Goal: Task Accomplishment & Management: Complete application form

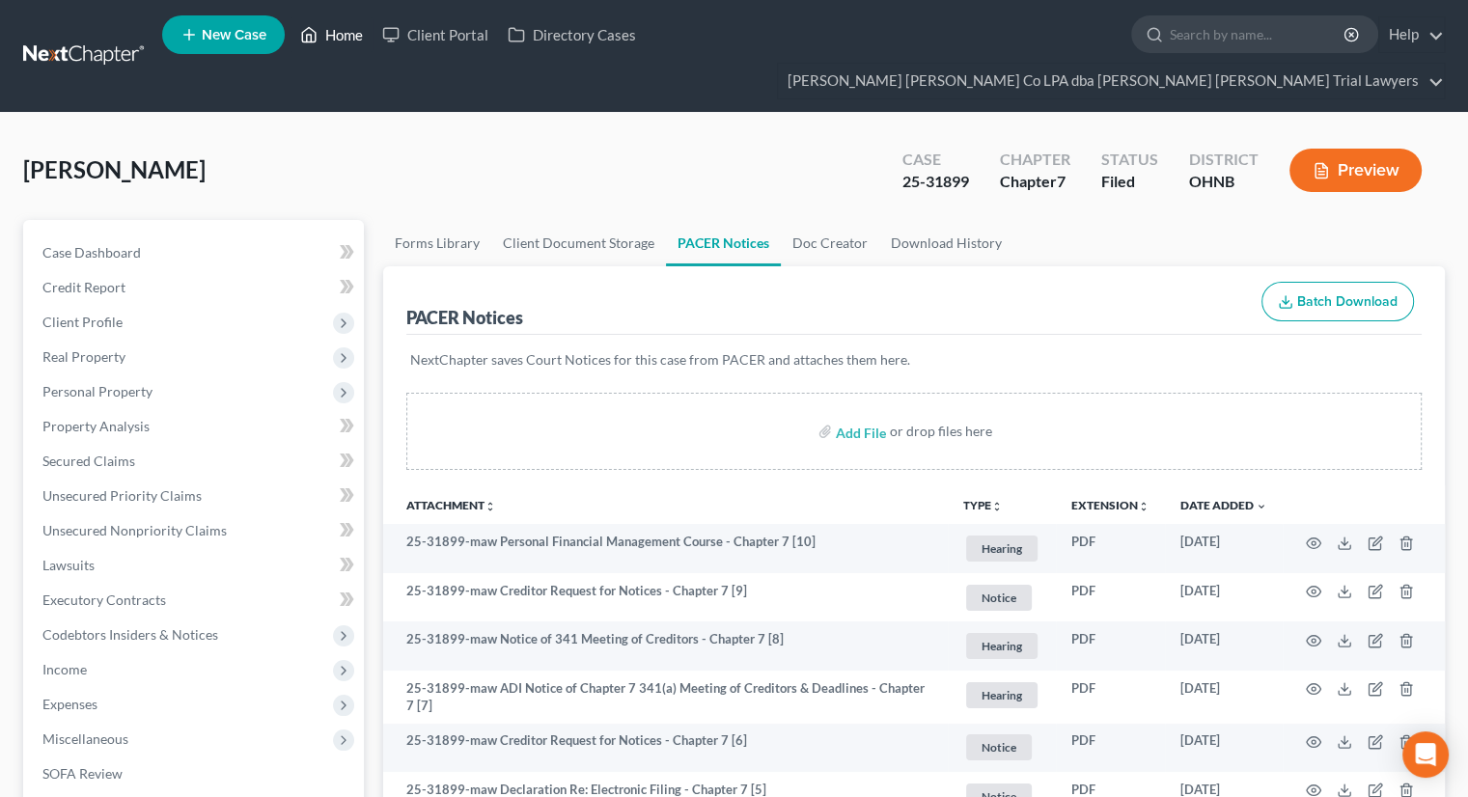
click at [343, 40] on link "Home" at bounding box center [331, 34] width 82 height 35
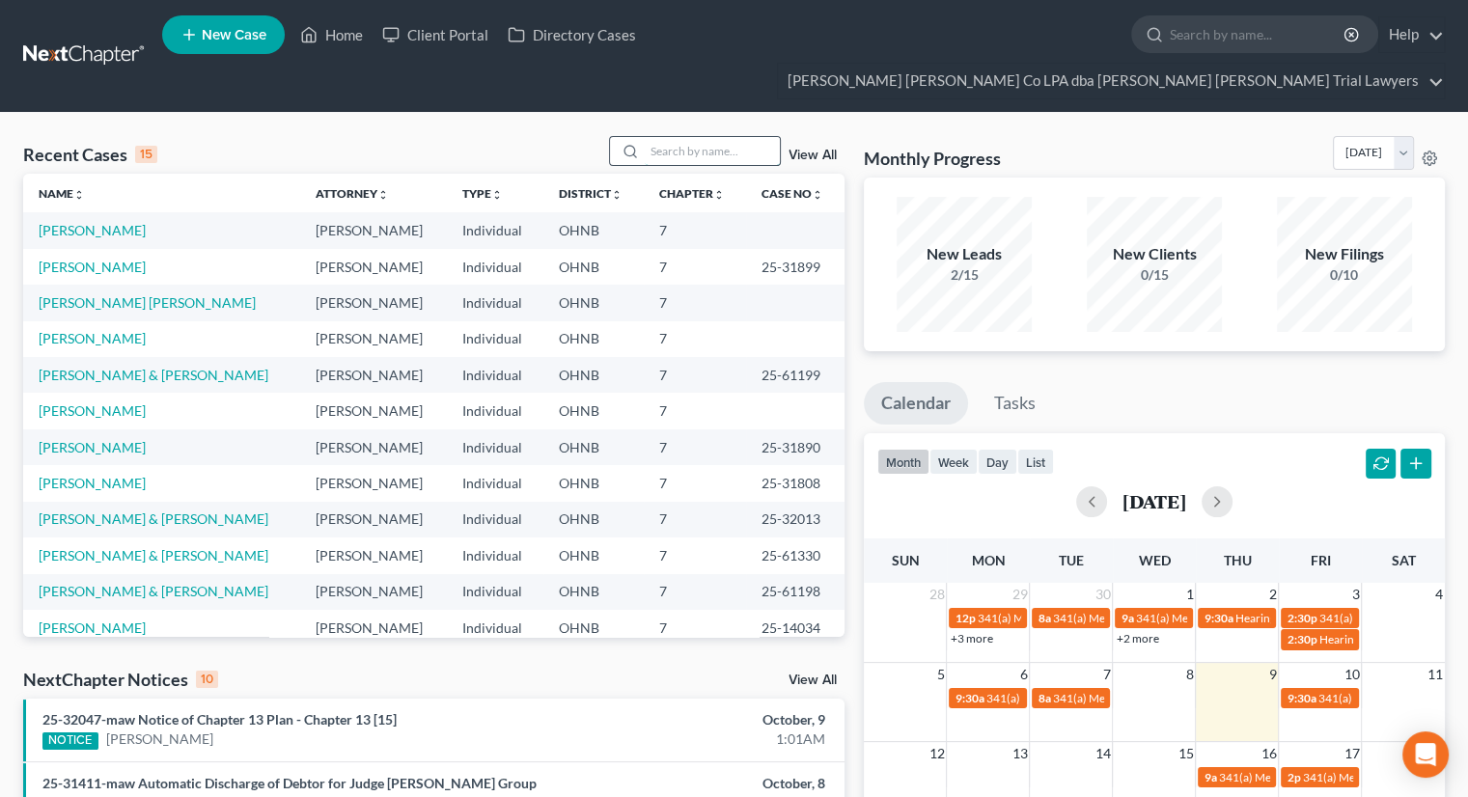
click at [687, 137] on input "search" at bounding box center [712, 151] width 135 height 28
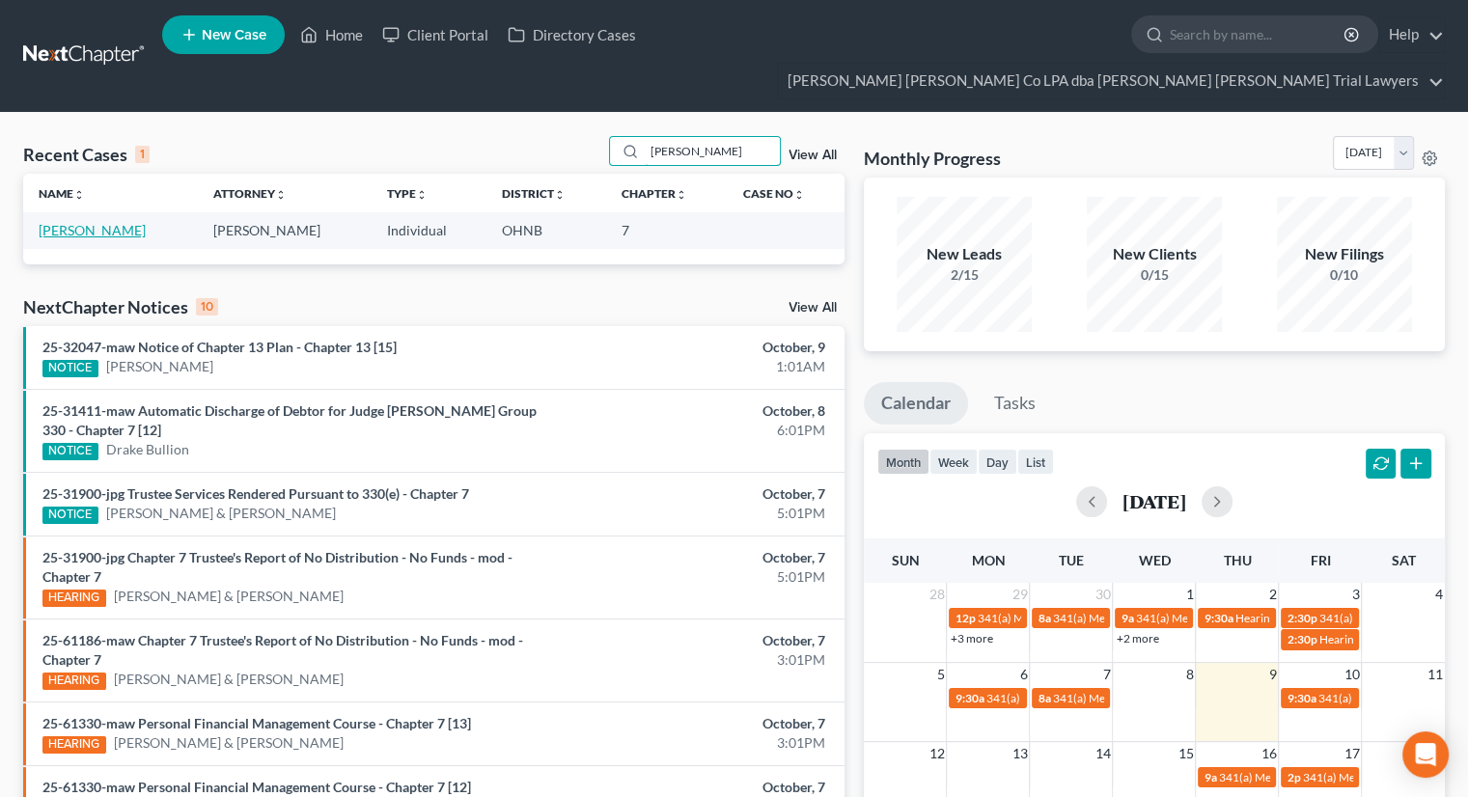
type input "[PERSON_NAME]"
click at [103, 222] on link "[PERSON_NAME]" at bounding box center [92, 230] width 107 height 16
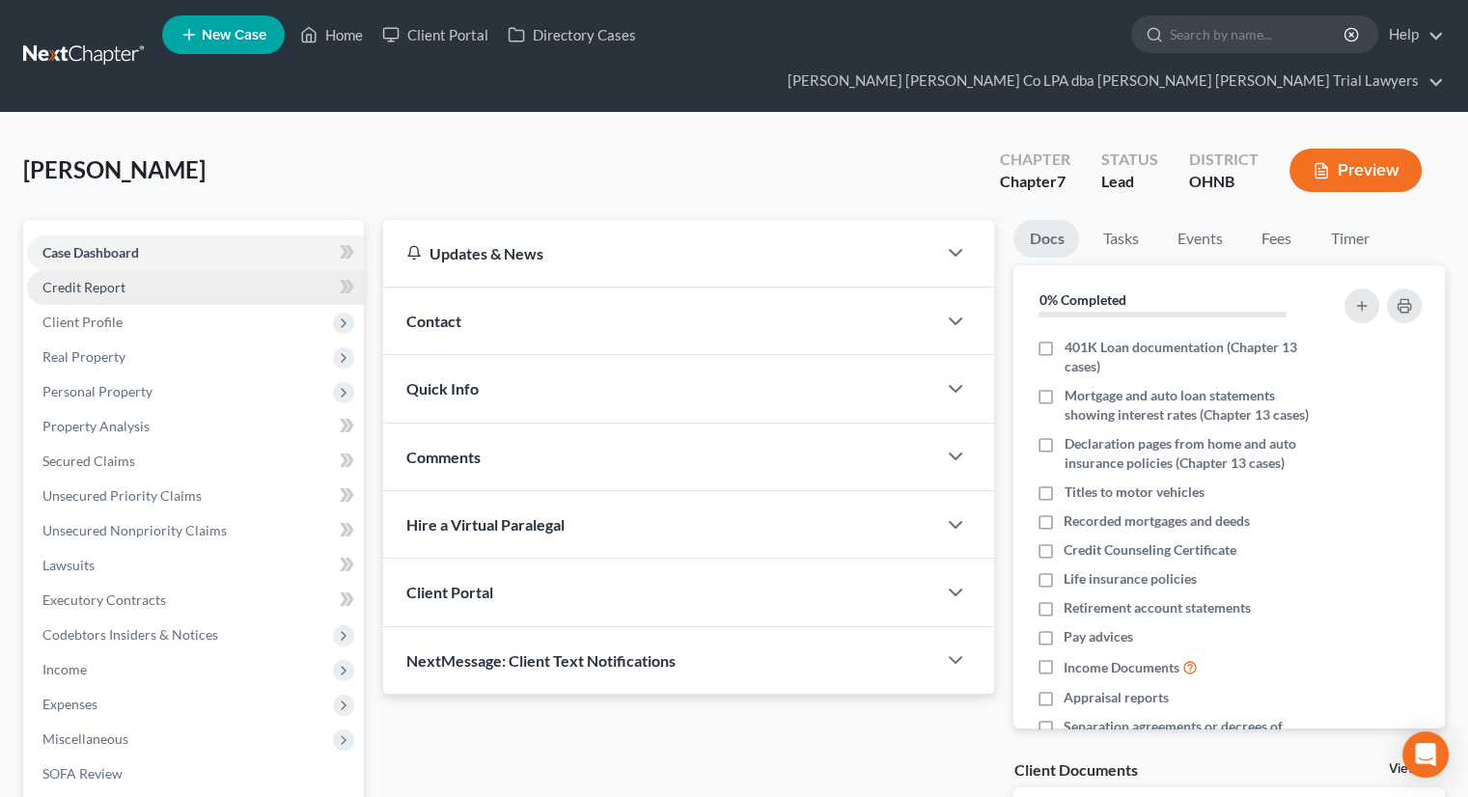
click at [141, 270] on link "Credit Report" at bounding box center [195, 287] width 337 height 35
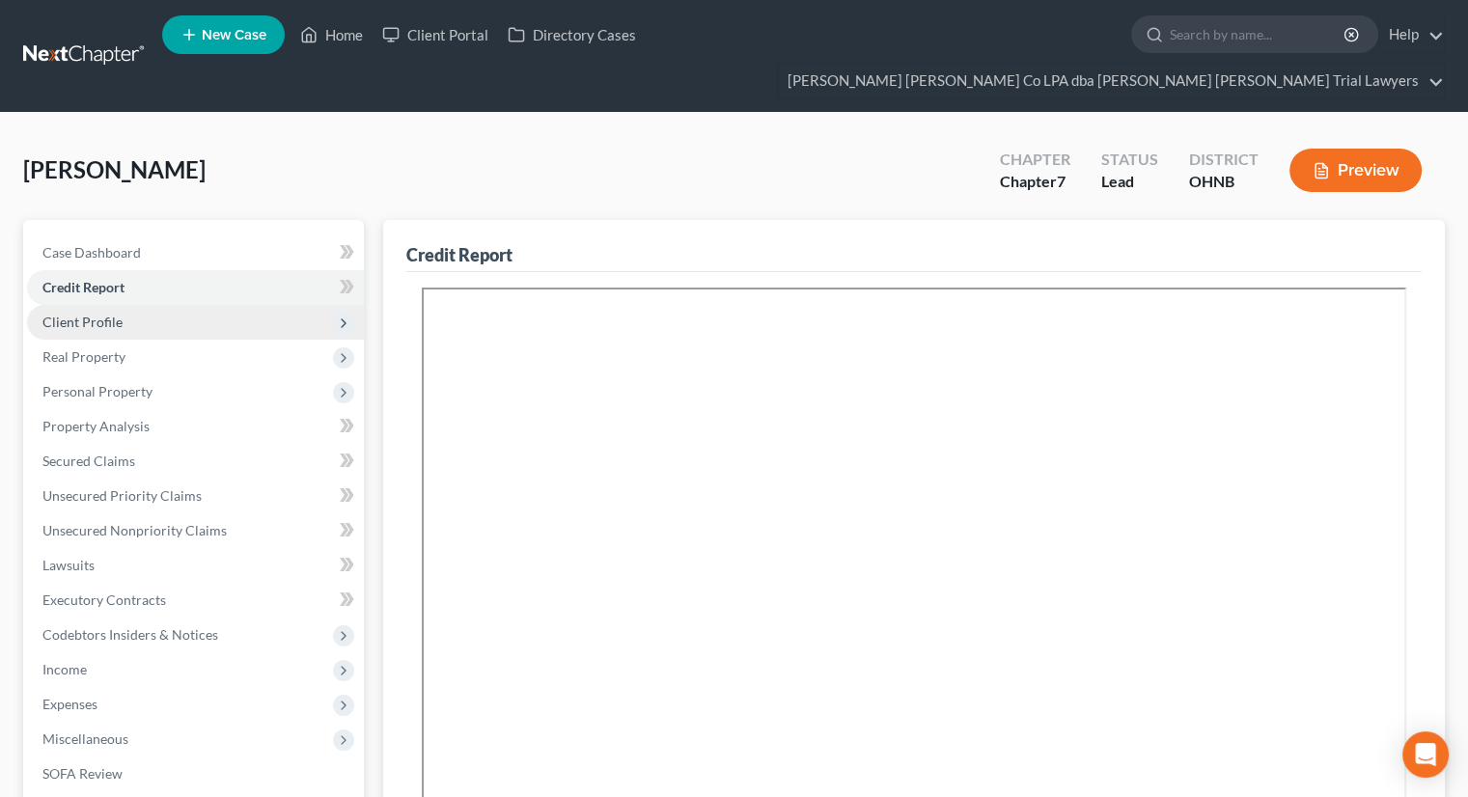
click at [133, 305] on span "Client Profile" at bounding box center [195, 322] width 337 height 35
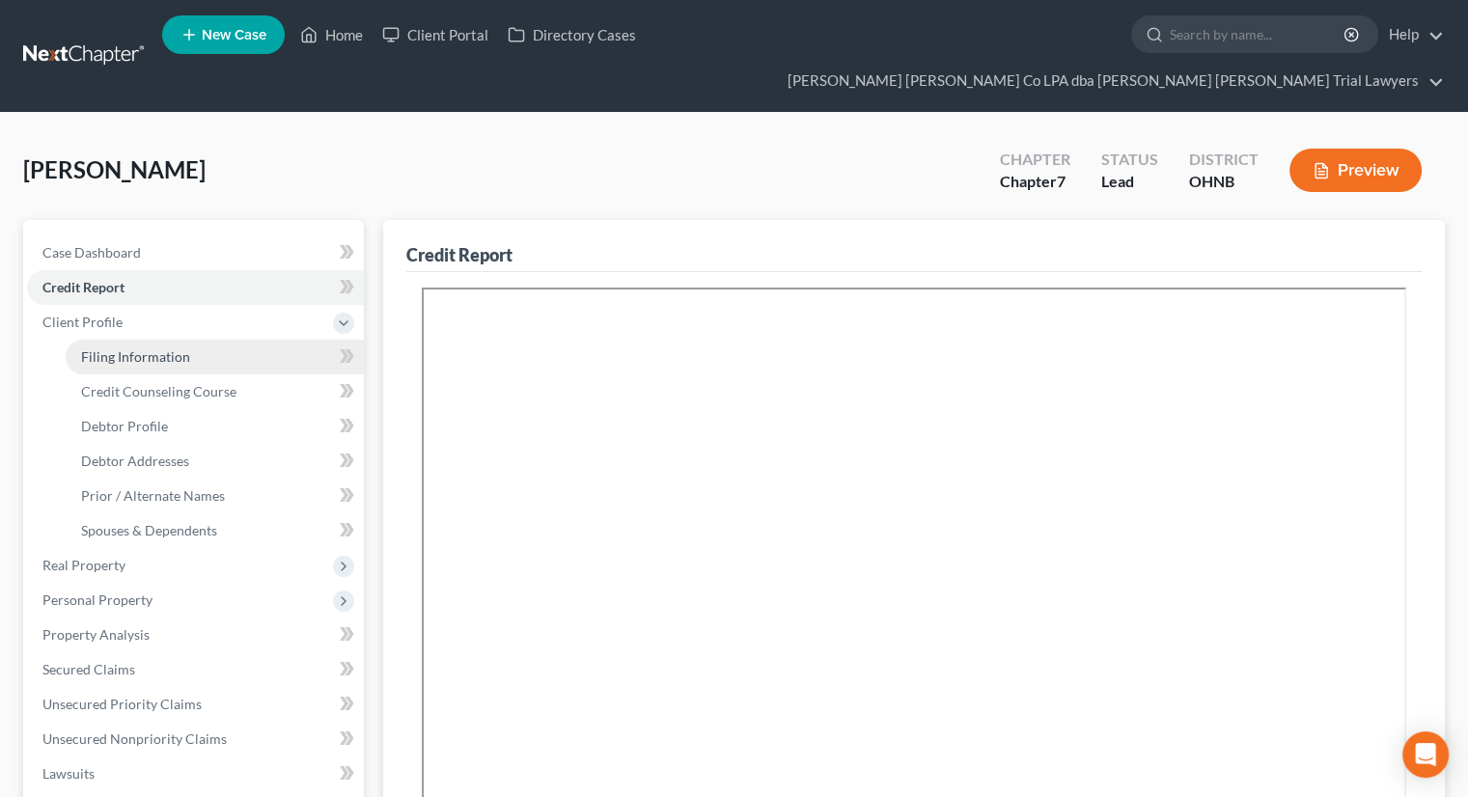
click at [144, 340] on link "Filing Information" at bounding box center [215, 357] width 298 height 35
select select "1"
select select "0"
select select "61"
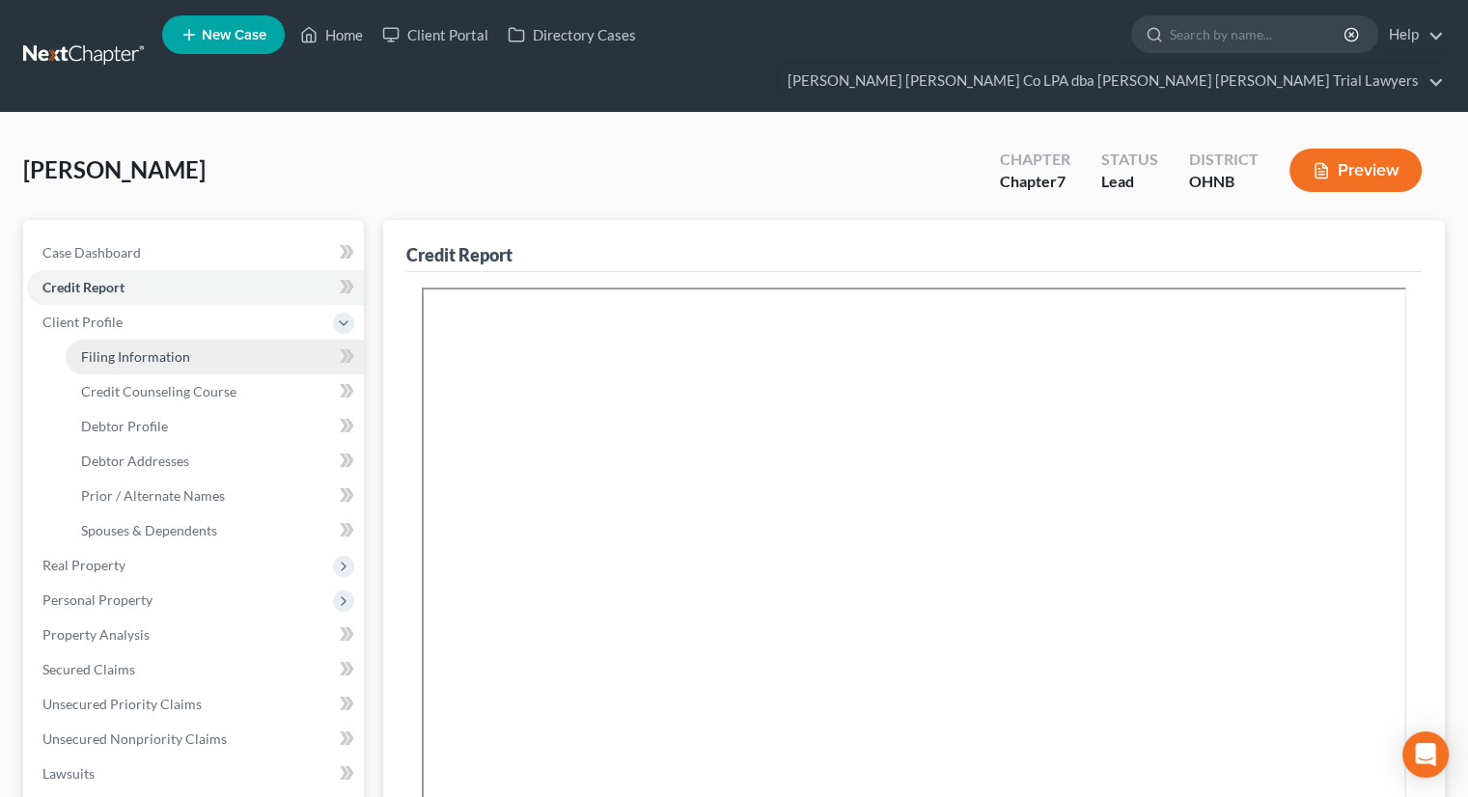
select select "0"
select select "36"
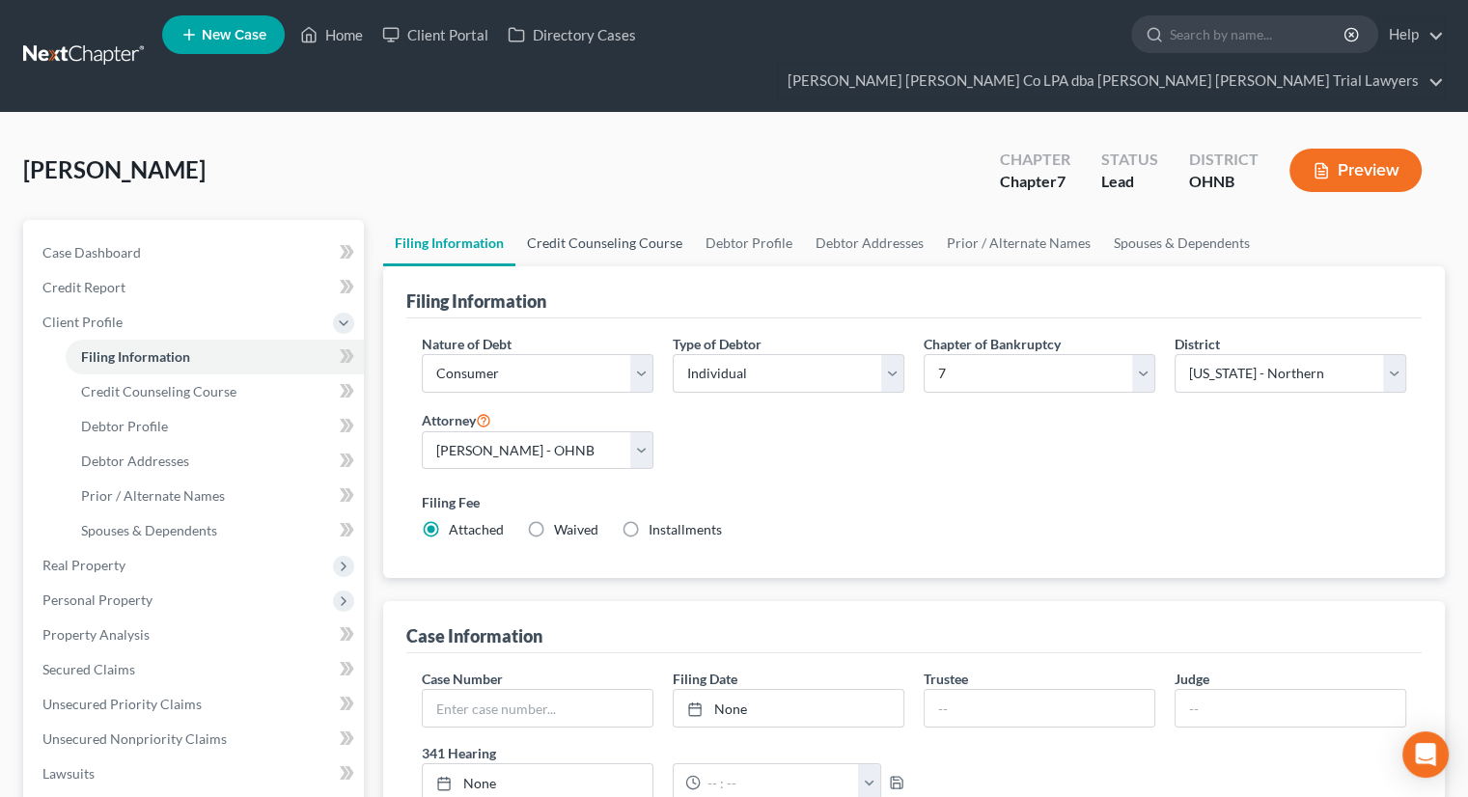
click at [646, 220] on link "Credit Counseling Course" at bounding box center [604, 243] width 179 height 46
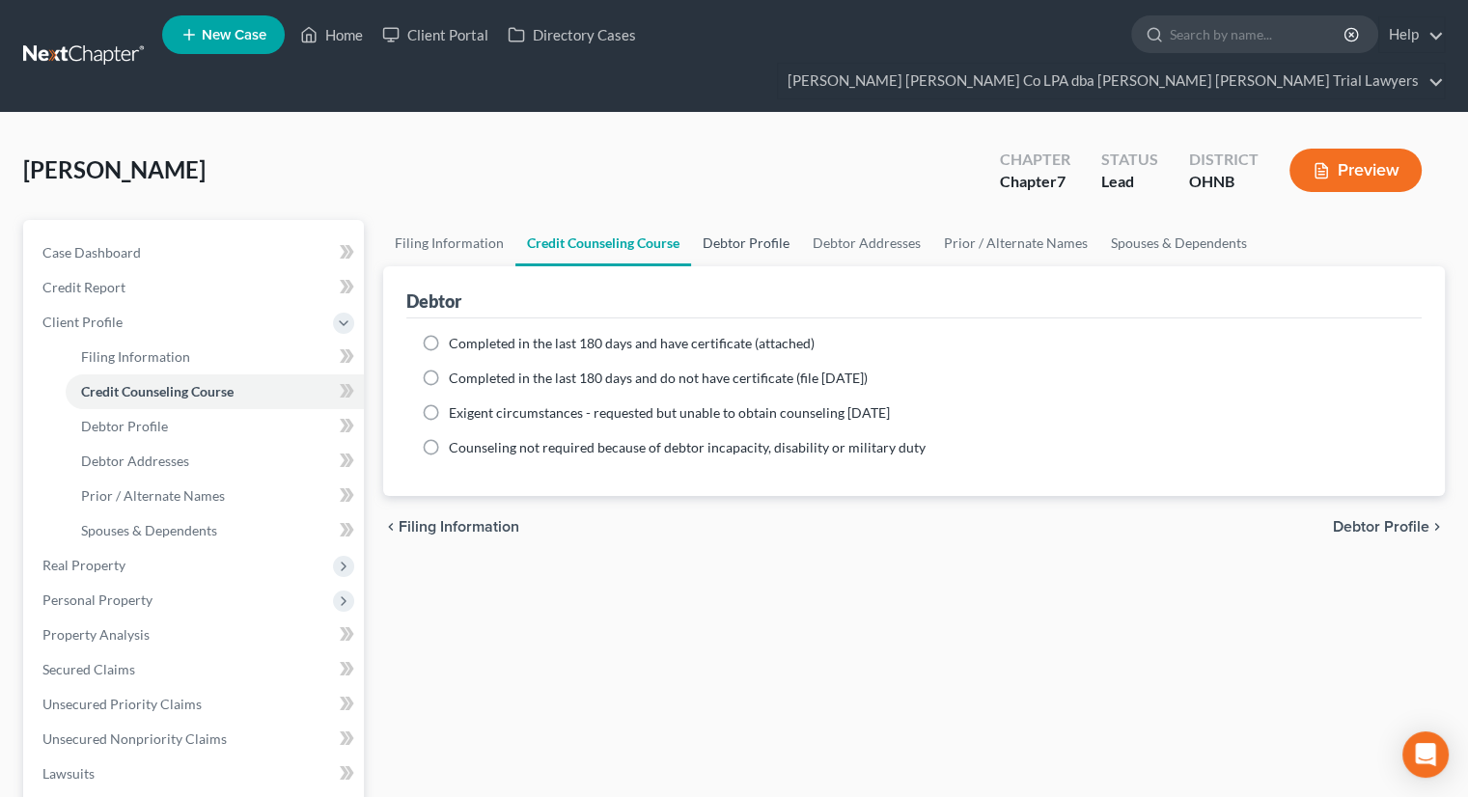
click at [723, 220] on link "Debtor Profile" at bounding box center [746, 243] width 110 height 46
select select "3"
select select "2"
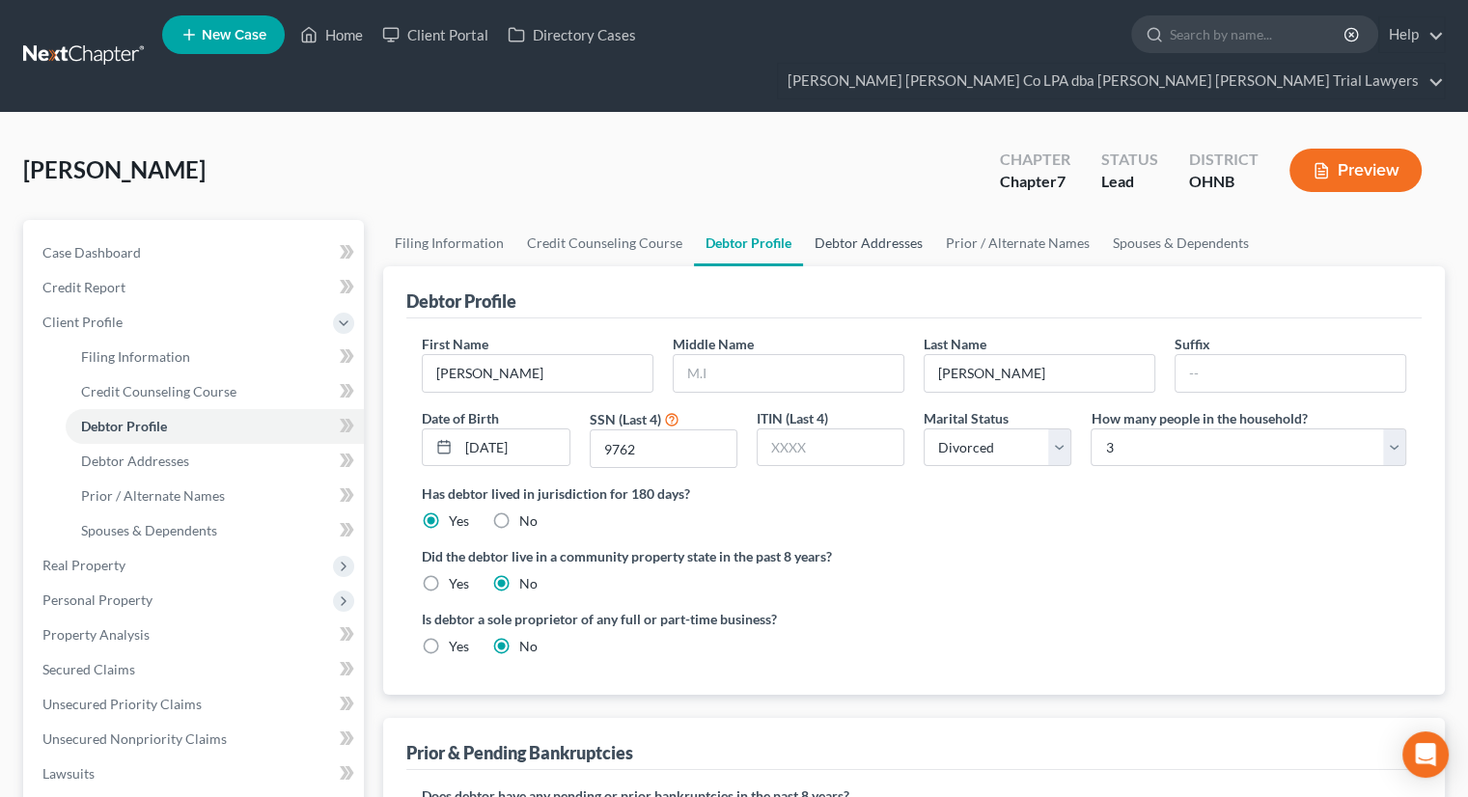
click at [841, 220] on link "Debtor Addresses" at bounding box center [868, 243] width 131 height 46
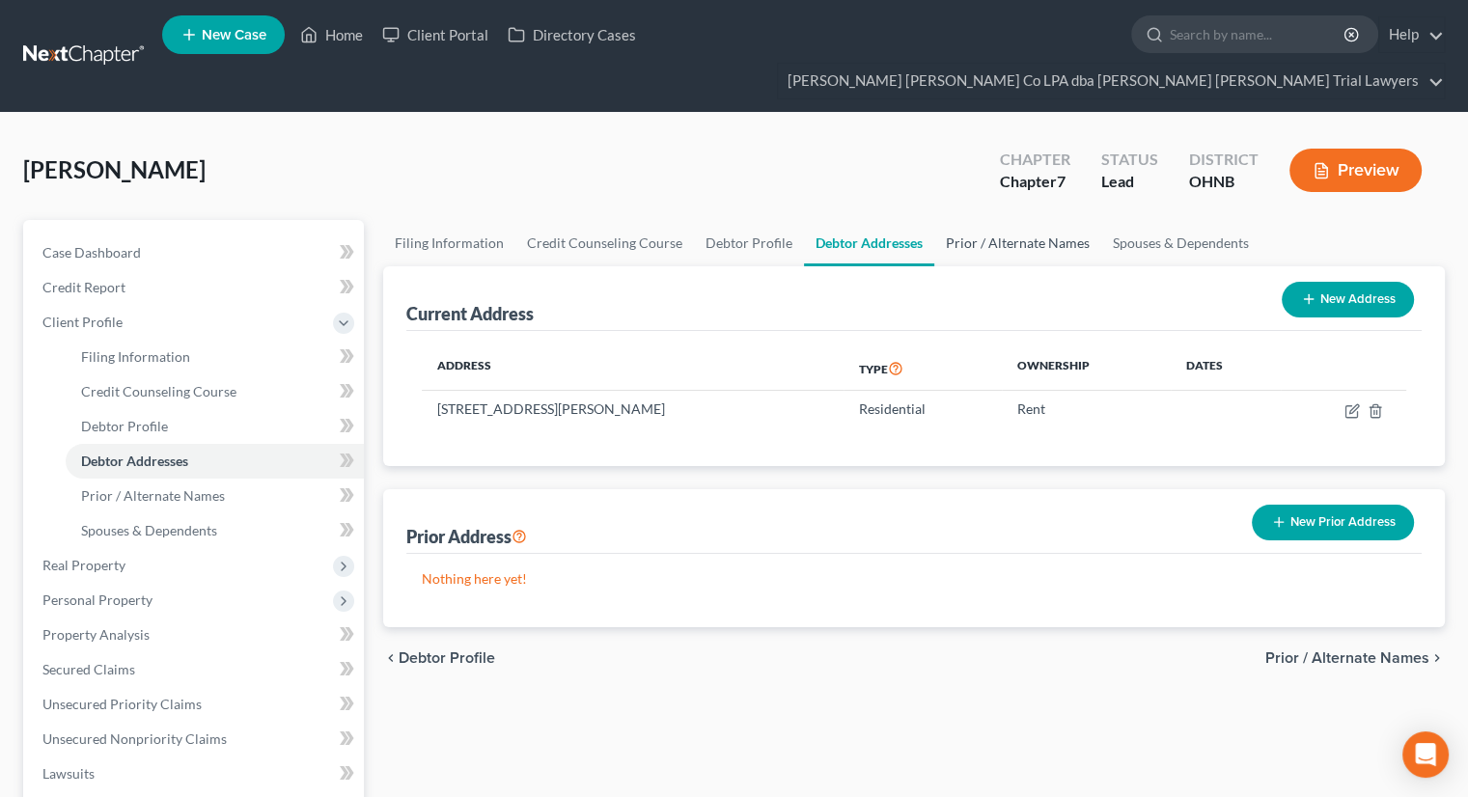
click at [963, 220] on link "Prior / Alternate Names" at bounding box center [1017, 243] width 167 height 46
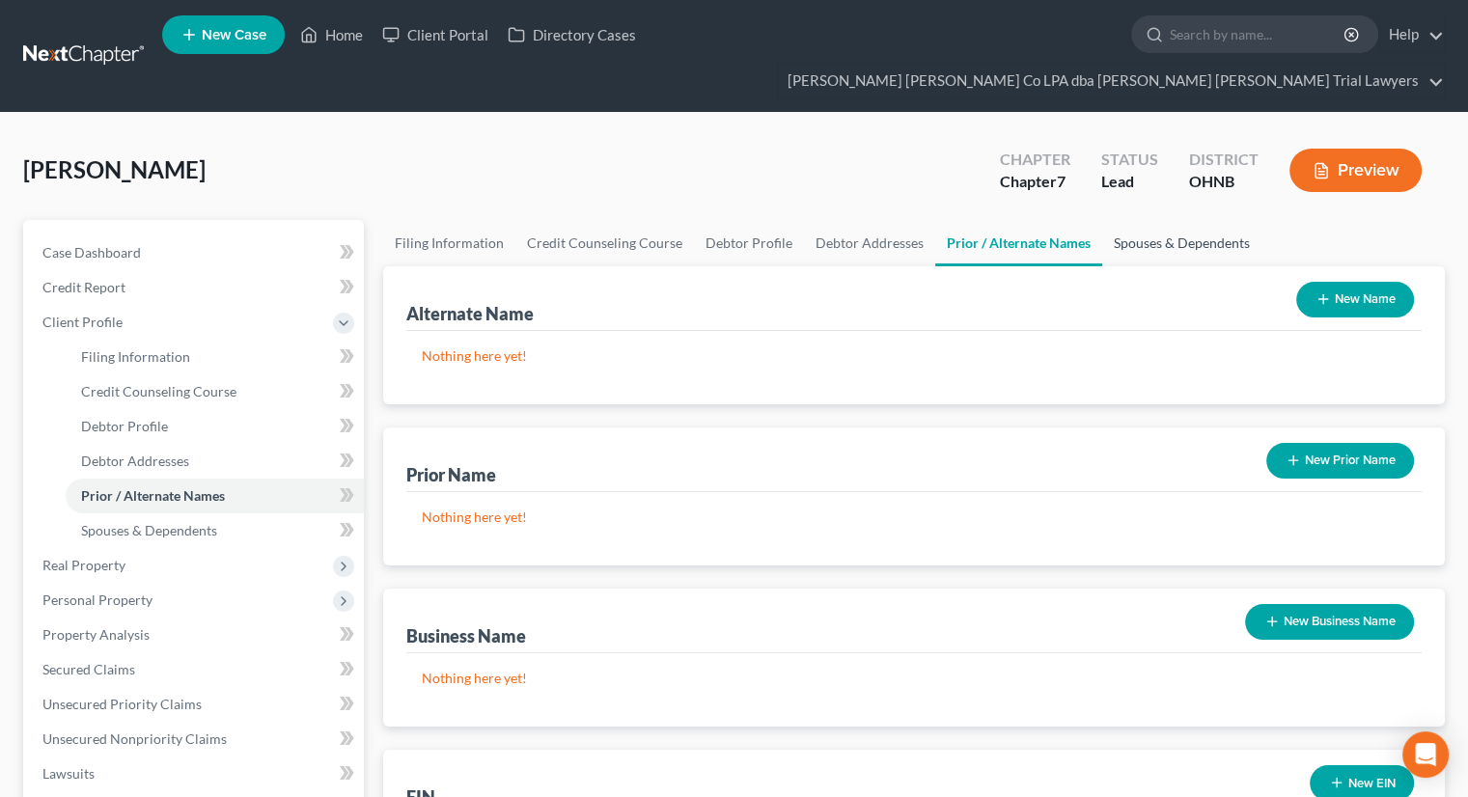
click at [1103, 220] on link "Spouses & Dependents" at bounding box center [1181, 243] width 159 height 46
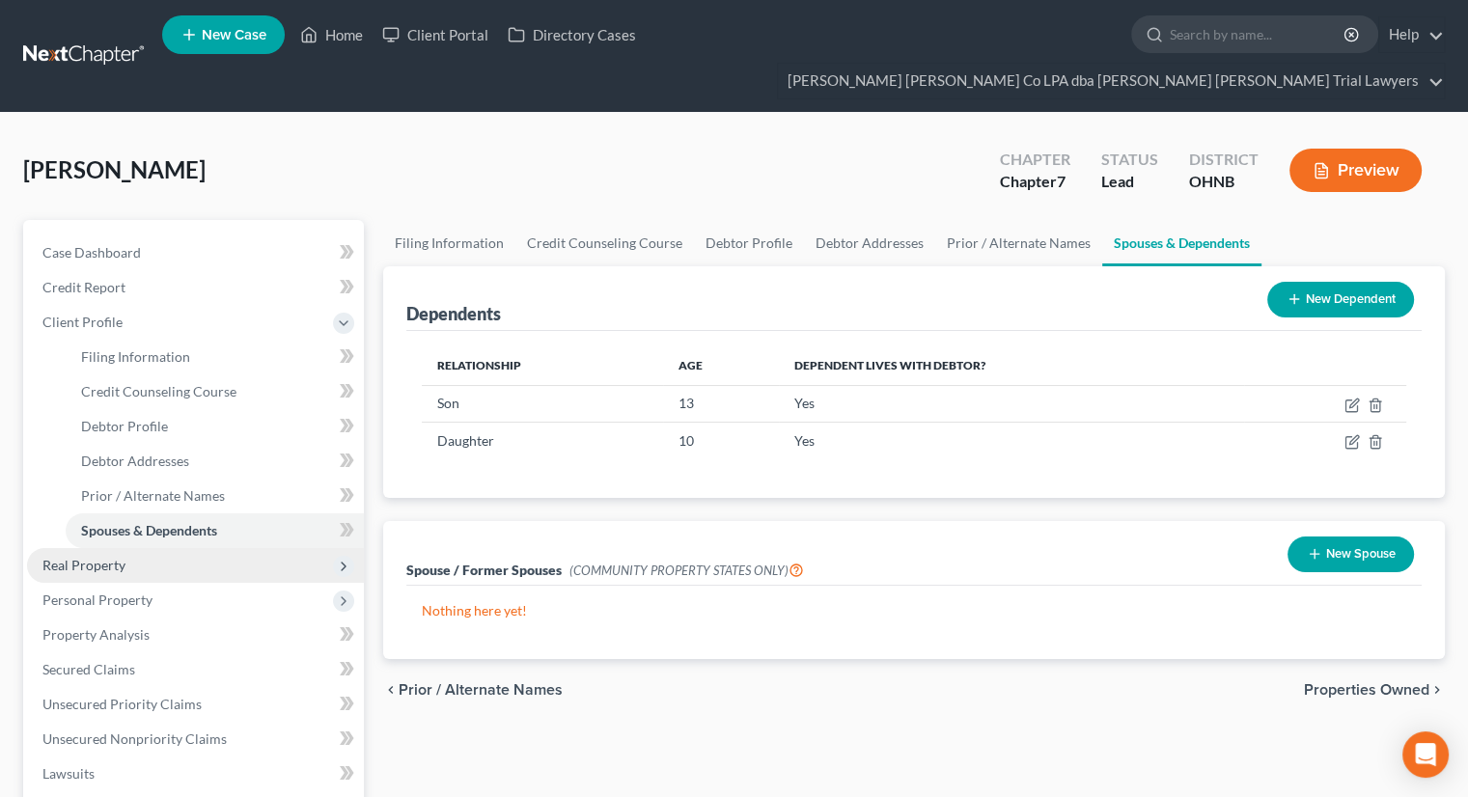
click at [147, 548] on span "Real Property" at bounding box center [195, 565] width 337 height 35
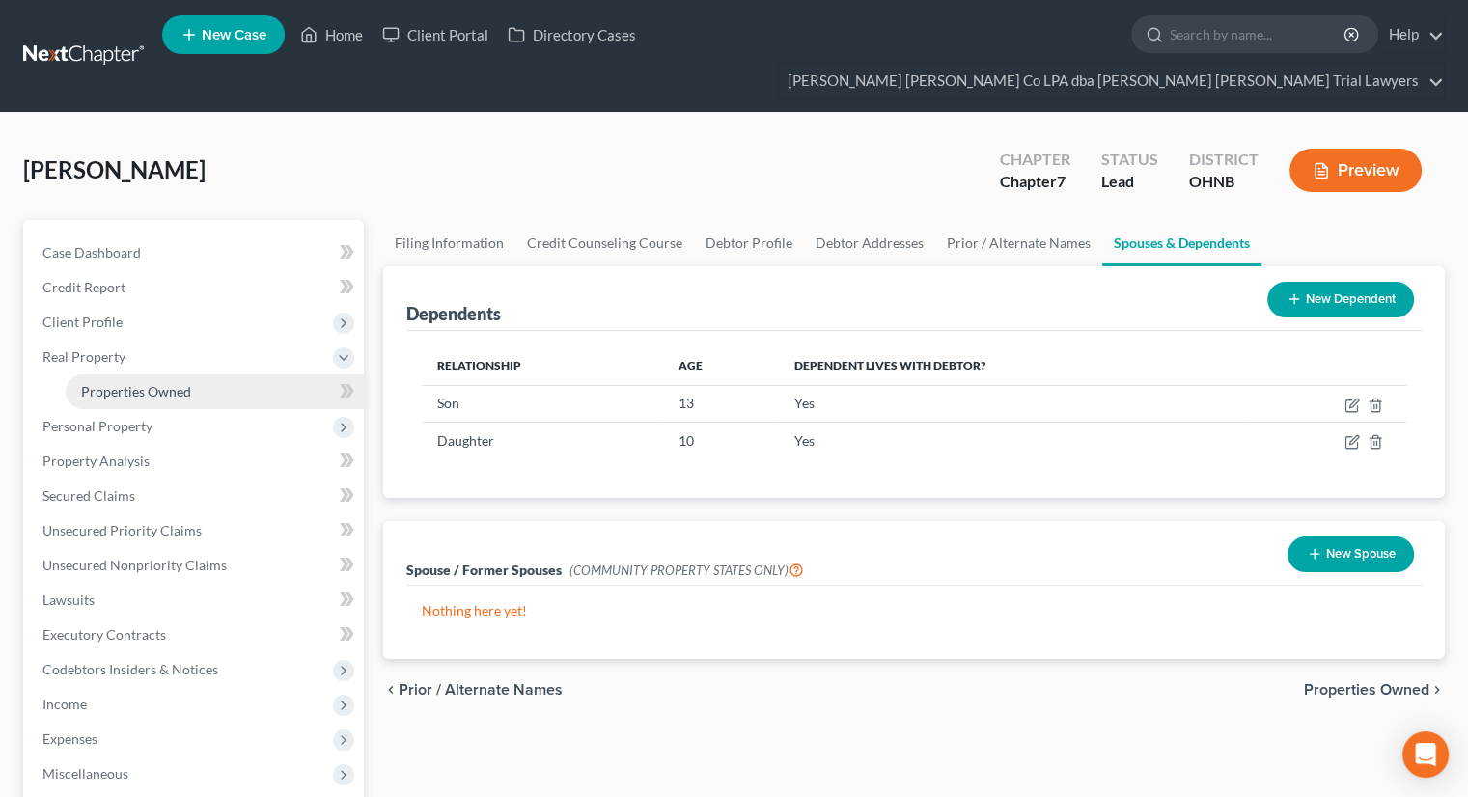
click at [200, 374] on link "Properties Owned" at bounding box center [215, 391] width 298 height 35
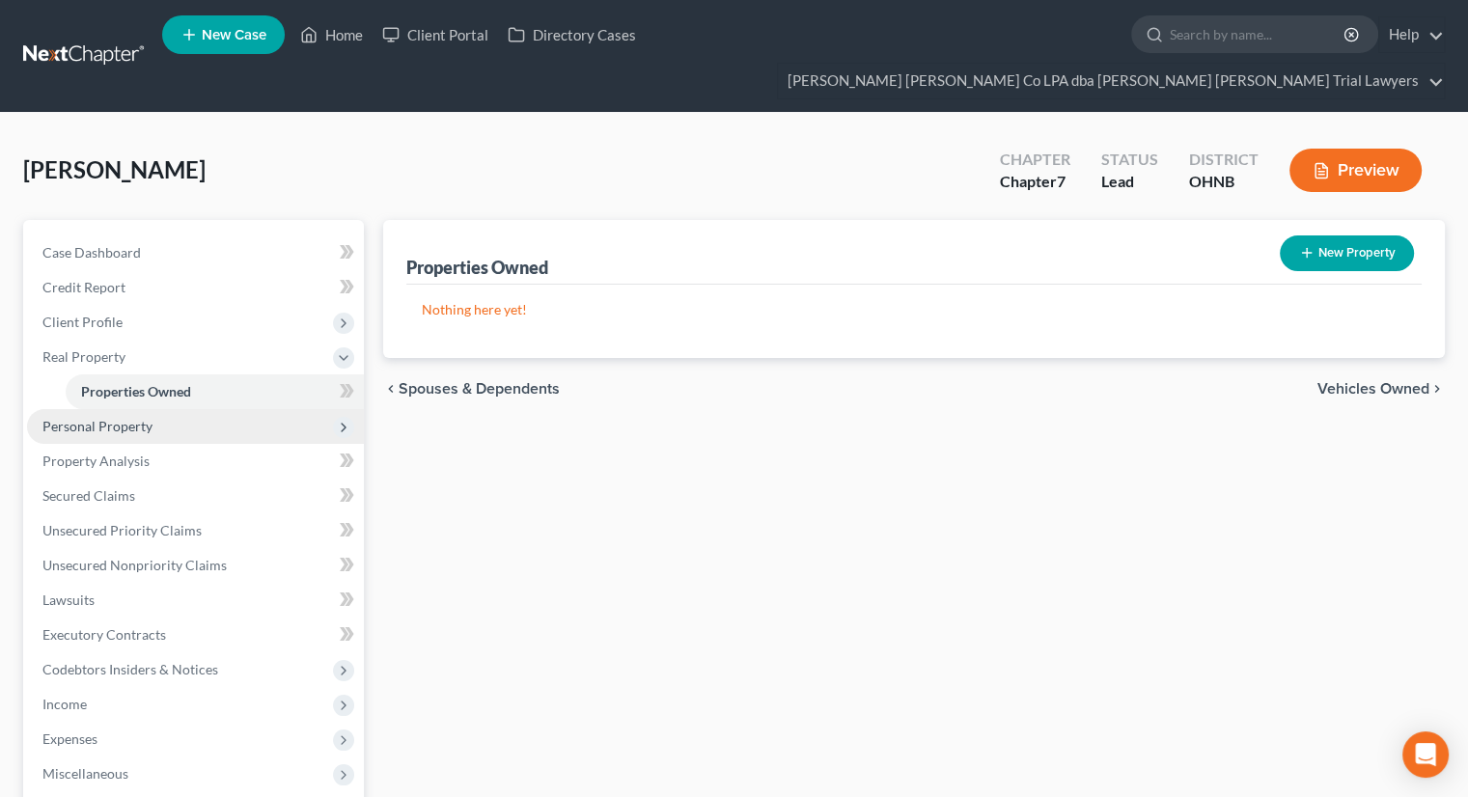
click at [132, 409] on span "Personal Property" at bounding box center [195, 426] width 337 height 35
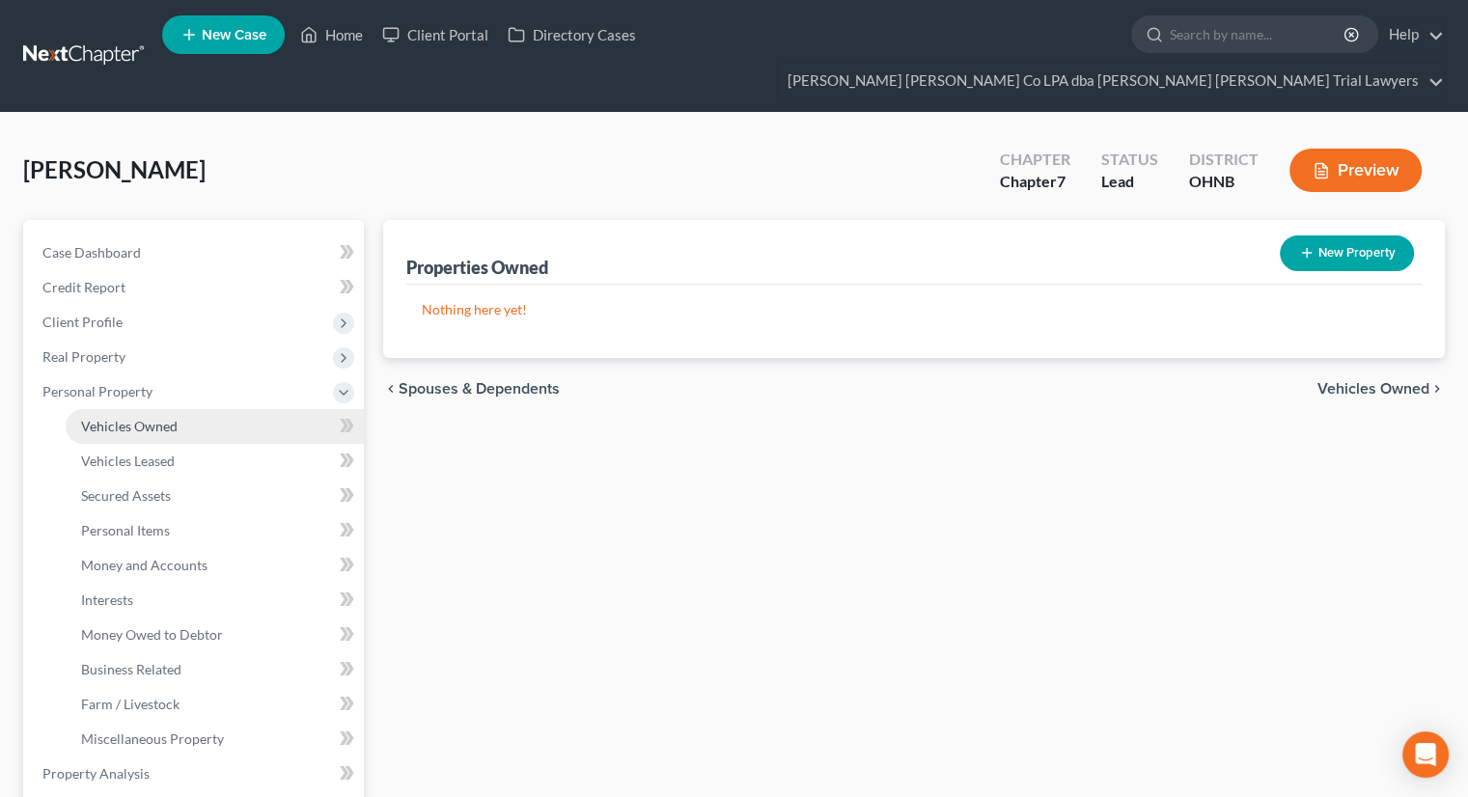
click at [143, 418] on span "Vehicles Owned" at bounding box center [129, 426] width 97 height 16
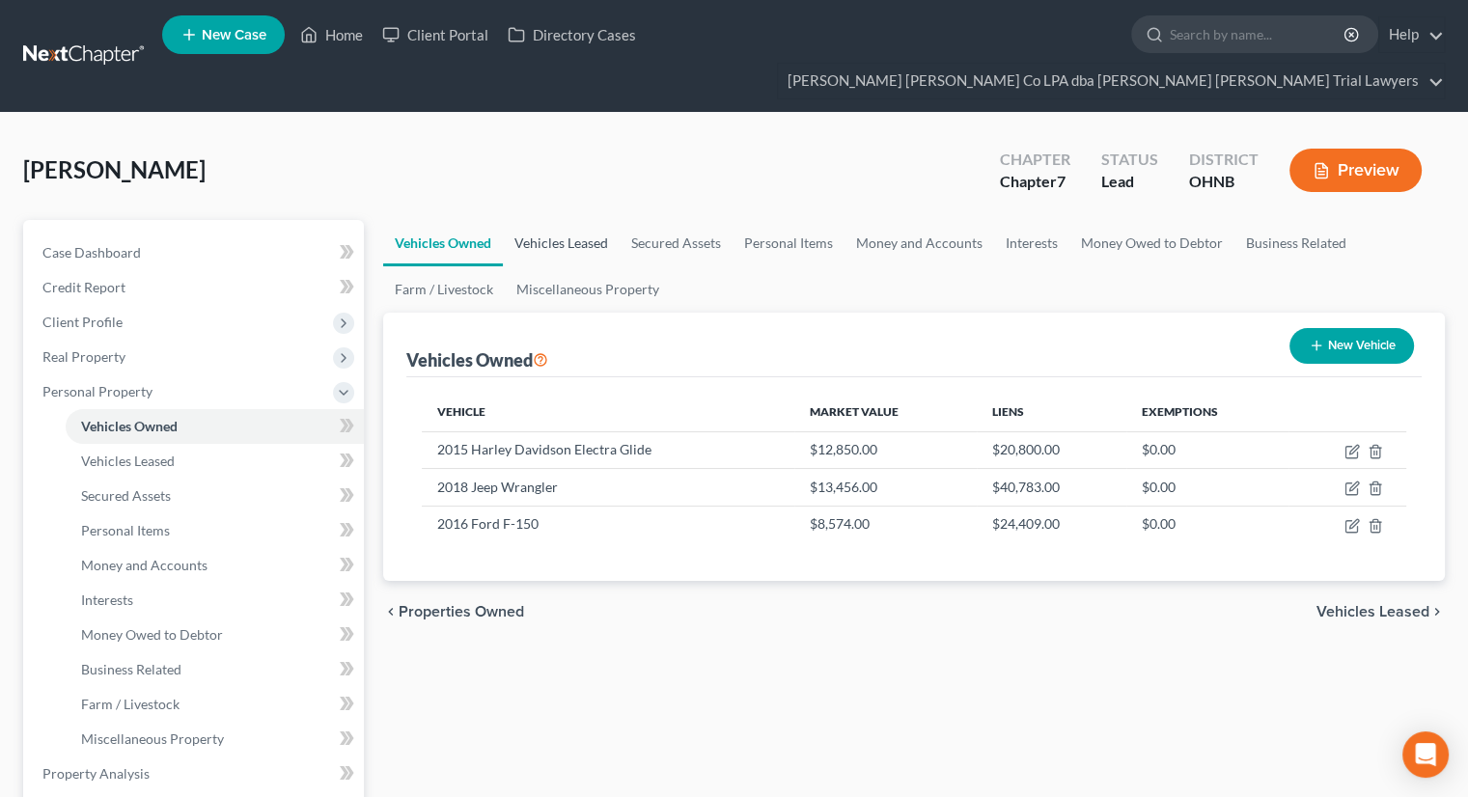
click at [594, 220] on link "Vehicles Leased" at bounding box center [561, 243] width 117 height 46
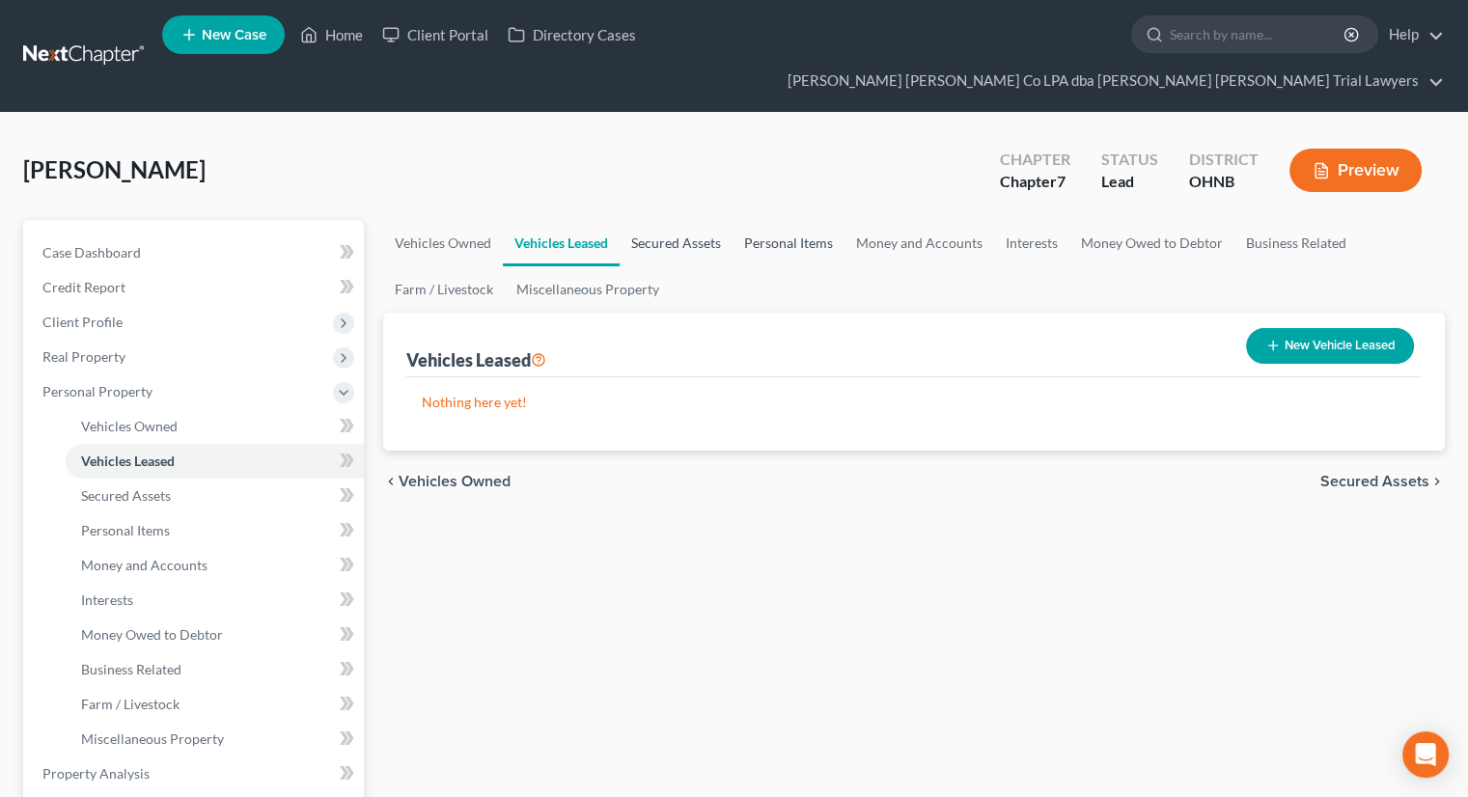
drag, startPoint x: 672, startPoint y: 207, endPoint x: 765, endPoint y: 207, distance: 93.6
click at [673, 220] on link "Secured Assets" at bounding box center [676, 243] width 113 height 46
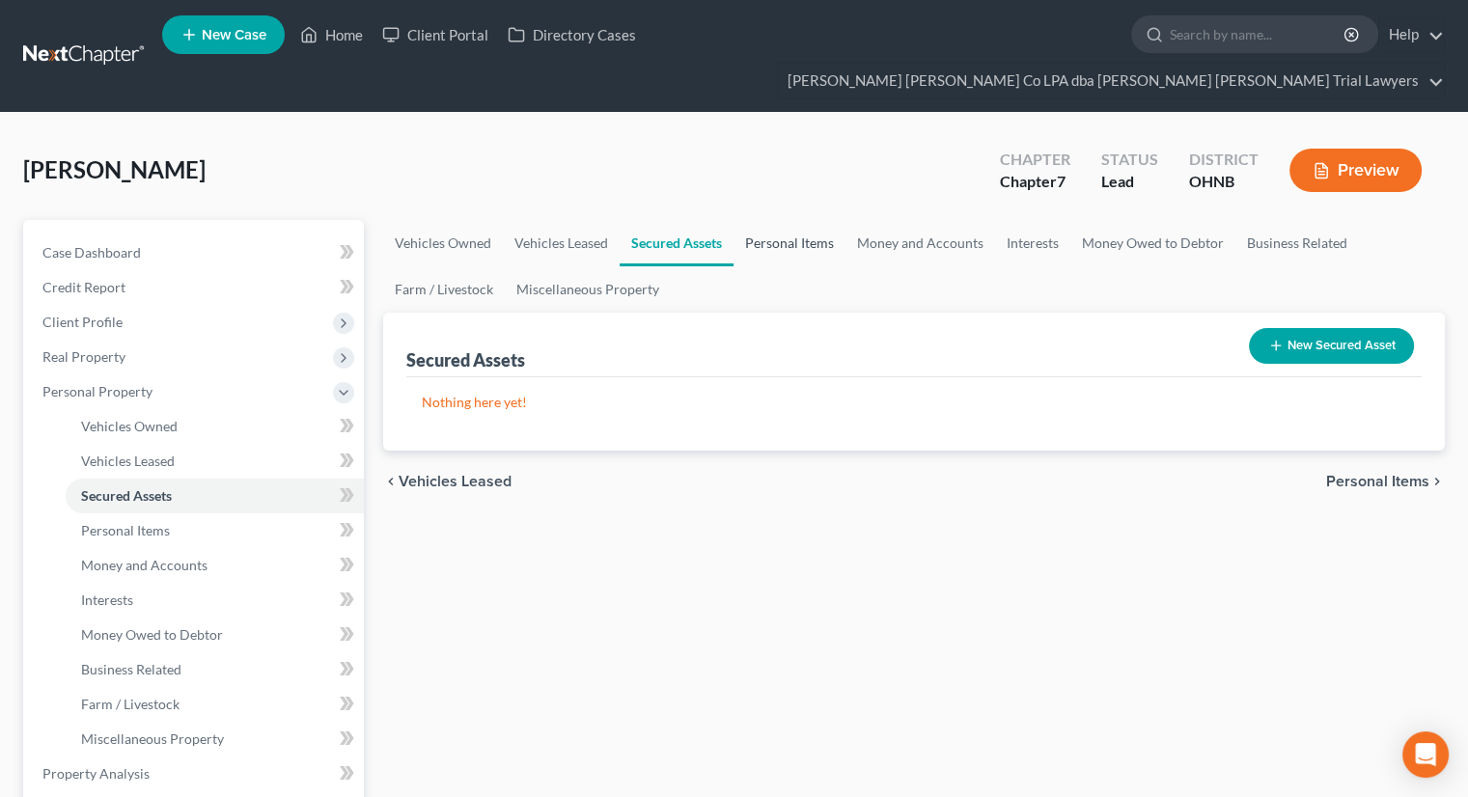
click at [807, 220] on link "Personal Items" at bounding box center [789, 243] width 112 height 46
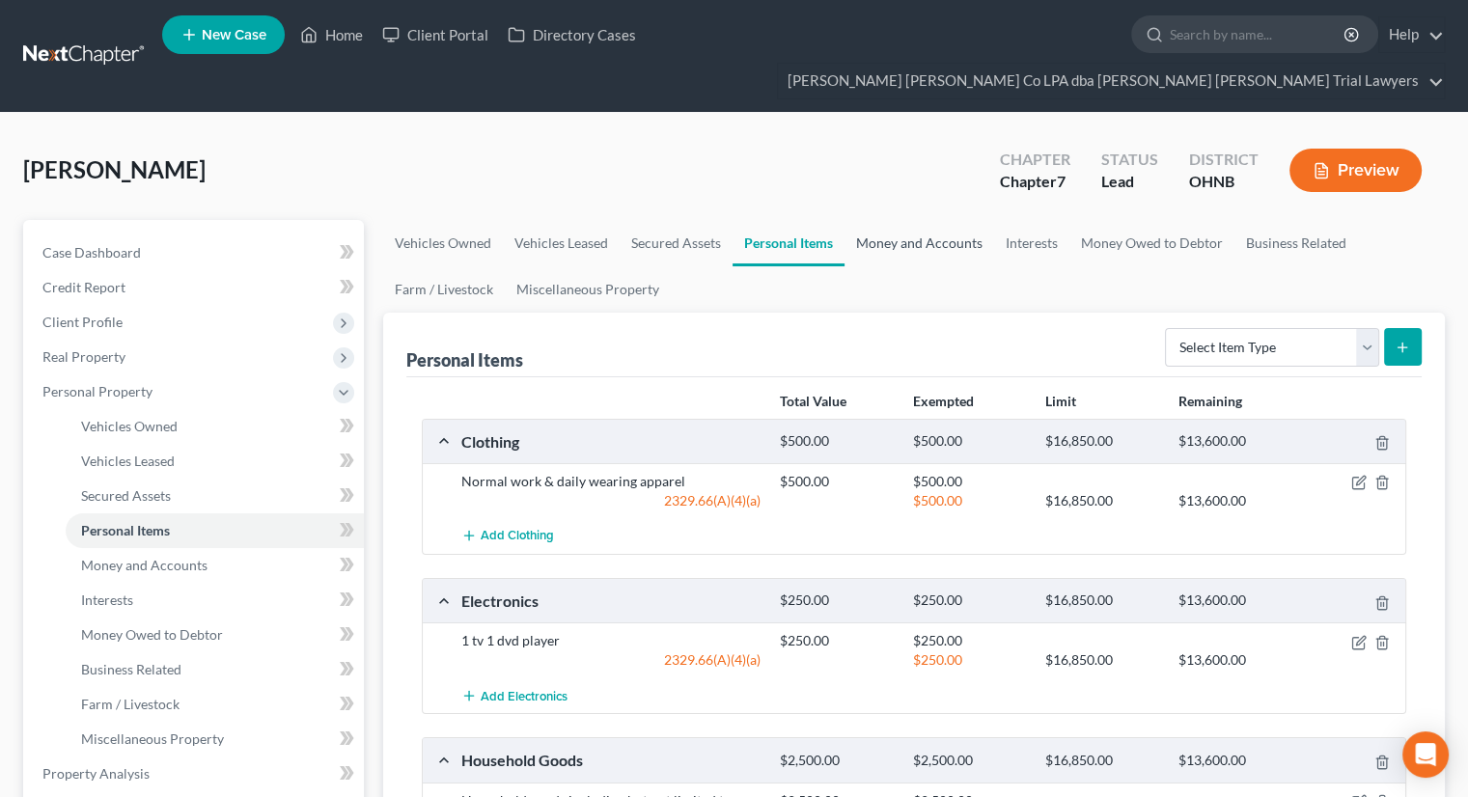
click at [910, 220] on link "Money and Accounts" at bounding box center [919, 243] width 150 height 46
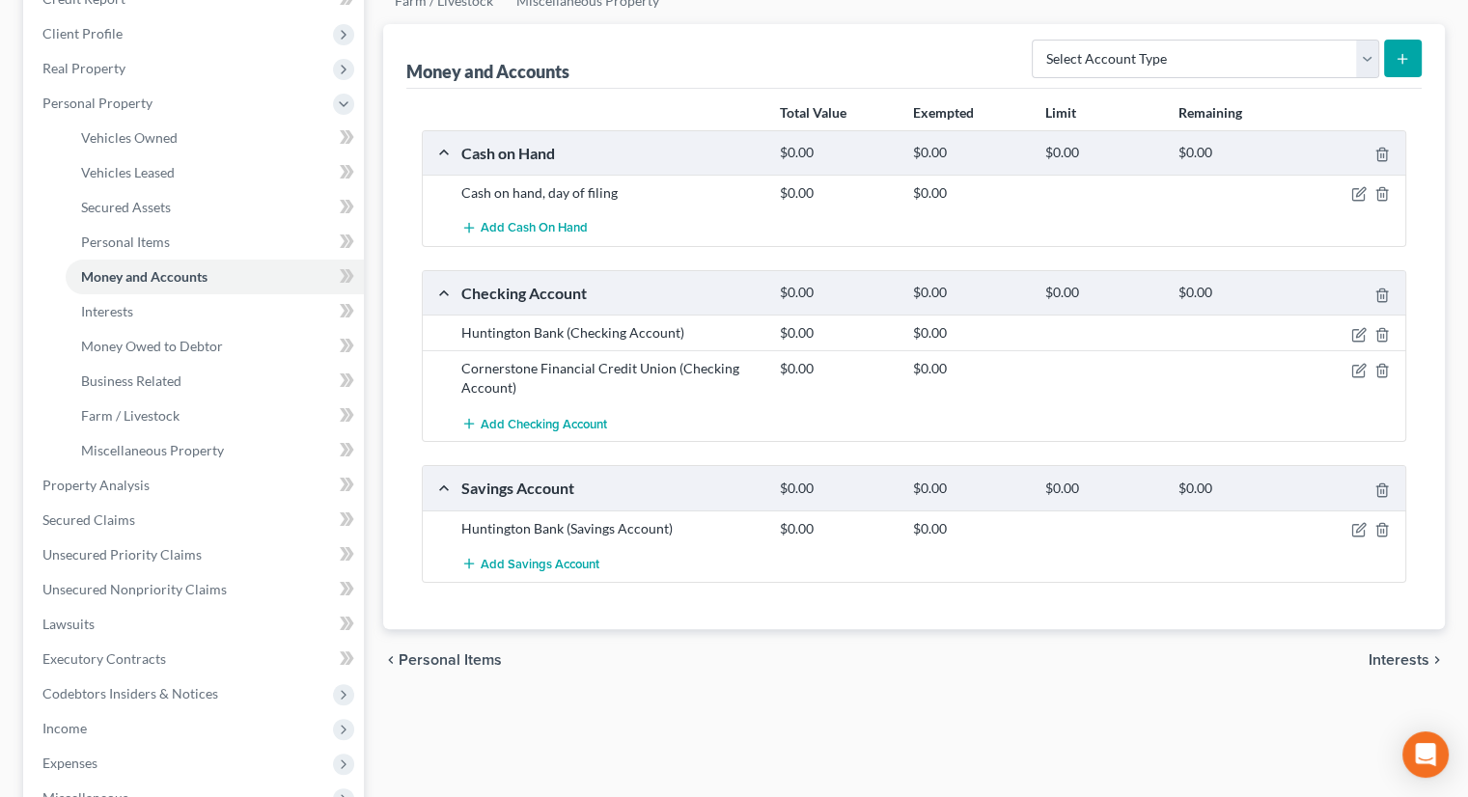
scroll to position [290, 0]
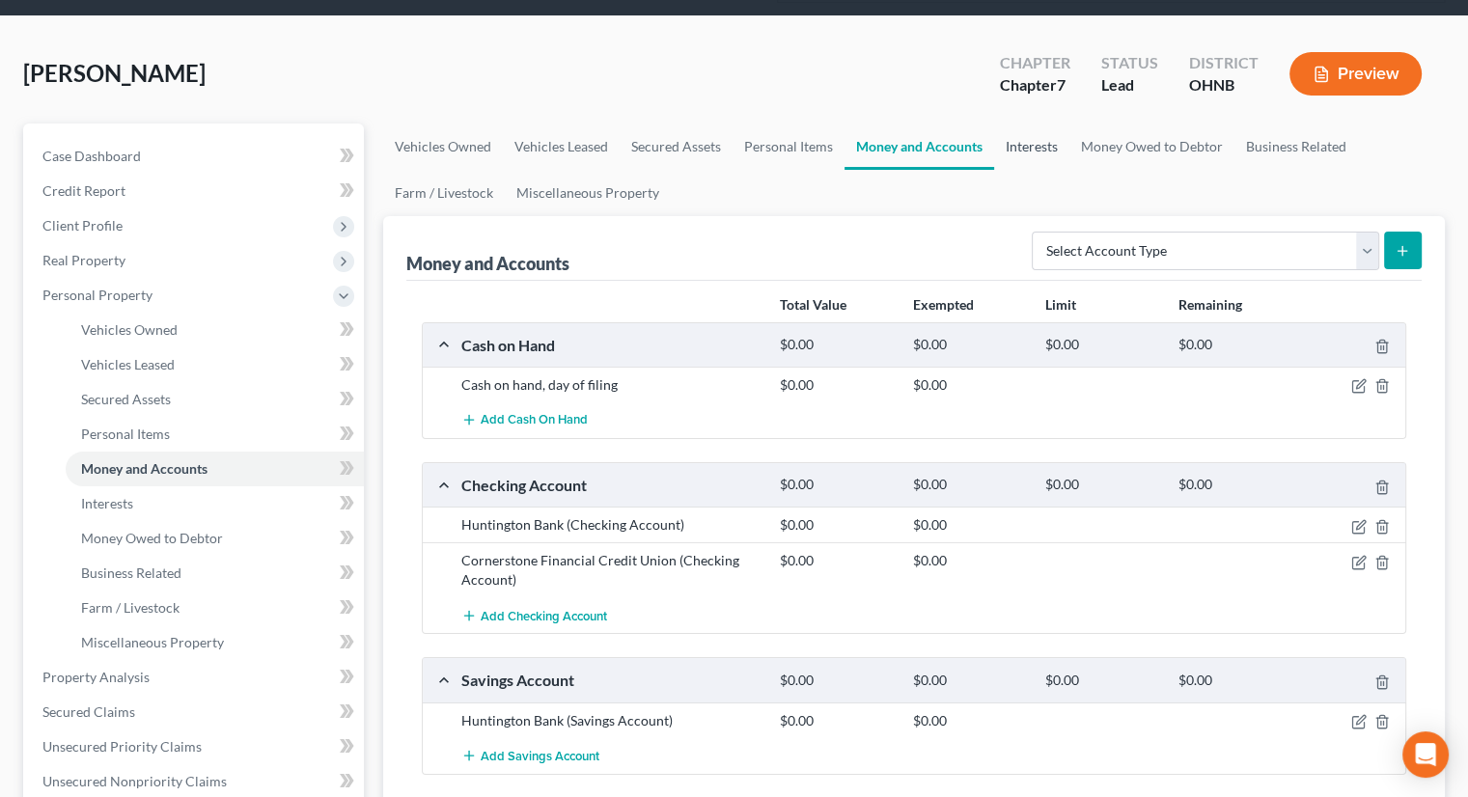
click at [1036, 124] on link "Interests" at bounding box center [1031, 147] width 75 height 46
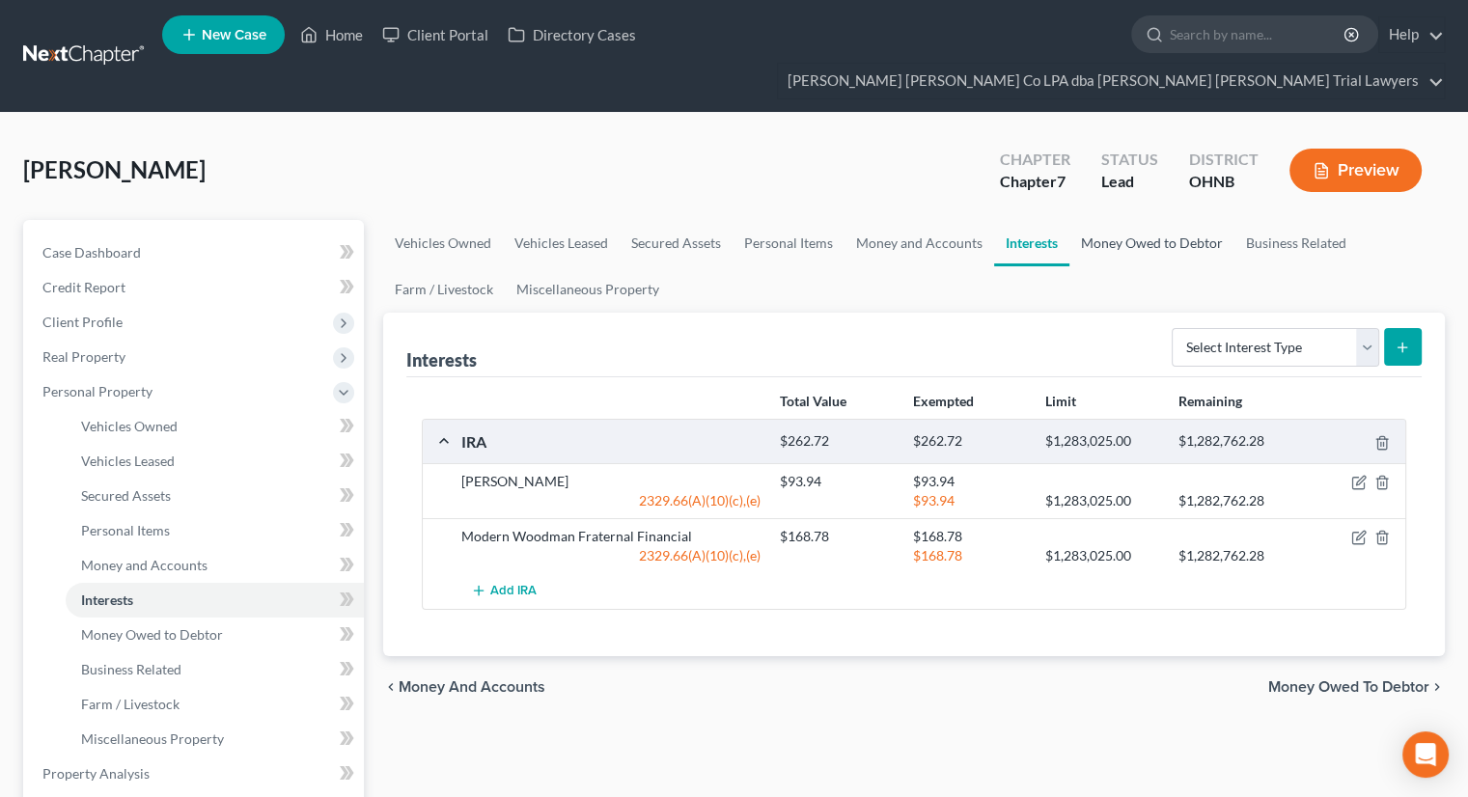
click at [1134, 220] on link "Money Owed to Debtor" at bounding box center [1151, 243] width 165 height 46
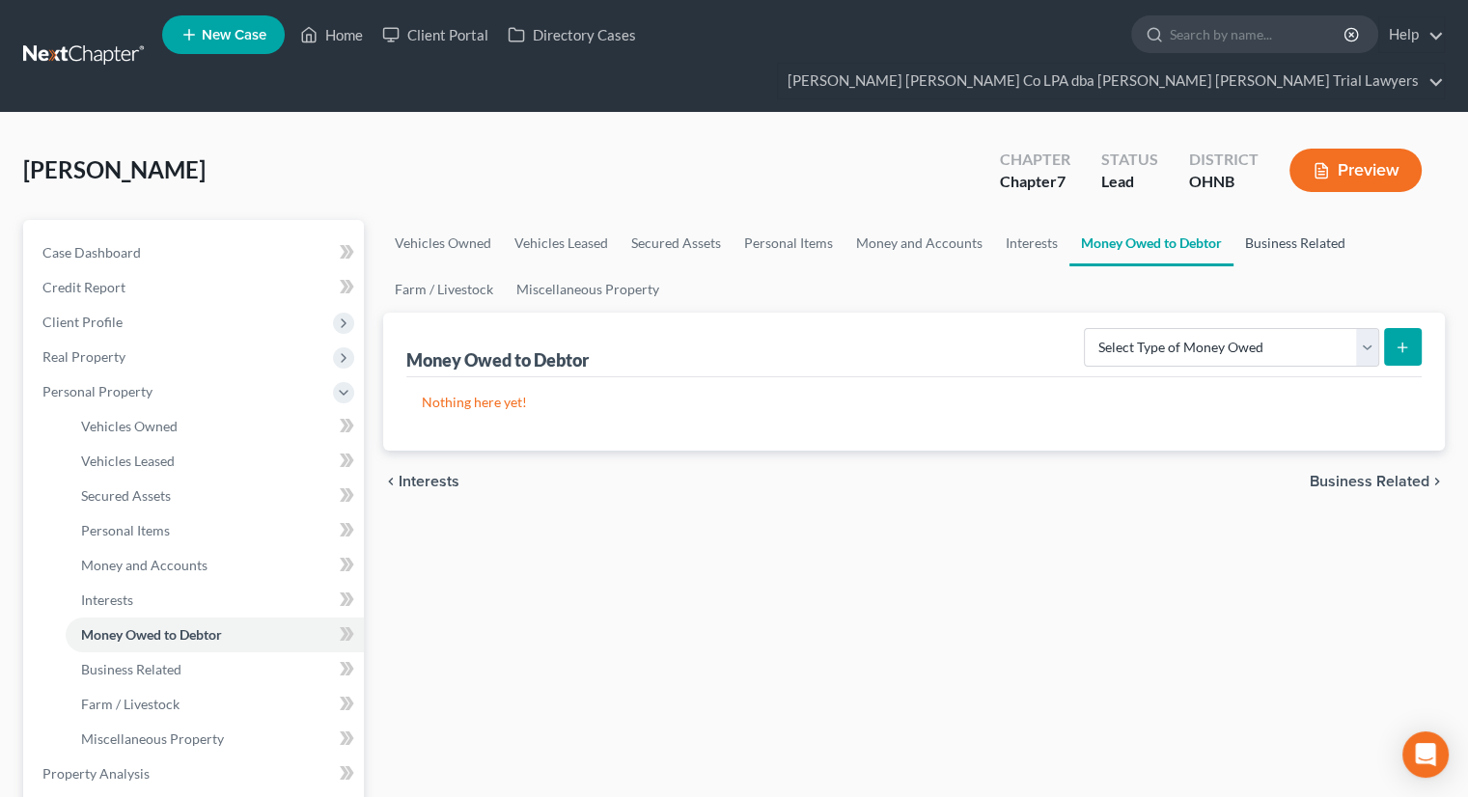
click at [1267, 220] on link "Business Related" at bounding box center [1295, 243] width 124 height 46
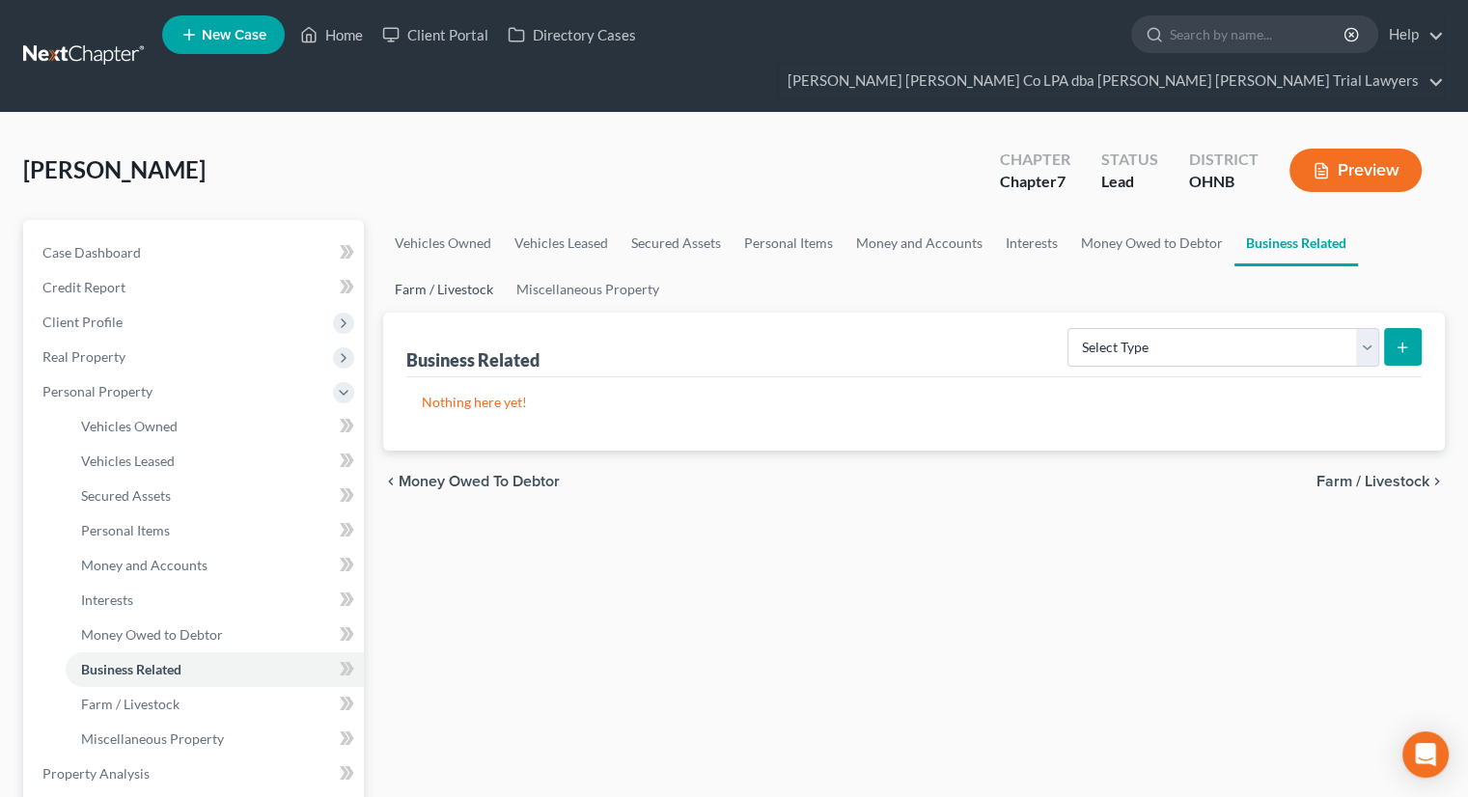
click at [484, 266] on link "Farm / Livestock" at bounding box center [444, 289] width 122 height 46
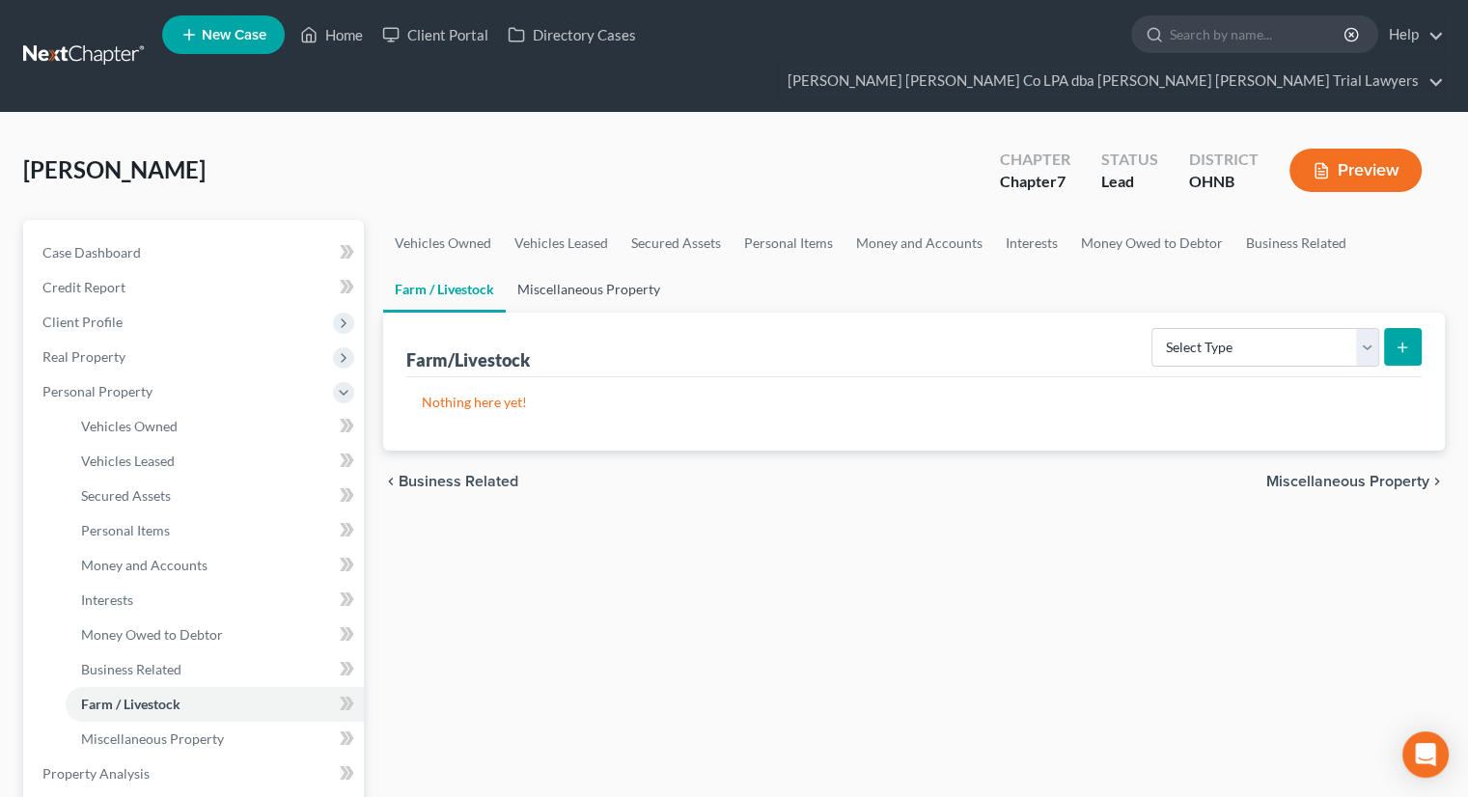
click at [603, 266] on link "Miscellaneous Property" at bounding box center [589, 289] width 166 height 46
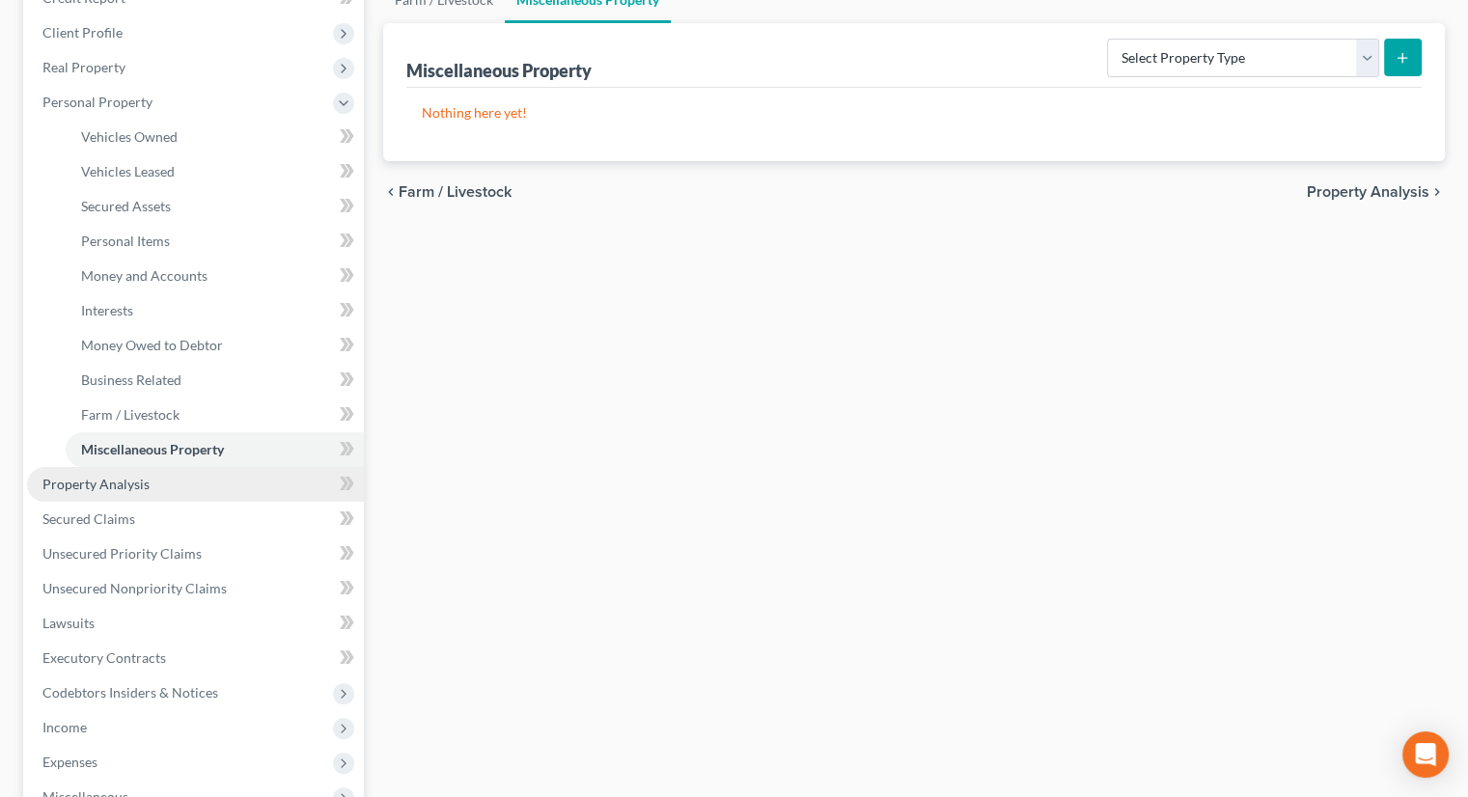
click at [115, 476] on span "Property Analysis" at bounding box center [95, 484] width 107 height 16
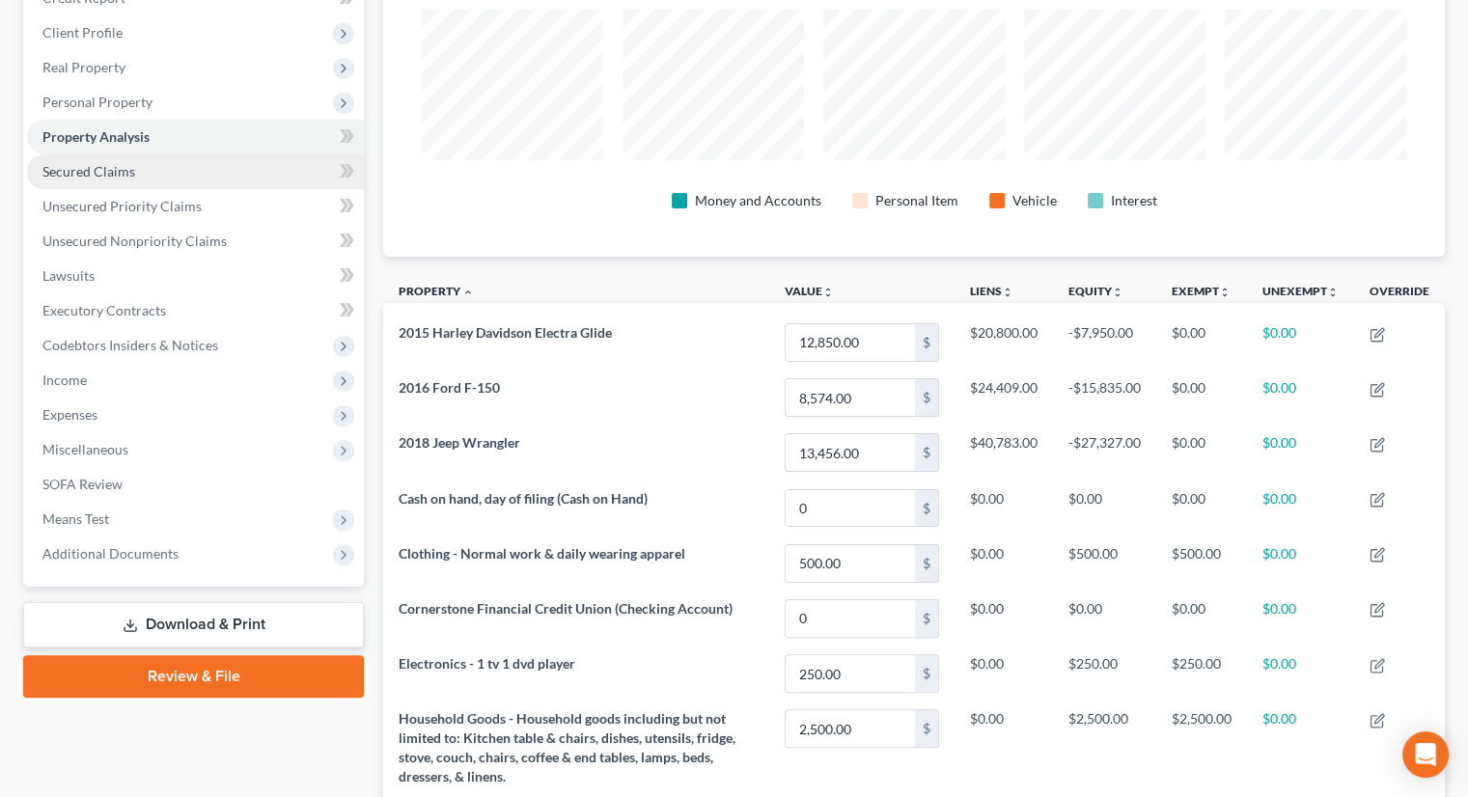
click at [127, 163] on span "Secured Claims" at bounding box center [88, 171] width 93 height 16
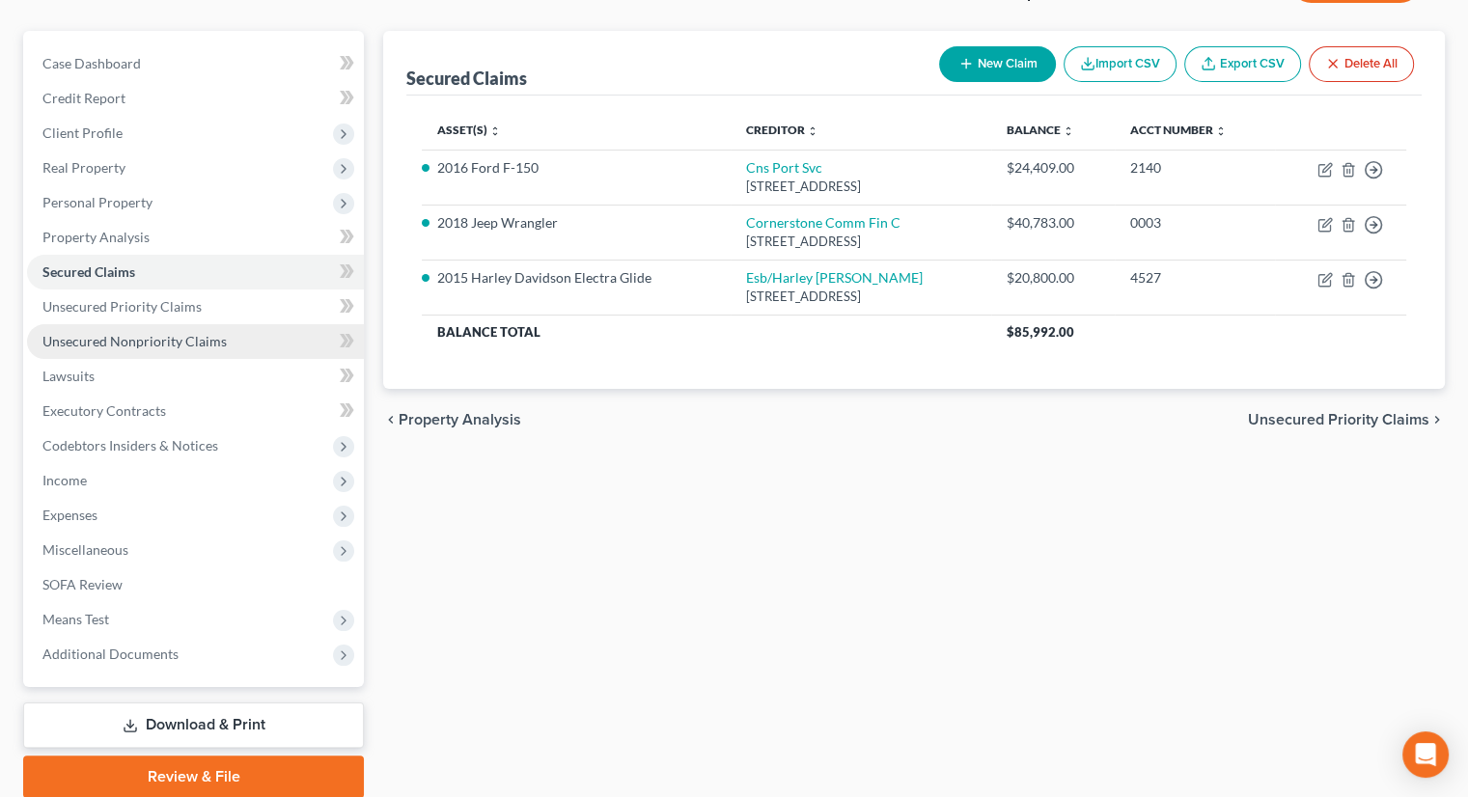
scroll to position [193, 0]
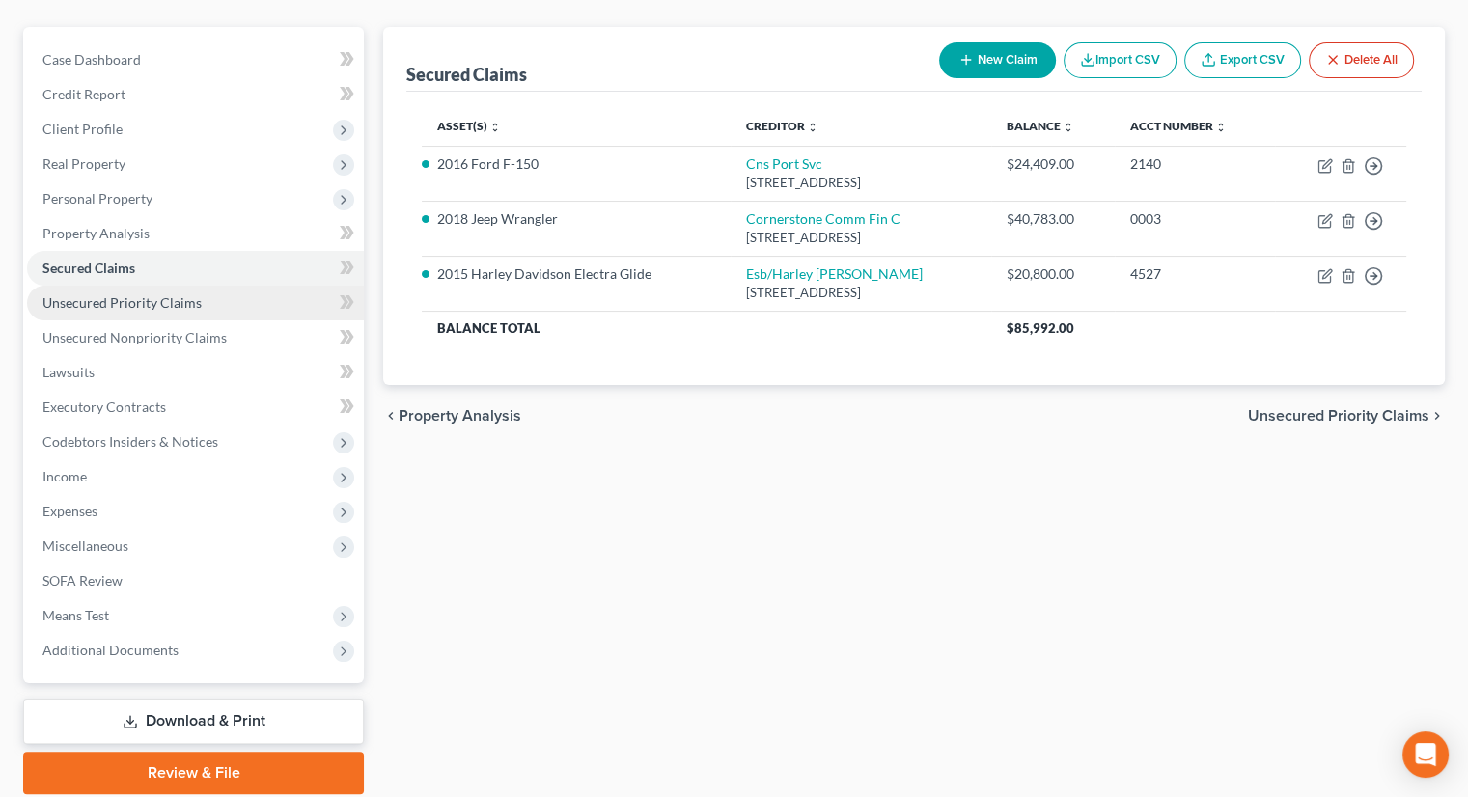
click at [108, 294] on span "Unsecured Priority Claims" at bounding box center [121, 302] width 159 height 16
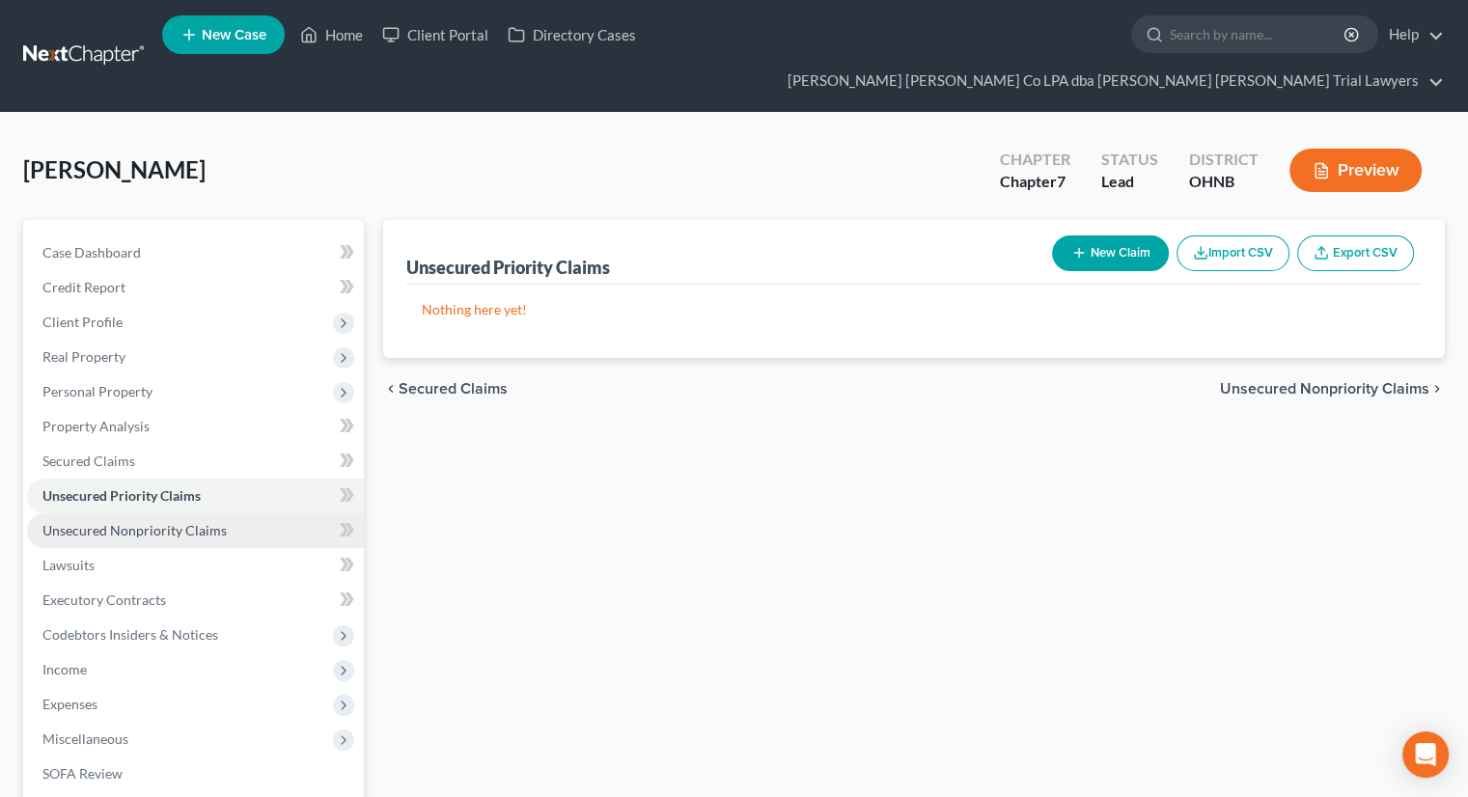
click at [136, 522] on span "Unsecured Nonpriority Claims" at bounding box center [134, 530] width 184 height 16
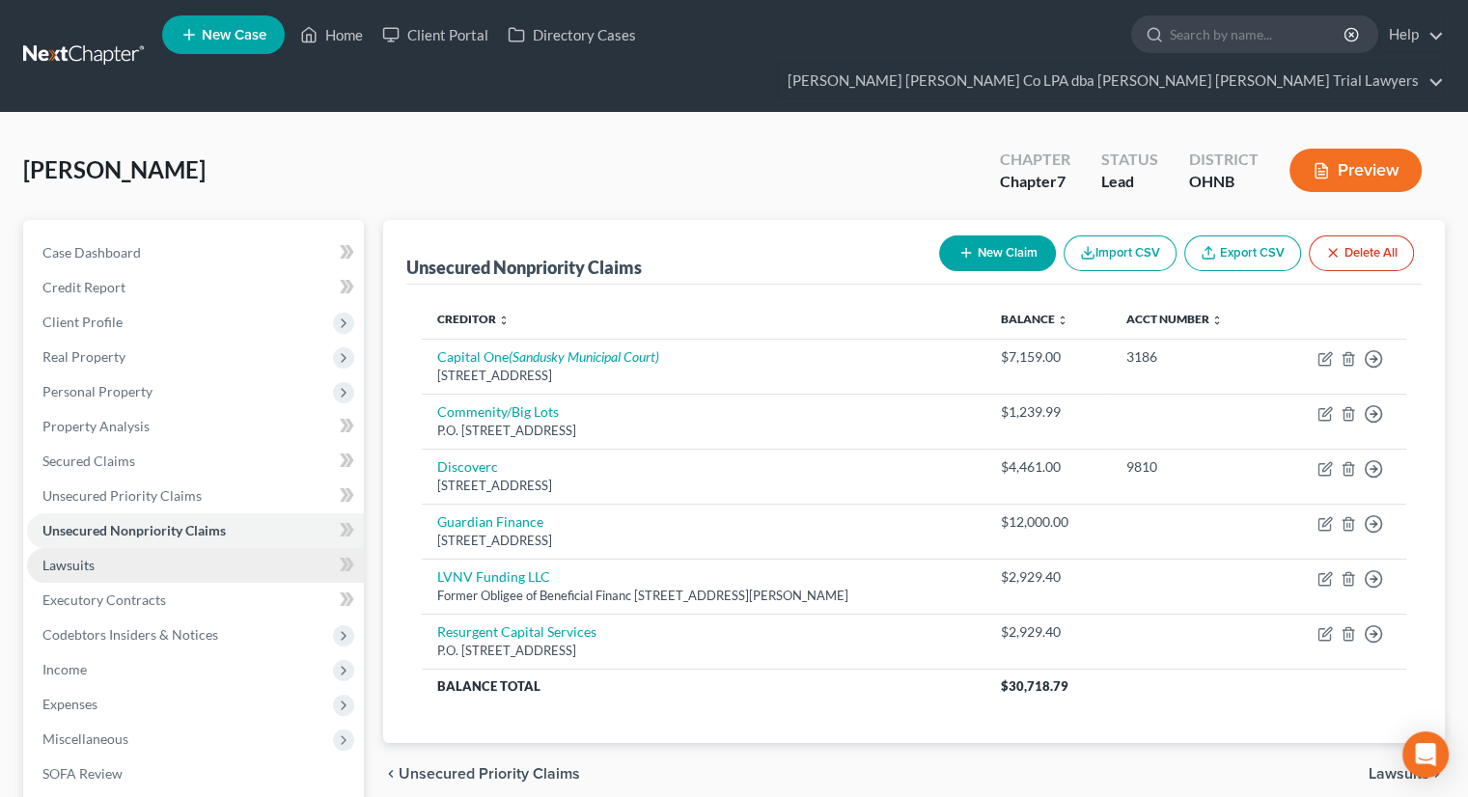
click at [118, 548] on link "Lawsuits" at bounding box center [195, 565] width 337 height 35
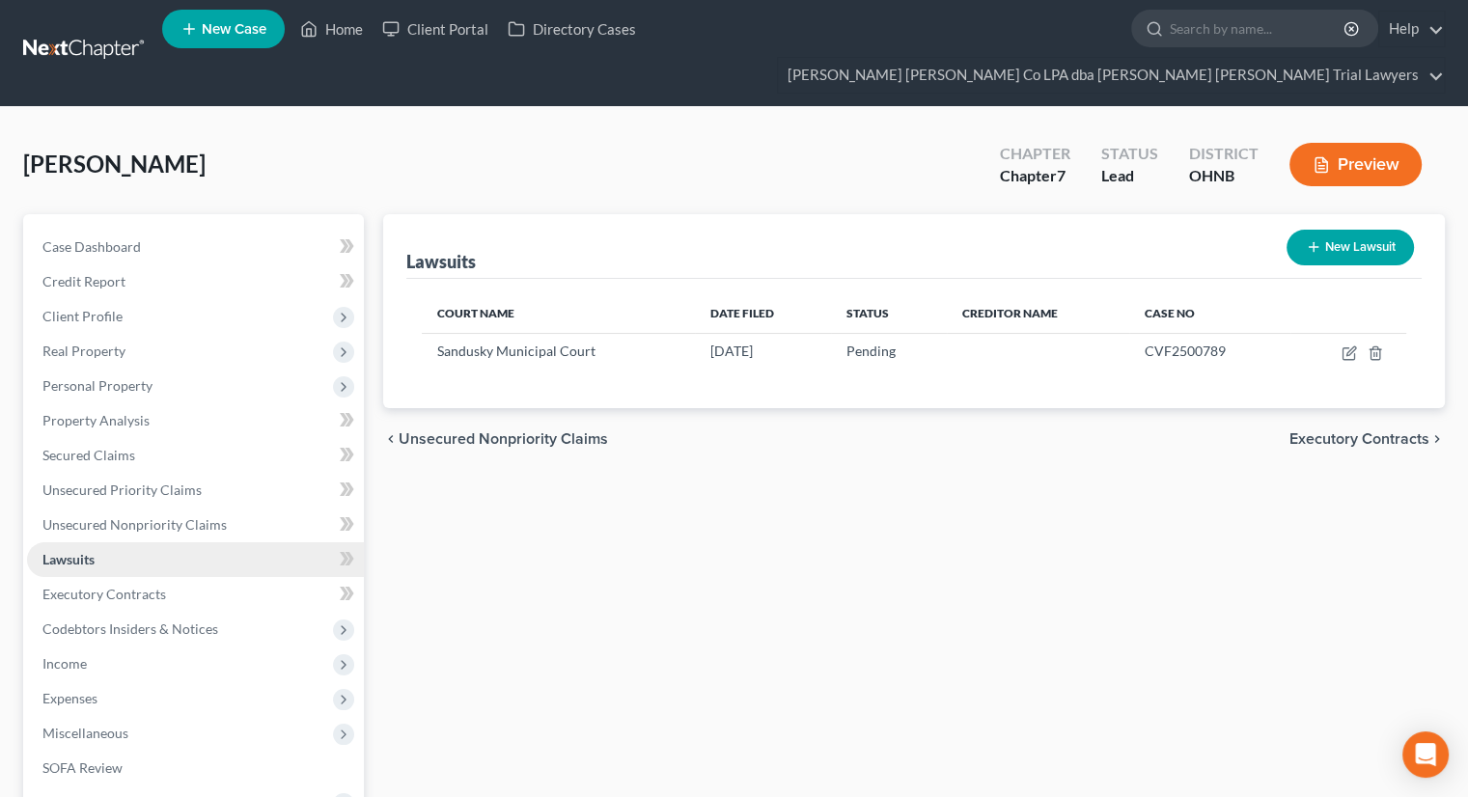
scroll to position [97, 0]
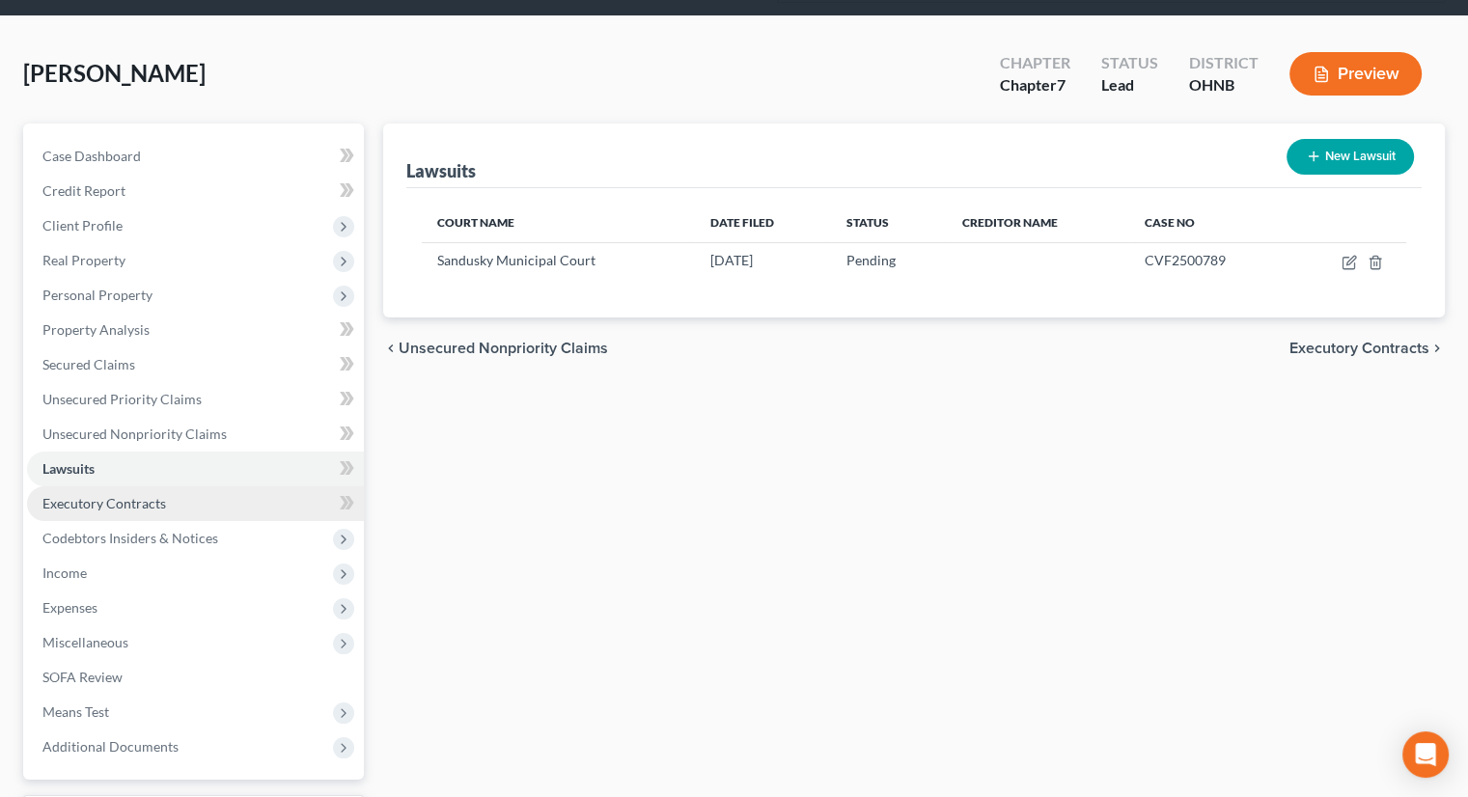
click at [108, 495] on span "Executory Contracts" at bounding box center [104, 503] width 124 height 16
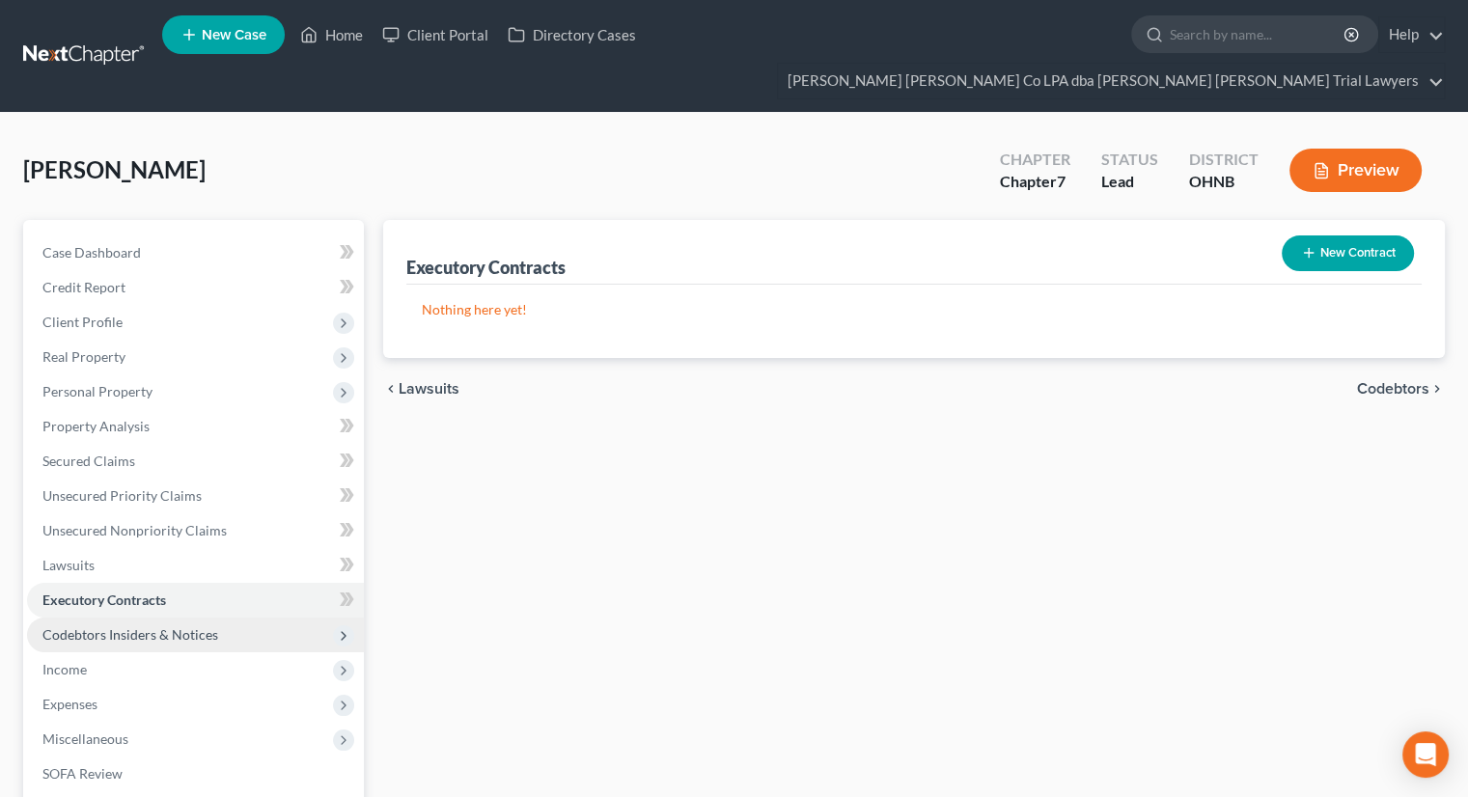
click at [136, 626] on span "Codebtors Insiders & Notices" at bounding box center [130, 634] width 176 height 16
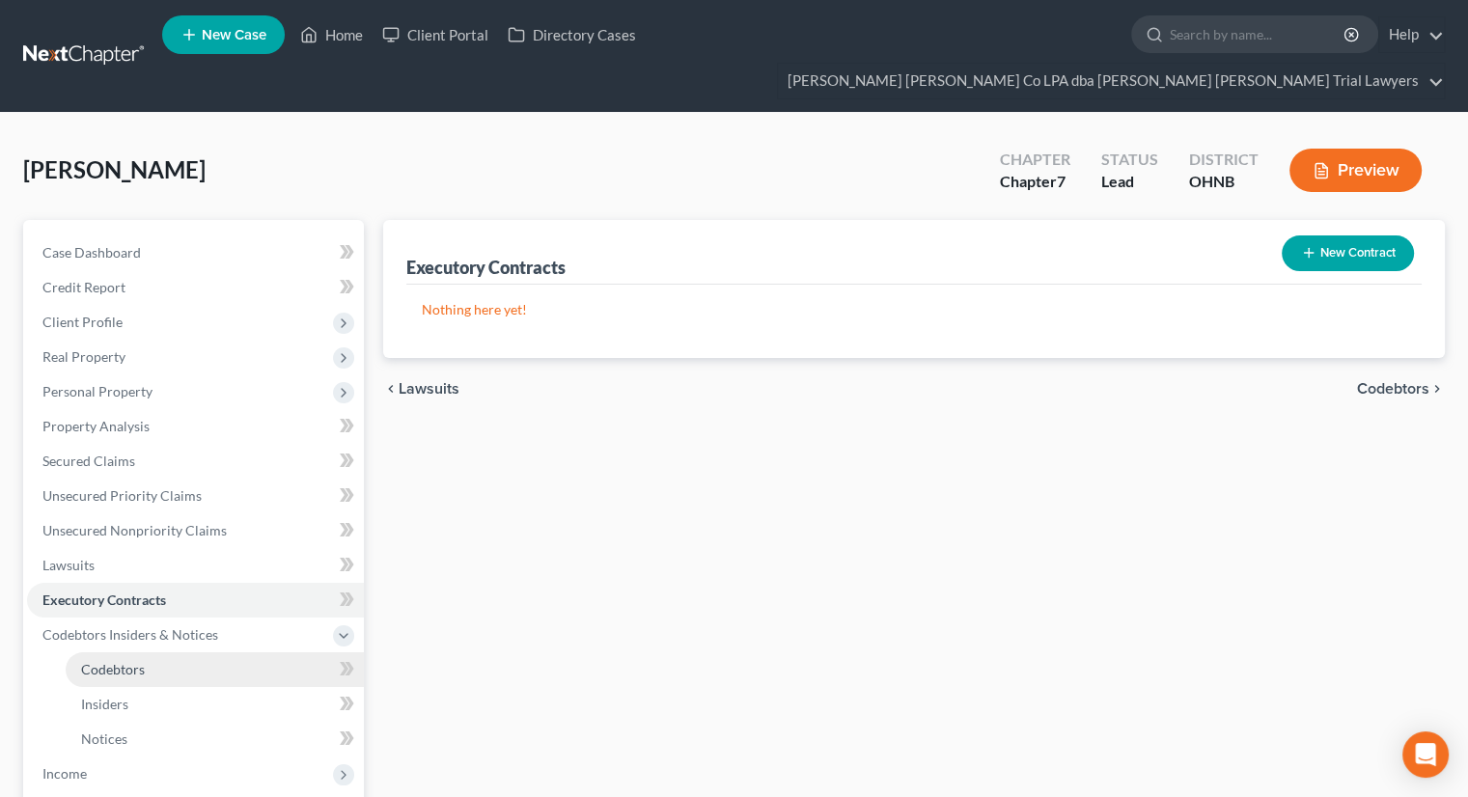
click at [144, 652] on link "Codebtors" at bounding box center [215, 669] width 298 height 35
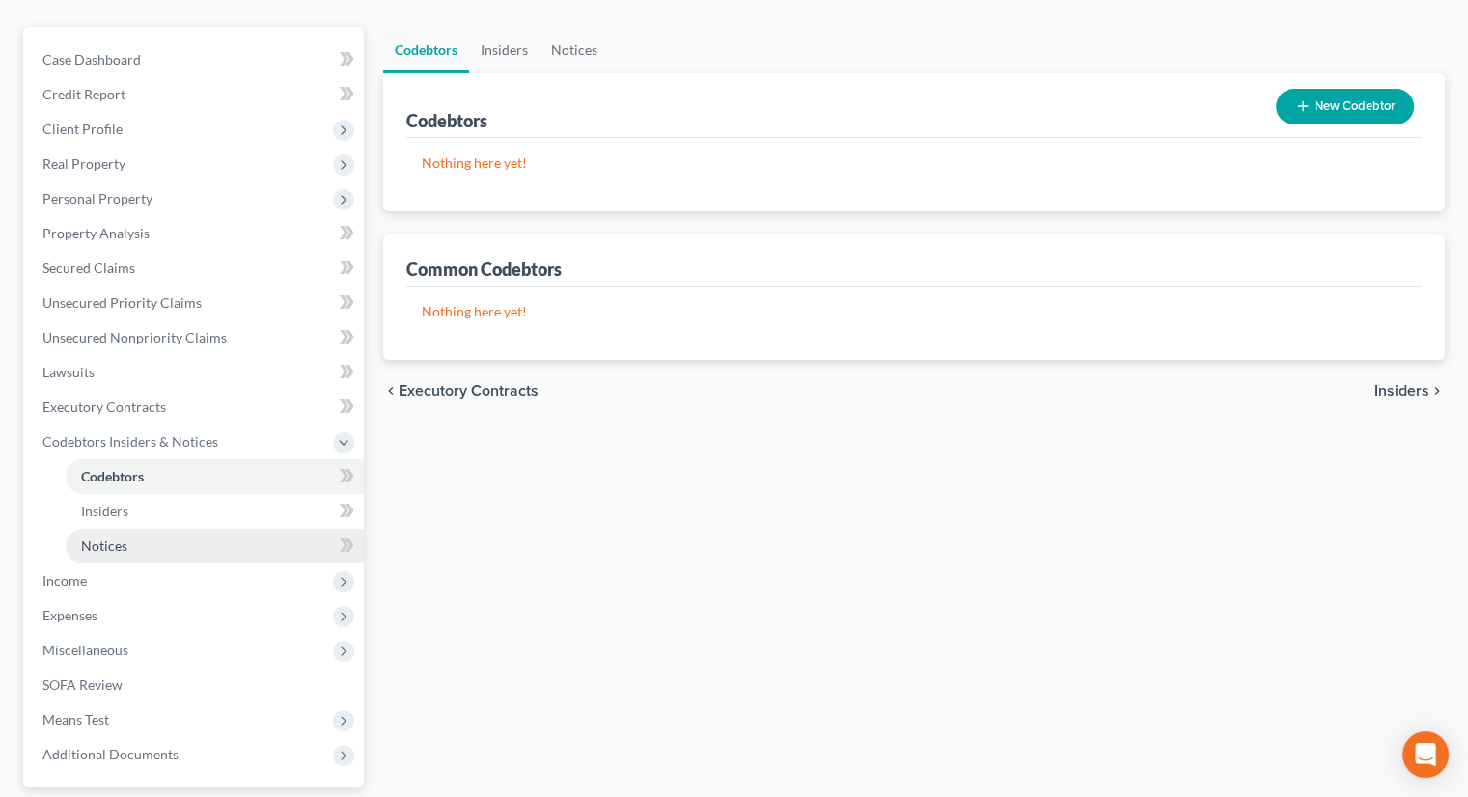
click at [131, 529] on link "Notices" at bounding box center [215, 546] width 298 height 35
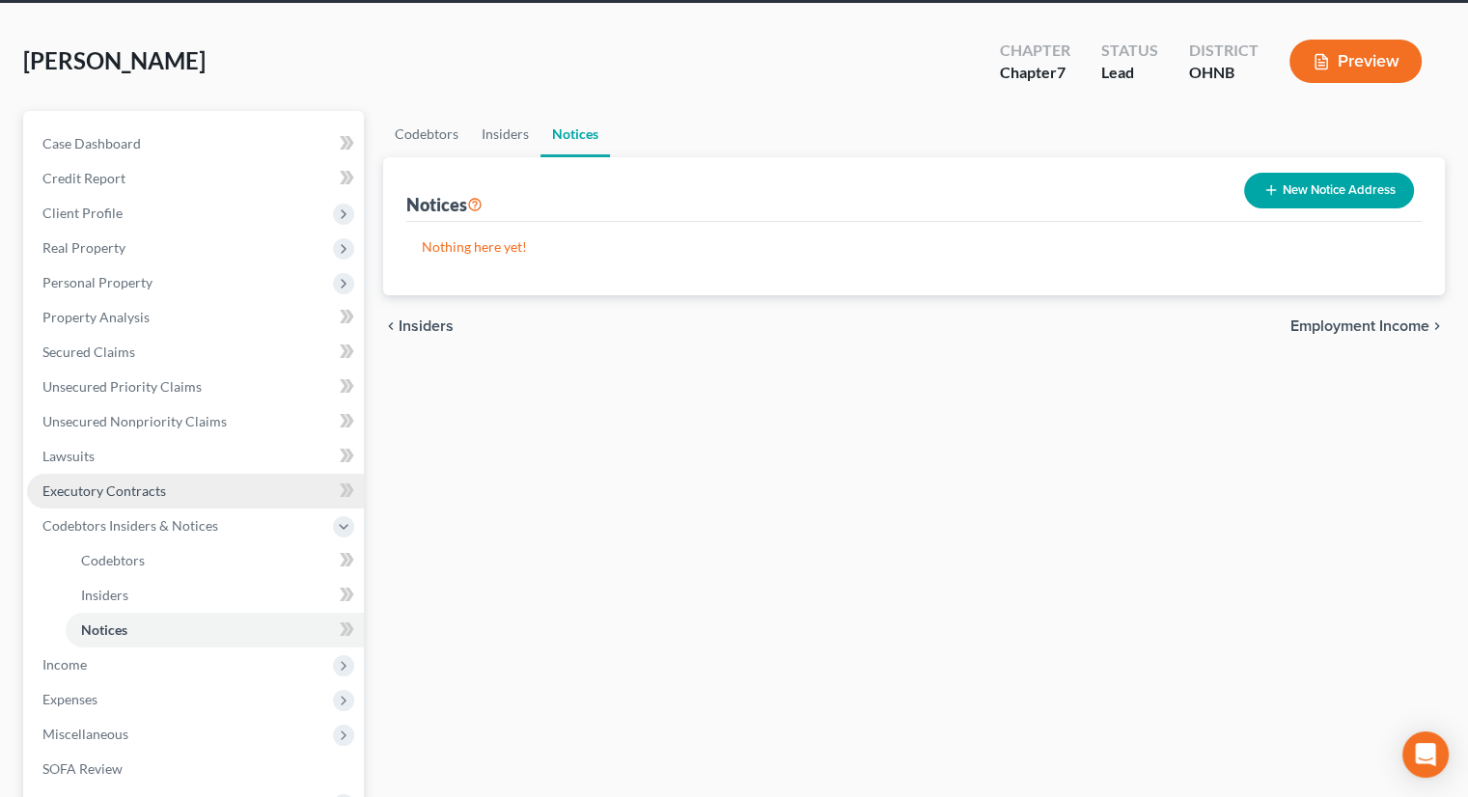
scroll to position [193, 0]
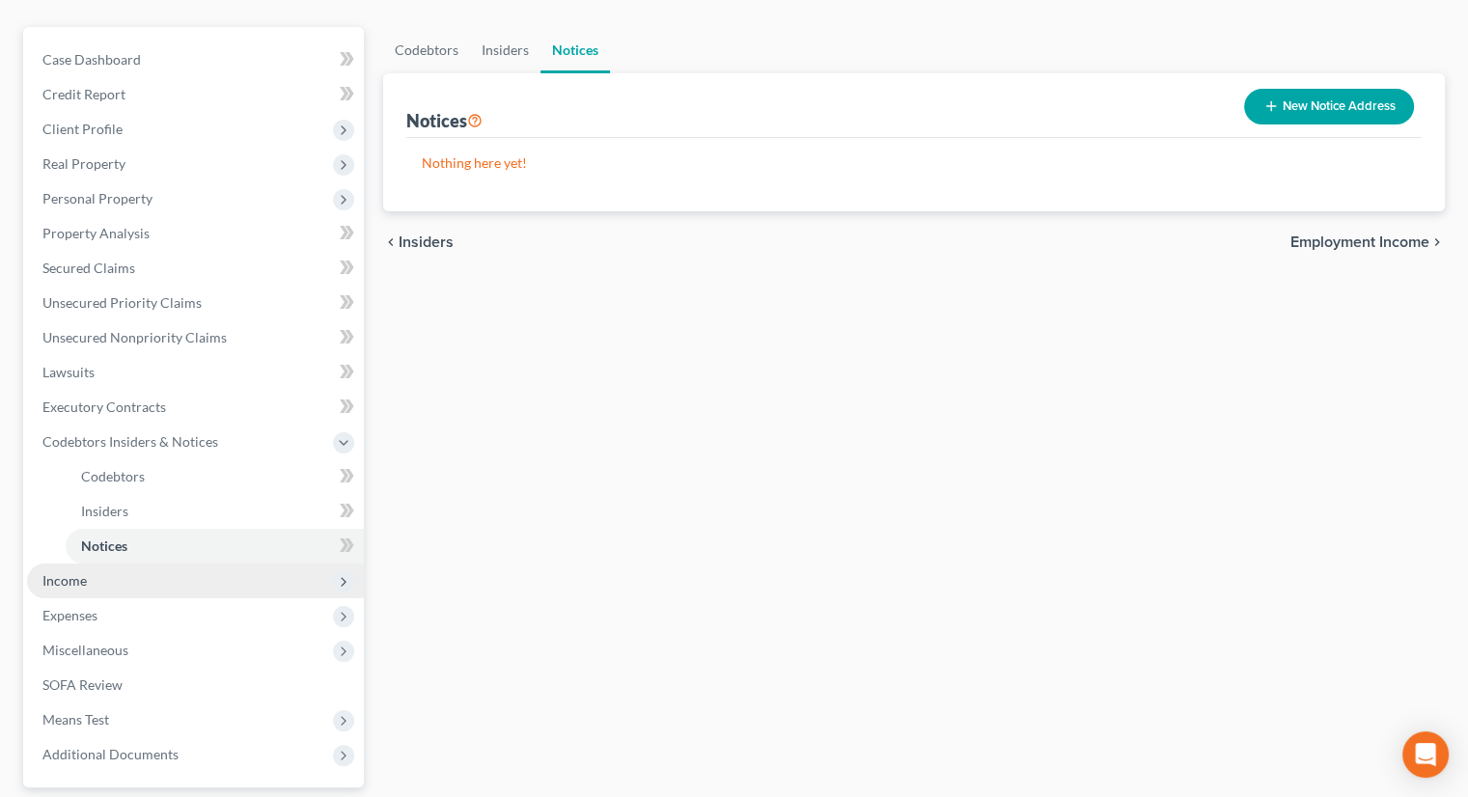
click at [117, 564] on span "Income" at bounding box center [195, 581] width 337 height 35
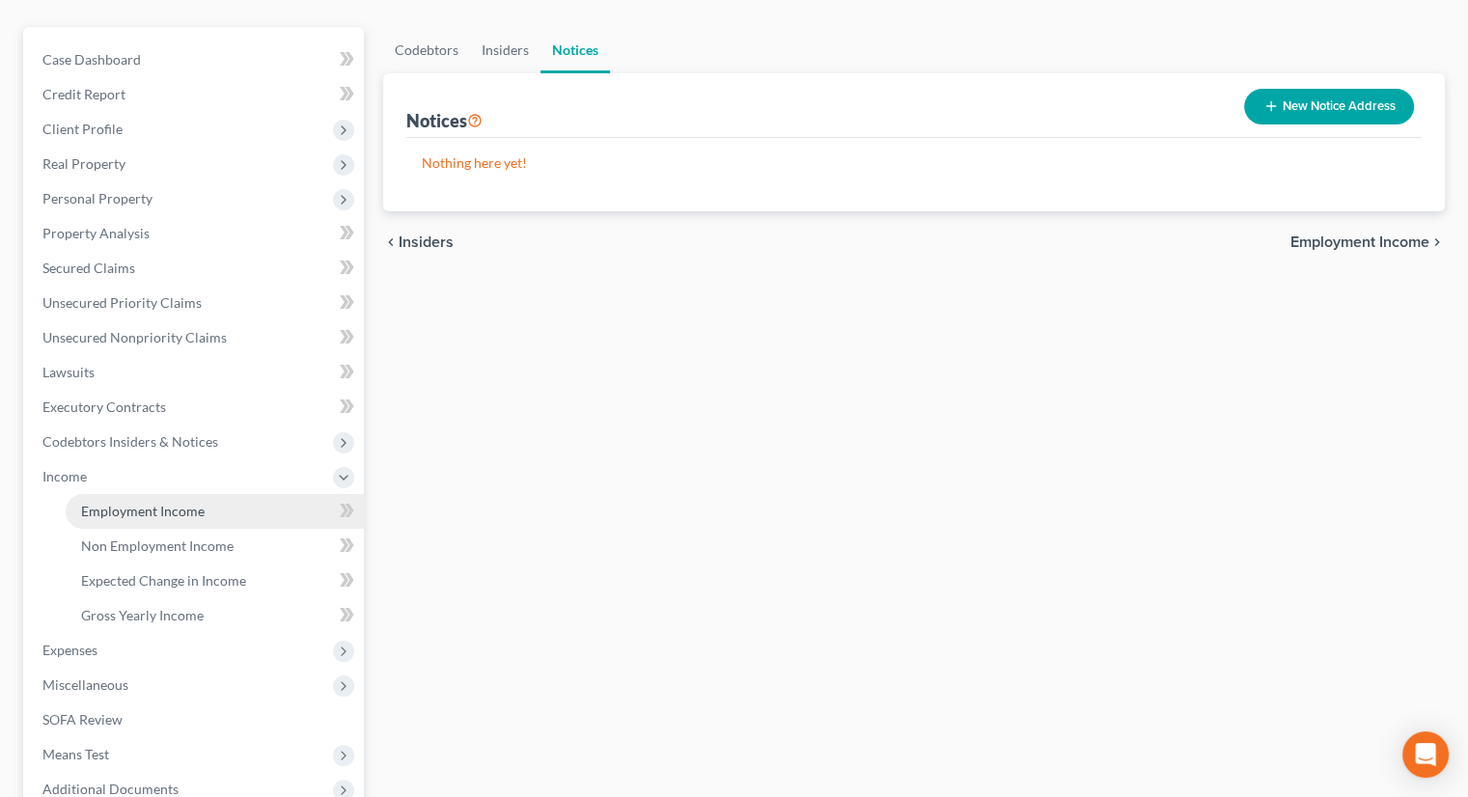
click at [145, 503] on span "Employment Income" at bounding box center [143, 511] width 124 height 16
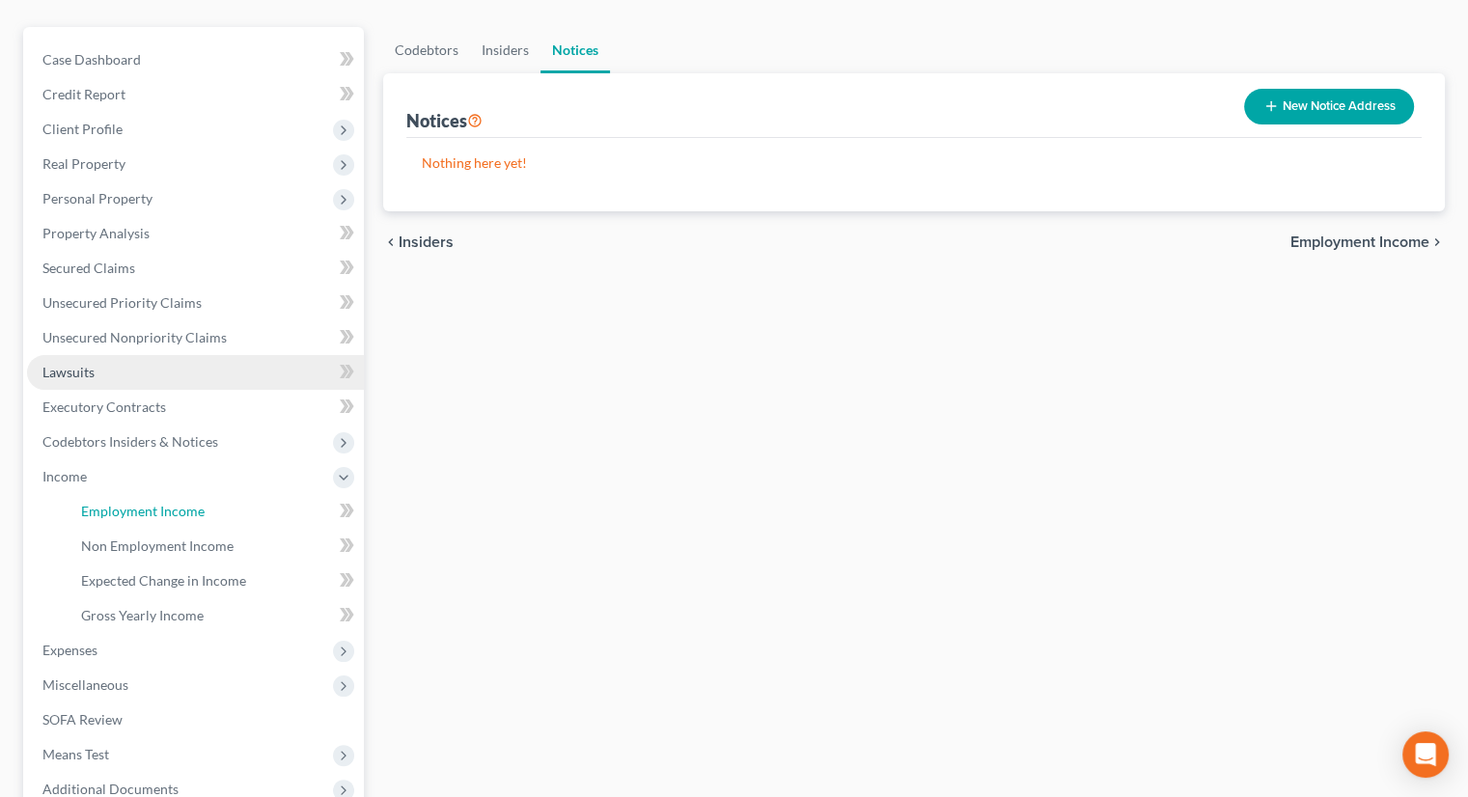
scroll to position [36, 0]
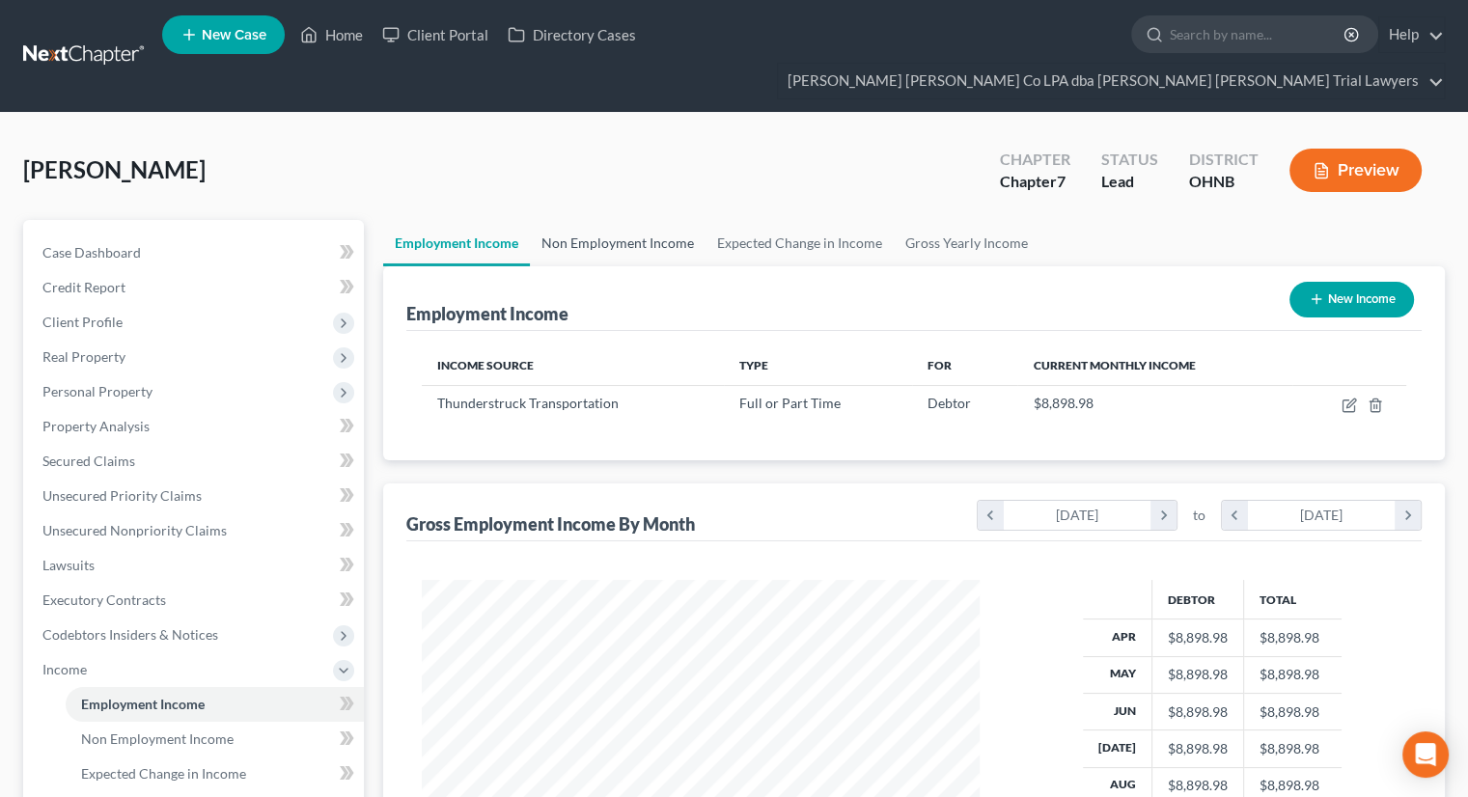
click at [622, 220] on link "Non Employment Income" at bounding box center [618, 243] width 176 height 46
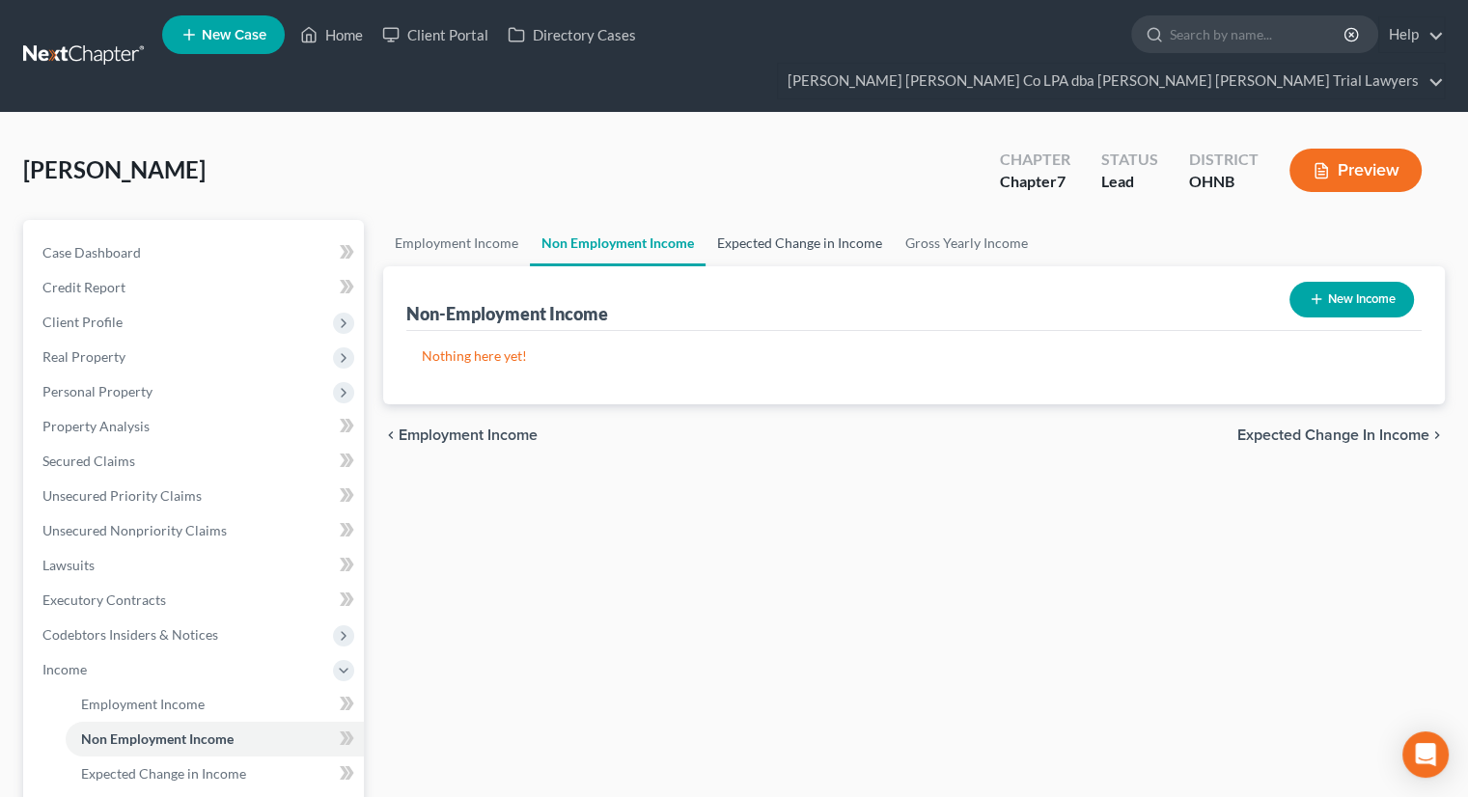
click at [759, 220] on link "Expected Change in Income" at bounding box center [799, 243] width 188 height 46
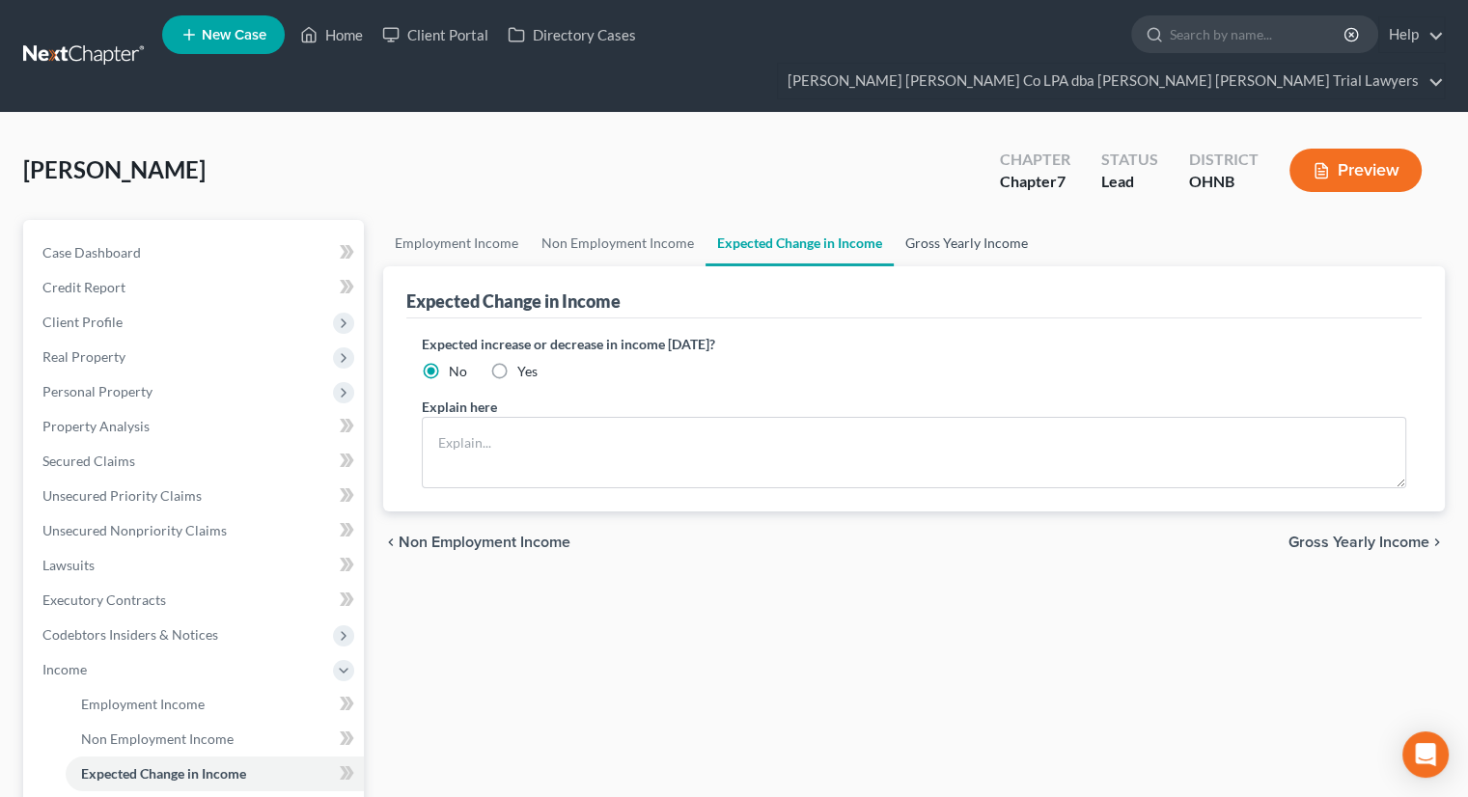
drag, startPoint x: 944, startPoint y: 209, endPoint x: 927, endPoint y: 213, distance: 16.9
click at [945, 220] on link "Gross Yearly Income" at bounding box center [967, 243] width 146 height 46
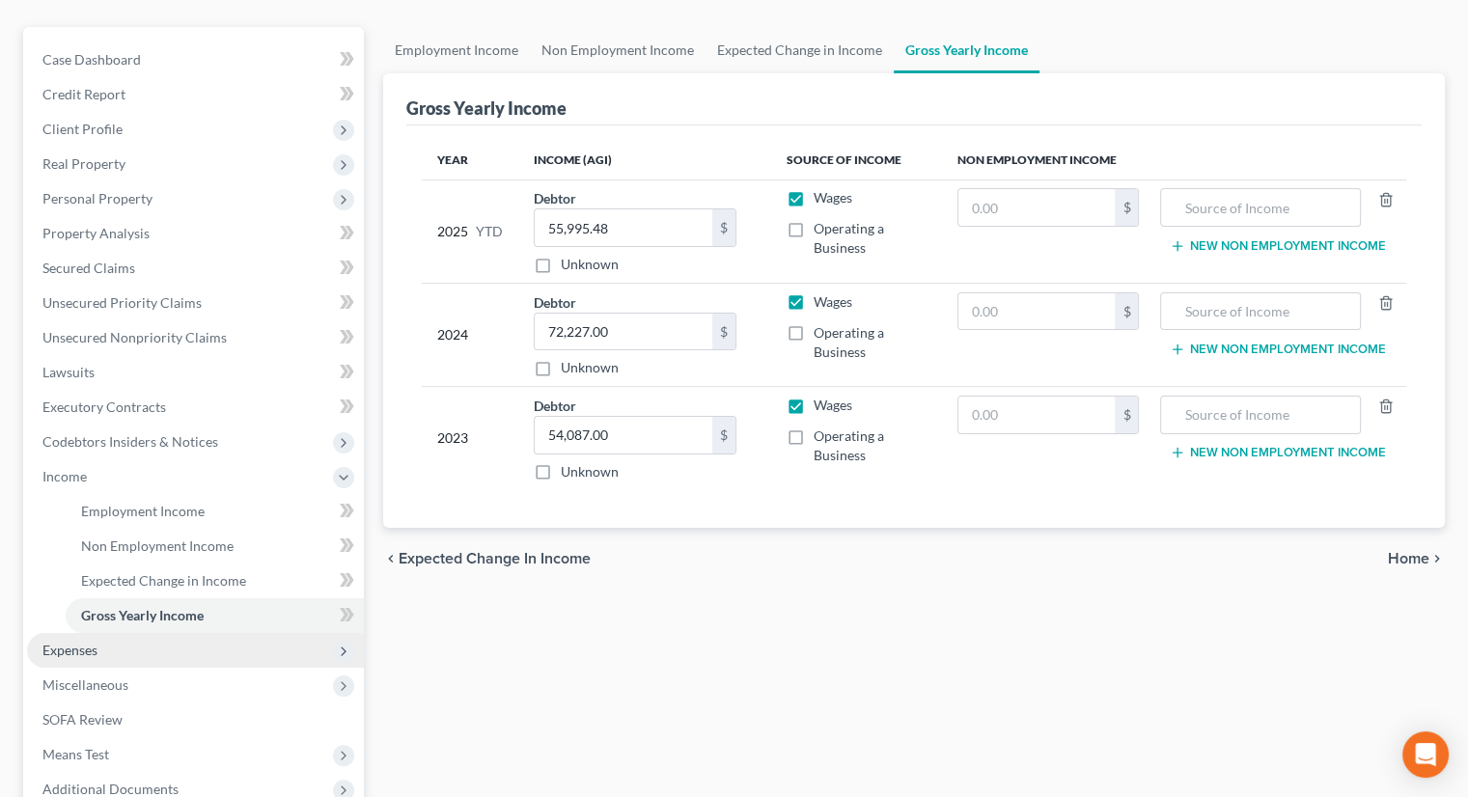
click at [114, 633] on span "Expenses" at bounding box center [195, 650] width 337 height 35
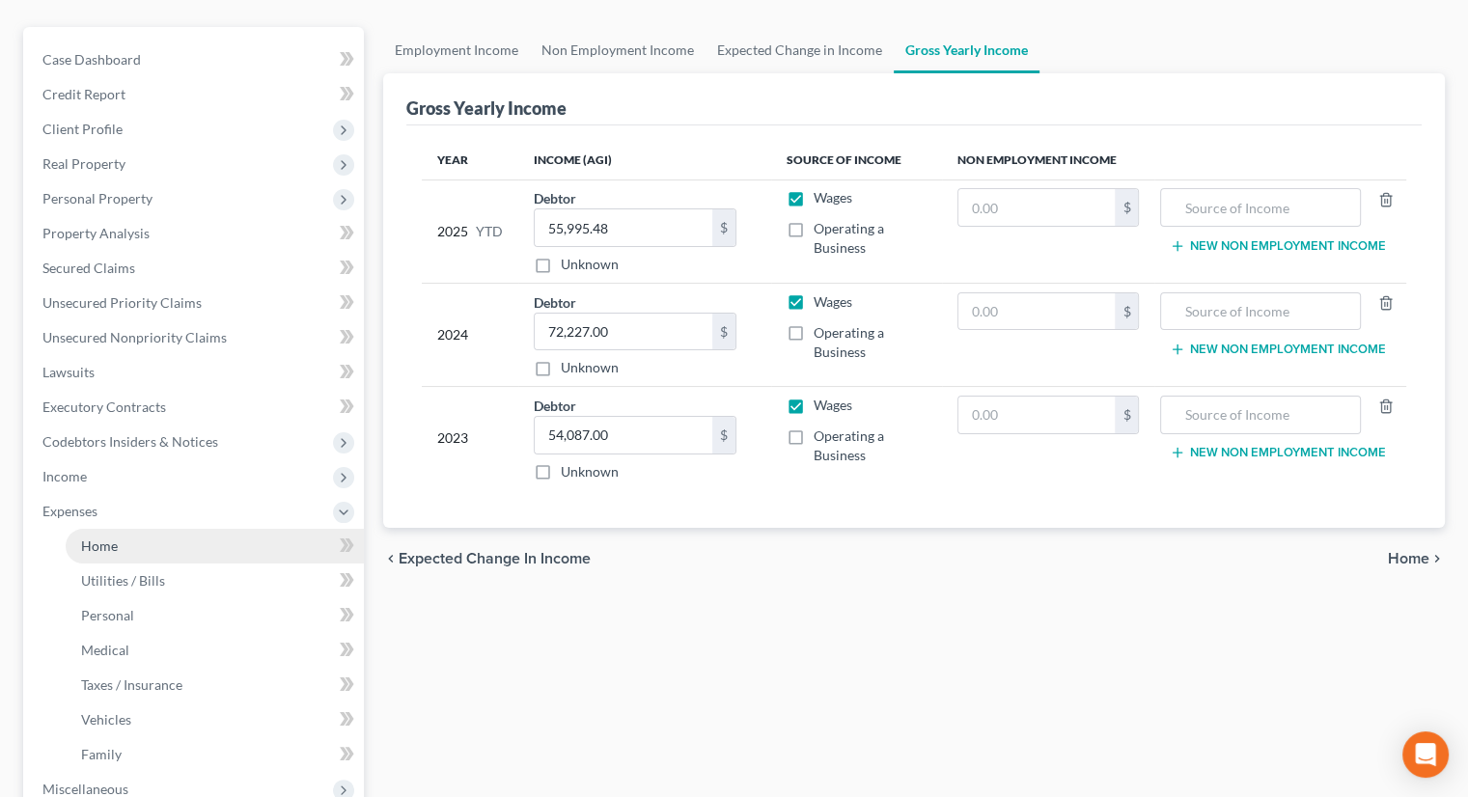
click at [139, 529] on link "Home" at bounding box center [215, 546] width 298 height 35
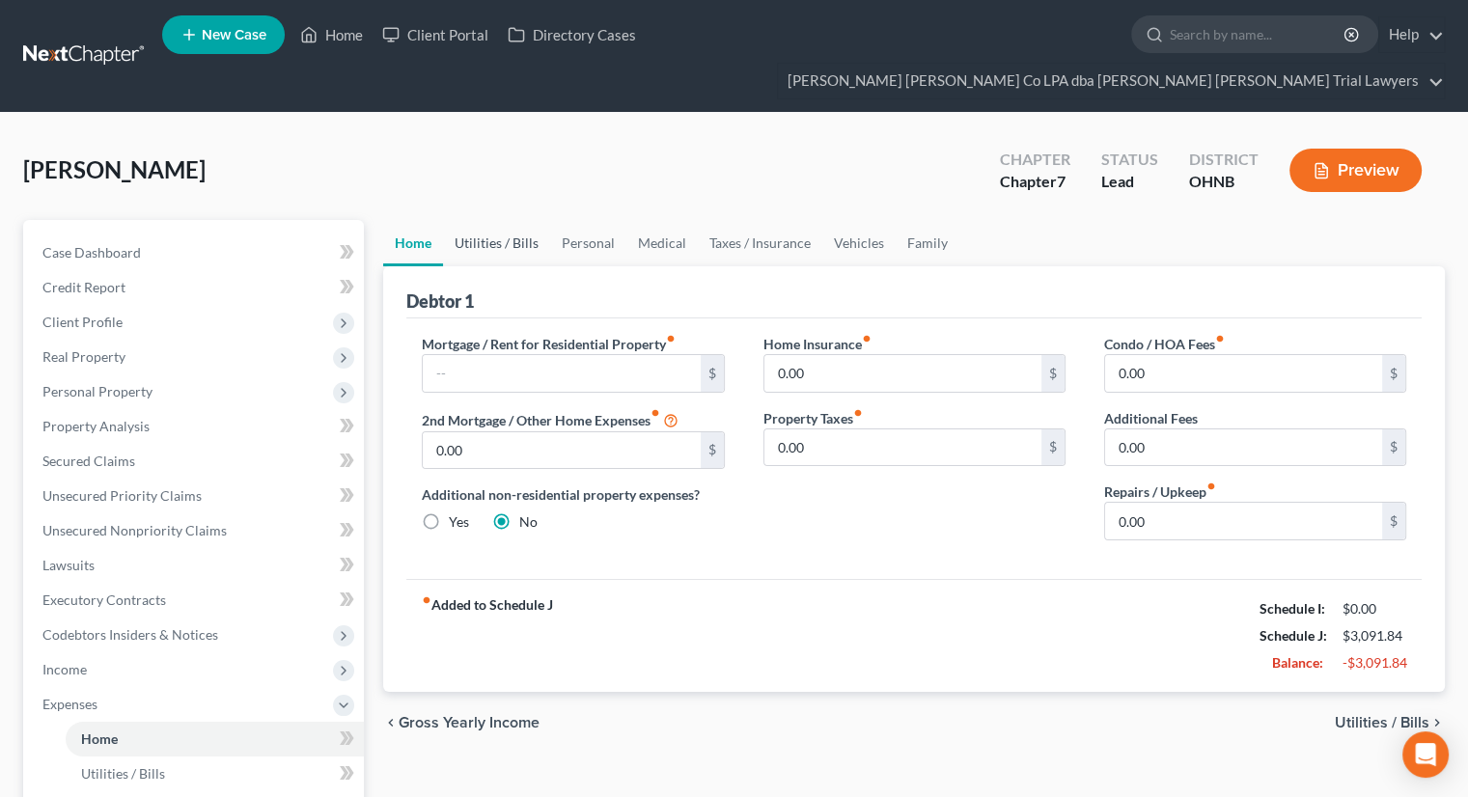
click at [498, 220] on link "Utilities / Bills" at bounding box center [496, 243] width 107 height 46
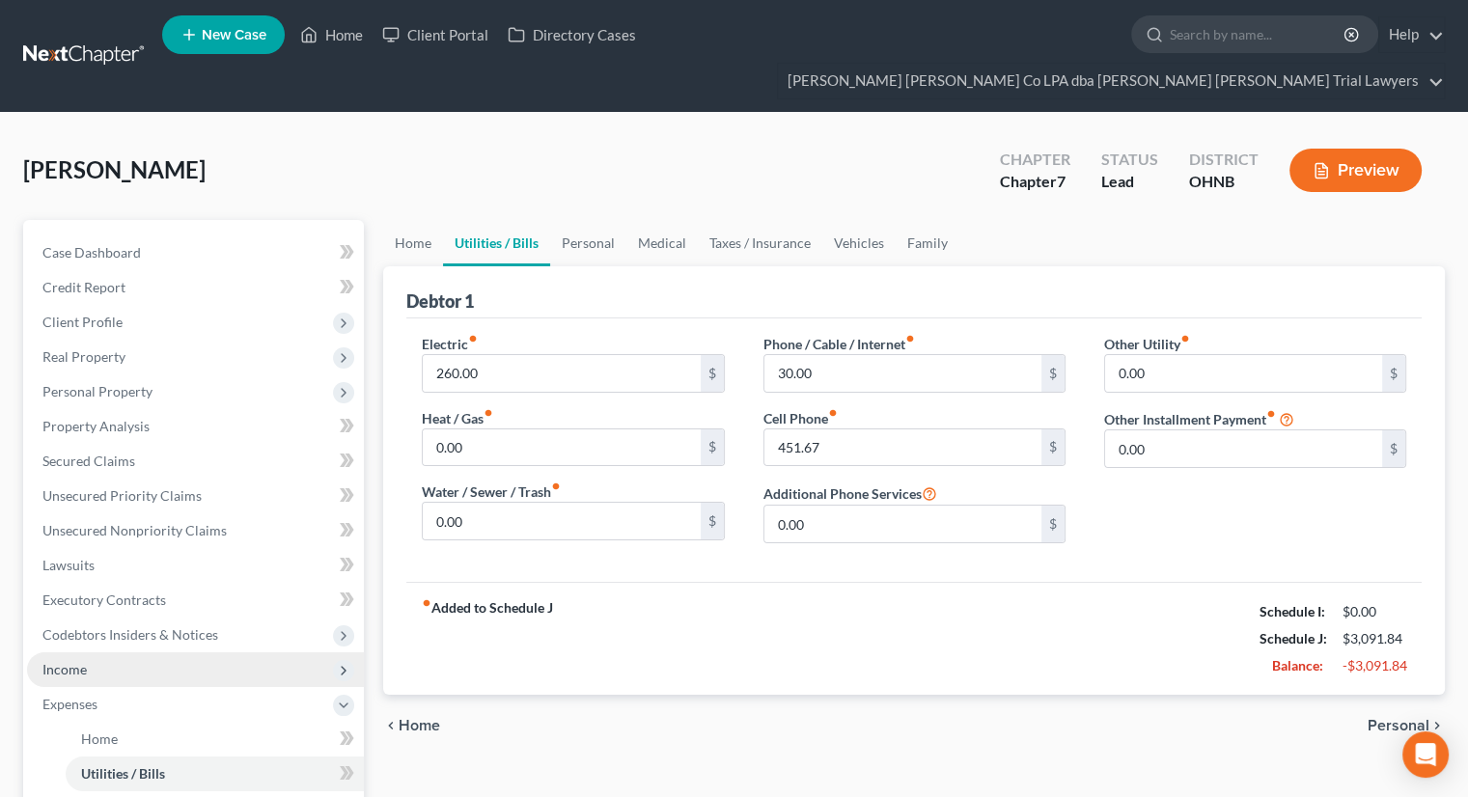
click at [106, 652] on span "Income" at bounding box center [195, 669] width 337 height 35
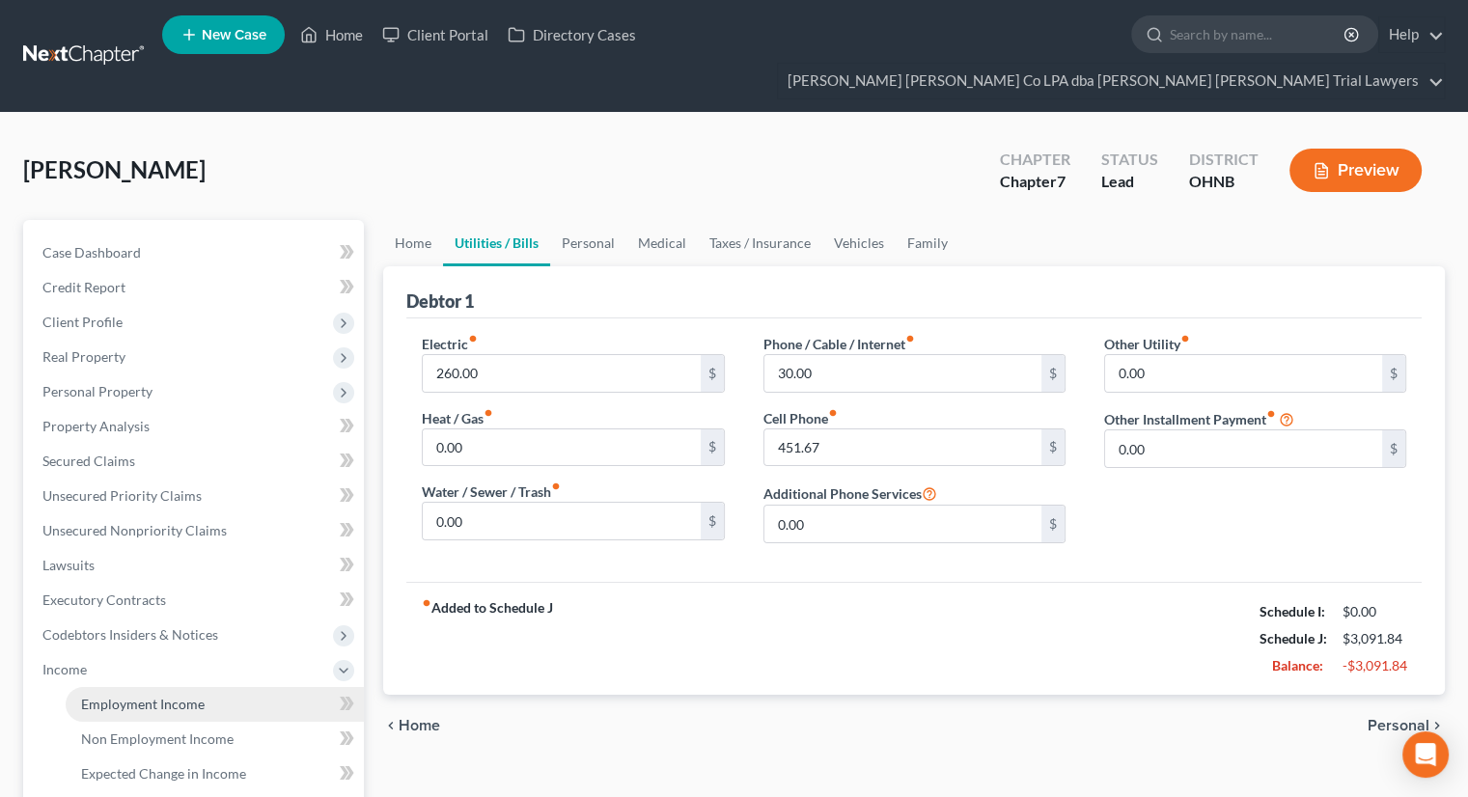
click at [119, 687] on link "Employment Income" at bounding box center [215, 704] width 298 height 35
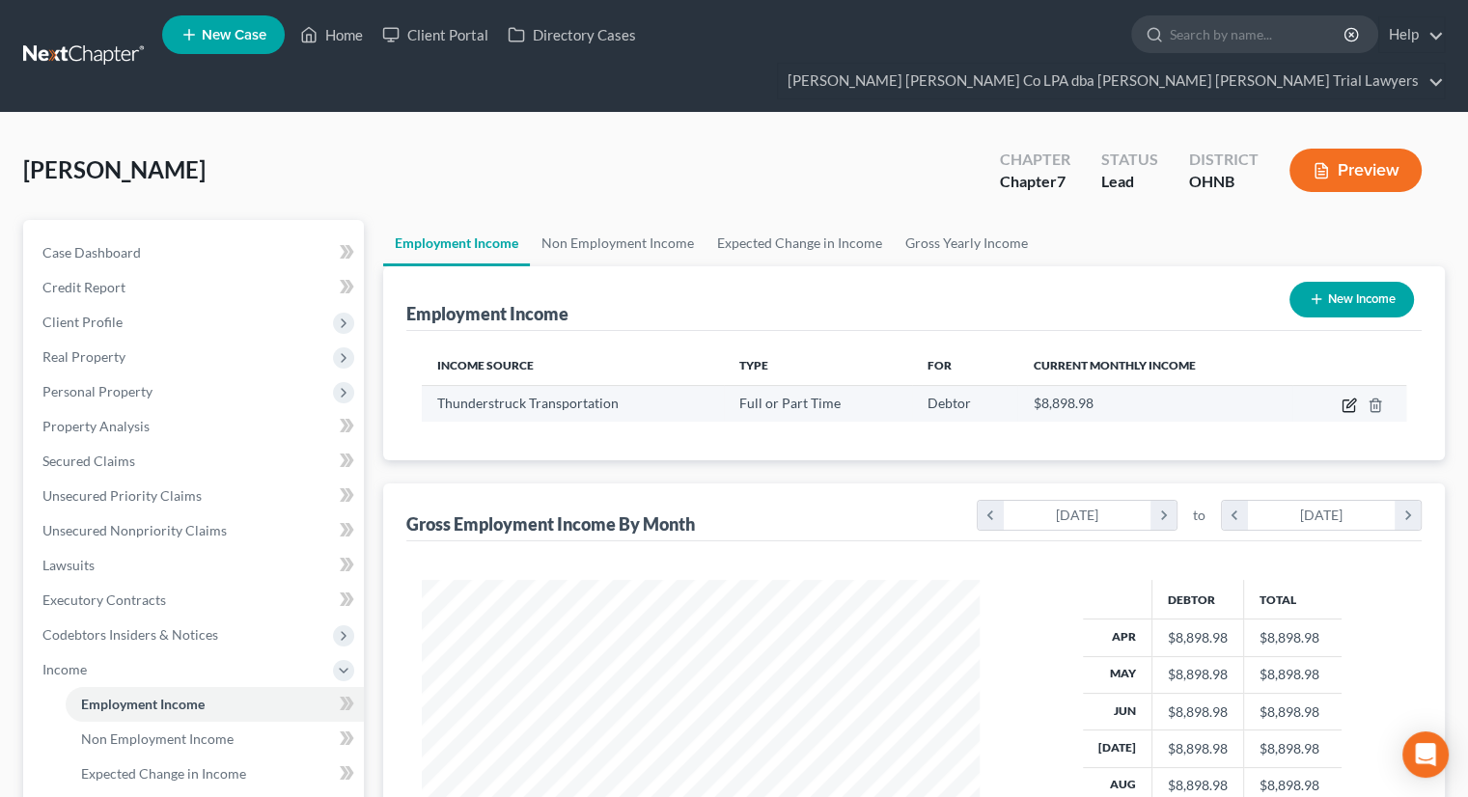
click at [1345, 398] on icon "button" at bounding box center [1348, 405] width 15 height 15
select select "0"
select select "36"
select select "3"
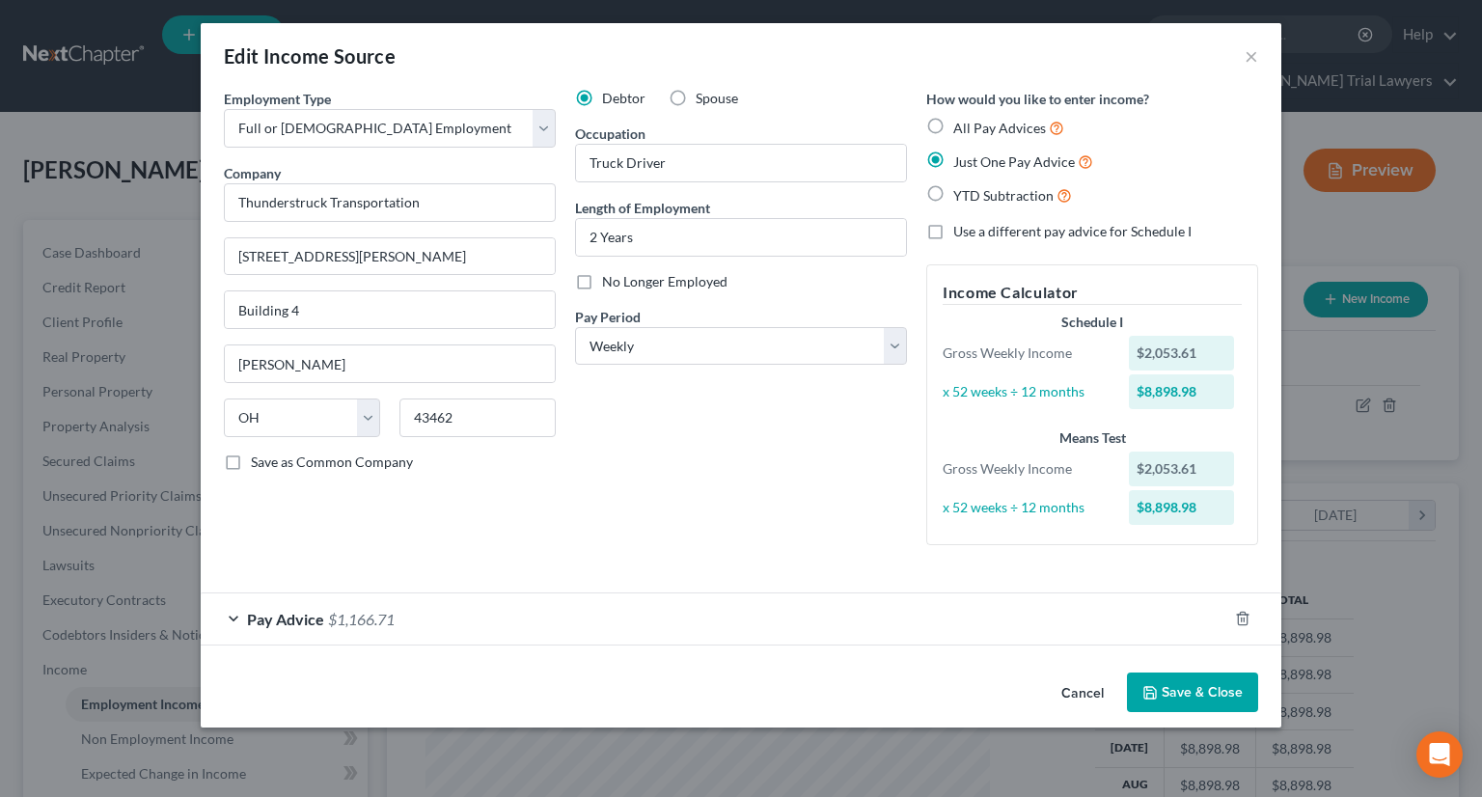
click at [1218, 689] on button "Save & Close" at bounding box center [1192, 693] width 131 height 41
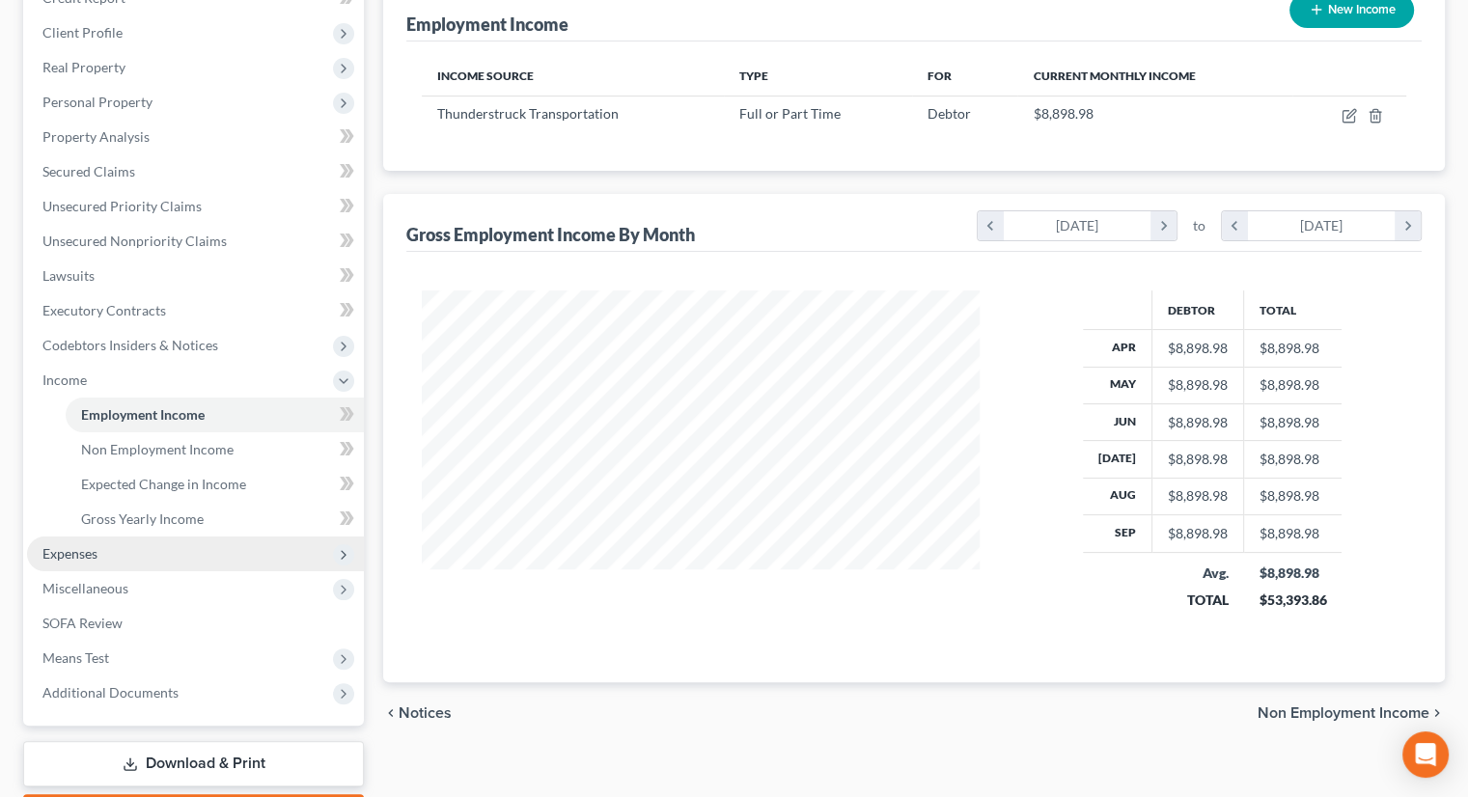
click at [175, 537] on span "Expenses" at bounding box center [195, 554] width 337 height 35
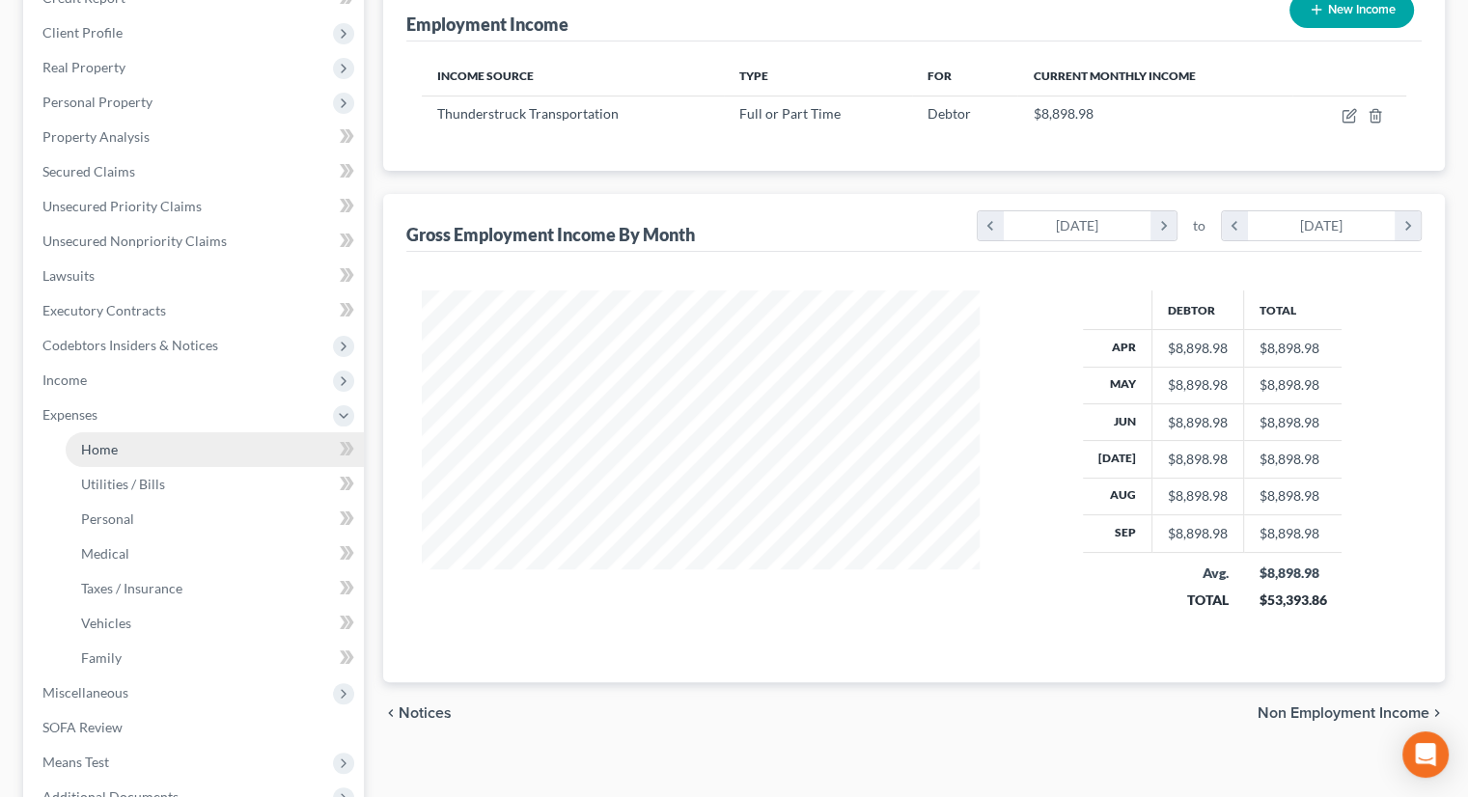
click at [217, 432] on link "Home" at bounding box center [215, 449] width 298 height 35
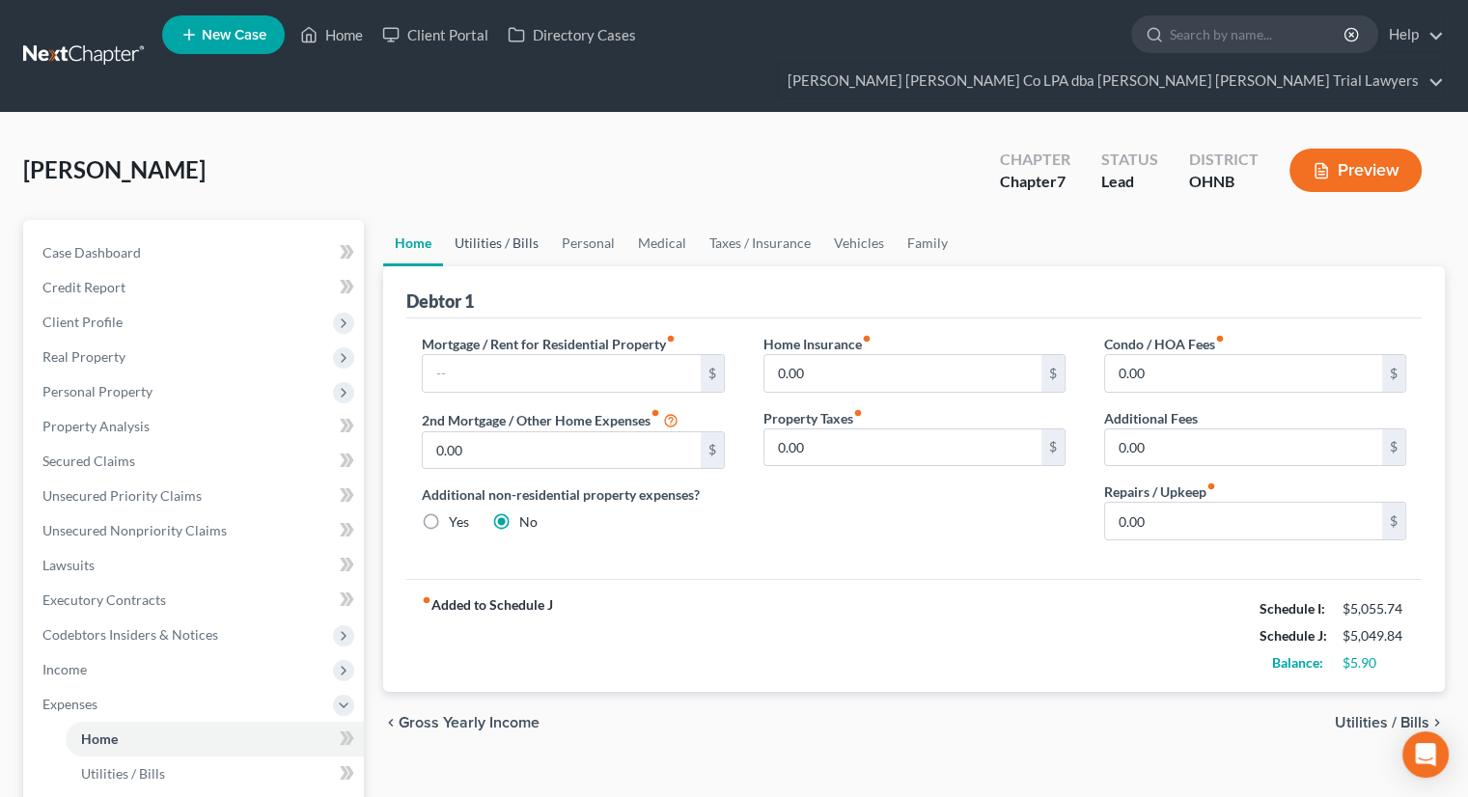
click at [486, 220] on link "Utilities / Bills" at bounding box center [496, 243] width 107 height 46
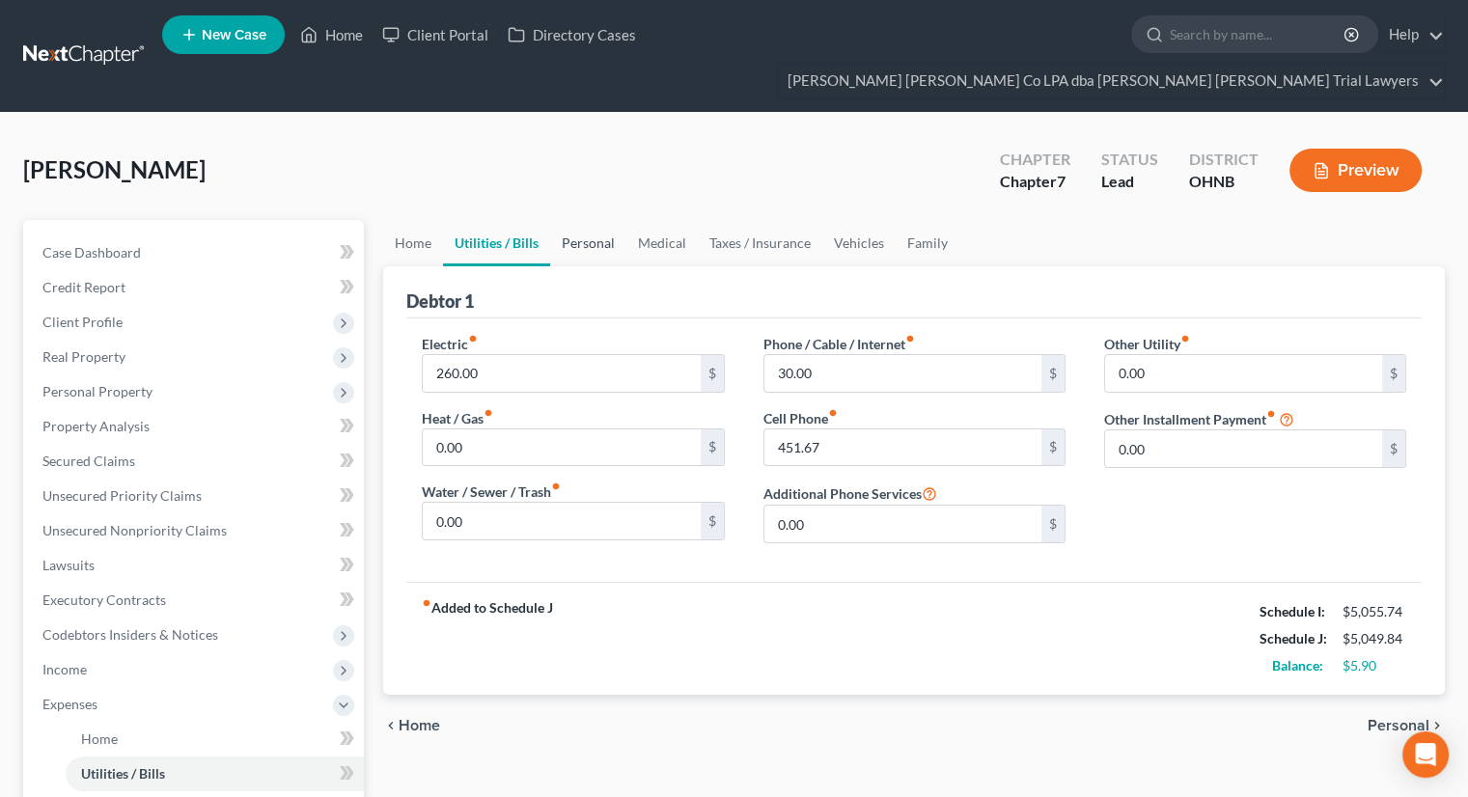
click at [610, 220] on link "Personal" at bounding box center [588, 243] width 76 height 46
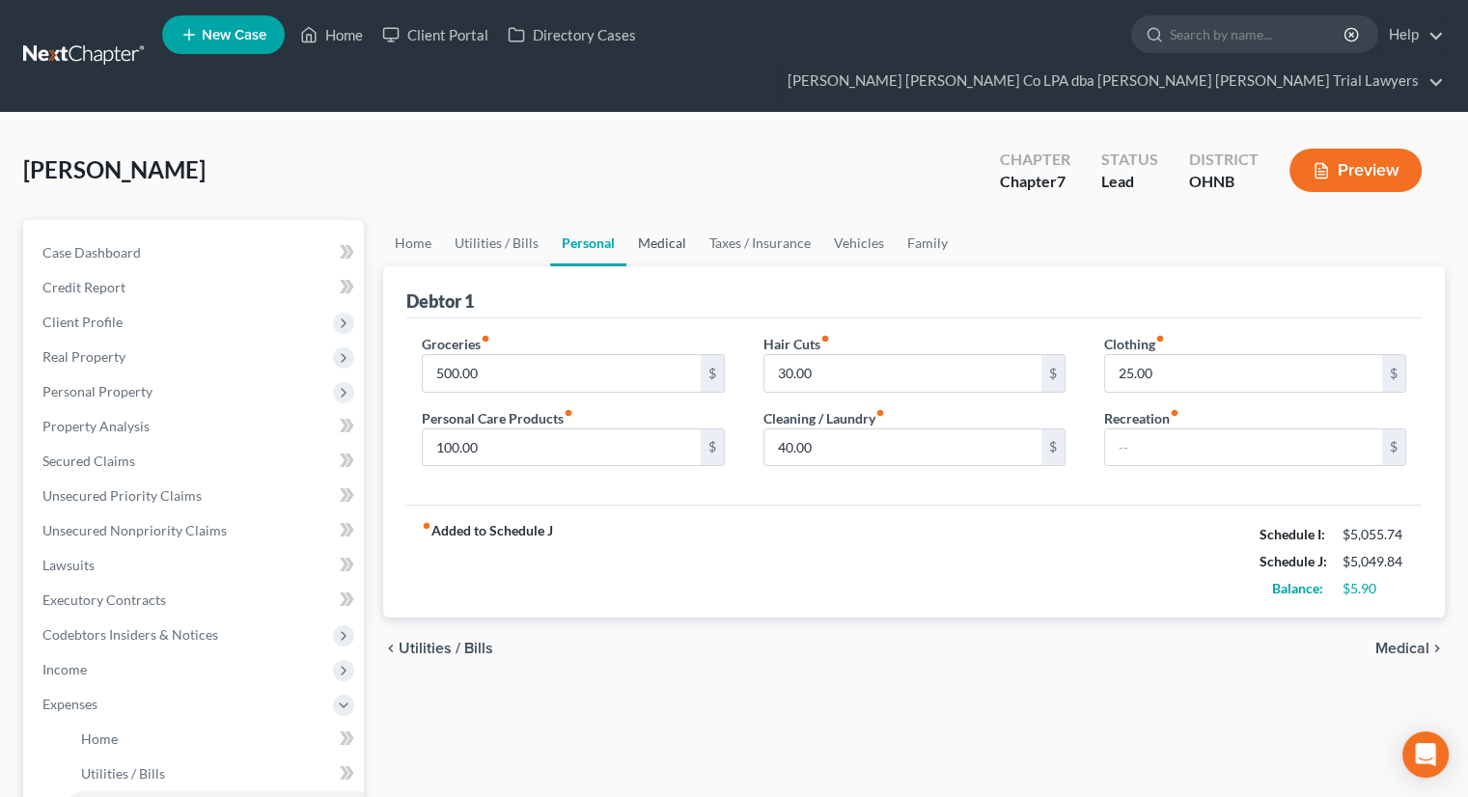
click at [672, 220] on link "Medical" at bounding box center [661, 243] width 71 height 46
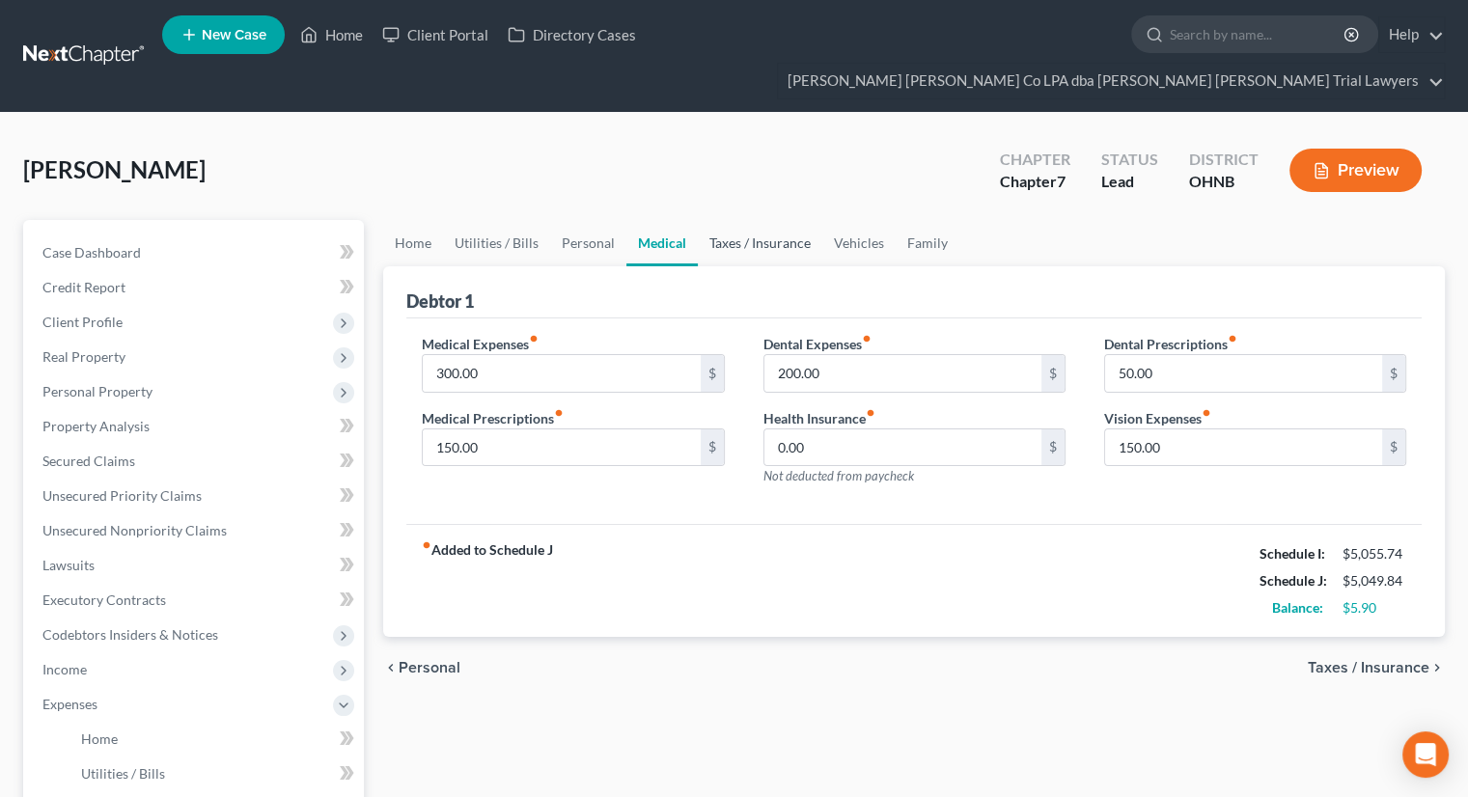
click at [746, 220] on link "Taxes / Insurance" at bounding box center [760, 243] width 124 height 46
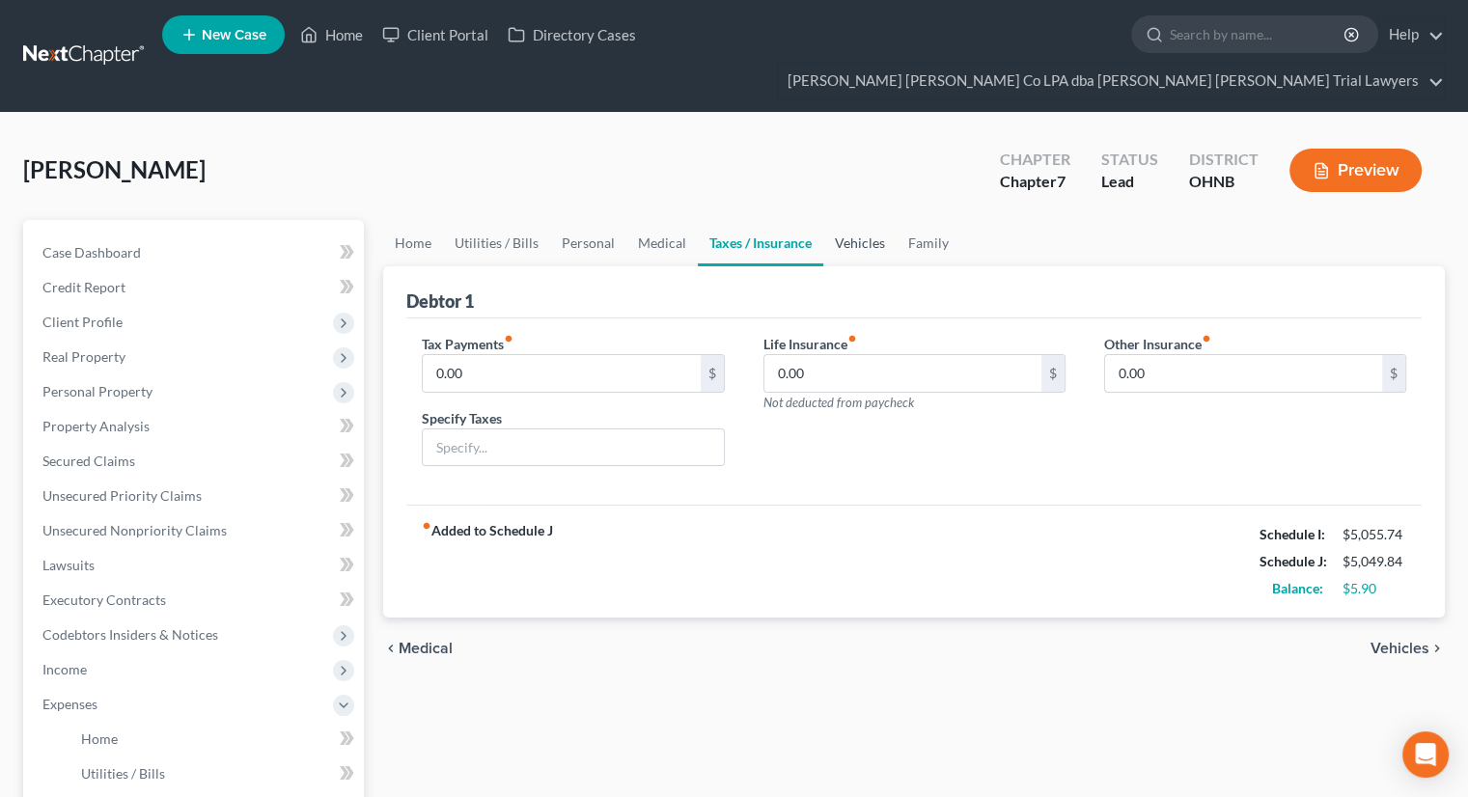
click at [870, 220] on link "Vehicles" at bounding box center [859, 243] width 73 height 46
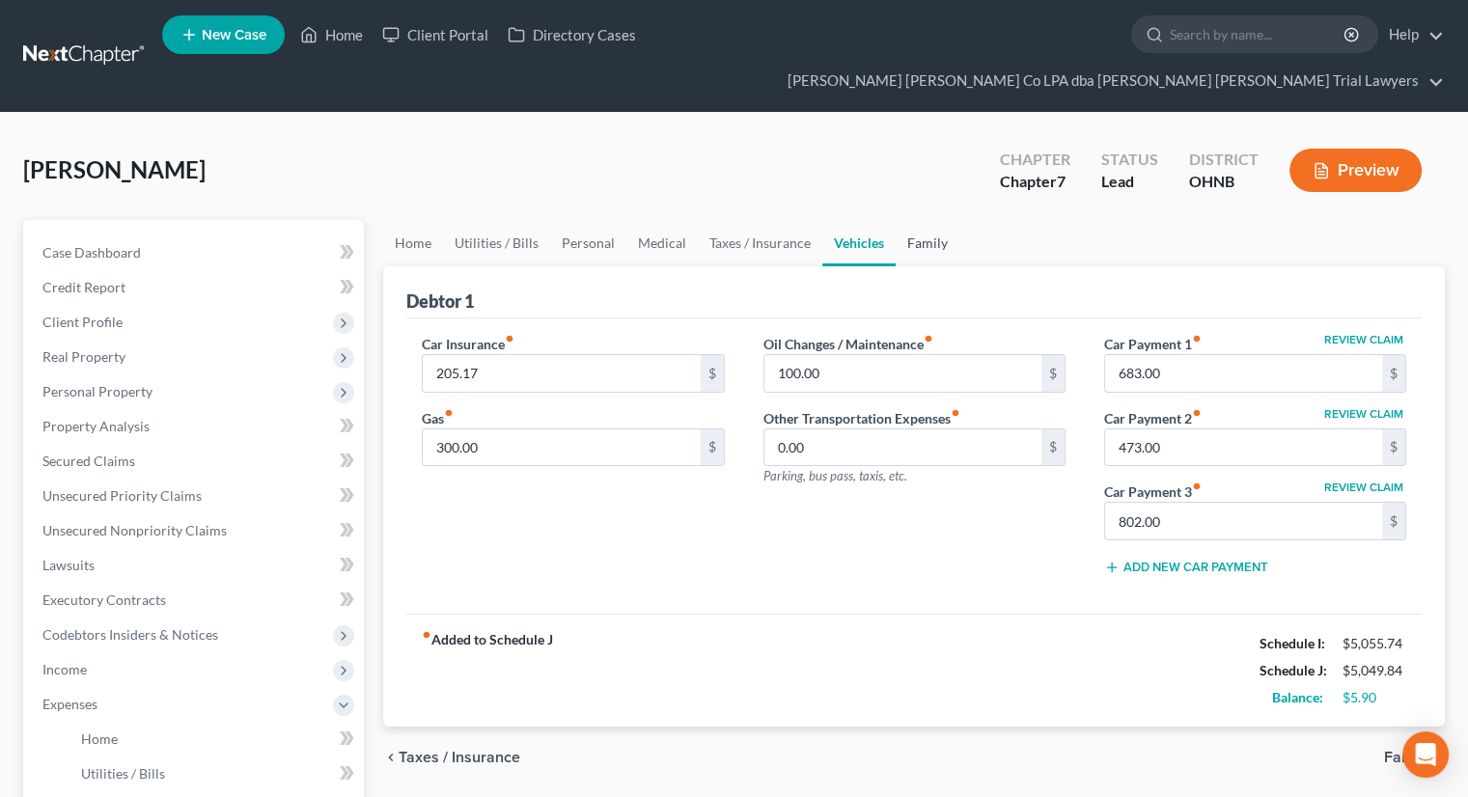
click at [908, 220] on link "Family" at bounding box center [928, 243] width 64 height 46
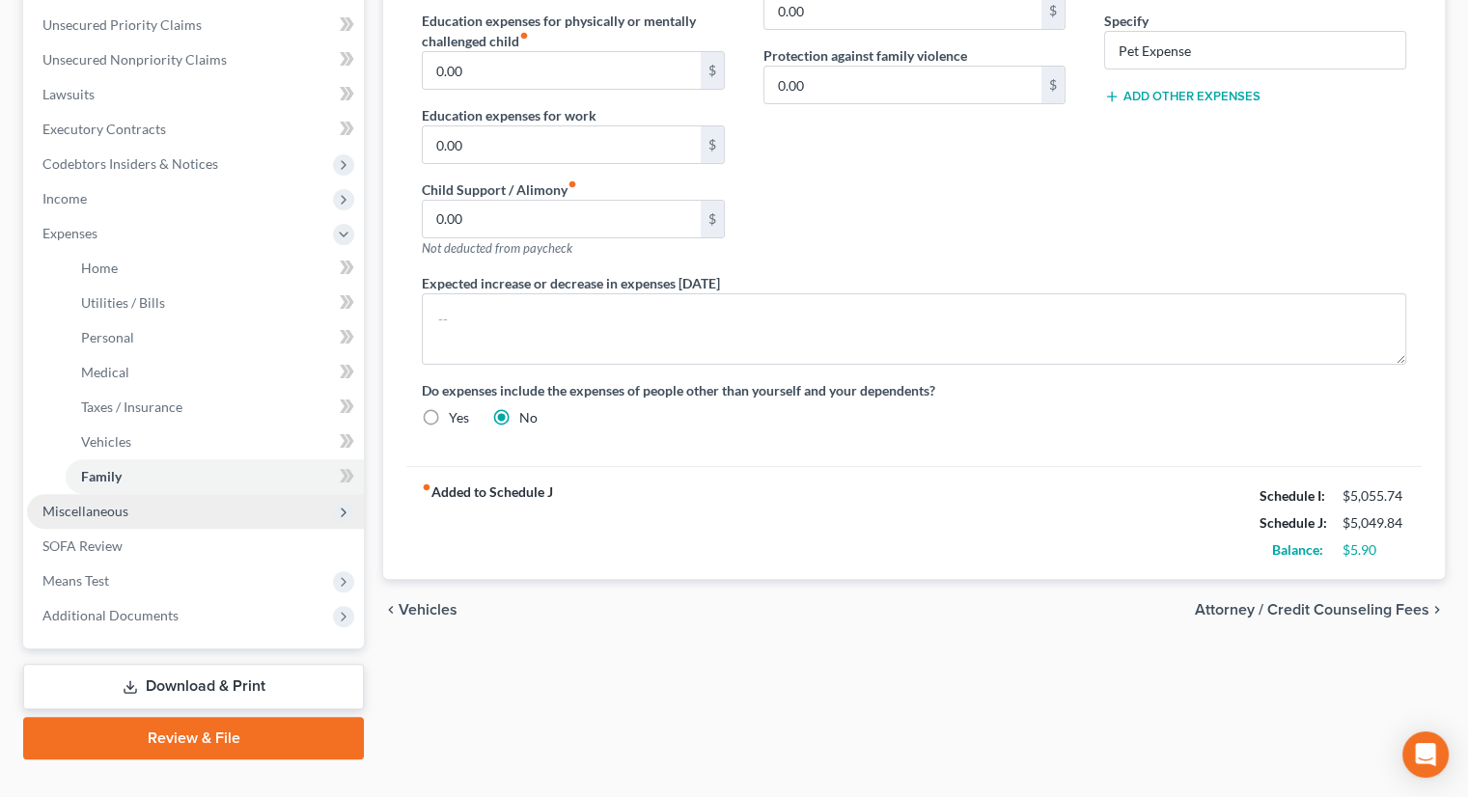
click at [163, 494] on span "Miscellaneous" at bounding box center [195, 511] width 337 height 35
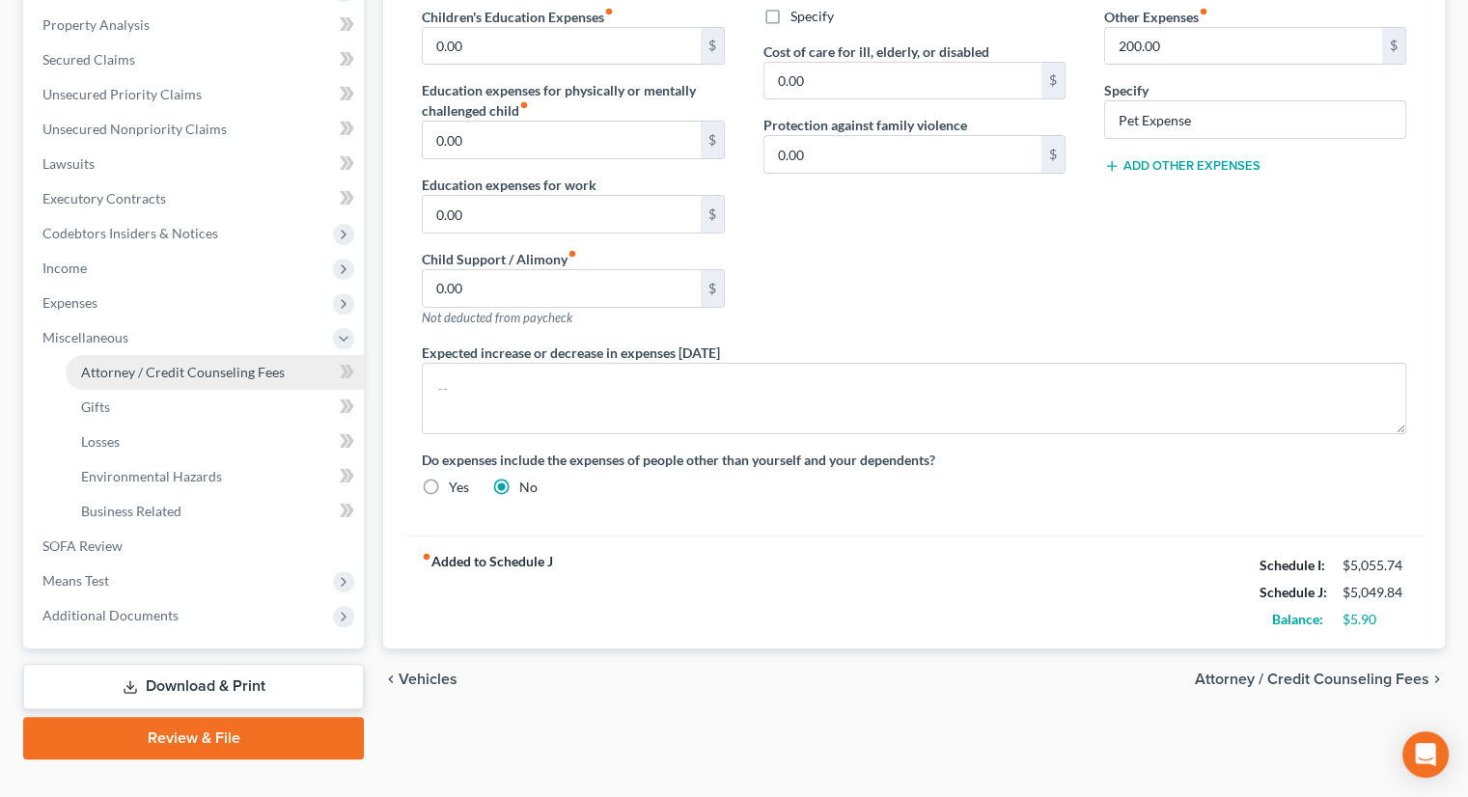
click at [191, 355] on link "Attorney / Credit Counseling Fees" at bounding box center [215, 372] width 298 height 35
select select "0"
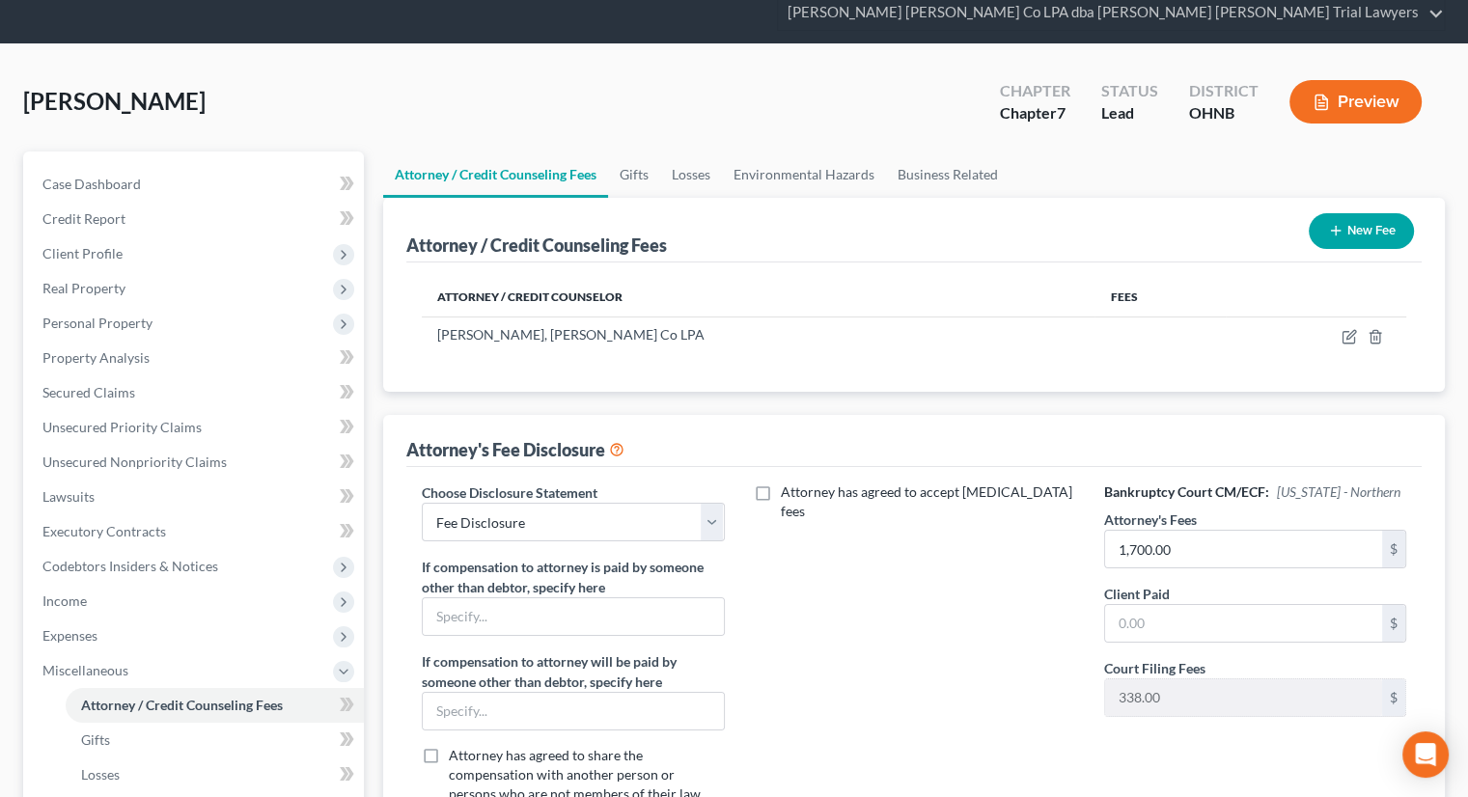
scroll to position [193, 0]
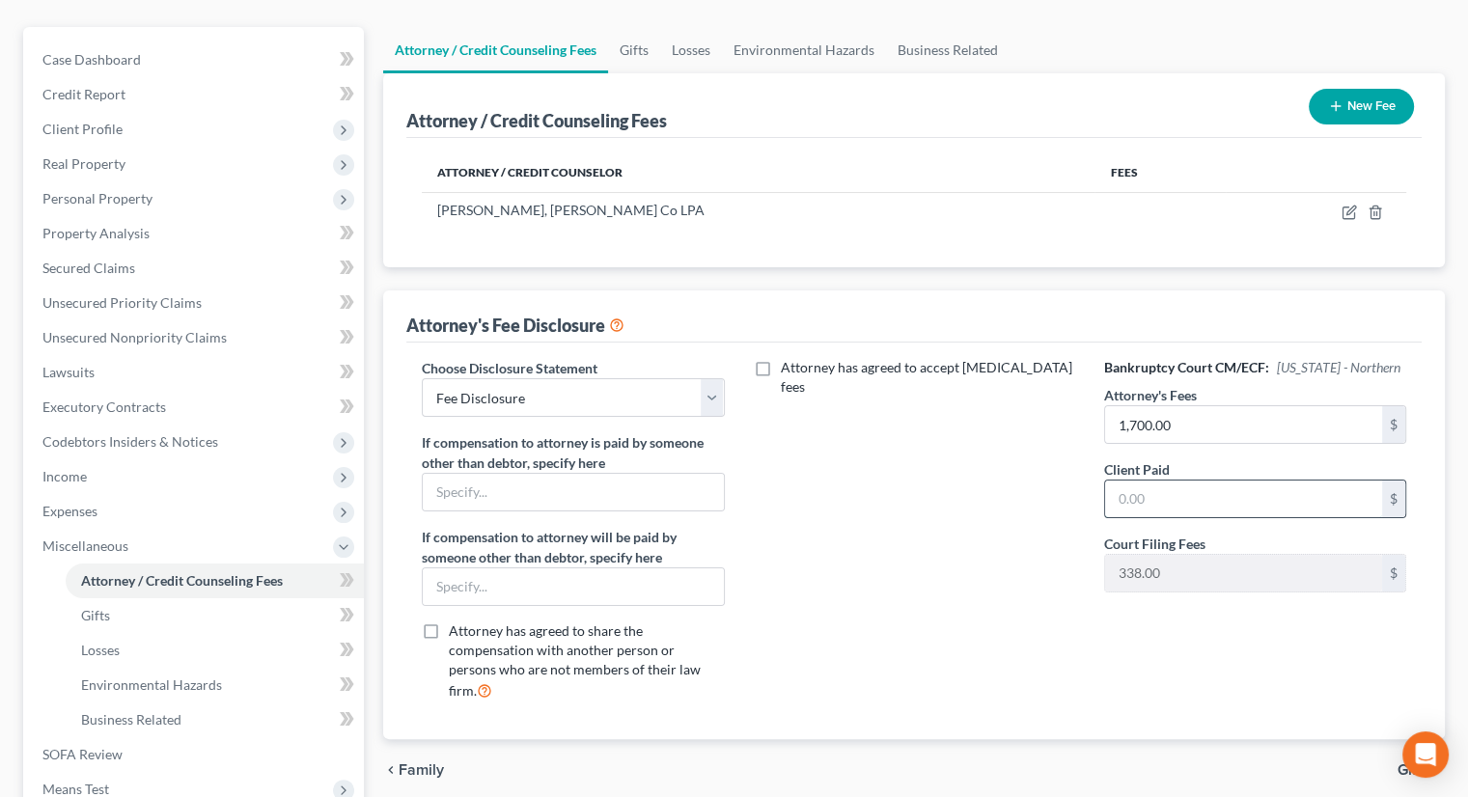
click at [1151, 481] on input "text" at bounding box center [1243, 499] width 277 height 37
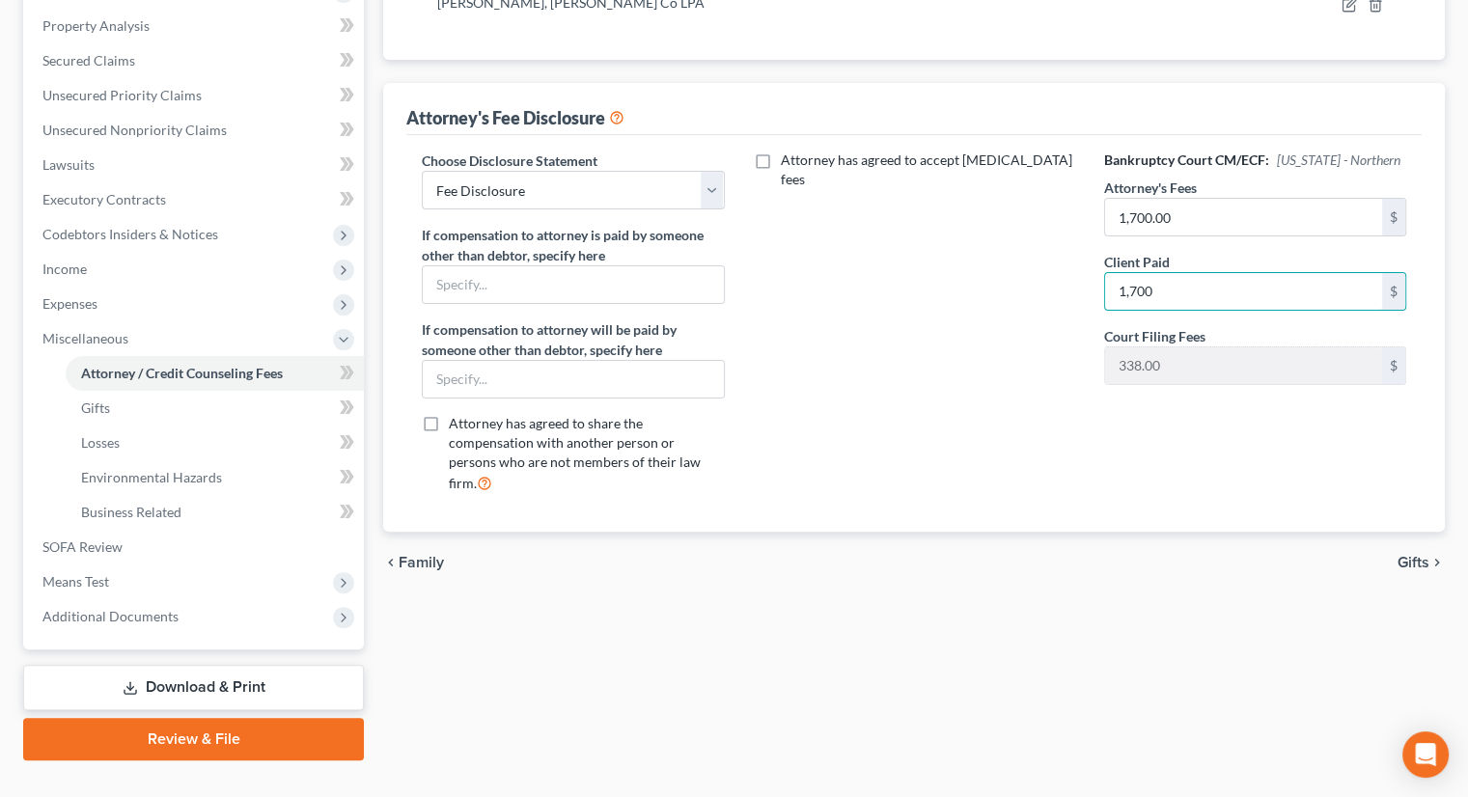
scroll to position [401, 0]
type input "1,700"
click at [115, 564] on span "Means Test" at bounding box center [195, 581] width 337 height 35
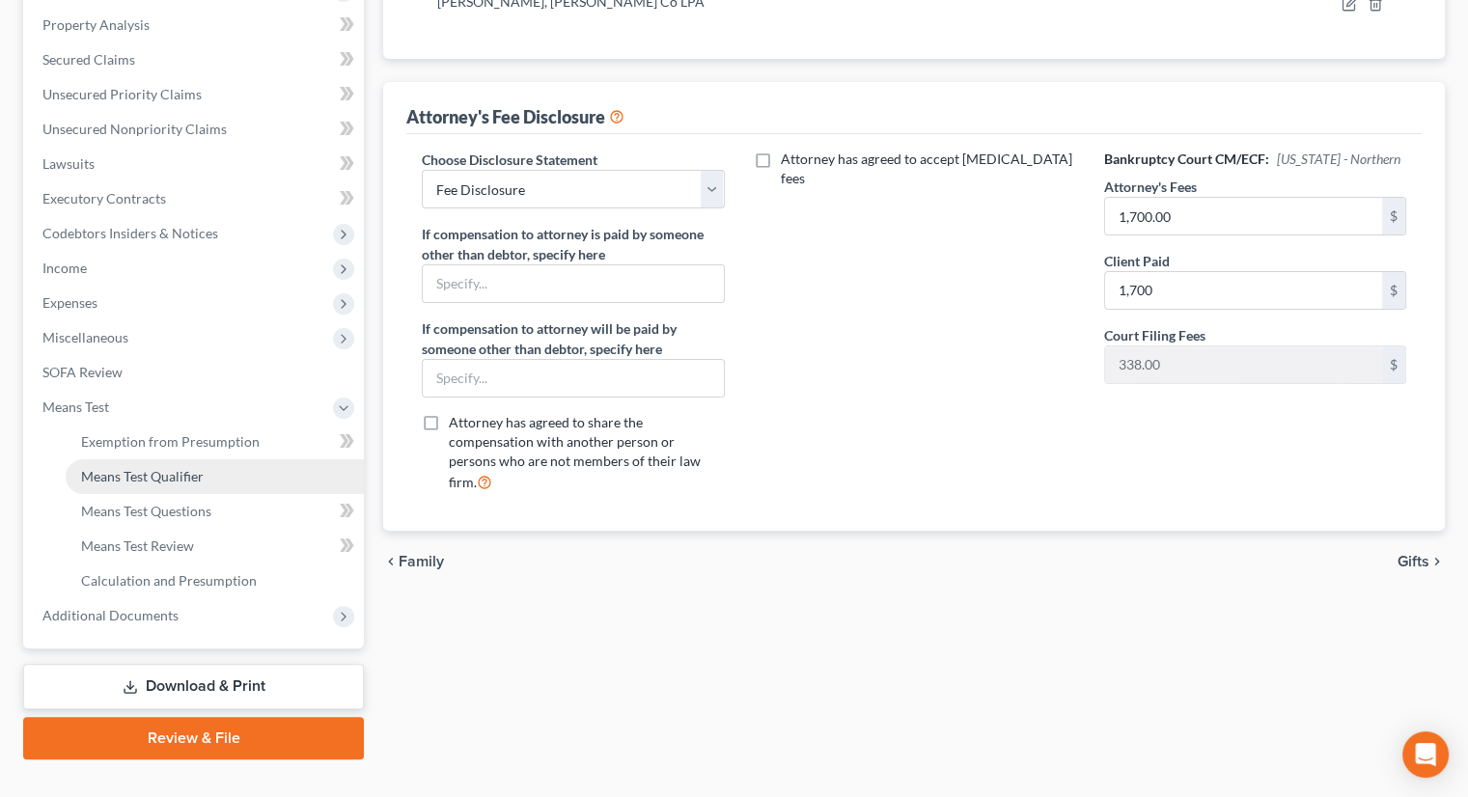
click at [154, 468] on span "Means Test Qualifier" at bounding box center [142, 476] width 123 height 16
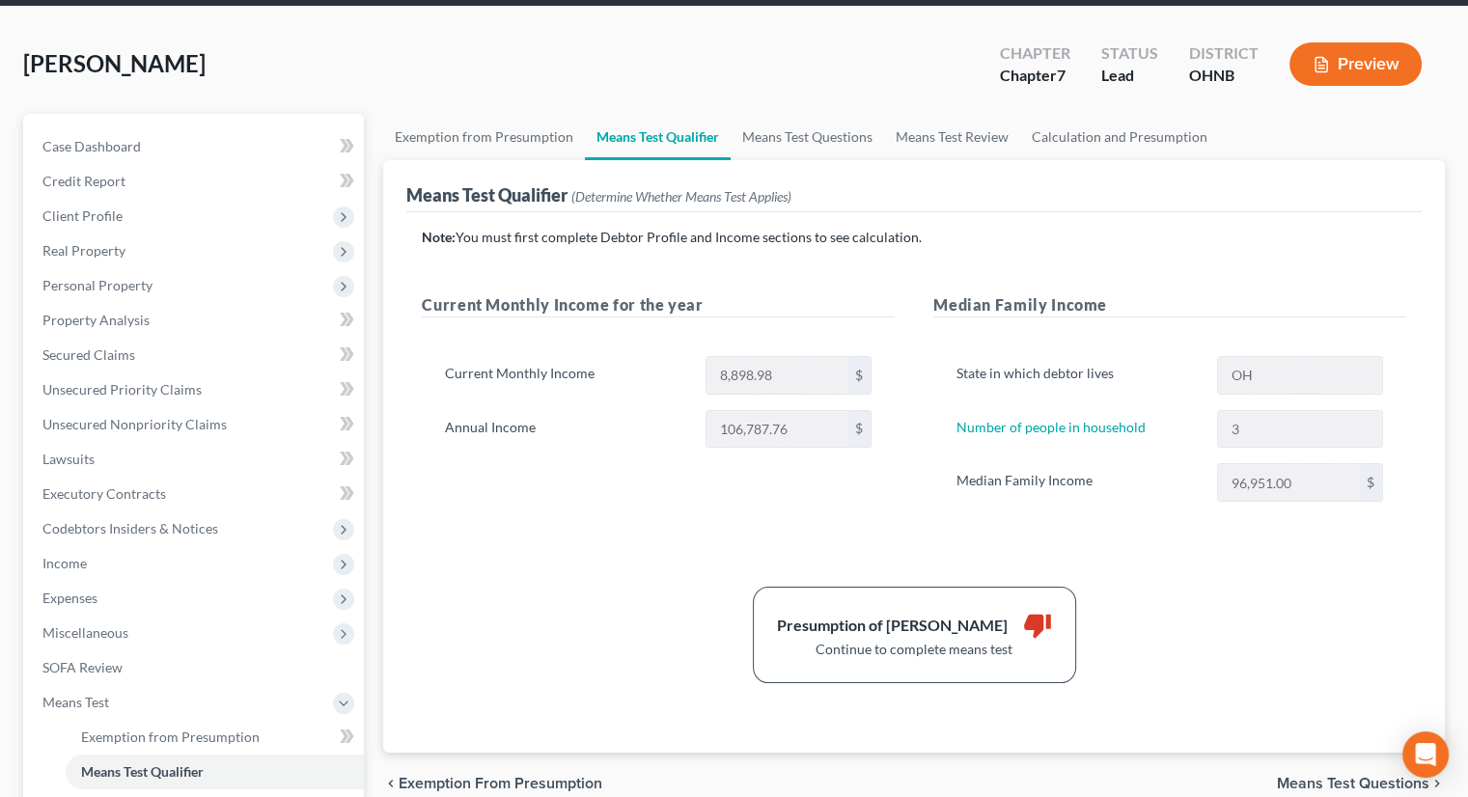
scroll to position [97, 0]
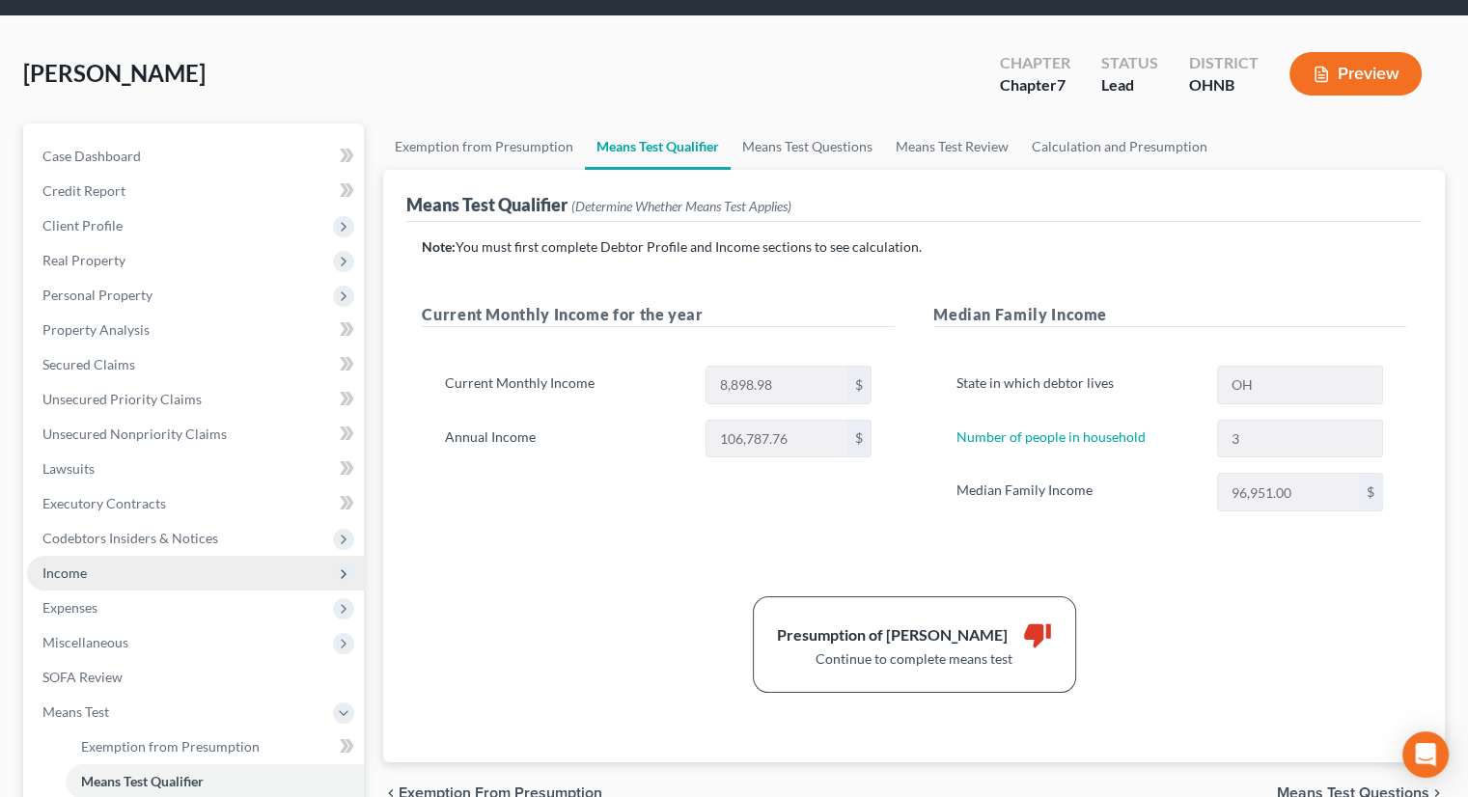
click at [163, 556] on span "Income" at bounding box center [195, 573] width 337 height 35
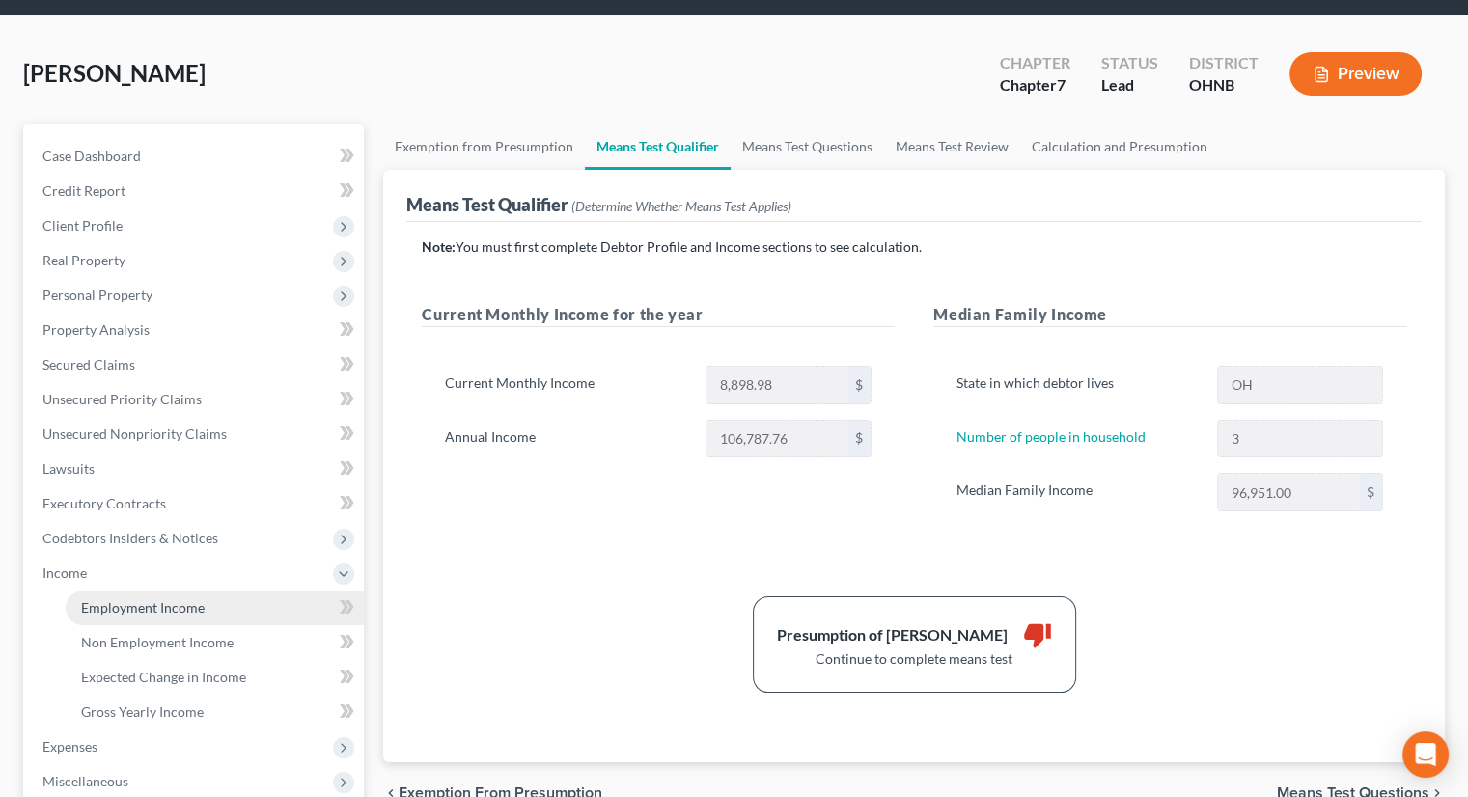
click at [166, 591] on link "Employment Income" at bounding box center [215, 608] width 298 height 35
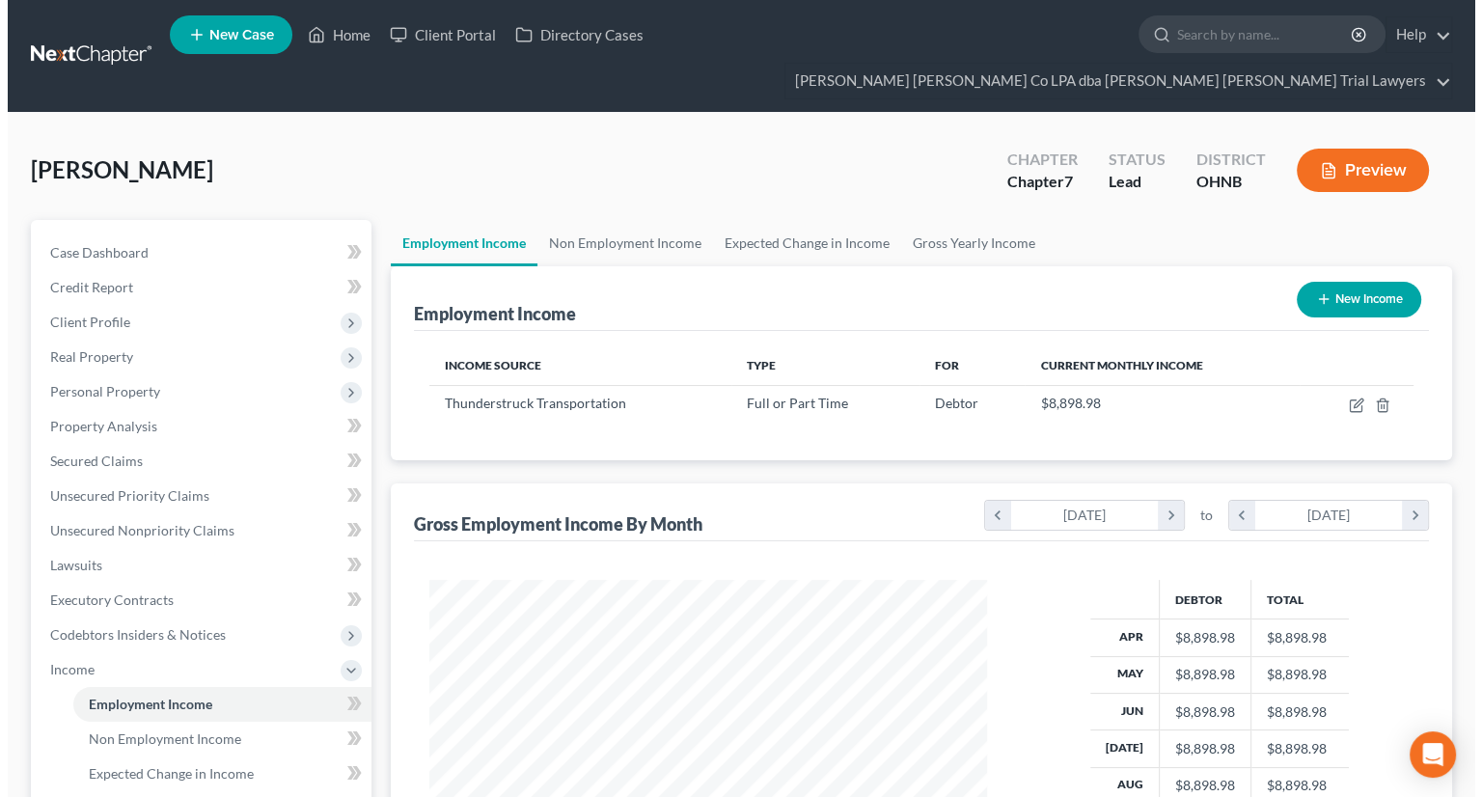
scroll to position [344, 595]
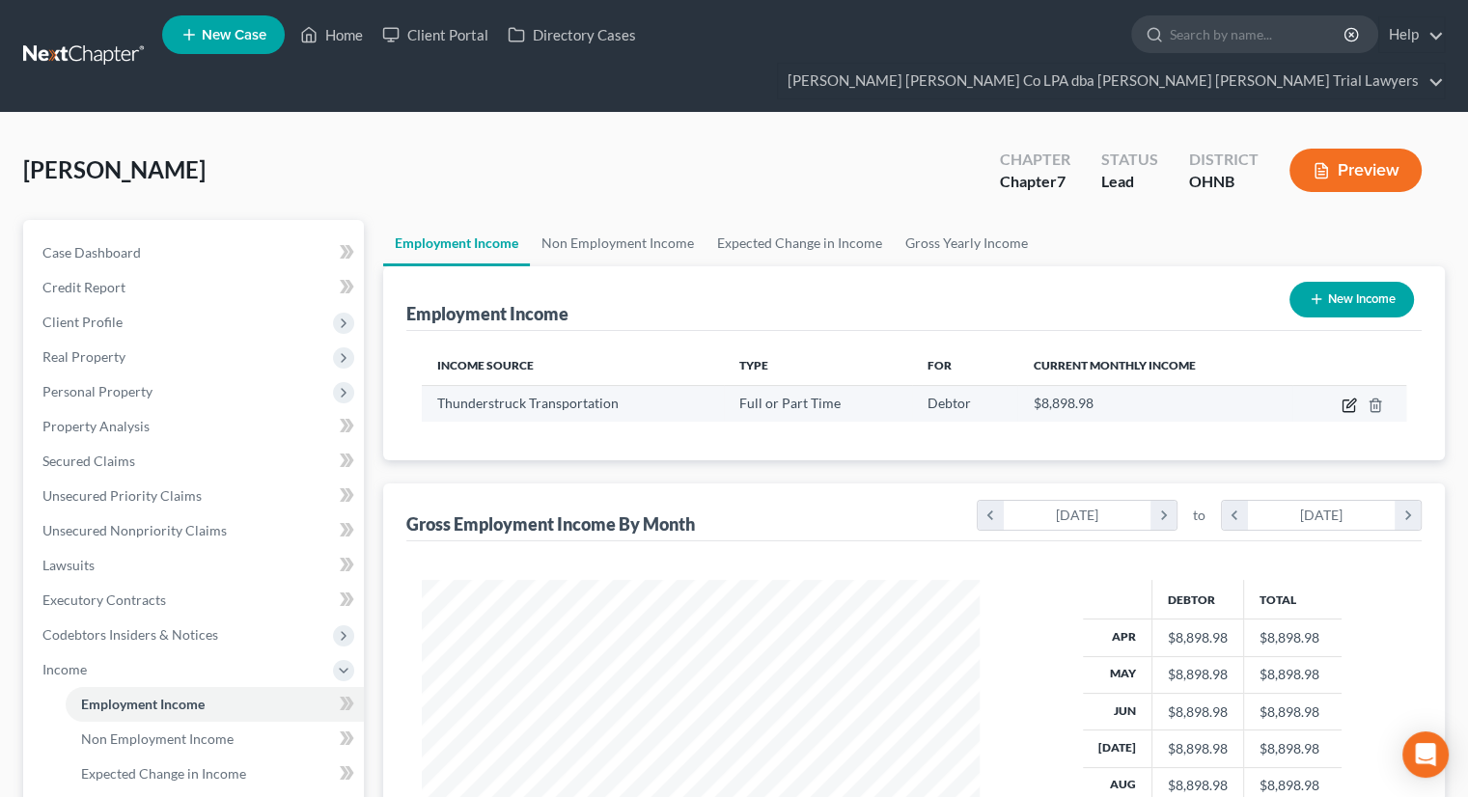
click at [1346, 399] on icon "button" at bounding box center [1350, 403] width 9 height 9
select select "0"
select select "36"
select select "3"
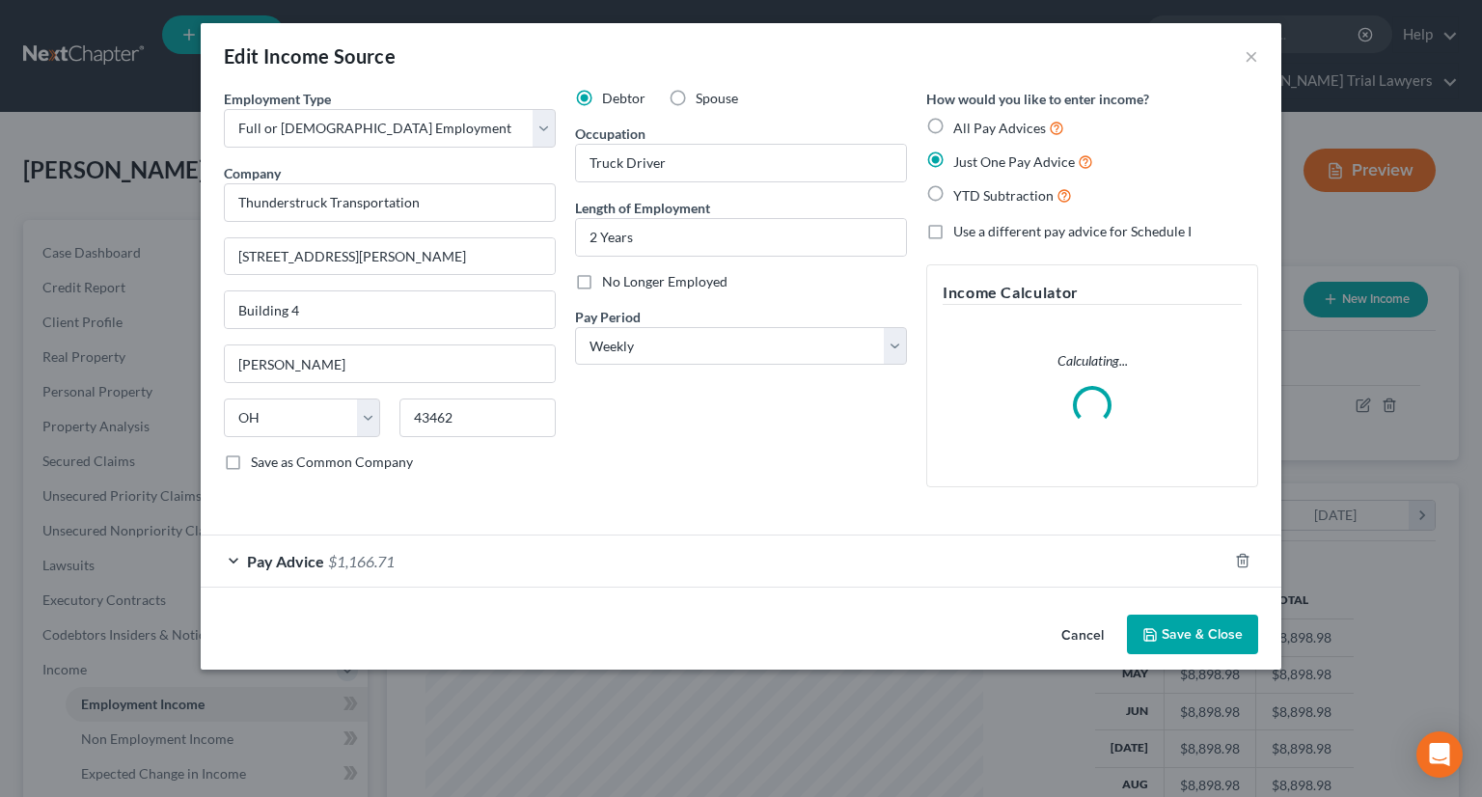
scroll to position [344, 602]
click at [547, 563] on div "Pay Advice $1,166.71" at bounding box center [714, 561] width 1027 height 51
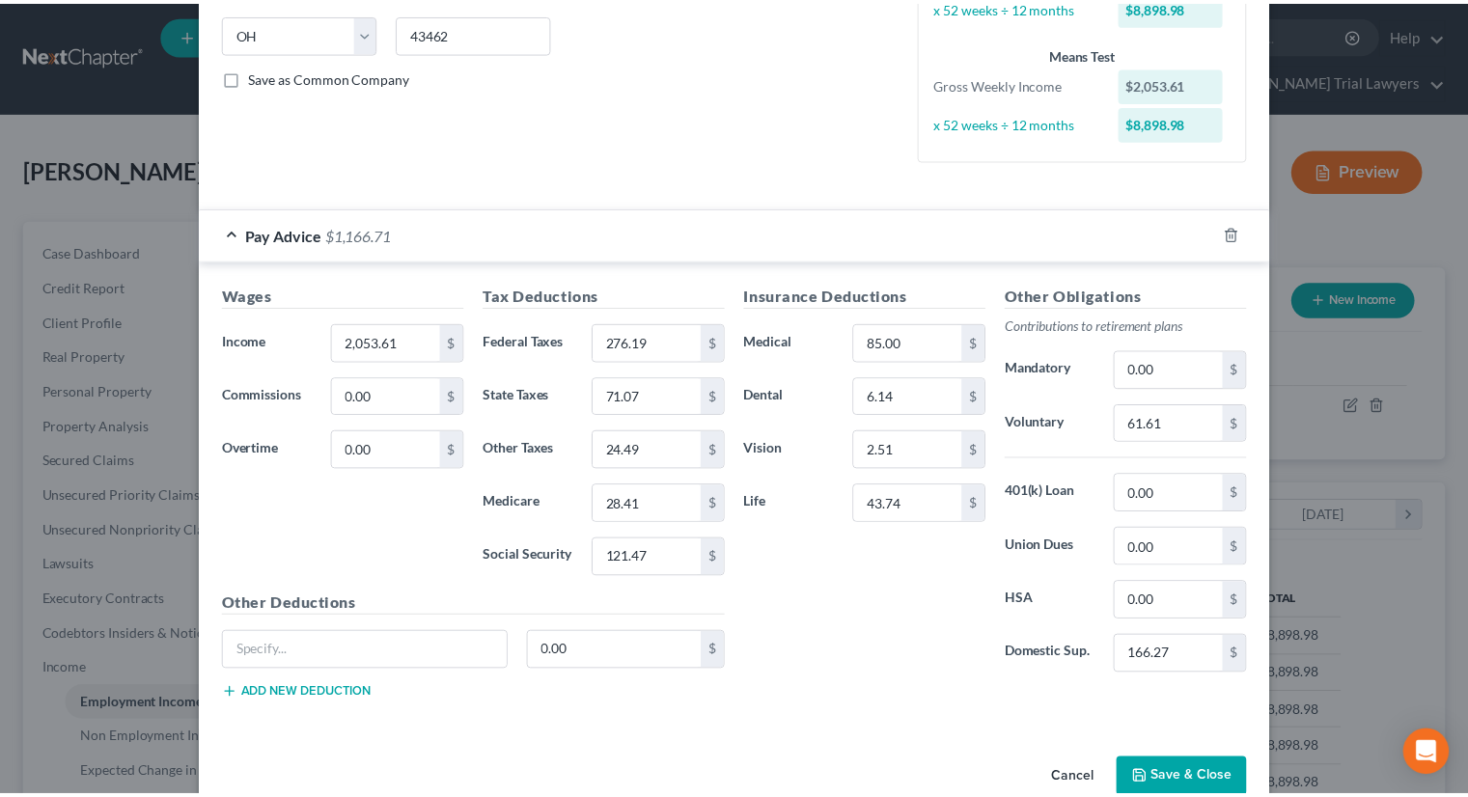
scroll to position [386, 0]
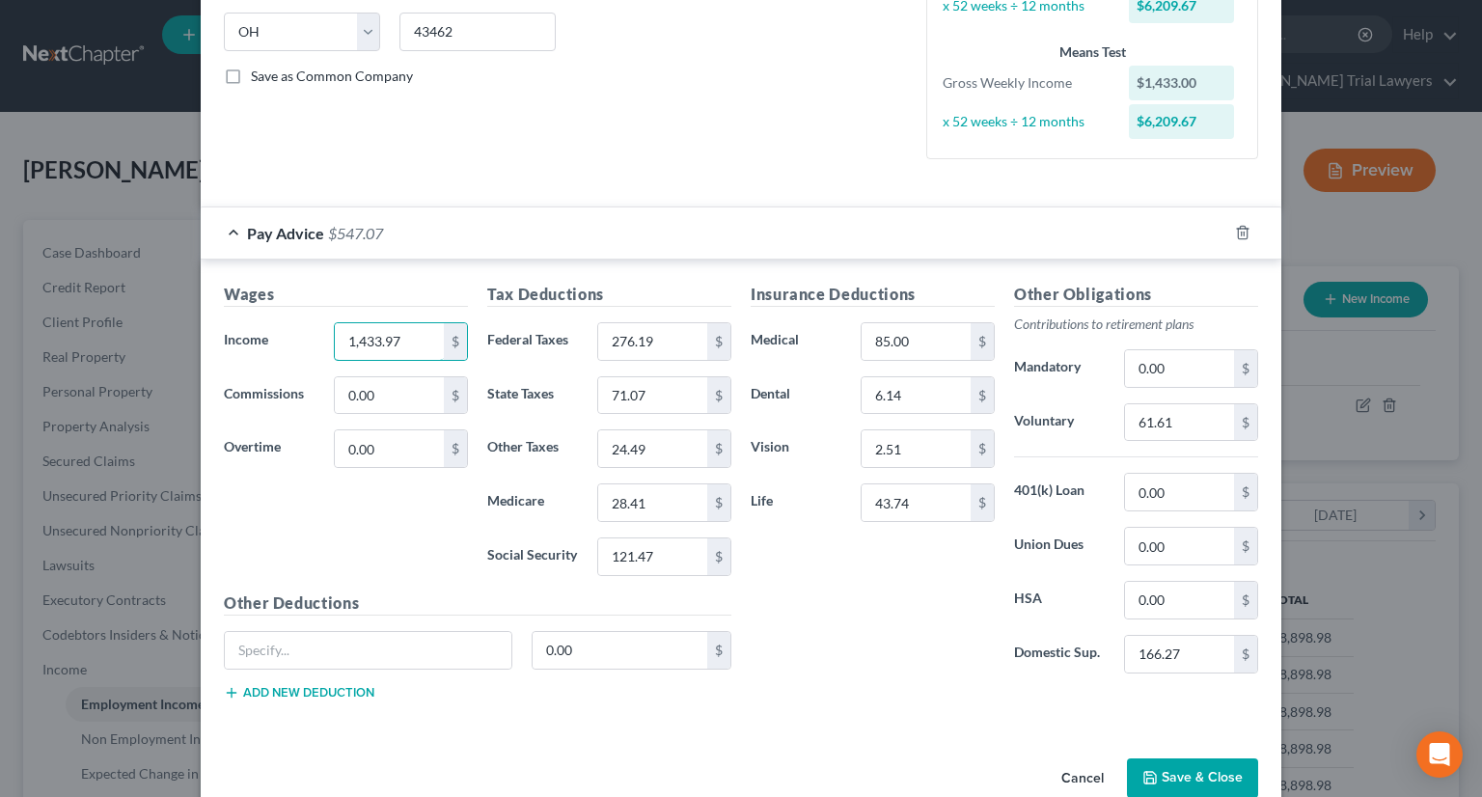
type input "1,433.97"
click at [1161, 775] on button "Save & Close" at bounding box center [1192, 779] width 131 height 41
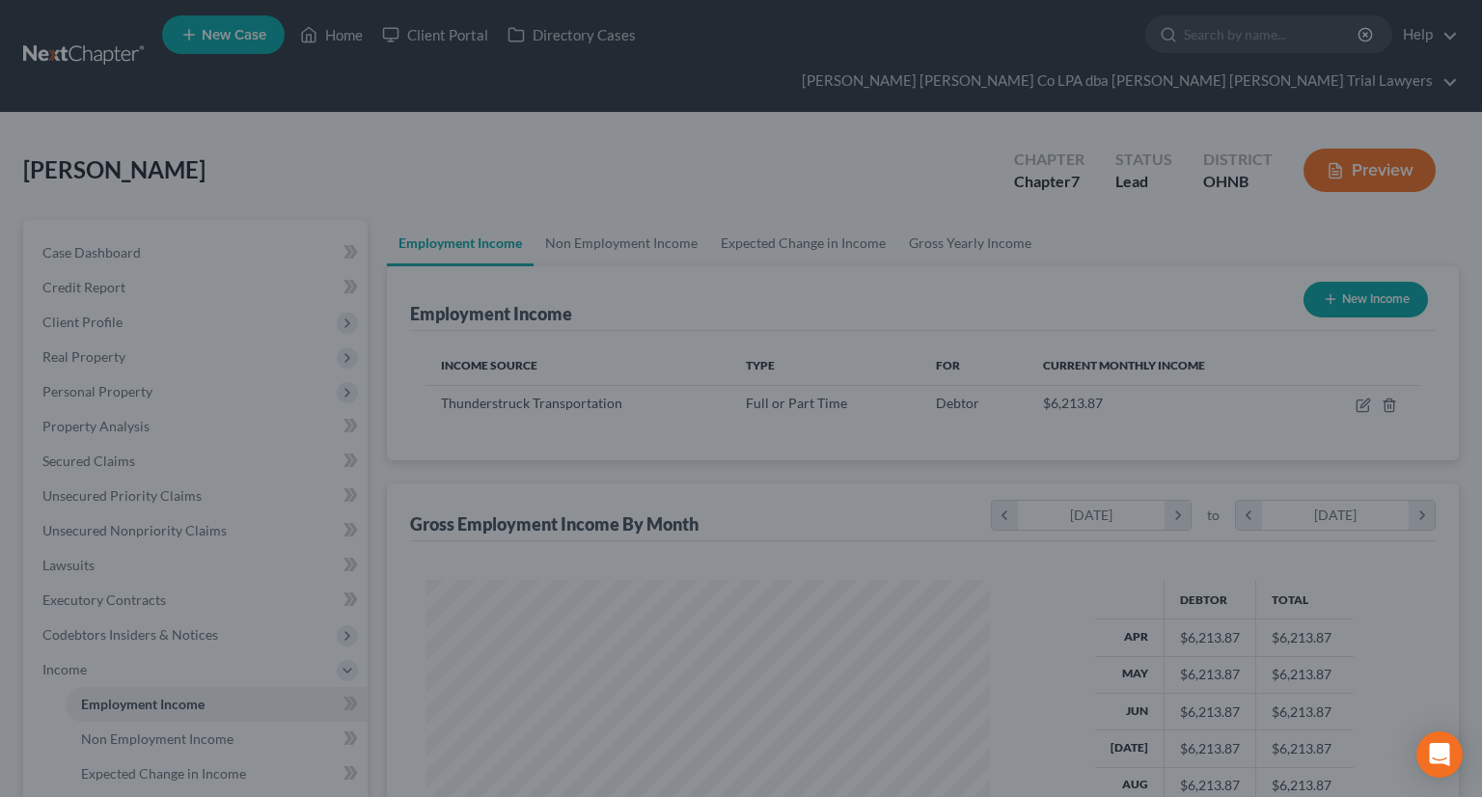
scroll to position [964703, 964450]
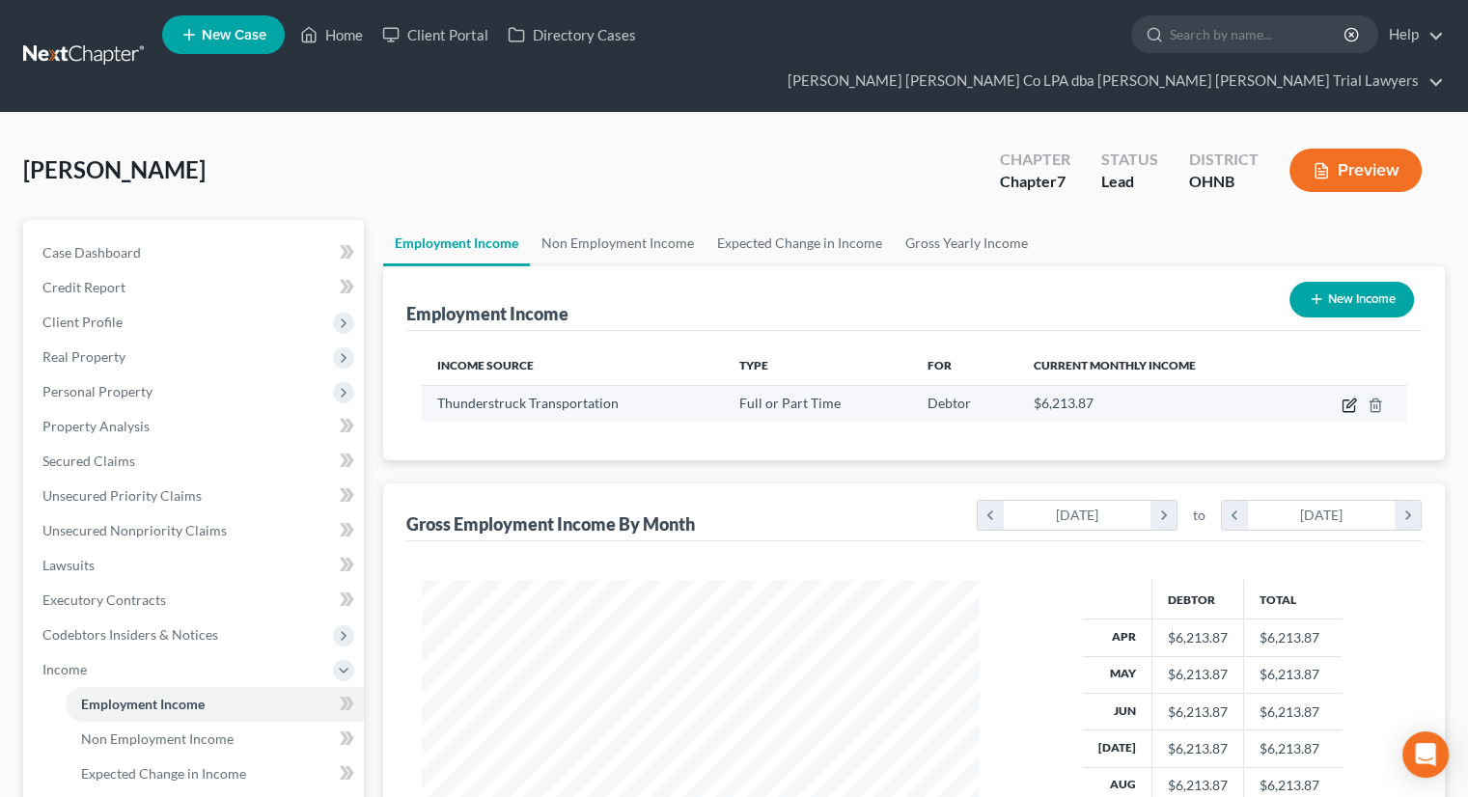
click at [1344, 398] on icon "button" at bounding box center [1348, 405] width 15 height 15
select select "0"
select select "36"
select select "3"
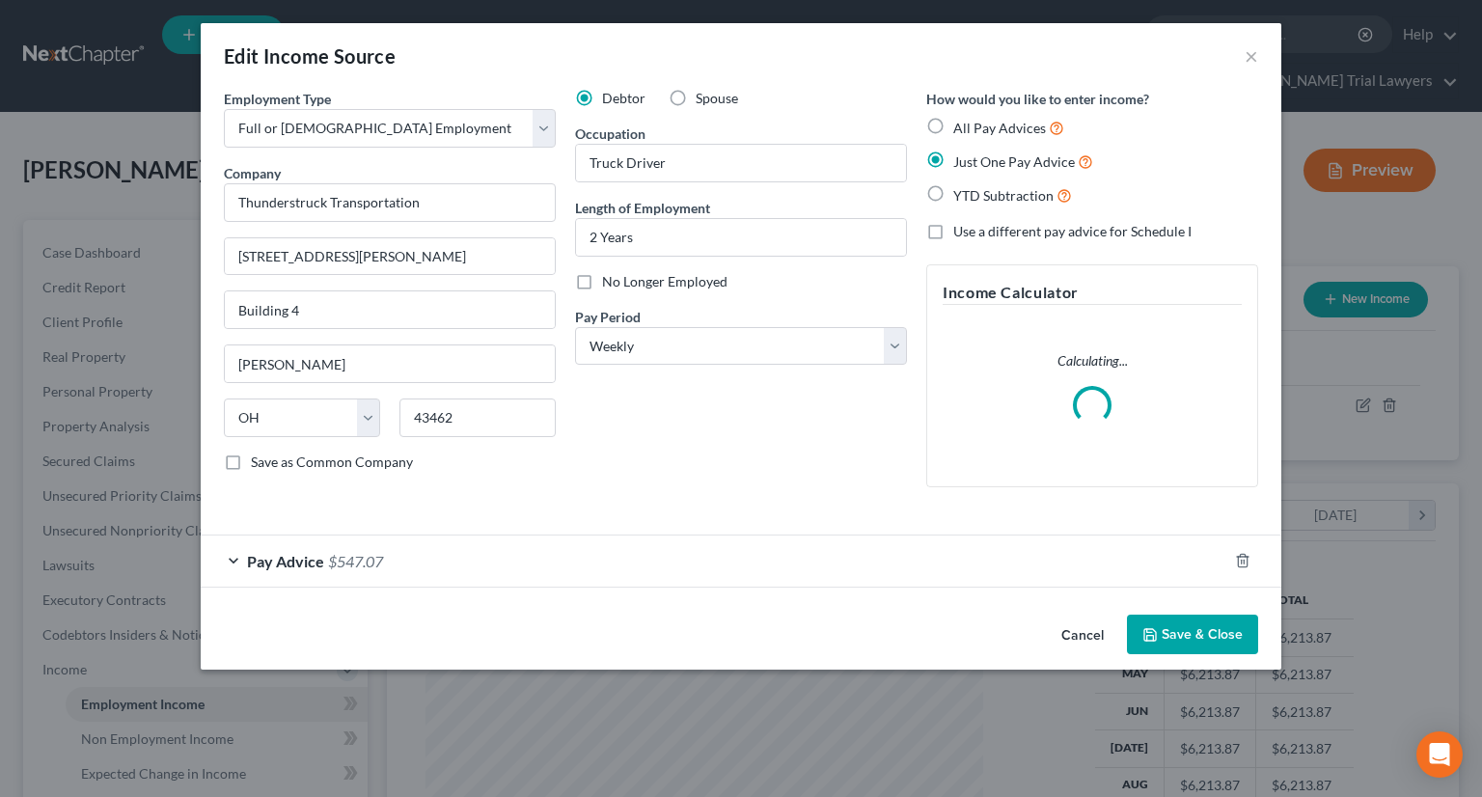
scroll to position [344, 602]
click at [357, 570] on div "Pay Advice $547.07" at bounding box center [714, 561] width 1027 height 51
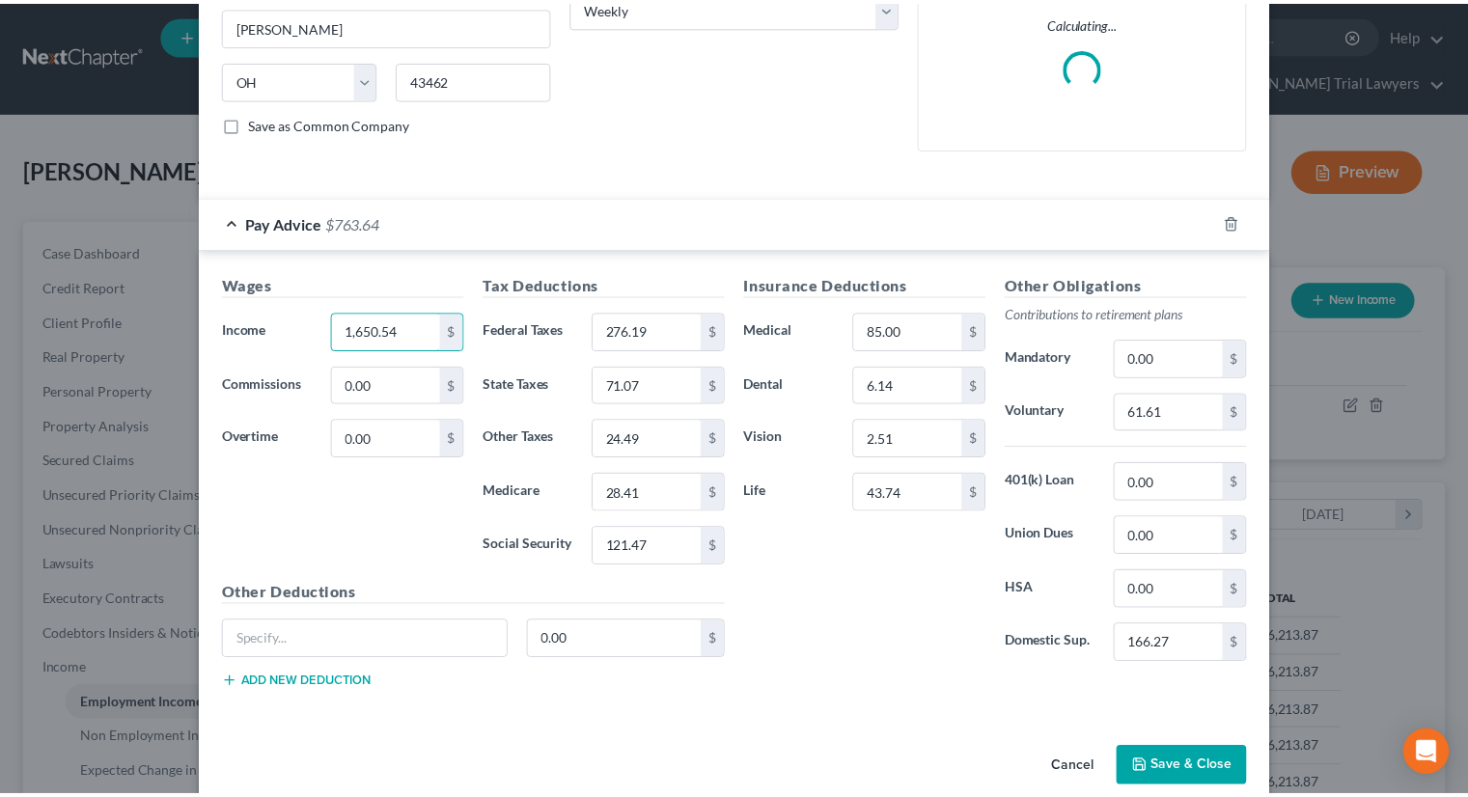
scroll to position [364, 0]
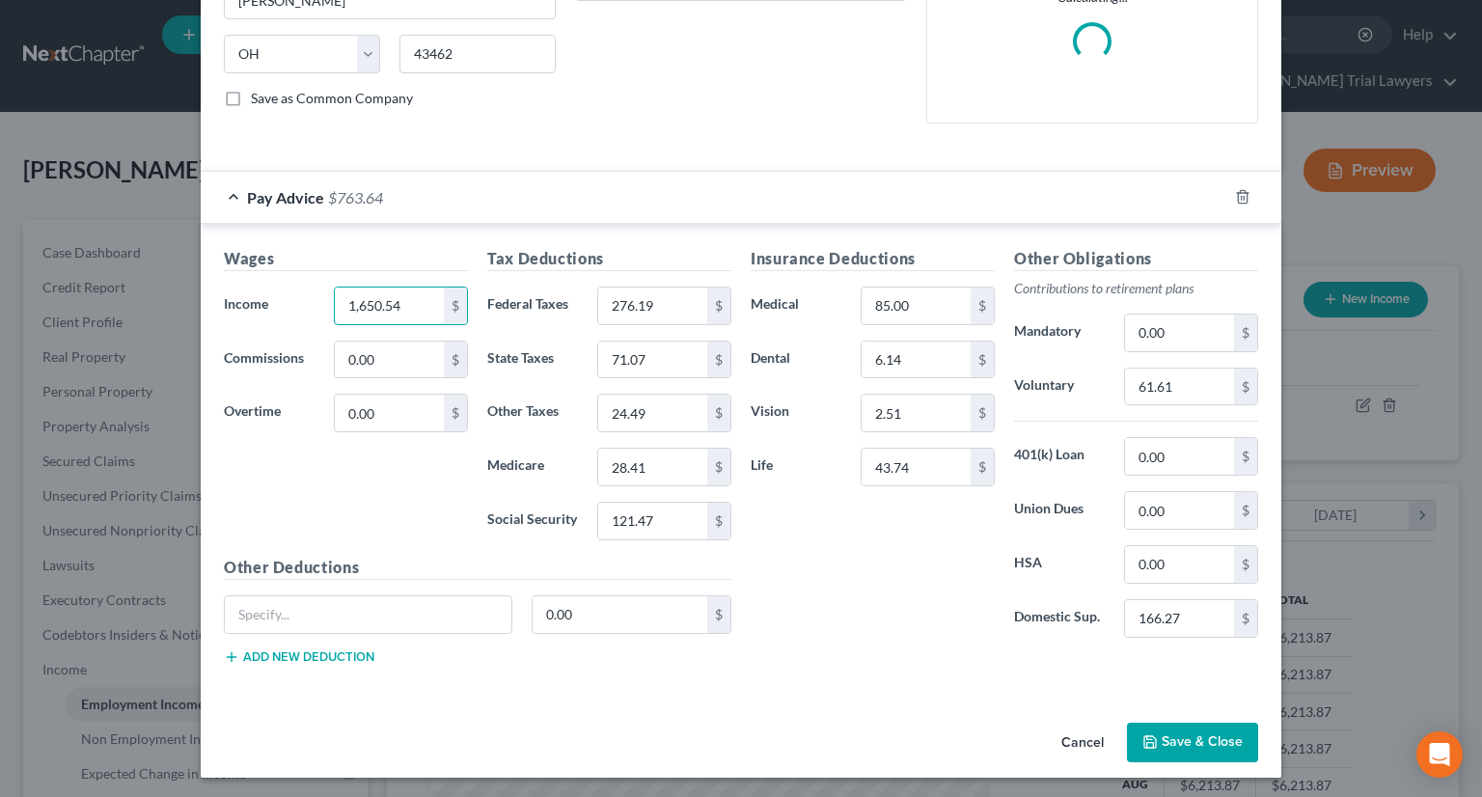
type input "1,650.54"
click at [1234, 735] on button "Save & Close" at bounding box center [1192, 743] width 131 height 41
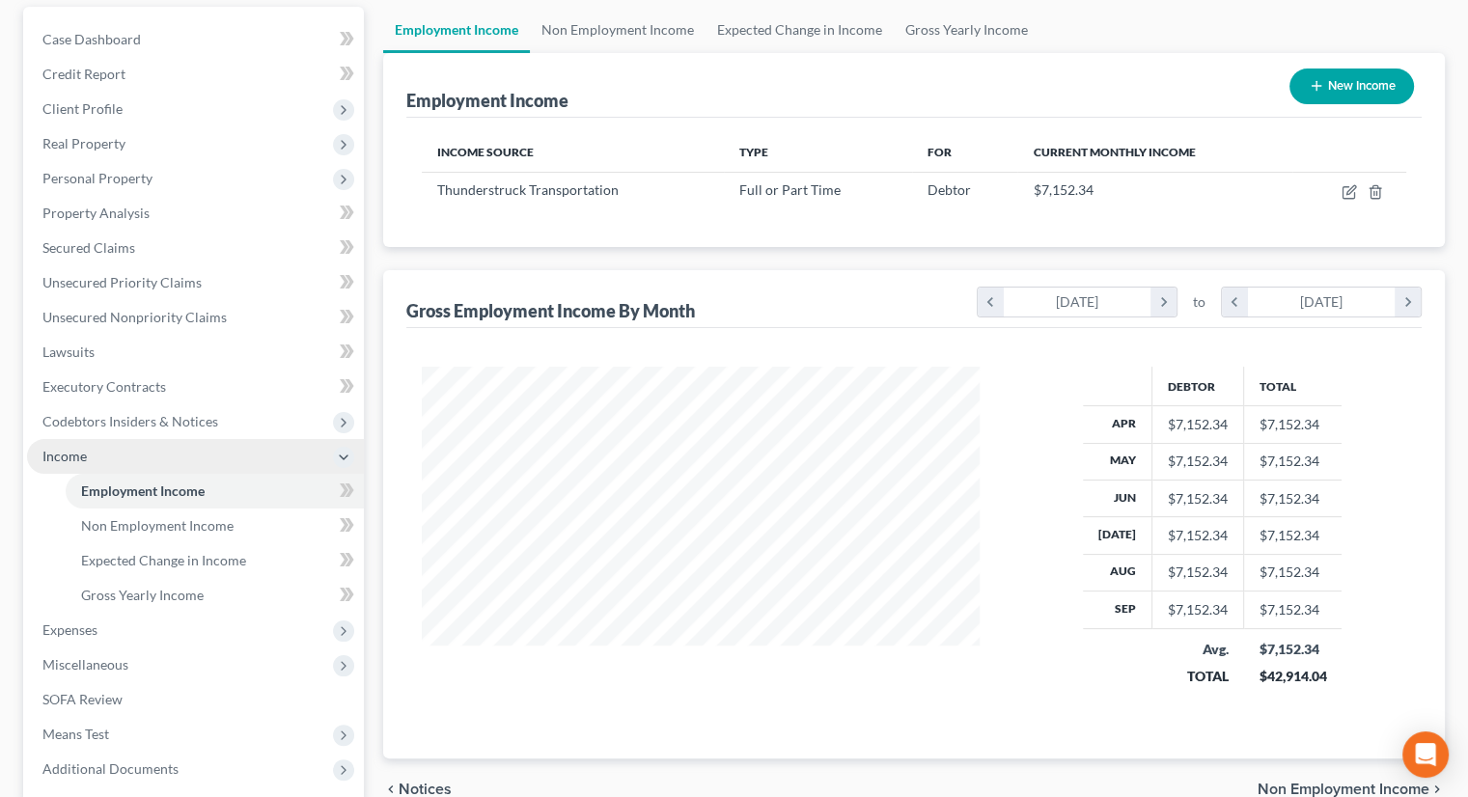
scroll to position [367, 0]
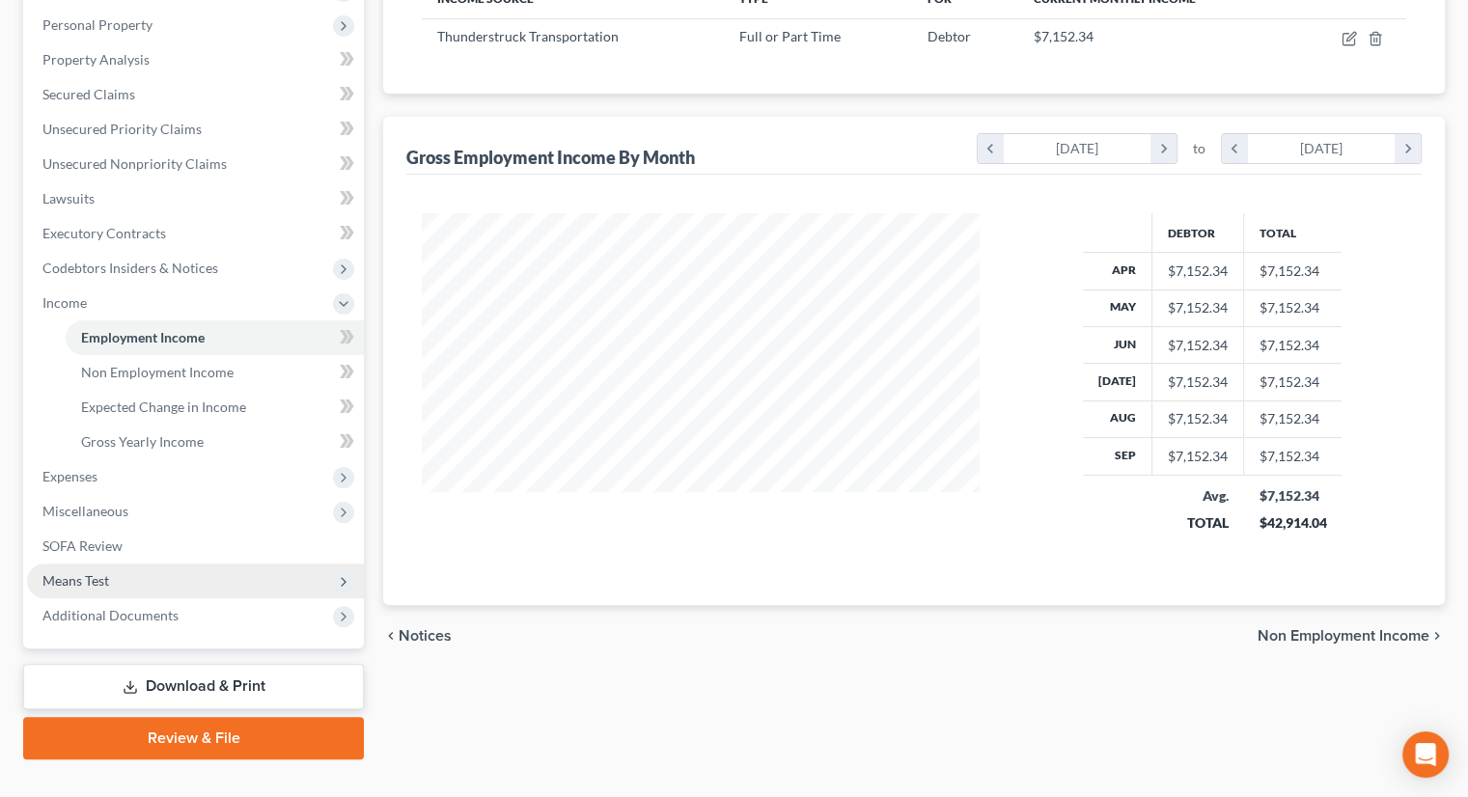
click at [147, 564] on span "Means Test" at bounding box center [195, 581] width 337 height 35
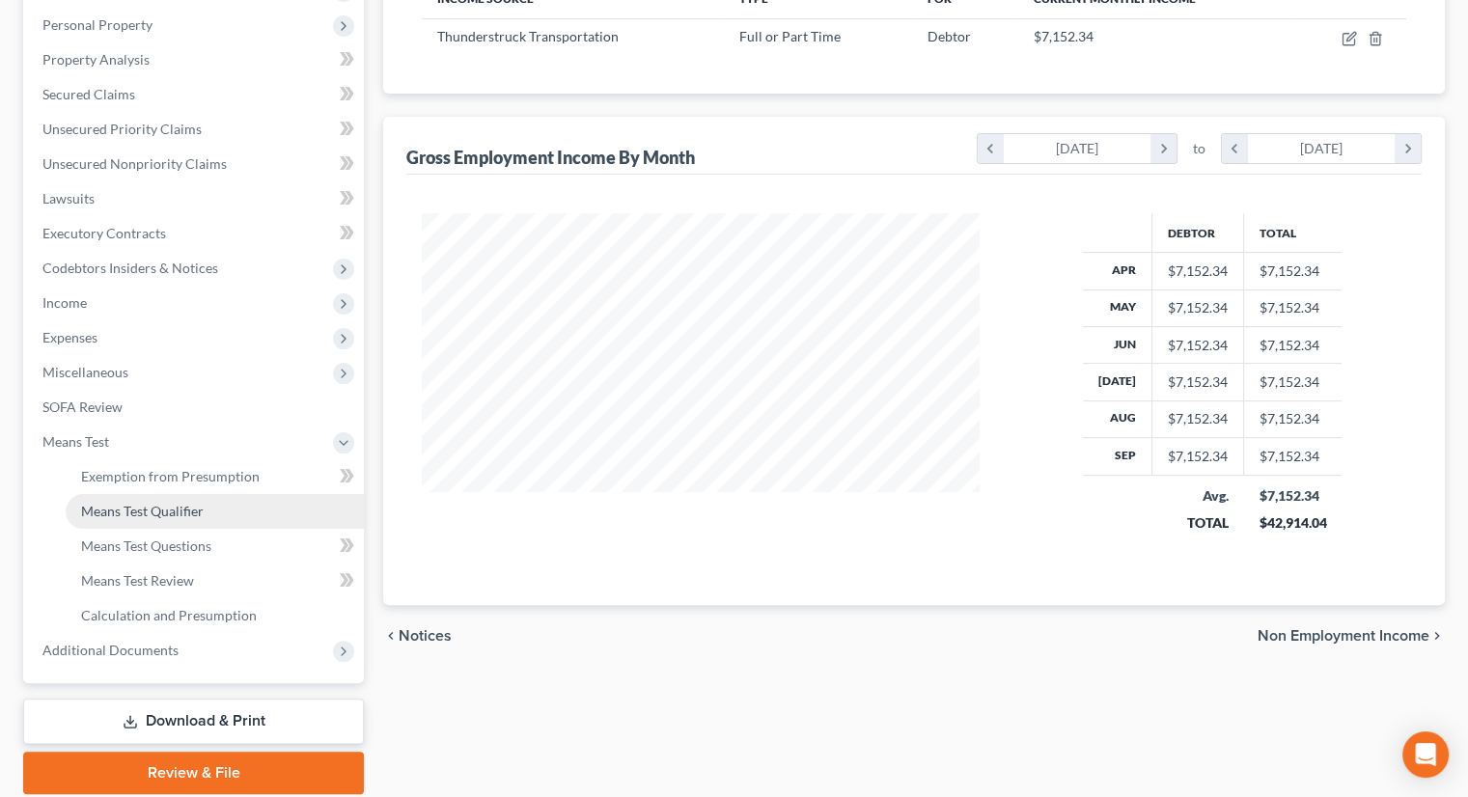
click at [160, 494] on link "Means Test Qualifier" at bounding box center [215, 511] width 298 height 35
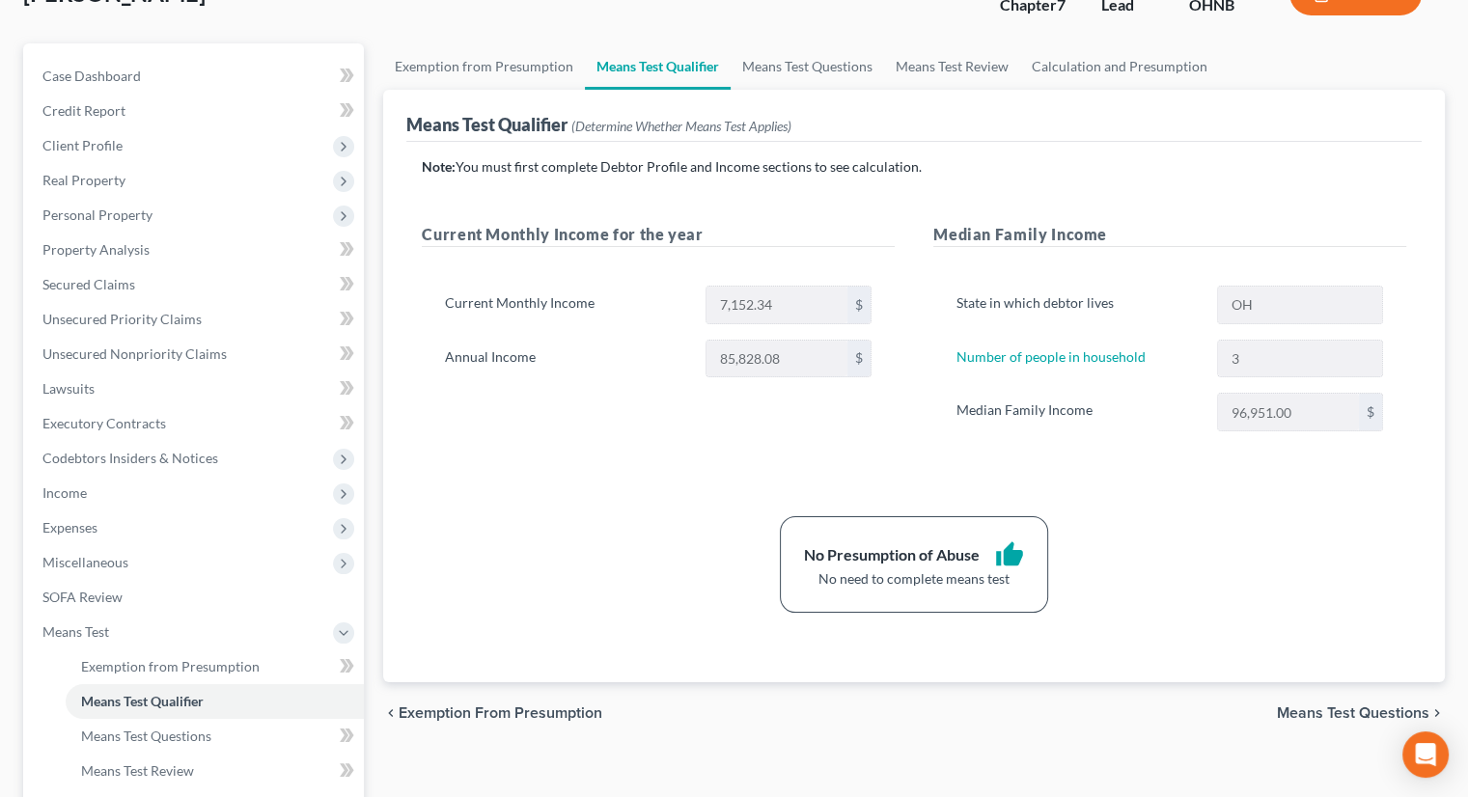
scroll to position [193, 0]
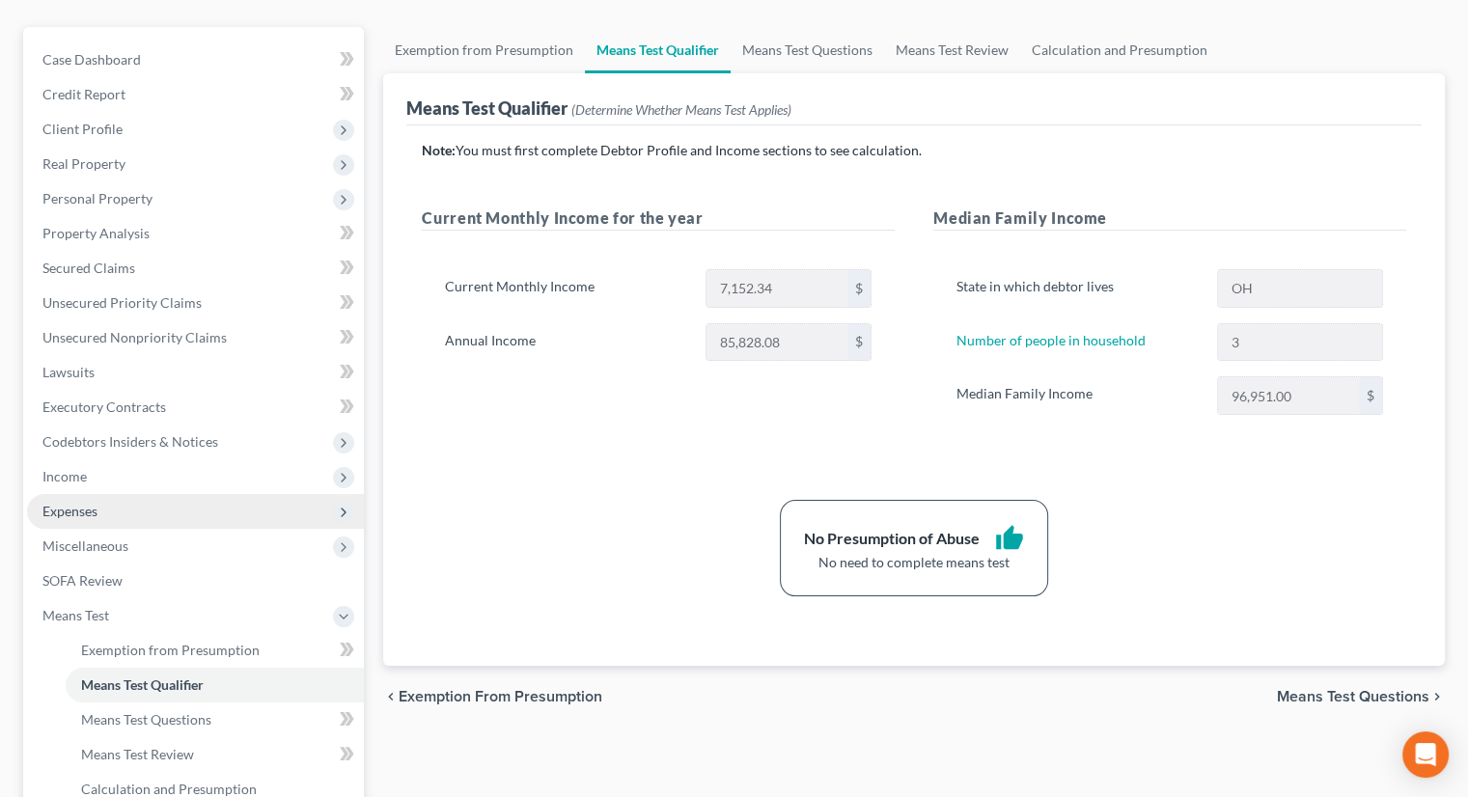
click at [96, 494] on span "Expenses" at bounding box center [195, 511] width 337 height 35
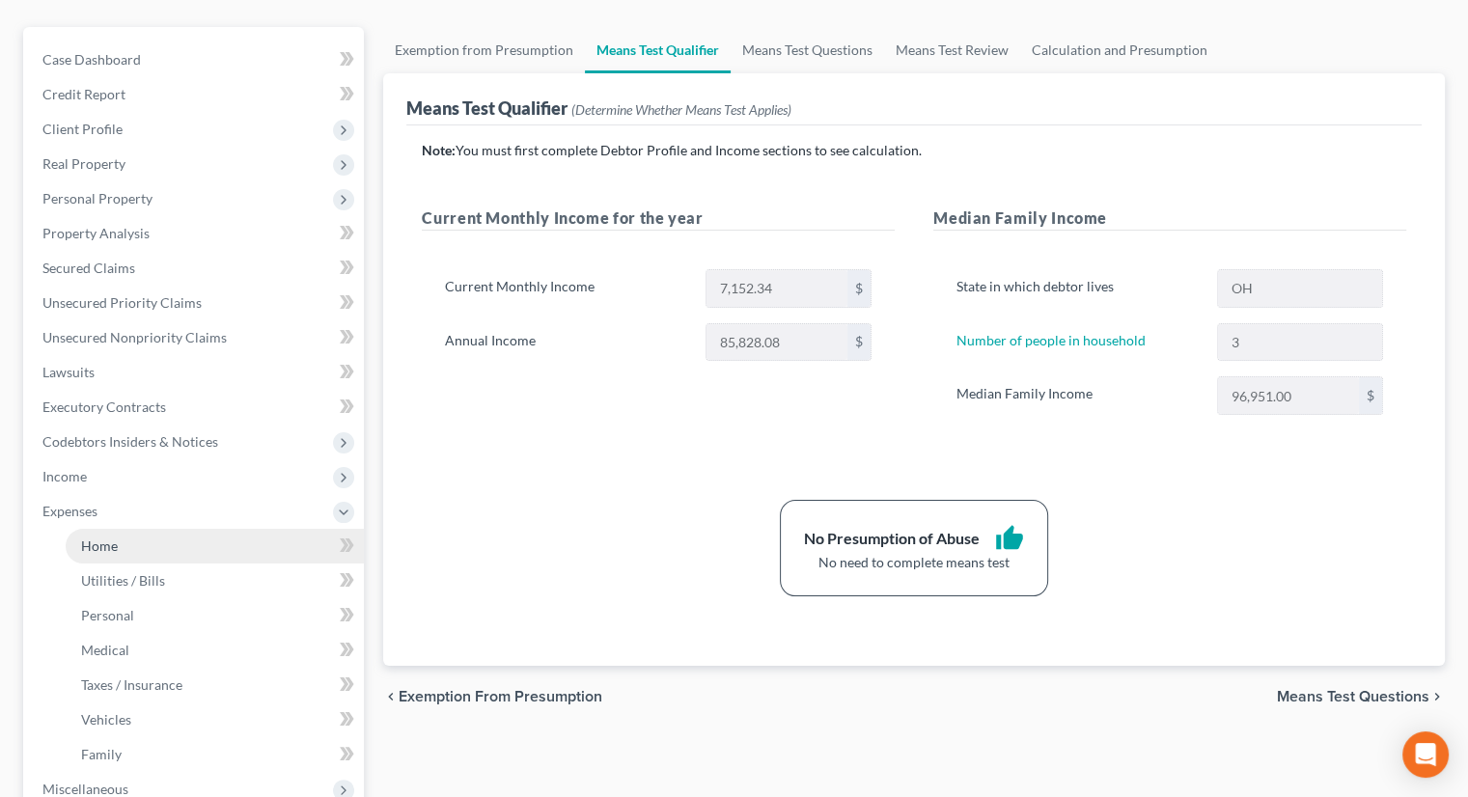
click at [120, 529] on link "Home" at bounding box center [215, 546] width 298 height 35
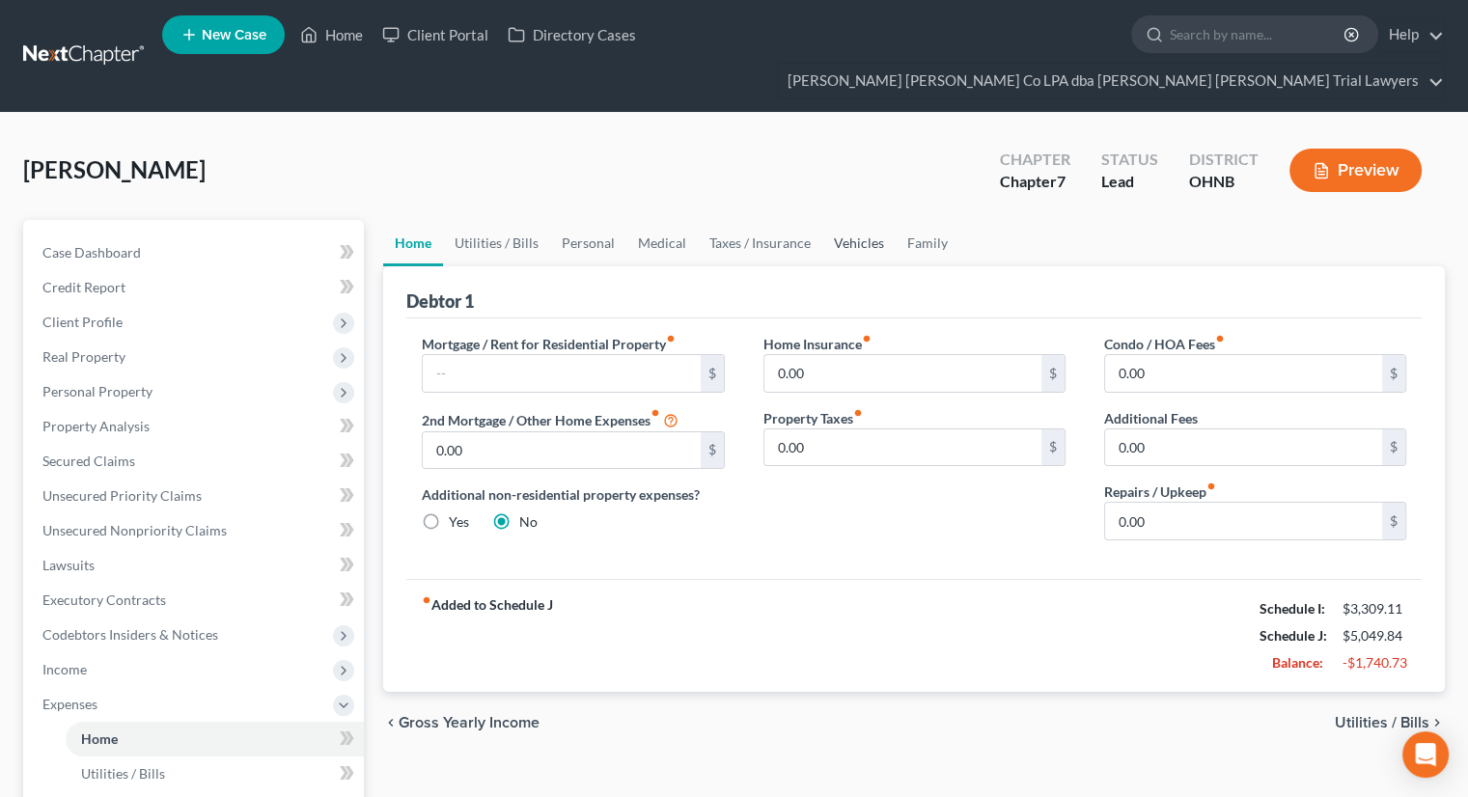
click at [861, 220] on link "Vehicles" at bounding box center [858, 243] width 73 height 46
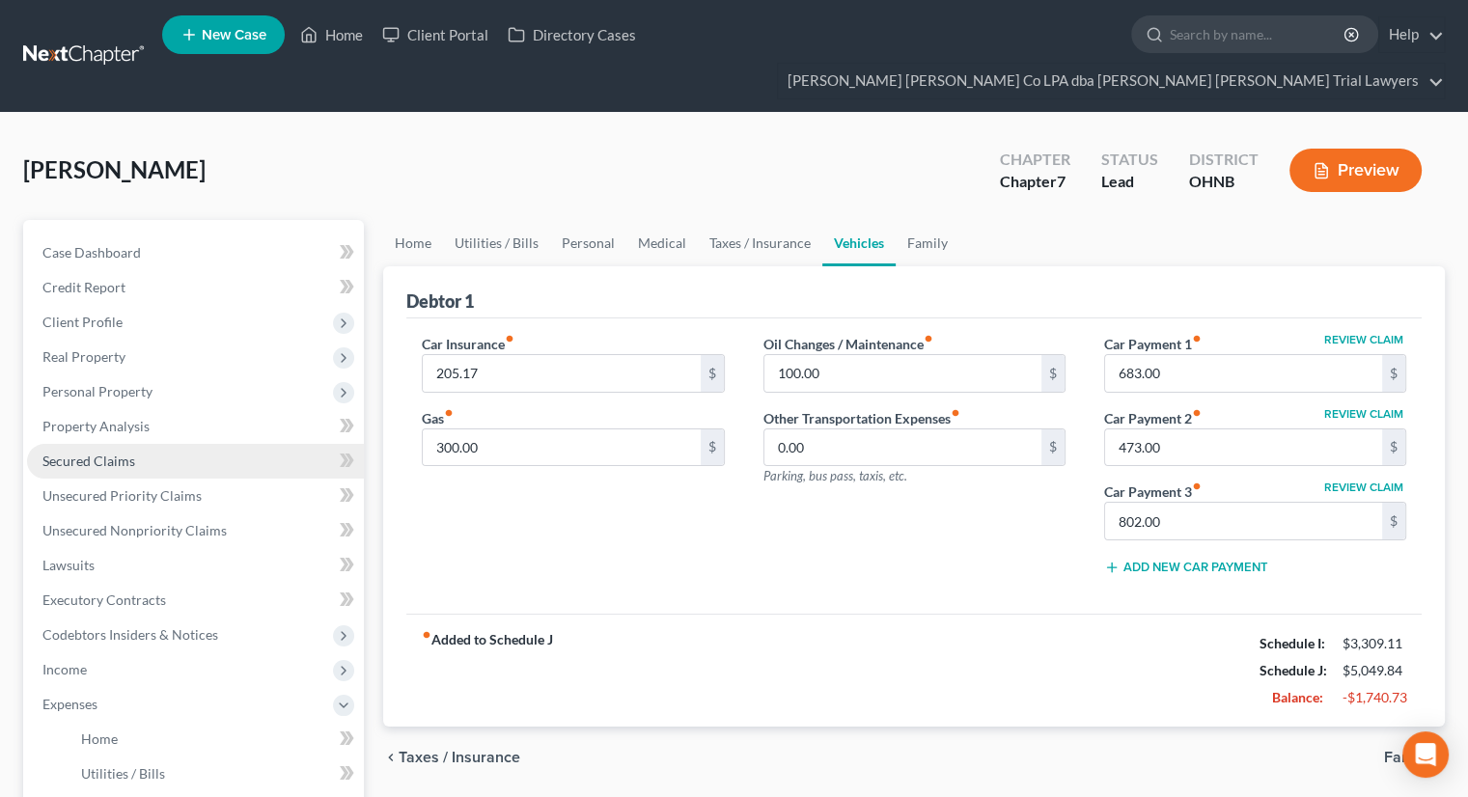
drag, startPoint x: 85, startPoint y: 429, endPoint x: 124, endPoint y: 429, distance: 38.6
click at [85, 453] on span "Secured Claims" at bounding box center [88, 461] width 93 height 16
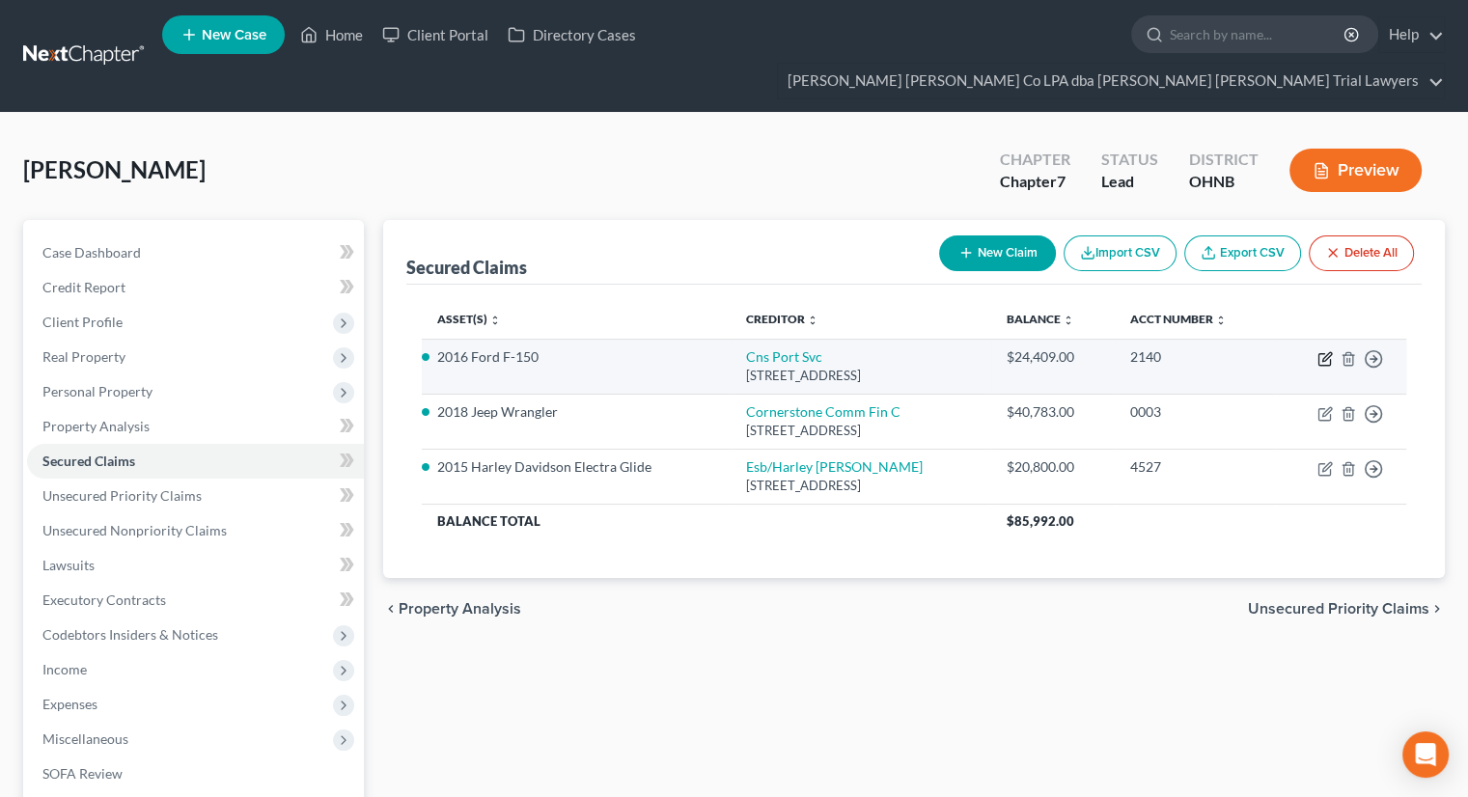
click at [1325, 351] on icon "button" at bounding box center [1324, 358] width 15 height 15
select select "4"
select select "7"
select select "2"
select select "0"
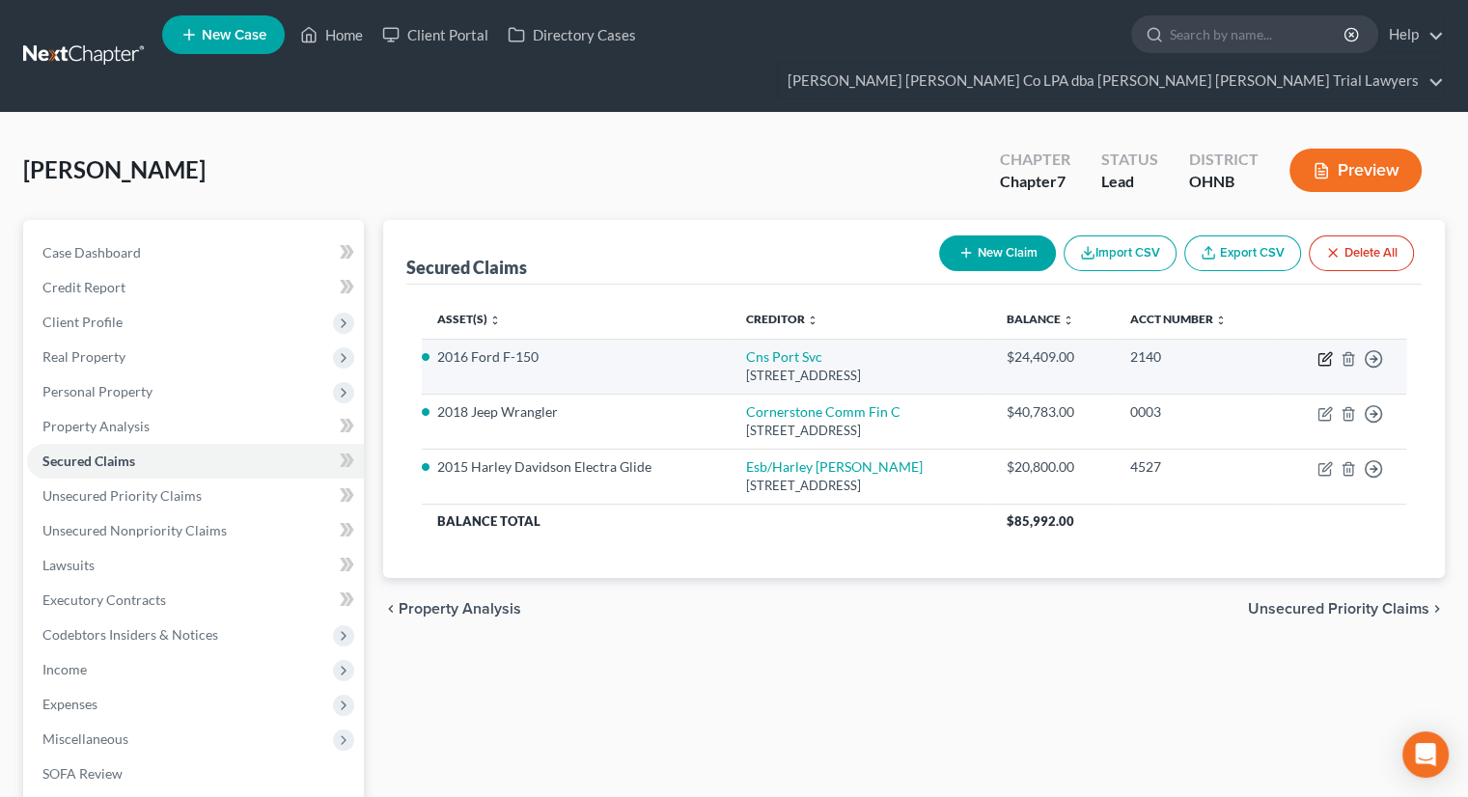
select select "0"
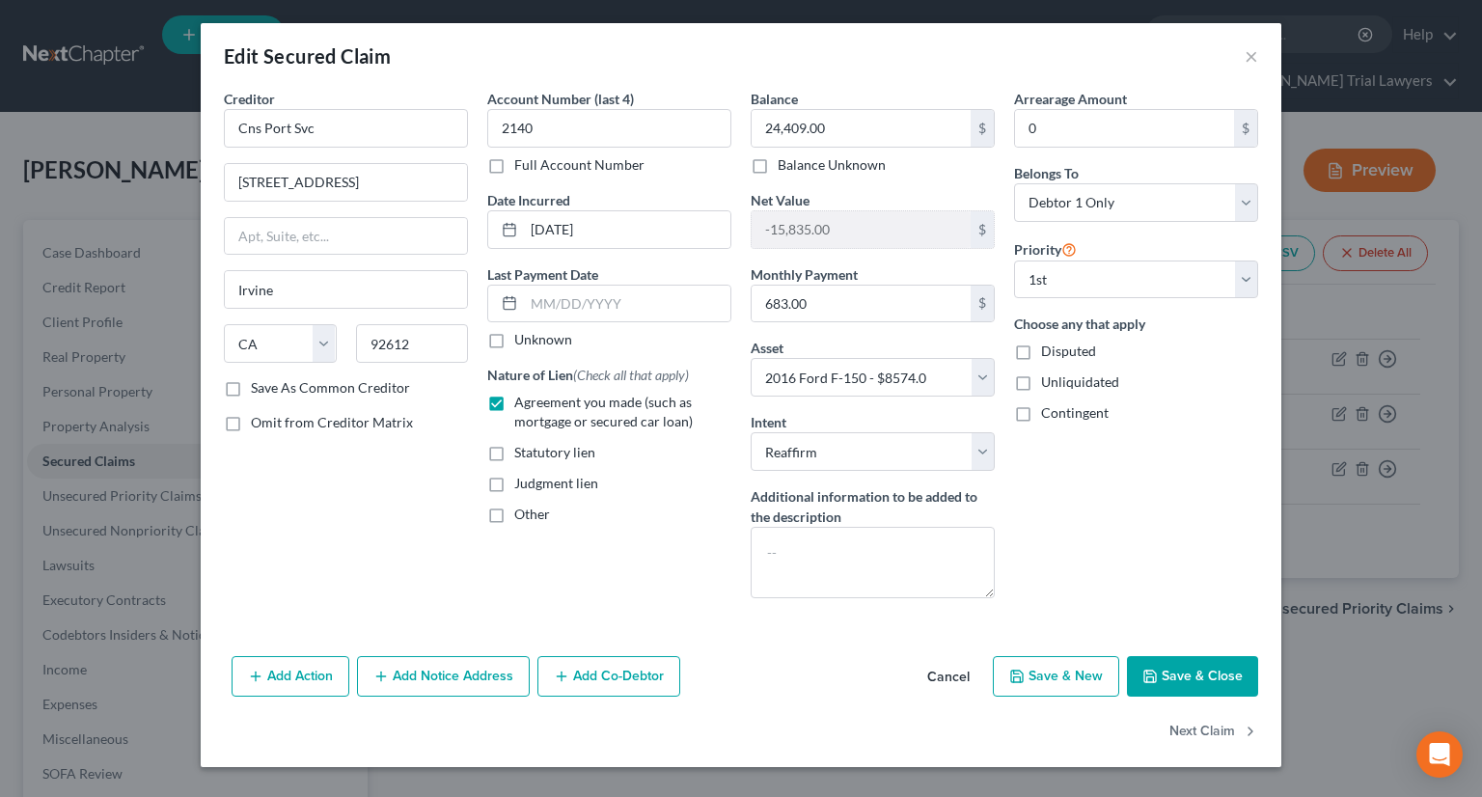
click at [1148, 665] on button "Save & Close" at bounding box center [1192, 676] width 131 height 41
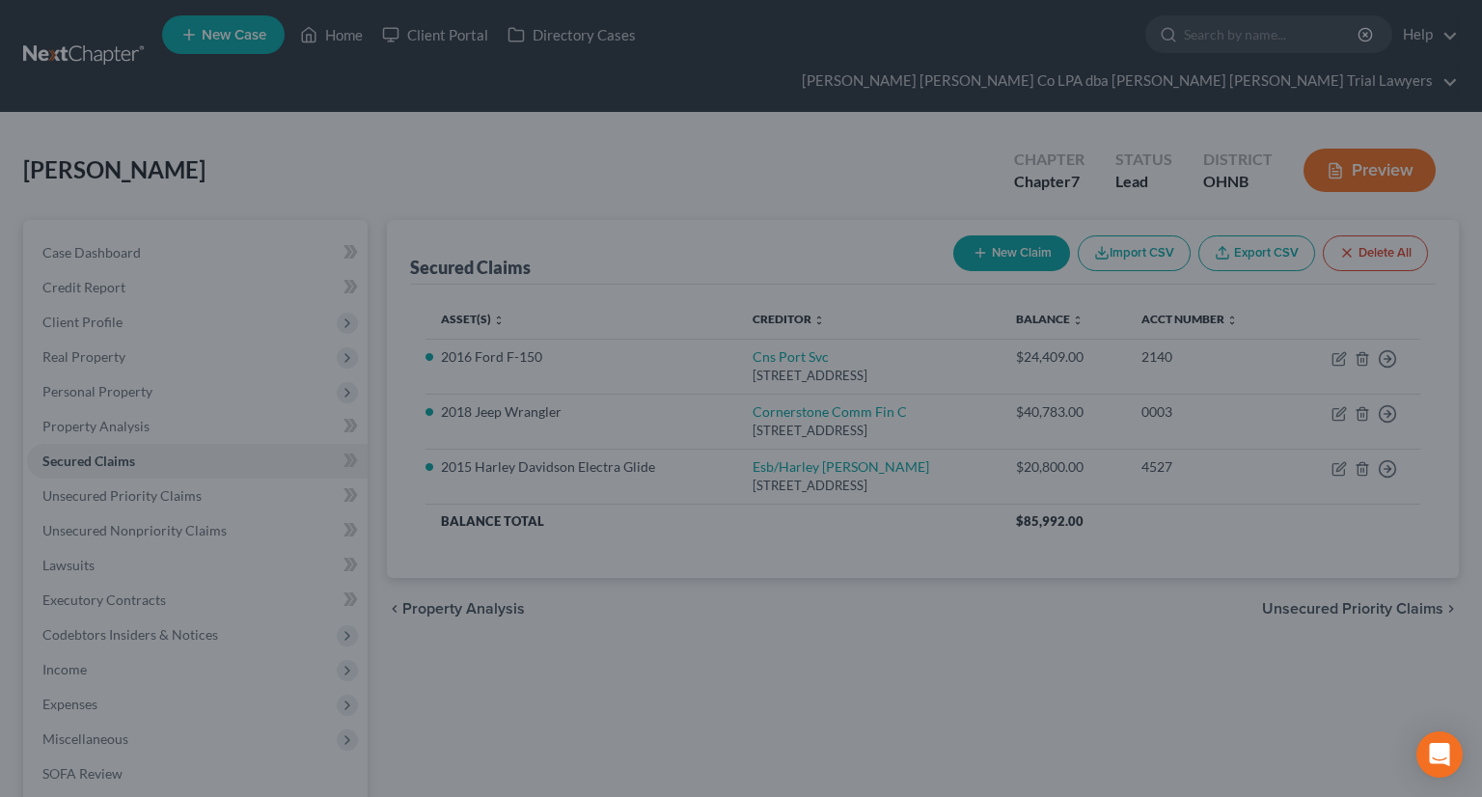
select select "7"
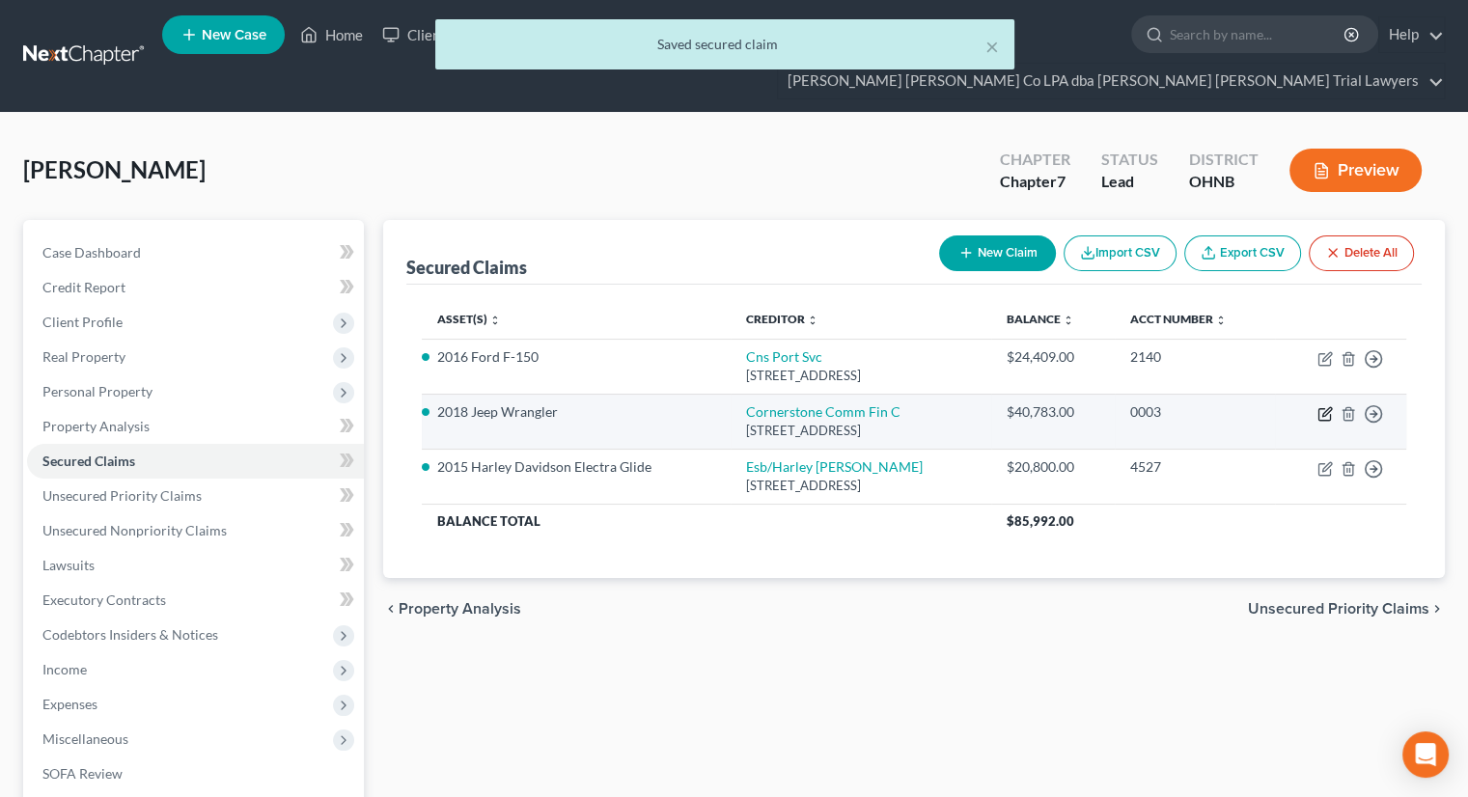
click at [1324, 407] on icon "button" at bounding box center [1326, 411] width 9 height 9
select select "23"
select select "5"
select select "2"
select select "0"
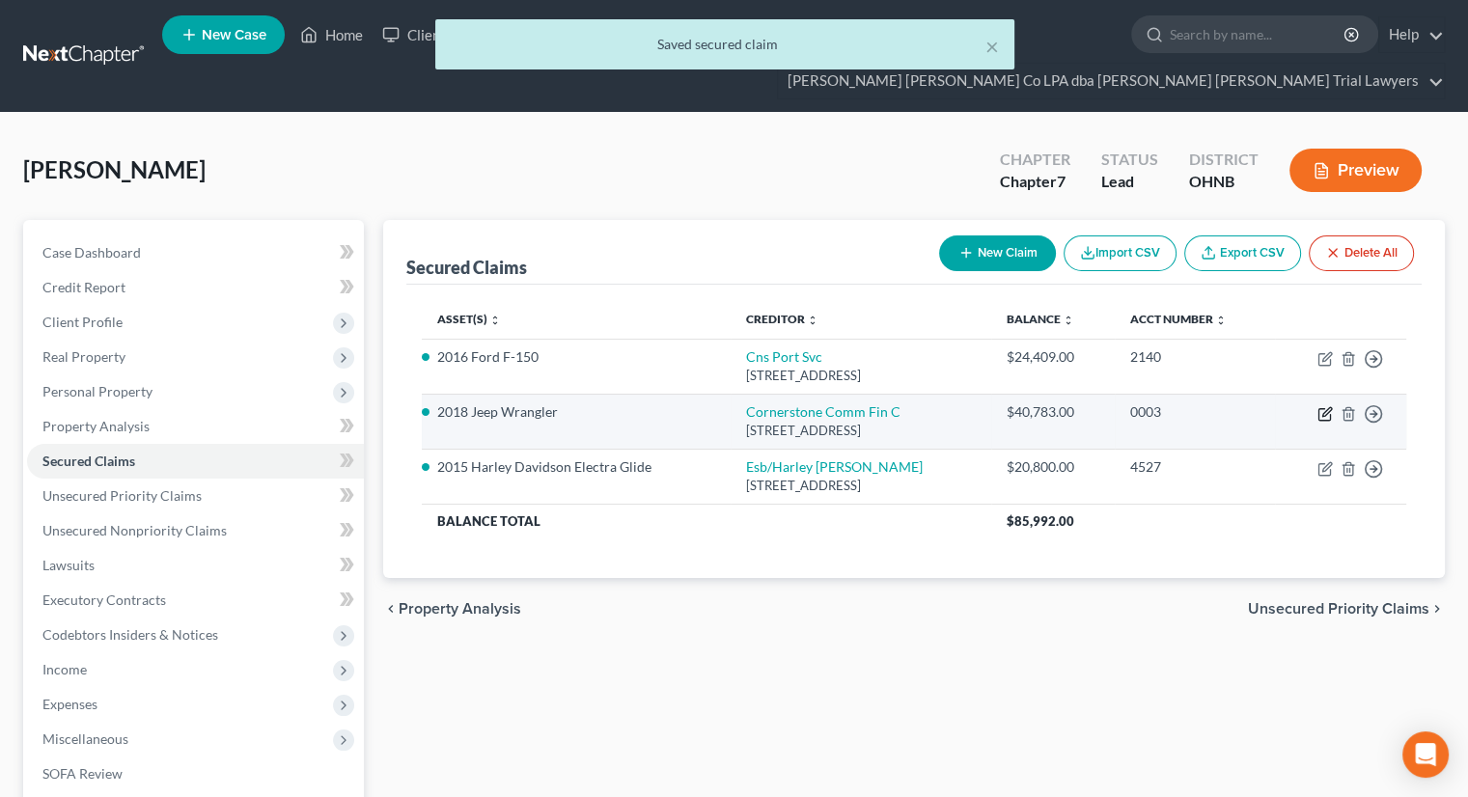
select select "0"
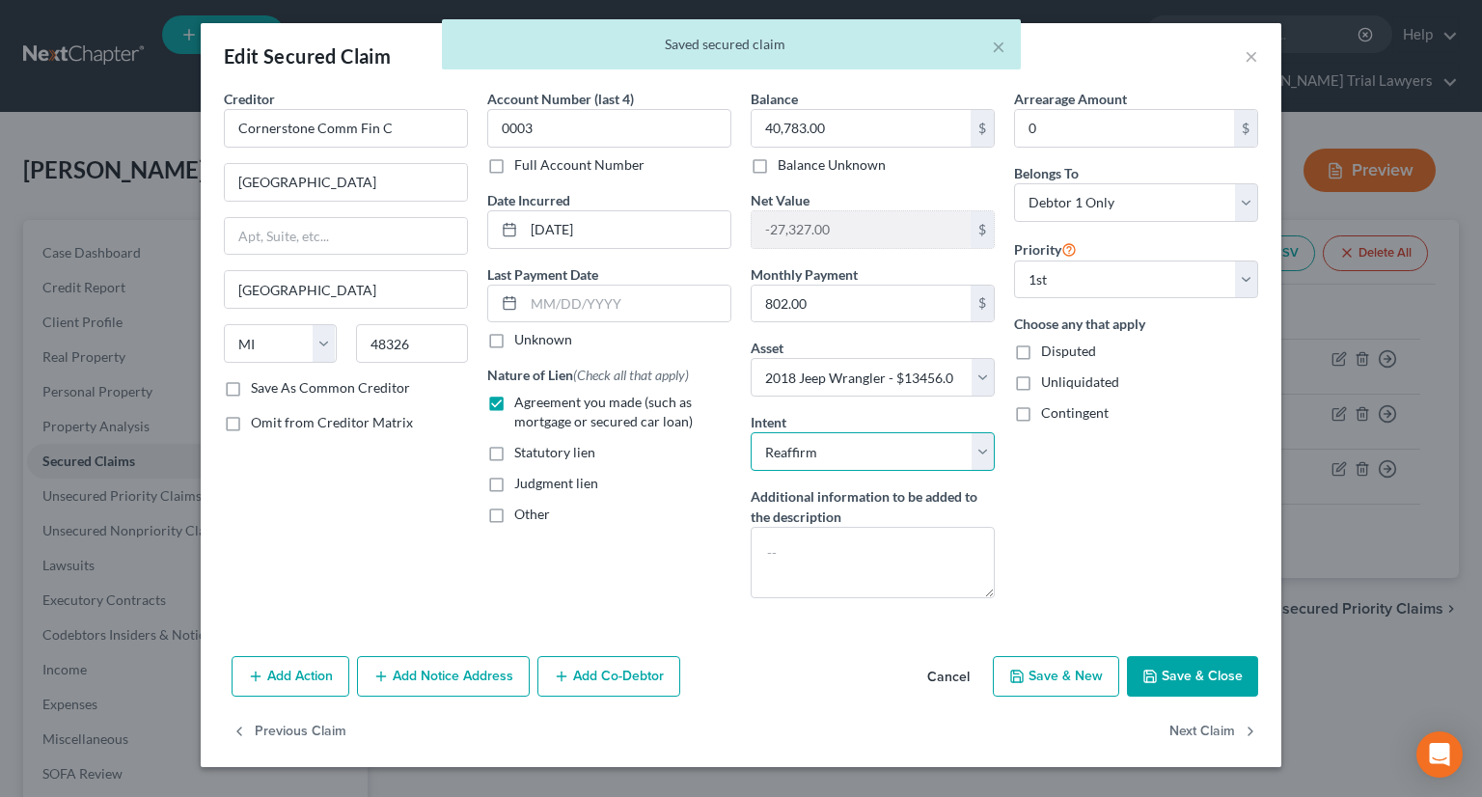
click at [811, 440] on select "Select Surrender Redeem Reaffirm Avoid Other" at bounding box center [873, 451] width 244 height 39
select select "0"
click at [751, 432] on select "Select Surrender Redeem Reaffirm Avoid Other" at bounding box center [873, 451] width 244 height 39
click at [1161, 656] on button "Save & Close" at bounding box center [1192, 676] width 131 height 41
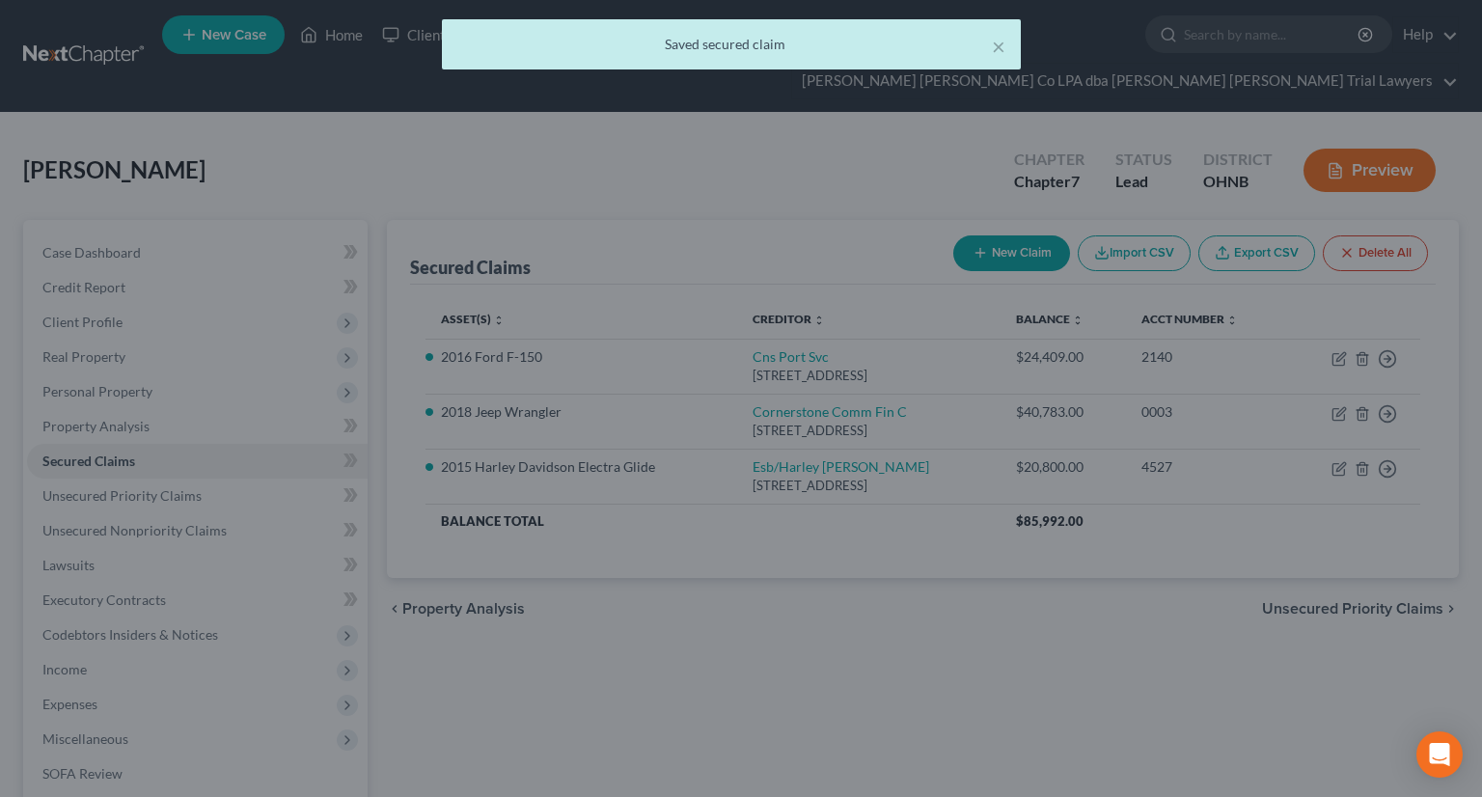
select select "5"
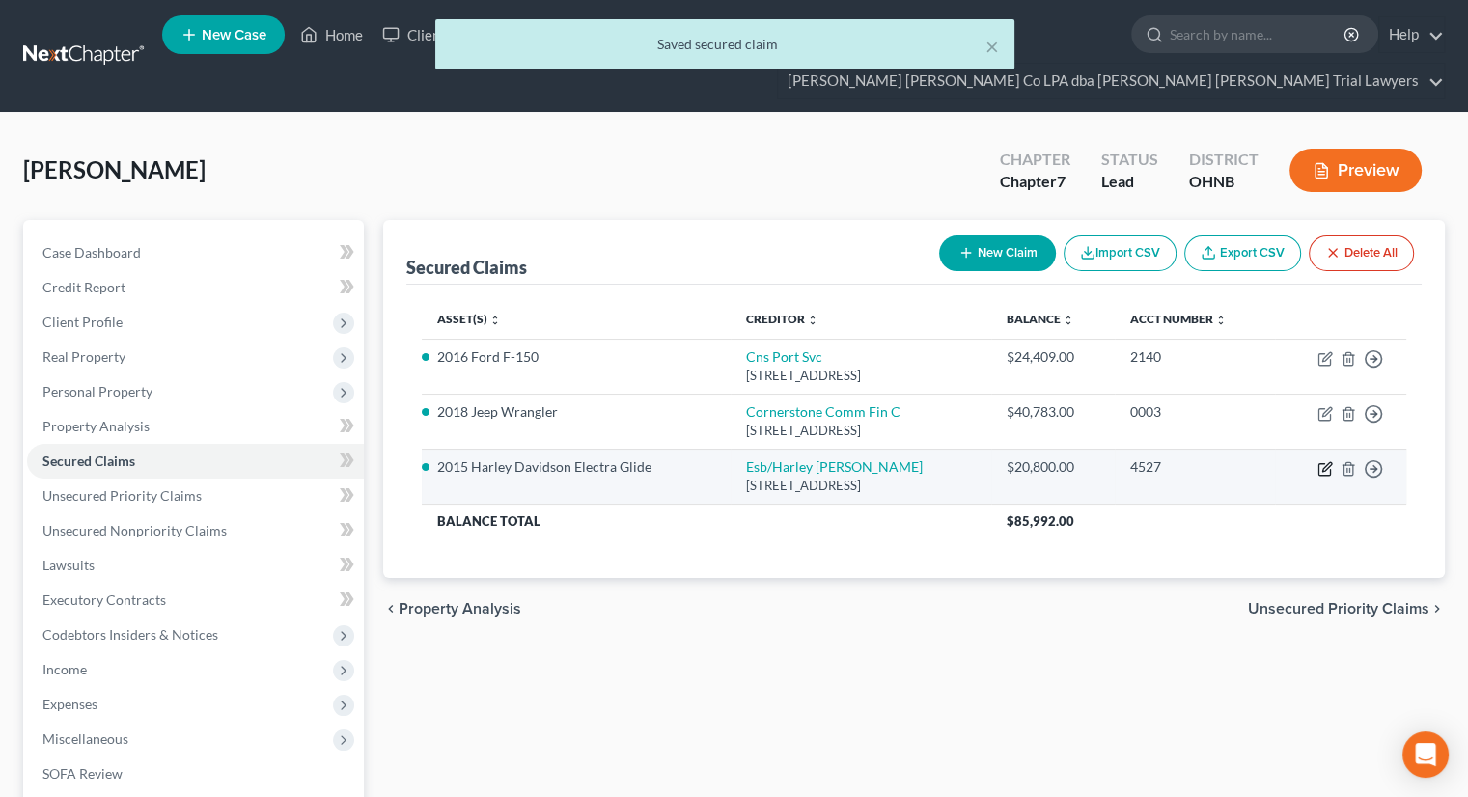
click at [1328, 461] on icon "button" at bounding box center [1324, 468] width 15 height 15
select select "31"
select select "4"
select select "2"
select select "0"
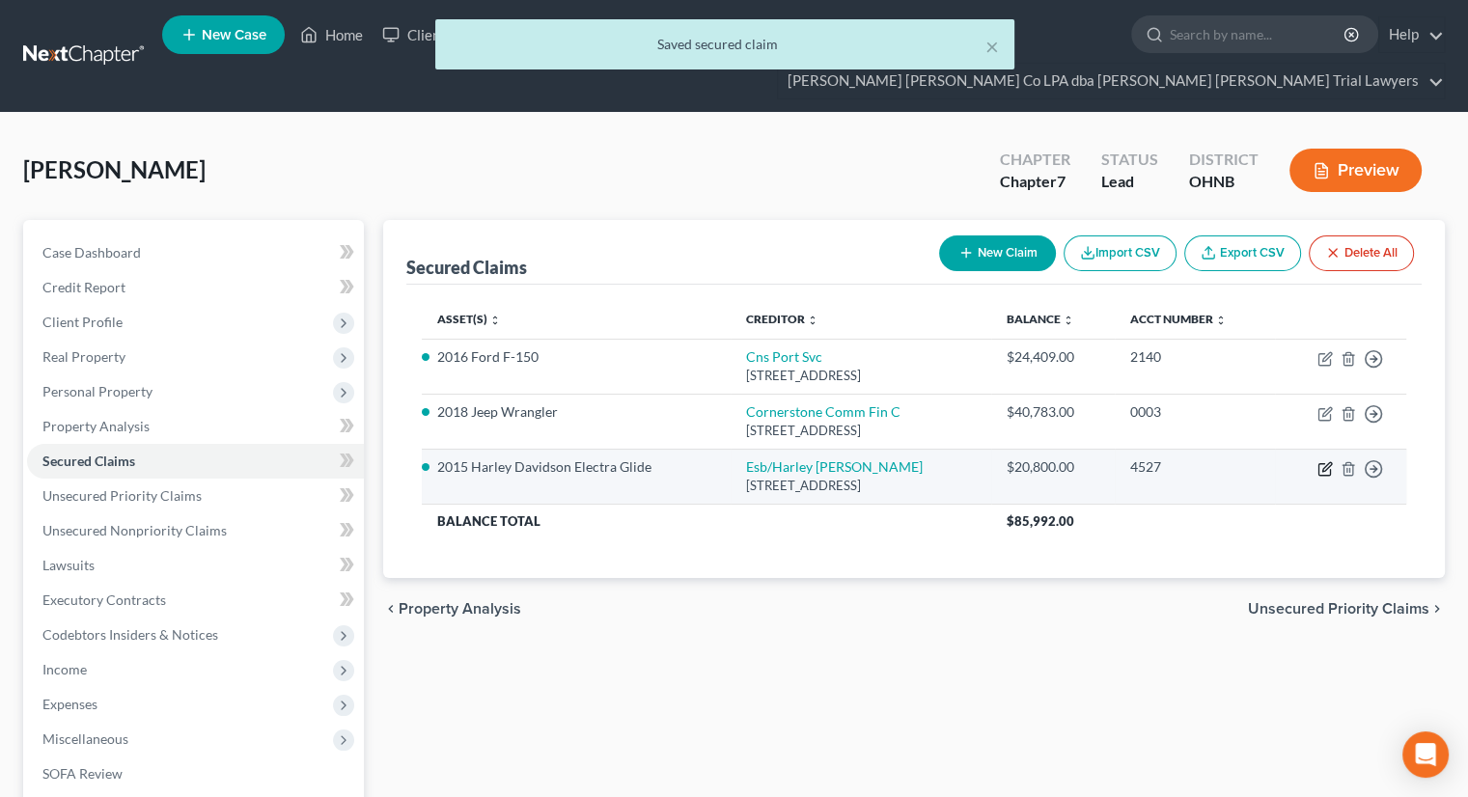
select select "0"
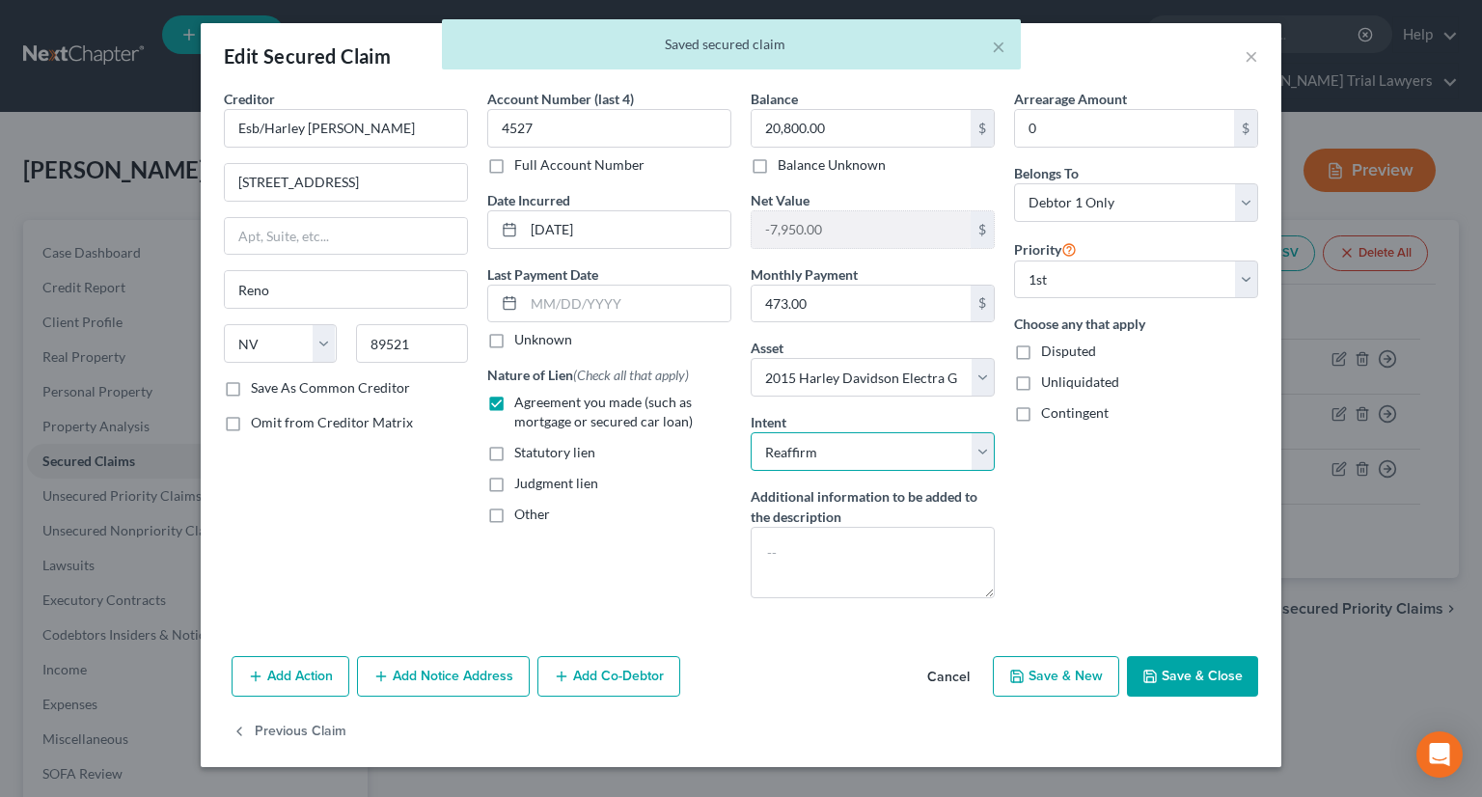
click at [838, 460] on select "Select Surrender Redeem Reaffirm Avoid Other" at bounding box center [873, 451] width 244 height 39
select select "0"
click at [751, 432] on select "Select Surrender Redeem Reaffirm Avoid Other" at bounding box center [873, 451] width 244 height 39
click at [1158, 669] on icon "button" at bounding box center [1150, 676] width 15 height 15
select select
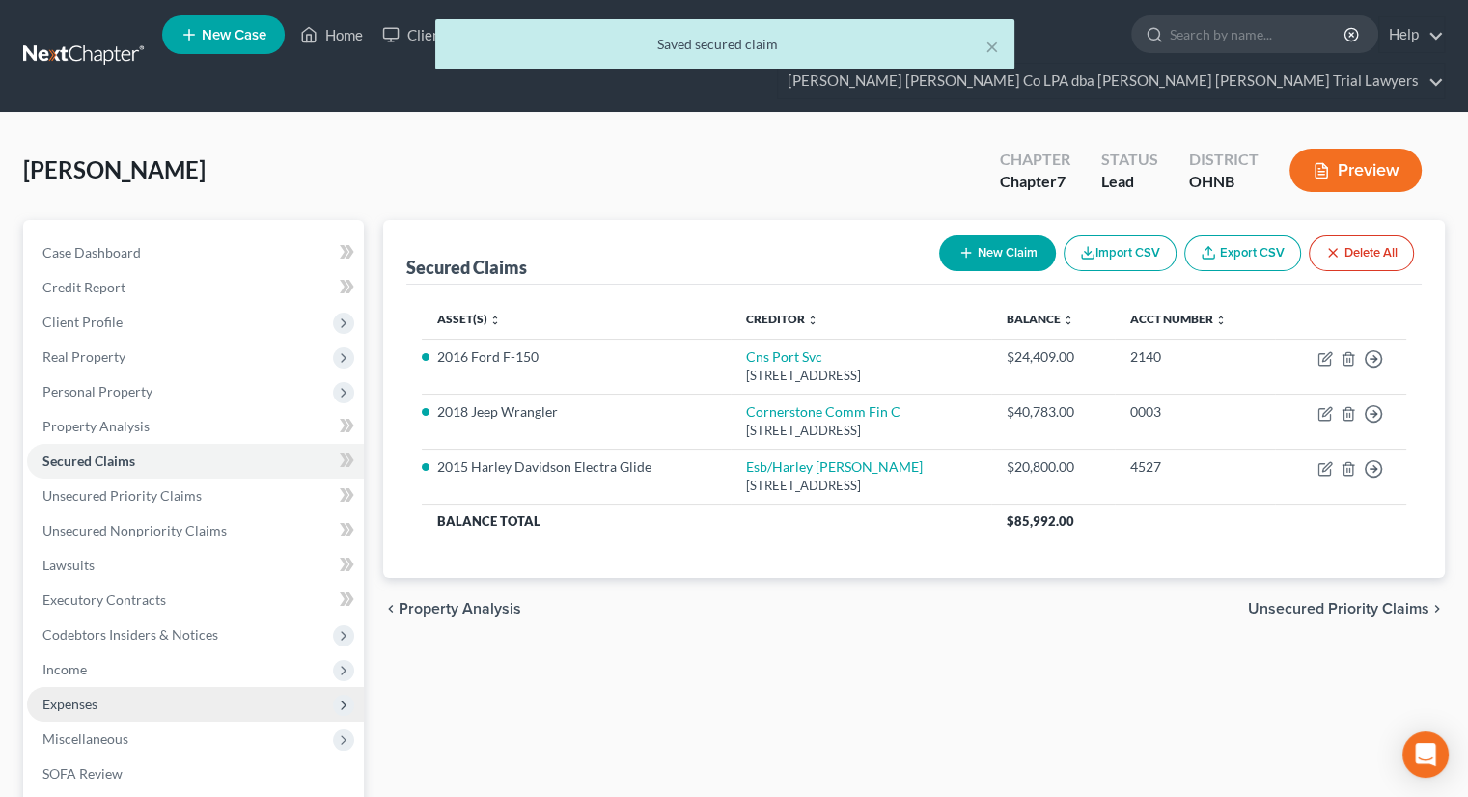
click at [78, 687] on span "Expenses" at bounding box center [195, 704] width 337 height 35
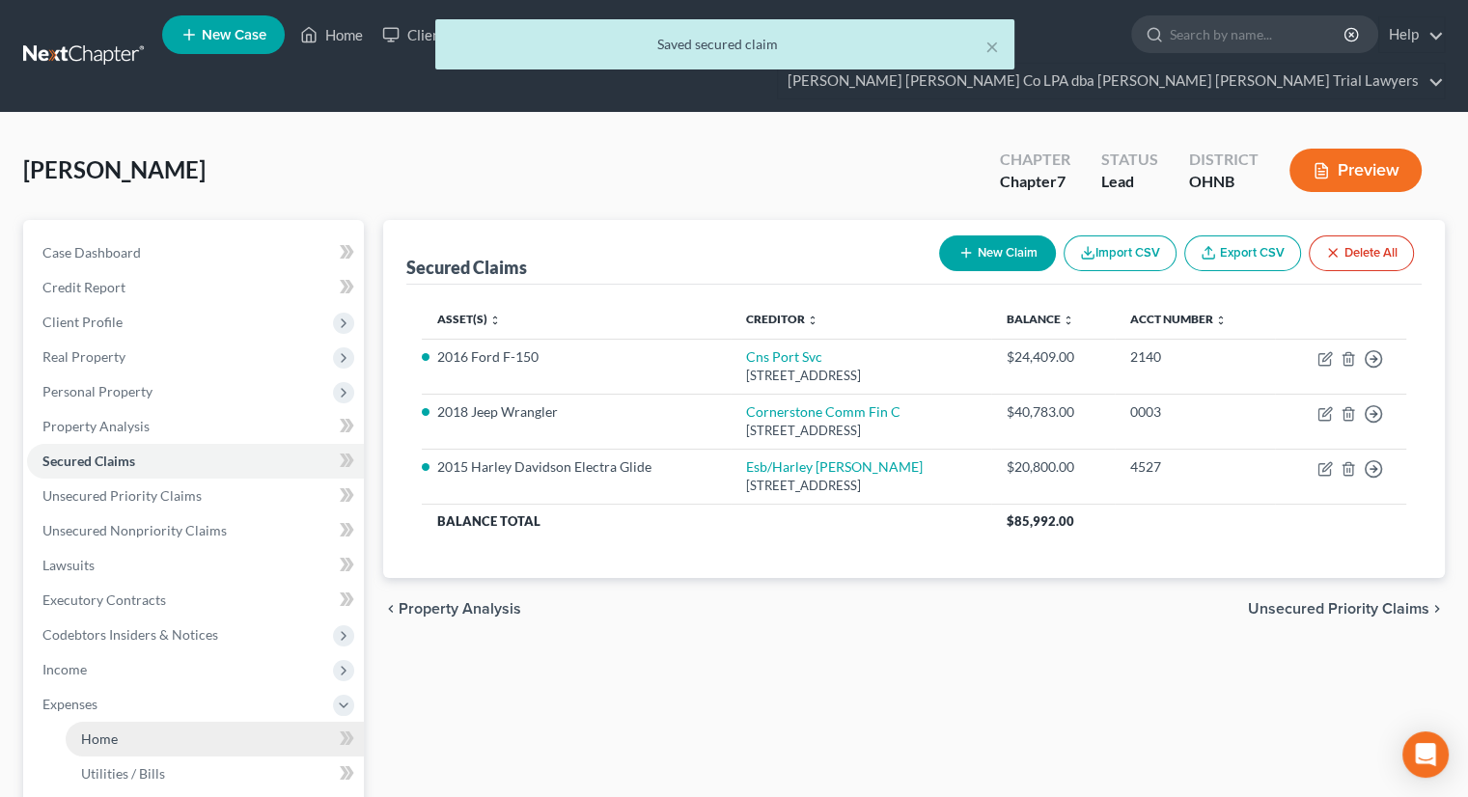
click at [98, 722] on link "Home" at bounding box center [215, 739] width 298 height 35
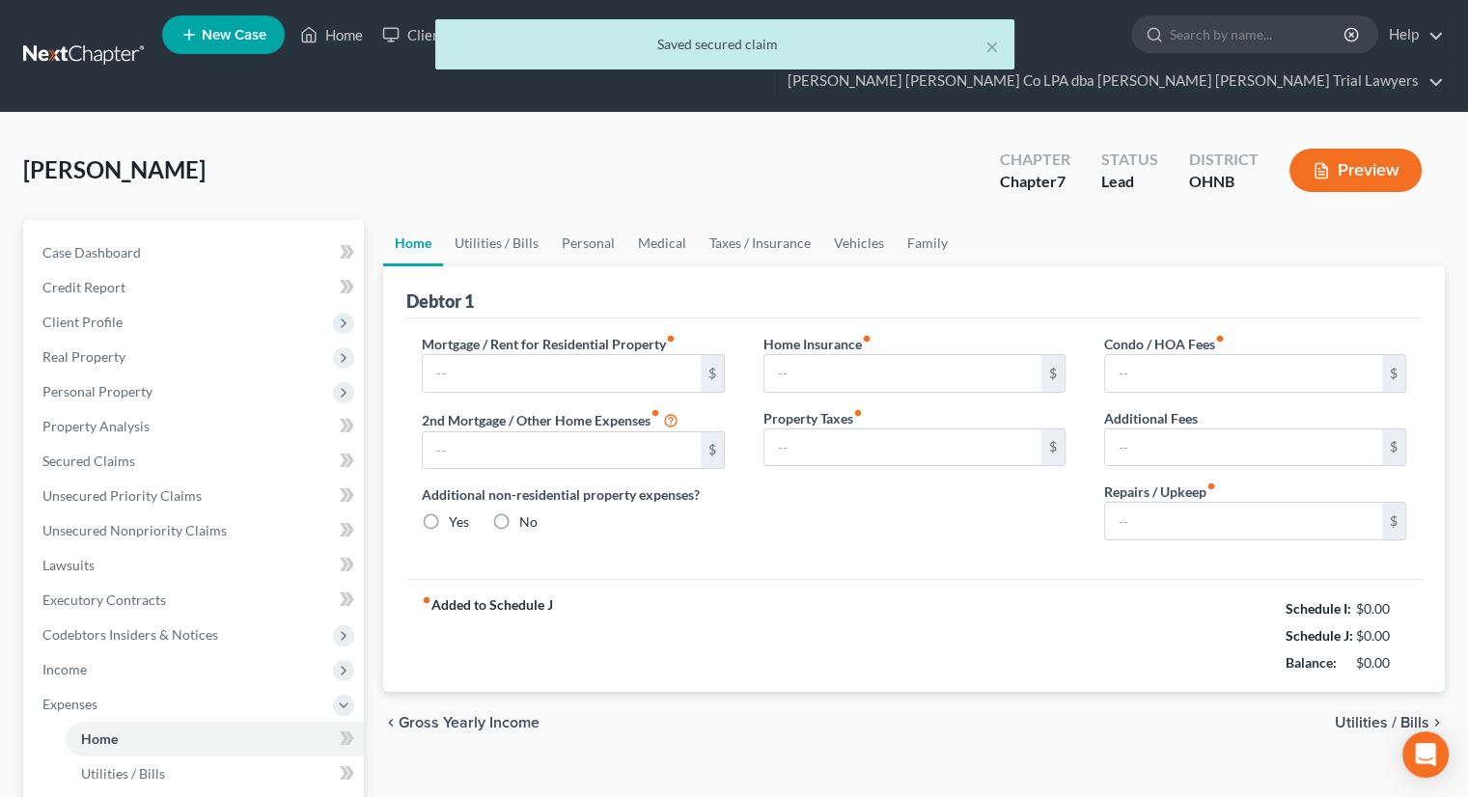
type input "0.00"
radio input "true"
type input "0.00"
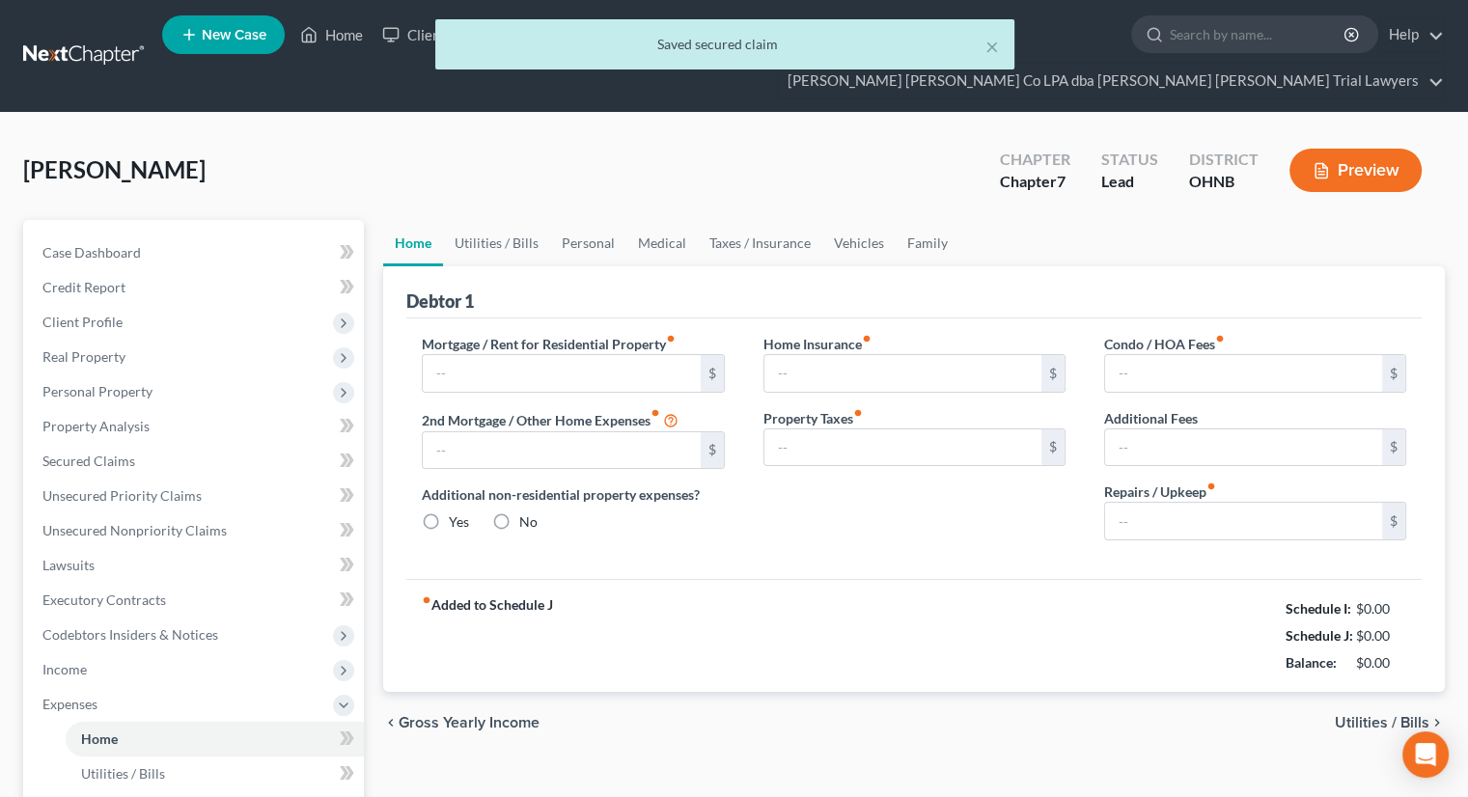
type input "0.00"
drag, startPoint x: 475, startPoint y: 209, endPoint x: 513, endPoint y: 213, distance: 38.8
click at [475, 220] on link "Utilities / Bills" at bounding box center [496, 243] width 107 height 46
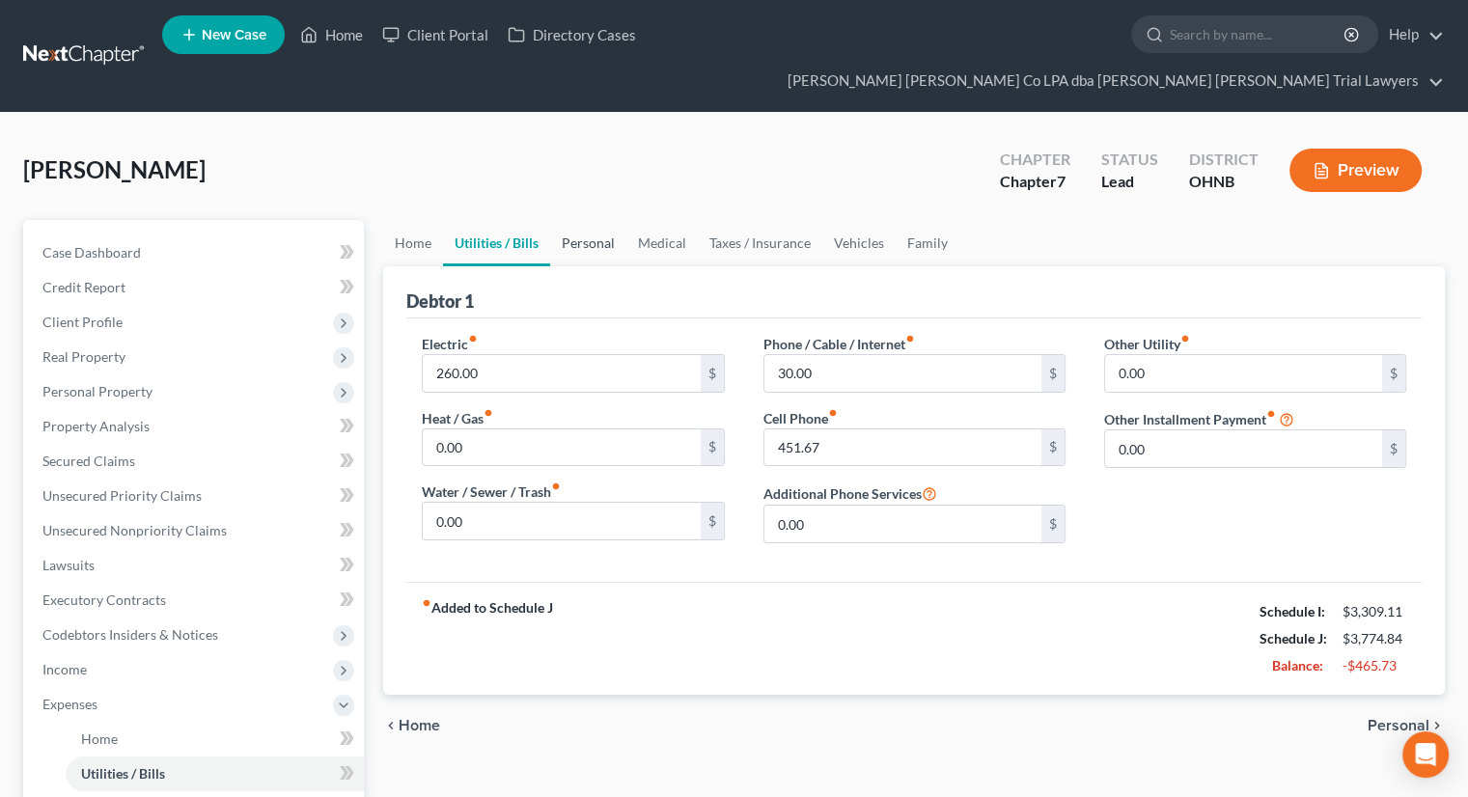
click at [578, 220] on link "Personal" at bounding box center [588, 243] width 76 height 46
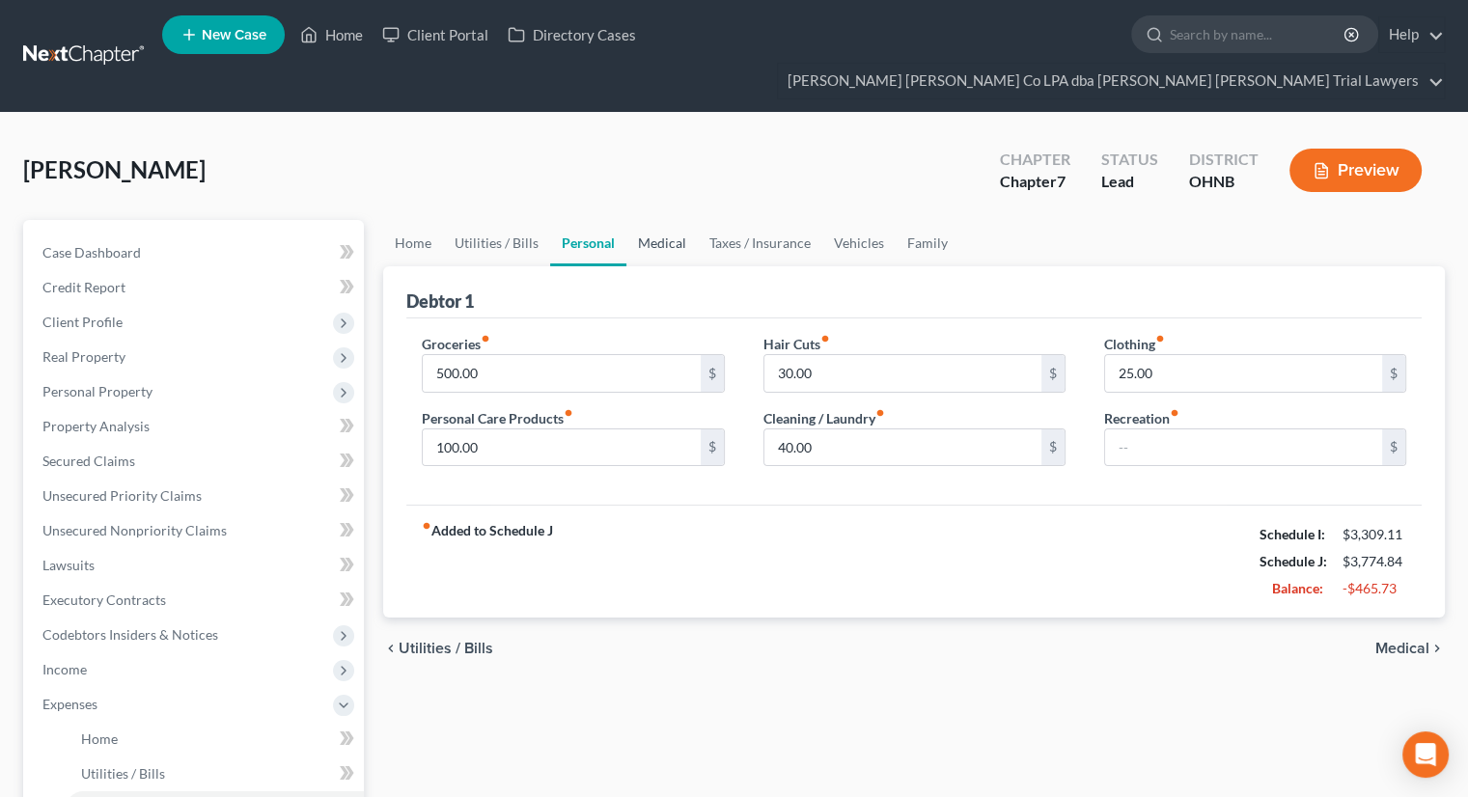
click at [662, 220] on link "Medical" at bounding box center [661, 243] width 71 height 46
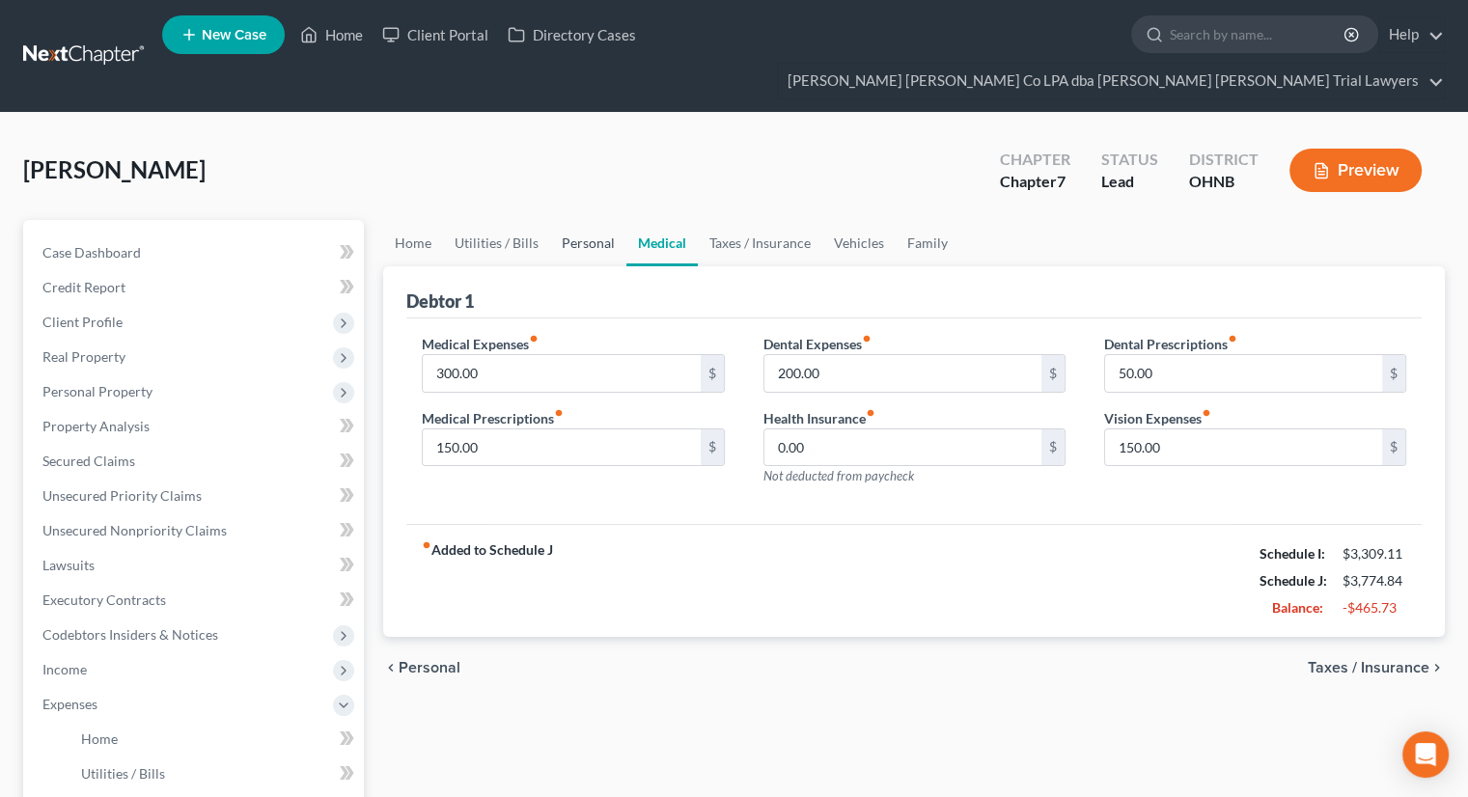
click at [594, 220] on link "Personal" at bounding box center [588, 243] width 76 height 46
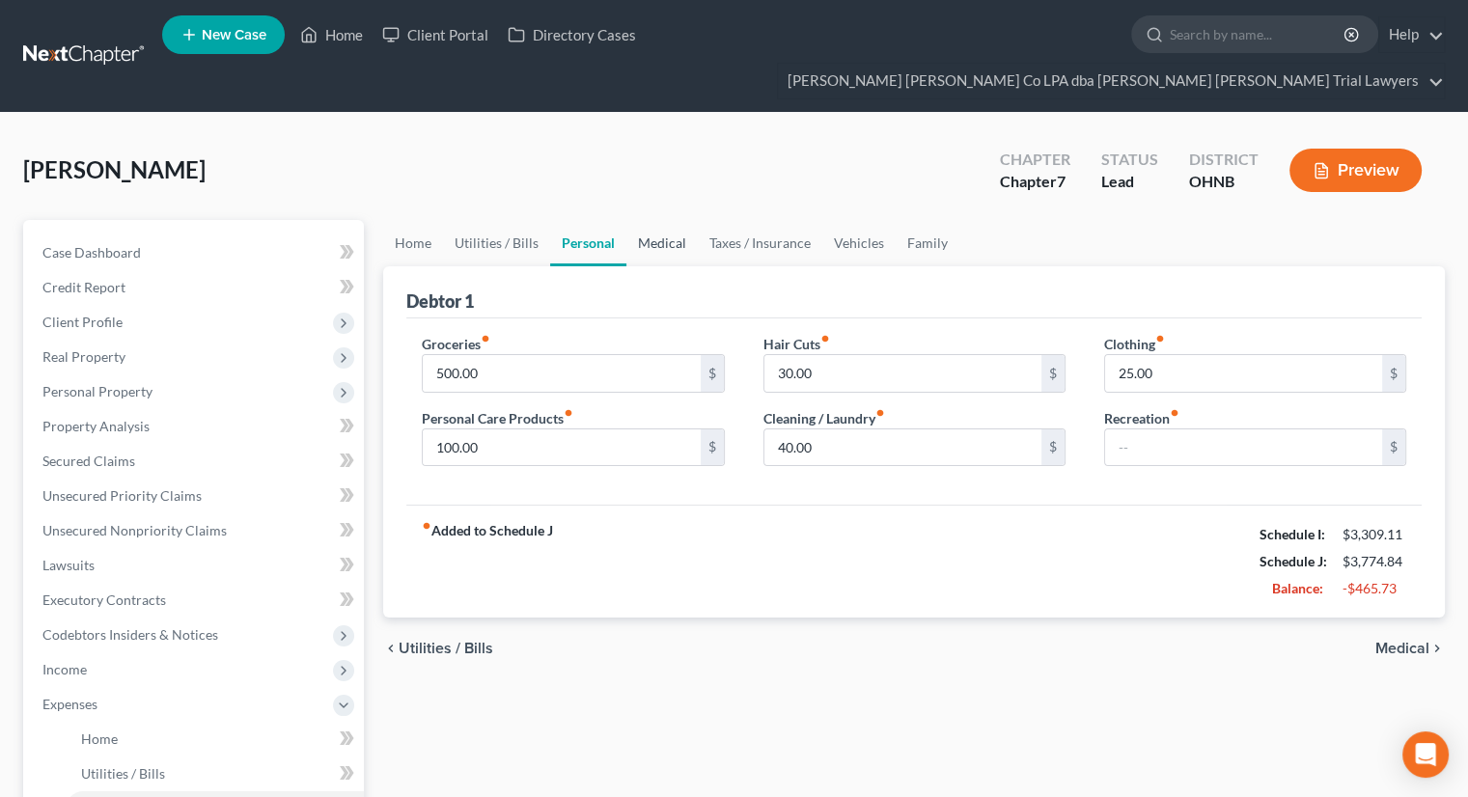
click at [673, 220] on link "Medical" at bounding box center [661, 243] width 71 height 46
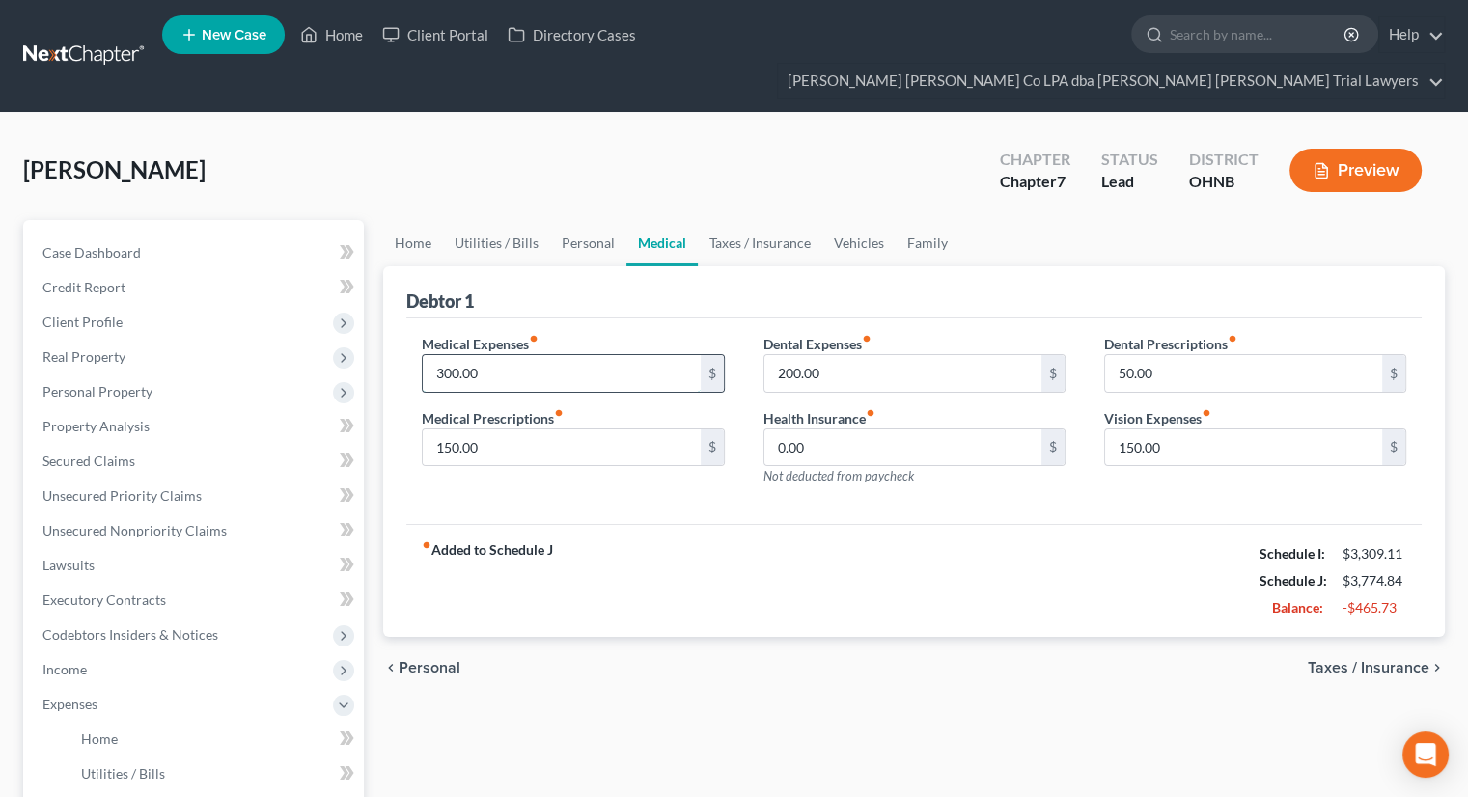
click at [520, 355] on input "300.00" at bounding box center [561, 373] width 277 height 37
type input "200"
drag, startPoint x: 493, startPoint y: 412, endPoint x: 494, endPoint y: 400, distance: 11.6
click at [493, 429] on input "150.00" at bounding box center [561, 447] width 277 height 37
type input "100"
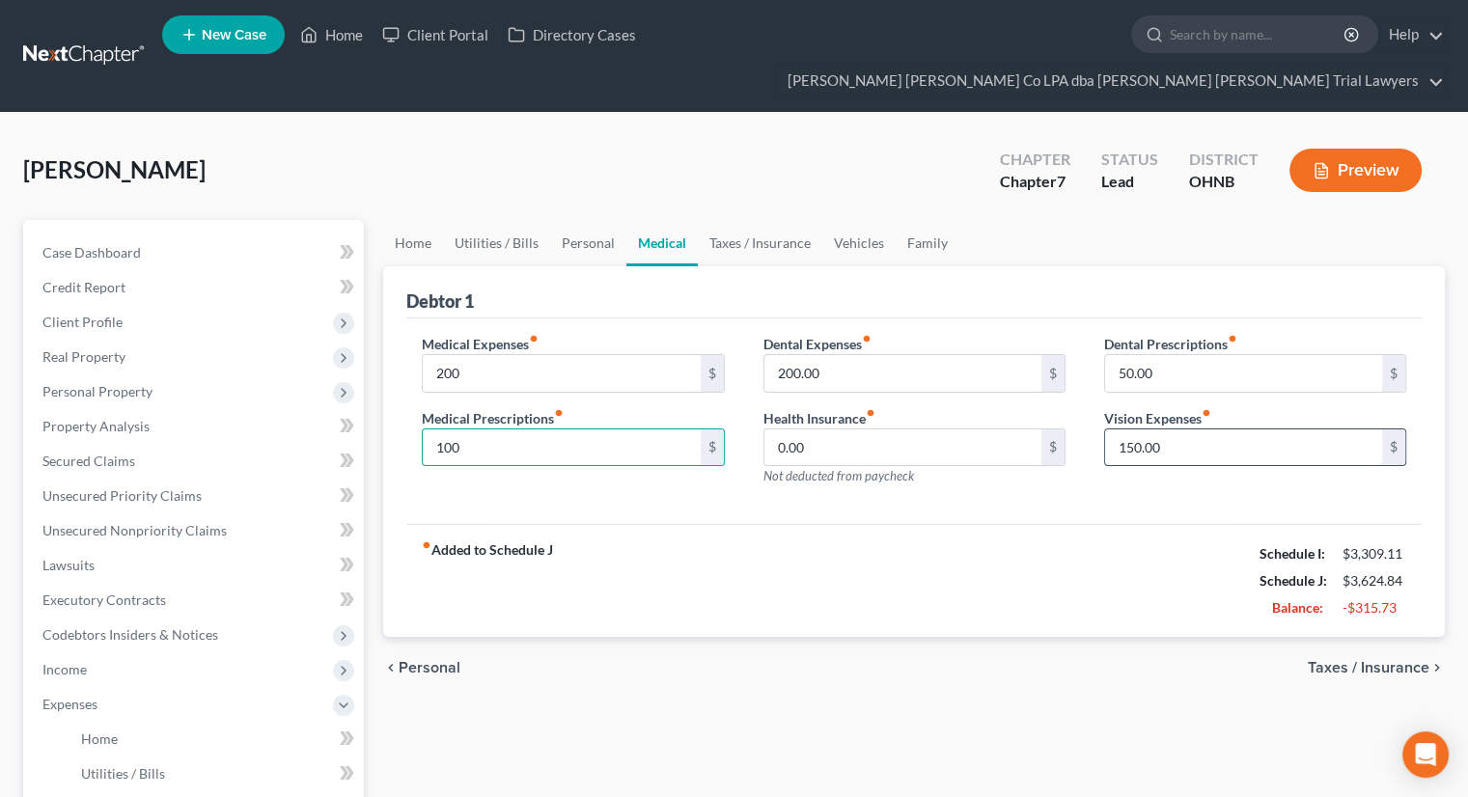
click at [1171, 429] on input "150.00" at bounding box center [1243, 447] width 277 height 37
type input "100"
click at [943, 355] on input "200.00" at bounding box center [902, 373] width 277 height 37
type input "100"
click at [782, 220] on link "Taxes / Insurance" at bounding box center [760, 243] width 124 height 46
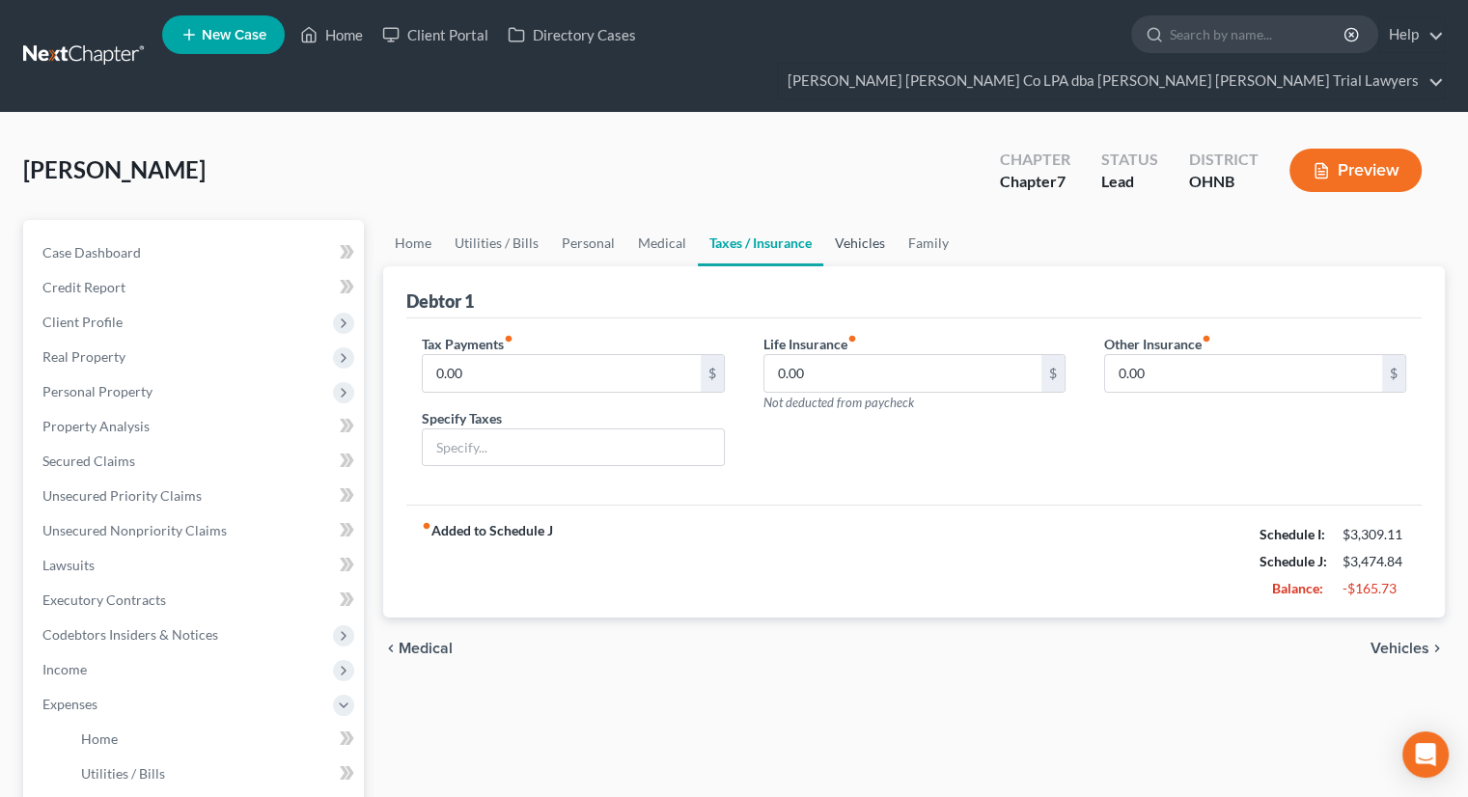
click at [847, 220] on link "Vehicles" at bounding box center [859, 243] width 73 height 46
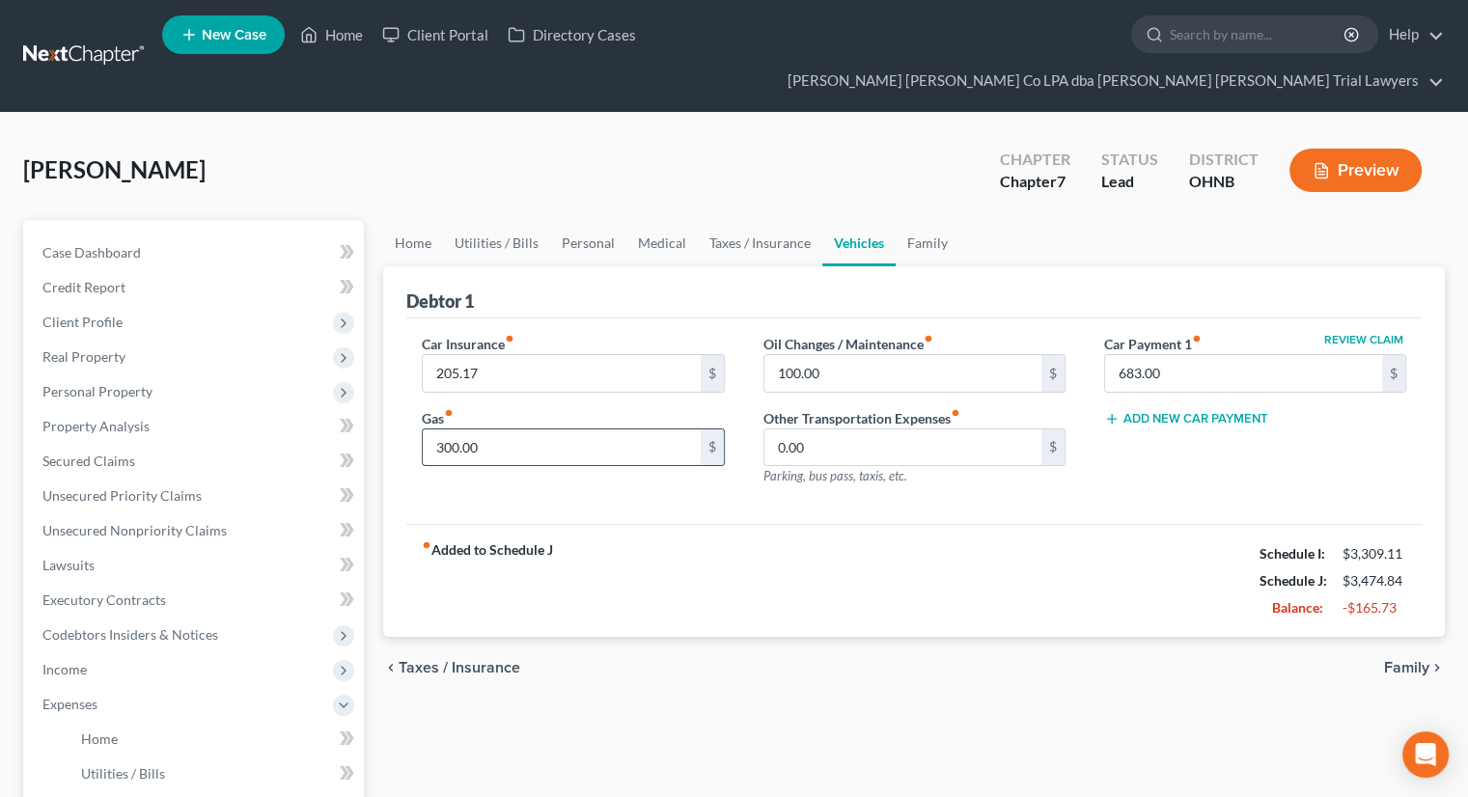
click at [562, 429] on input "300.00" at bounding box center [561, 447] width 277 height 37
click at [919, 220] on link "Family" at bounding box center [928, 243] width 64 height 46
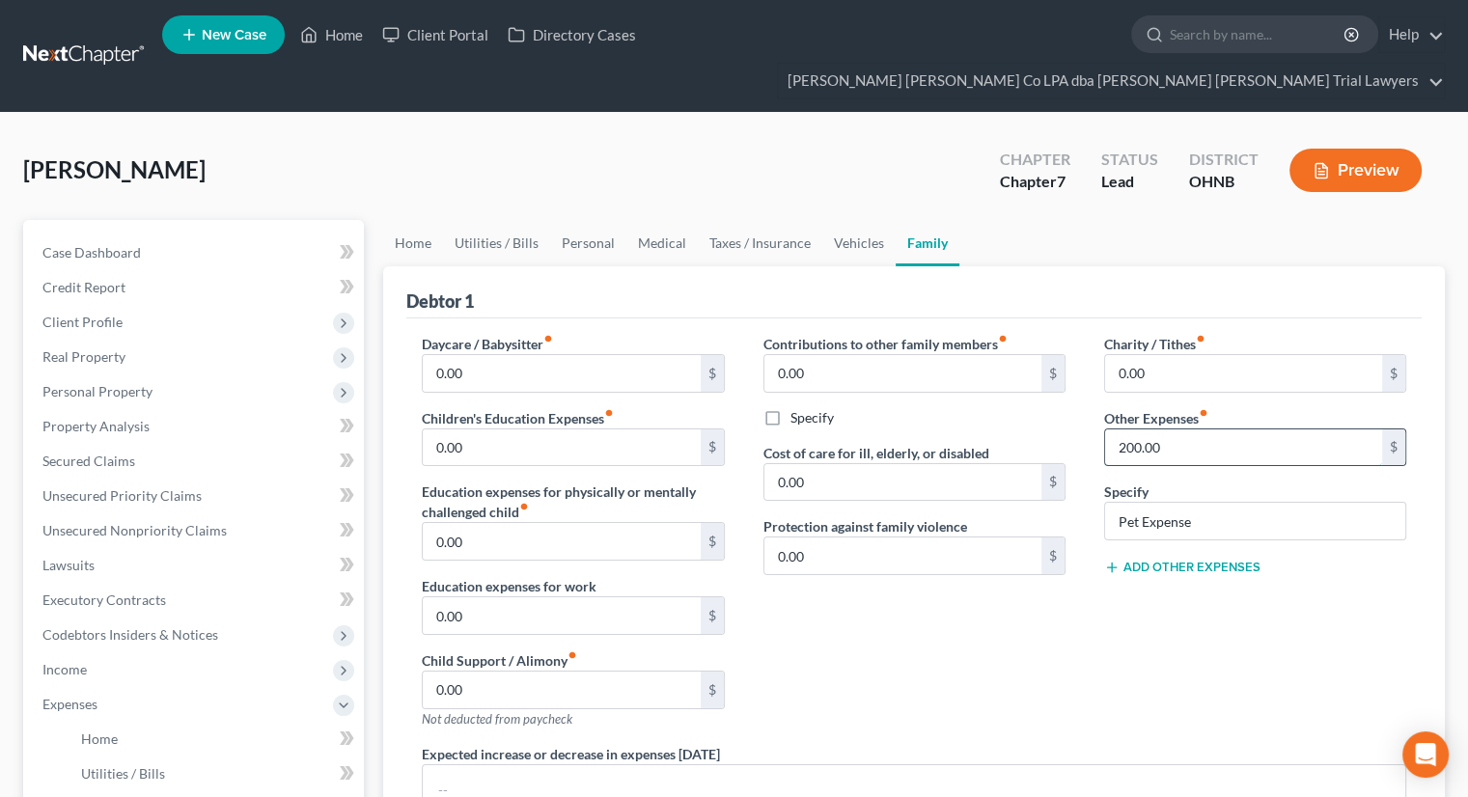
click at [1146, 429] on input "200.00" at bounding box center [1243, 447] width 277 height 37
type input "100"
drag, startPoint x: 654, startPoint y: 194, endPoint x: 637, endPoint y: 213, distance: 26.0
click at [655, 220] on link "Medical" at bounding box center [661, 243] width 71 height 46
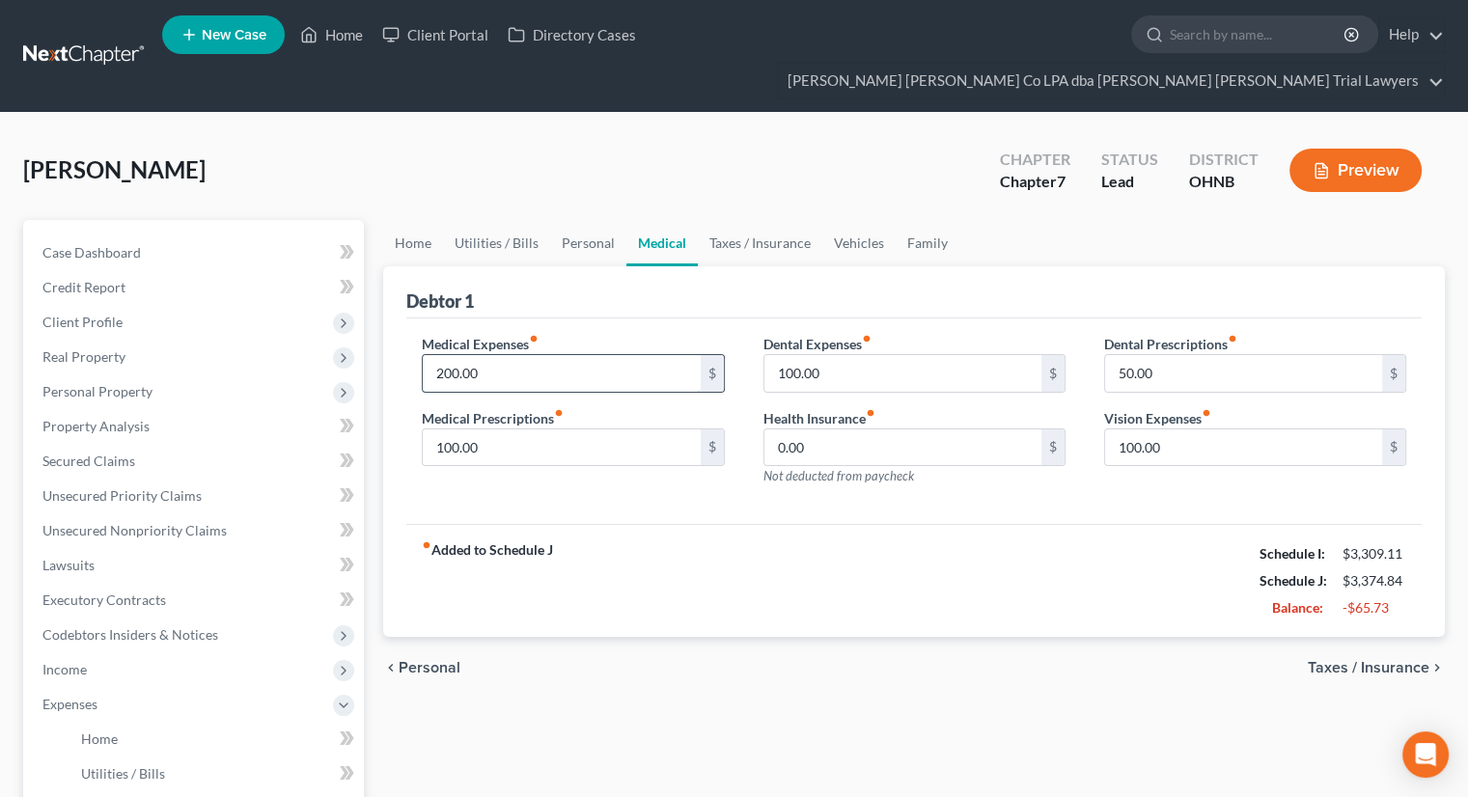
click at [510, 355] on input "200.00" at bounding box center [561, 373] width 277 height 37
type input "100"
click at [922, 220] on link "Family" at bounding box center [928, 243] width 64 height 46
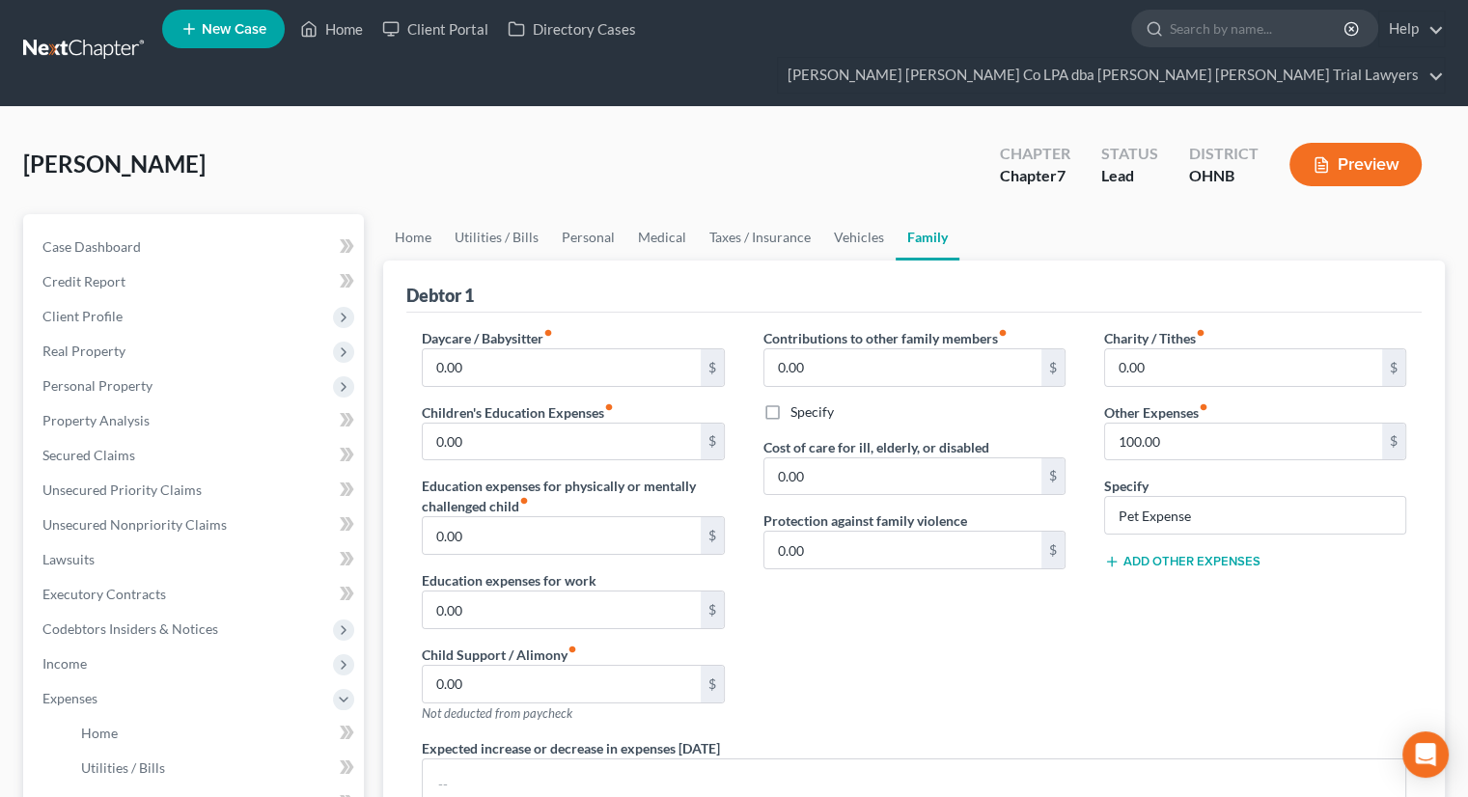
scroll to position [193, 0]
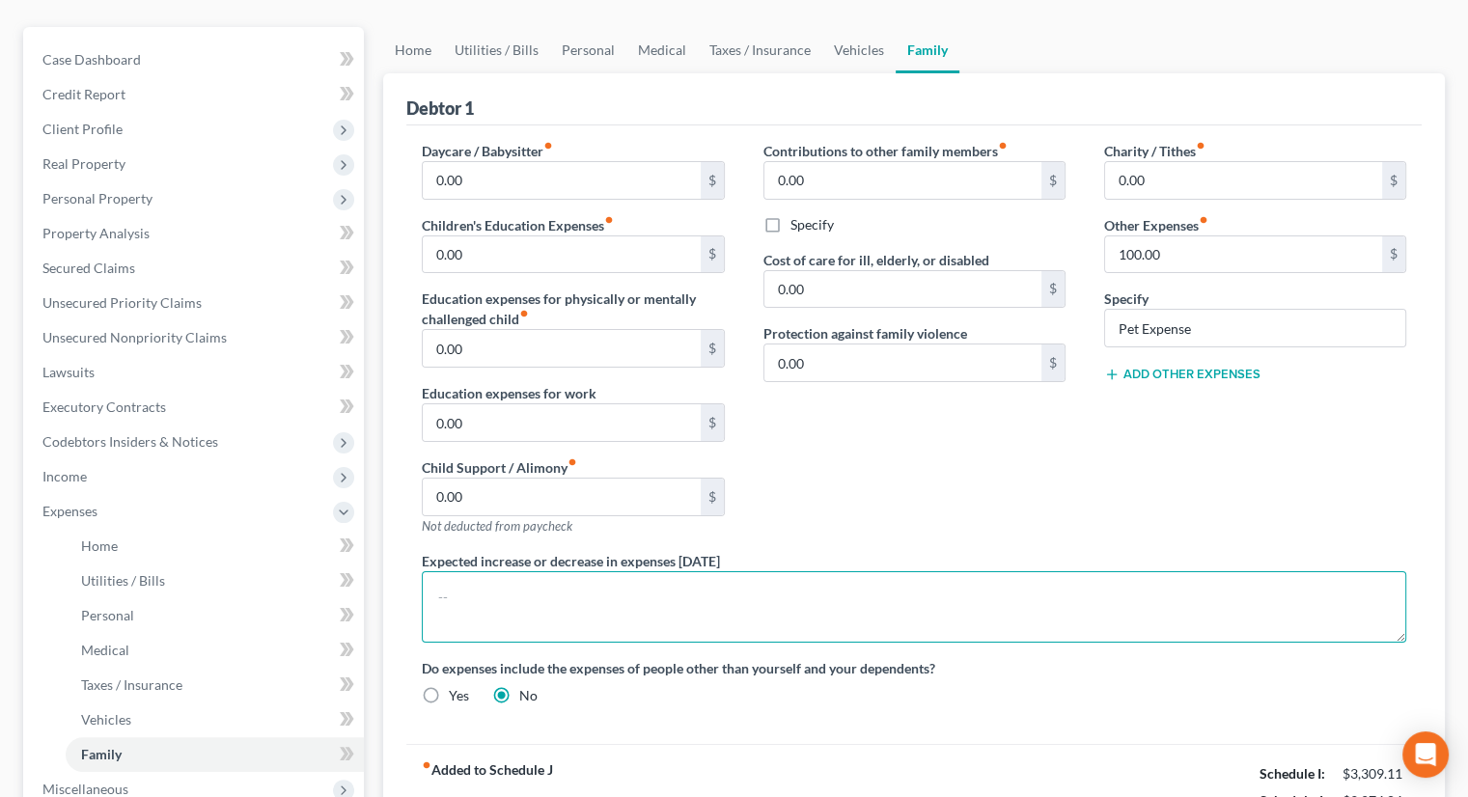
click at [666, 571] on textarea at bounding box center [914, 606] width 984 height 71
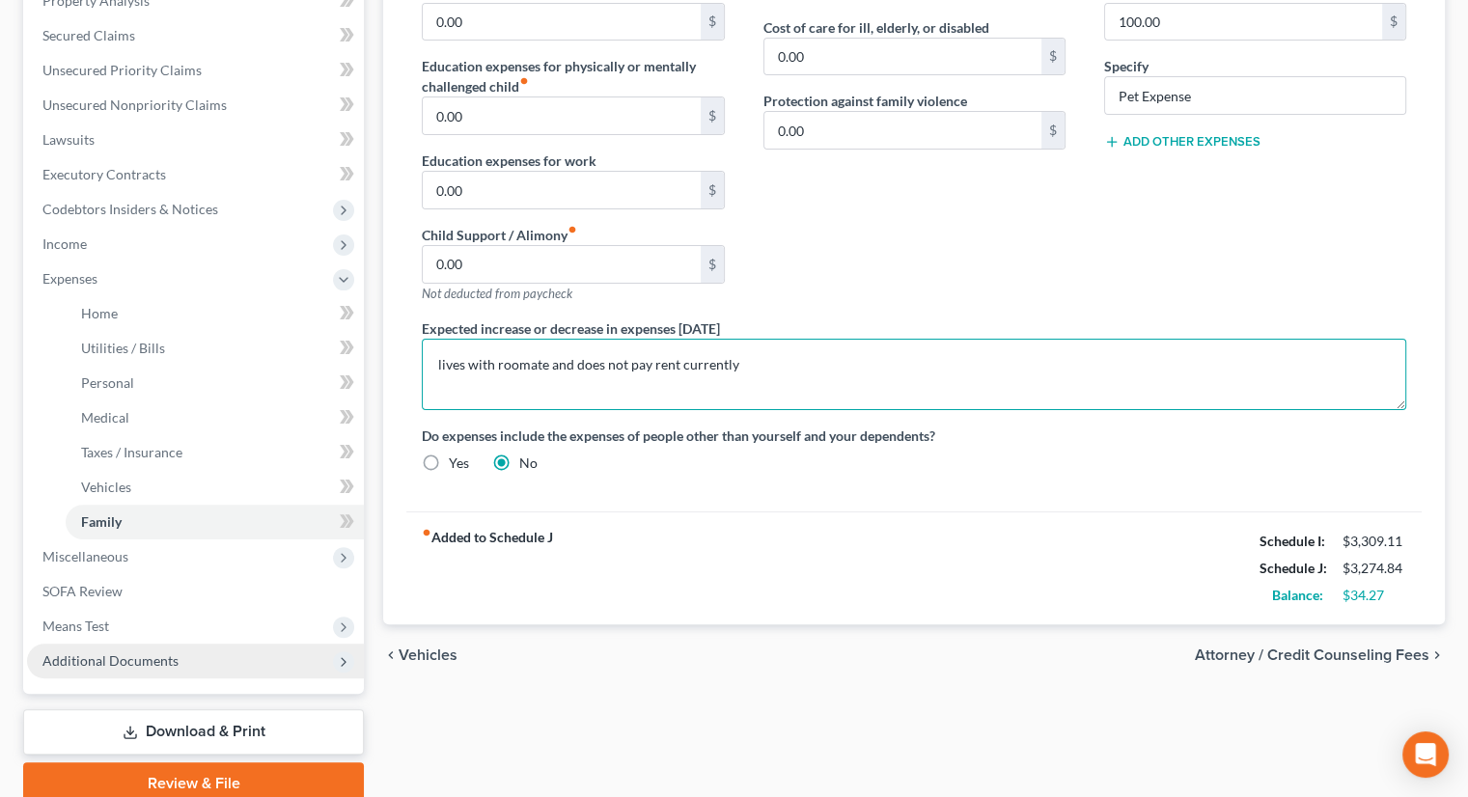
scroll to position [471, 0]
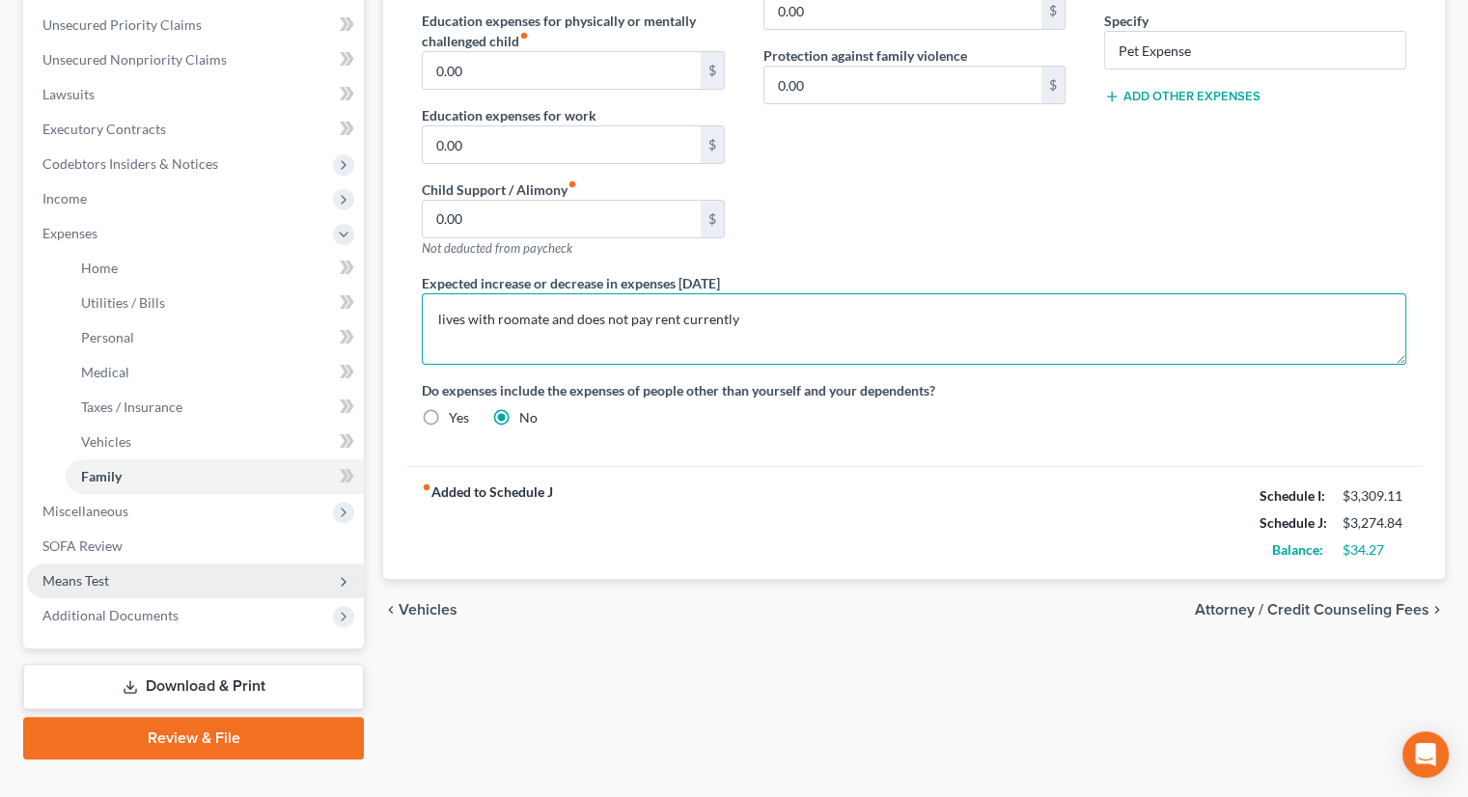
type textarea "lives with roomate and does not pay rent currently"
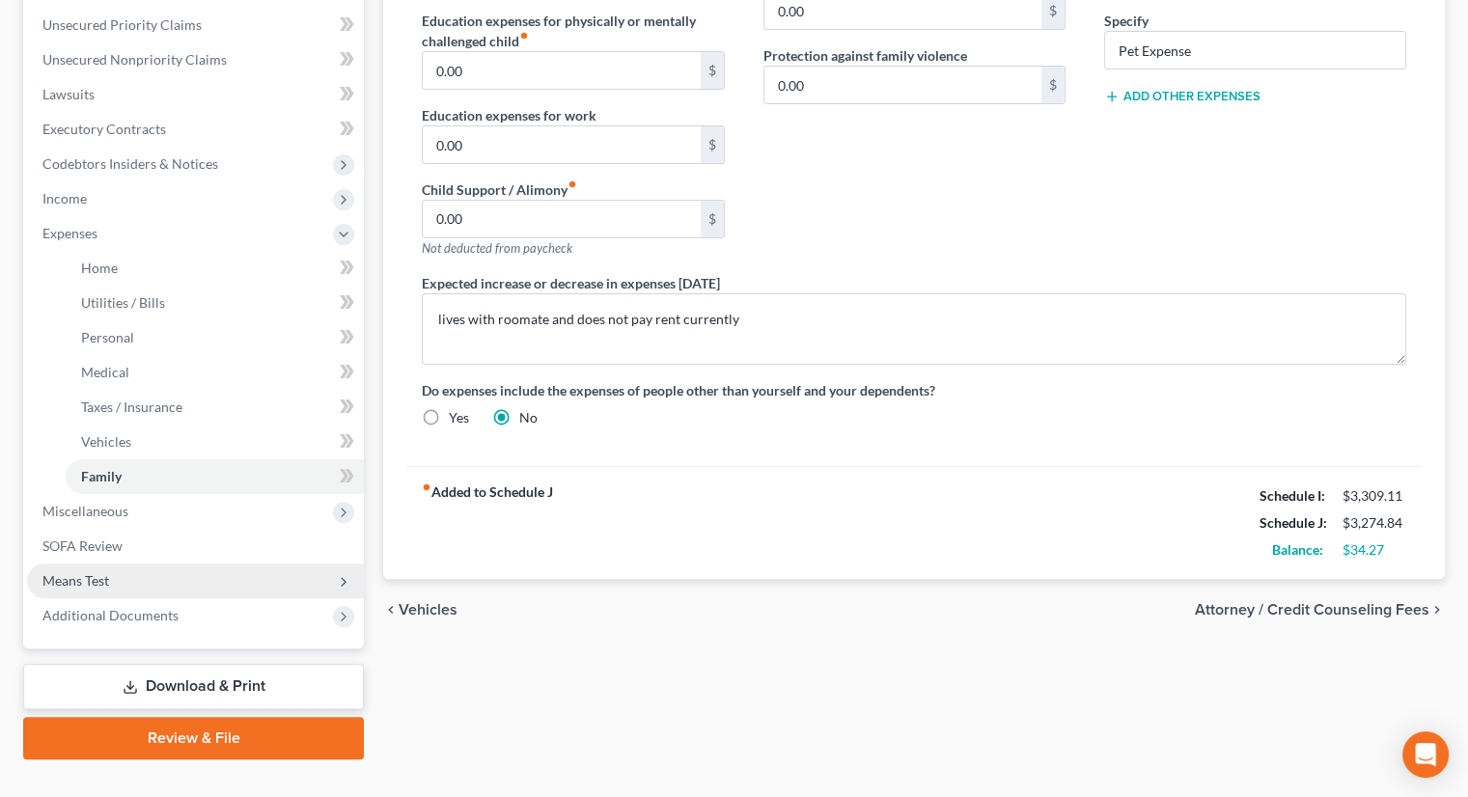
click at [178, 564] on span "Means Test" at bounding box center [195, 581] width 337 height 35
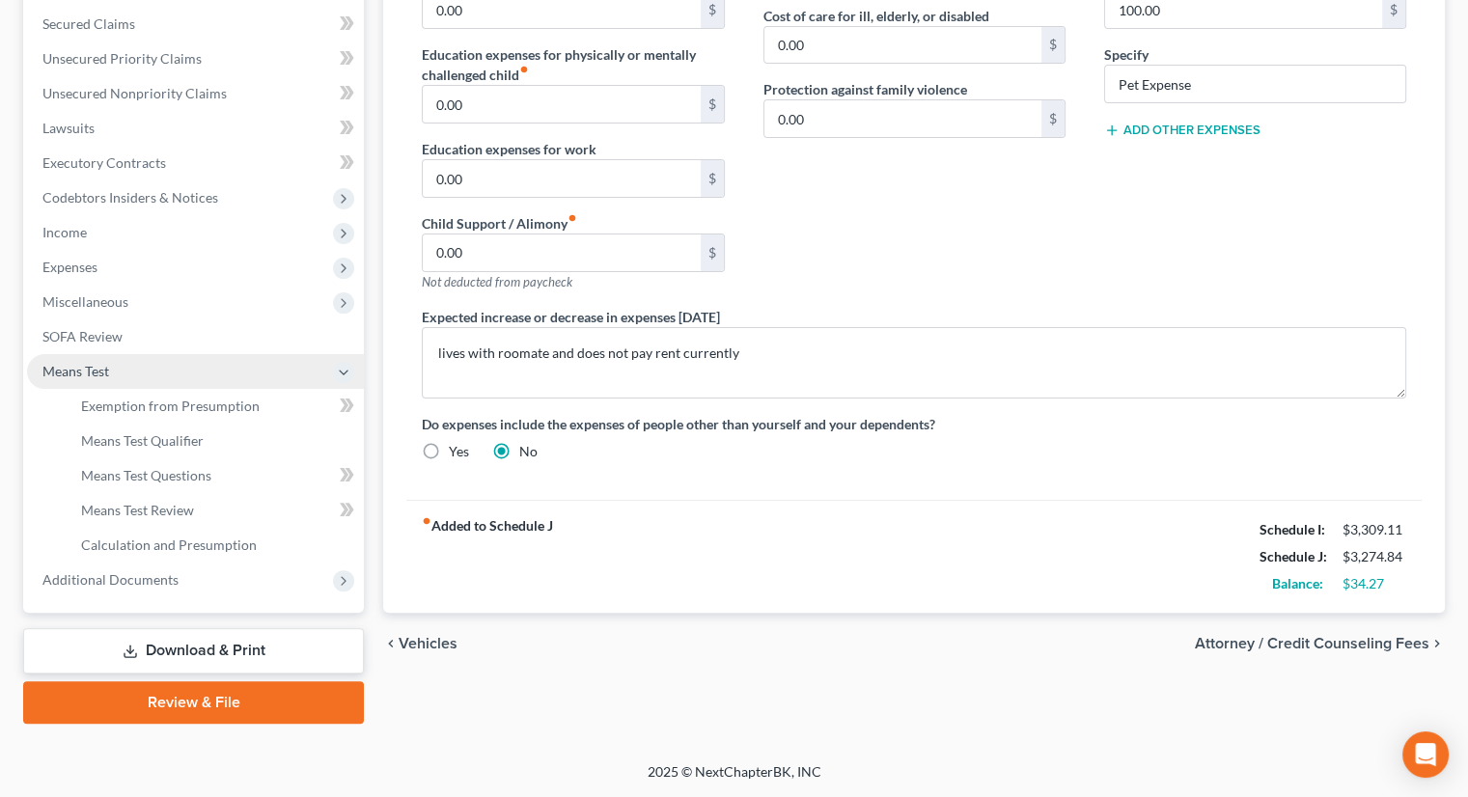
scroll to position [401, 0]
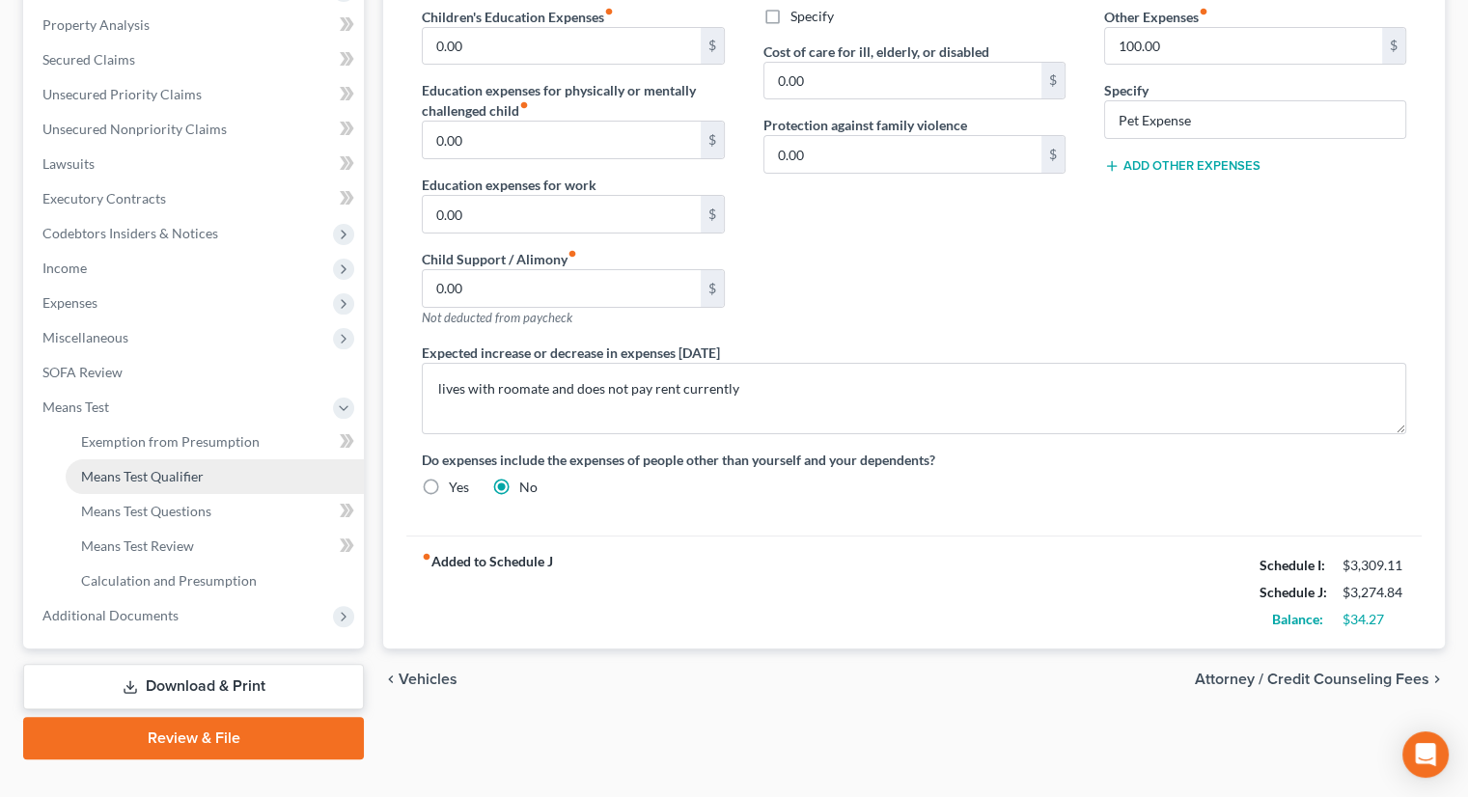
click at [168, 468] on span "Means Test Qualifier" at bounding box center [142, 476] width 123 height 16
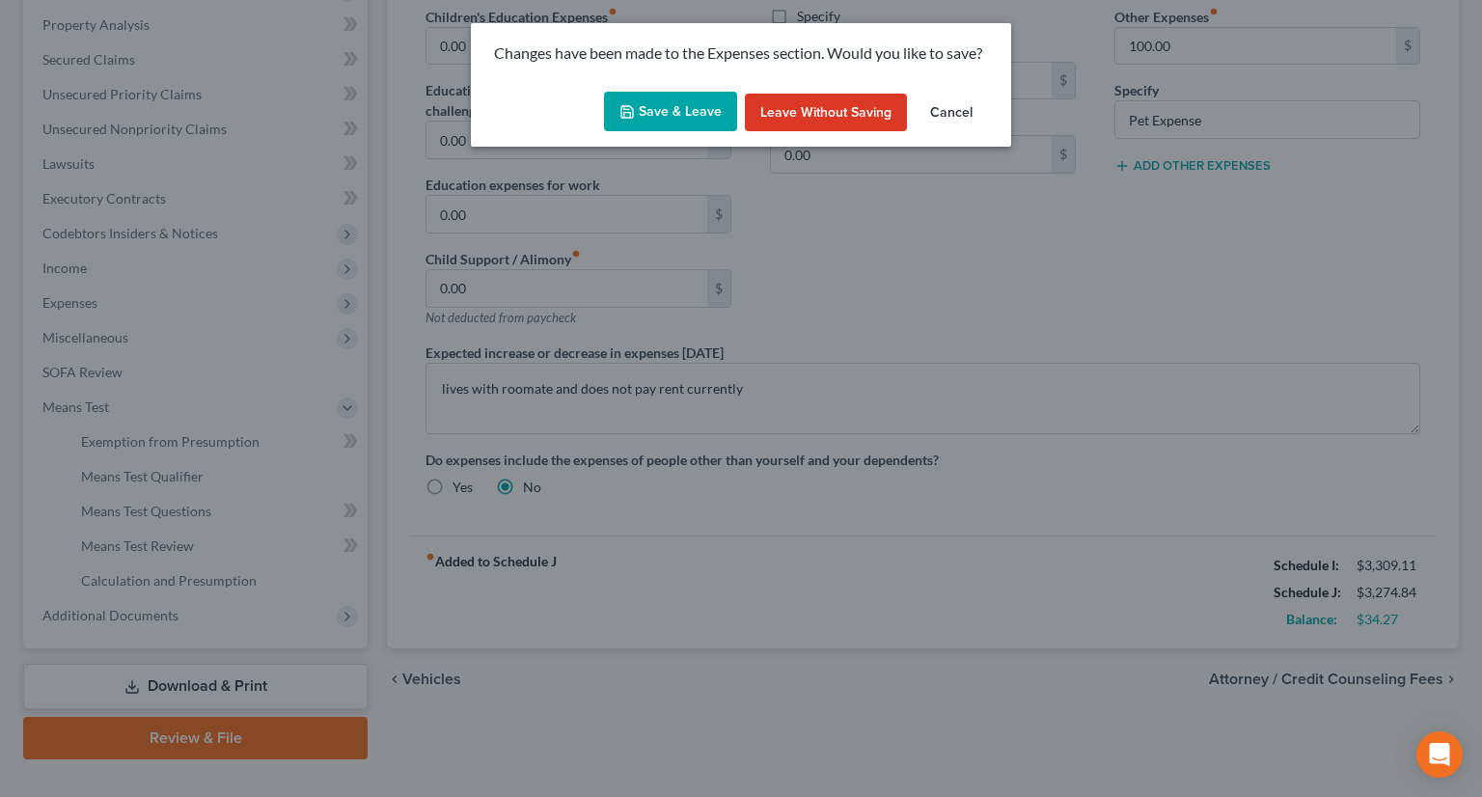
click at [712, 98] on button "Save & Leave" at bounding box center [670, 112] width 133 height 41
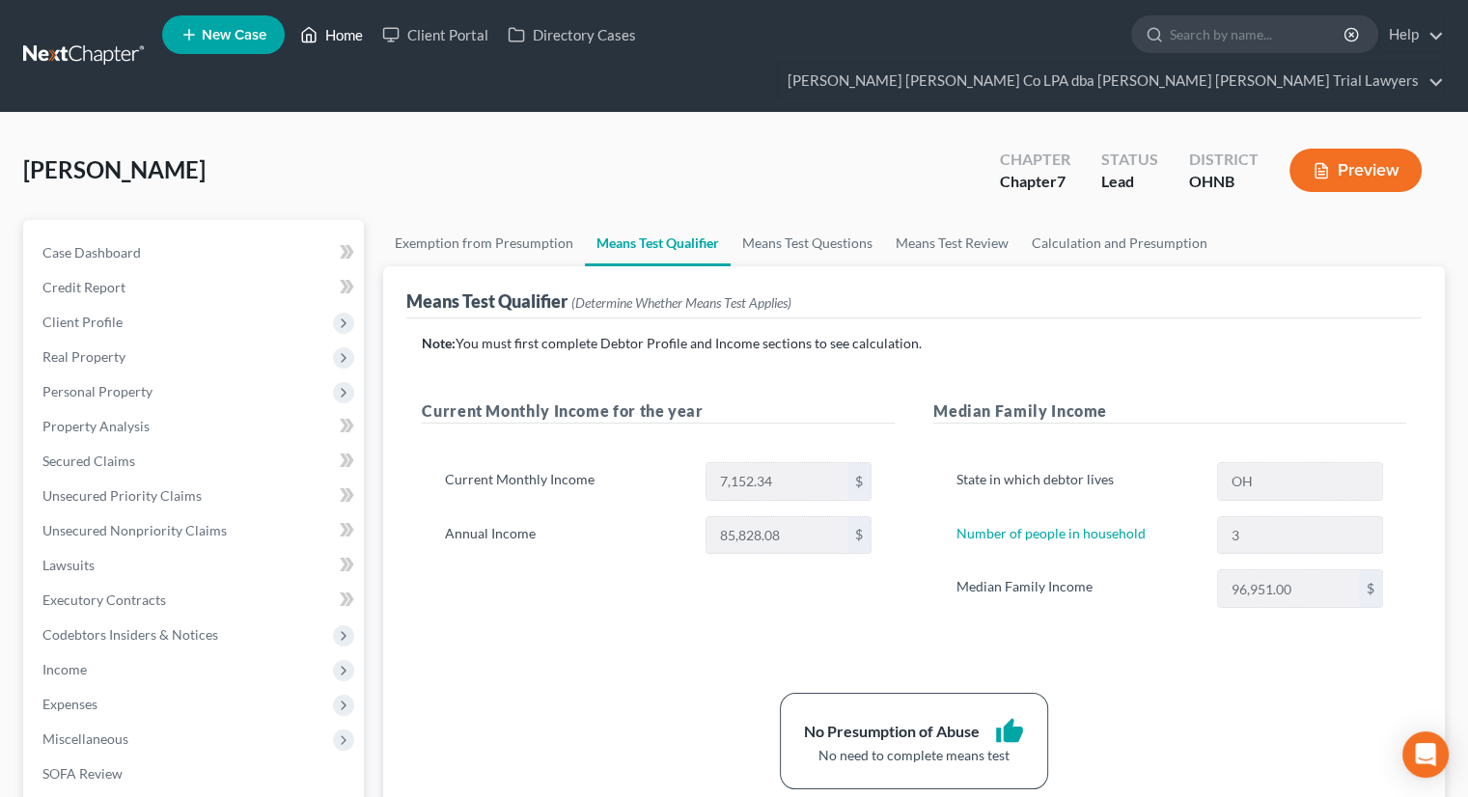
click at [345, 45] on link "Home" at bounding box center [331, 34] width 82 height 35
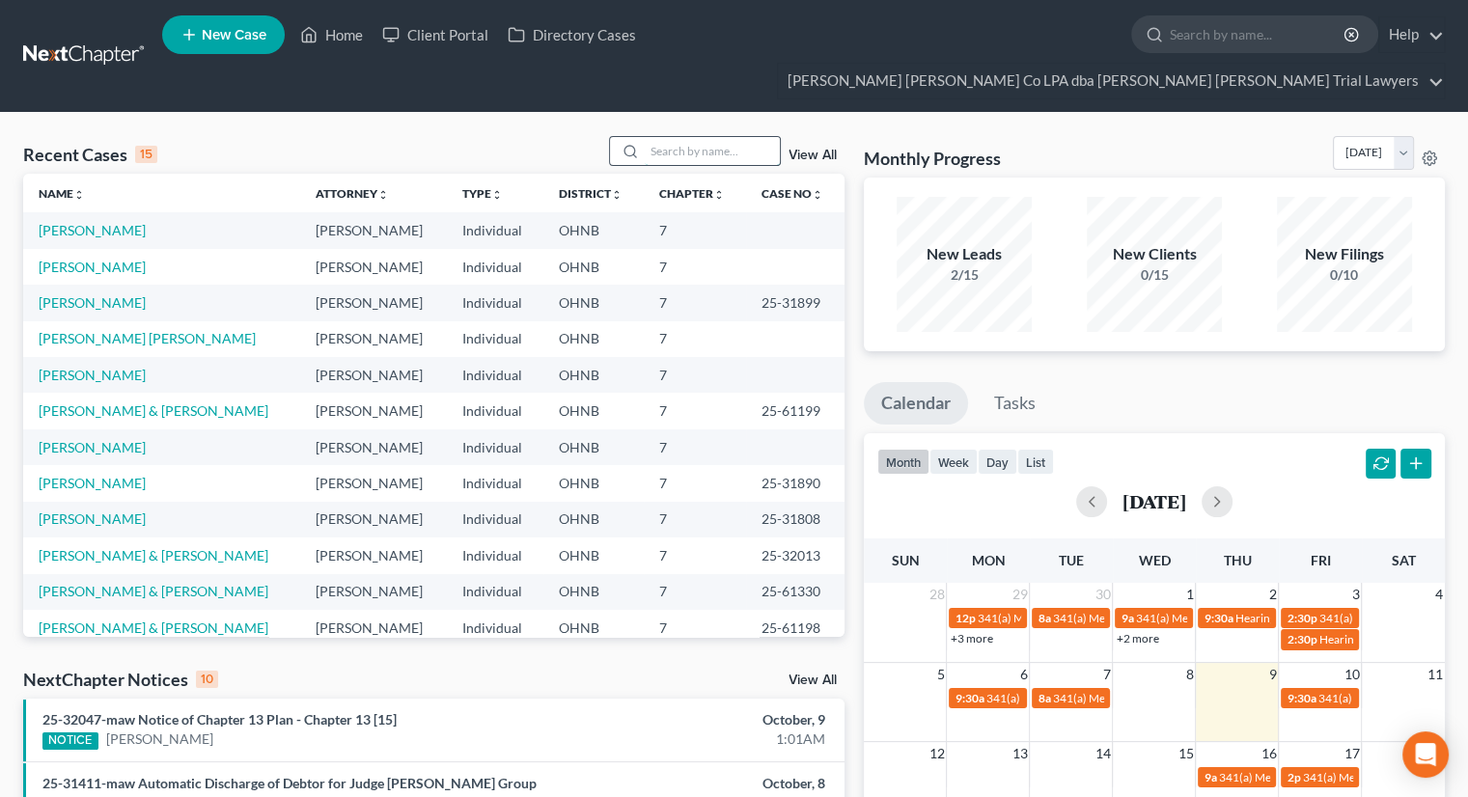
click at [660, 137] on input "search" at bounding box center [712, 151] width 135 height 28
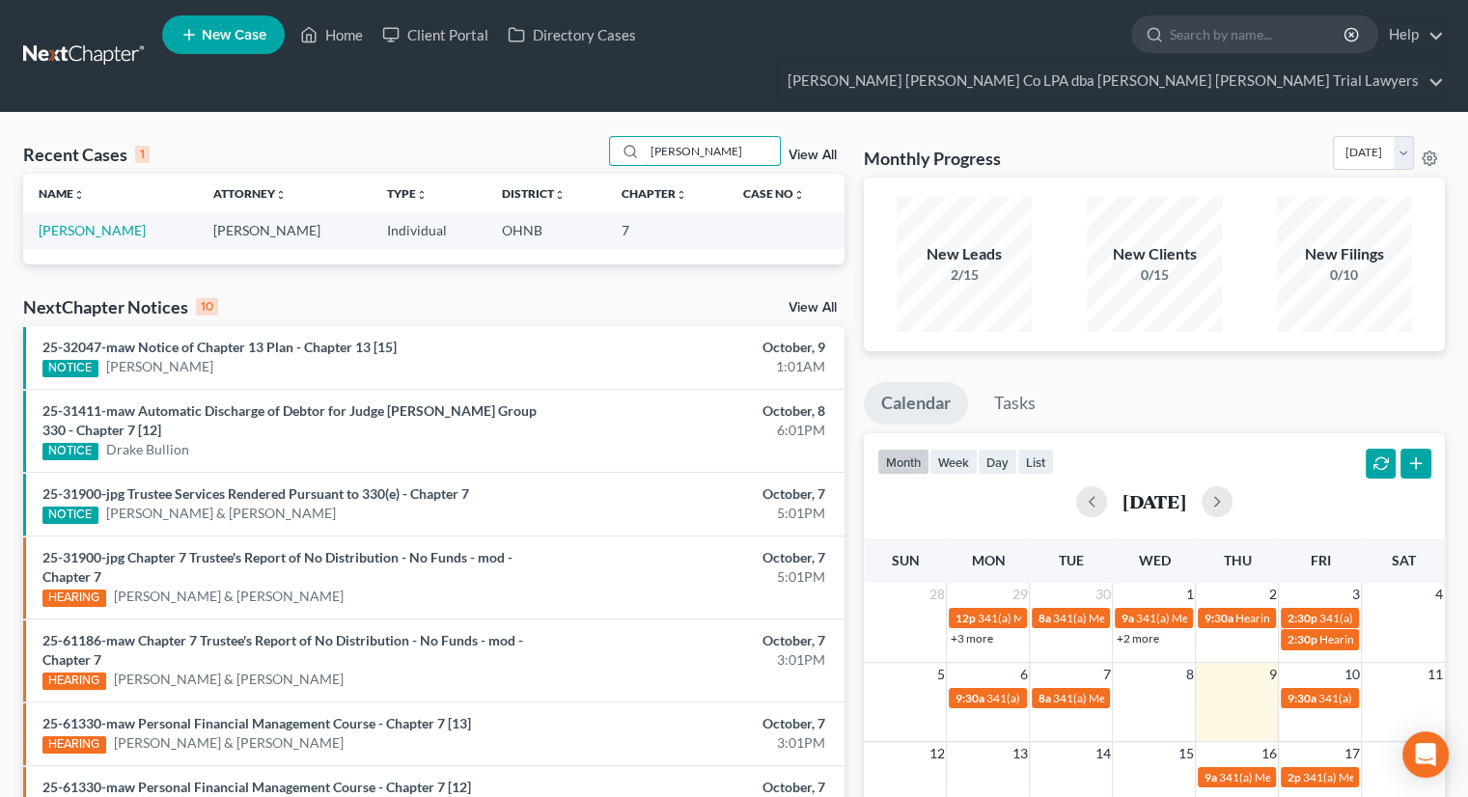
type input "[PERSON_NAME]"
click at [113, 222] on link "[PERSON_NAME]" at bounding box center [92, 230] width 107 height 16
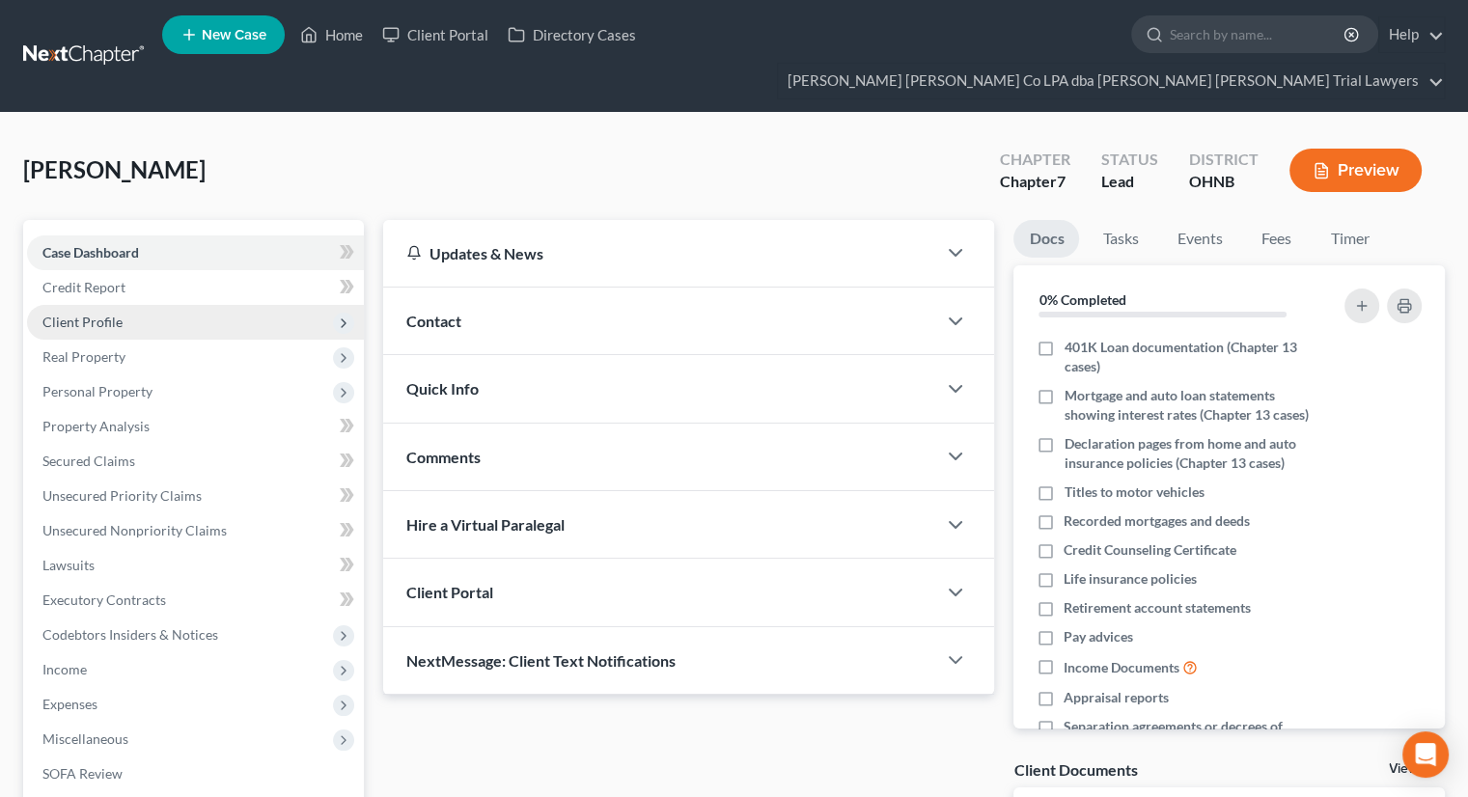
drag, startPoint x: 147, startPoint y: 279, endPoint x: 158, endPoint y: 297, distance: 21.7
click at [147, 305] on span "Client Profile" at bounding box center [195, 322] width 337 height 35
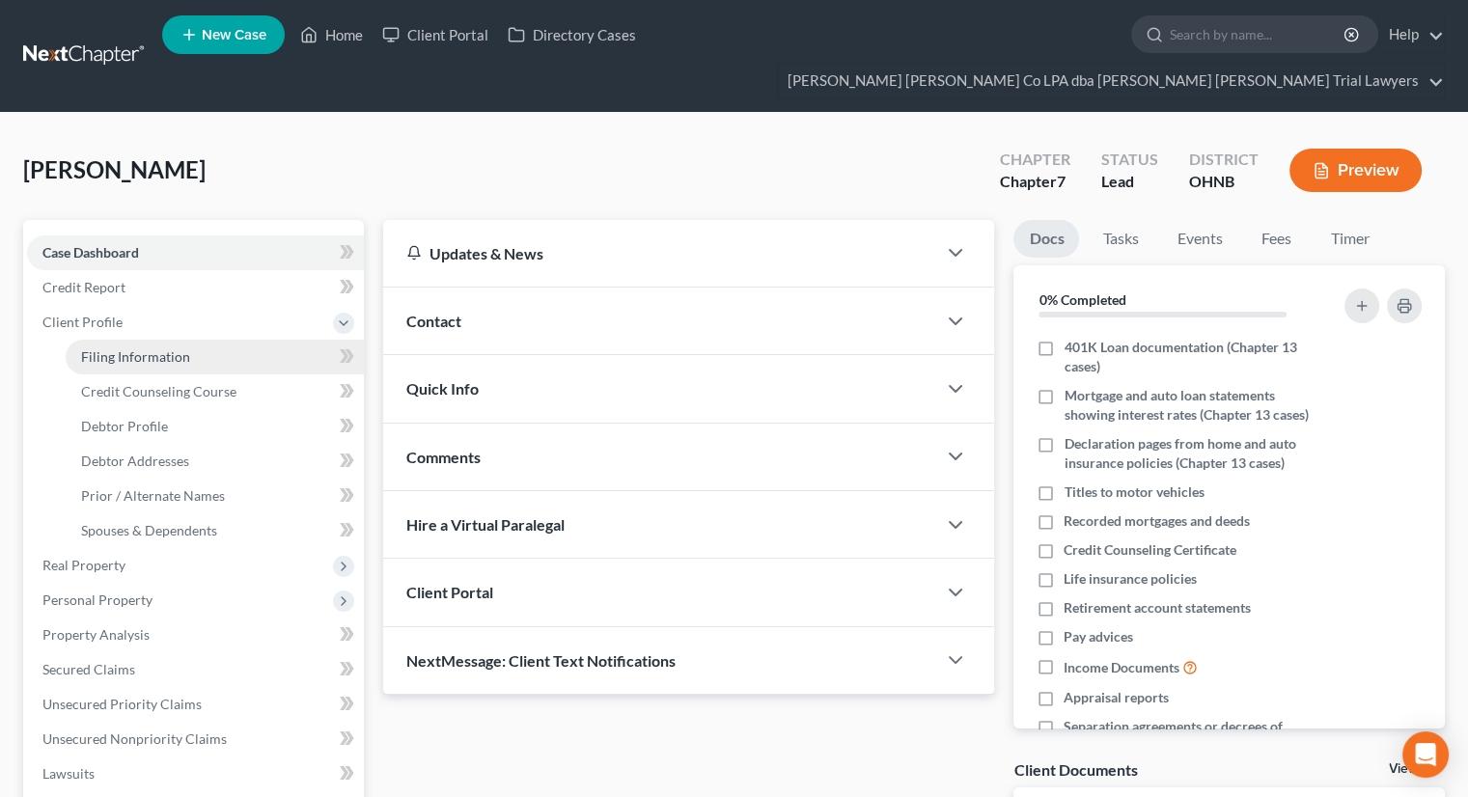
click at [157, 348] on span "Filing Information" at bounding box center [135, 356] width 109 height 16
select select "1"
select select "0"
select select "61"
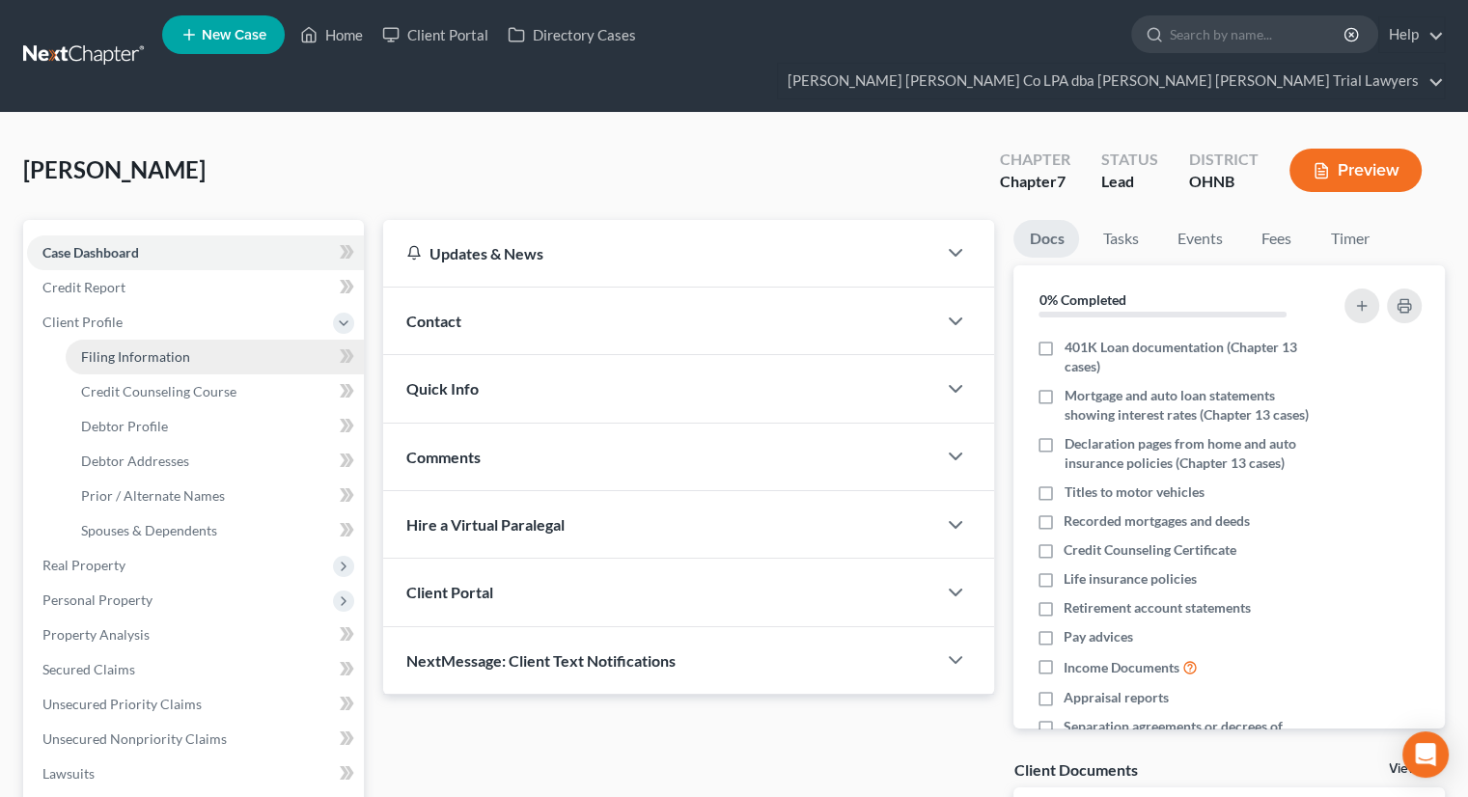
select select "0"
select select "36"
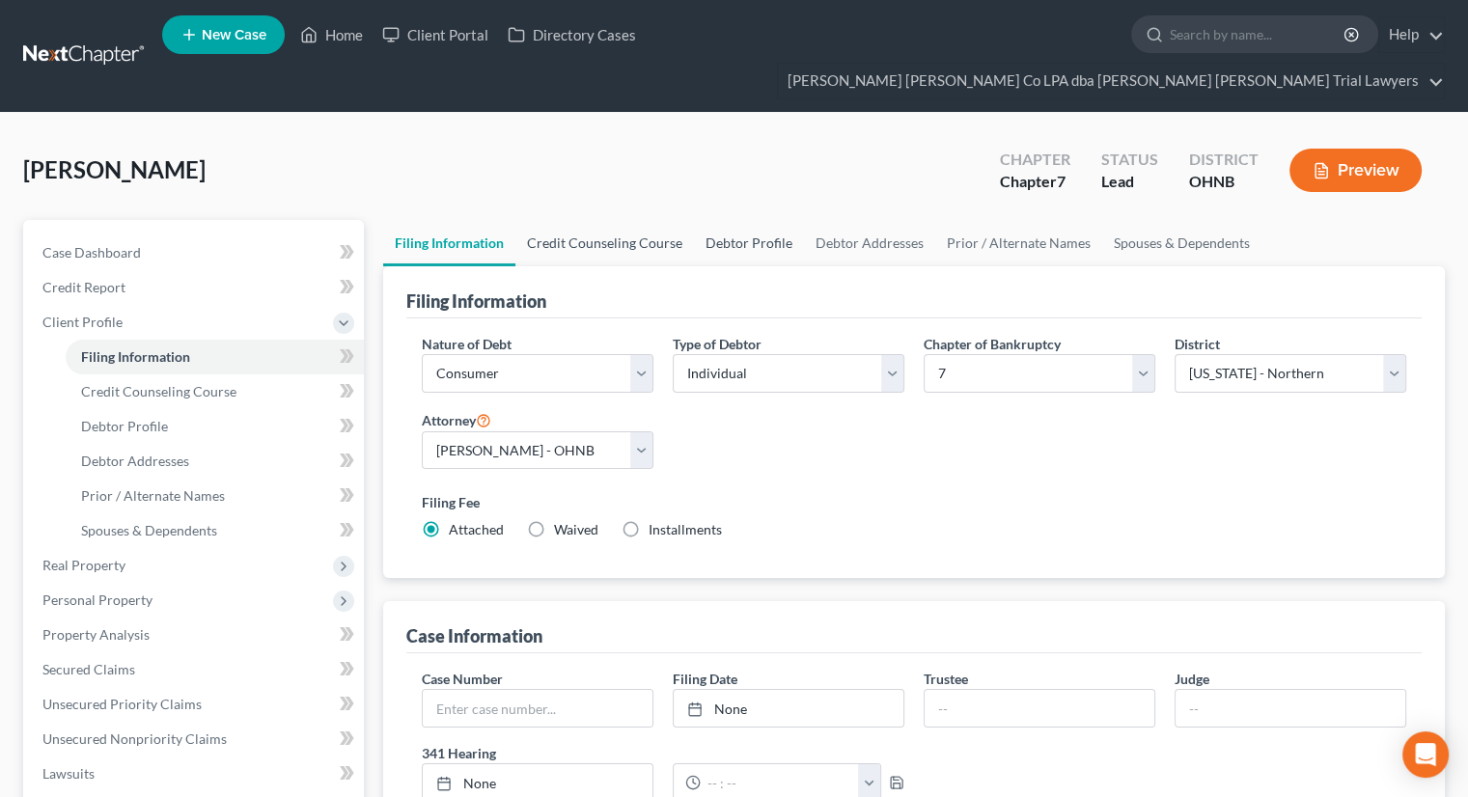
click at [601, 220] on link "Credit Counseling Course" at bounding box center [604, 243] width 179 height 46
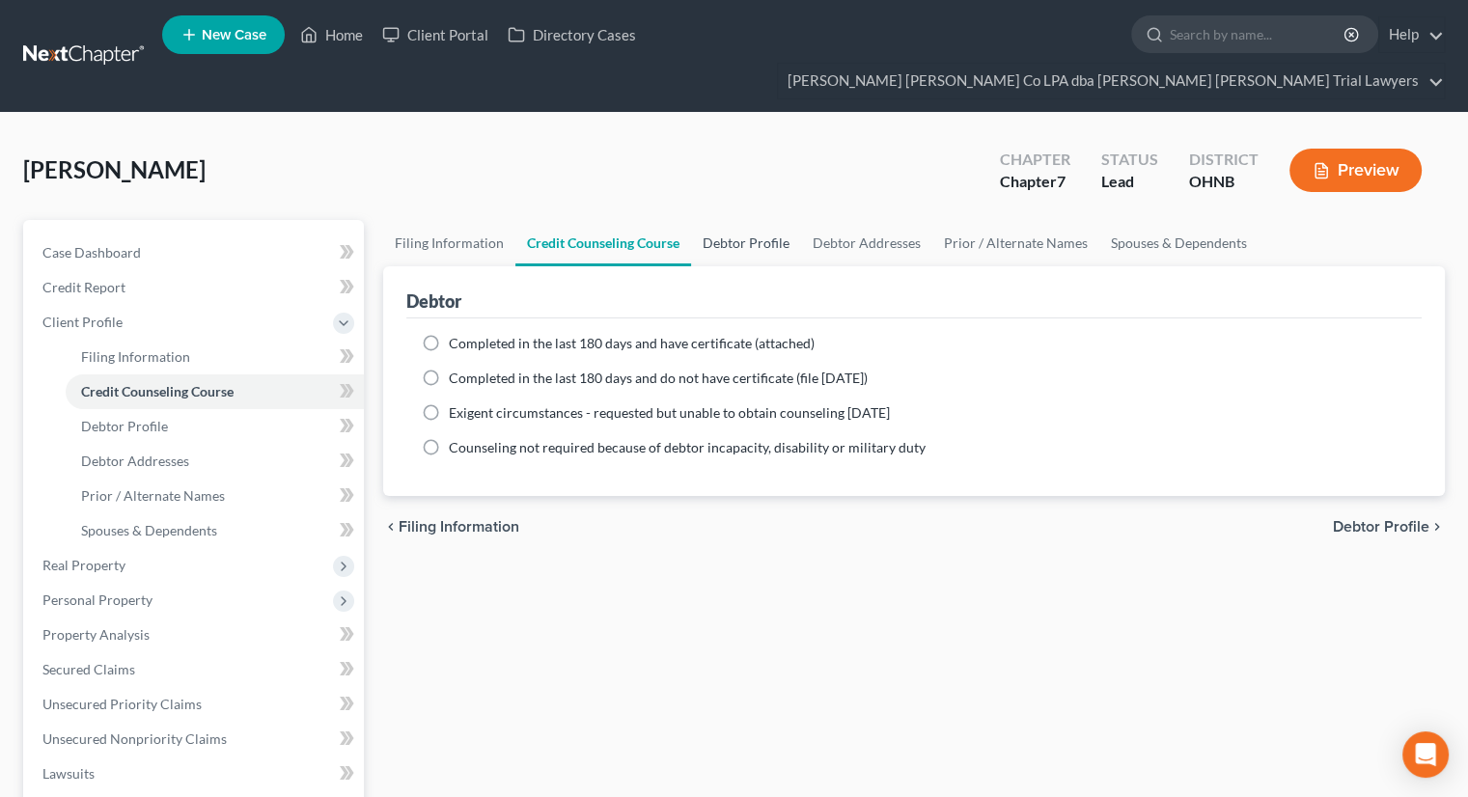
click at [763, 220] on link "Debtor Profile" at bounding box center [746, 243] width 110 height 46
select select "3"
select select "1"
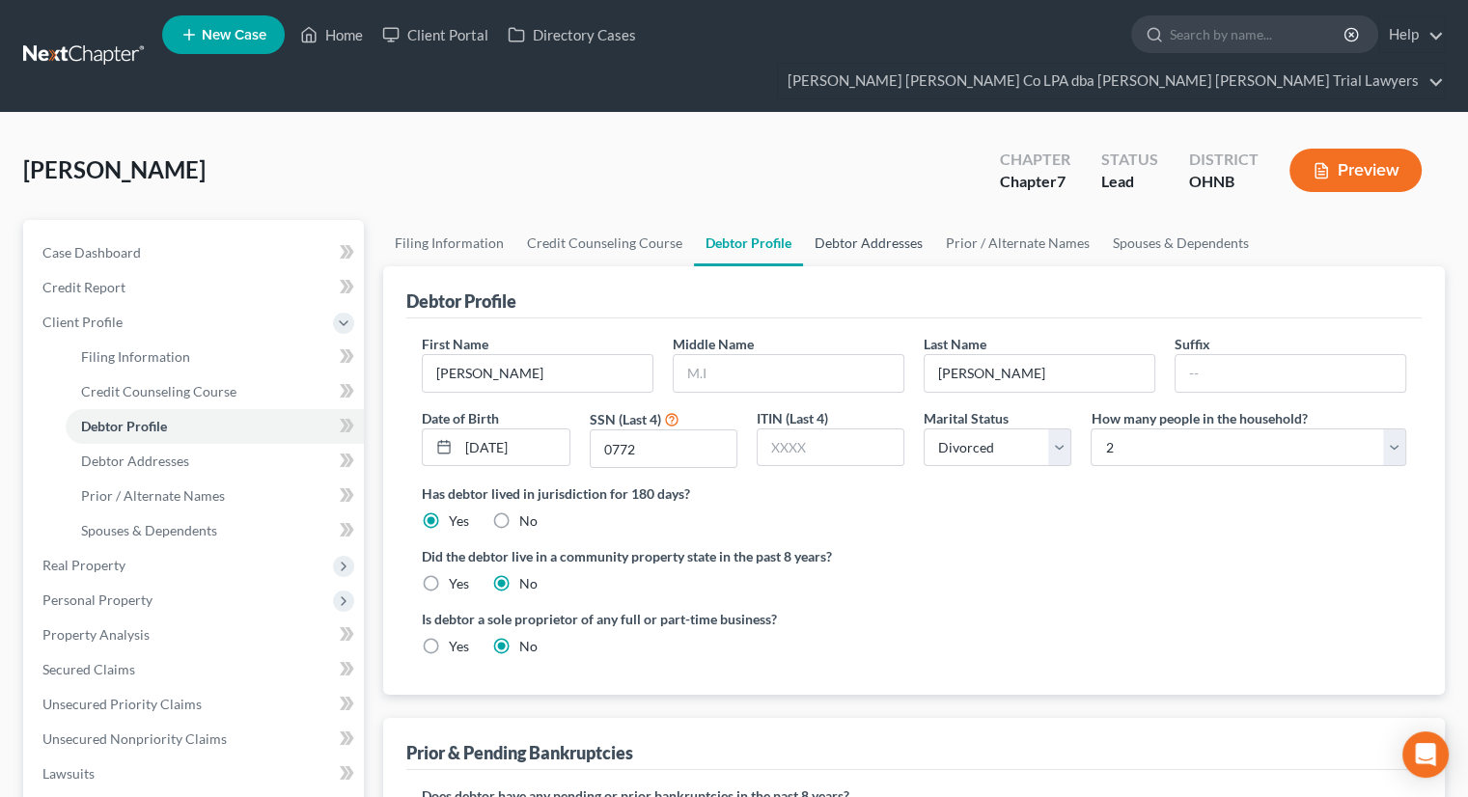
click at [852, 220] on link "Debtor Addresses" at bounding box center [868, 243] width 131 height 46
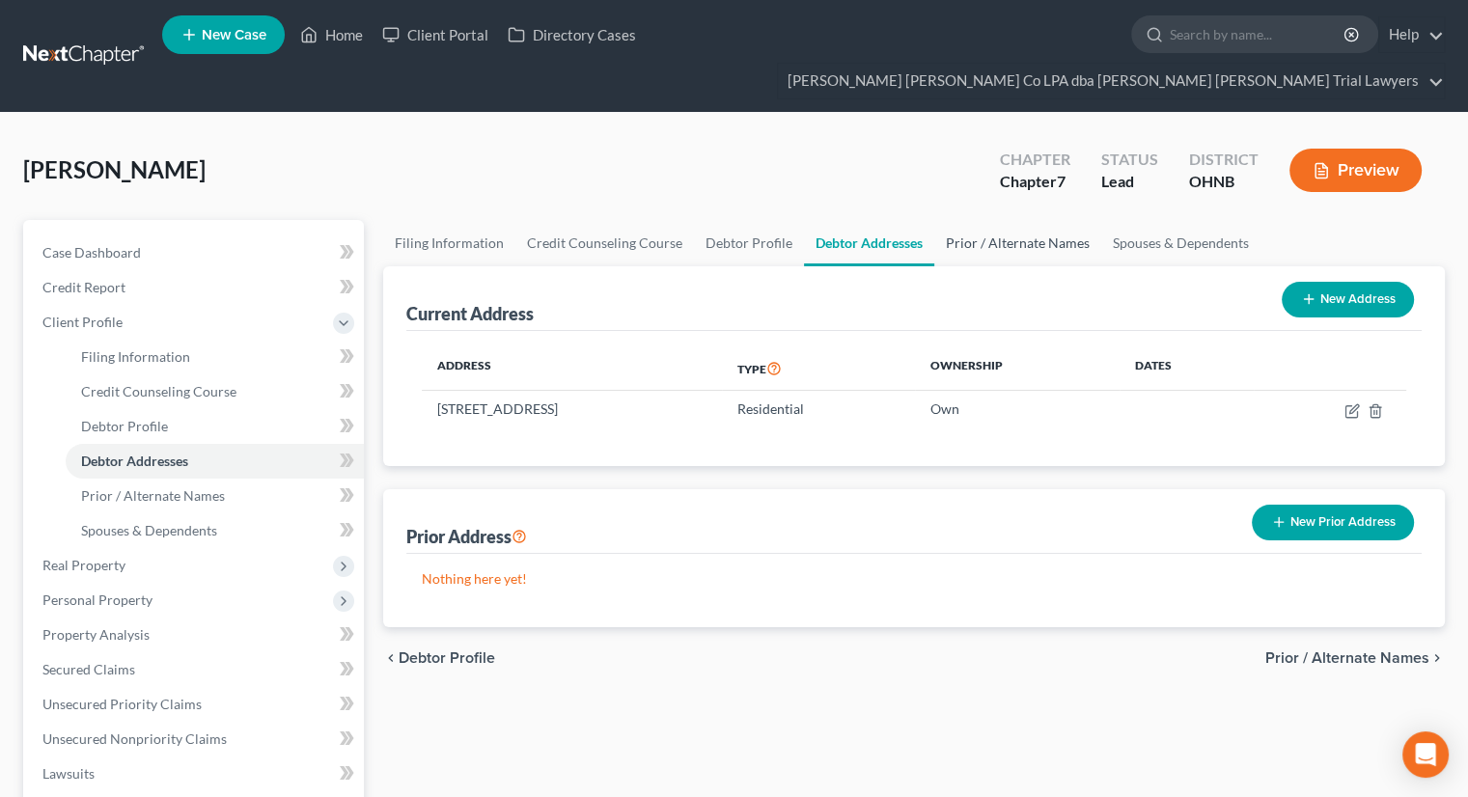
click at [965, 220] on link "Prior / Alternate Names" at bounding box center [1017, 243] width 167 height 46
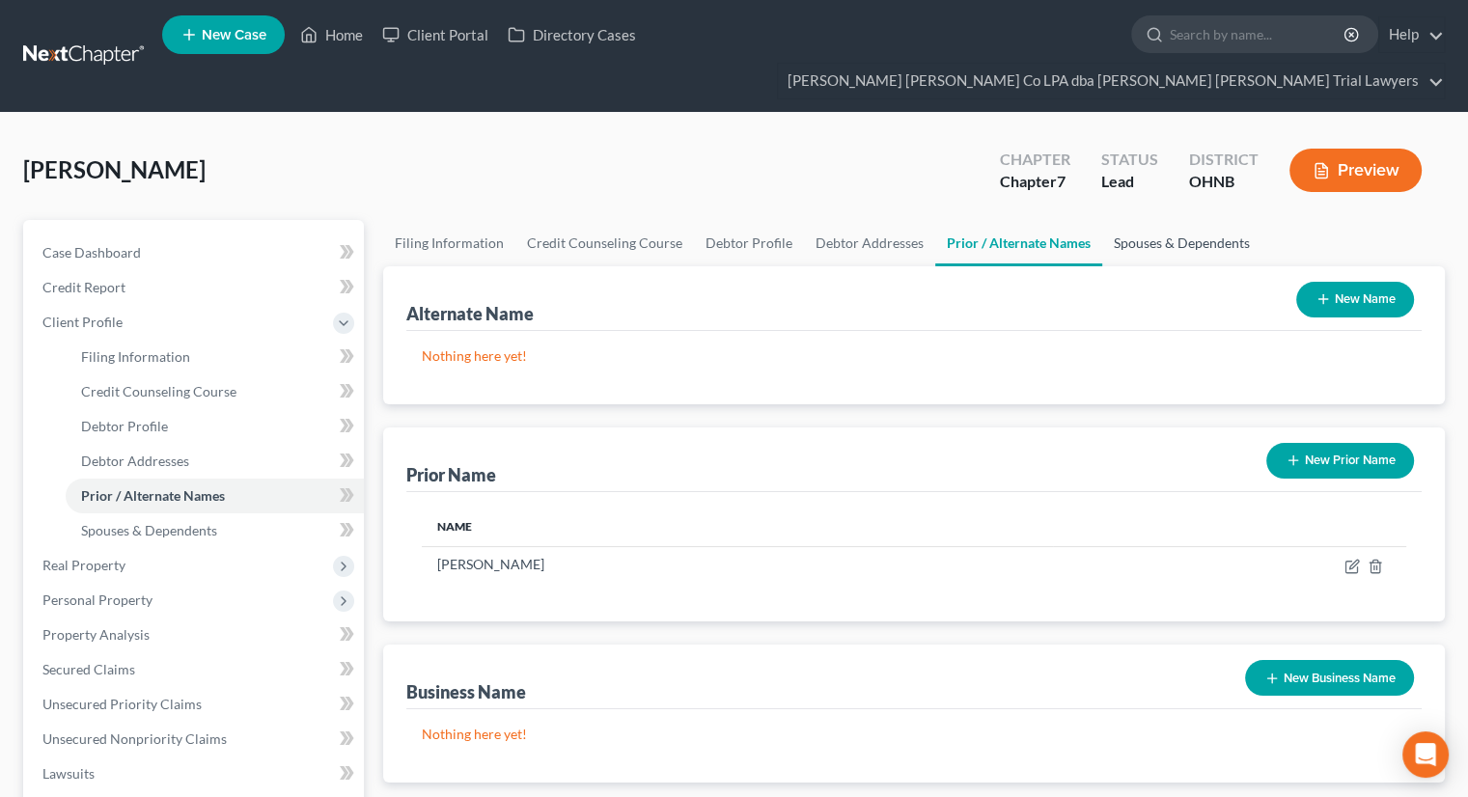
click at [1149, 220] on link "Spouses & Dependents" at bounding box center [1181, 243] width 159 height 46
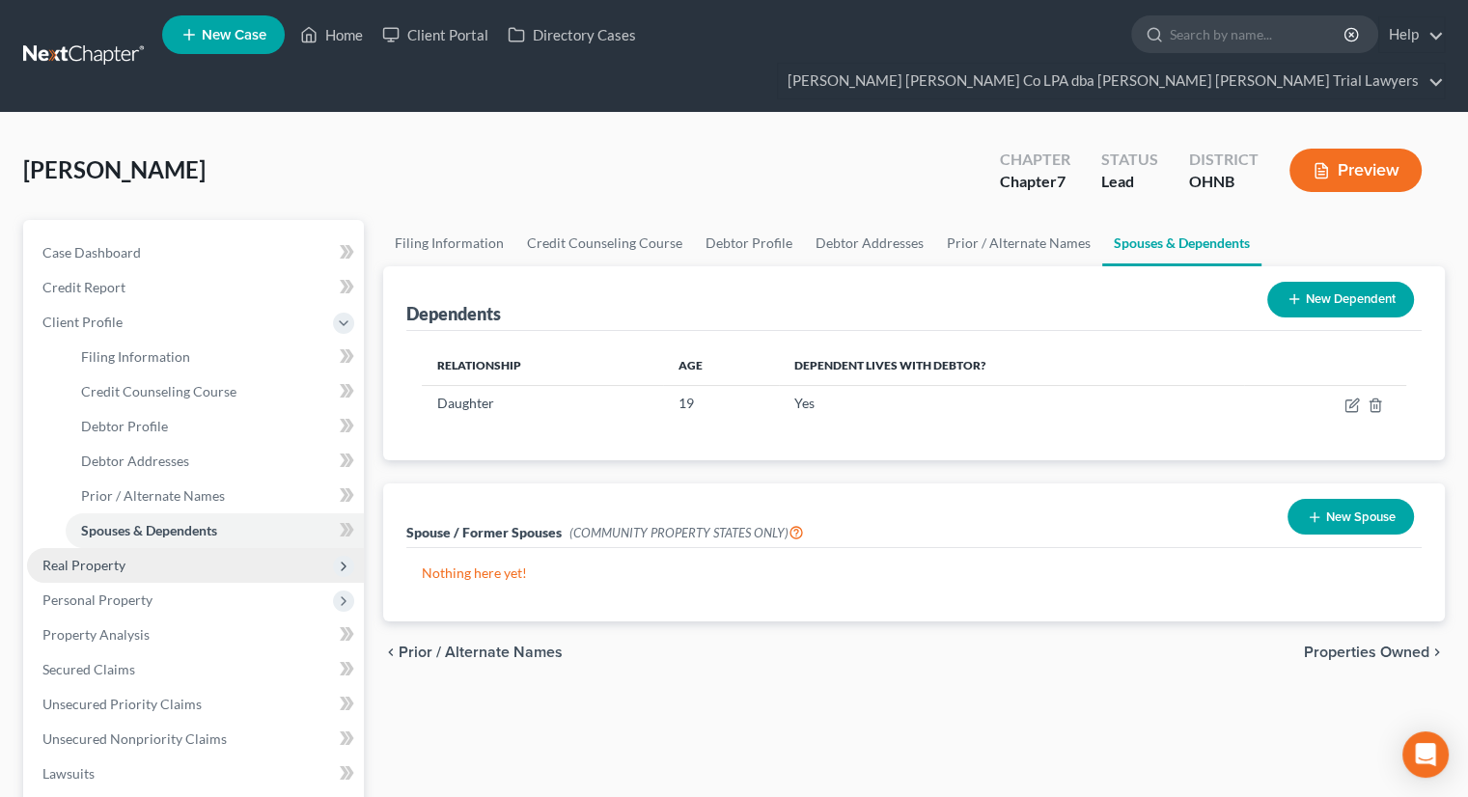
click at [162, 548] on span "Real Property" at bounding box center [195, 565] width 337 height 35
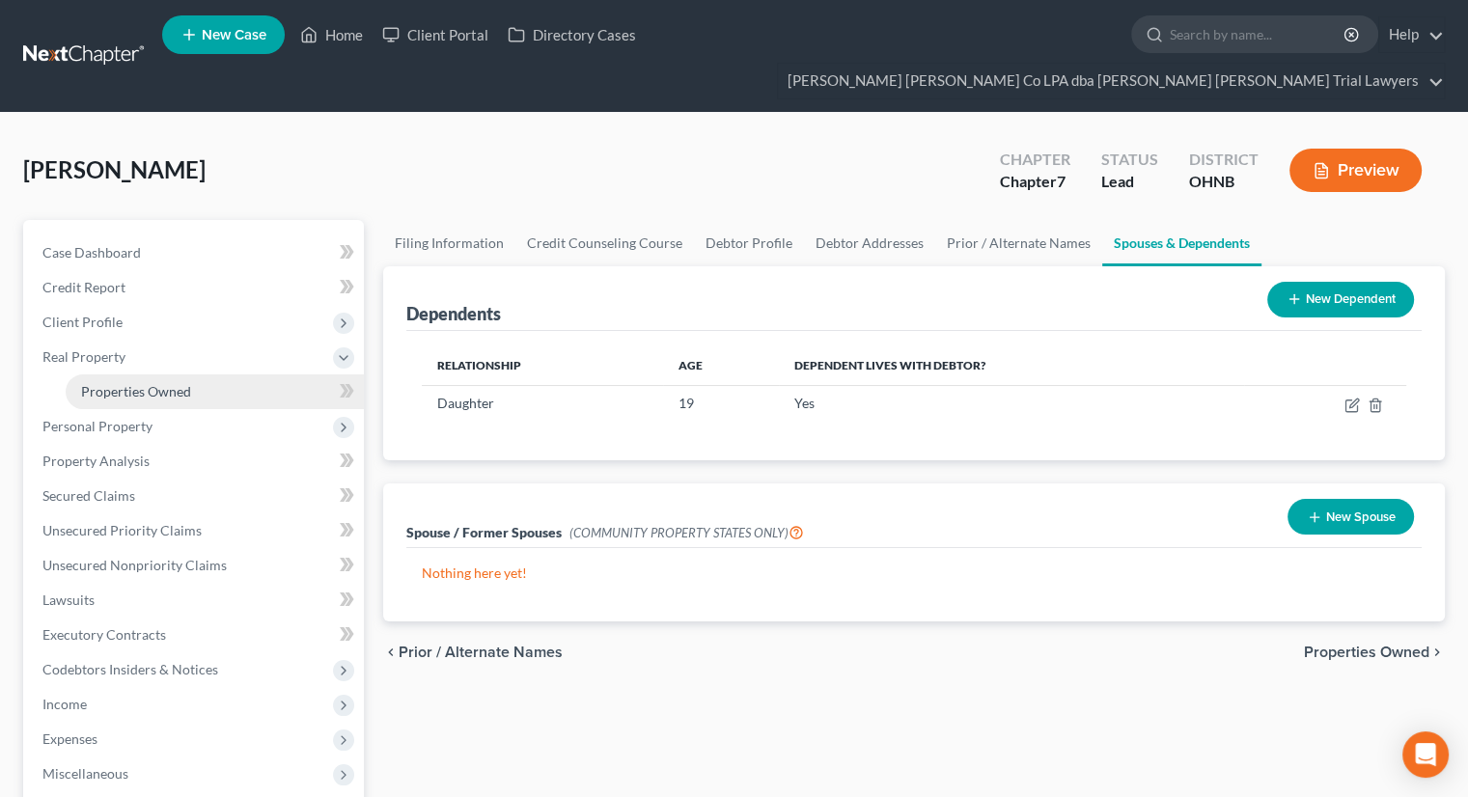
click at [152, 383] on span "Properties Owned" at bounding box center [136, 391] width 110 height 16
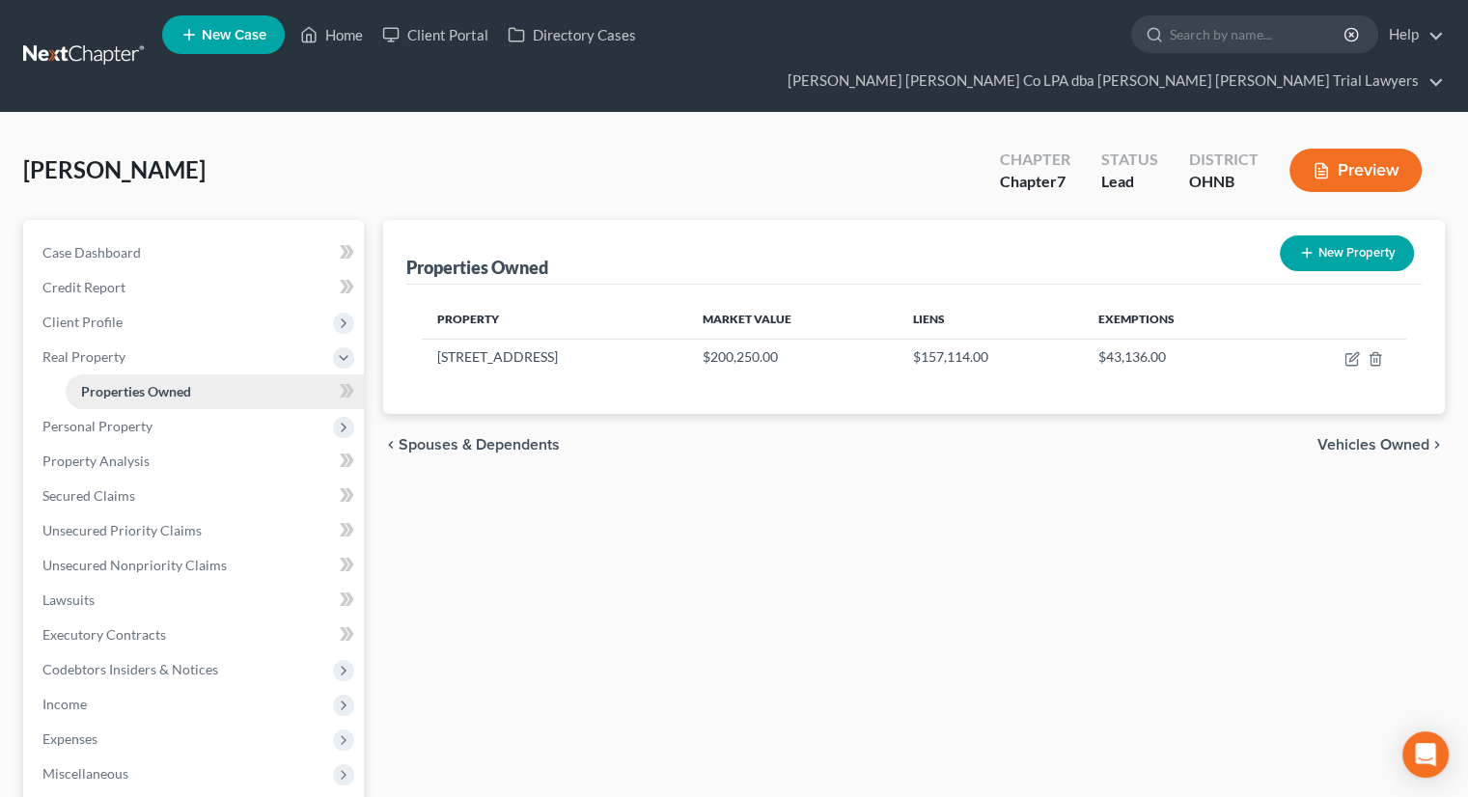
scroll to position [97, 0]
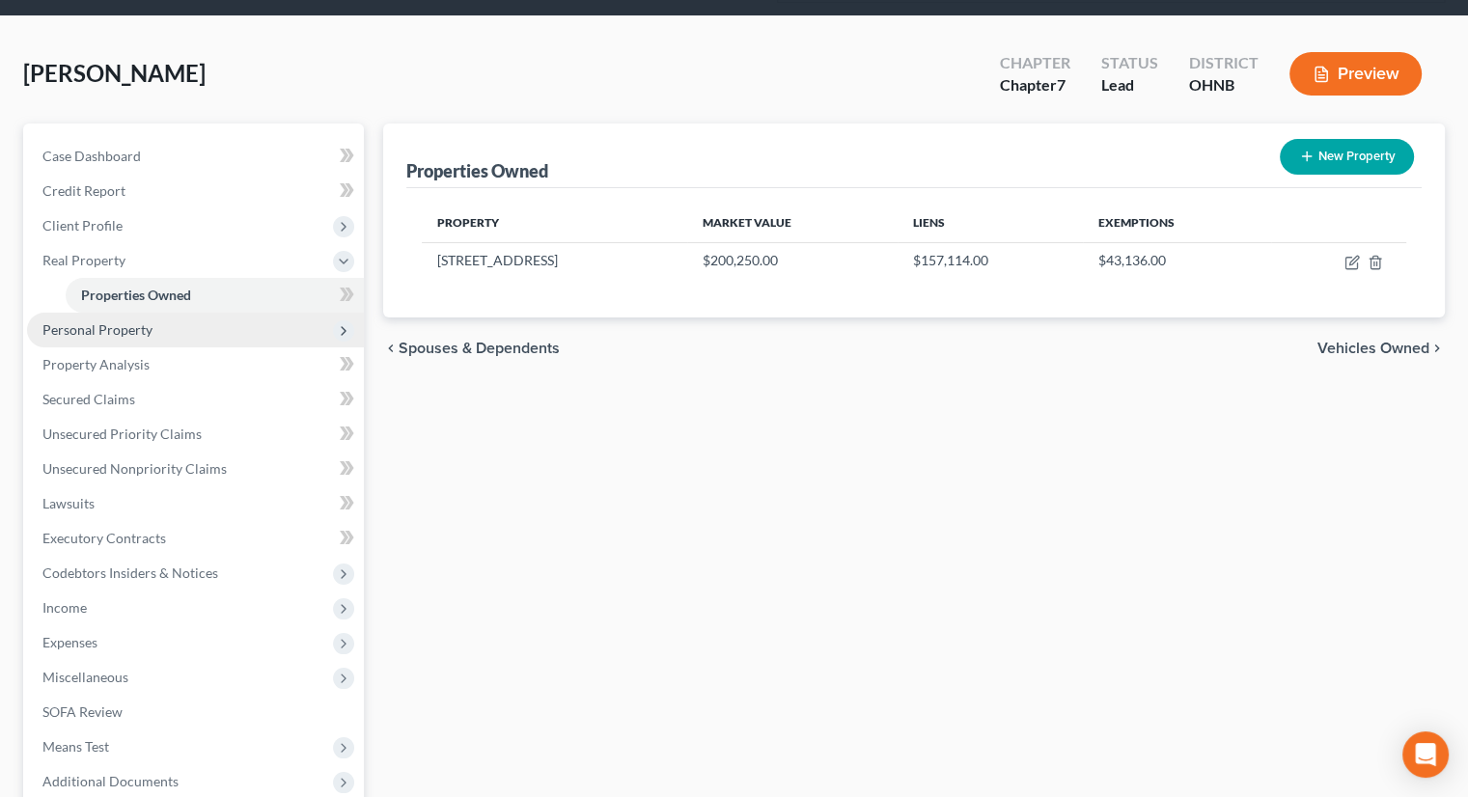
click at [130, 321] on span "Personal Property" at bounding box center [97, 329] width 110 height 16
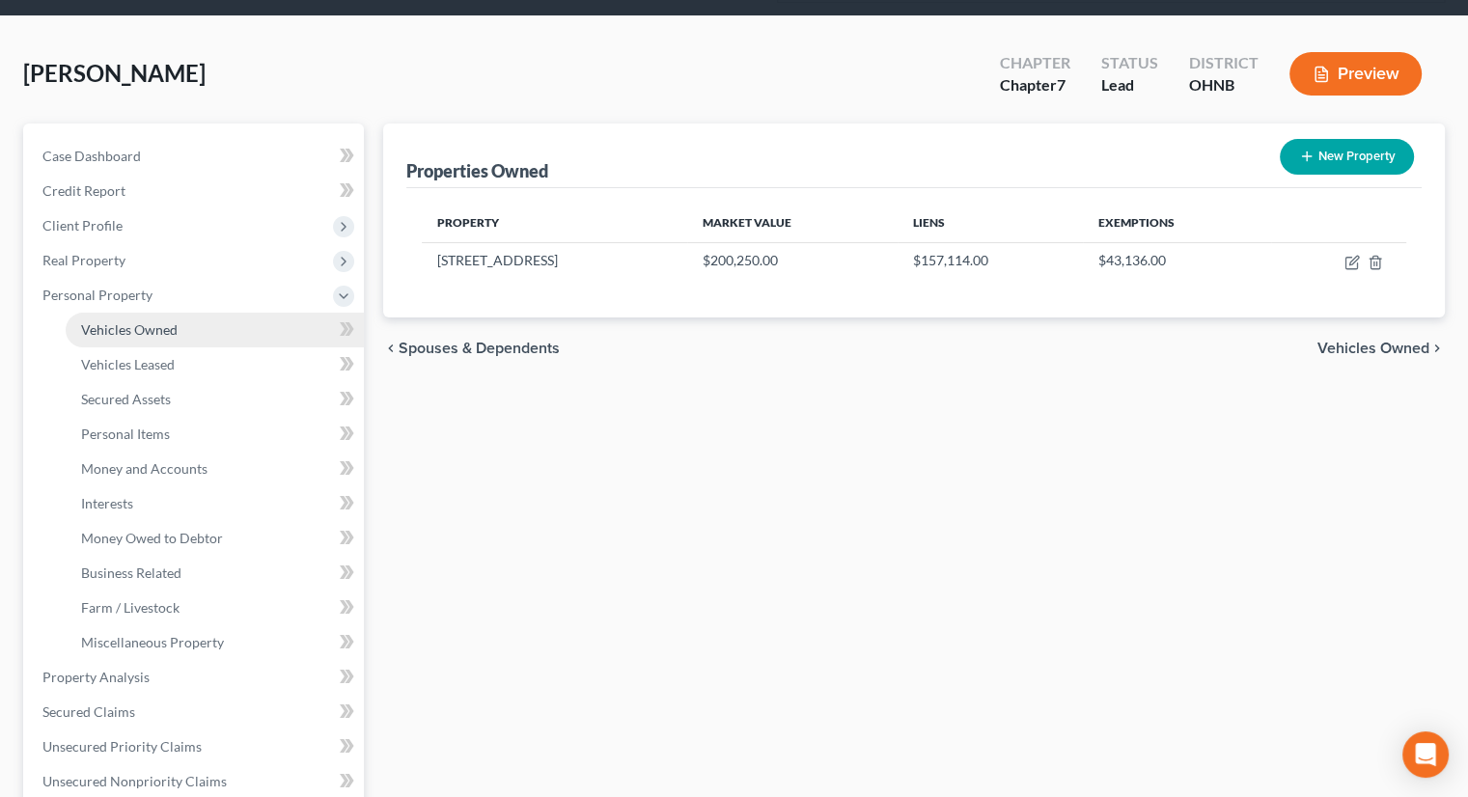
click at [131, 313] on link "Vehicles Owned" at bounding box center [215, 330] width 298 height 35
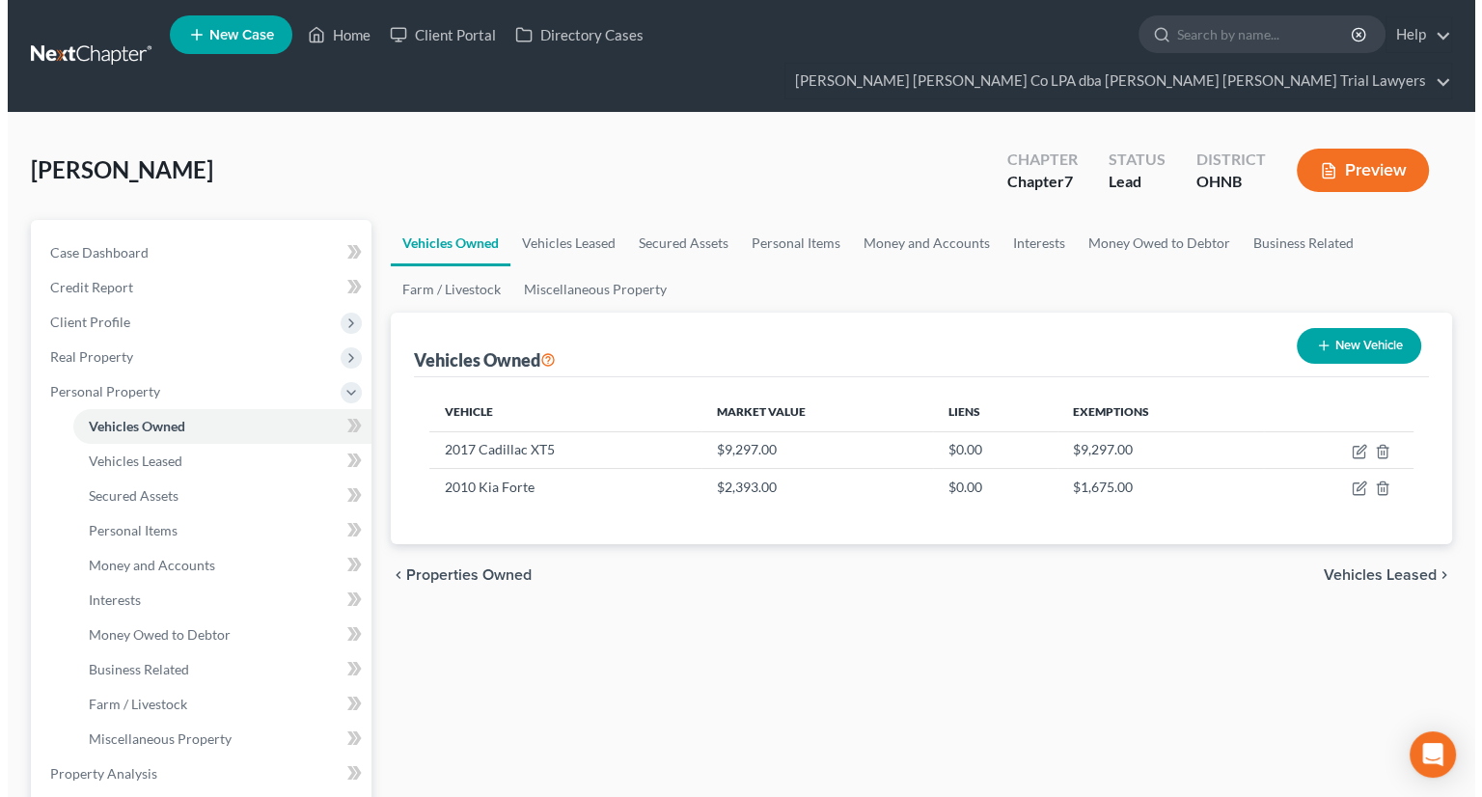
scroll to position [97, 0]
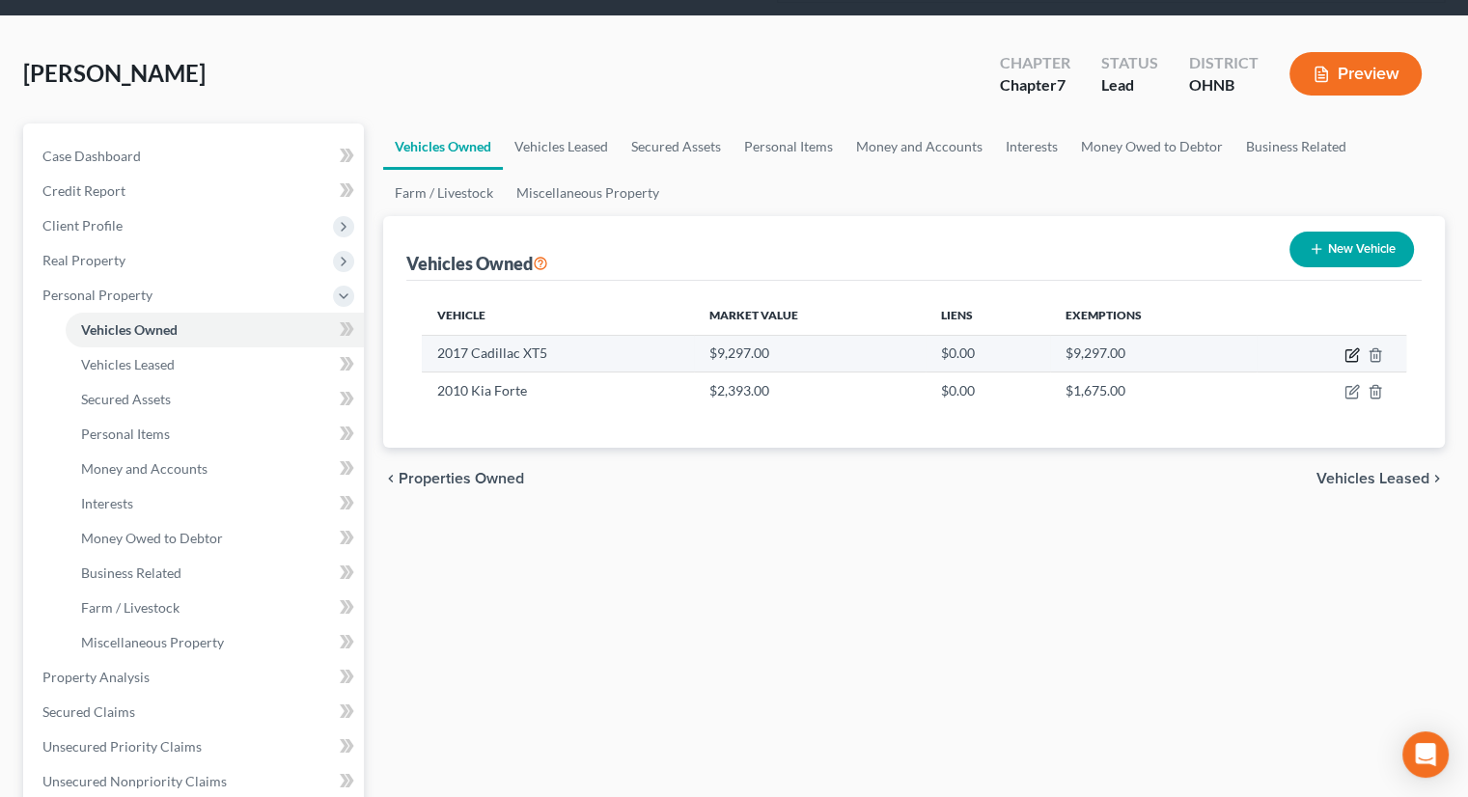
click at [1352, 348] on icon "button" at bounding box center [1353, 352] width 9 height 9
select select "0"
select select "9"
select select "3"
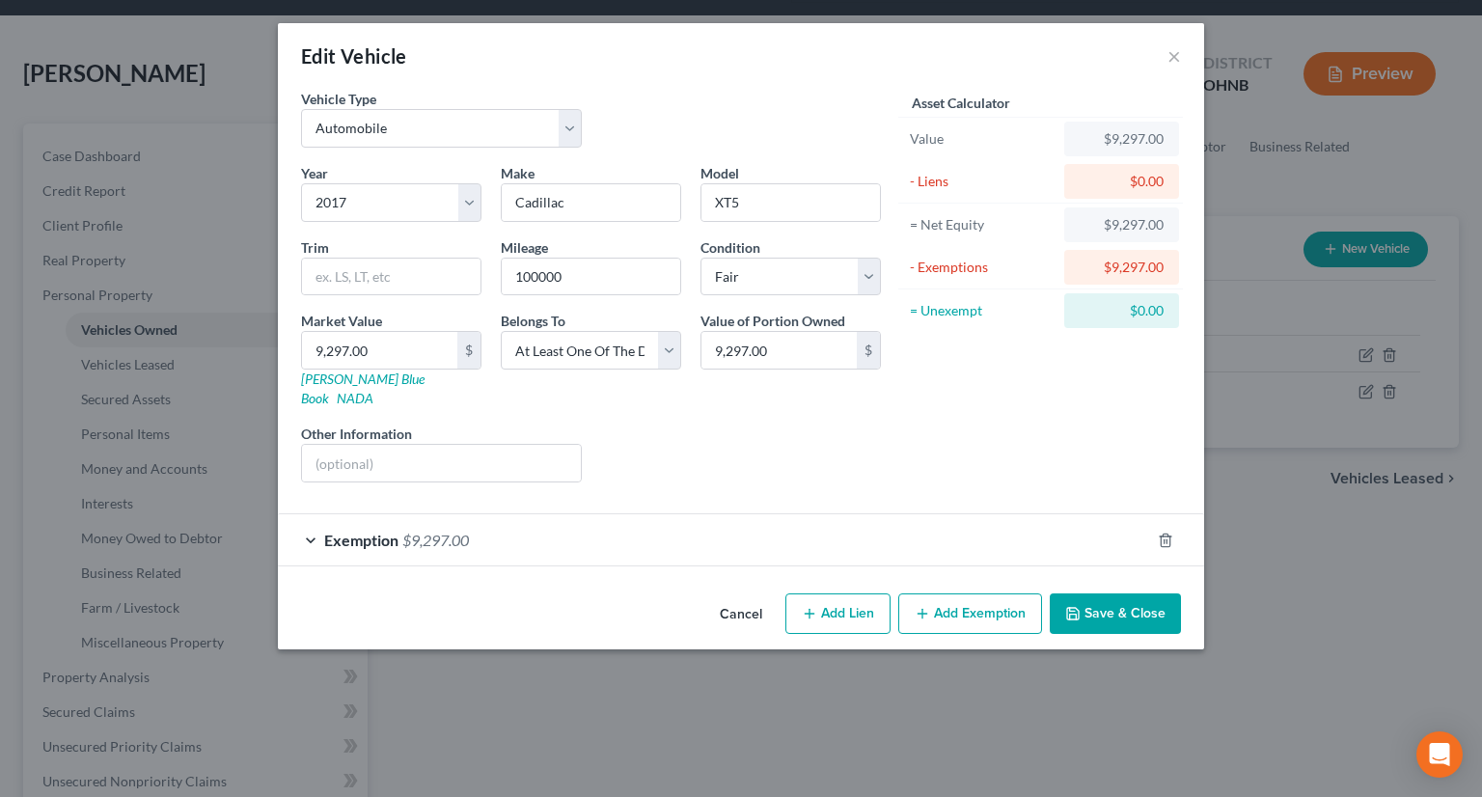
click at [566, 514] on div "Exemption $9,297.00" at bounding box center [714, 539] width 872 height 51
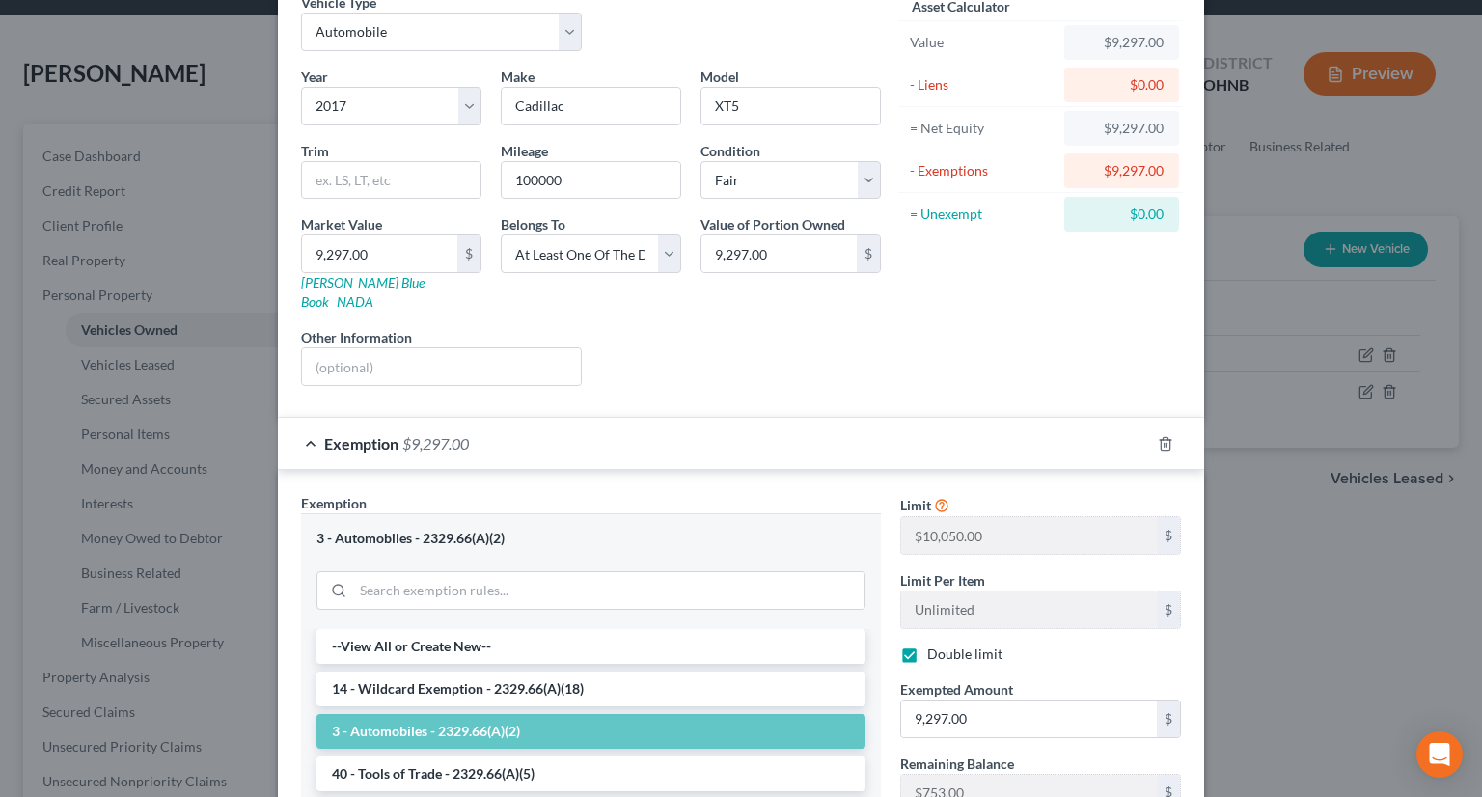
click at [927, 645] on label "Double limit" at bounding box center [964, 654] width 75 height 19
click at [935, 645] on input "Double limit" at bounding box center [941, 651] width 13 height 13
checkbox input "false"
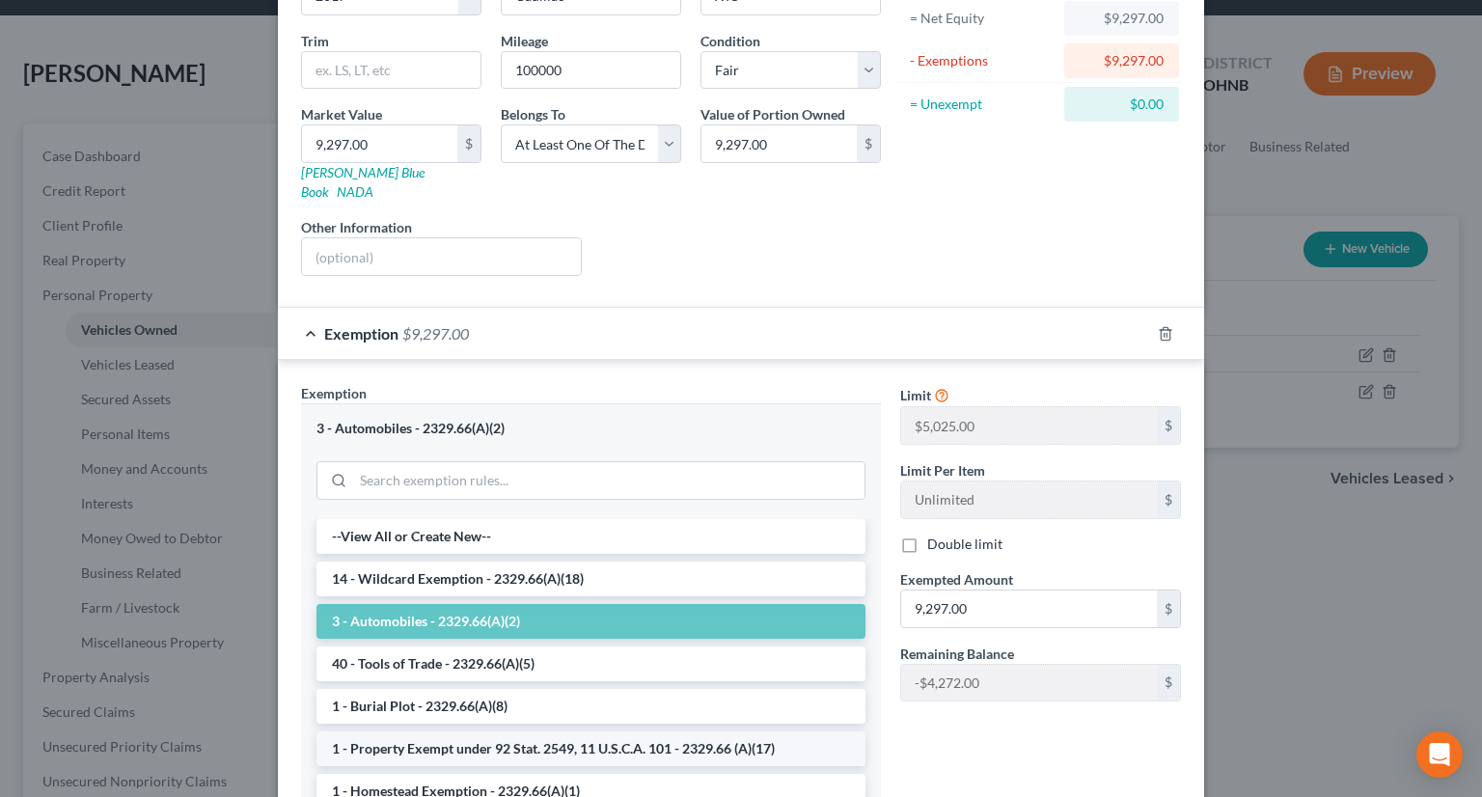
scroll to position [352, 0]
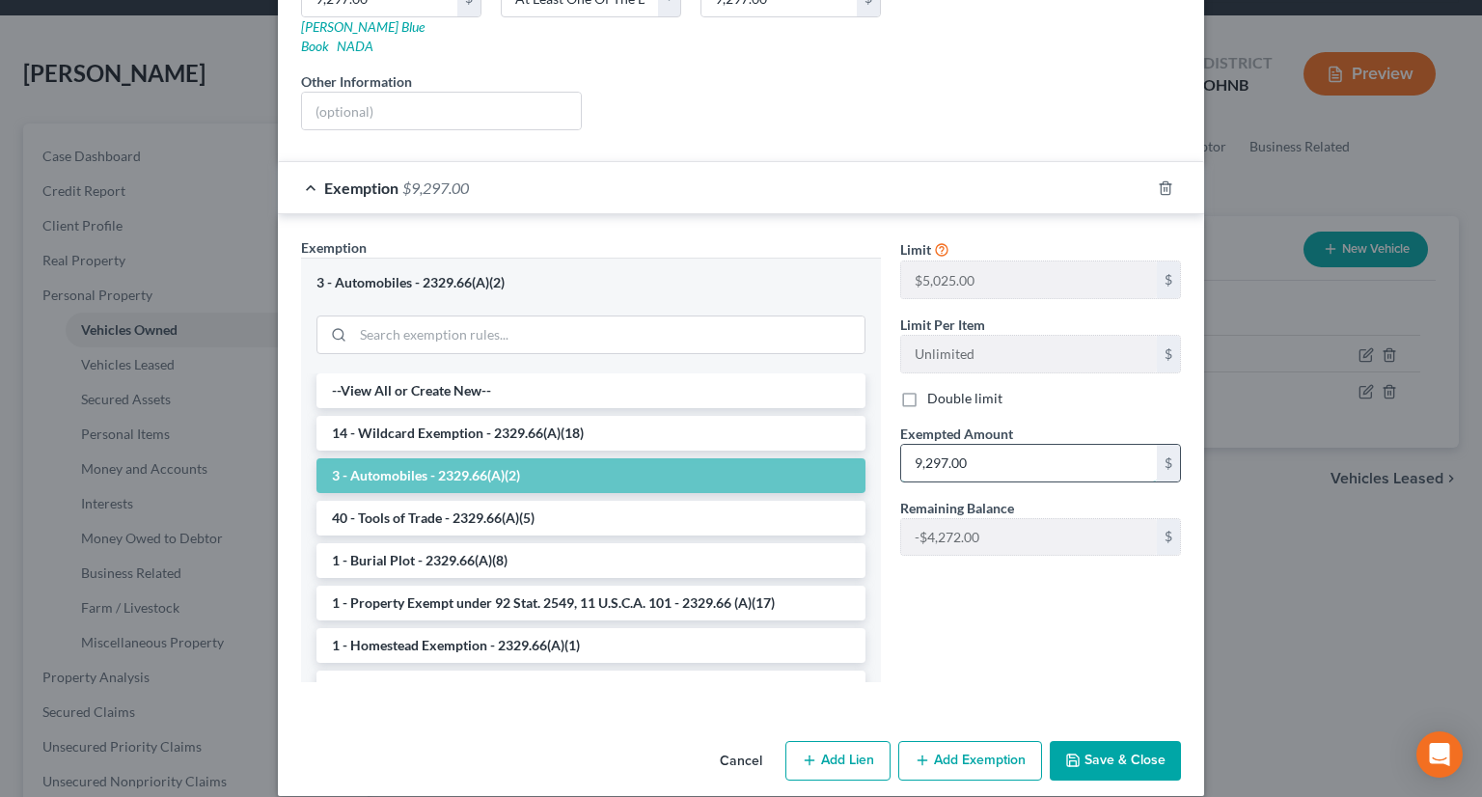
click at [965, 445] on input "9,297.00" at bounding box center [1029, 463] width 256 height 37
type input "5,025"
click at [1107, 741] on button "Save & Close" at bounding box center [1115, 761] width 131 height 41
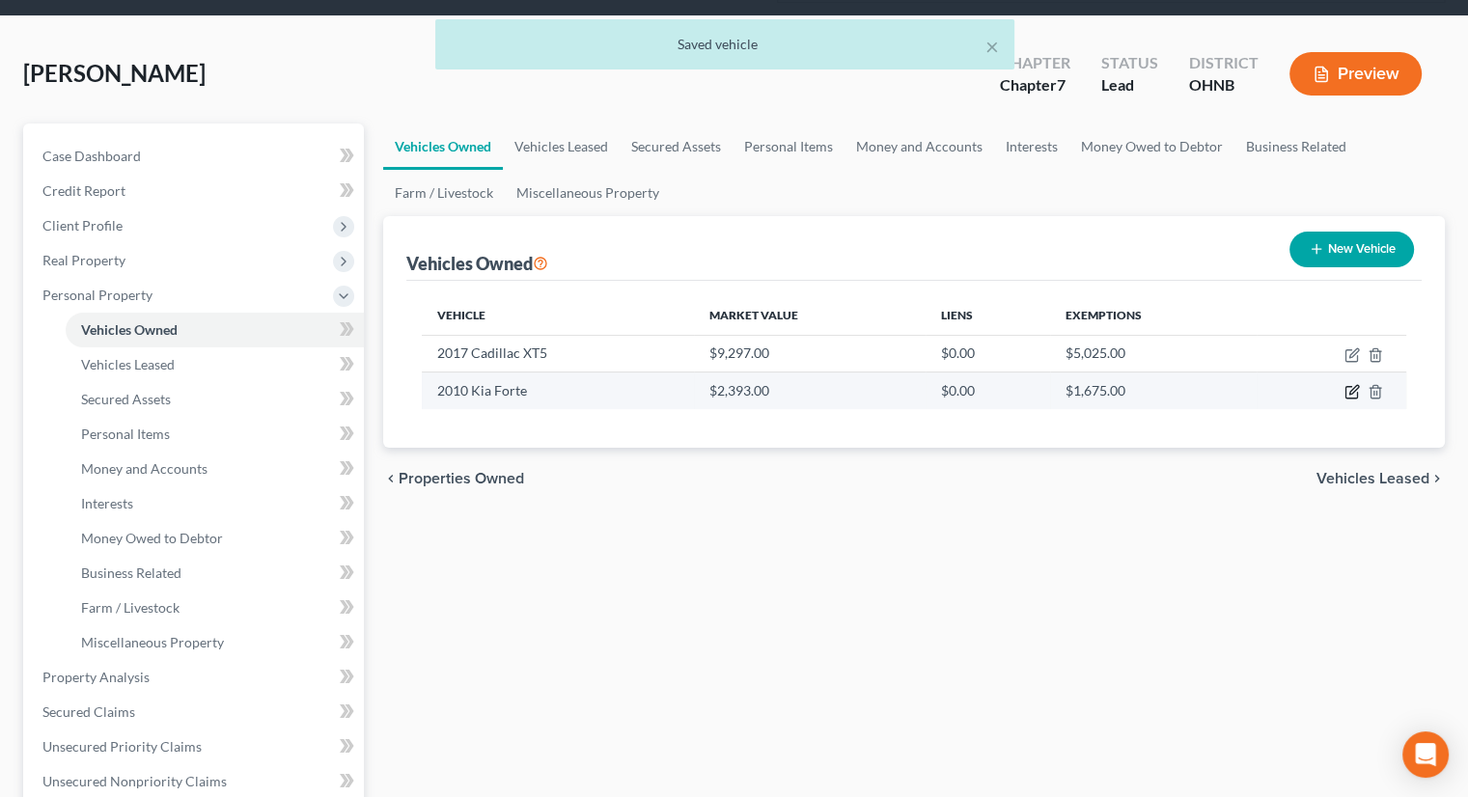
click at [1351, 384] on icon "button" at bounding box center [1351, 391] width 15 height 15
select select "0"
select select "16"
select select "3"
select select "0"
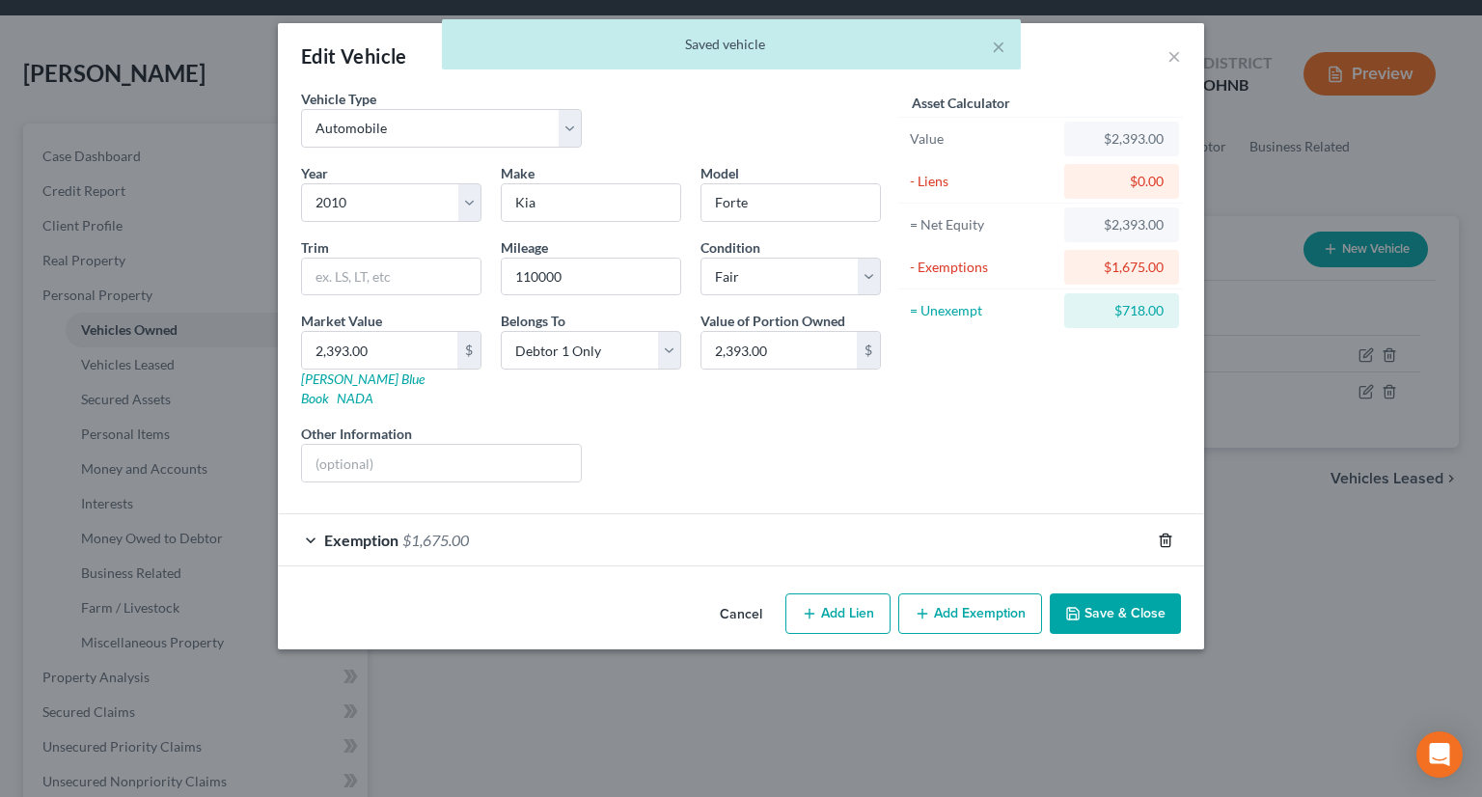
click at [1165, 539] on line "button" at bounding box center [1165, 541] width 0 height 4
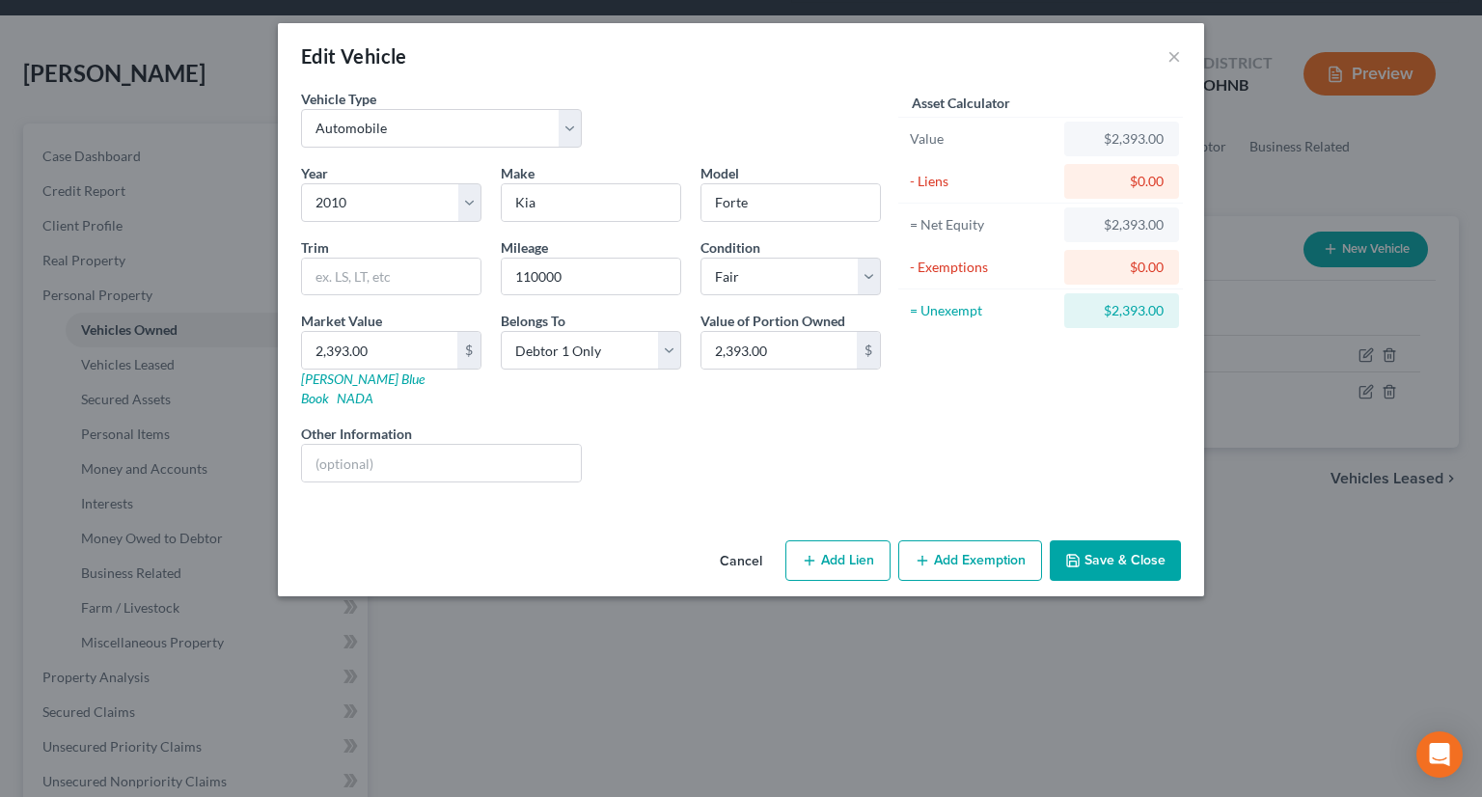
click at [1133, 541] on button "Save & Close" at bounding box center [1115, 560] width 131 height 41
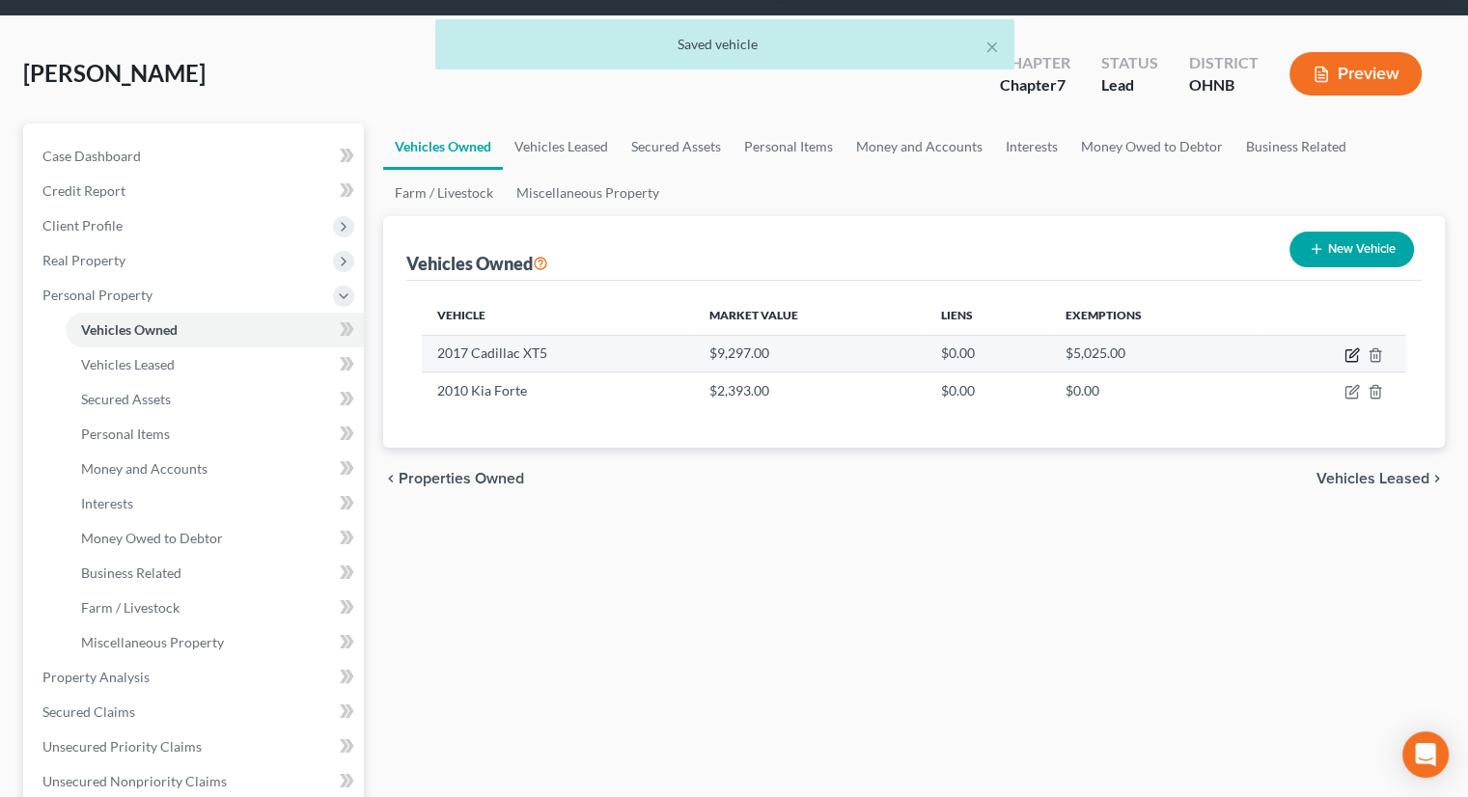
click at [1351, 347] on icon "button" at bounding box center [1351, 354] width 15 height 15
select select "0"
select select "9"
select select "3"
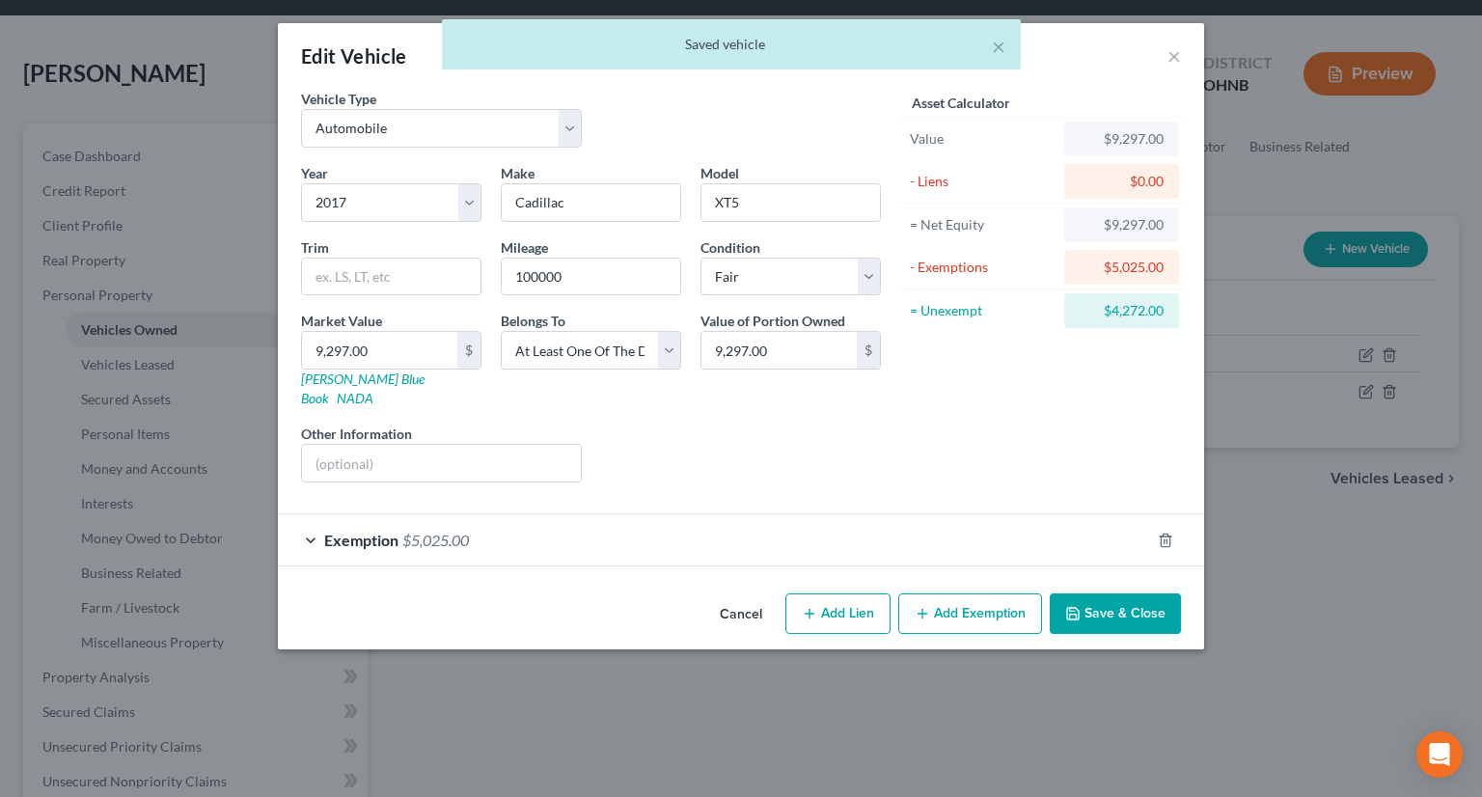
click at [923, 609] on line "button" at bounding box center [923, 613] width 0 height 9
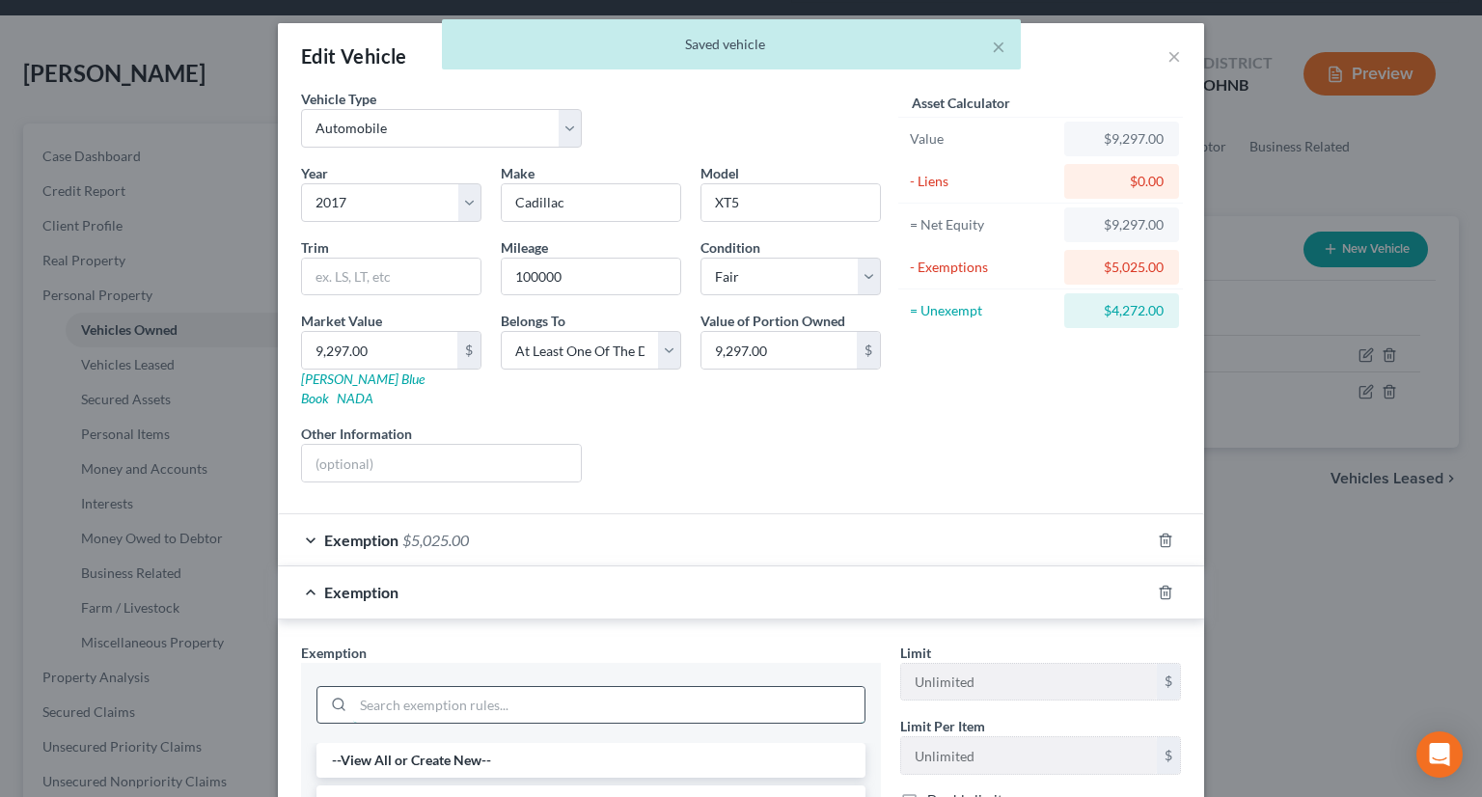
click at [537, 687] on input "search" at bounding box center [608, 705] width 511 height 37
click at [502, 786] on li "14 - Wildcard Exemption - 2329.66(A)(18)" at bounding box center [591, 803] width 549 height 35
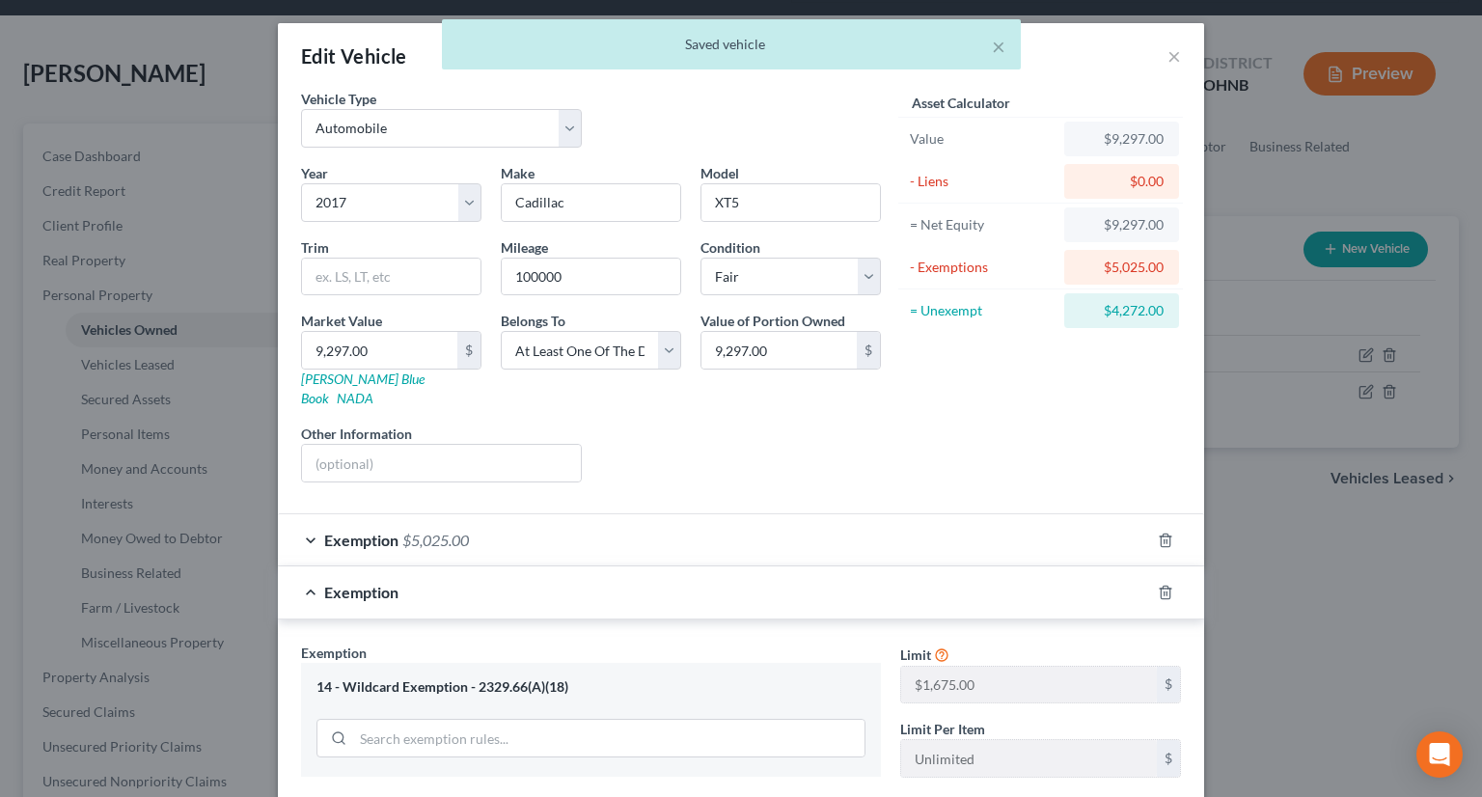
scroll to position [193, 0]
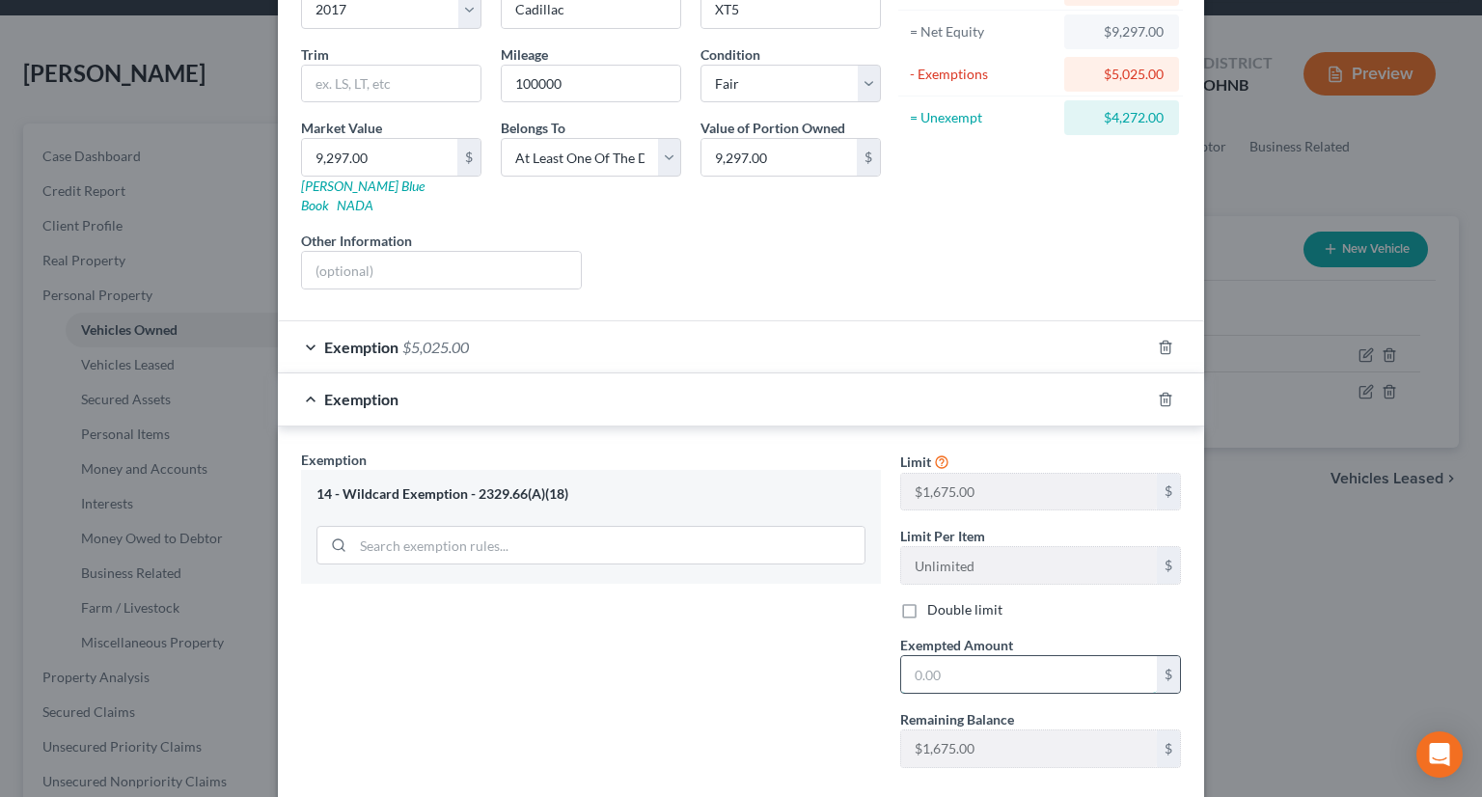
click at [936, 659] on input "text" at bounding box center [1029, 674] width 256 height 37
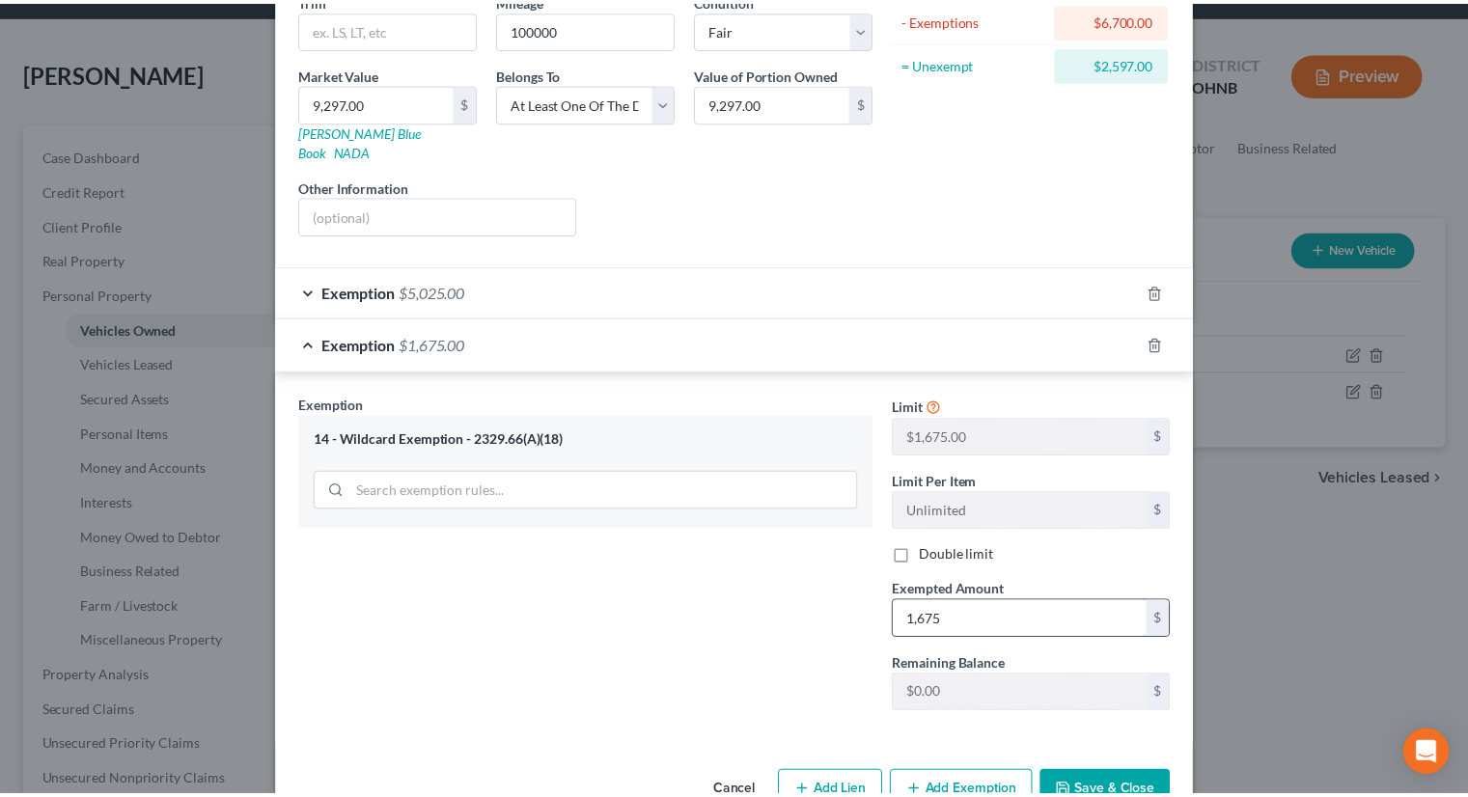
scroll to position [278, 0]
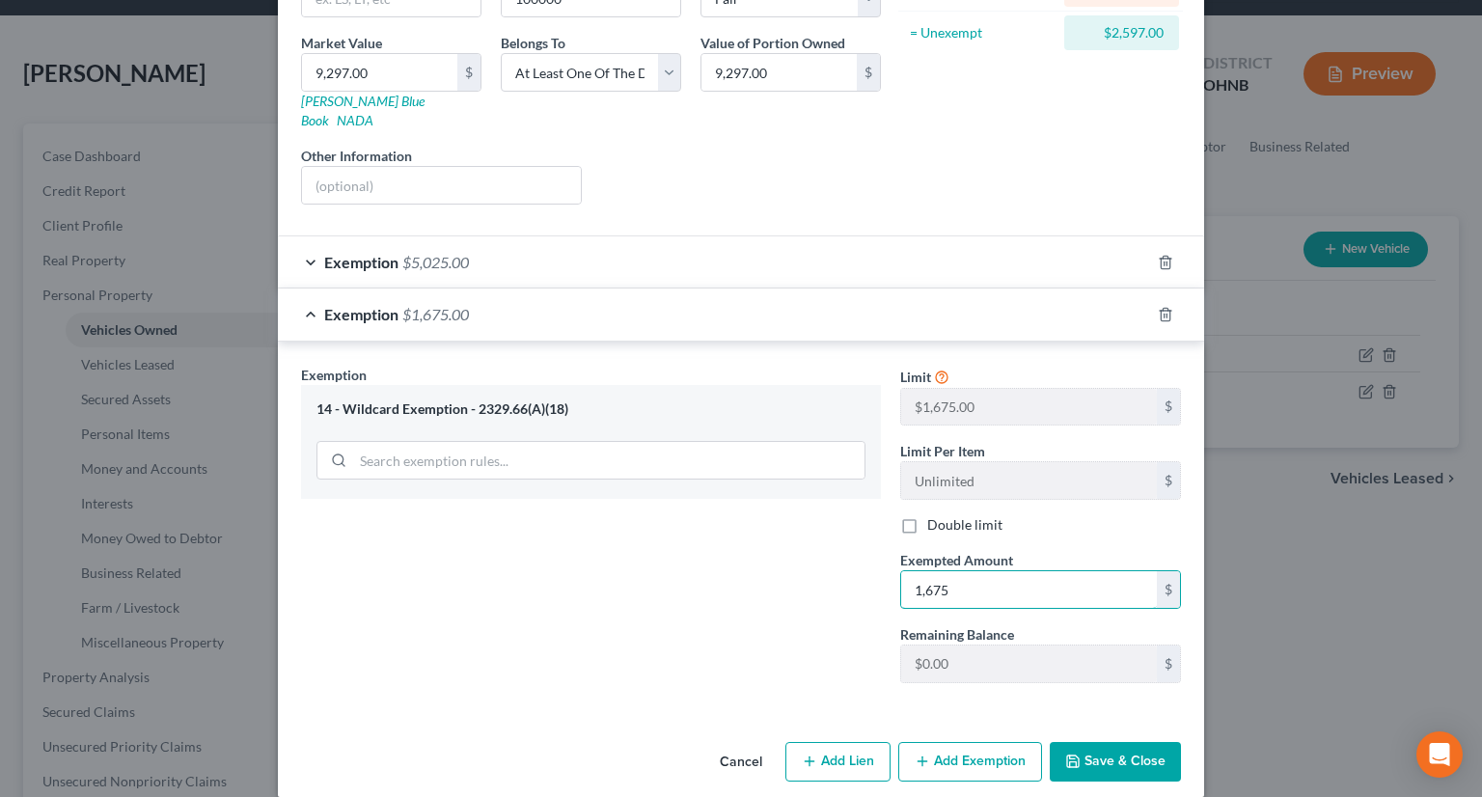
type input "1,675"
click at [1088, 743] on button "Save & Close" at bounding box center [1115, 762] width 131 height 41
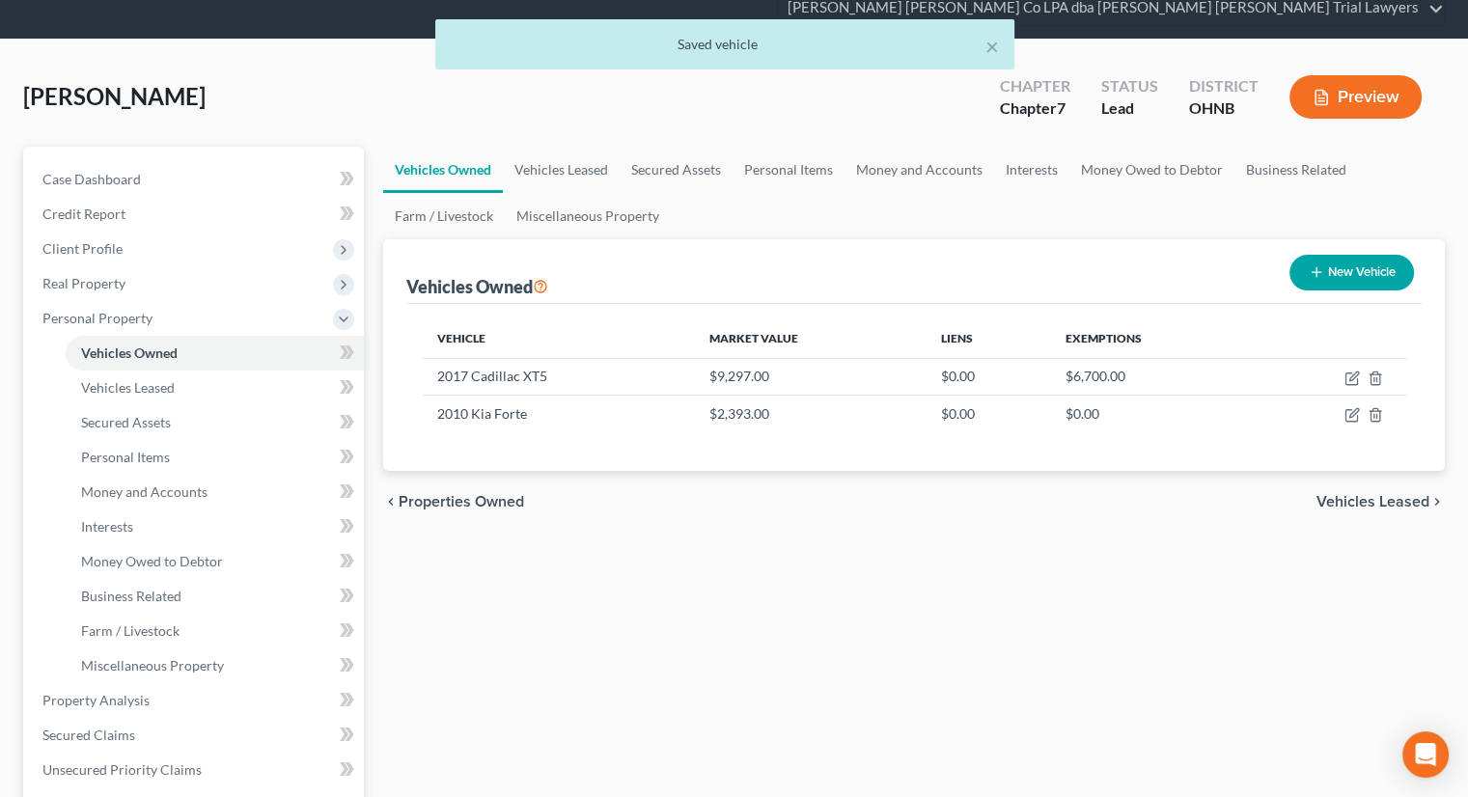
scroll to position [0, 0]
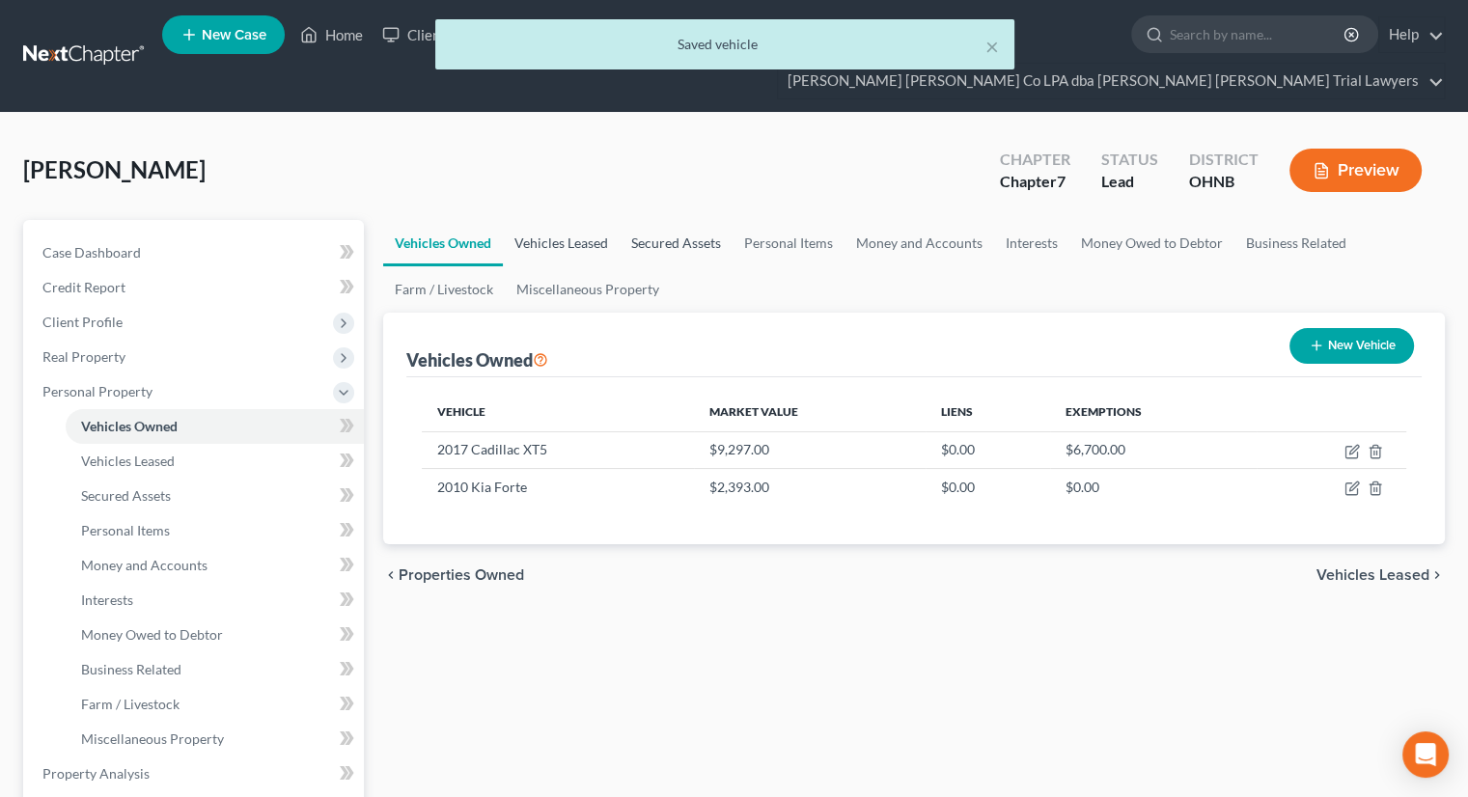
drag, startPoint x: 566, startPoint y: 207, endPoint x: 648, endPoint y: 213, distance: 81.3
click at [567, 220] on link "Vehicles Leased" at bounding box center [561, 243] width 117 height 46
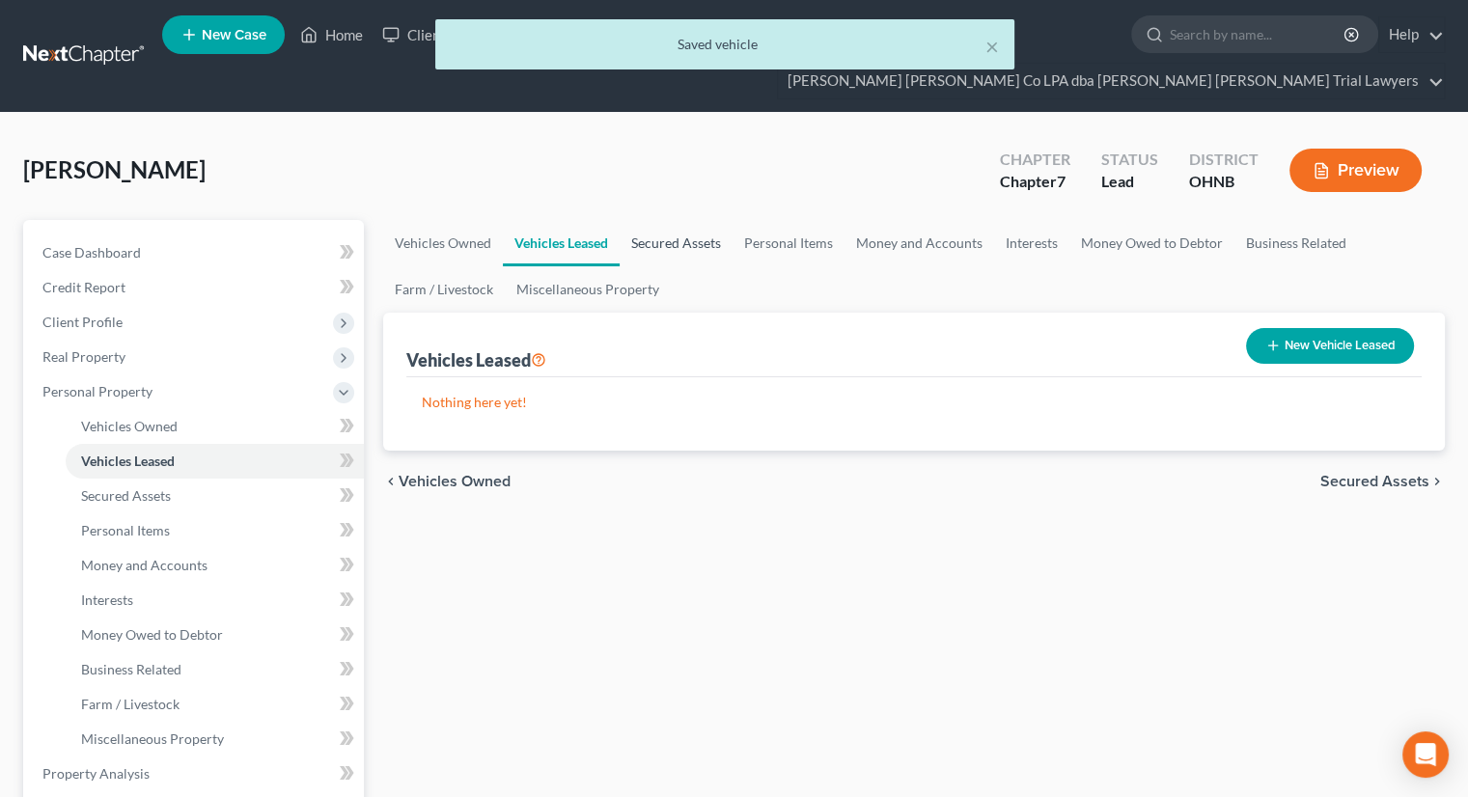
click at [675, 220] on link "Secured Assets" at bounding box center [676, 243] width 113 height 46
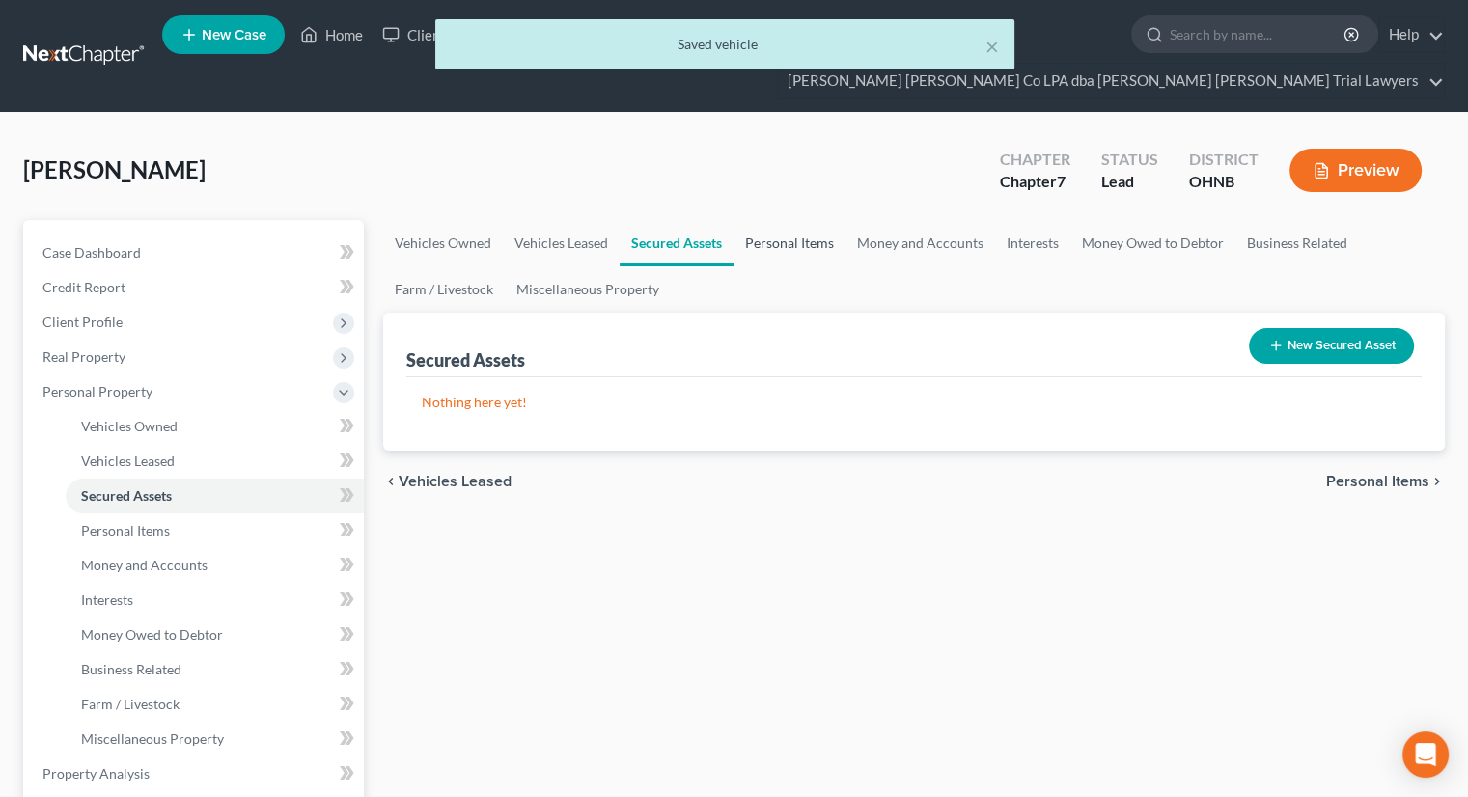
click at [806, 220] on link "Personal Items" at bounding box center [789, 243] width 112 height 46
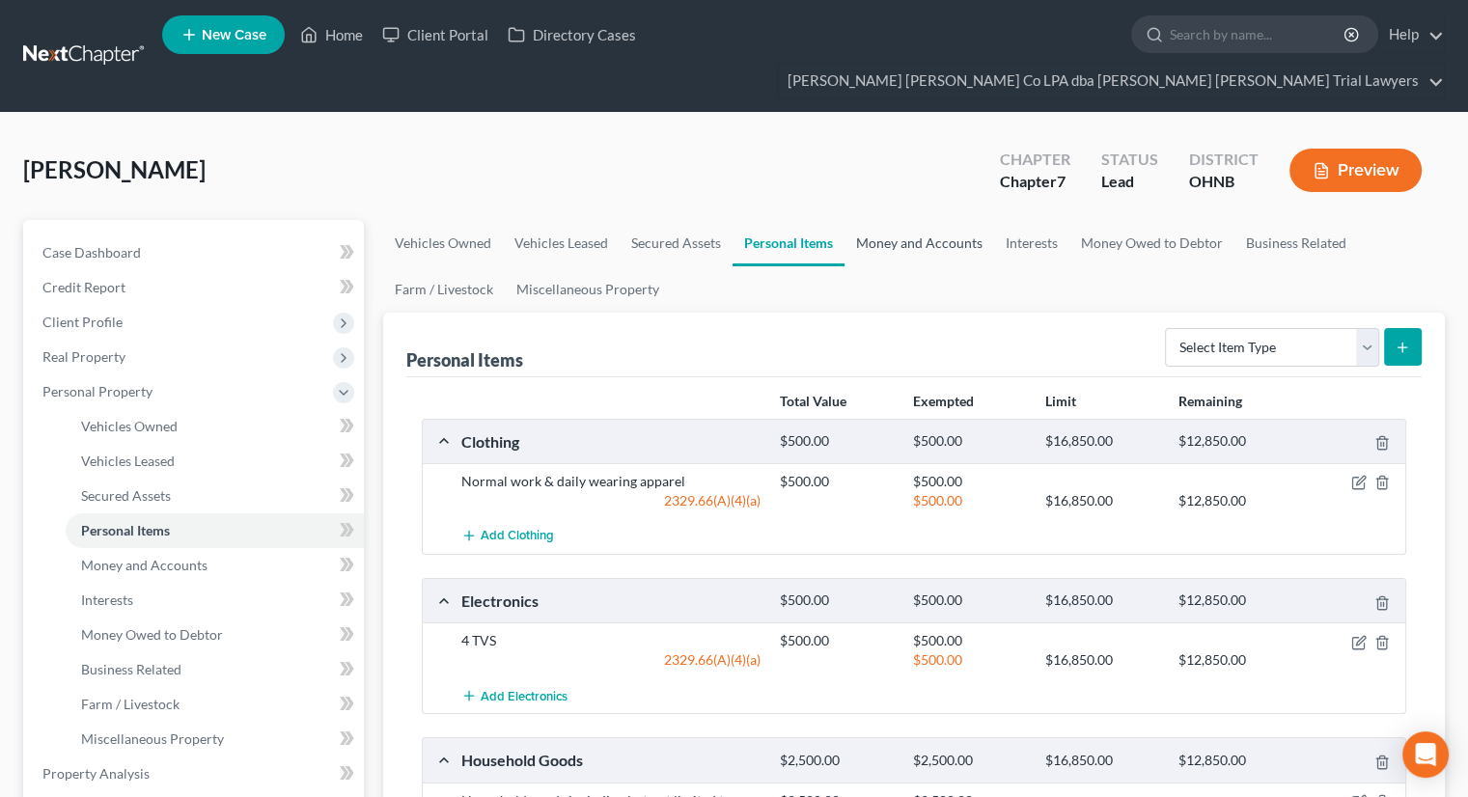
click at [904, 220] on link "Money and Accounts" at bounding box center [919, 243] width 150 height 46
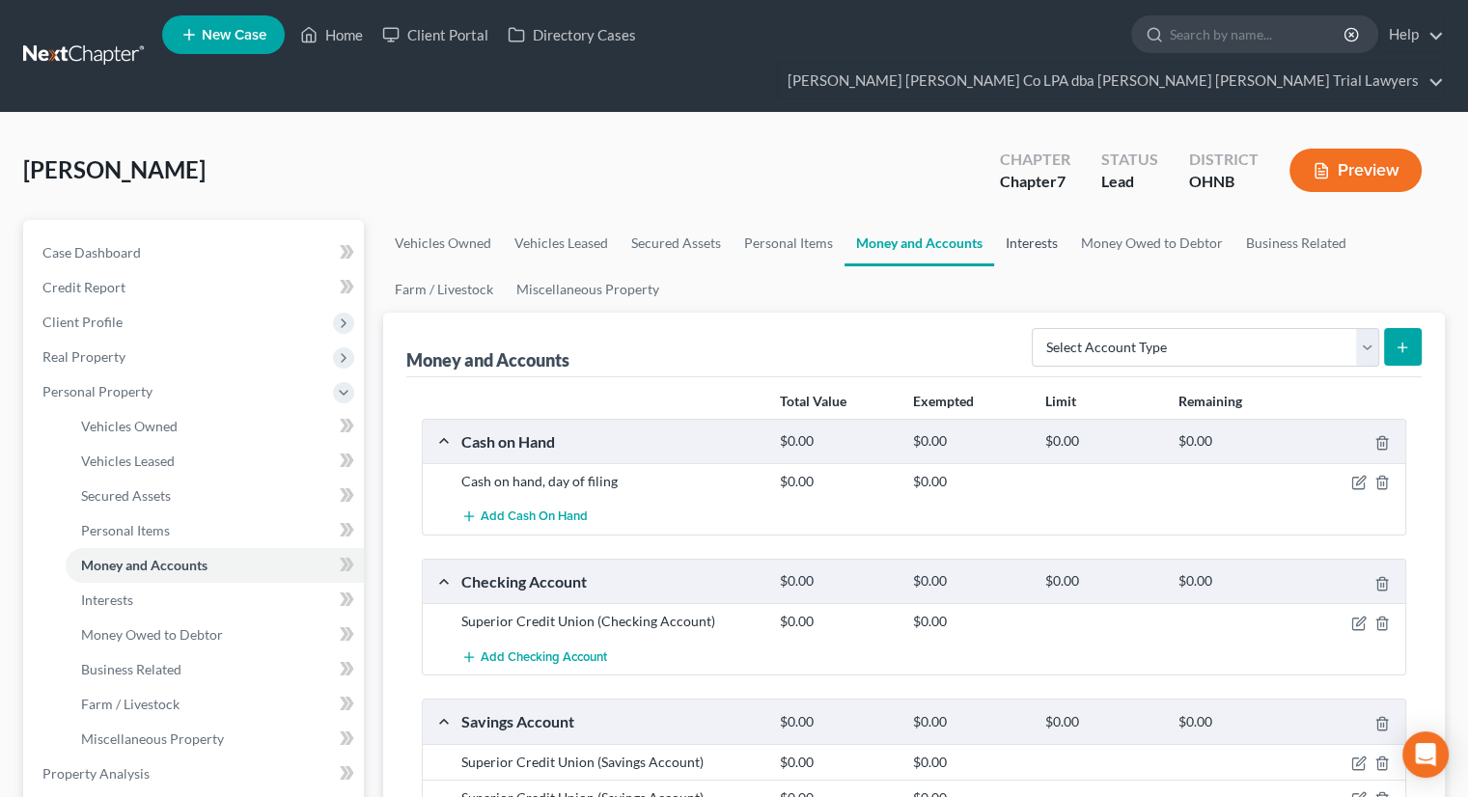
click at [1037, 220] on link "Interests" at bounding box center [1031, 243] width 75 height 46
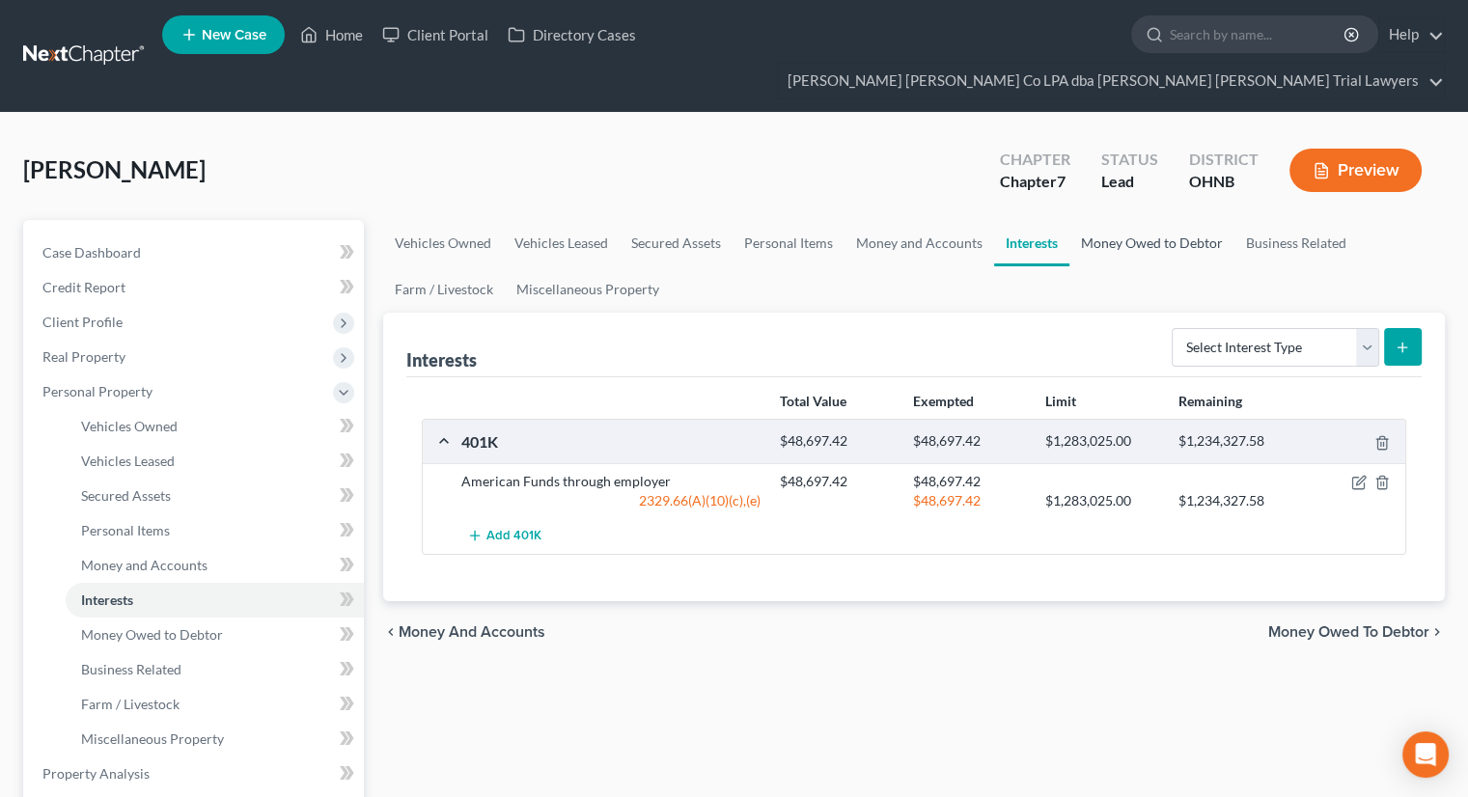
click at [1099, 220] on link "Money Owed to Debtor" at bounding box center [1151, 243] width 165 height 46
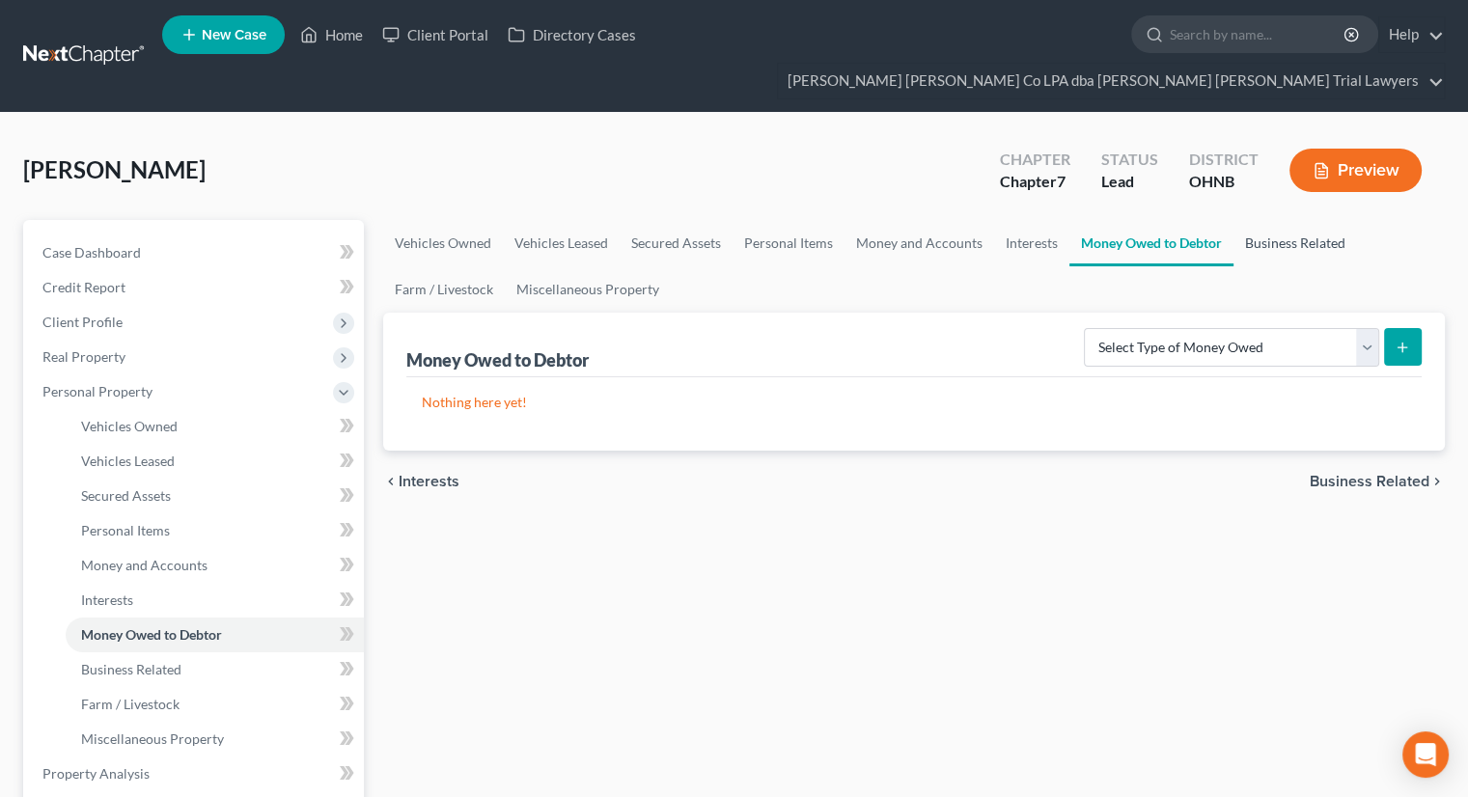
click at [1253, 220] on link "Business Related" at bounding box center [1295, 243] width 124 height 46
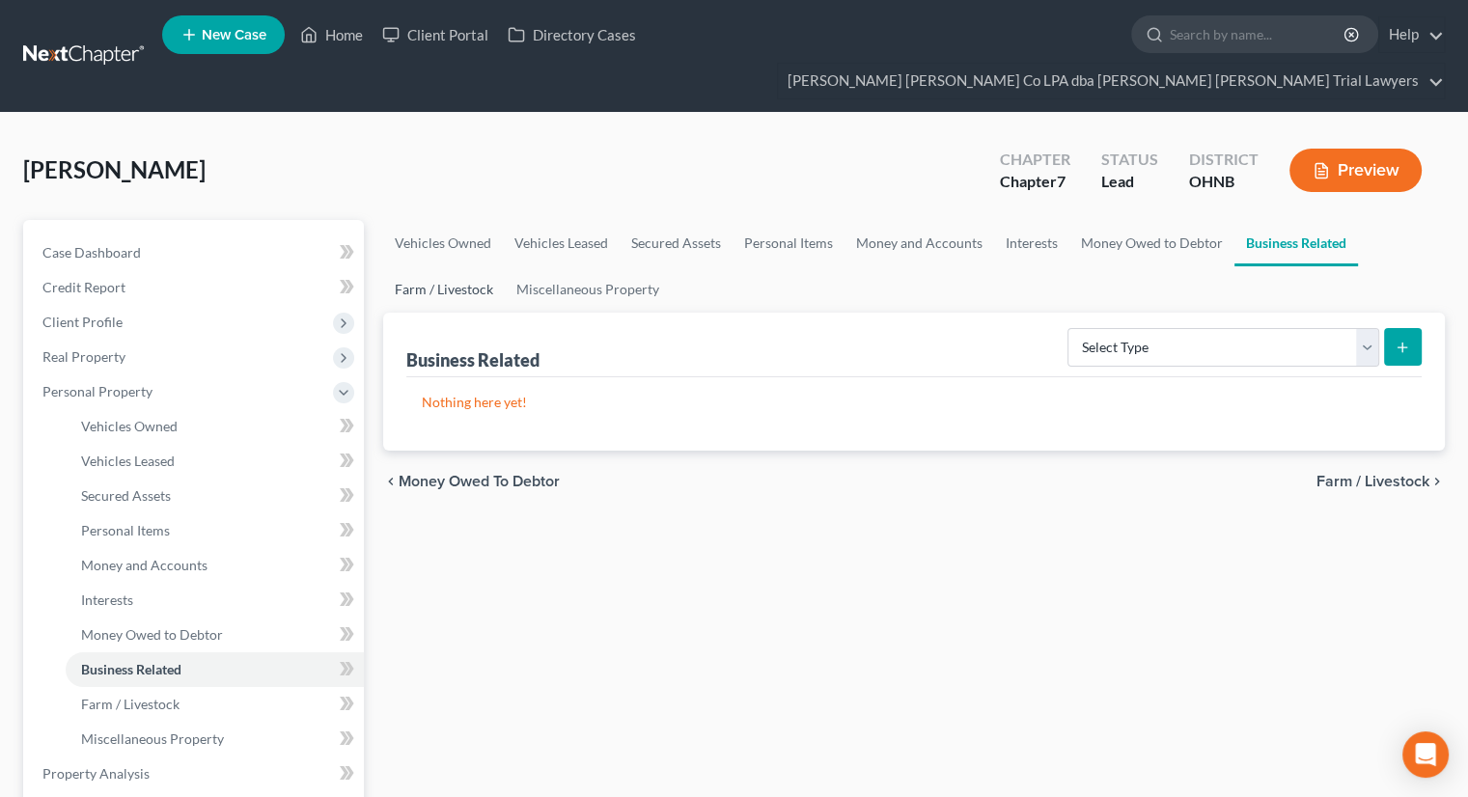
click at [457, 266] on link "Farm / Livestock" at bounding box center [444, 289] width 122 height 46
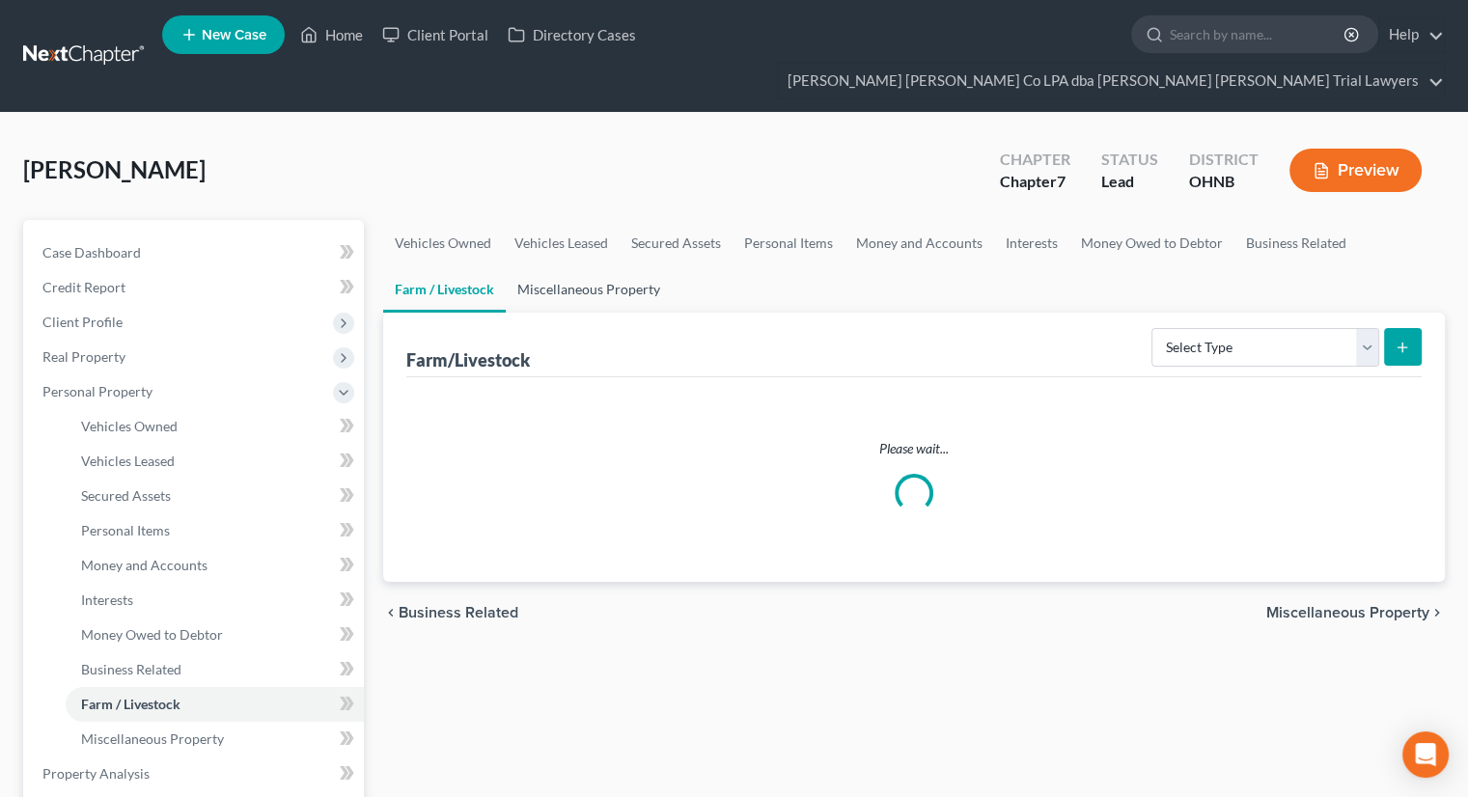
drag, startPoint x: 603, startPoint y: 259, endPoint x: 583, endPoint y: 271, distance: 23.8
click at [604, 266] on link "Miscellaneous Property" at bounding box center [589, 289] width 166 height 46
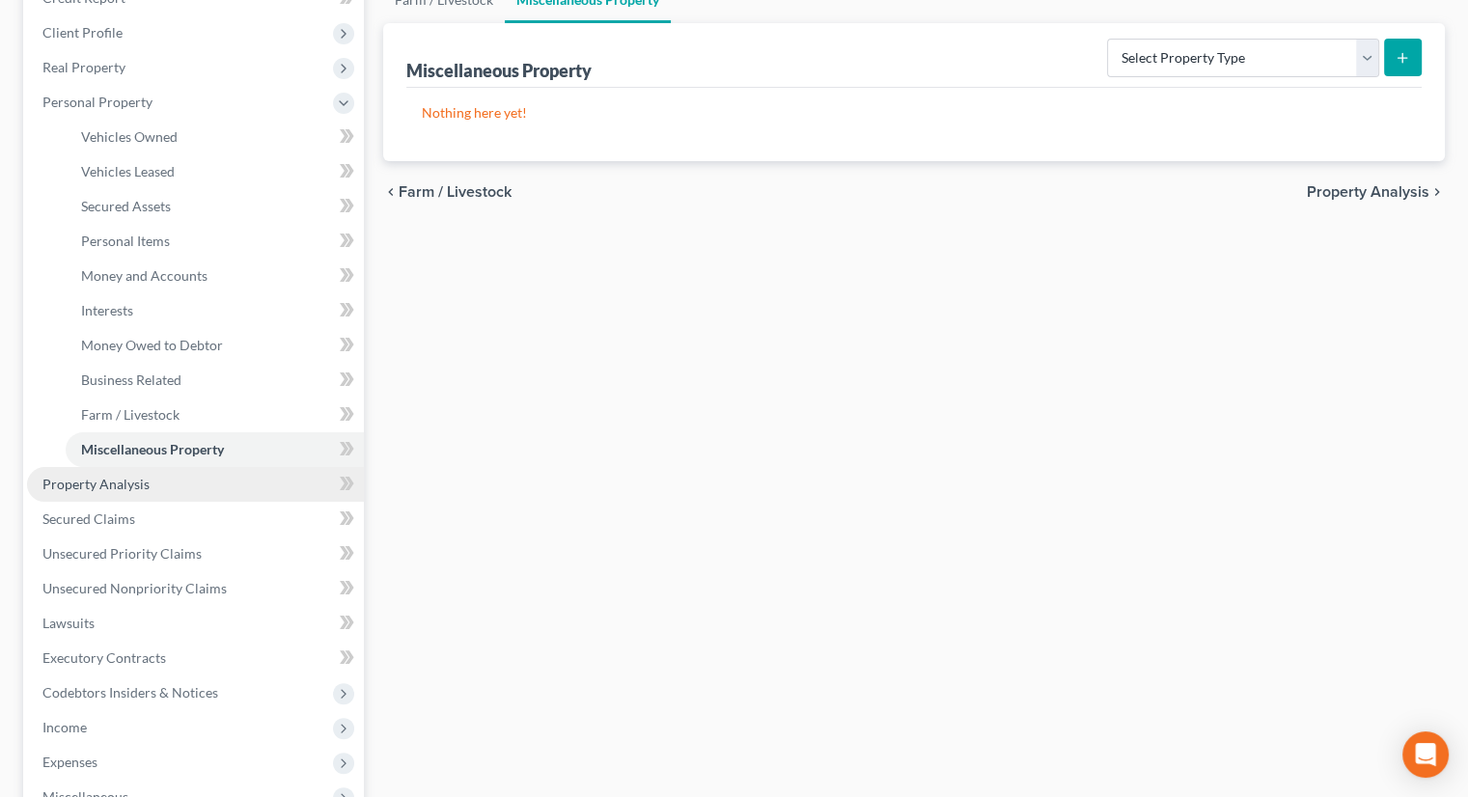
click at [108, 476] on span "Property Analysis" at bounding box center [95, 484] width 107 height 16
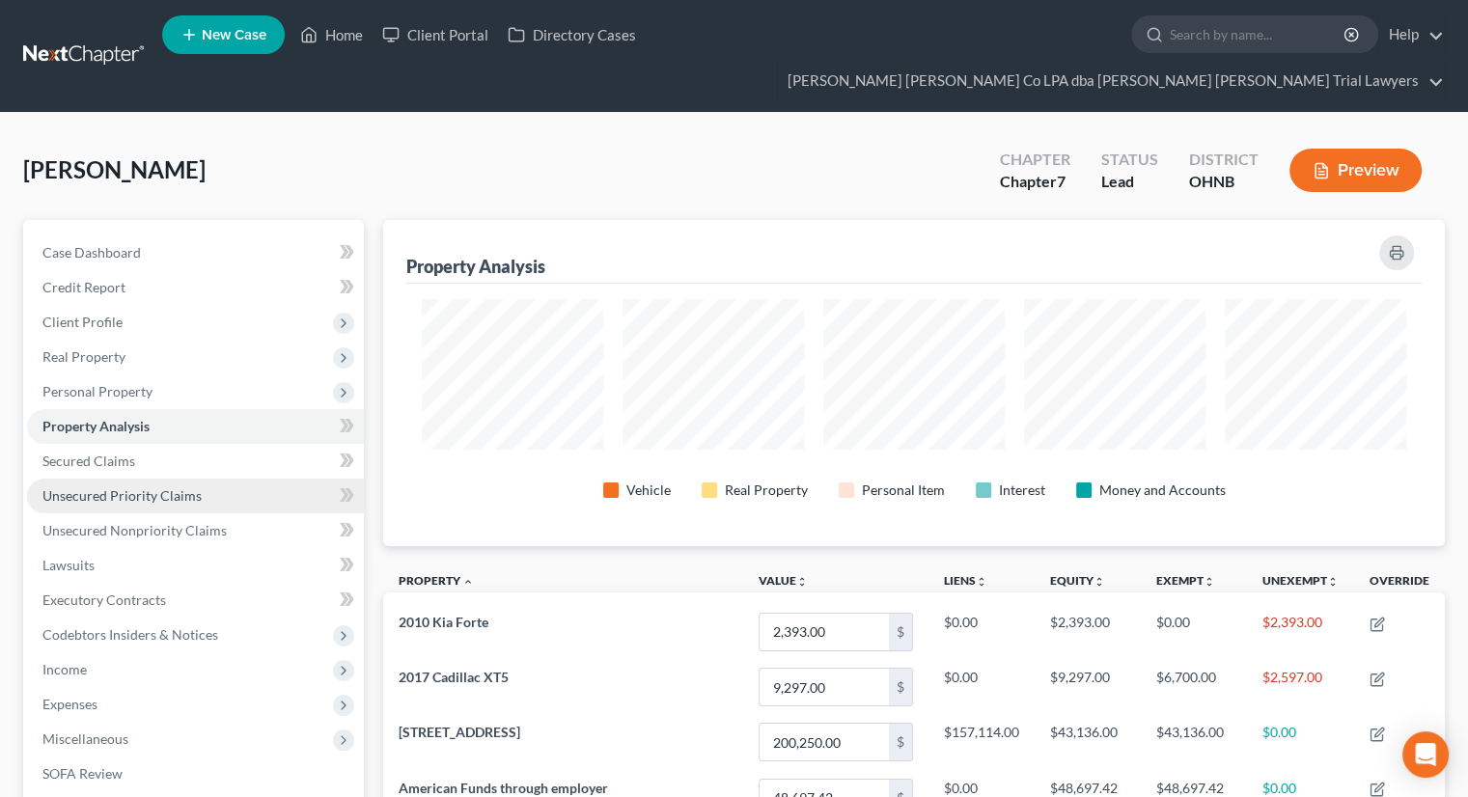
scroll to position [326, 1061]
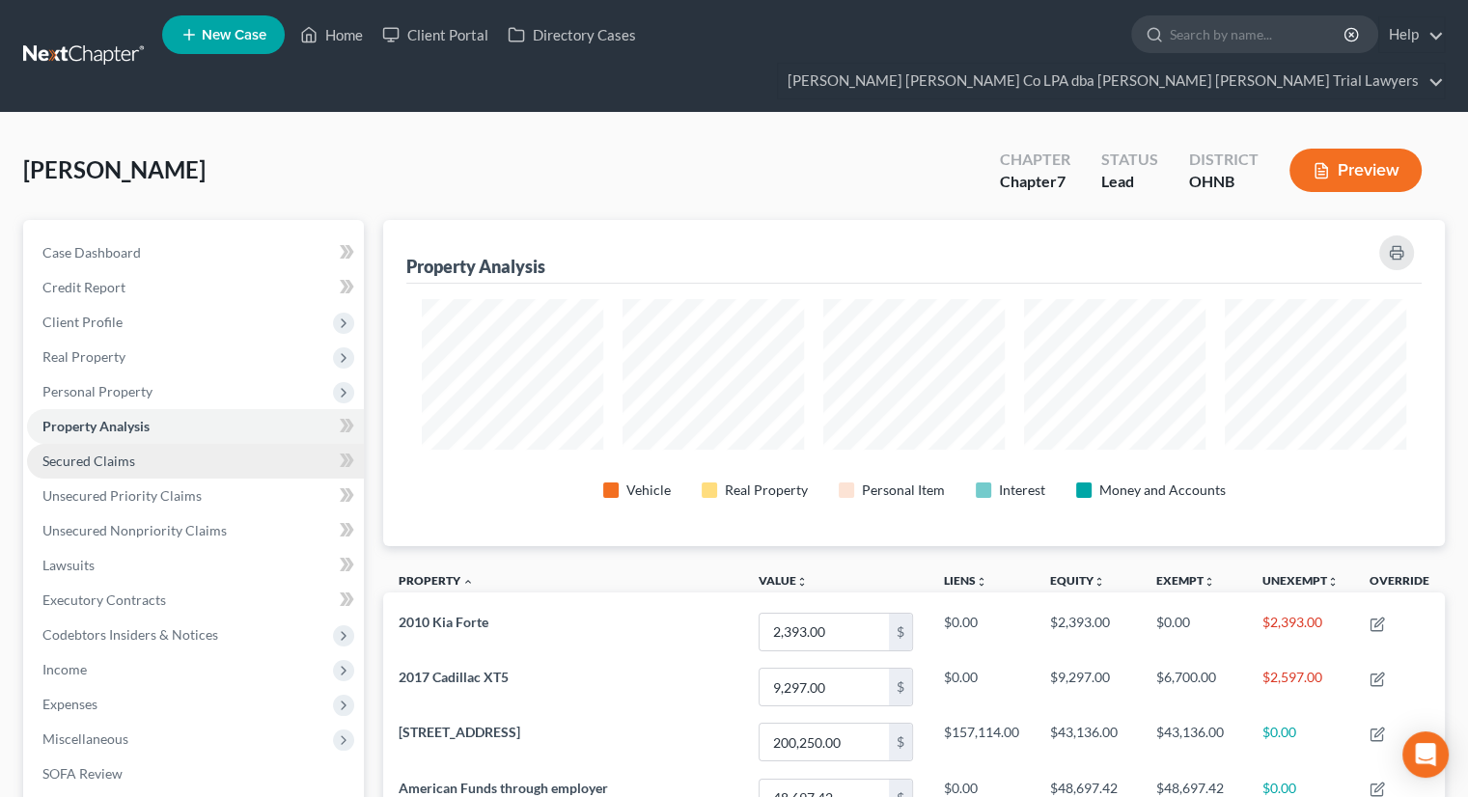
click at [116, 453] on span "Secured Claims" at bounding box center [88, 461] width 93 height 16
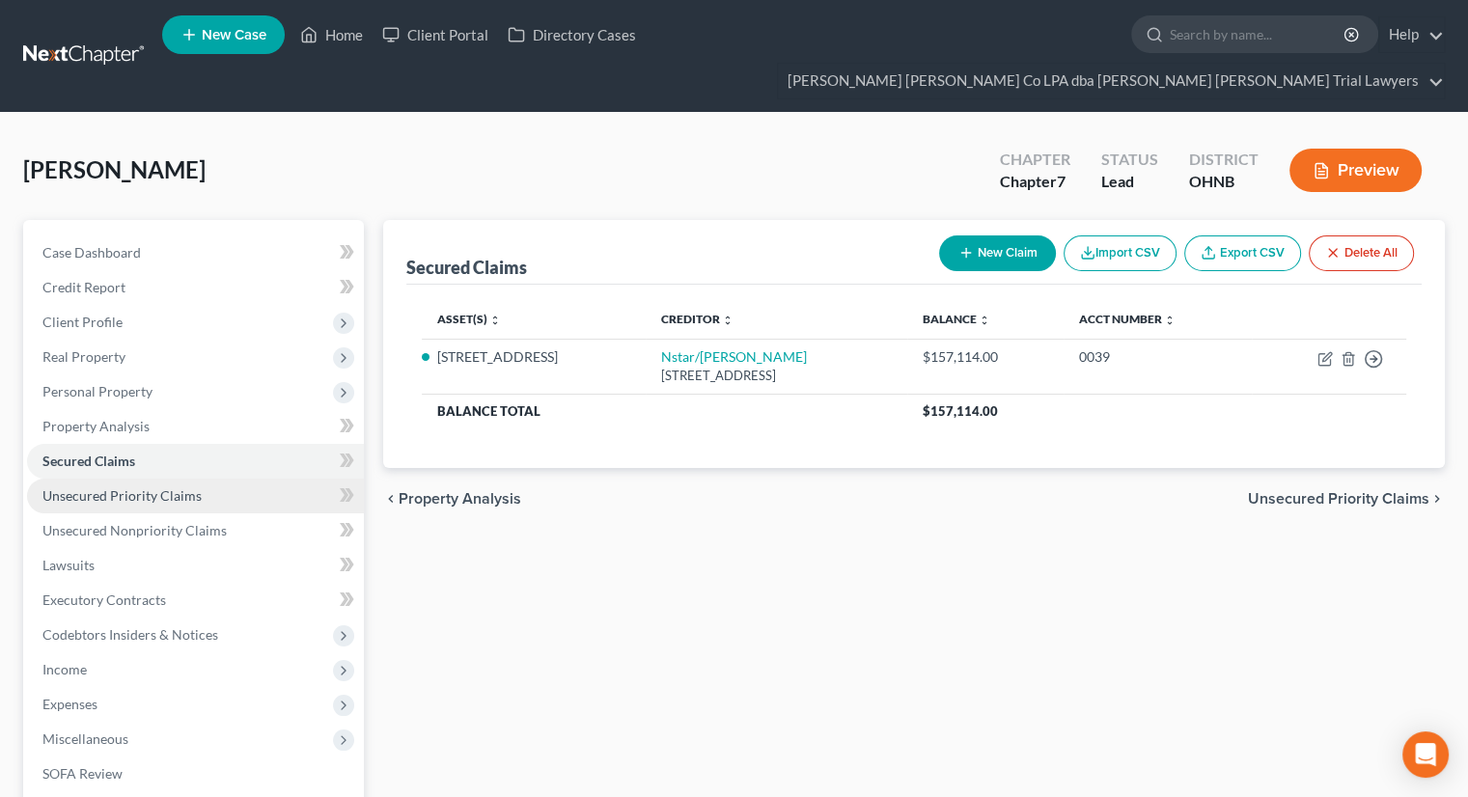
click at [118, 487] on span "Unsecured Priority Claims" at bounding box center [121, 495] width 159 height 16
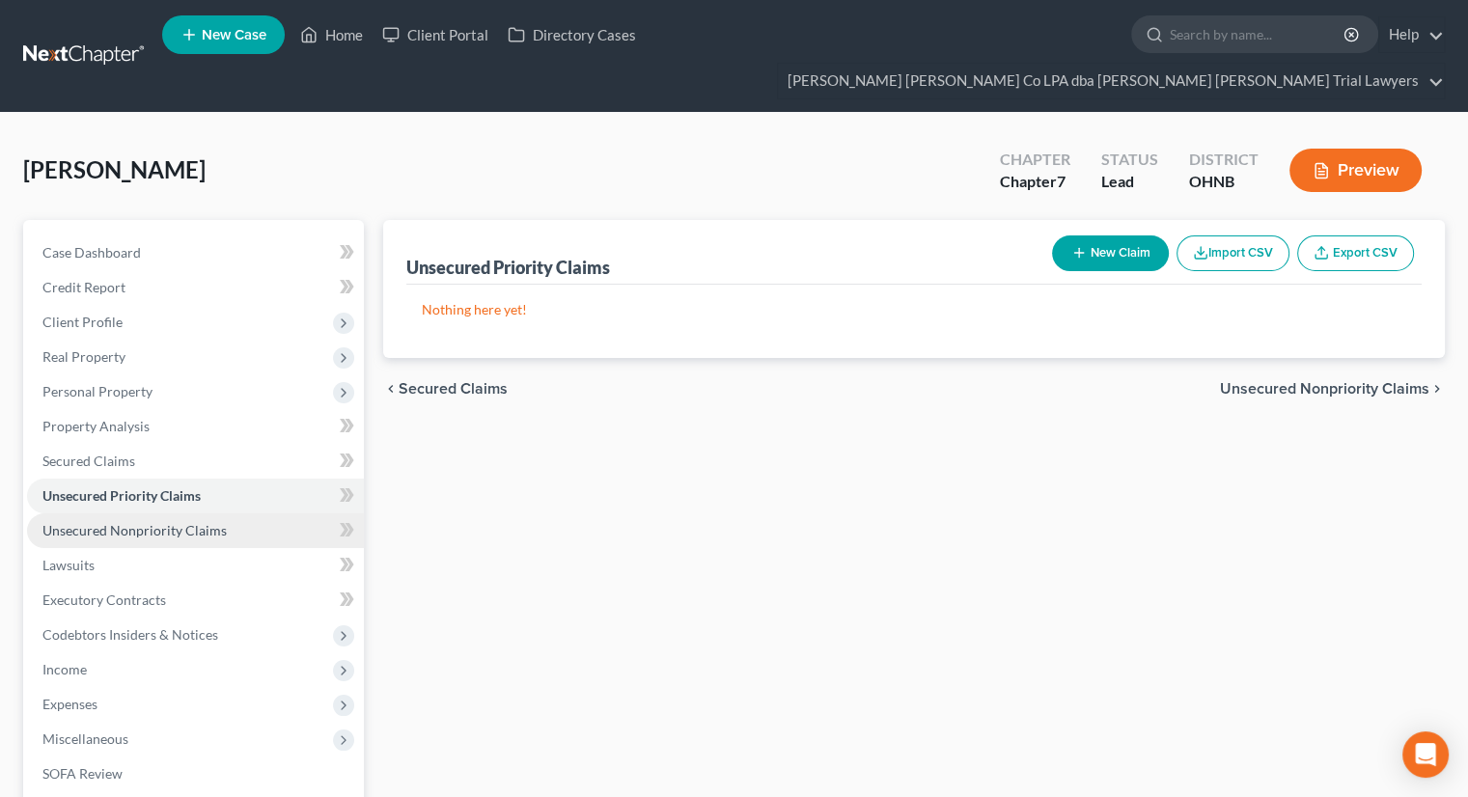
click at [115, 522] on span "Unsecured Nonpriority Claims" at bounding box center [134, 530] width 184 height 16
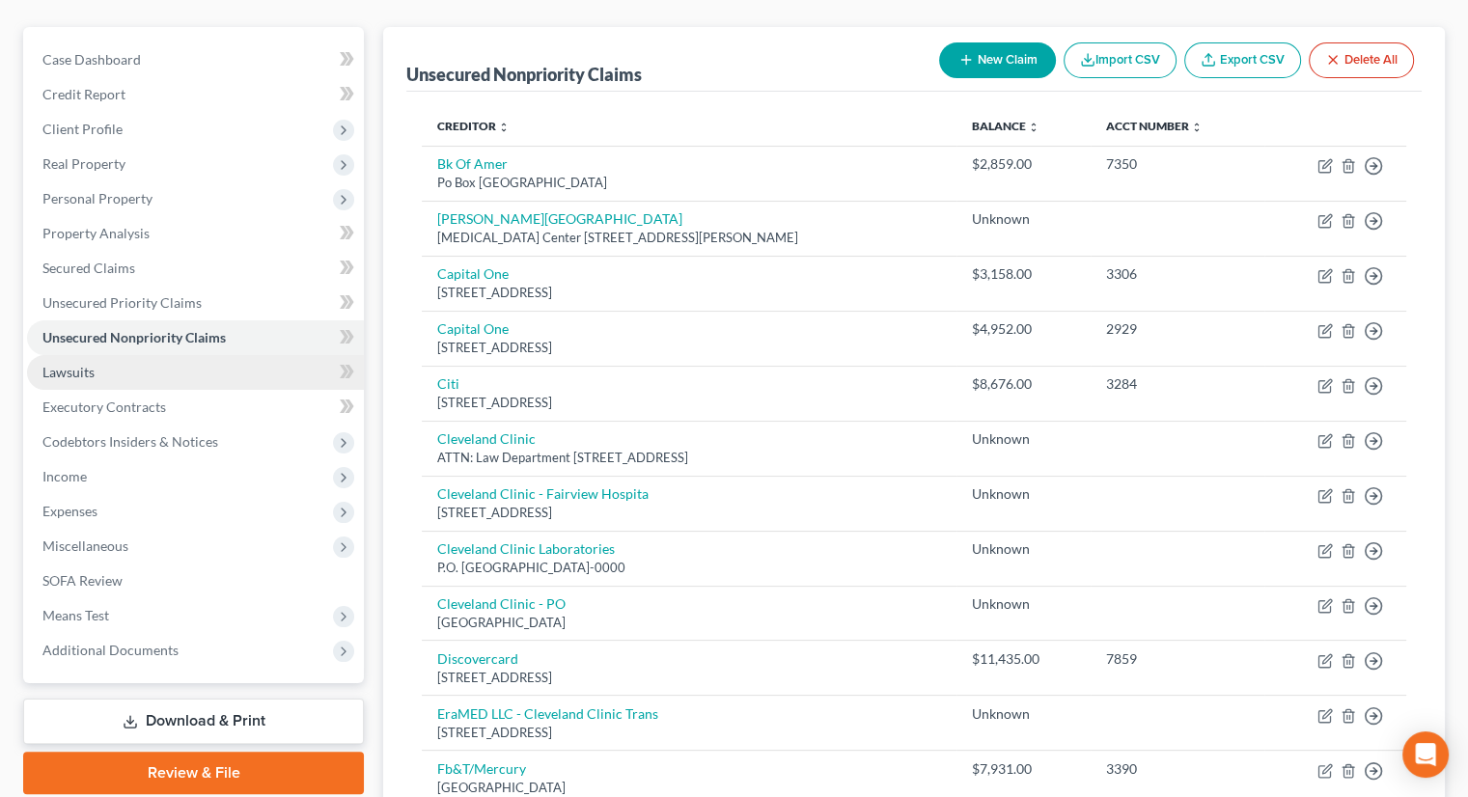
click at [102, 355] on link "Lawsuits" at bounding box center [195, 372] width 337 height 35
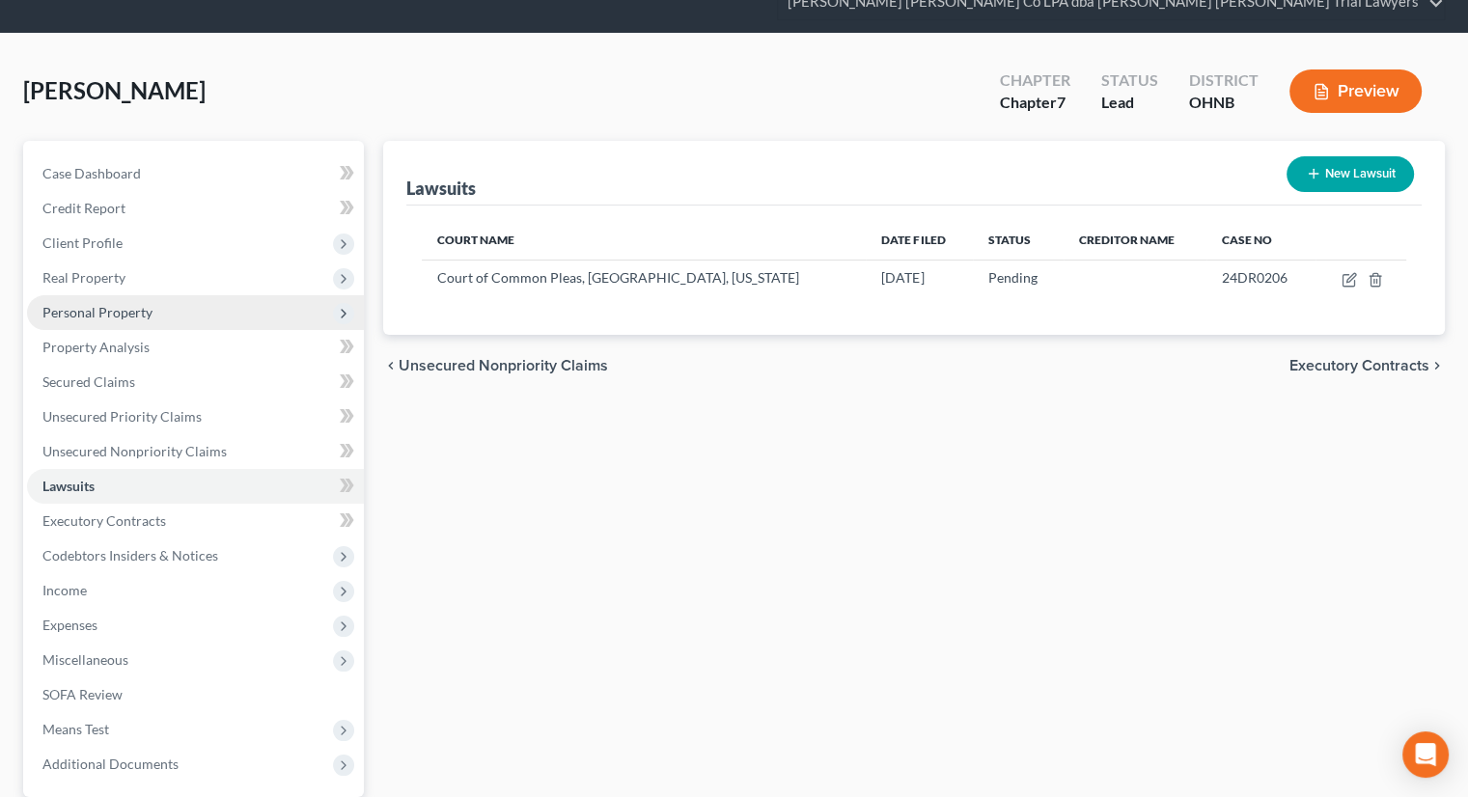
scroll to position [228, 0]
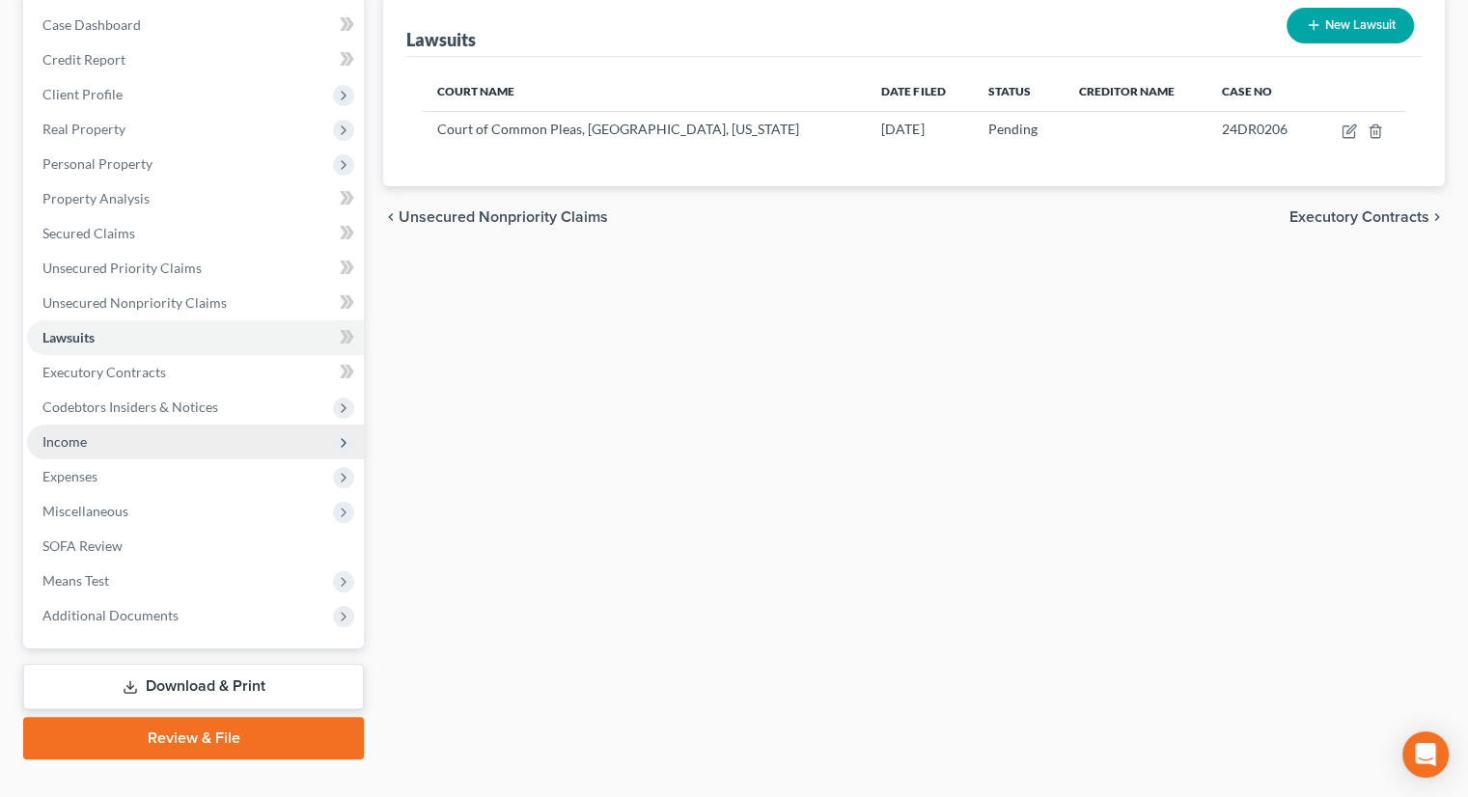
click at [95, 425] on span "Income" at bounding box center [195, 442] width 337 height 35
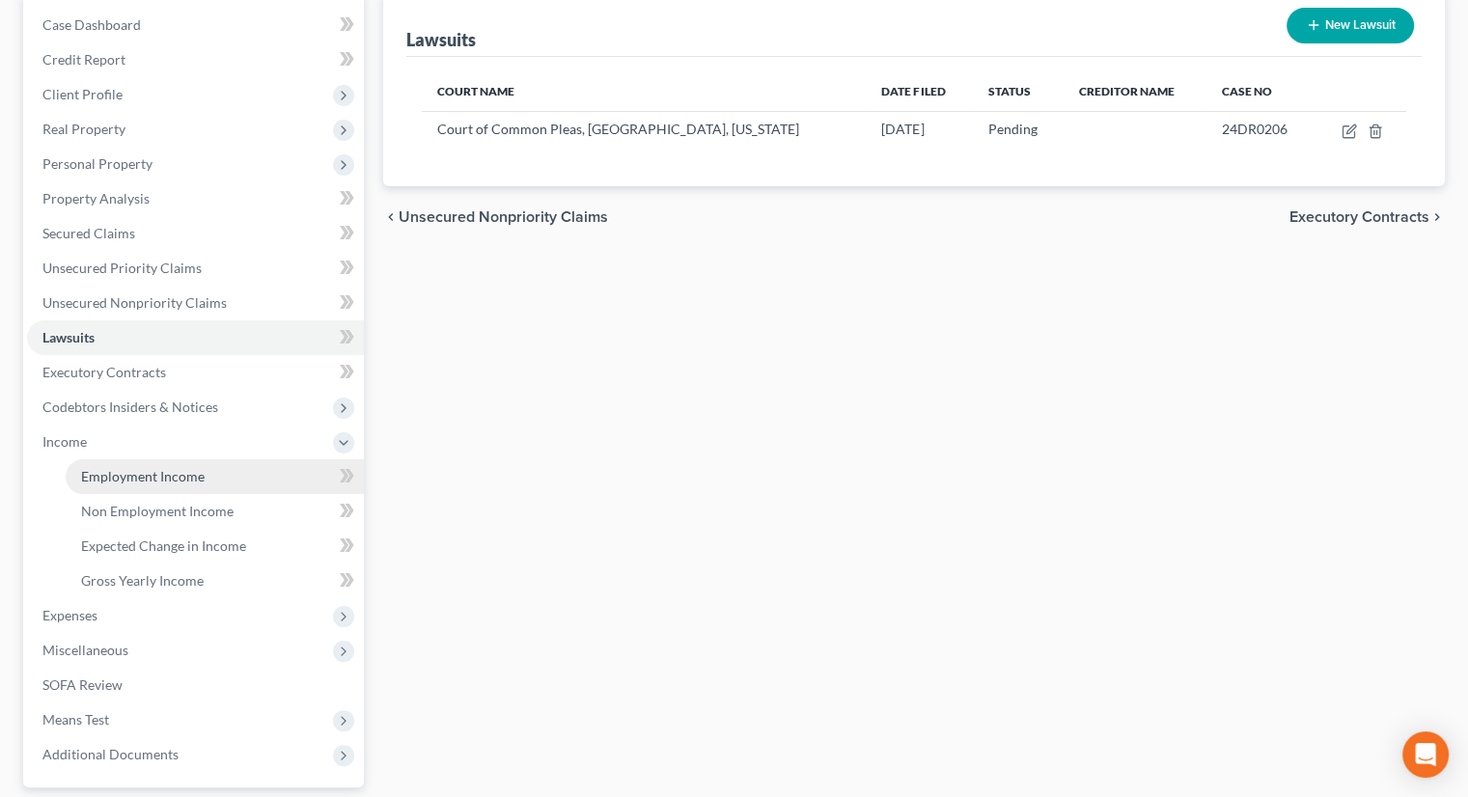
click at [106, 459] on link "Employment Income" at bounding box center [215, 476] width 298 height 35
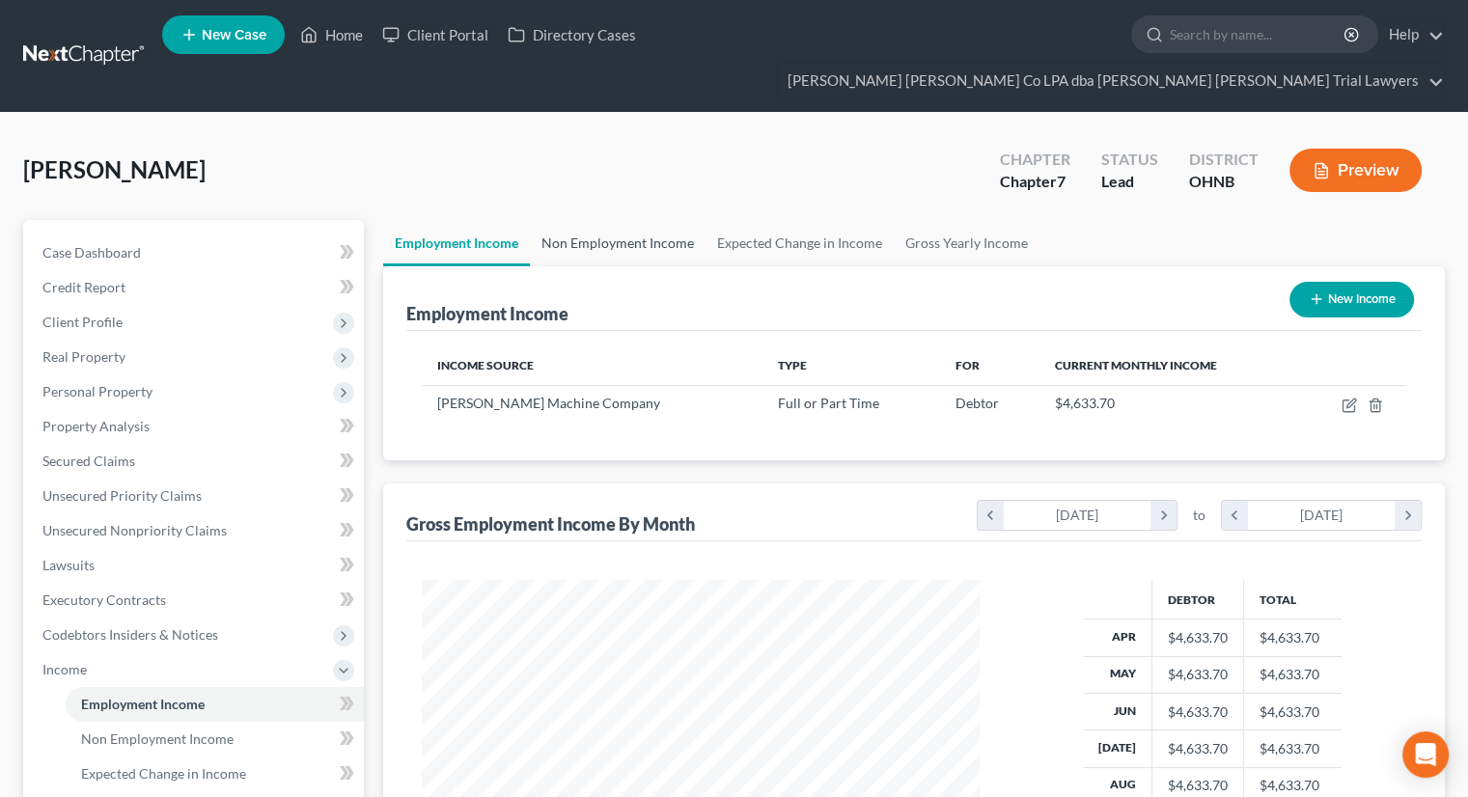
click at [587, 220] on link "Non Employment Income" at bounding box center [618, 243] width 176 height 46
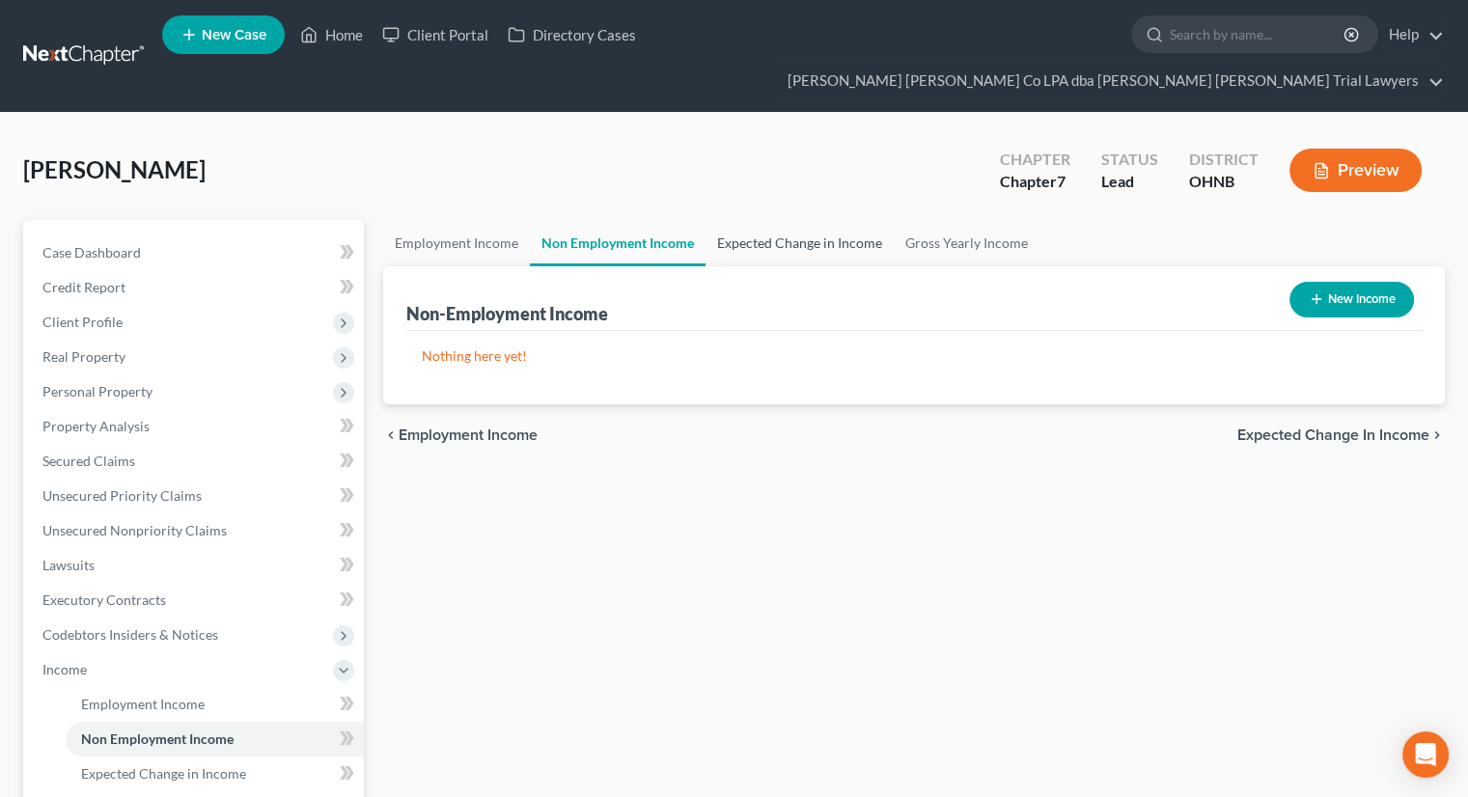
click at [757, 220] on link "Expected Change in Income" at bounding box center [799, 243] width 188 height 46
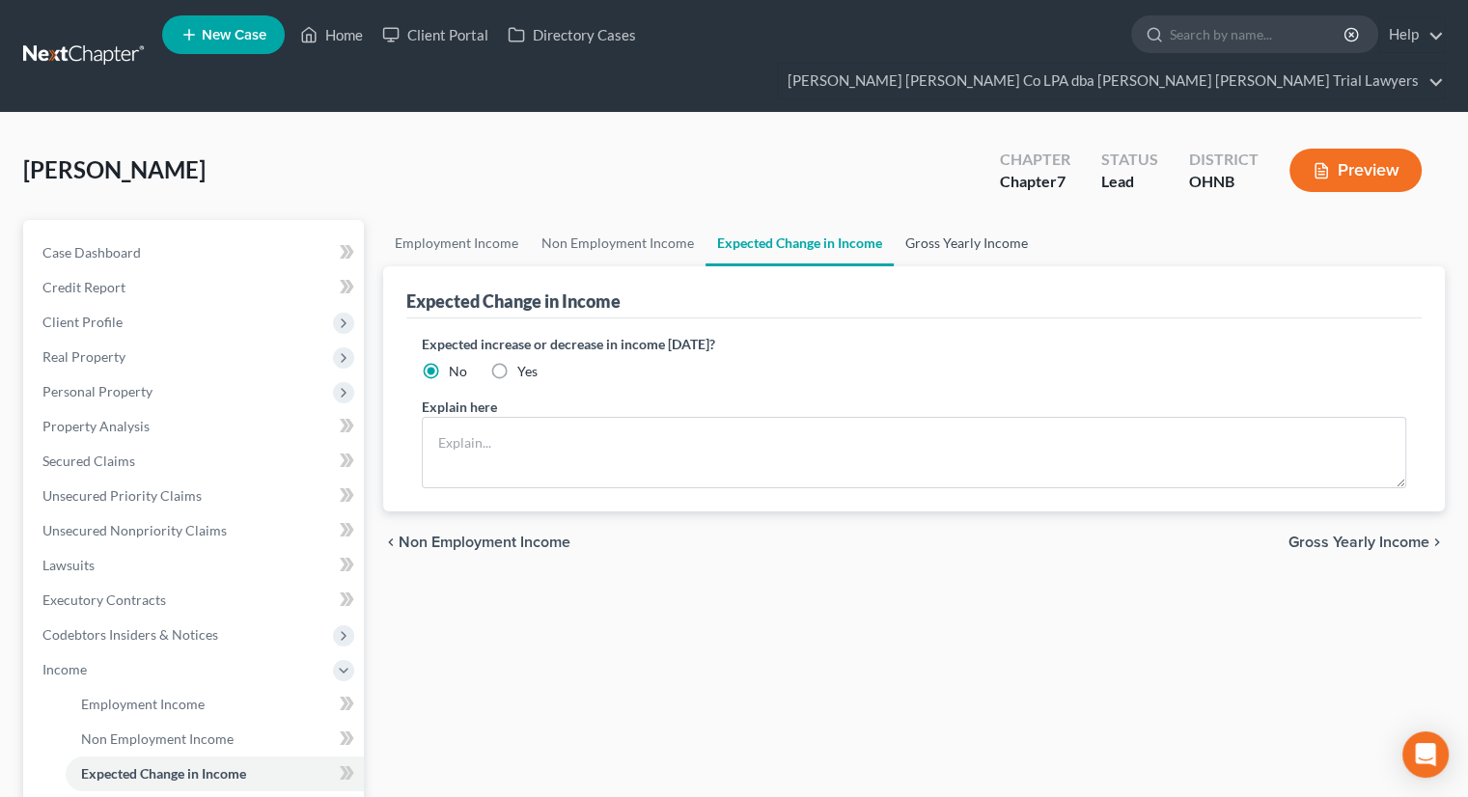
drag, startPoint x: 926, startPoint y: 208, endPoint x: 575, endPoint y: 302, distance: 363.5
click at [927, 220] on link "Gross Yearly Income" at bounding box center [967, 243] width 146 height 46
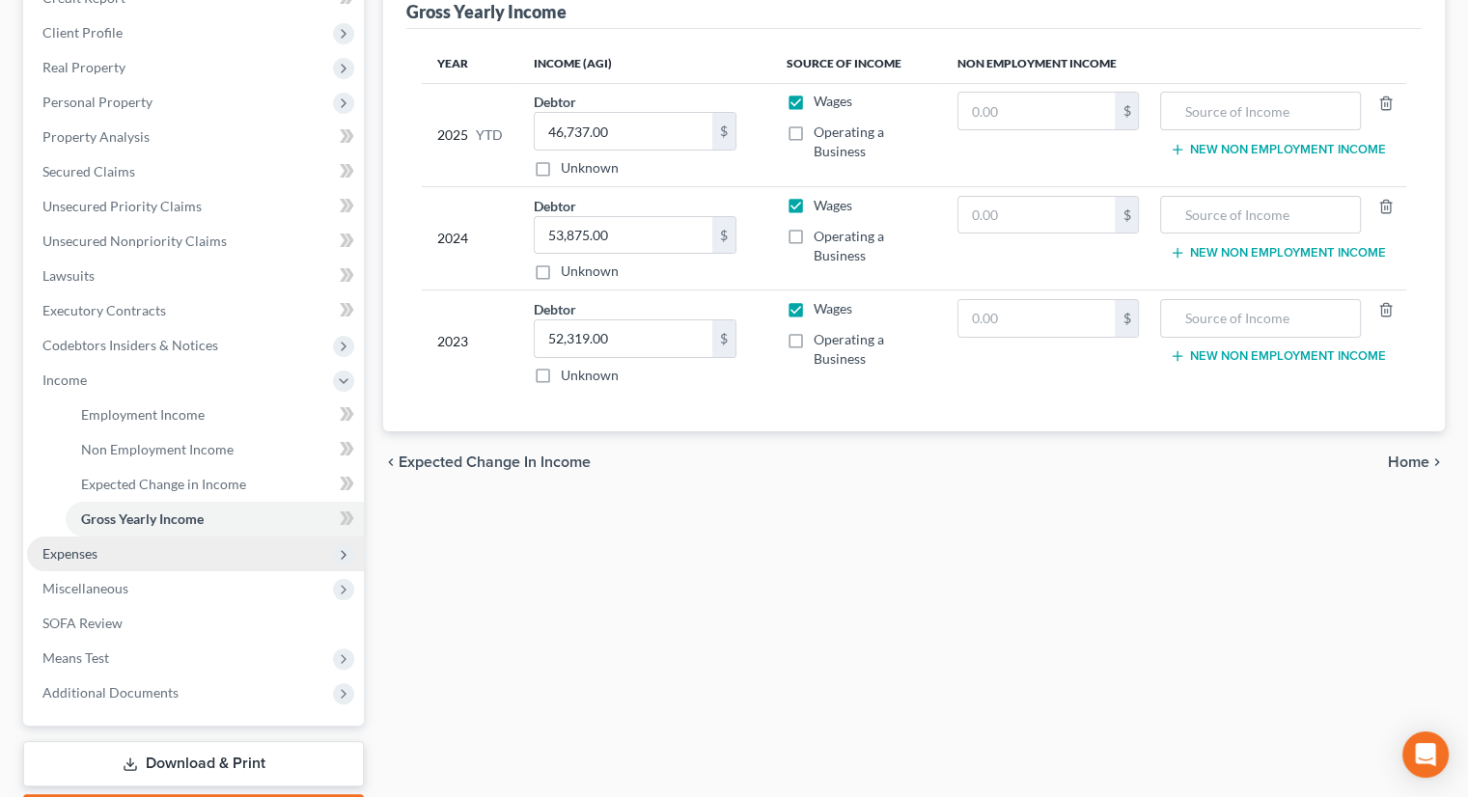
click at [112, 537] on span "Expenses" at bounding box center [195, 554] width 337 height 35
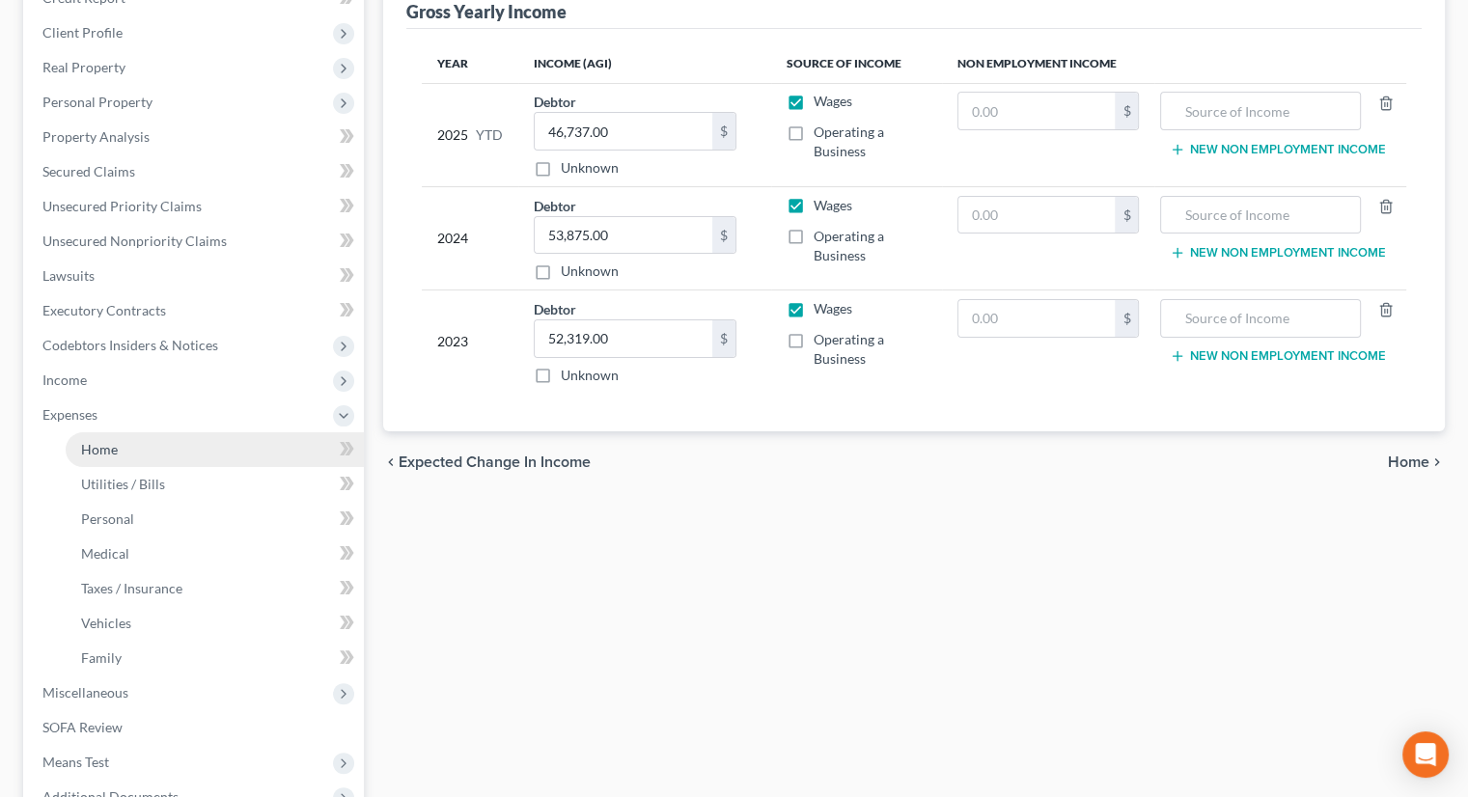
click at [128, 432] on link "Home" at bounding box center [215, 449] width 298 height 35
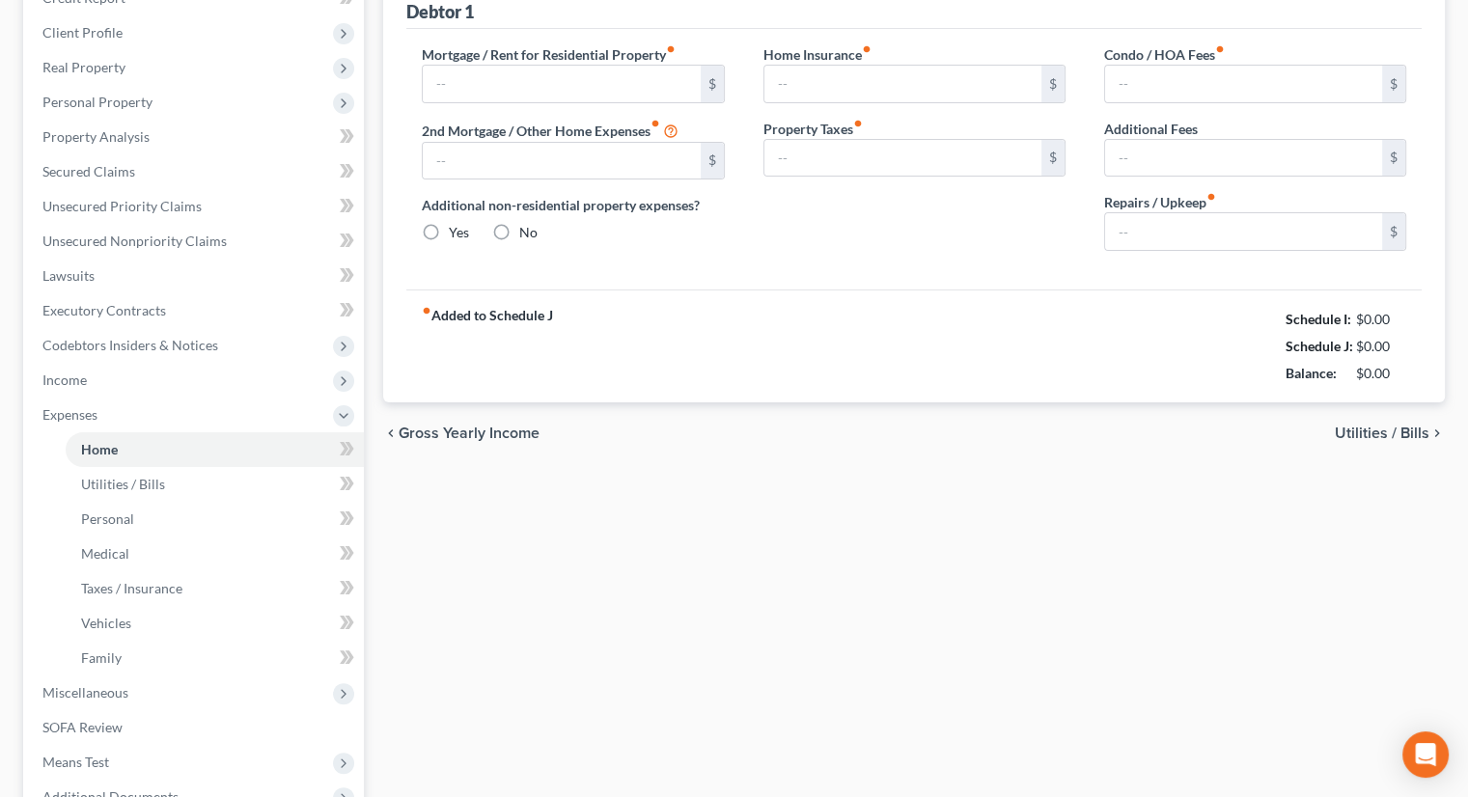
type input "1,376.55"
type input "0.00"
radio input "true"
type input "0.00"
type input "13.07"
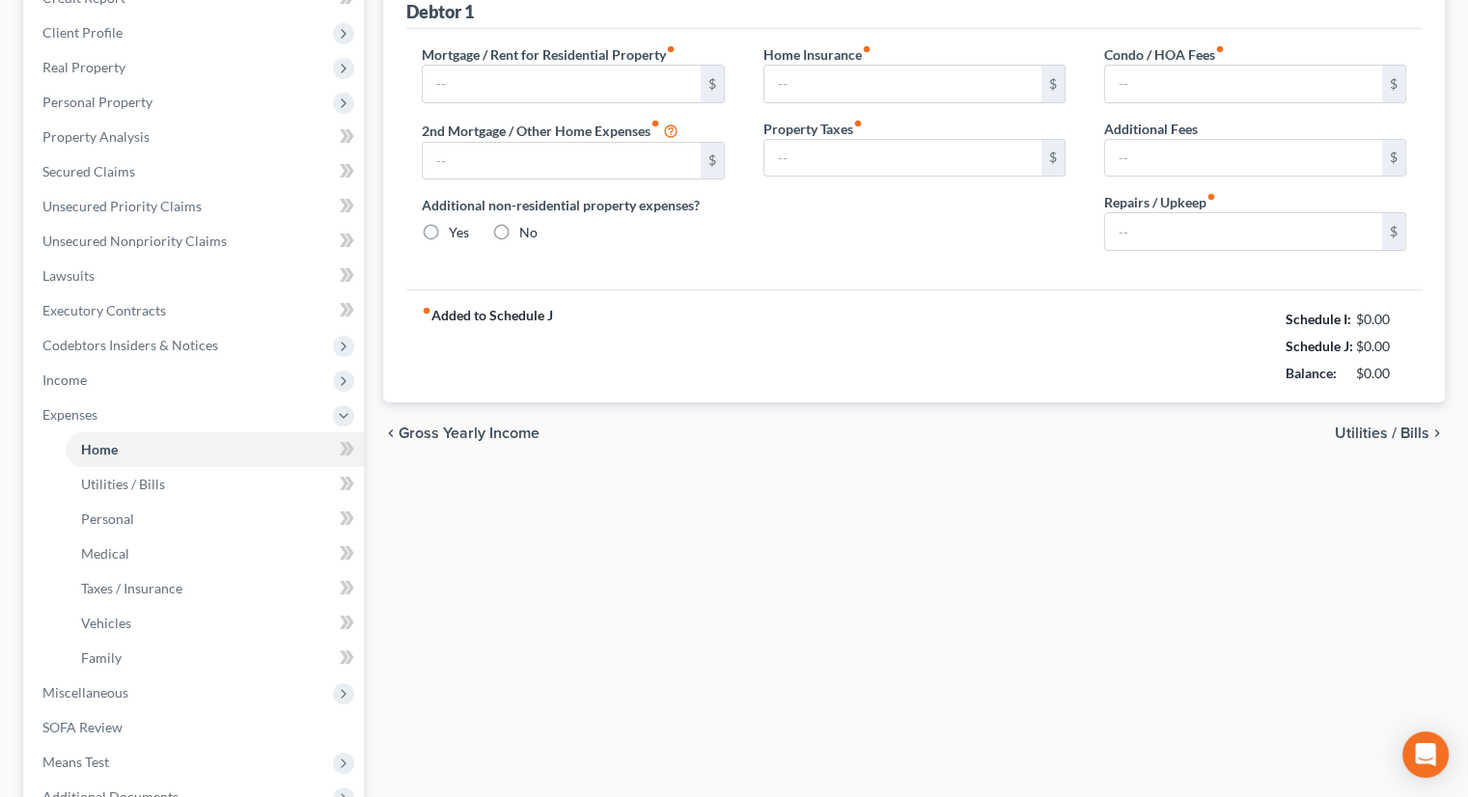
type input "0.00"
type input "100.00"
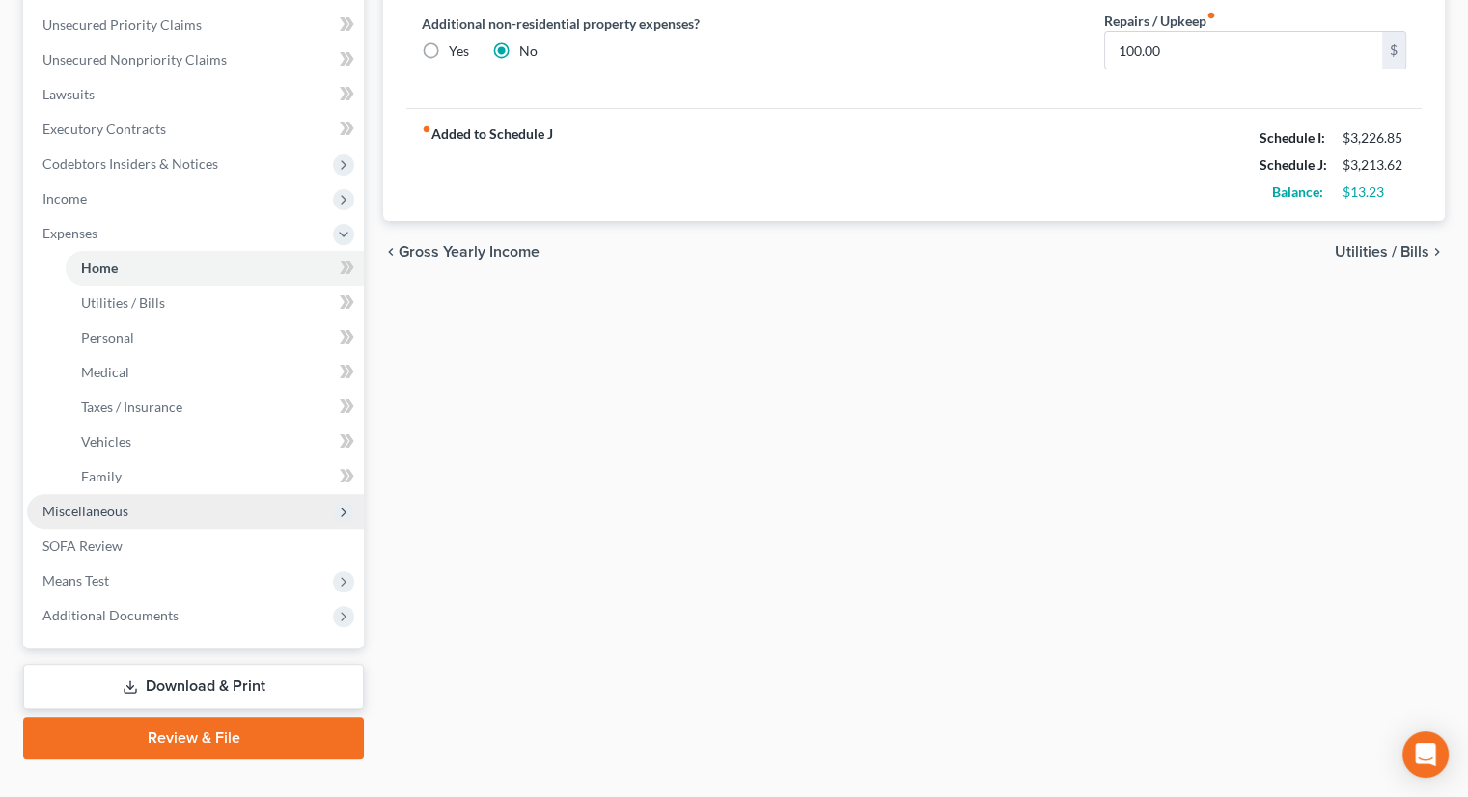
click at [147, 494] on span "Miscellaneous" at bounding box center [195, 511] width 337 height 35
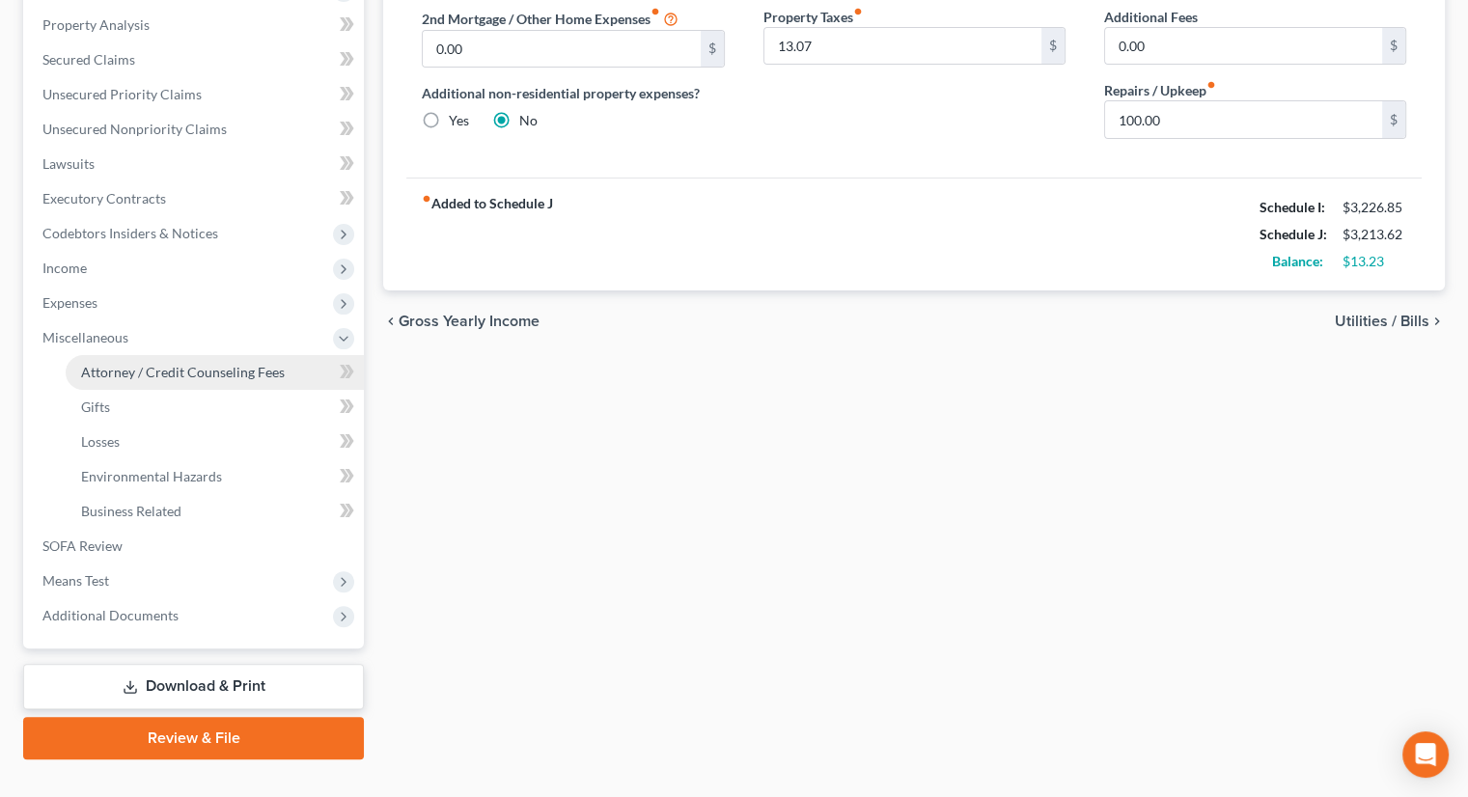
click at [220, 355] on link "Attorney / Credit Counseling Fees" at bounding box center [215, 372] width 298 height 35
select select "0"
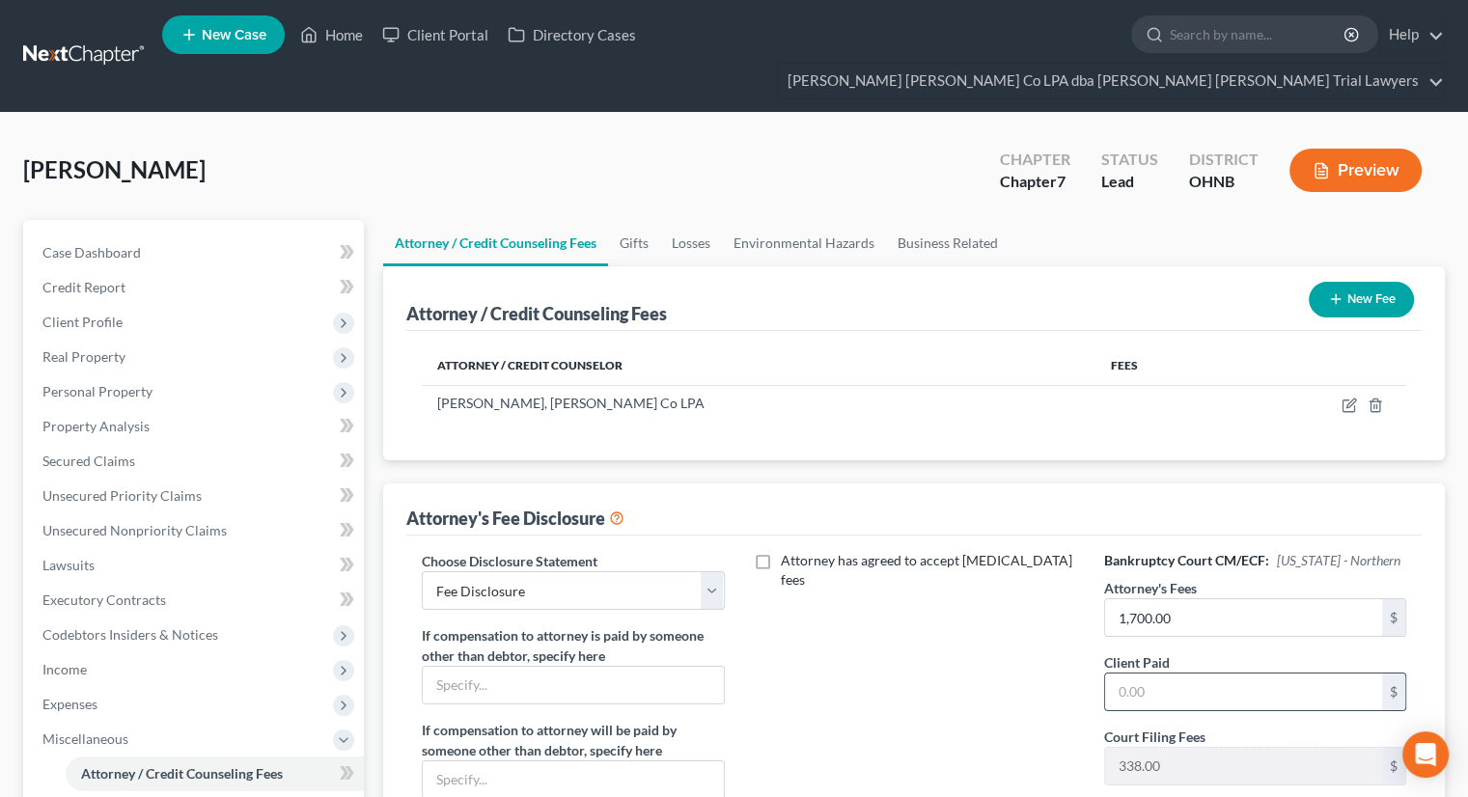
drag, startPoint x: 1190, startPoint y: 653, endPoint x: 1177, endPoint y: 654, distance: 12.6
click at [1189, 674] on input "text" at bounding box center [1243, 692] width 277 height 37
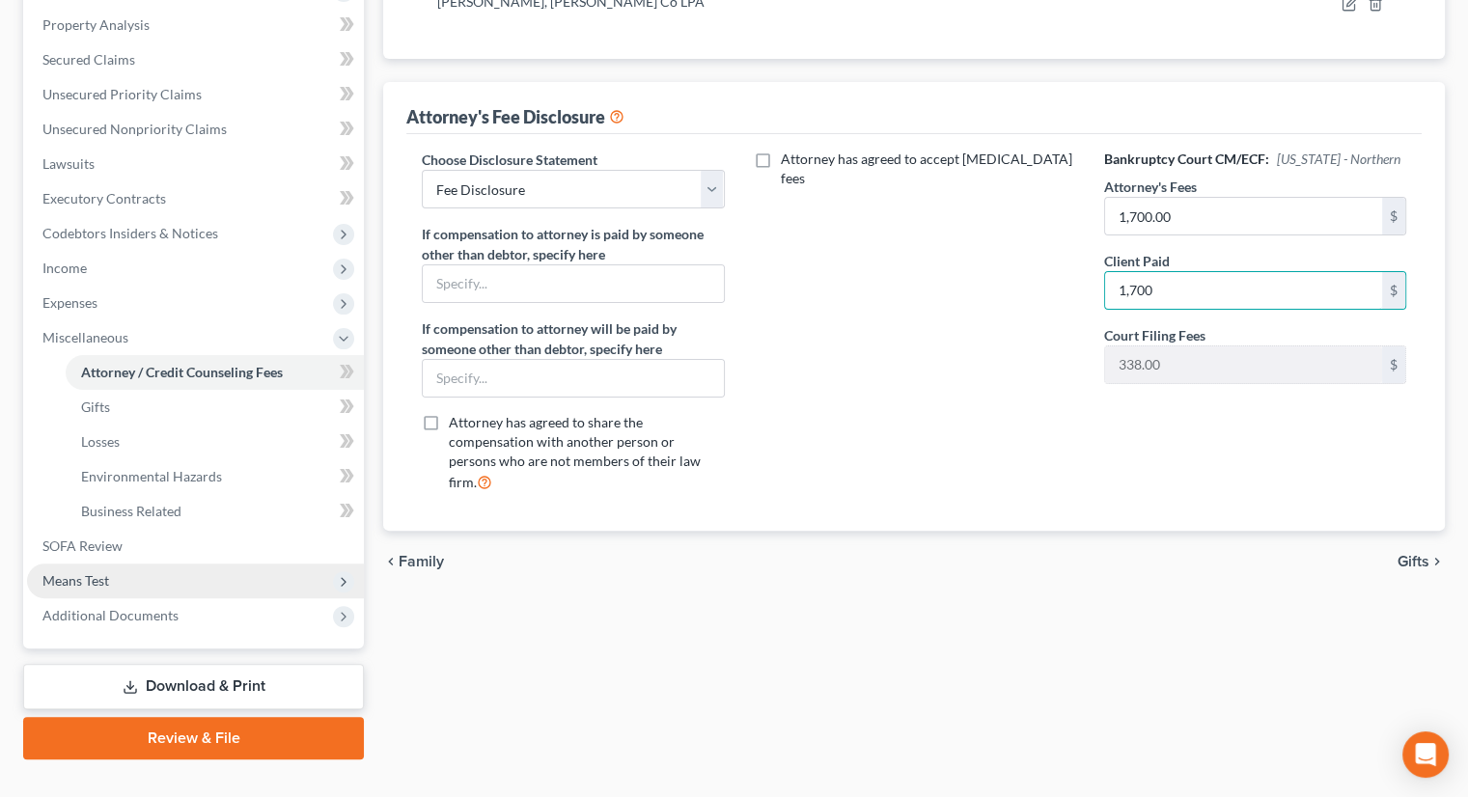
type input "1,700"
click at [128, 564] on span "Means Test" at bounding box center [195, 581] width 337 height 35
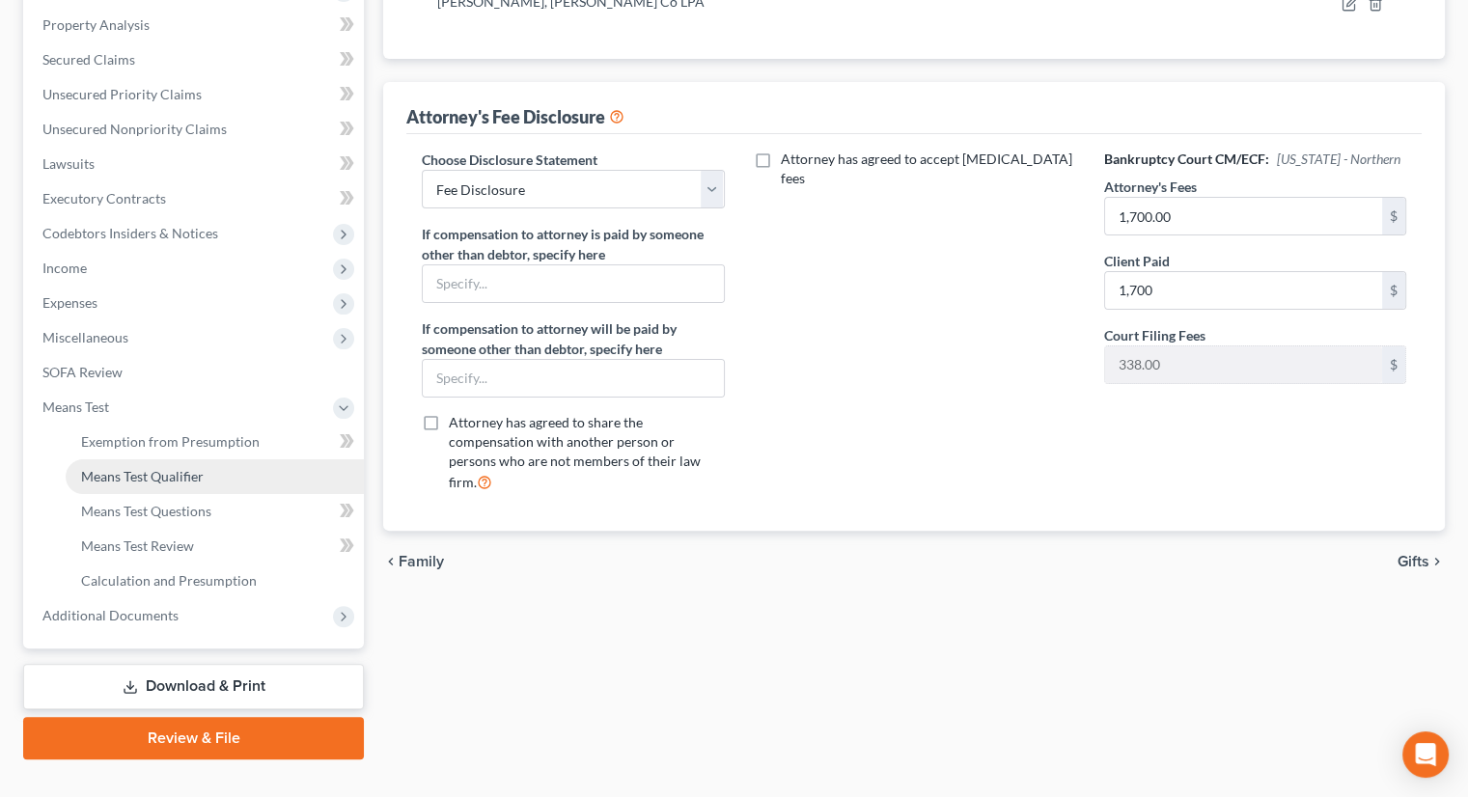
click at [165, 459] on link "Means Test Qualifier" at bounding box center [215, 476] width 298 height 35
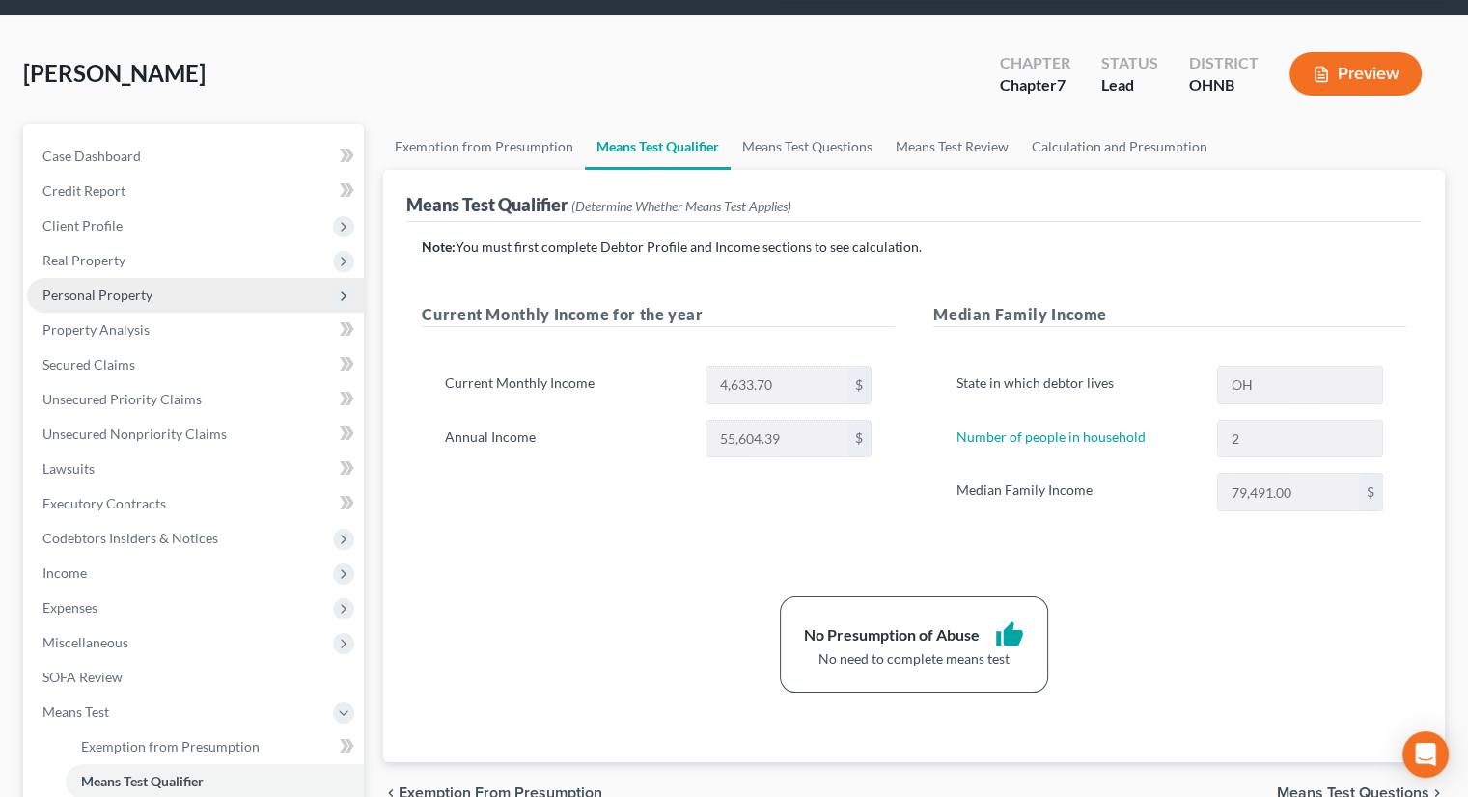
scroll to position [33, 0]
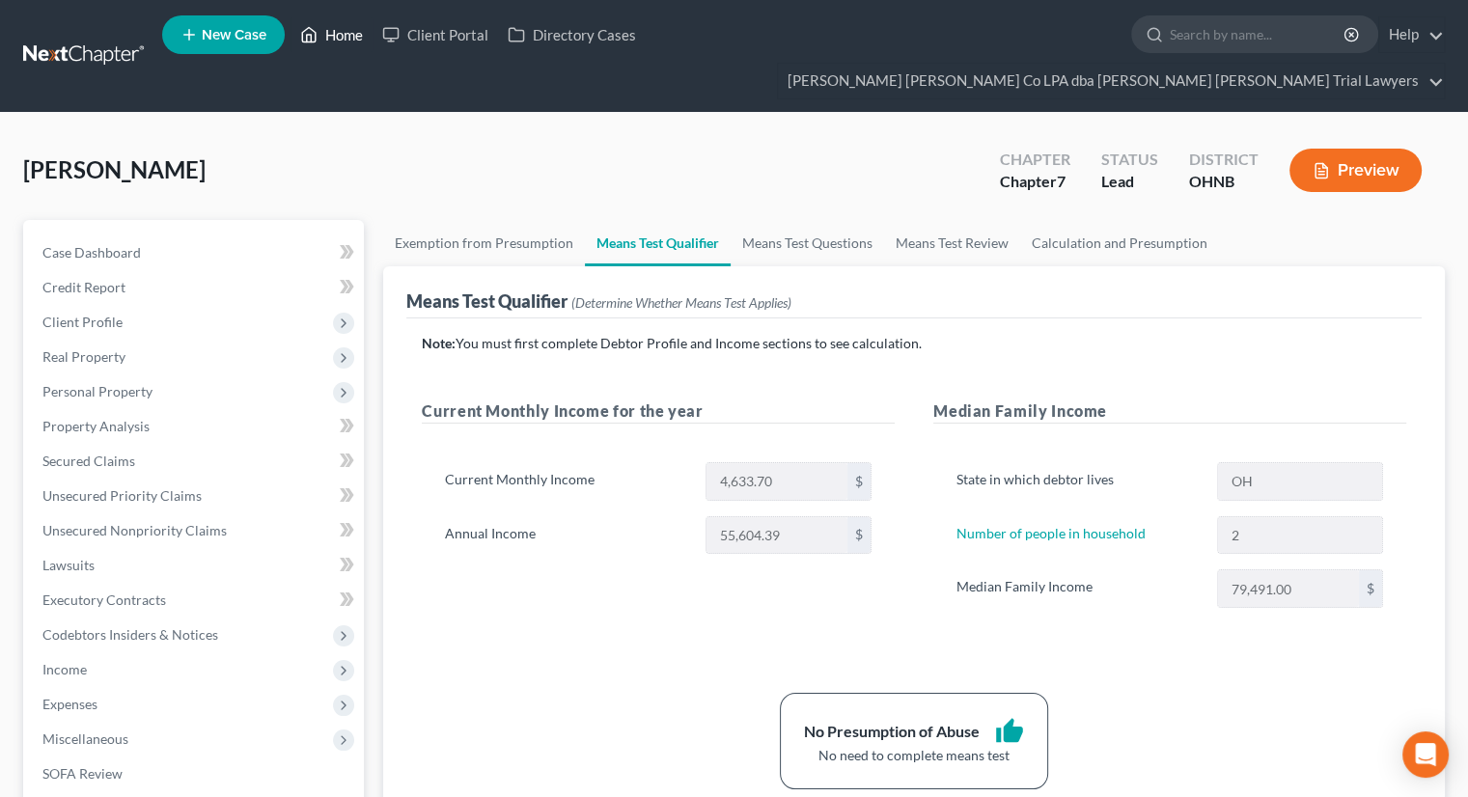
click at [345, 39] on link "Home" at bounding box center [331, 34] width 82 height 35
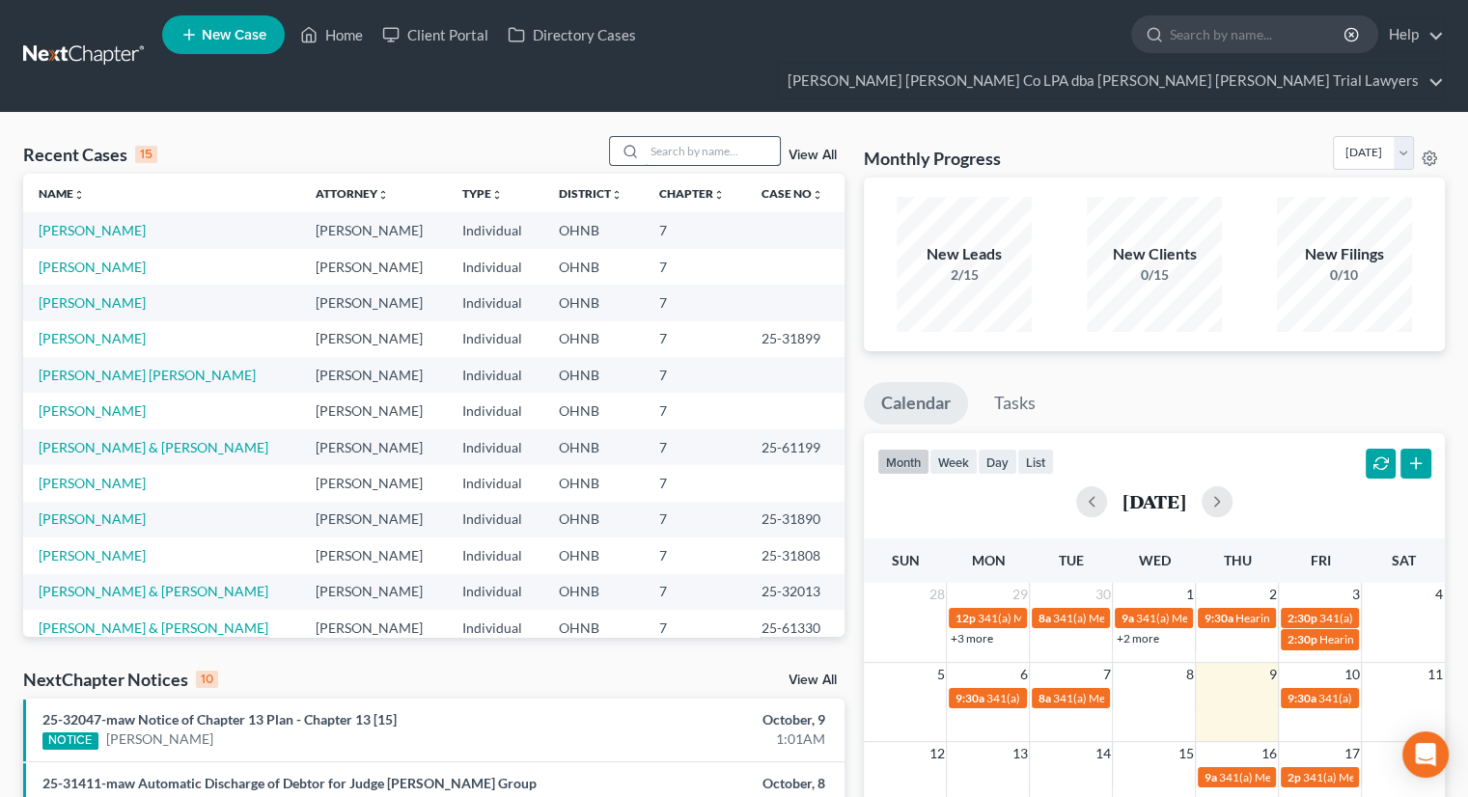
click at [703, 137] on input "search" at bounding box center [712, 151] width 135 height 28
click at [679, 137] on input "search" at bounding box center [712, 151] width 135 height 28
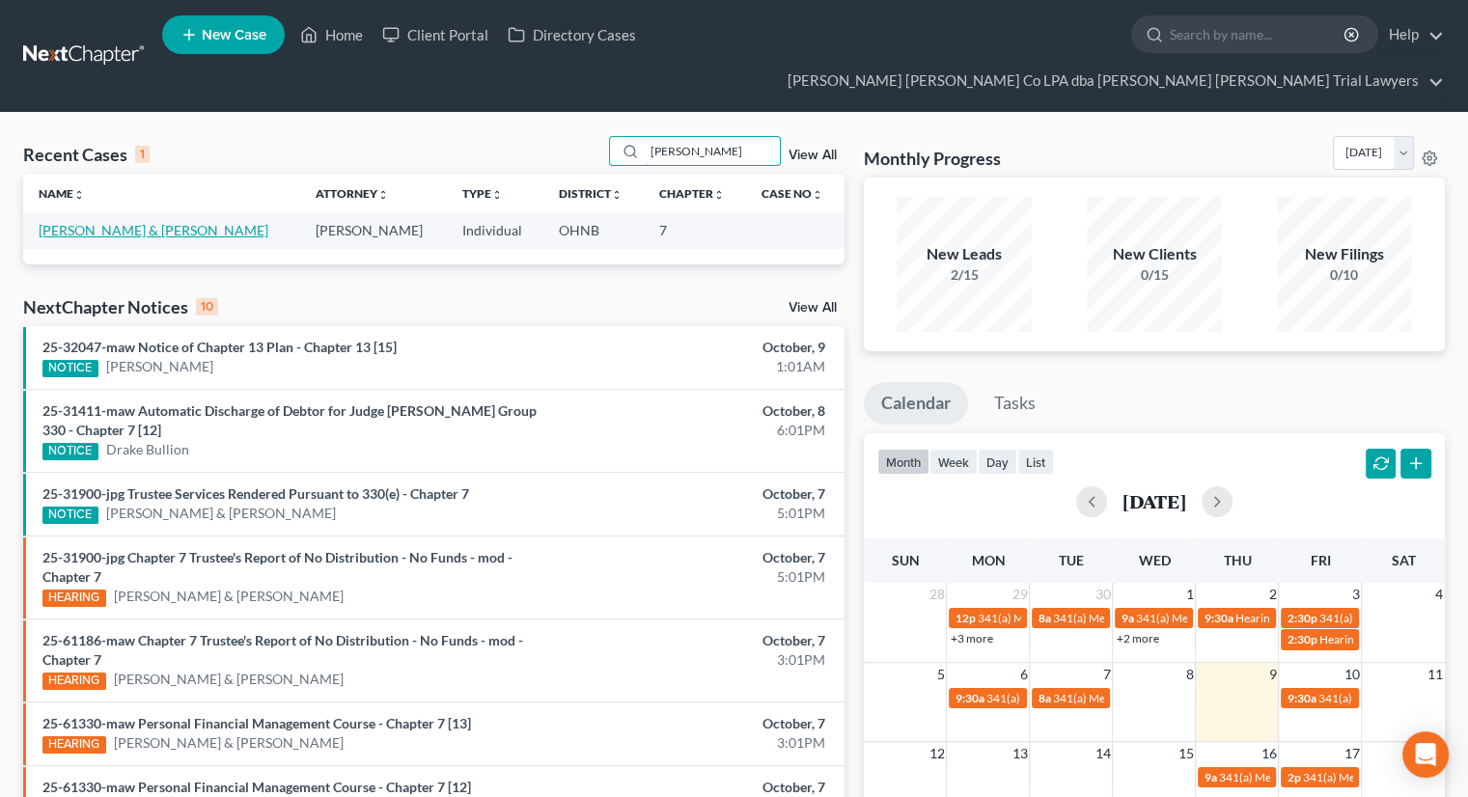
type input "[PERSON_NAME]"
click at [73, 222] on link "[PERSON_NAME] & [PERSON_NAME]" at bounding box center [154, 230] width 230 height 16
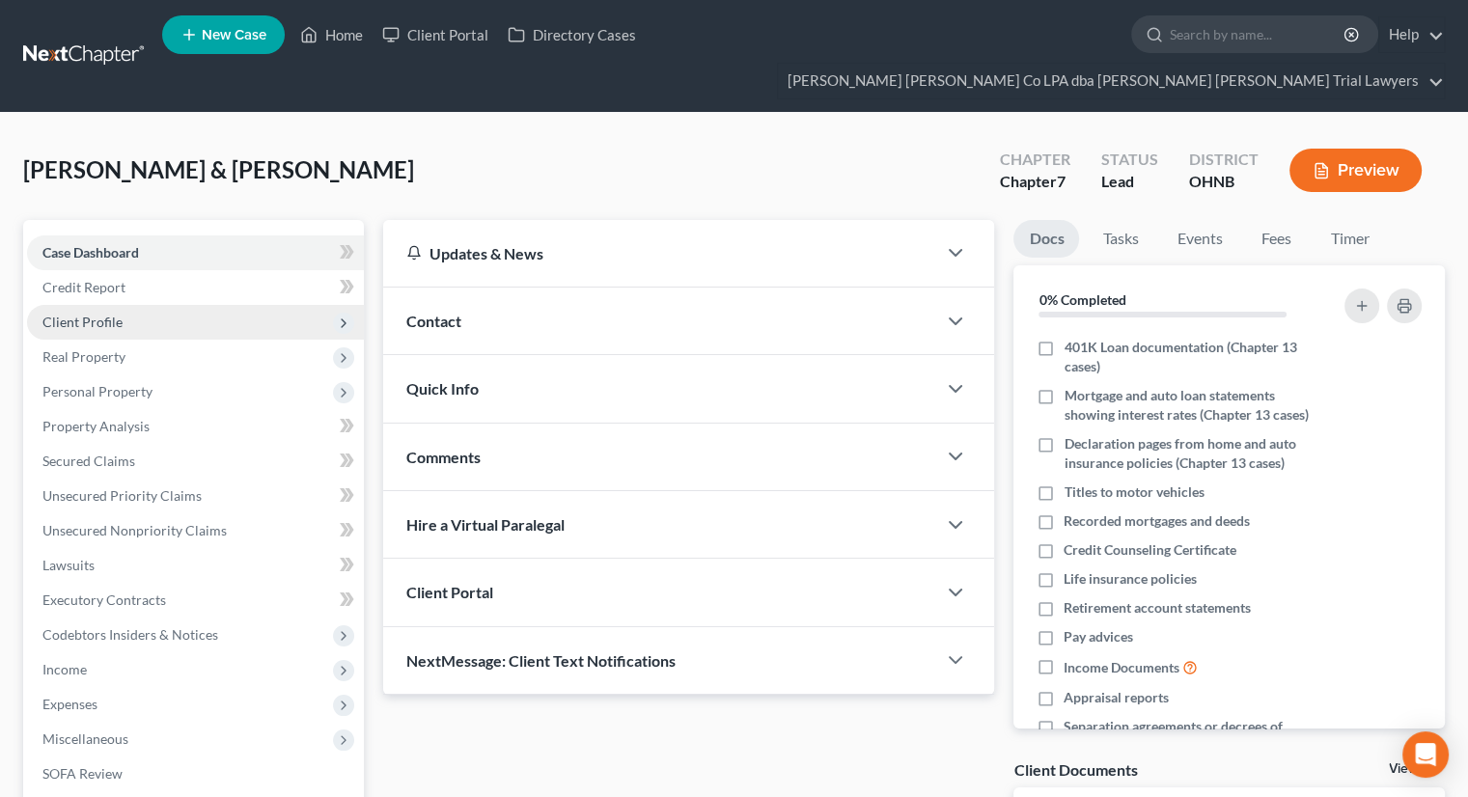
click at [125, 305] on span "Client Profile" at bounding box center [195, 322] width 337 height 35
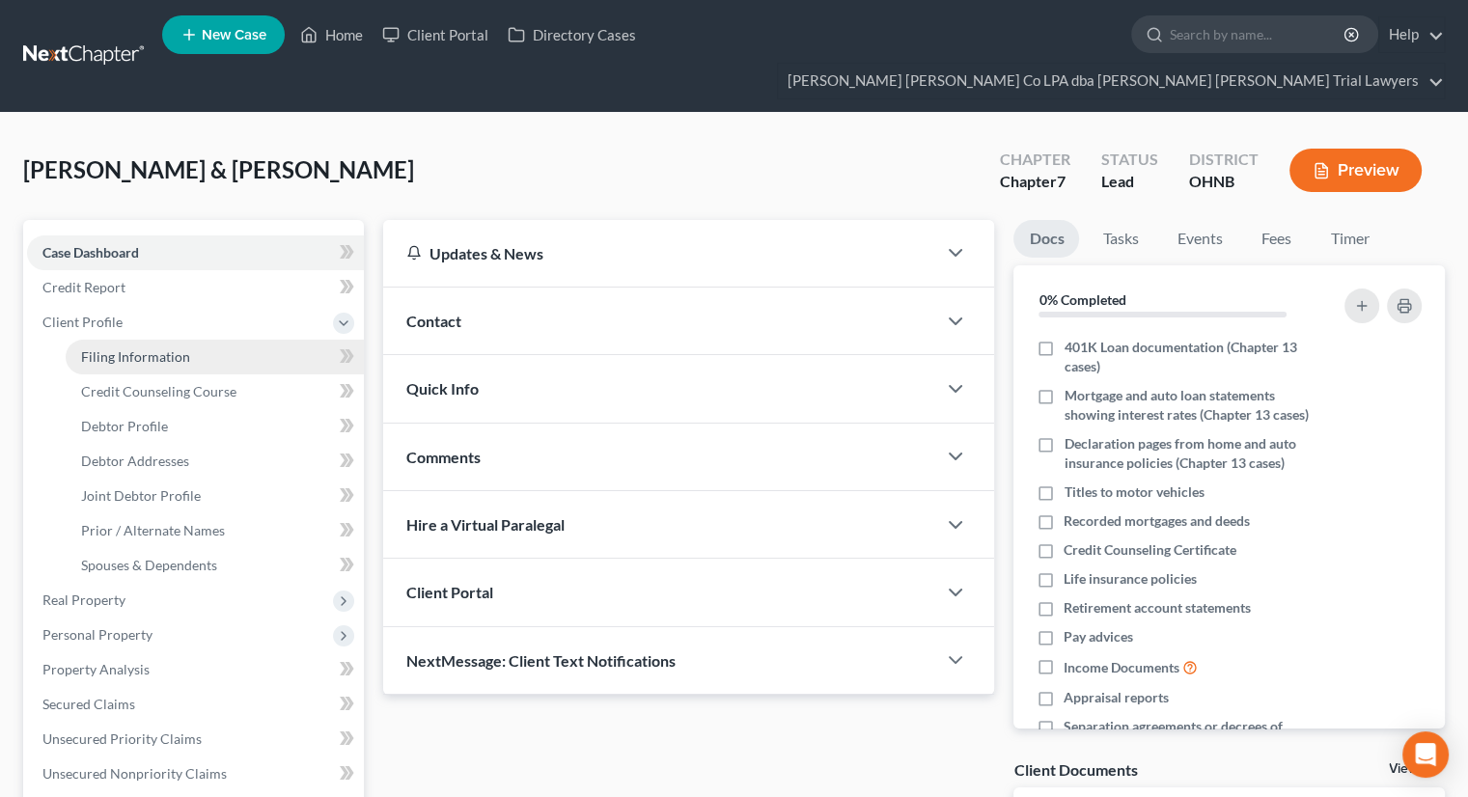
click at [129, 348] on span "Filing Information" at bounding box center [135, 356] width 109 height 16
select select "1"
select select "0"
select select "61"
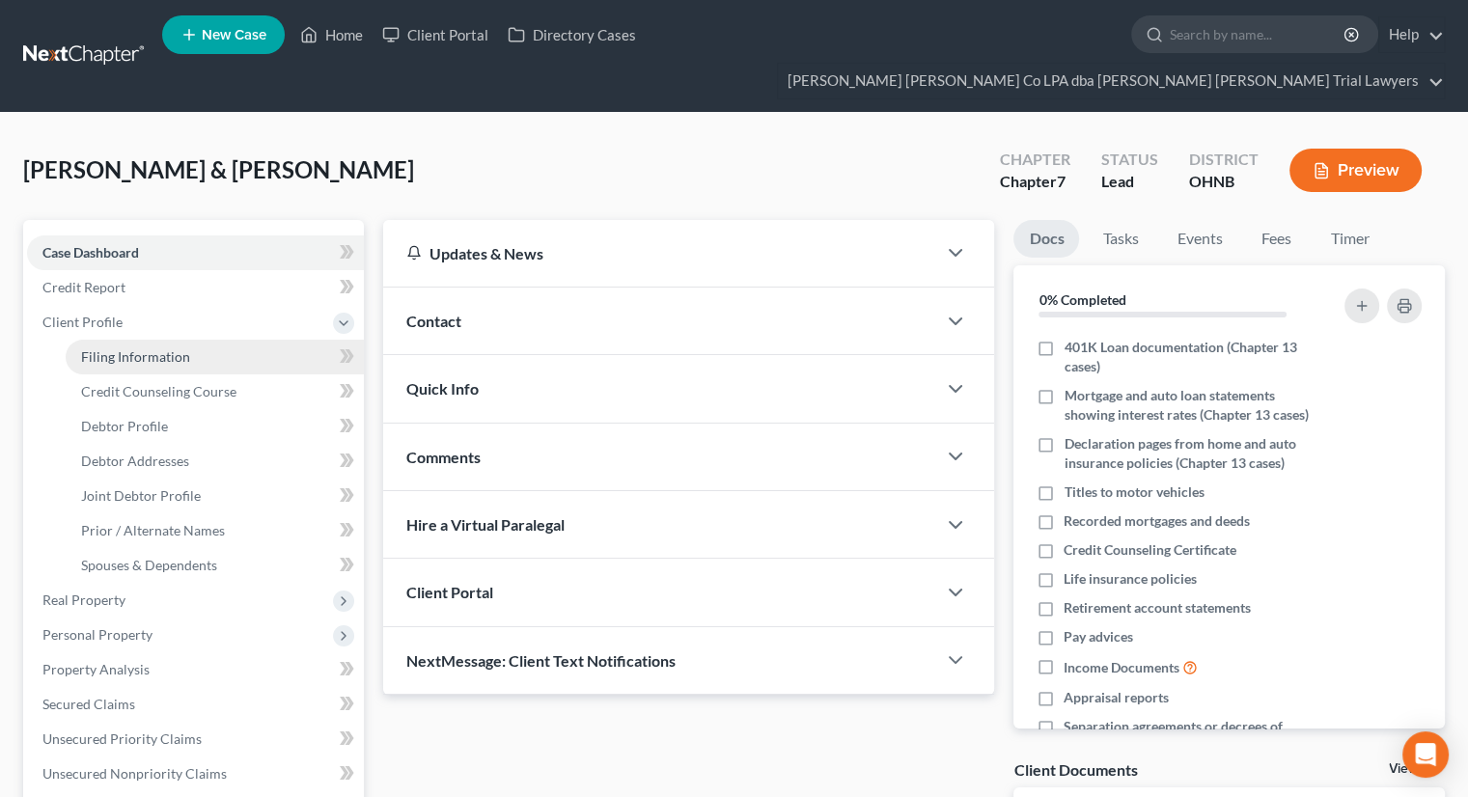
select select "0"
select select "36"
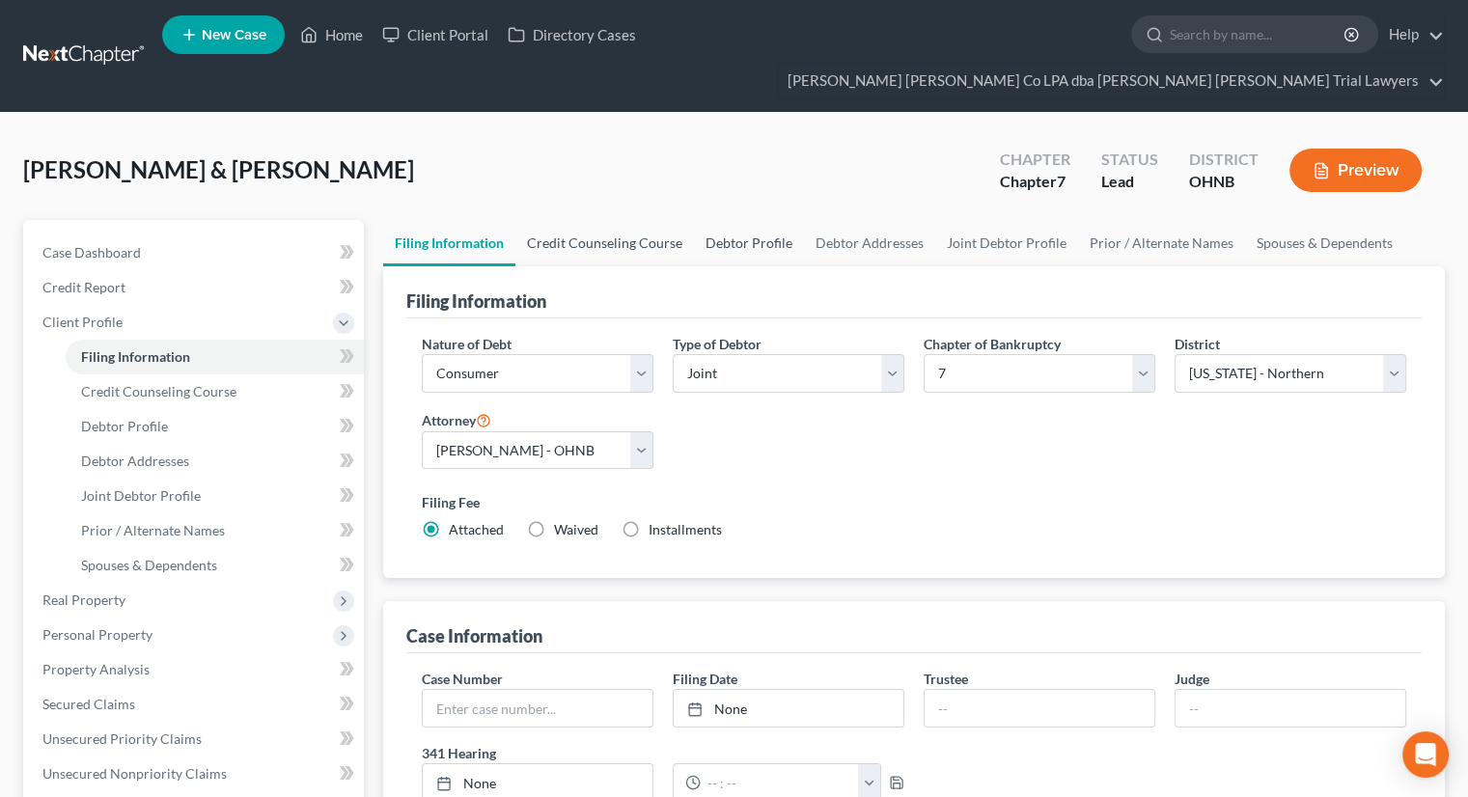
click at [648, 220] on link "Credit Counseling Course" at bounding box center [604, 243] width 179 height 46
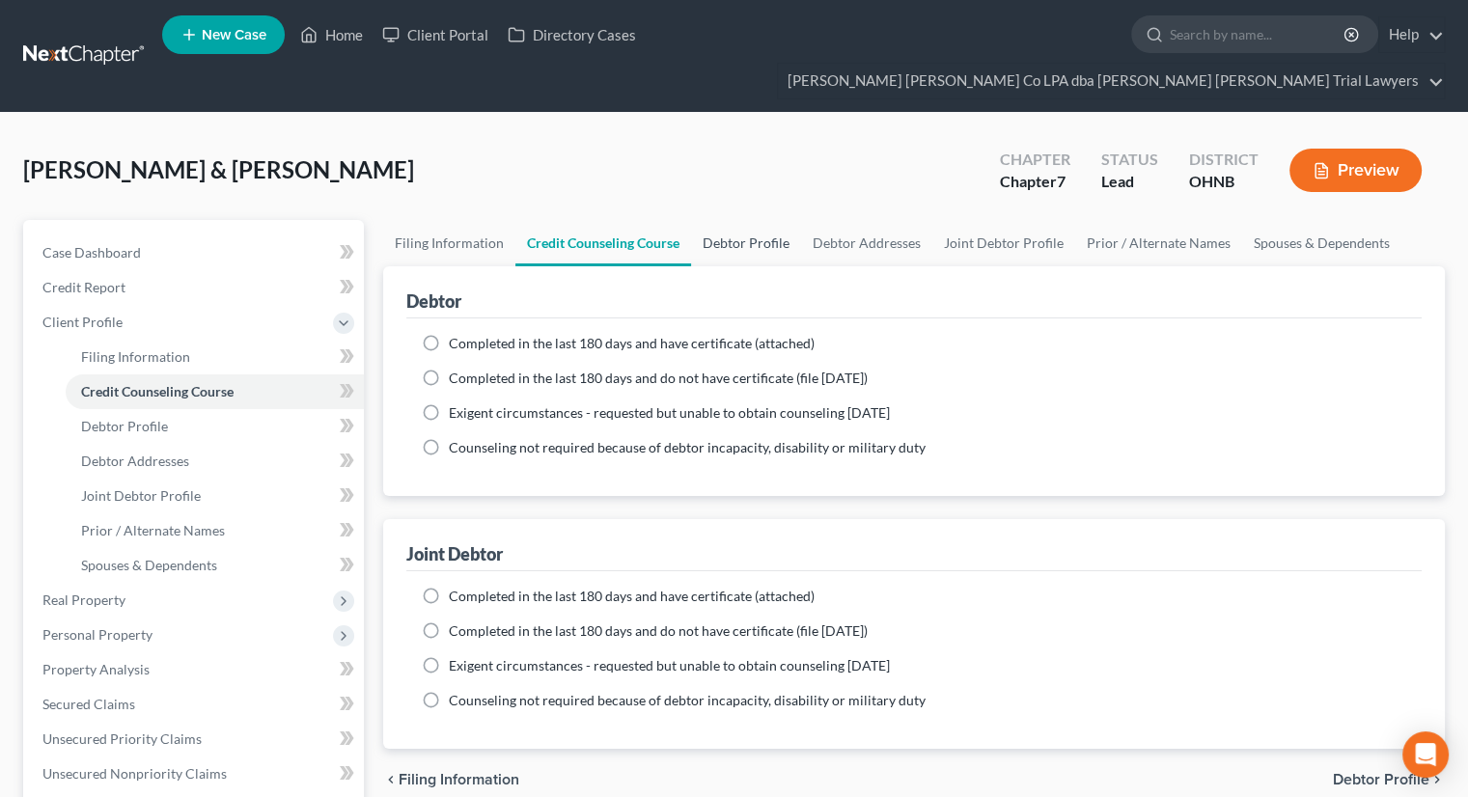
click at [755, 220] on link "Debtor Profile" at bounding box center [746, 243] width 110 height 46
select select "1"
select select "7"
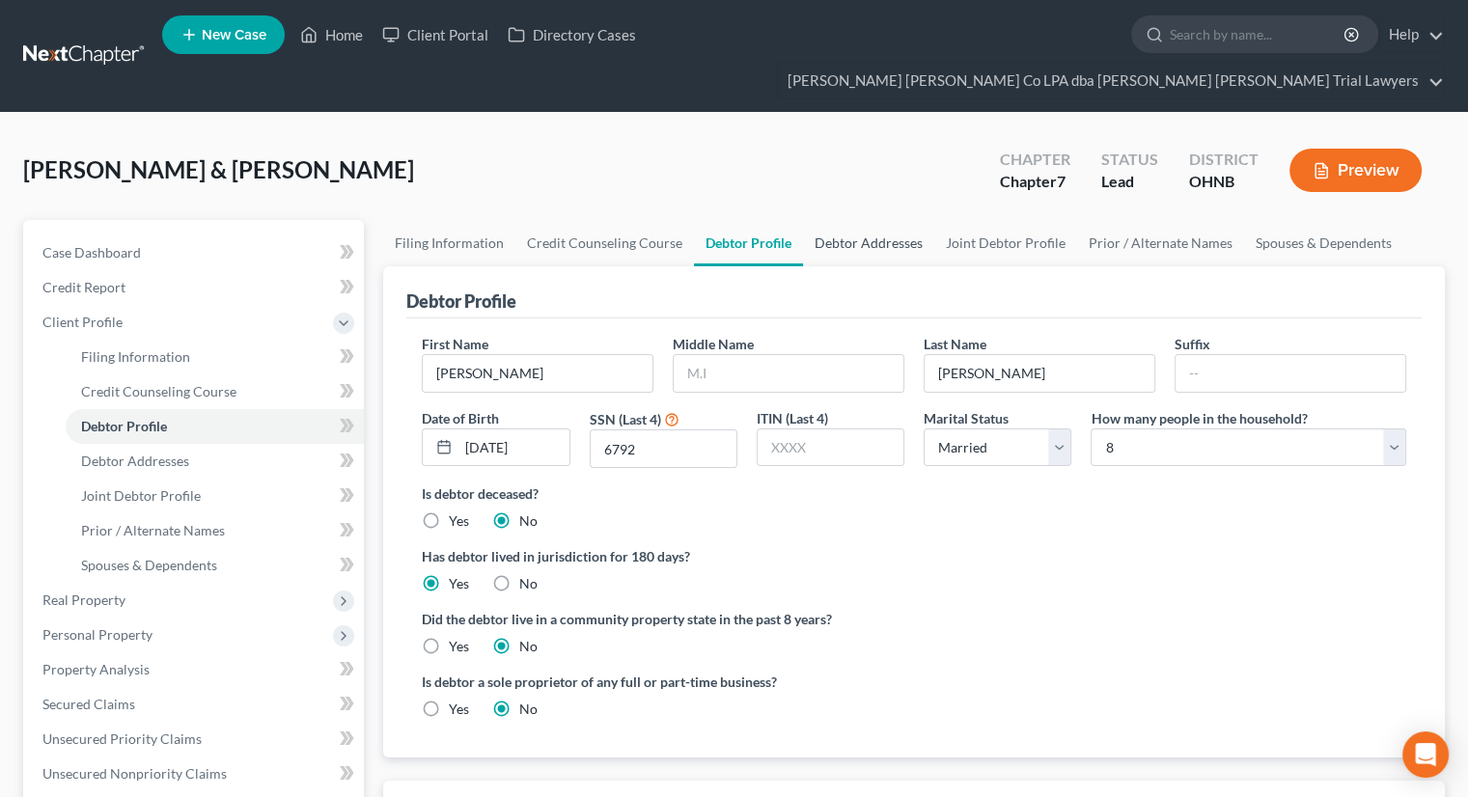
click at [842, 220] on link "Debtor Addresses" at bounding box center [868, 243] width 131 height 46
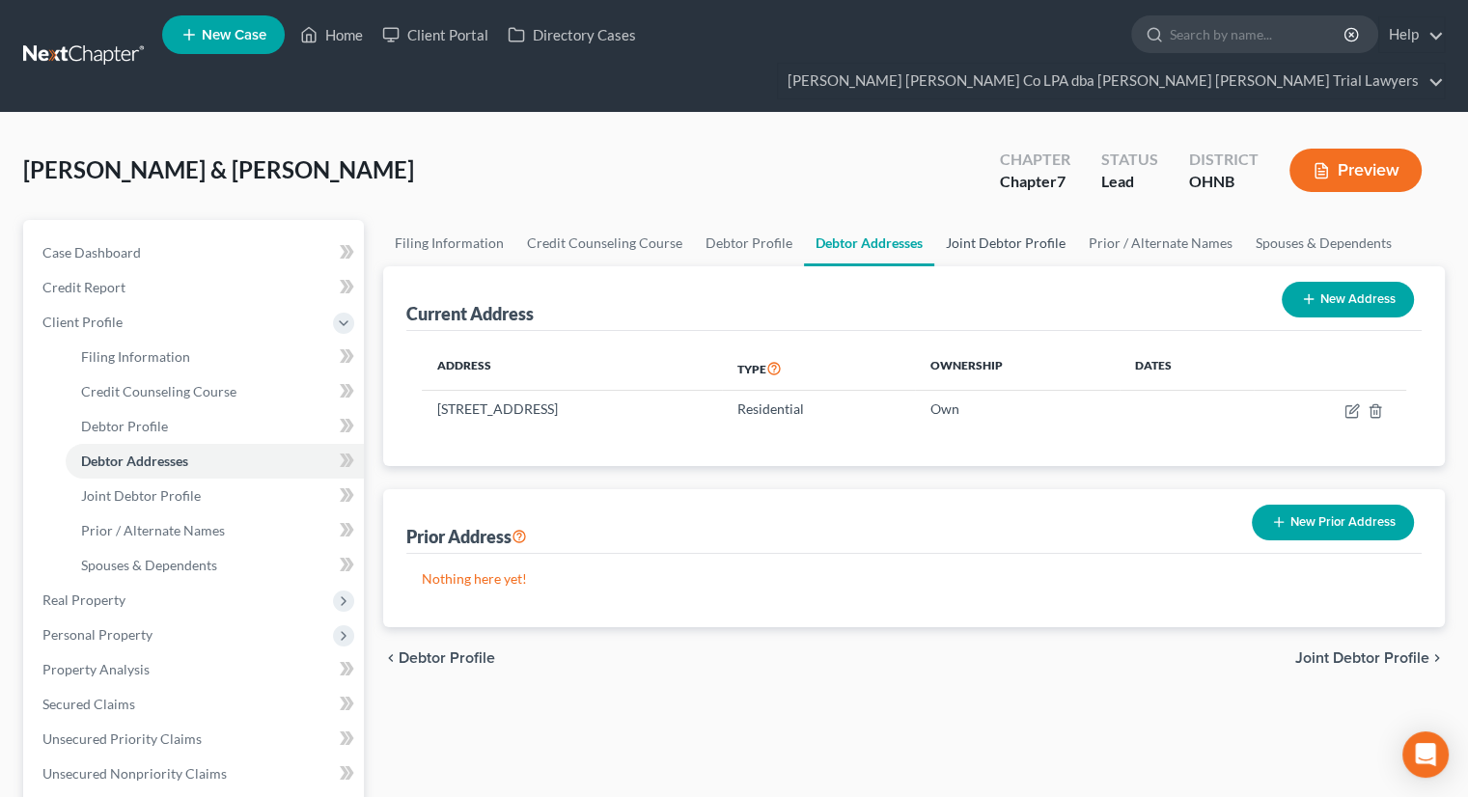
click at [977, 220] on link "Joint Debtor Profile" at bounding box center [1005, 243] width 143 height 46
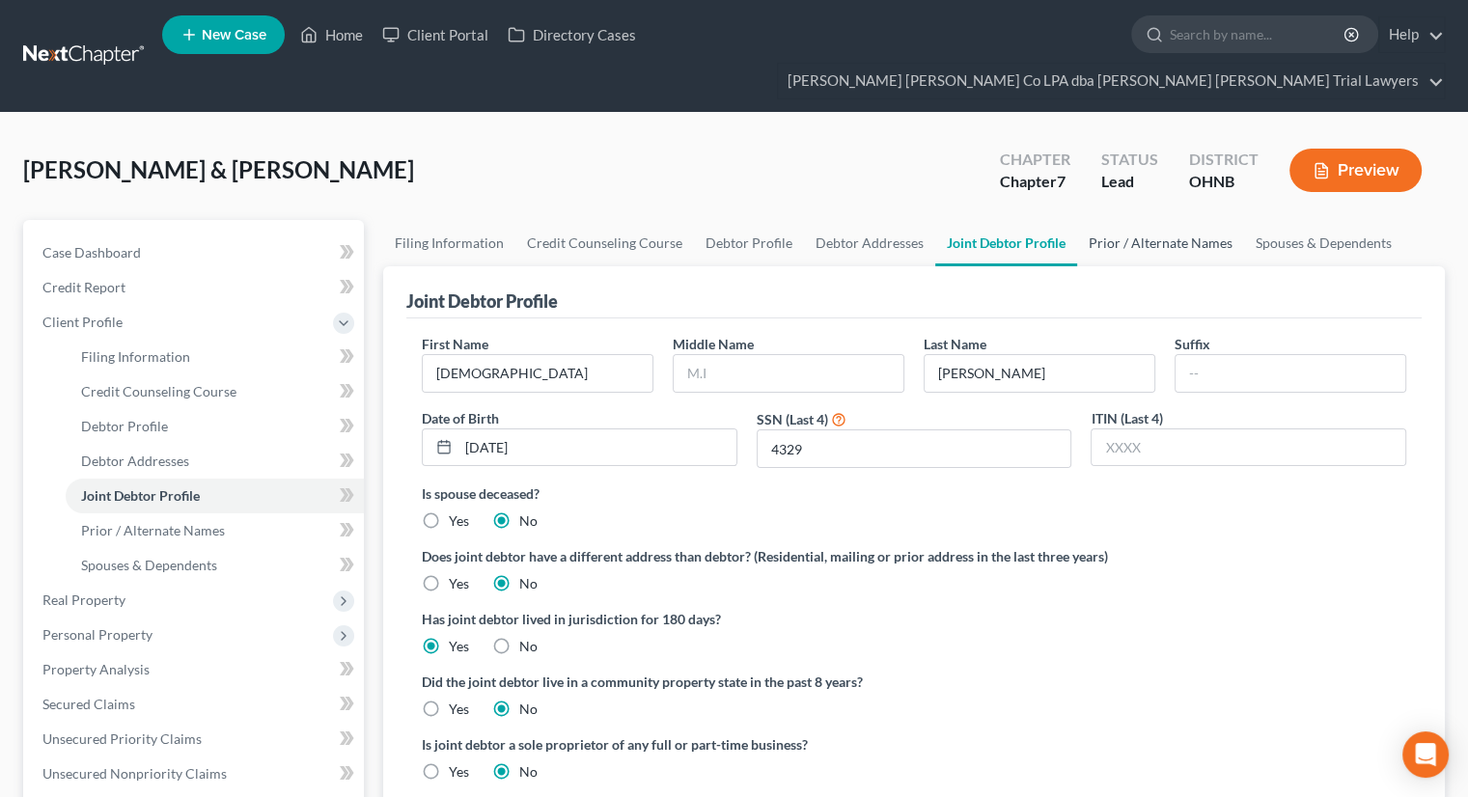
click at [1111, 220] on link "Prior / Alternate Names" at bounding box center [1160, 243] width 167 height 46
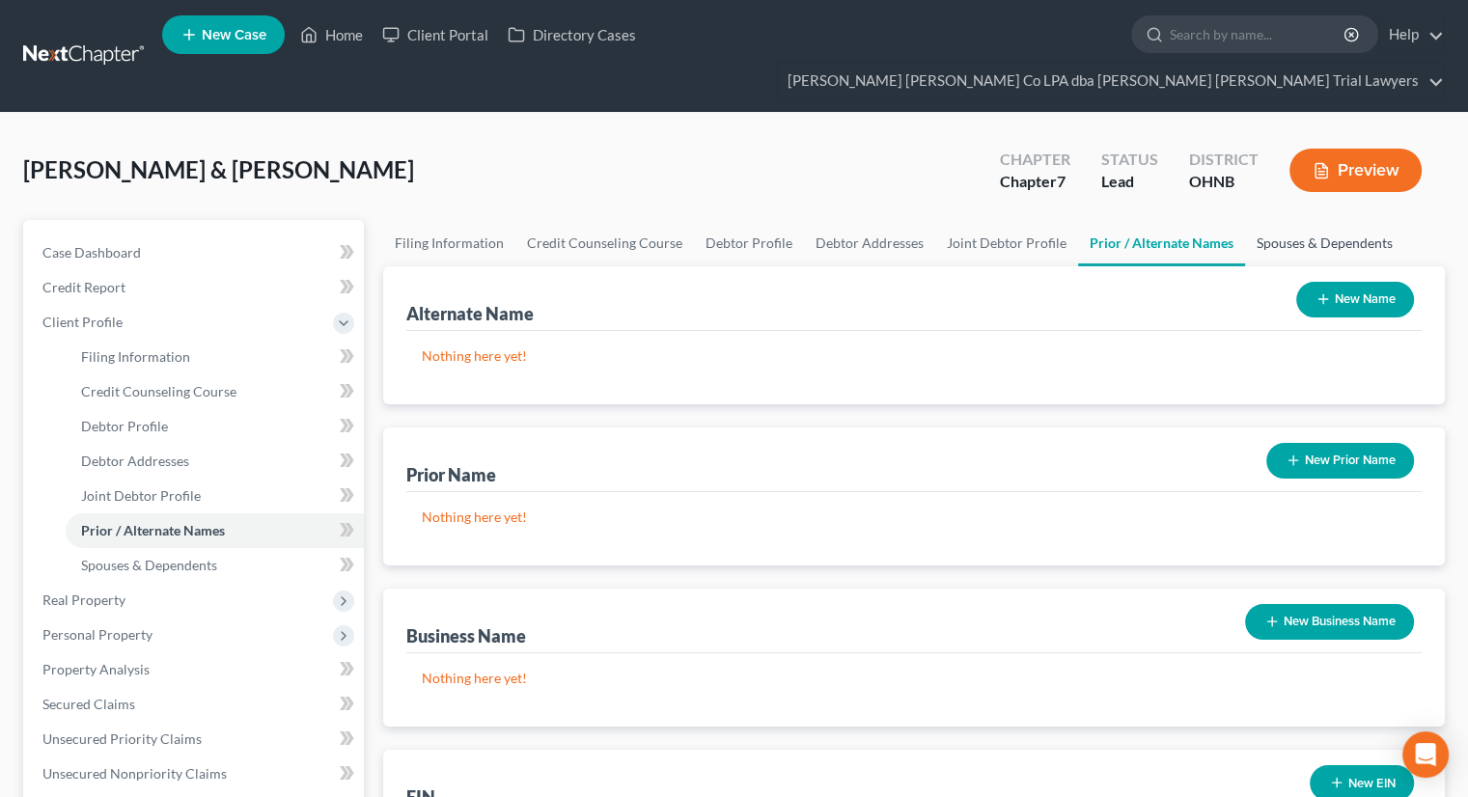
click at [1302, 220] on link "Spouses & Dependents" at bounding box center [1324, 243] width 159 height 46
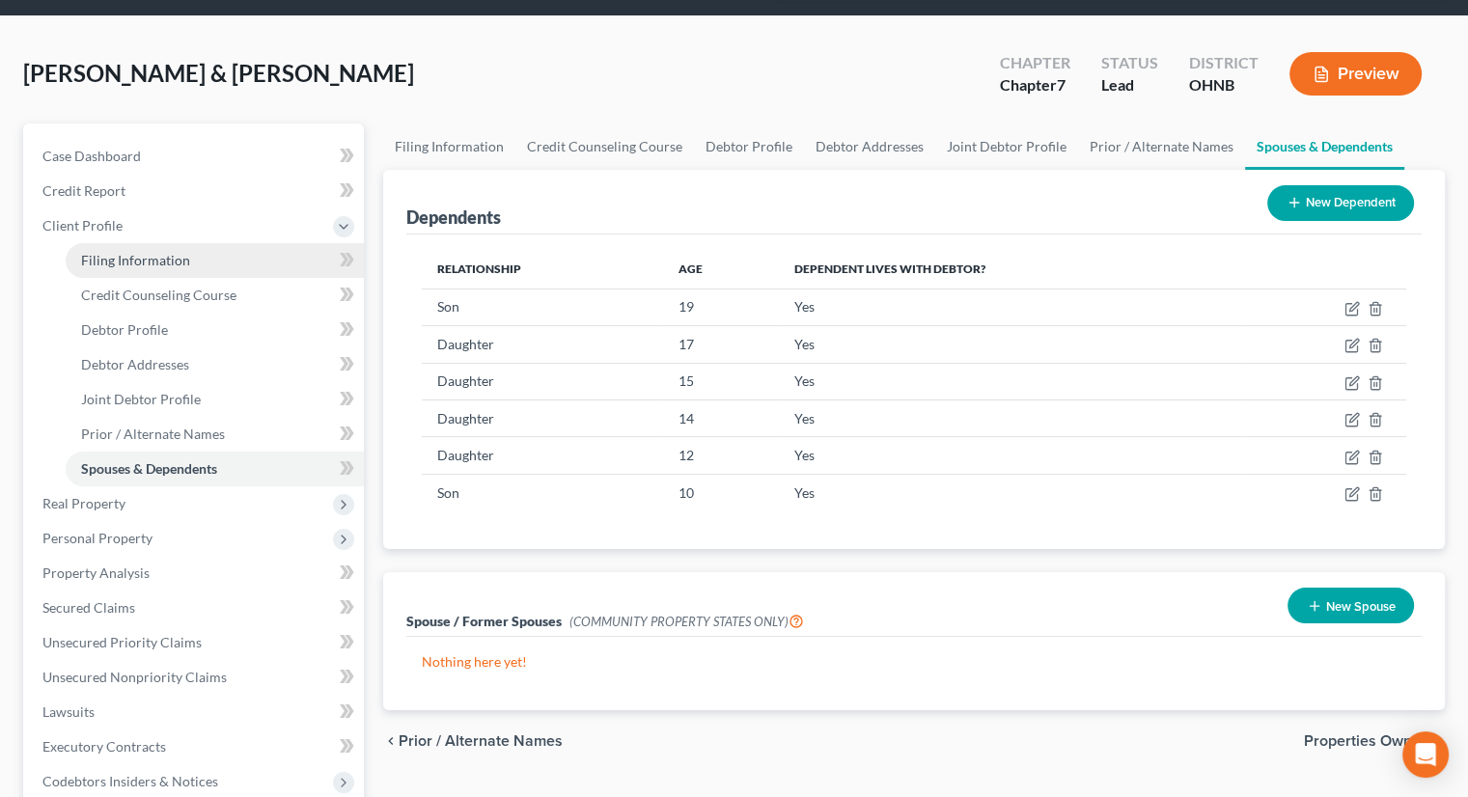
scroll to position [193, 0]
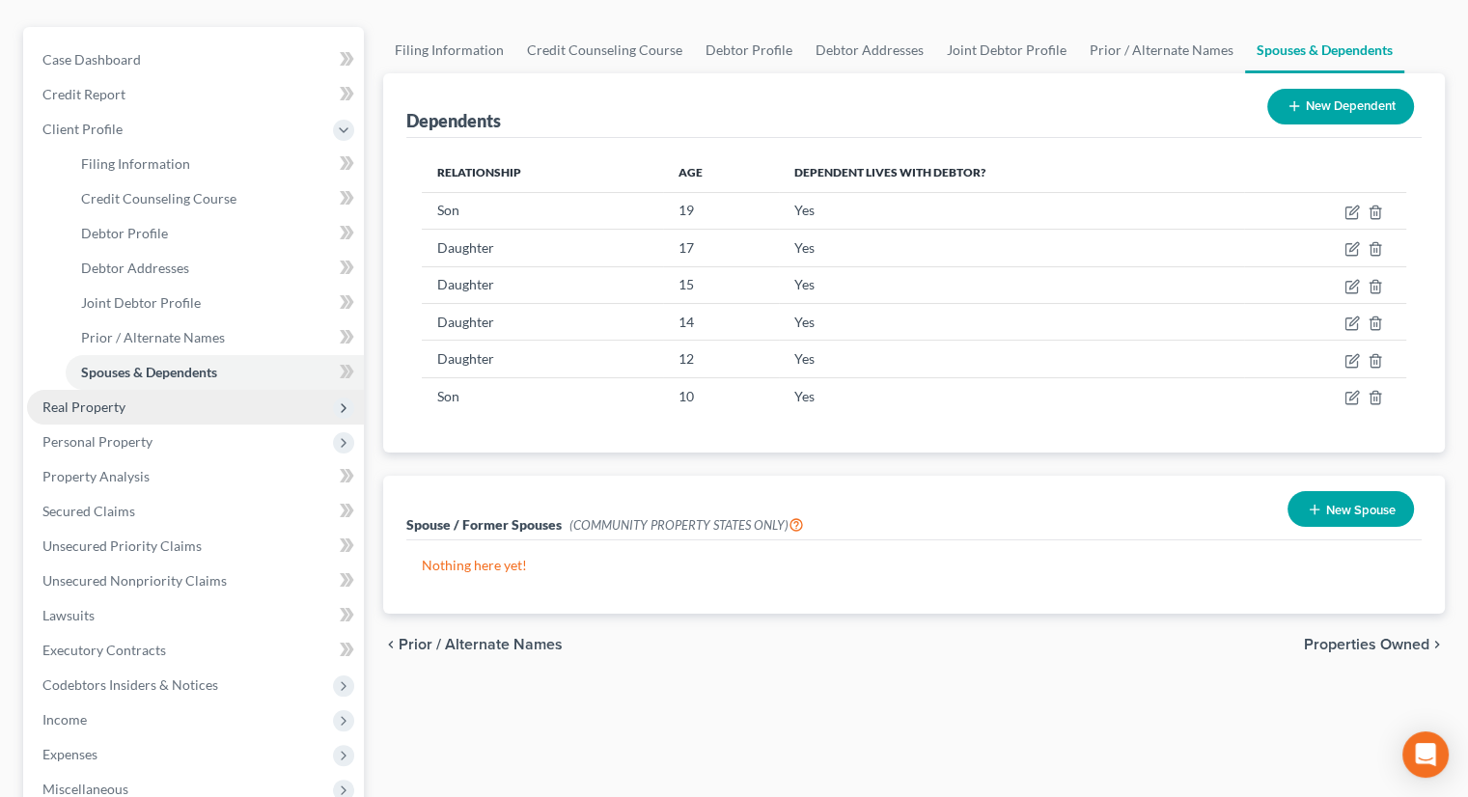
click at [150, 390] on span "Real Property" at bounding box center [195, 407] width 337 height 35
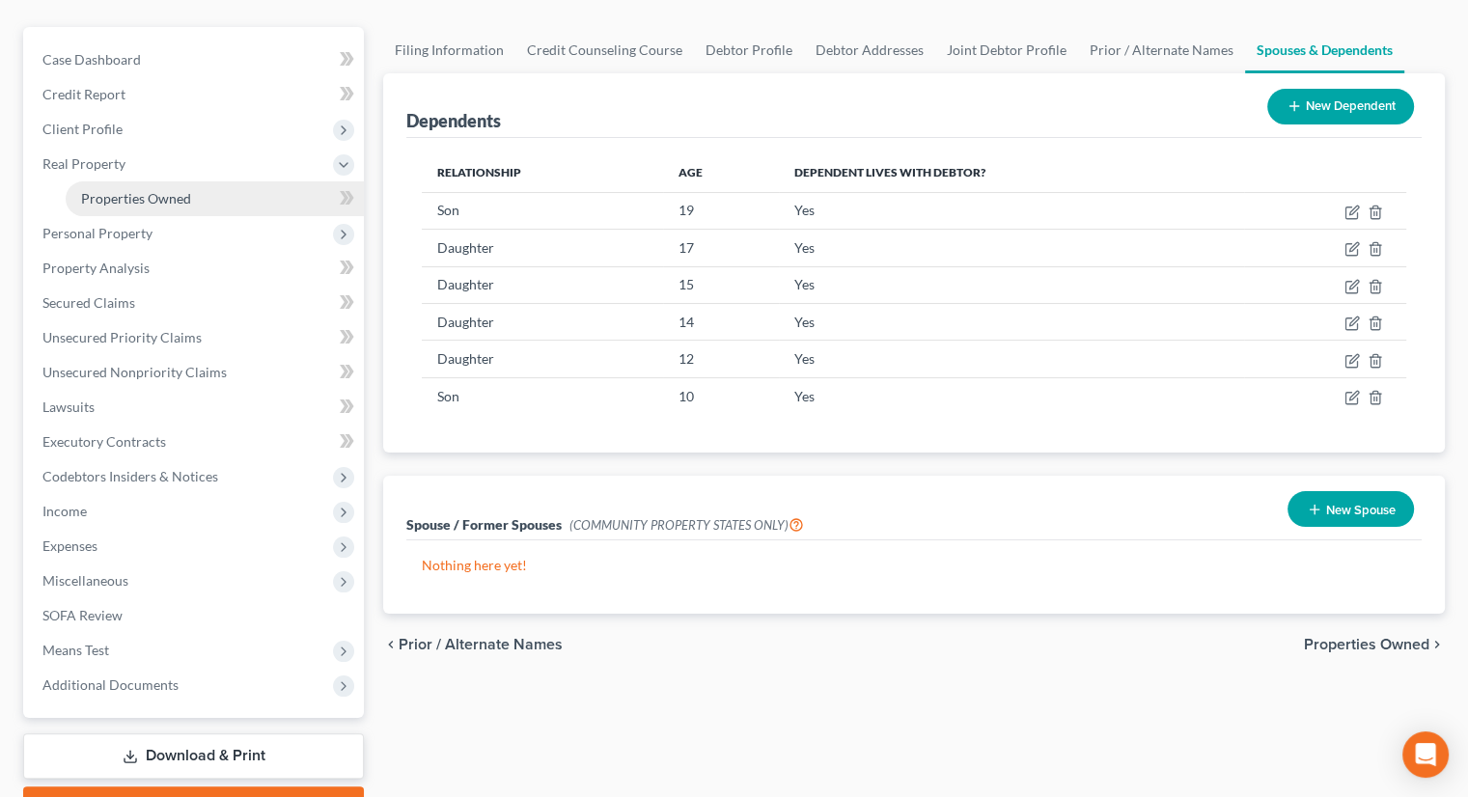
click at [162, 190] on span "Properties Owned" at bounding box center [136, 198] width 110 height 16
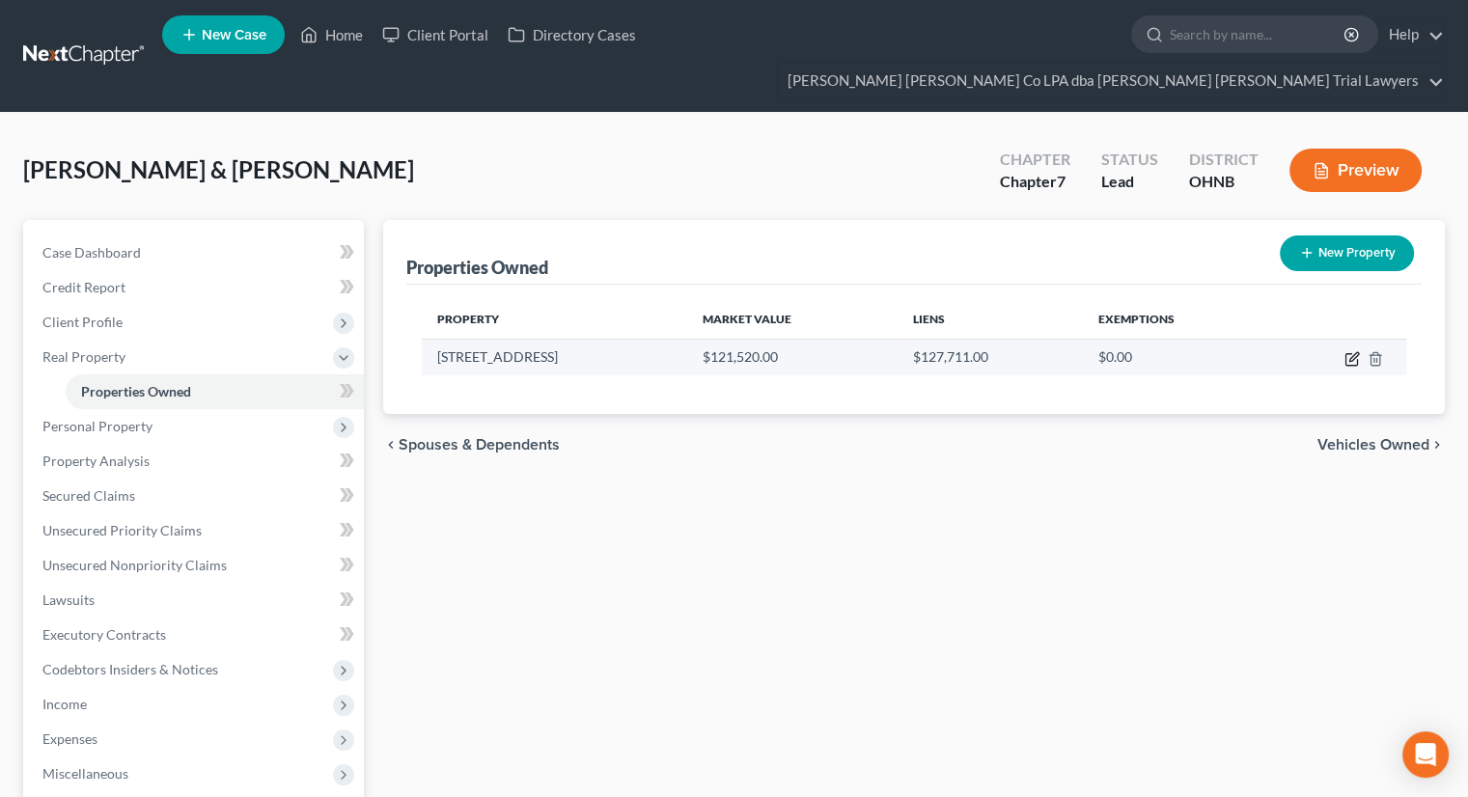
click at [1347, 351] on icon "button" at bounding box center [1351, 358] width 15 height 15
select select "36"
select select "2"
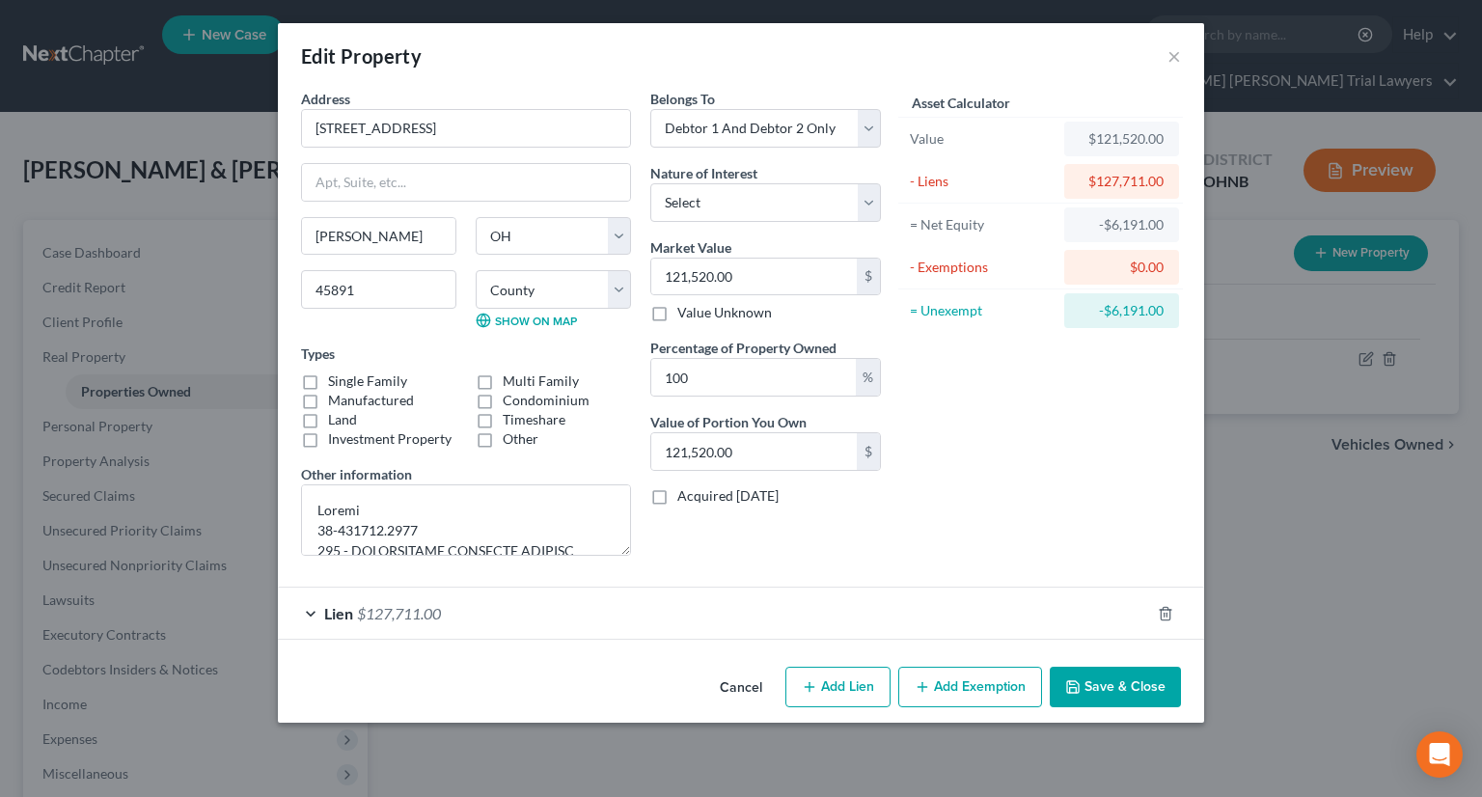
click at [328, 377] on label "Single Family" at bounding box center [367, 381] width 79 height 19
click at [336, 377] on input "Single Family" at bounding box center [342, 378] width 13 height 13
checkbox input "true"
drag, startPoint x: 1138, startPoint y: 681, endPoint x: 788, endPoint y: 655, distance: 350.3
click at [1137, 681] on button "Save & Close" at bounding box center [1115, 687] width 131 height 41
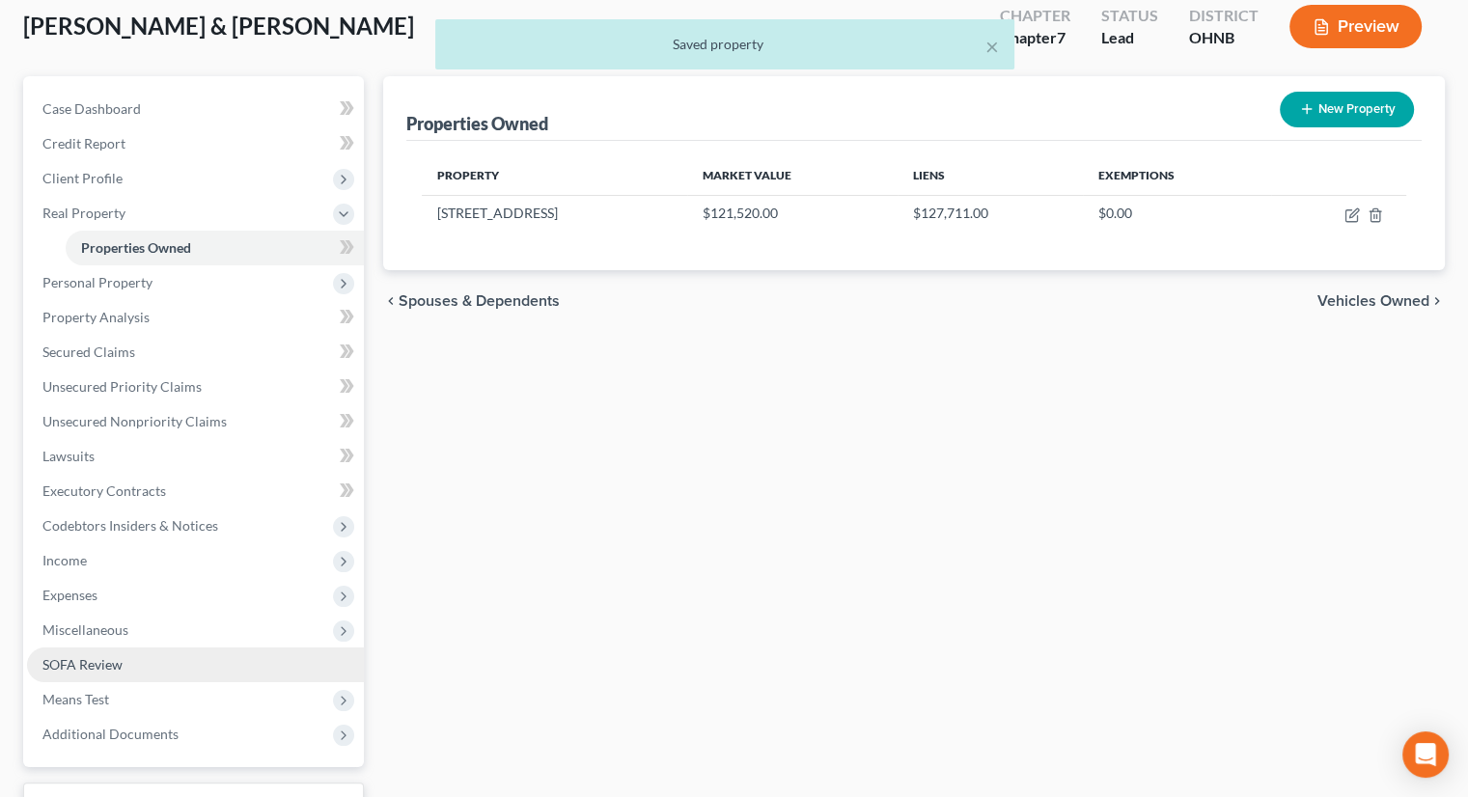
scroll to position [262, 0]
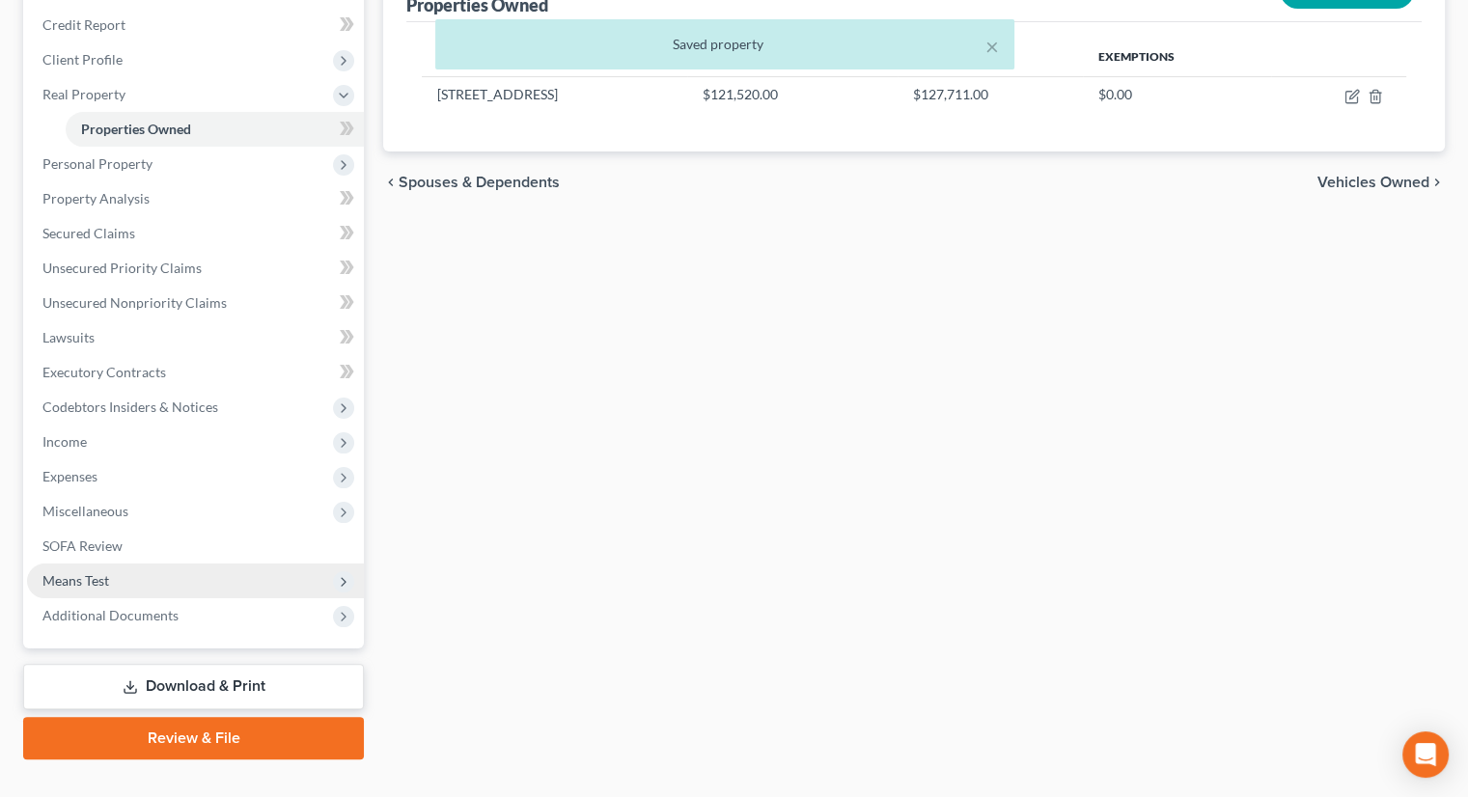
click at [116, 564] on span "Means Test" at bounding box center [195, 581] width 337 height 35
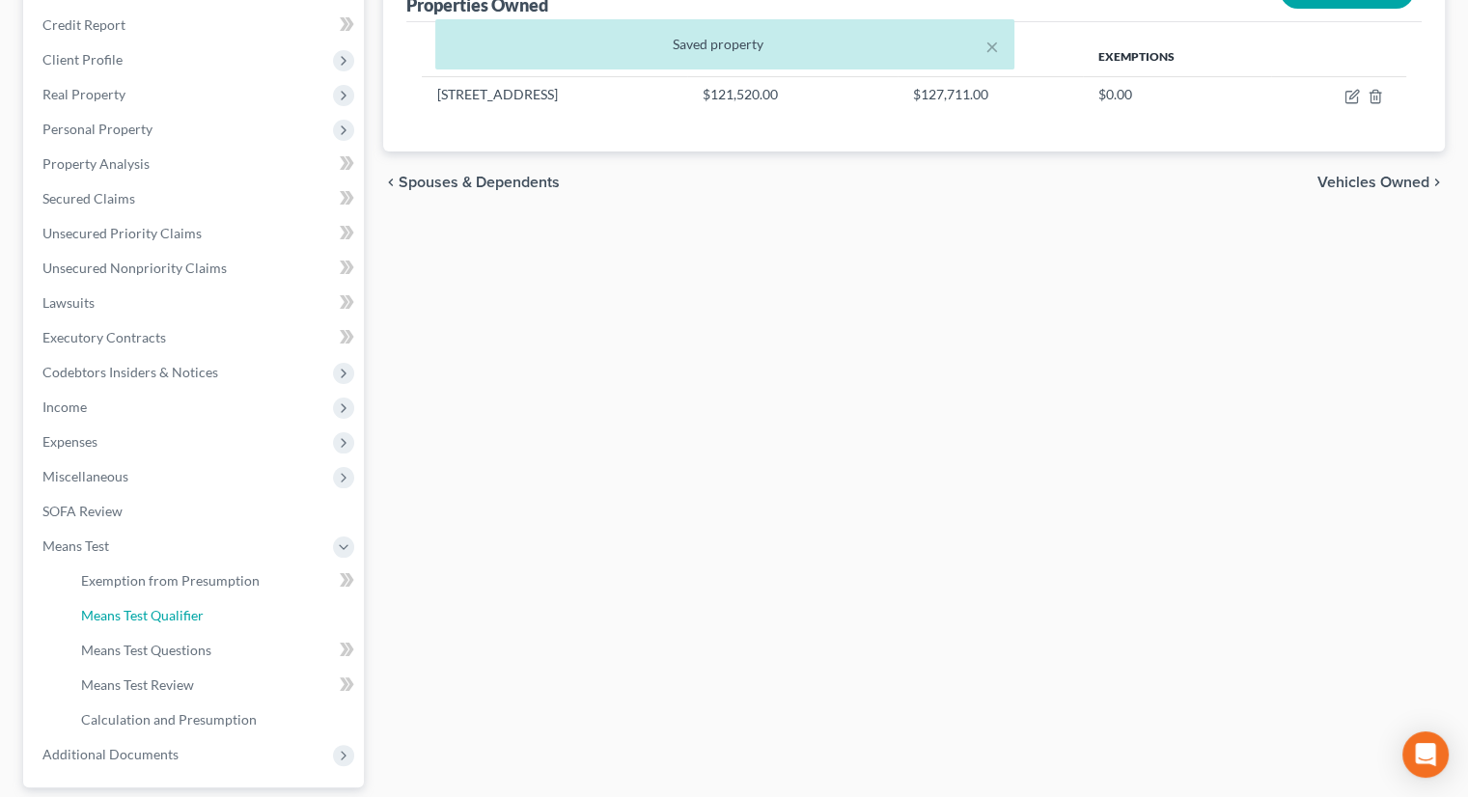
drag, startPoint x: 131, startPoint y: 577, endPoint x: 510, endPoint y: 538, distance: 380.4
click at [132, 607] on span "Means Test Qualifier" at bounding box center [142, 615] width 123 height 16
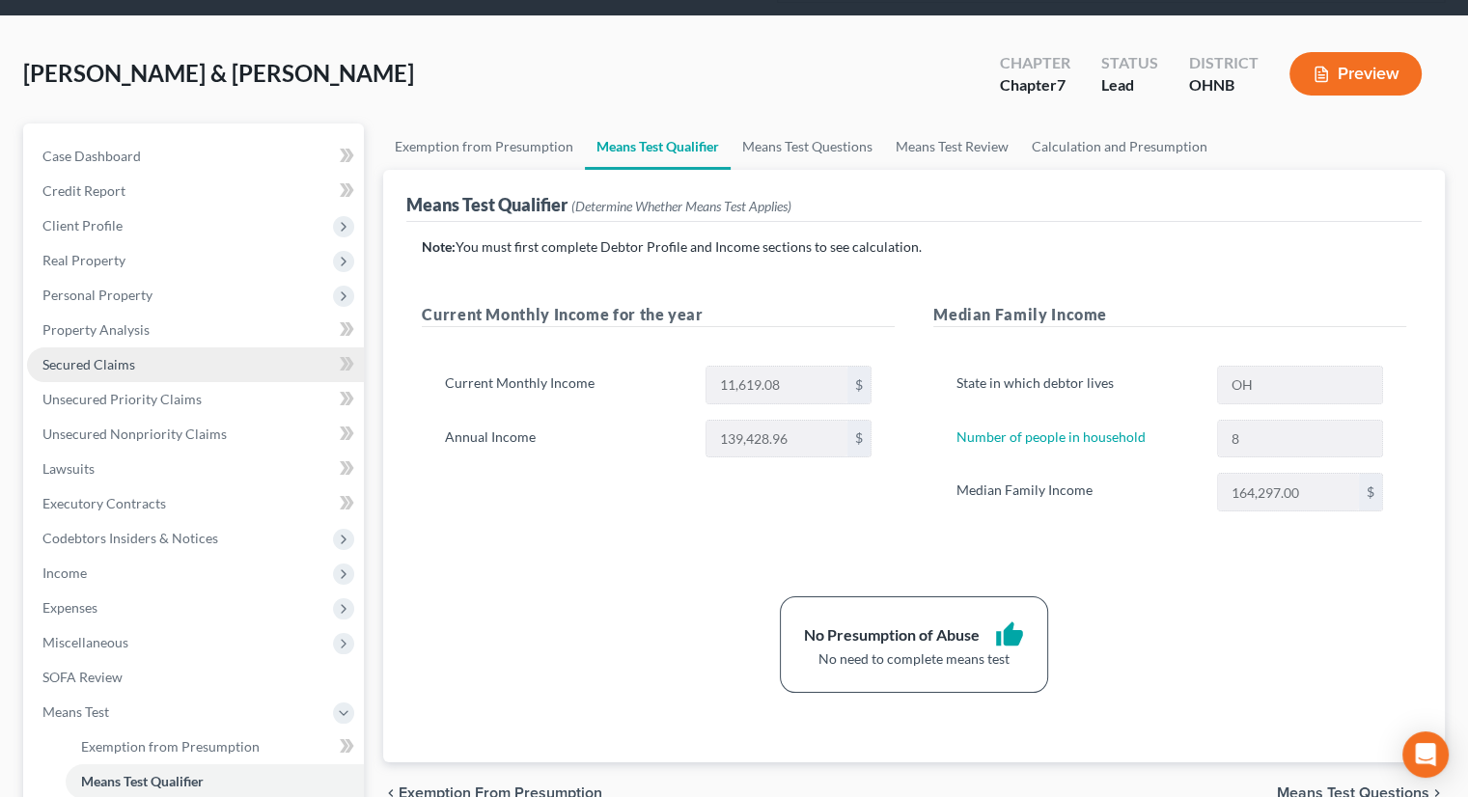
click at [119, 356] on span "Secured Claims" at bounding box center [88, 364] width 93 height 16
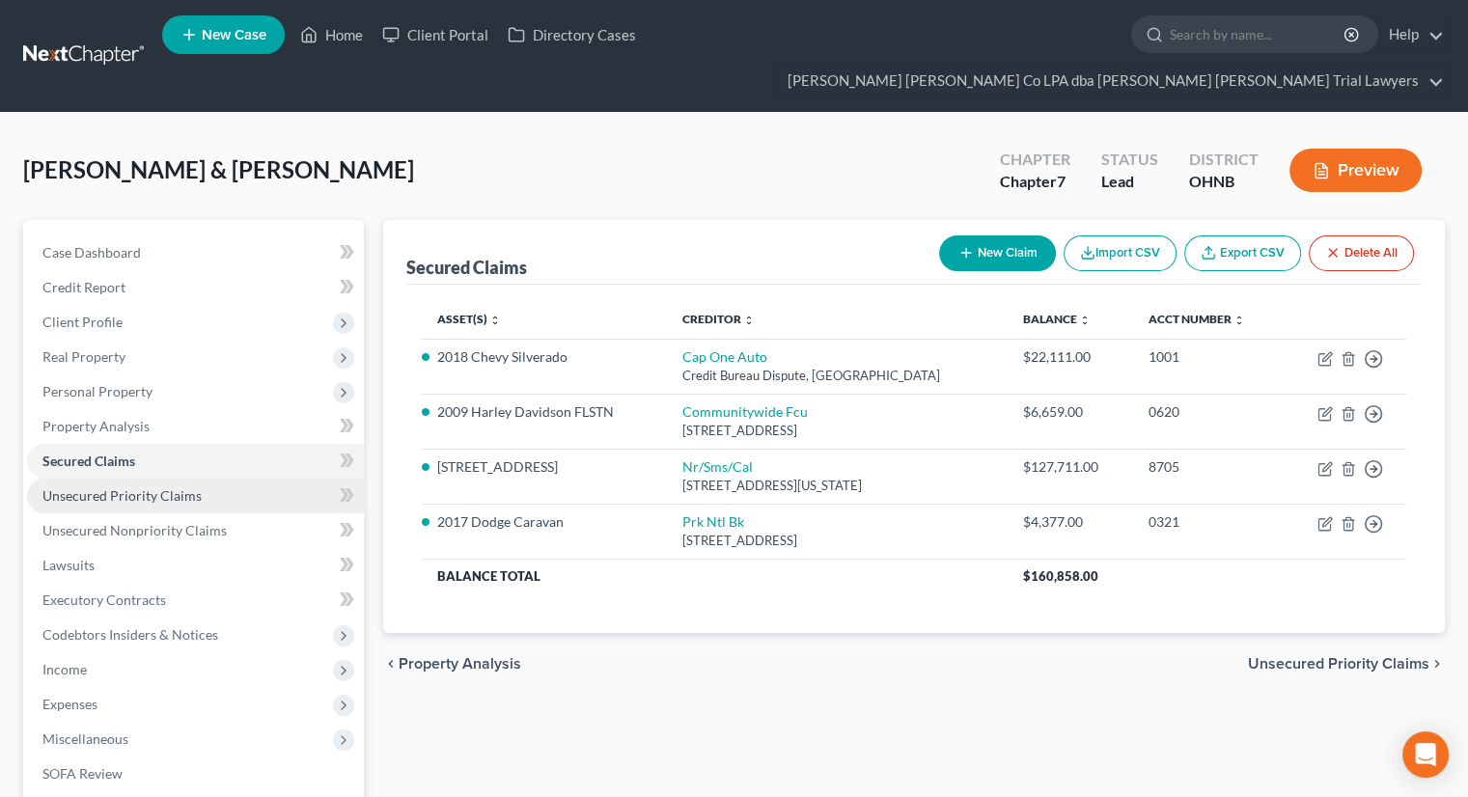
click at [136, 487] on span "Unsecured Priority Claims" at bounding box center [121, 495] width 159 height 16
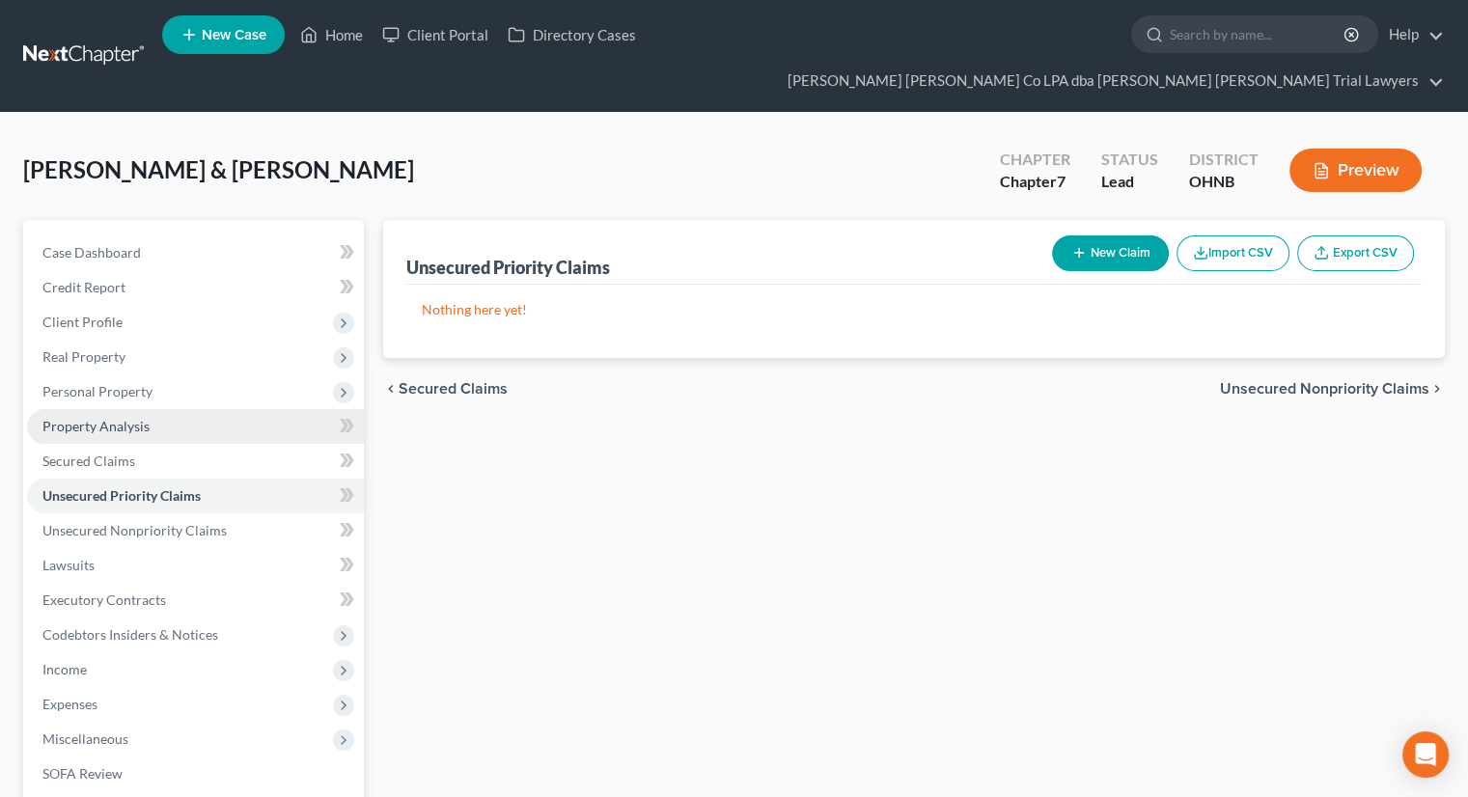
click at [127, 418] on span "Property Analysis" at bounding box center [95, 426] width 107 height 16
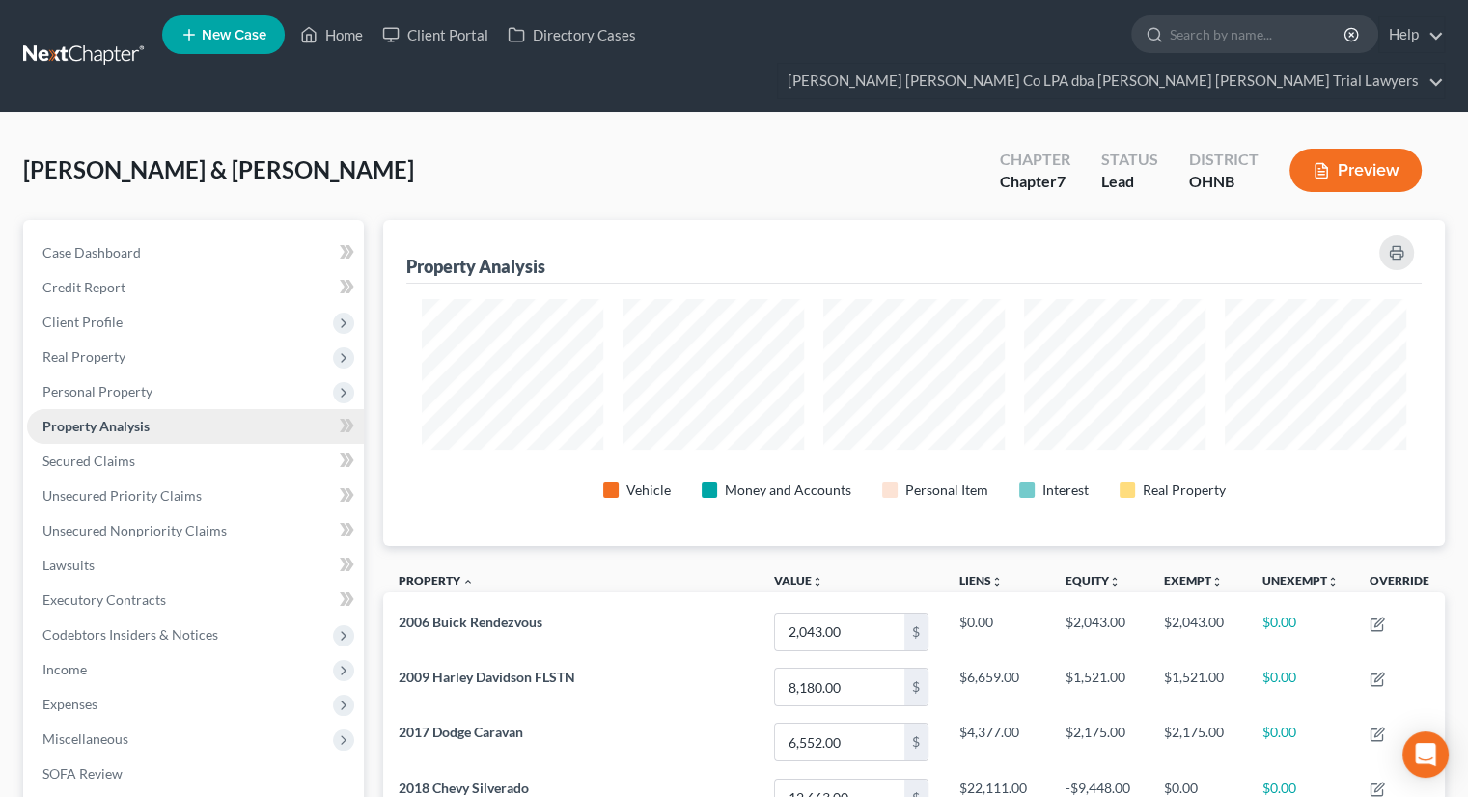
scroll to position [326, 1061]
click at [124, 513] on link "Unsecured Nonpriority Claims" at bounding box center [195, 530] width 337 height 35
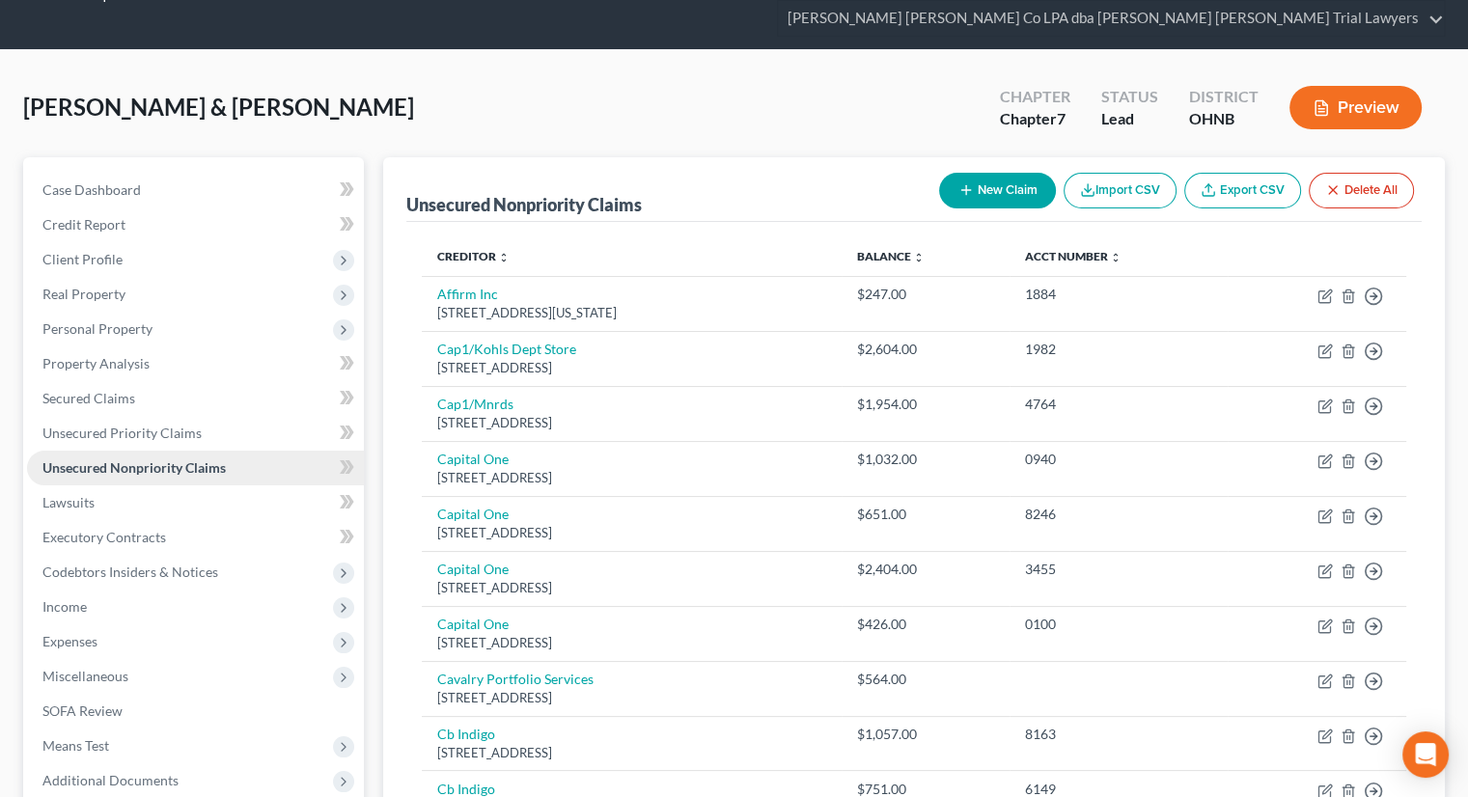
scroll to position [97, 0]
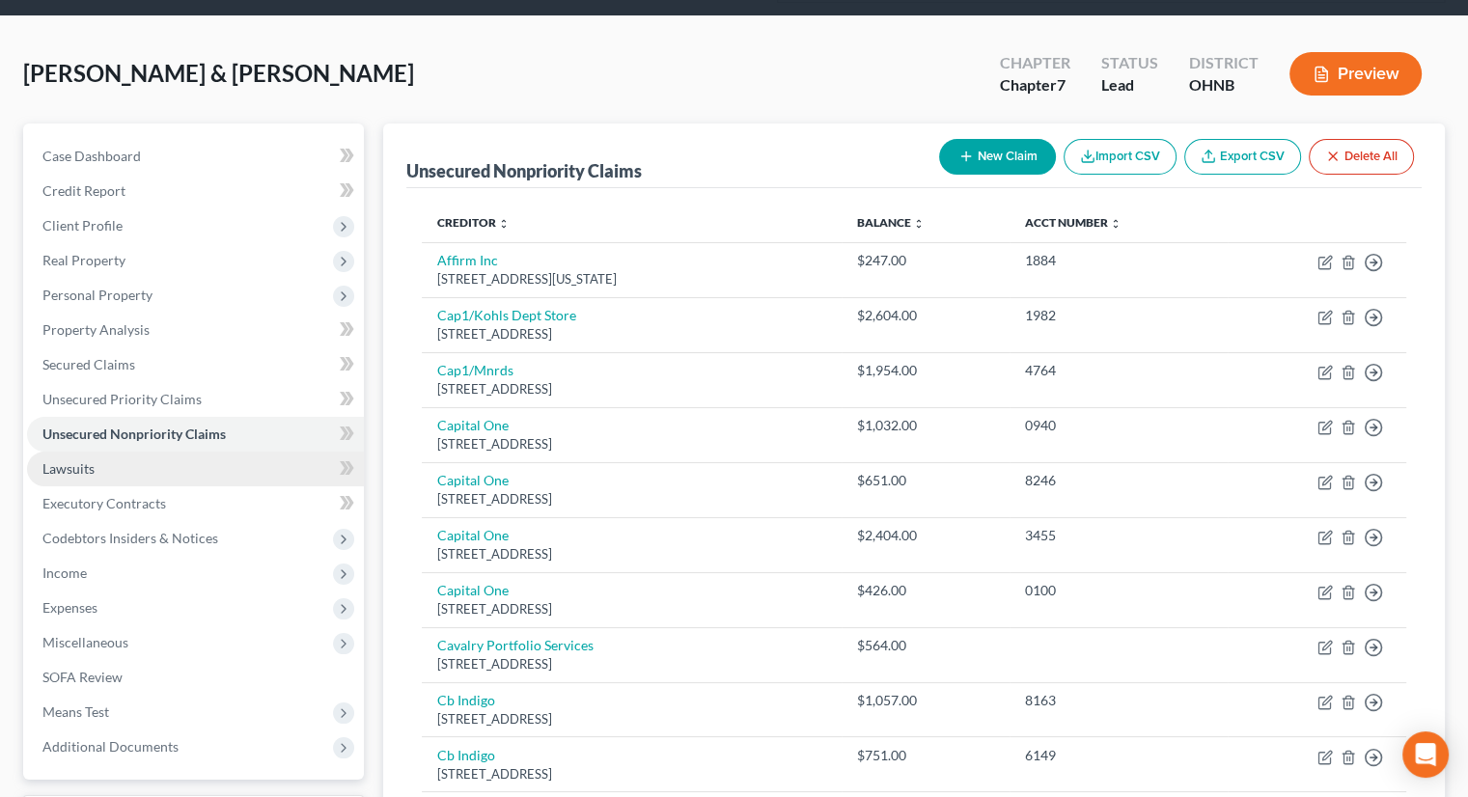
click at [98, 452] on link "Lawsuits" at bounding box center [195, 469] width 337 height 35
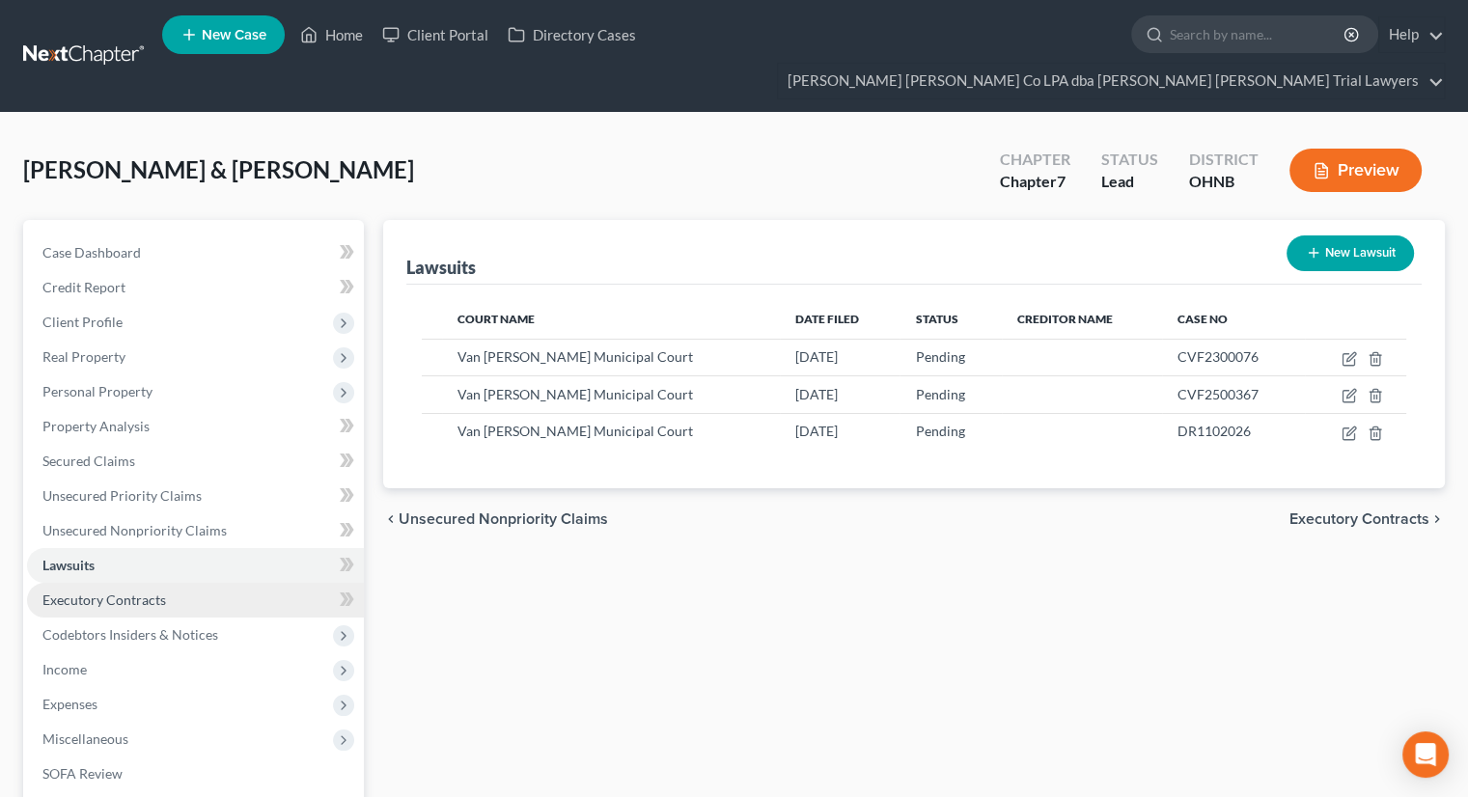
click at [97, 592] on span "Executory Contracts" at bounding box center [104, 600] width 124 height 16
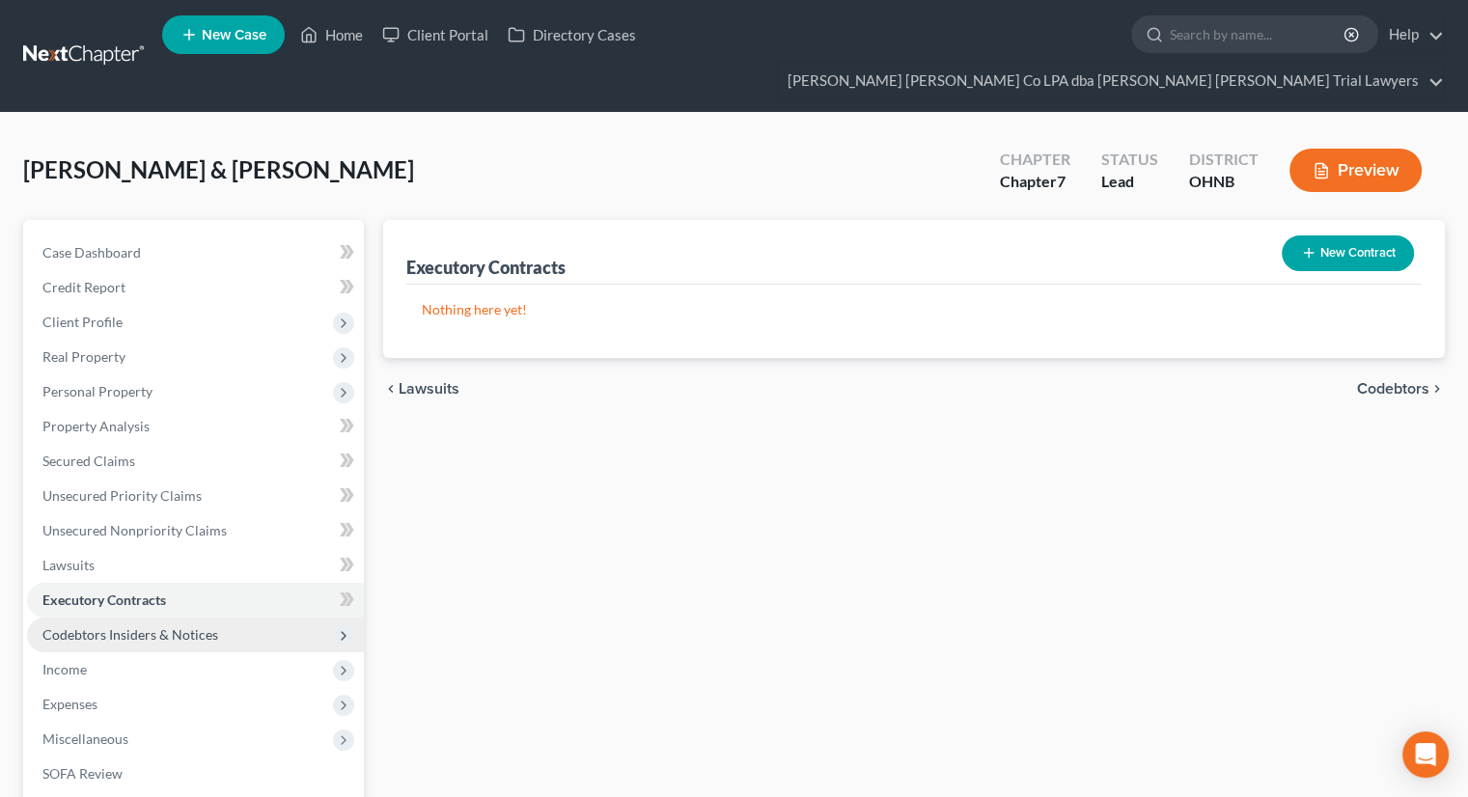
click at [95, 626] on span "Codebtors Insiders & Notices" at bounding box center [130, 634] width 176 height 16
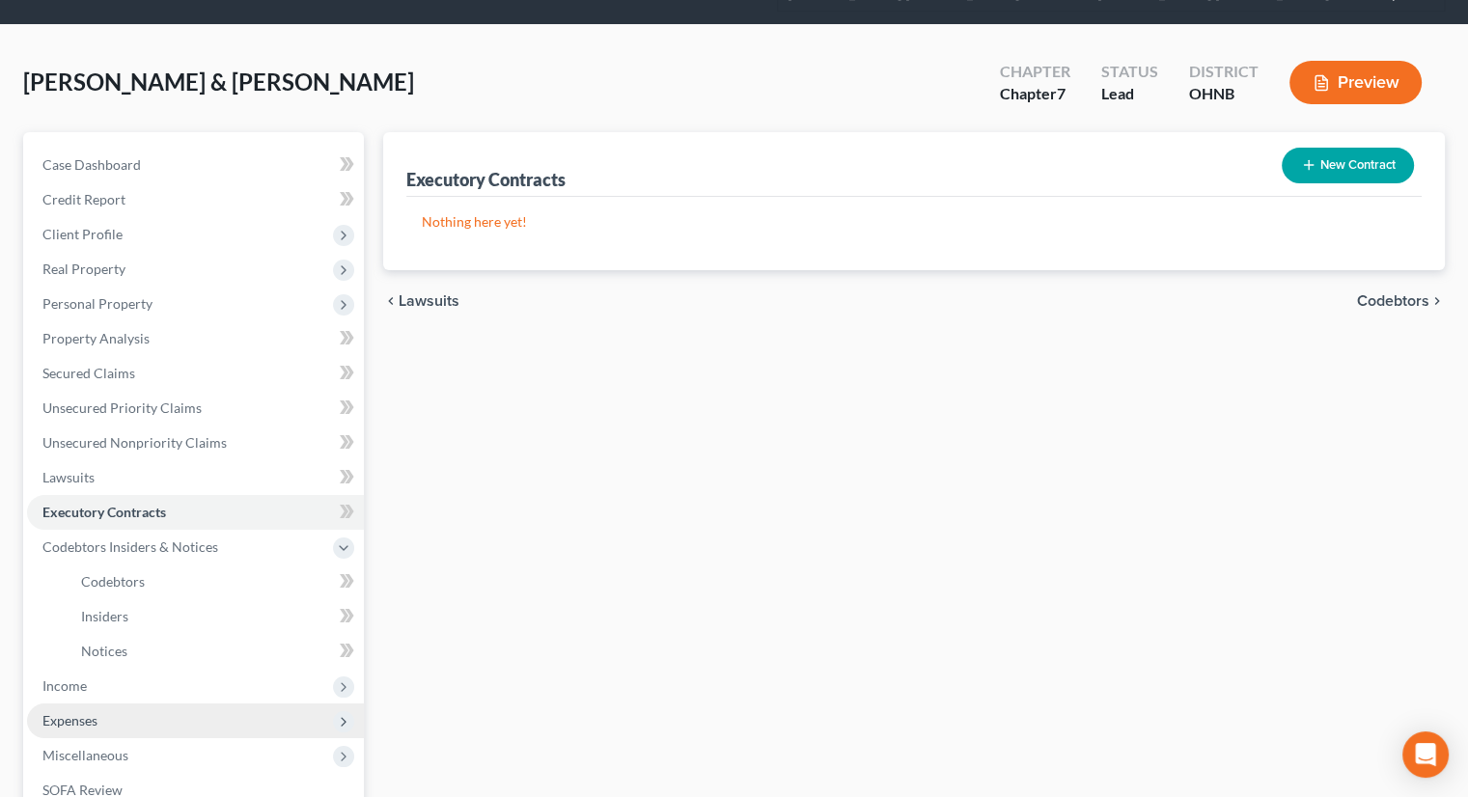
scroll to position [193, 0]
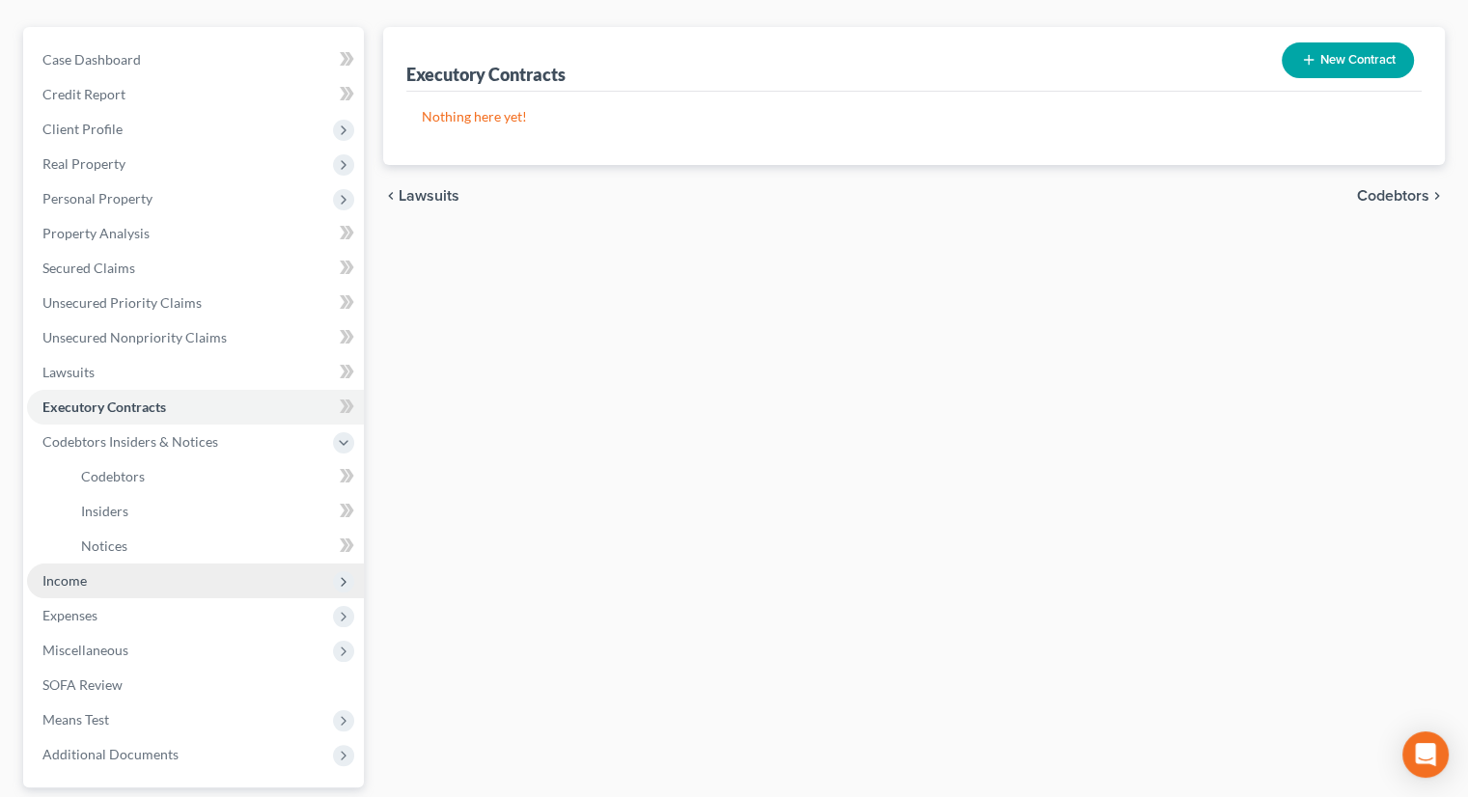
click at [97, 564] on span "Income" at bounding box center [195, 581] width 337 height 35
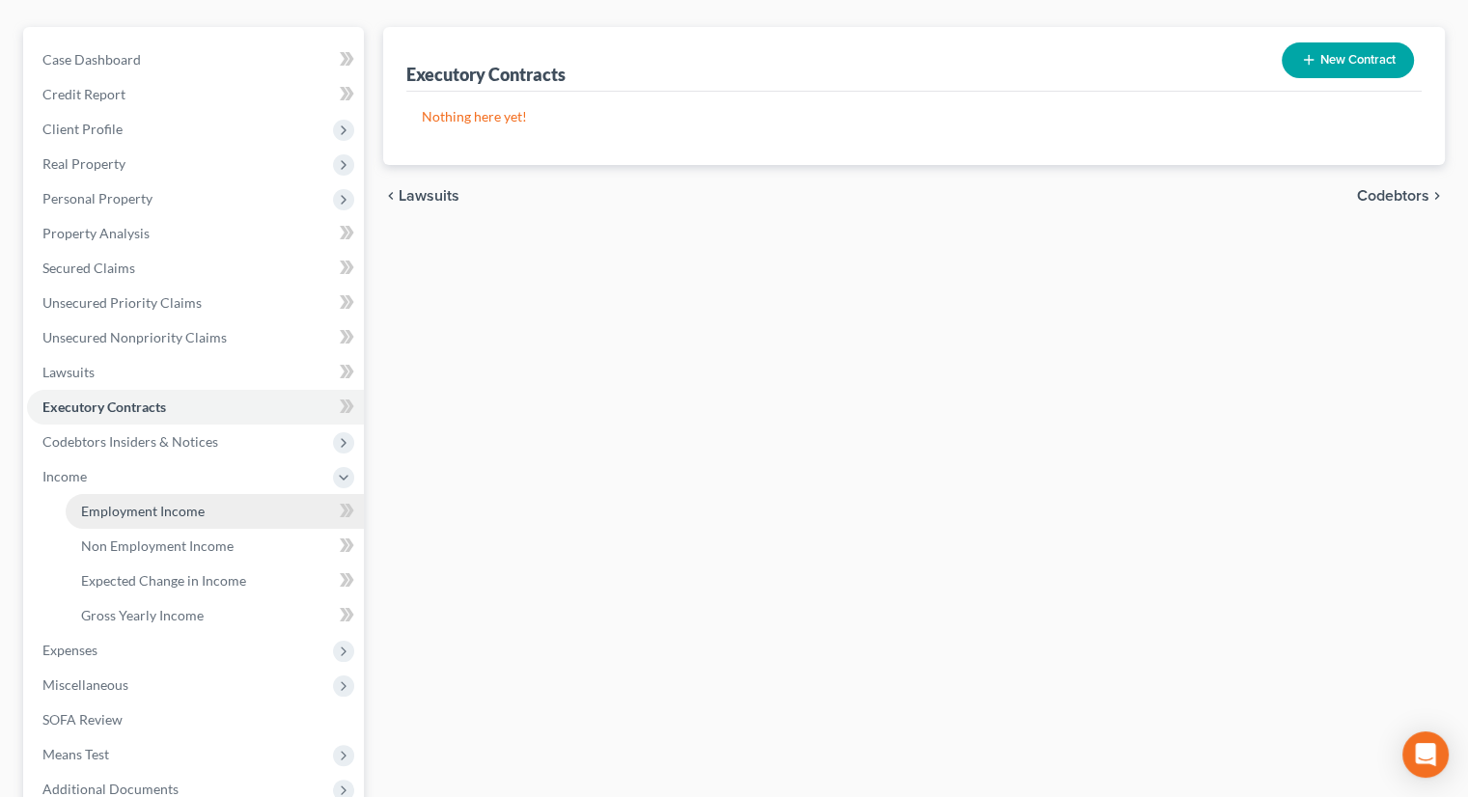
click at [124, 503] on span "Employment Income" at bounding box center [143, 511] width 124 height 16
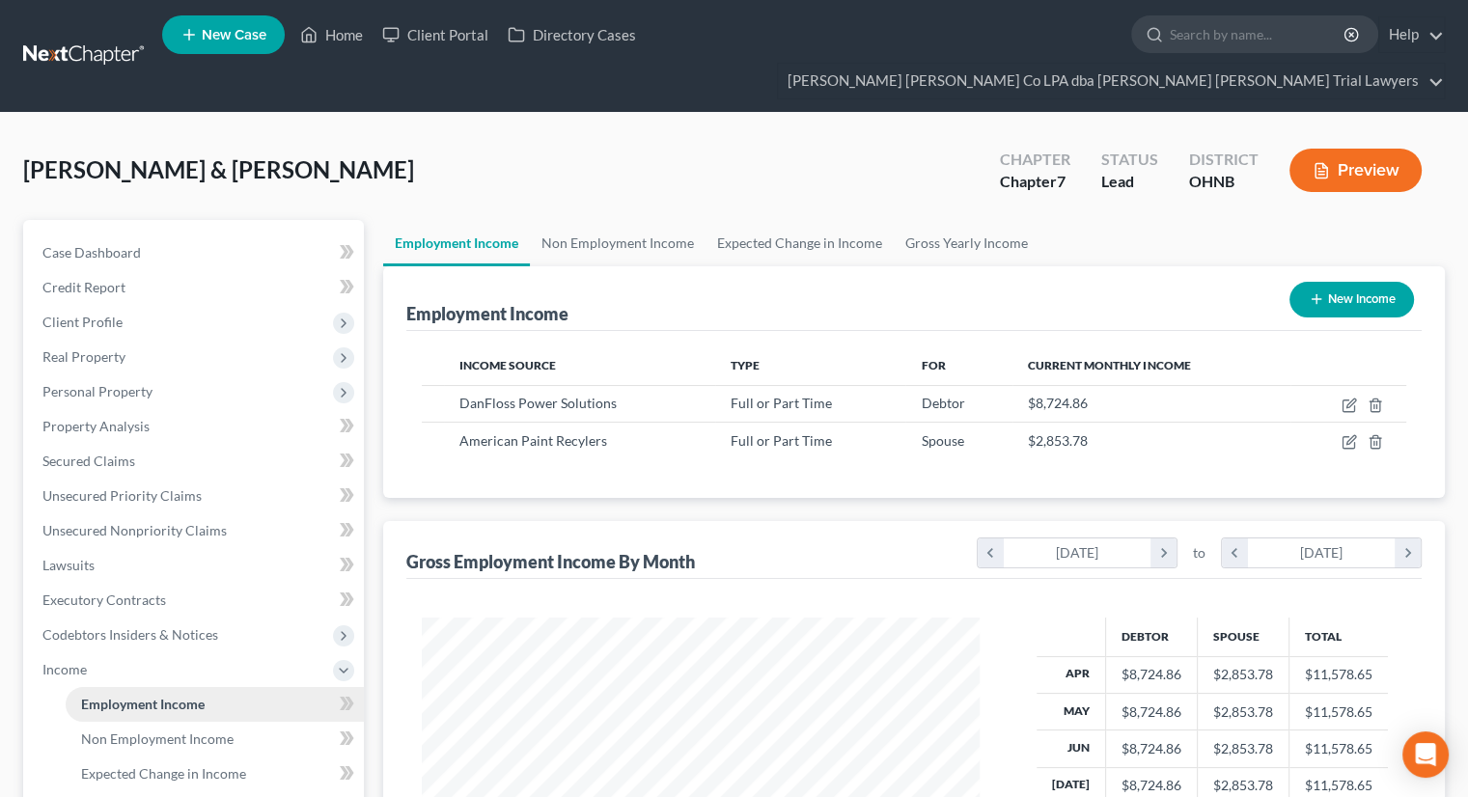
scroll to position [344, 595]
click at [559, 220] on link "Non Employment Income" at bounding box center [618, 243] width 176 height 46
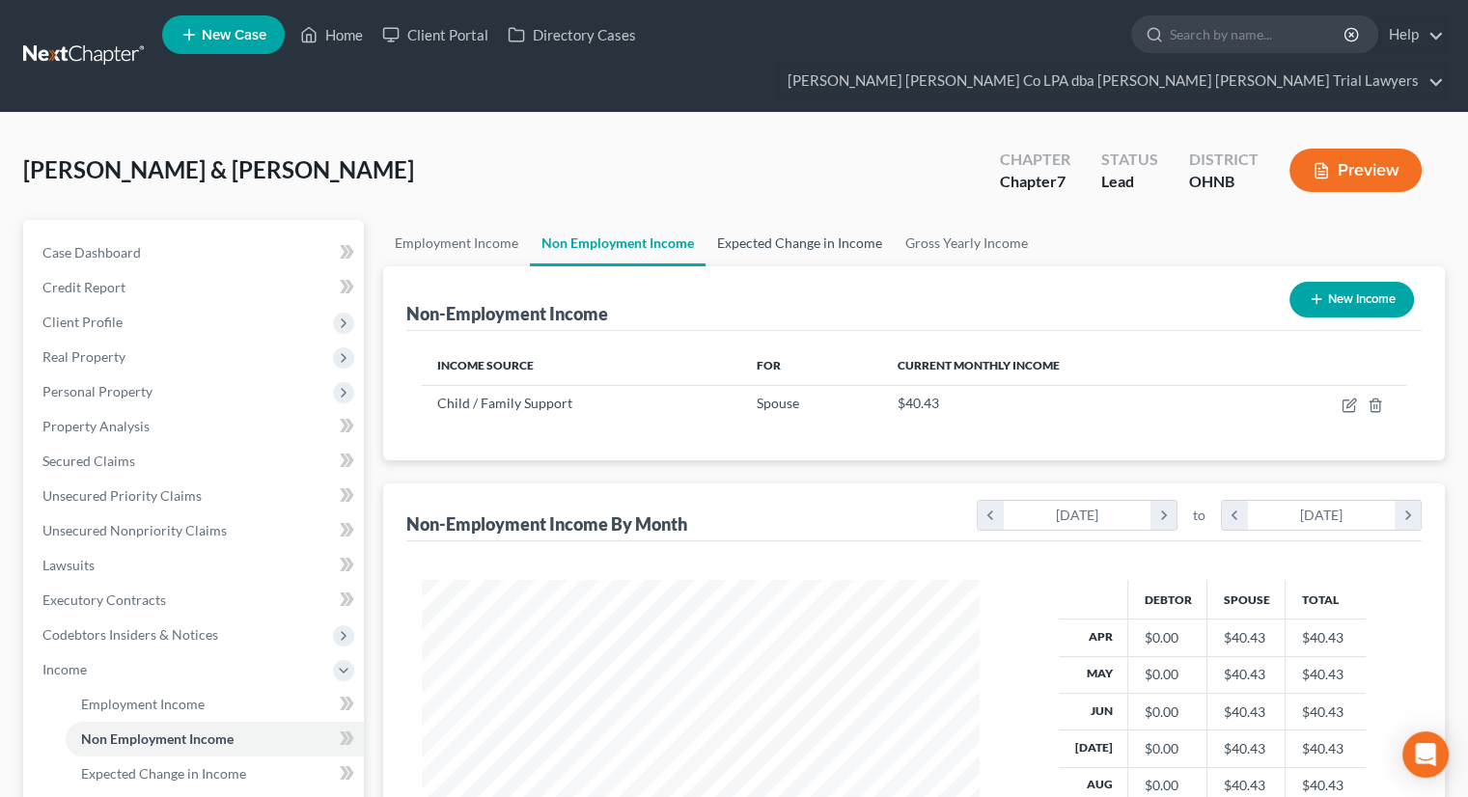
scroll to position [344, 595]
click at [764, 220] on link "Expected Change in Income" at bounding box center [799, 243] width 188 height 46
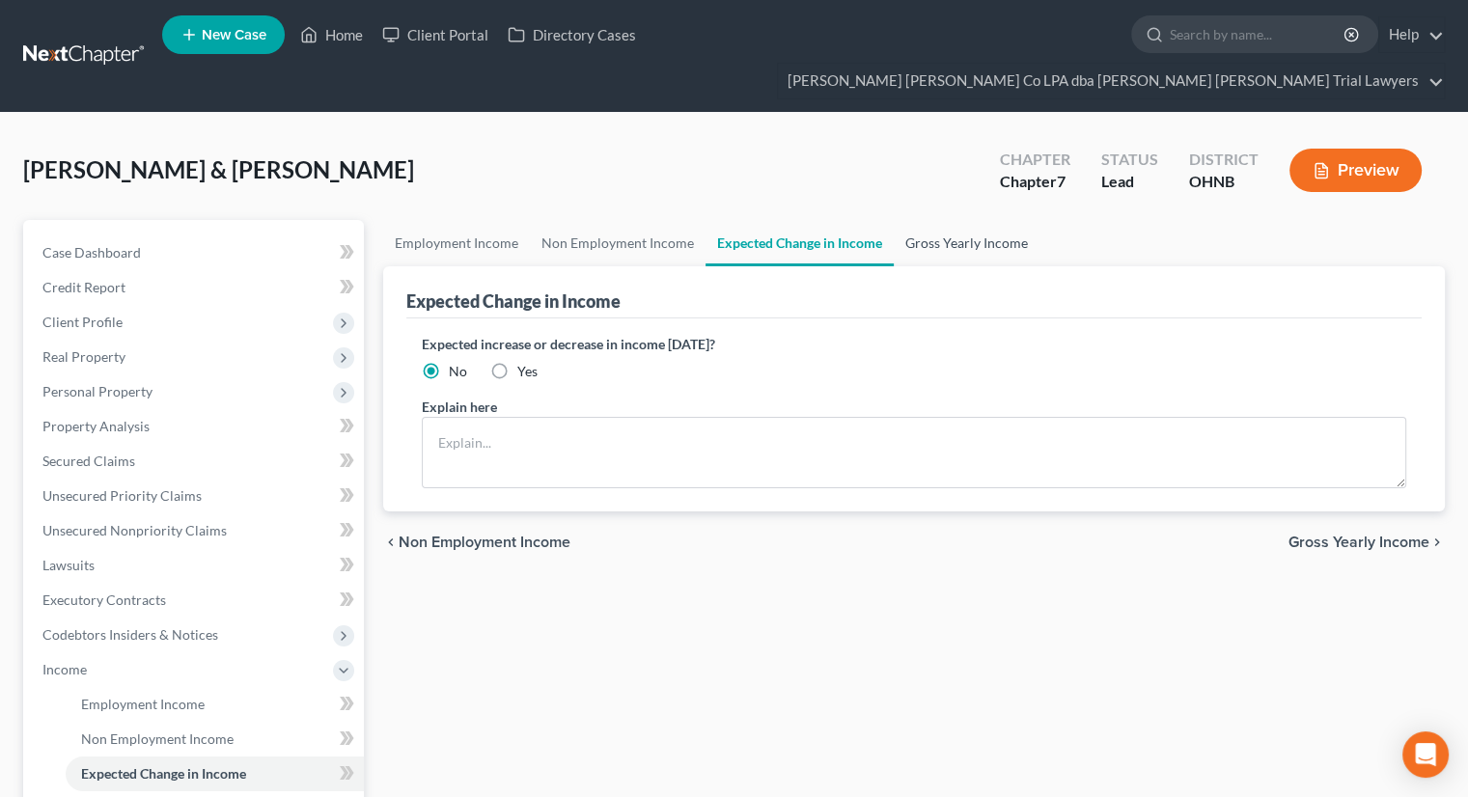
click at [964, 220] on link "Gross Yearly Income" at bounding box center [967, 243] width 146 height 46
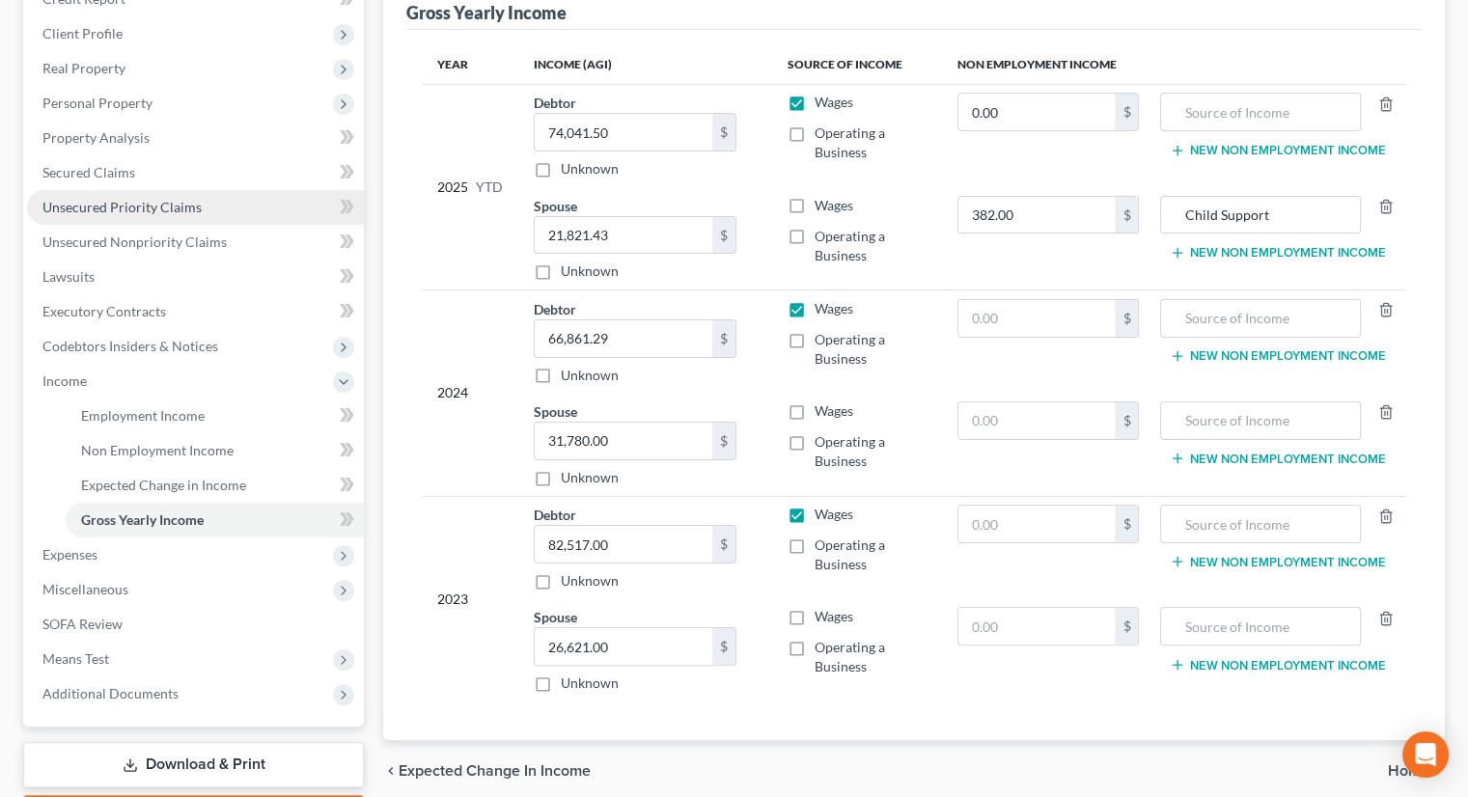
scroll to position [290, 0]
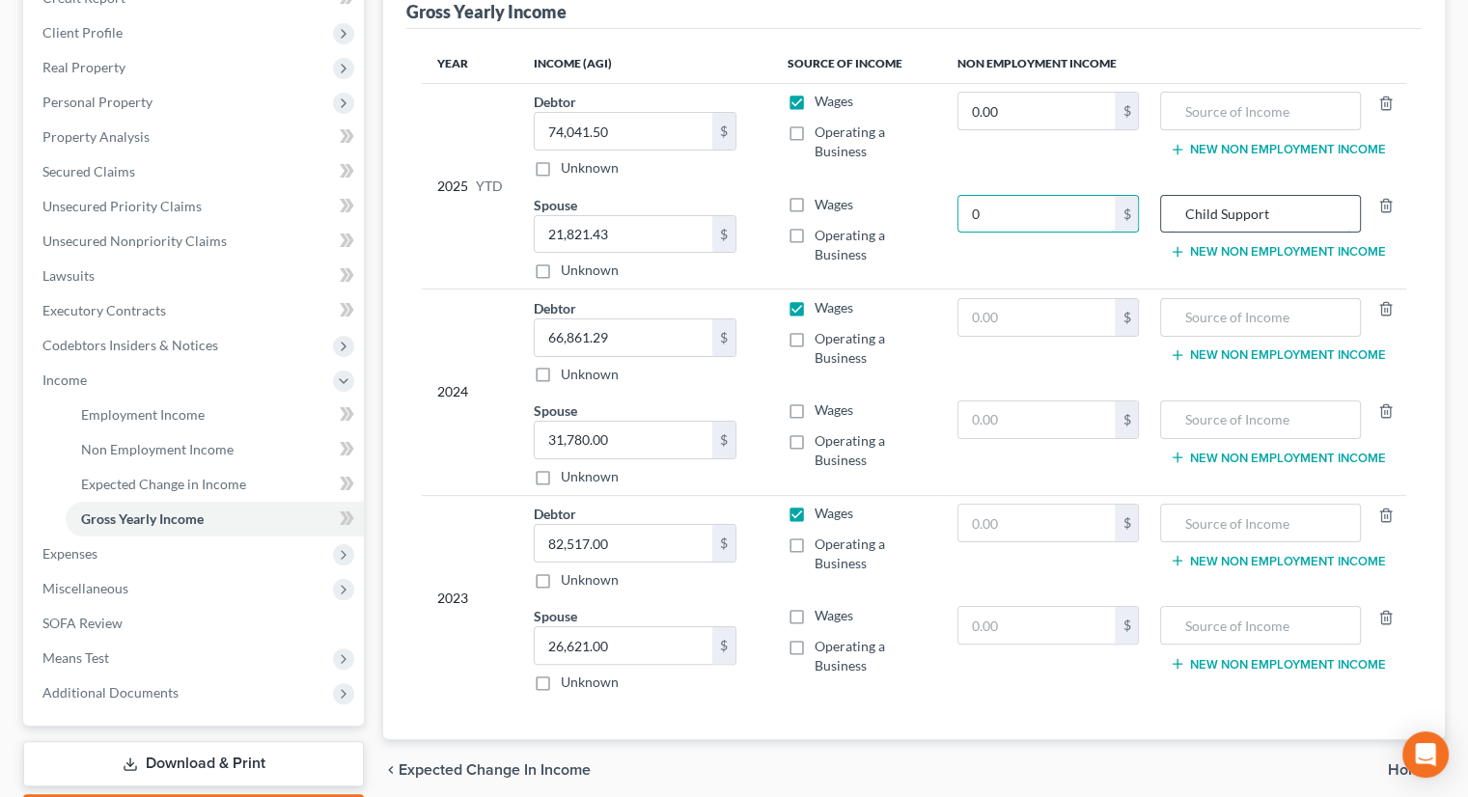
type input "0"
drag, startPoint x: 1278, startPoint y: 178, endPoint x: 1141, endPoint y: 167, distance: 137.4
click at [1171, 195] on div "Child Support" at bounding box center [1260, 214] width 200 height 39
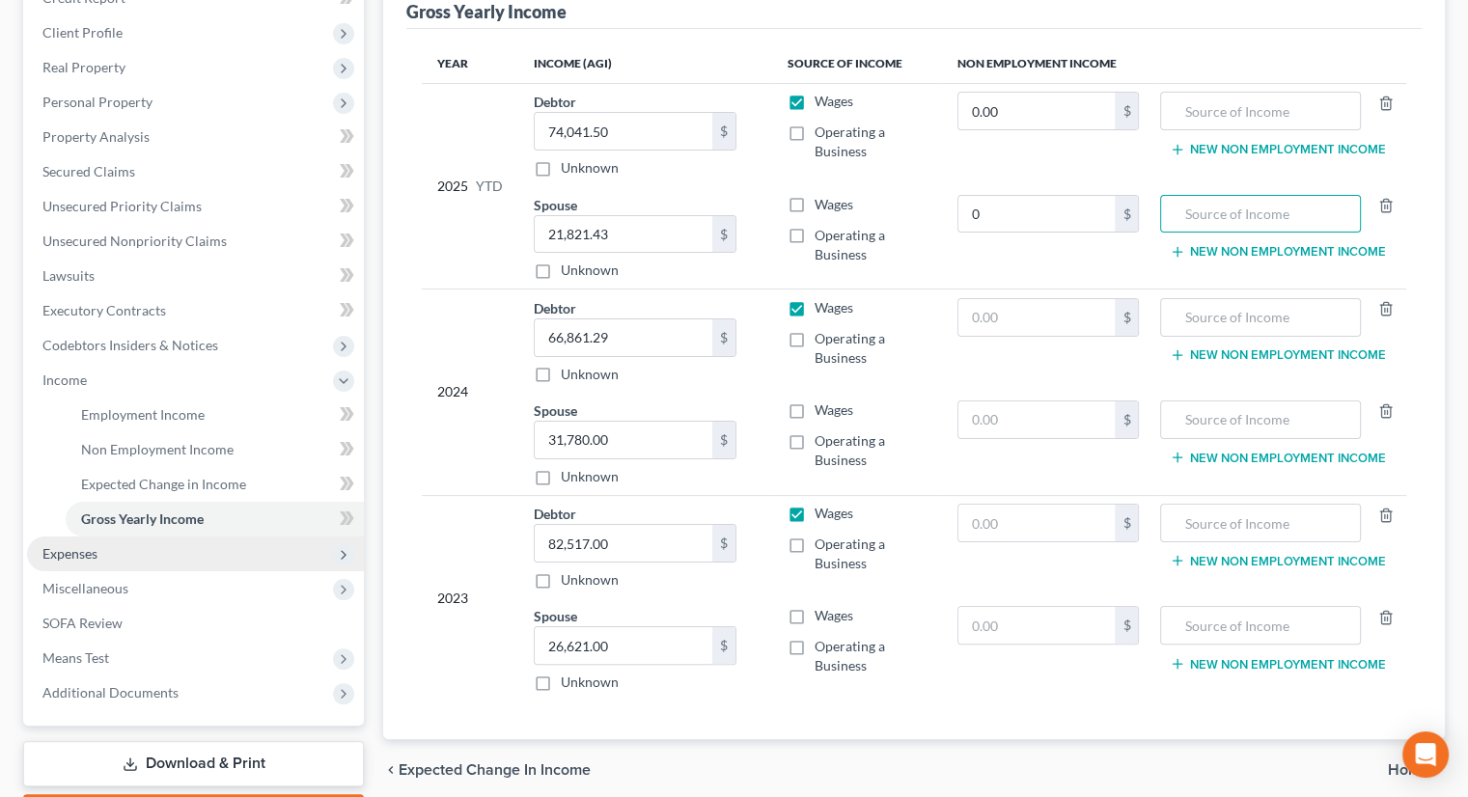
click at [128, 537] on span "Expenses" at bounding box center [195, 554] width 337 height 35
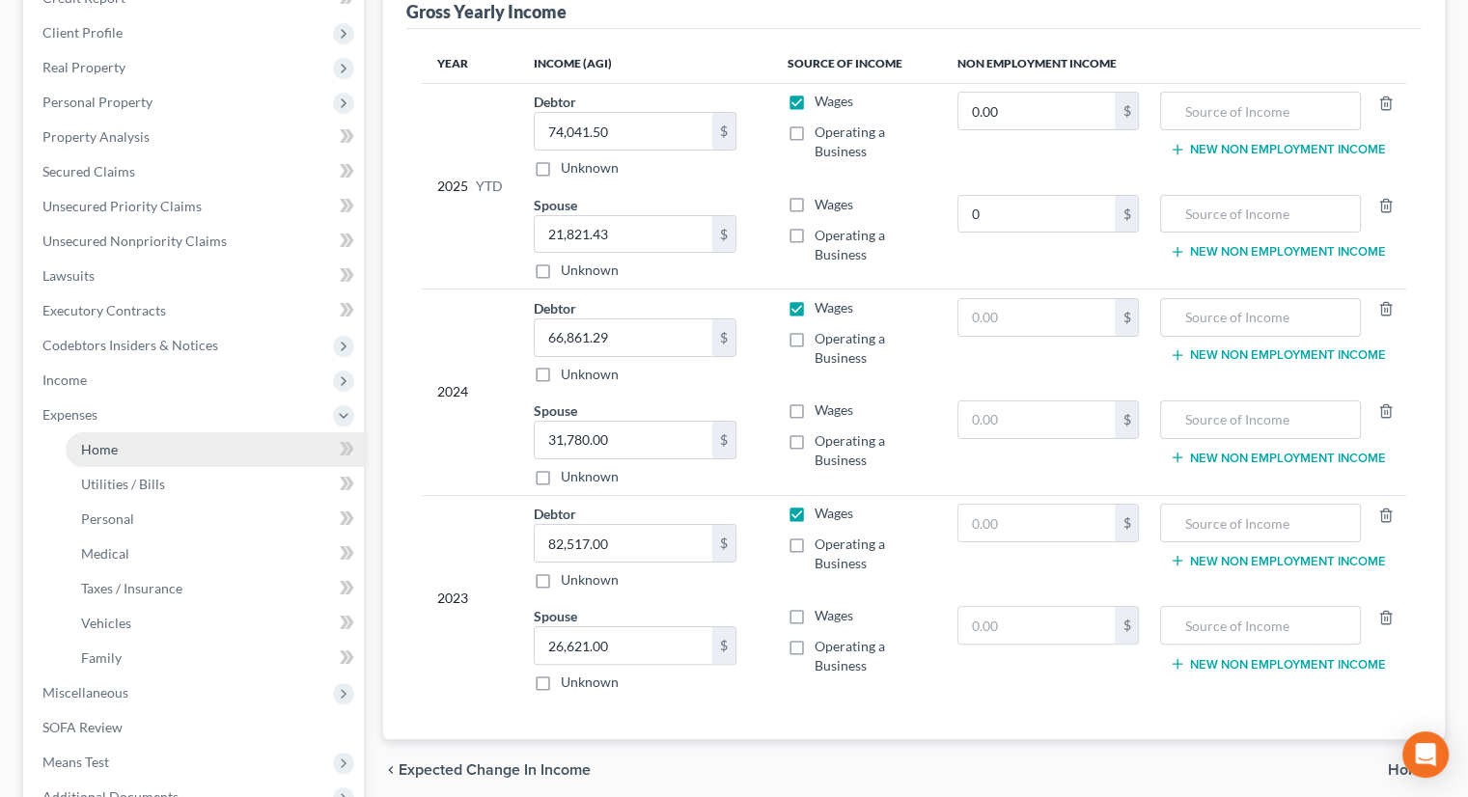
click at [138, 432] on link "Home" at bounding box center [215, 449] width 298 height 35
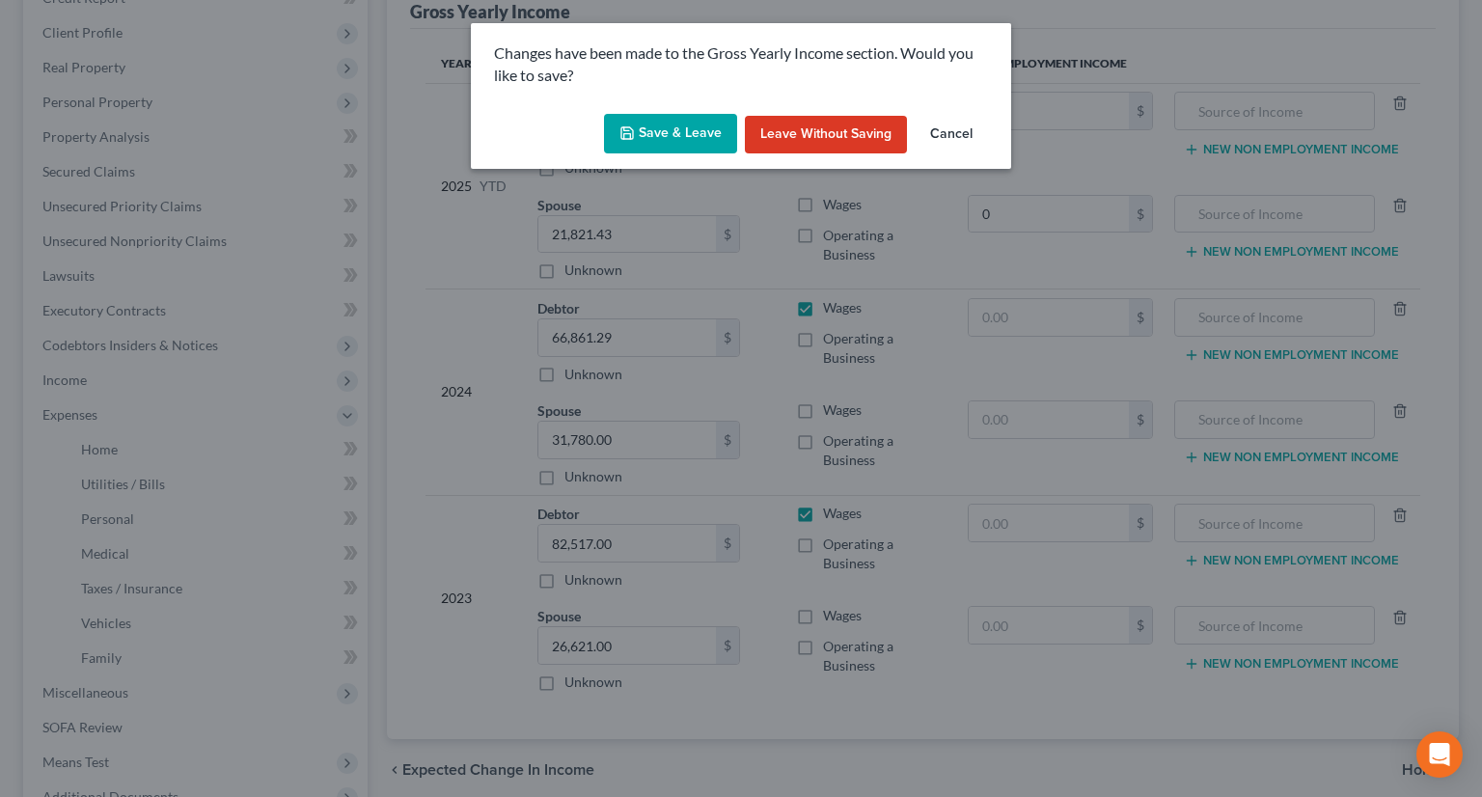
click at [676, 124] on button "Save & Leave" at bounding box center [670, 134] width 133 height 41
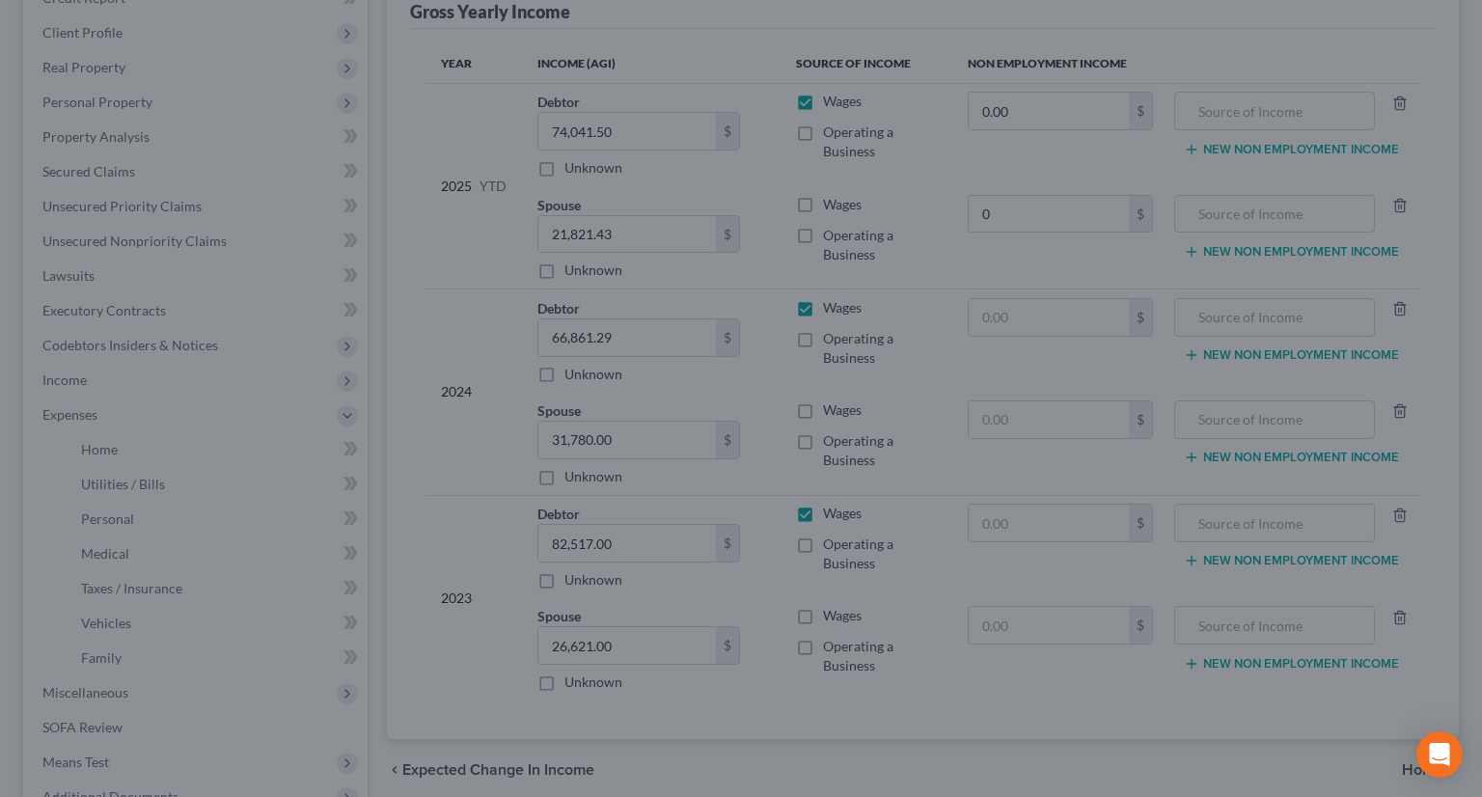
type input "0.00"
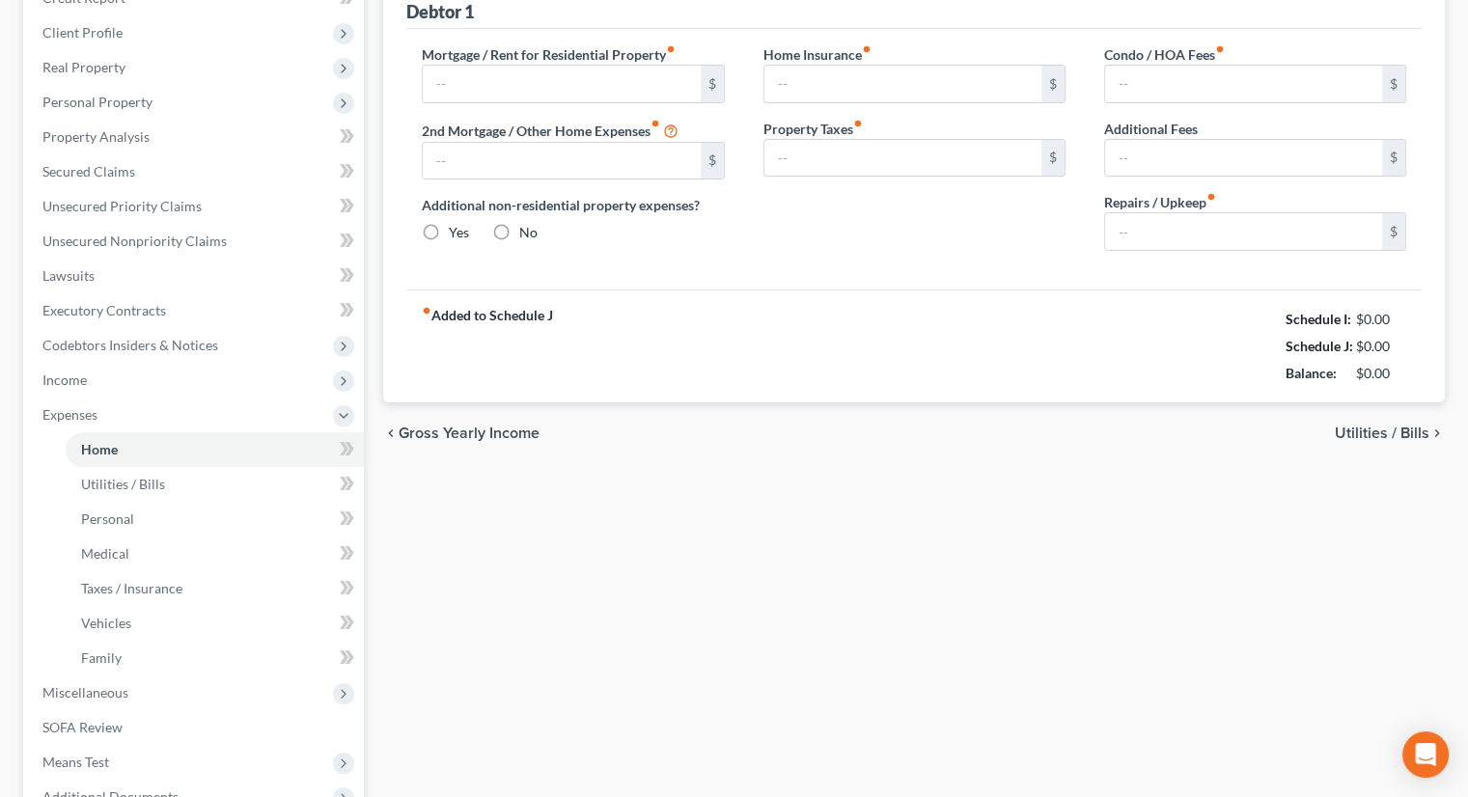
type input "1,034.95"
type input "0.00"
radio input "true"
type input "0.00"
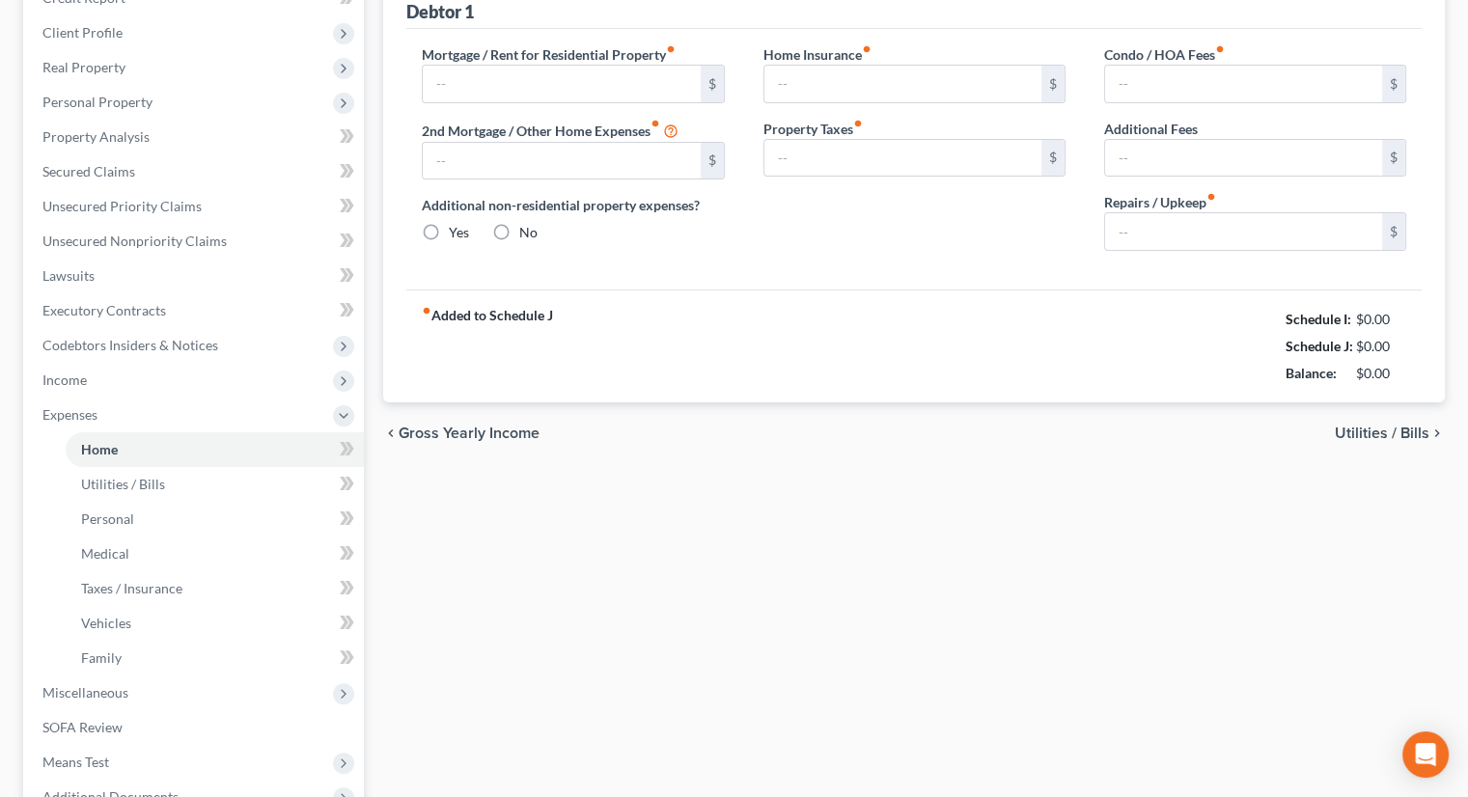
type input "0.00"
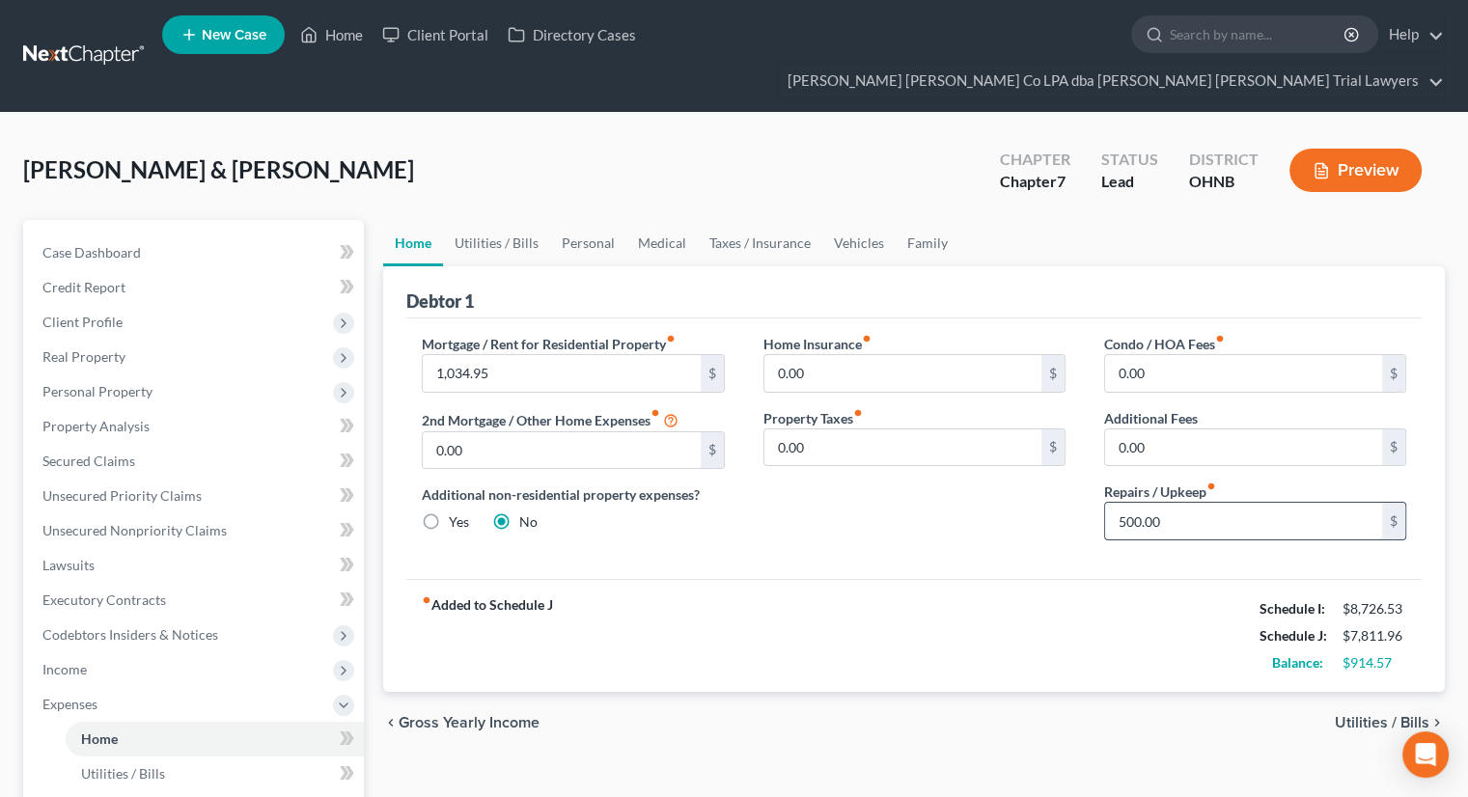
click at [1173, 503] on input "500.00" at bounding box center [1243, 521] width 277 height 37
type input "2"
type input "300"
click at [510, 220] on link "Utilities / Bills" at bounding box center [496, 243] width 107 height 46
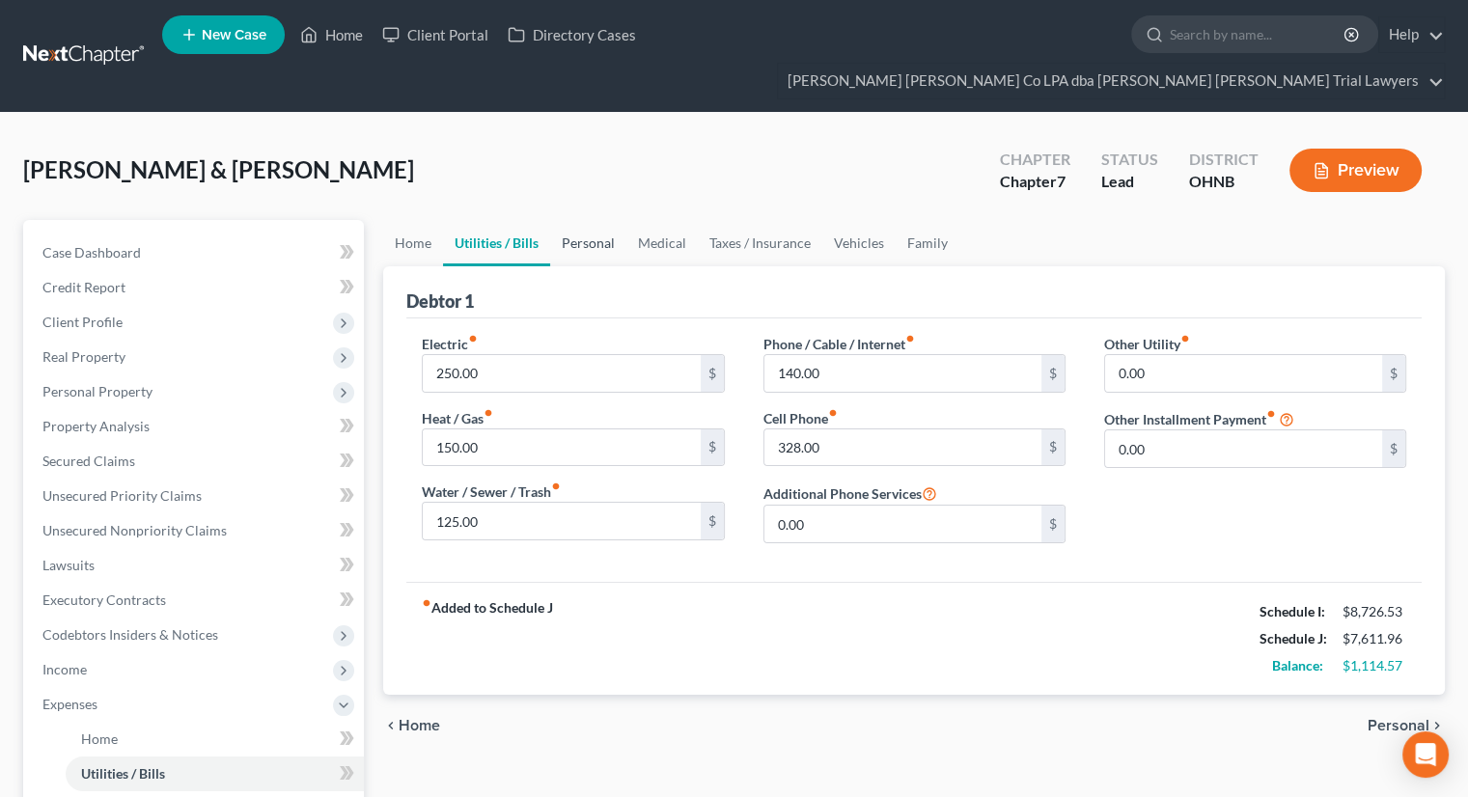
click at [621, 220] on link "Personal" at bounding box center [588, 243] width 76 height 46
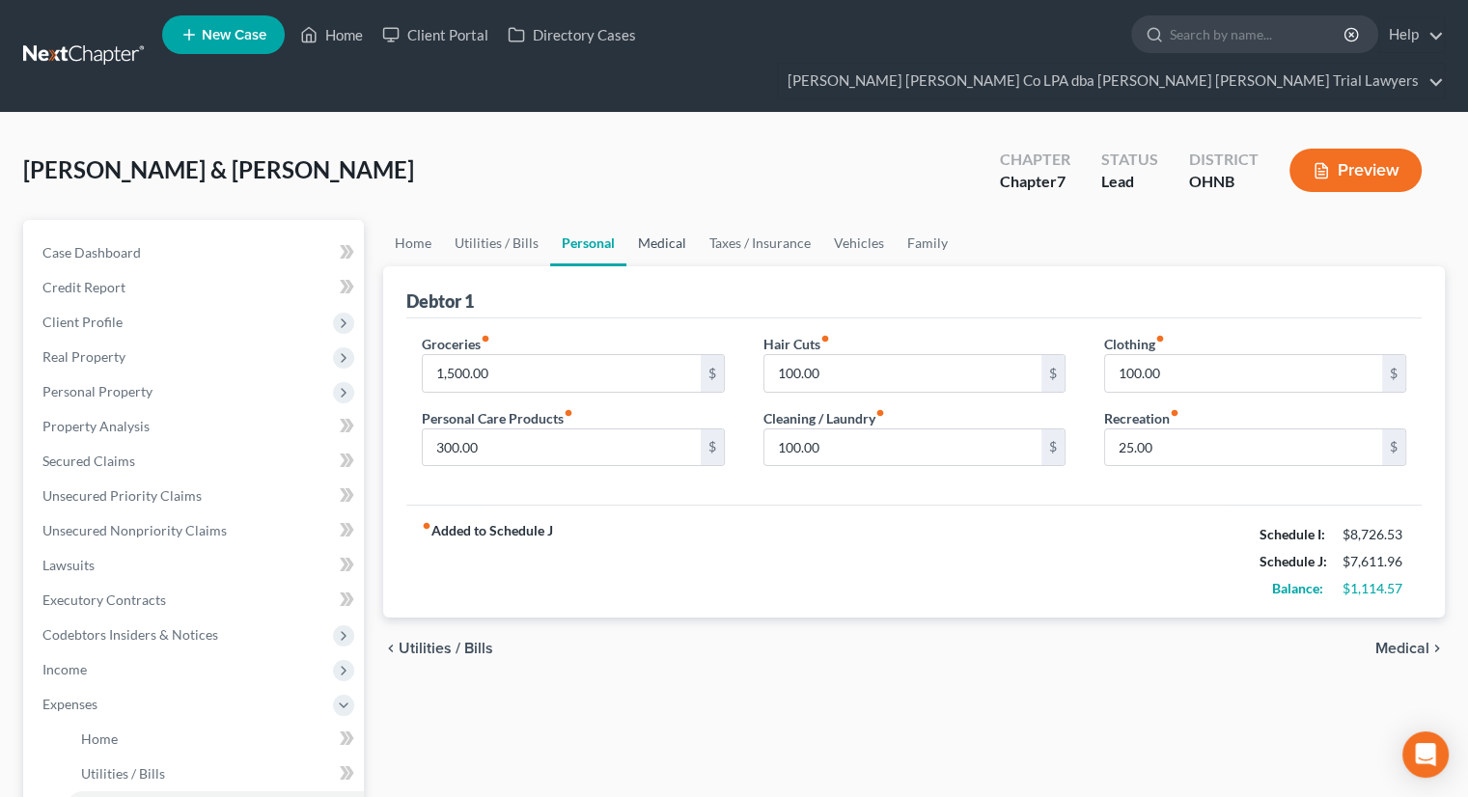
click at [649, 220] on link "Medical" at bounding box center [661, 243] width 71 height 46
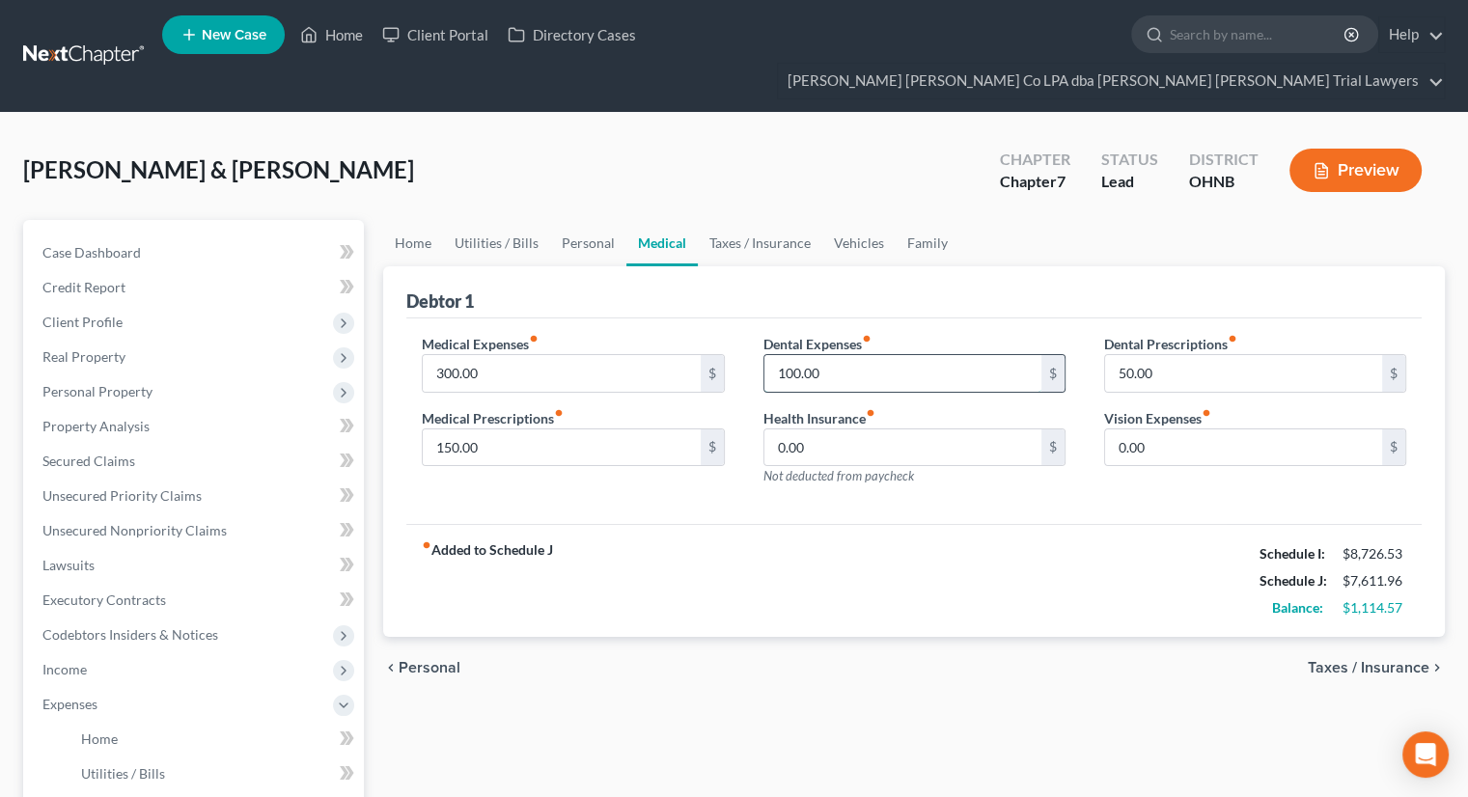
click at [818, 355] on input "100.00" at bounding box center [902, 373] width 277 height 37
type input "200"
click at [1161, 429] on input "0.00" at bounding box center [1243, 447] width 277 height 37
type input "200"
click at [492, 429] on input "150.00" at bounding box center [561, 447] width 277 height 37
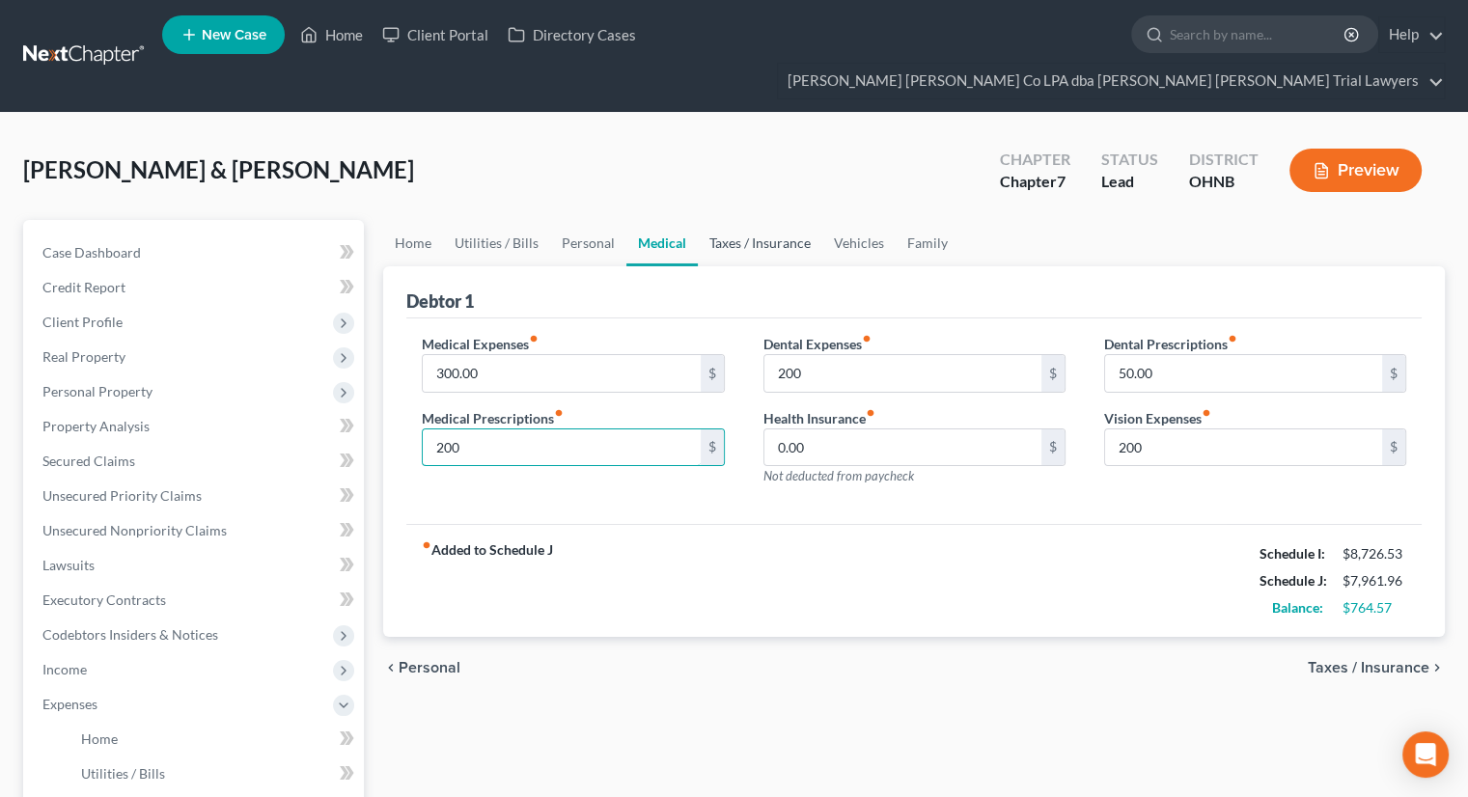
type input "200"
click at [733, 220] on link "Taxes / Insurance" at bounding box center [760, 243] width 124 height 46
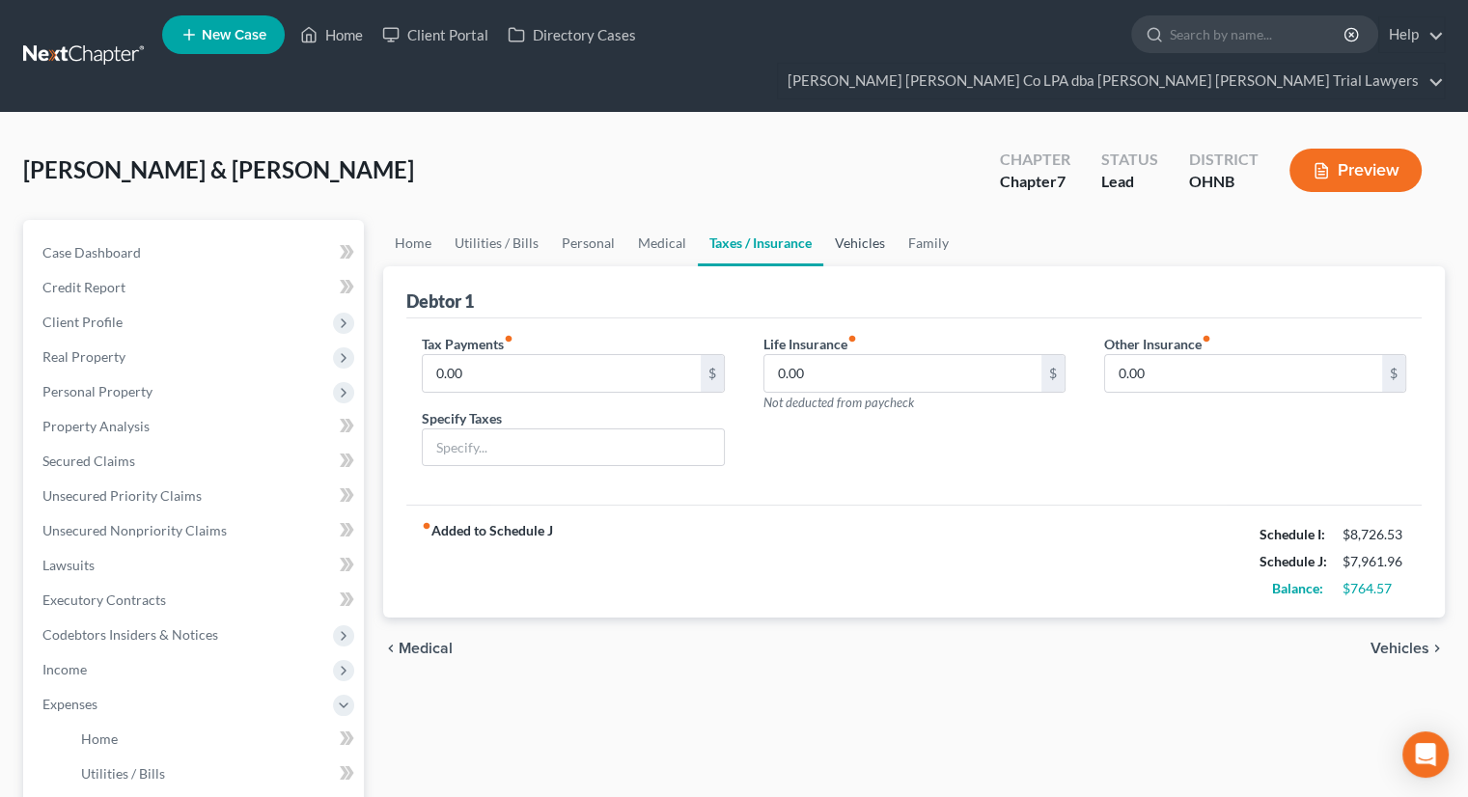
click at [852, 220] on link "Vehicles" at bounding box center [859, 243] width 73 height 46
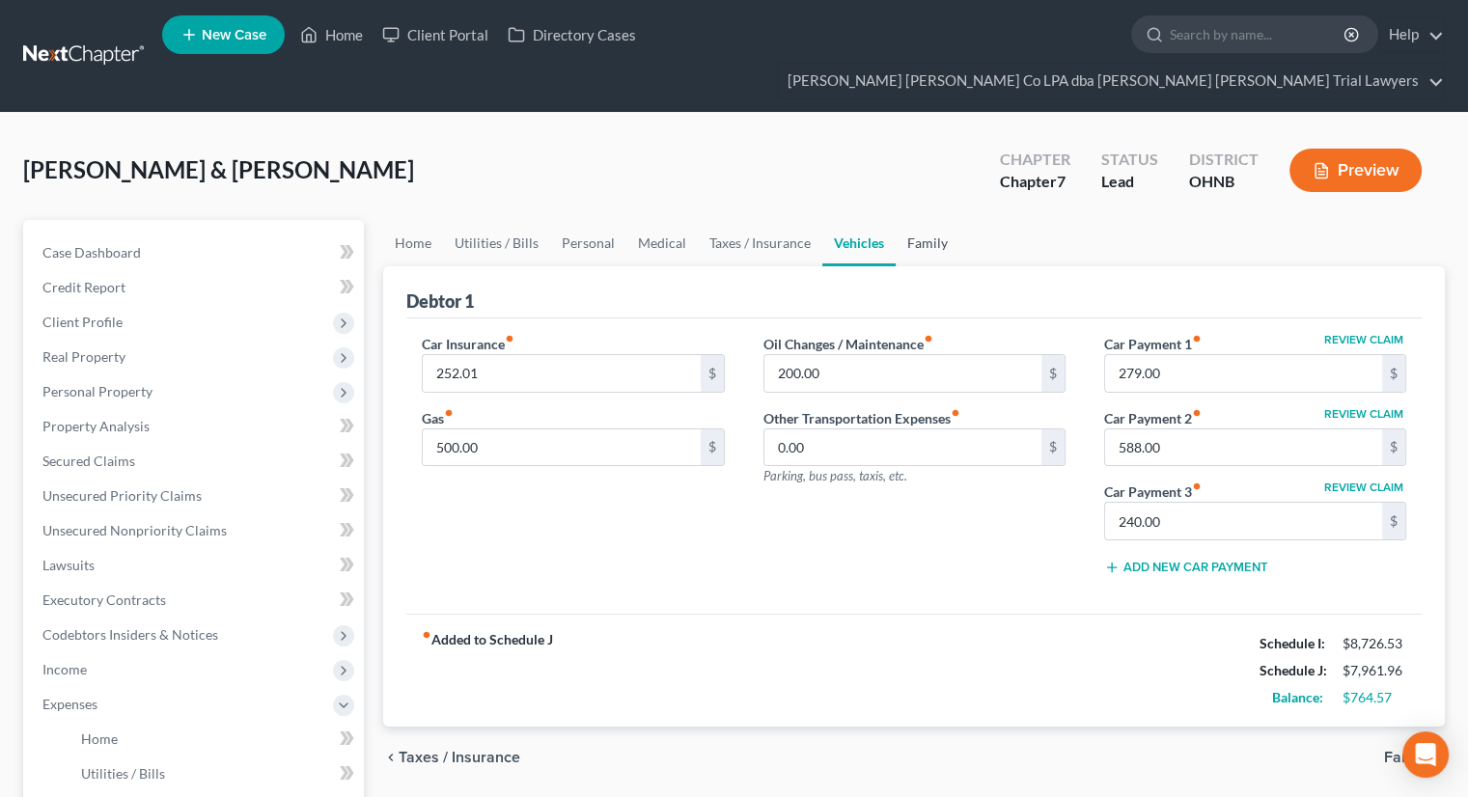
click at [938, 220] on link "Family" at bounding box center [928, 243] width 64 height 46
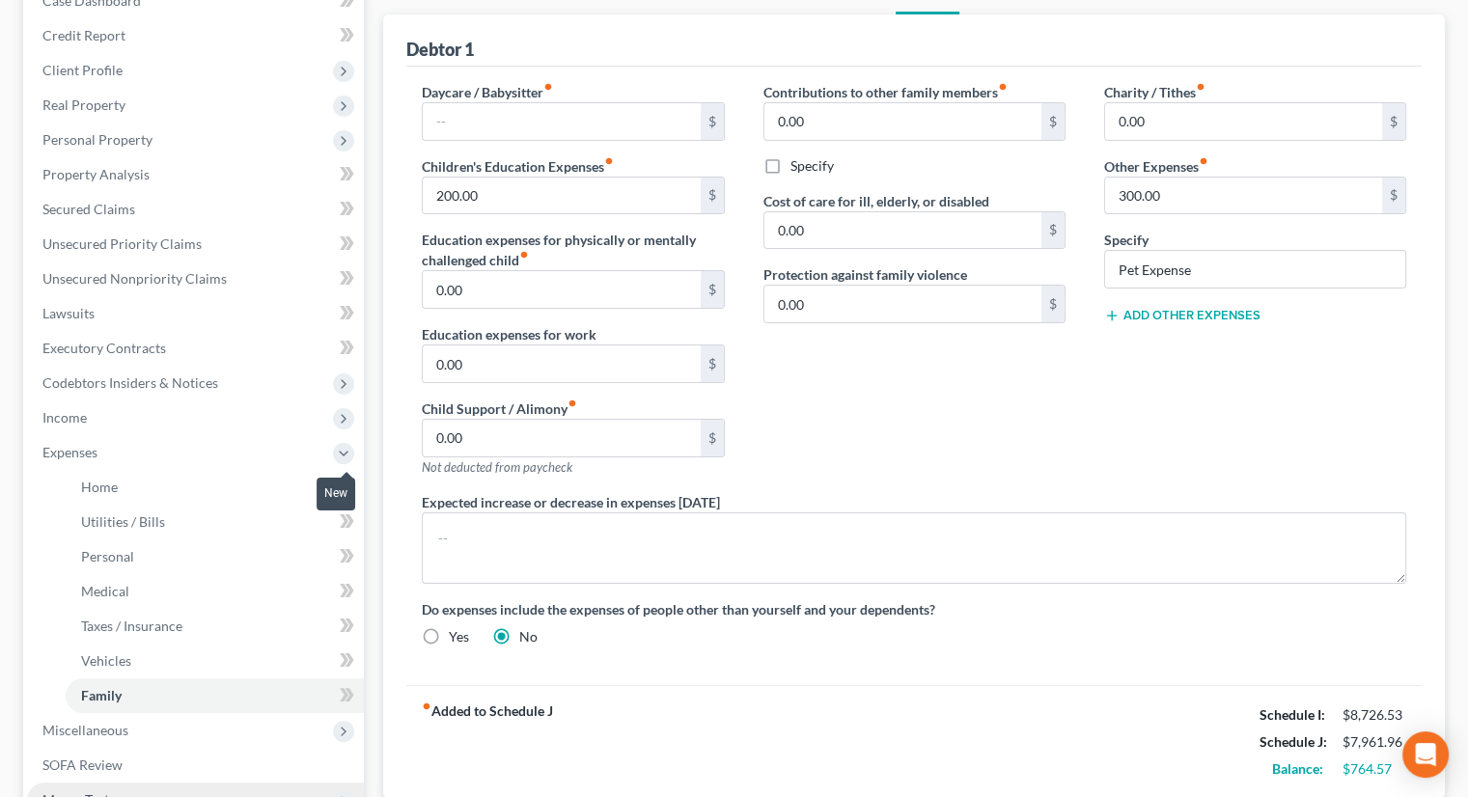
scroll to position [471, 0]
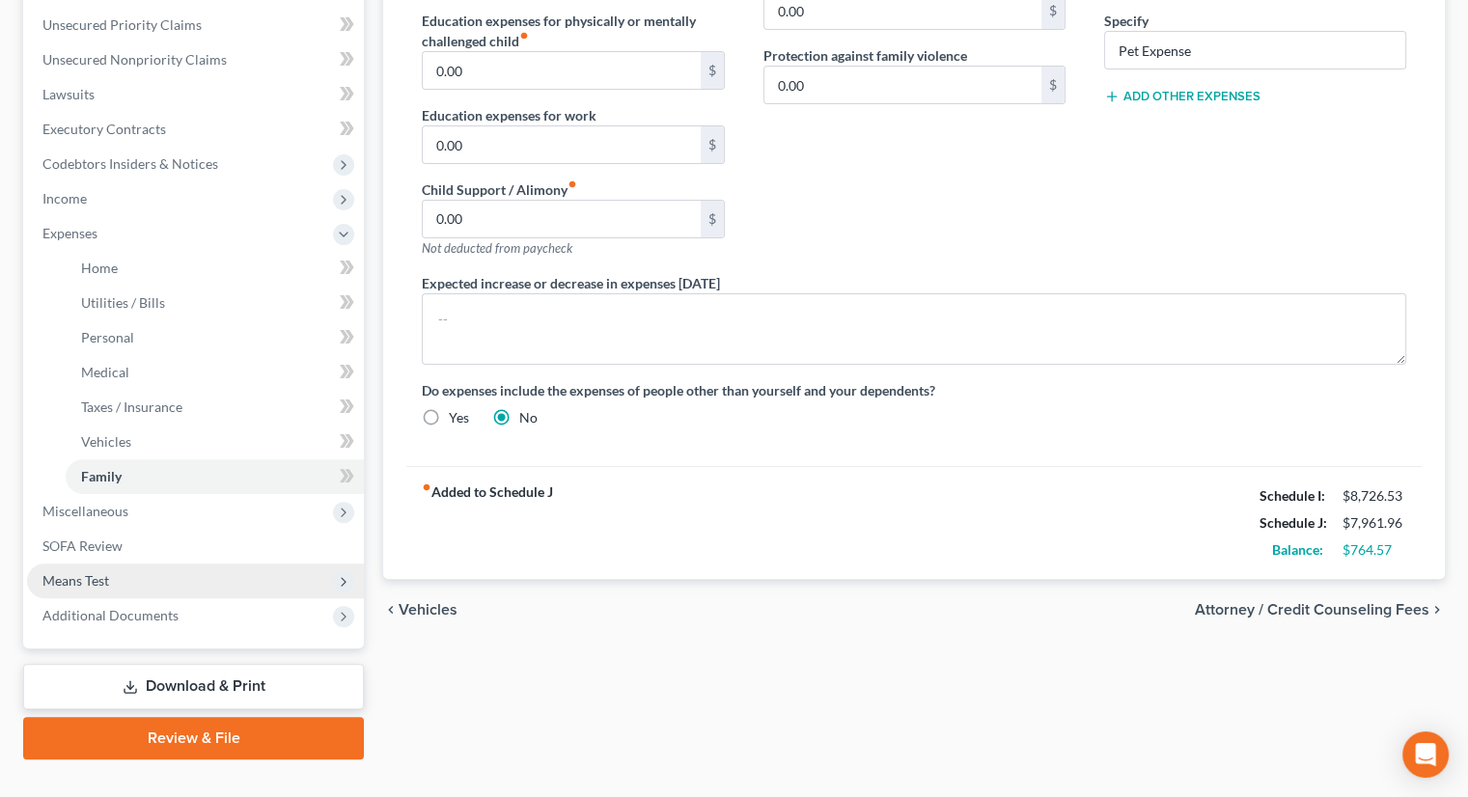
click at [116, 564] on span "Means Test" at bounding box center [195, 581] width 337 height 35
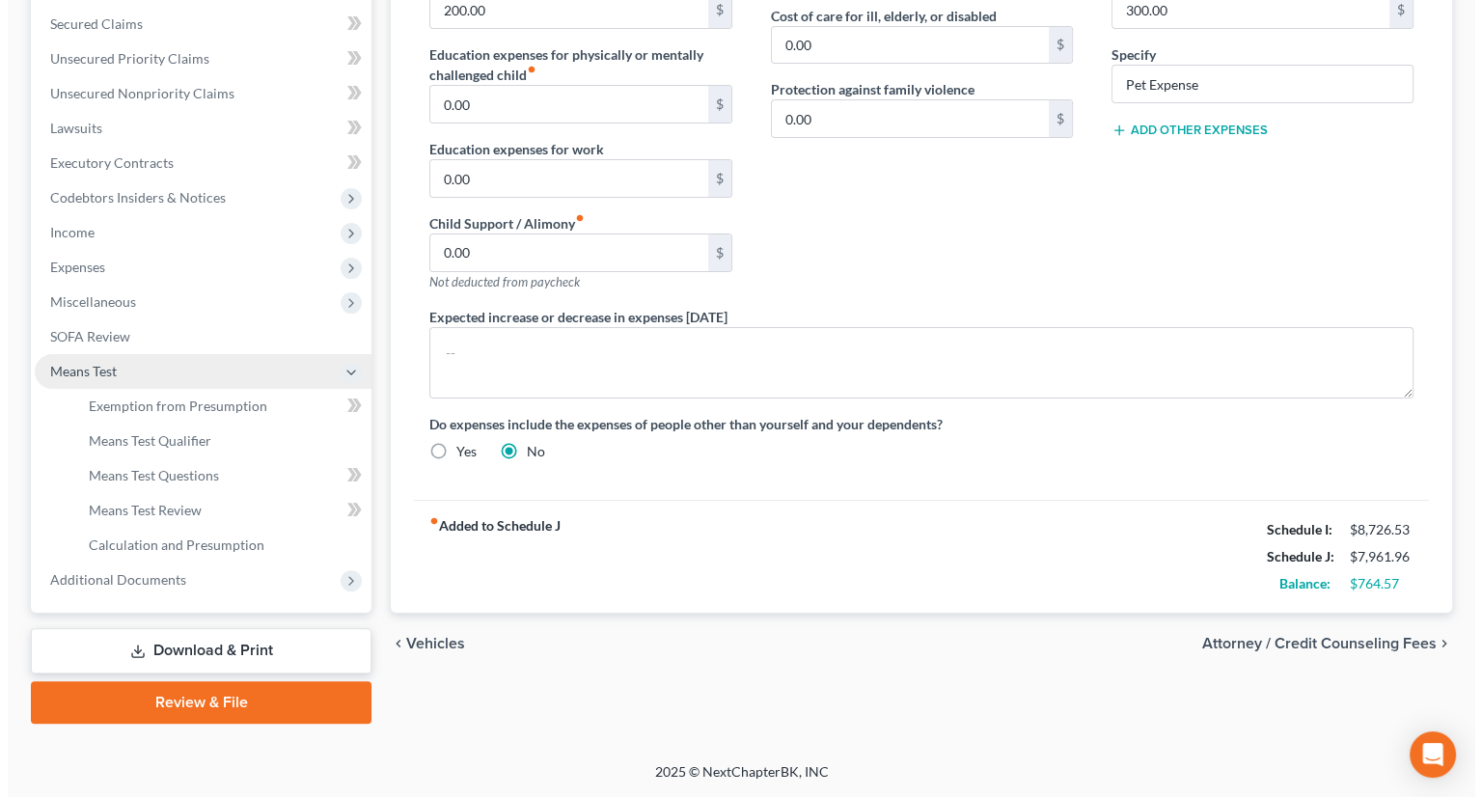
scroll to position [401, 0]
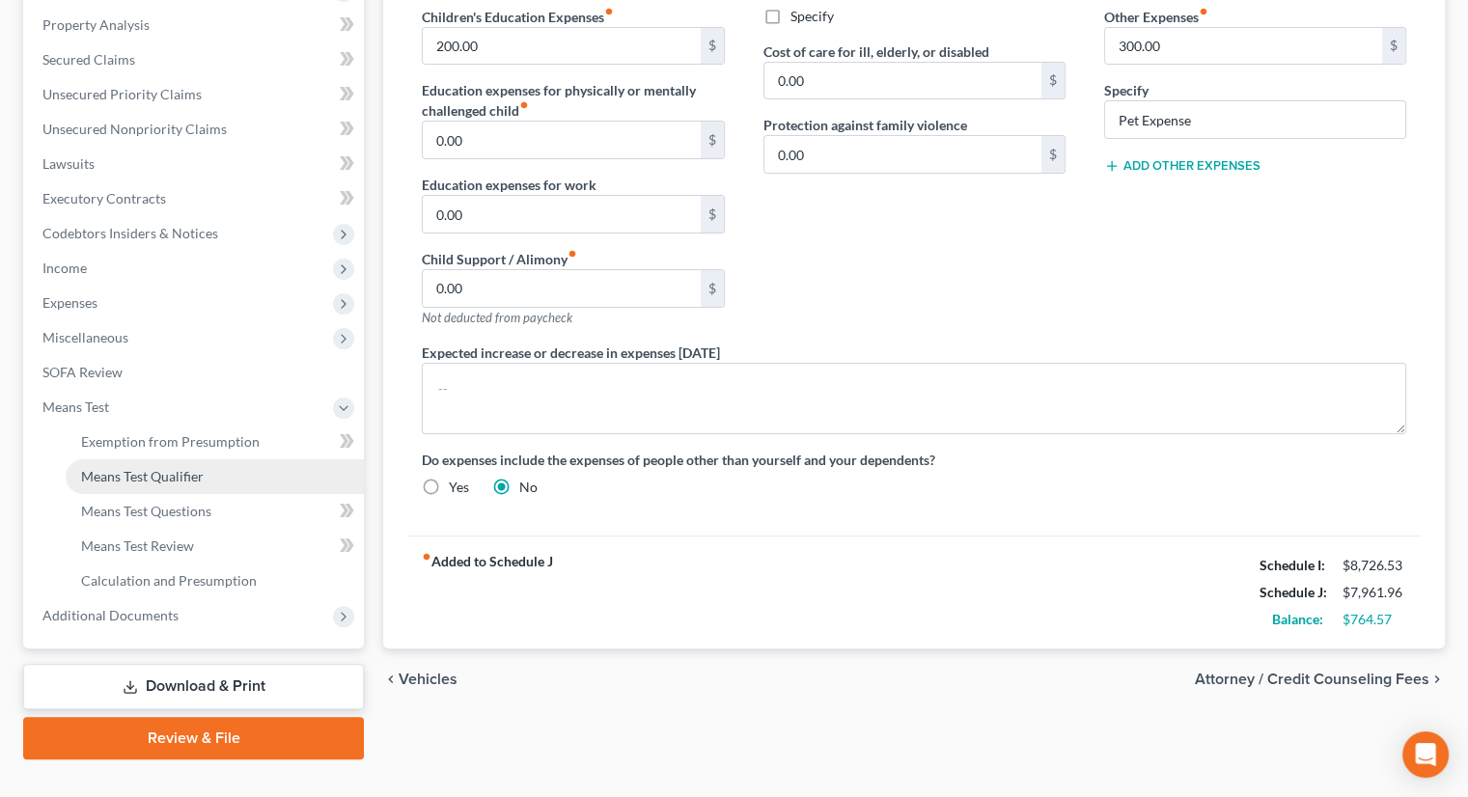
click at [137, 468] on span "Means Test Qualifier" at bounding box center [142, 476] width 123 height 16
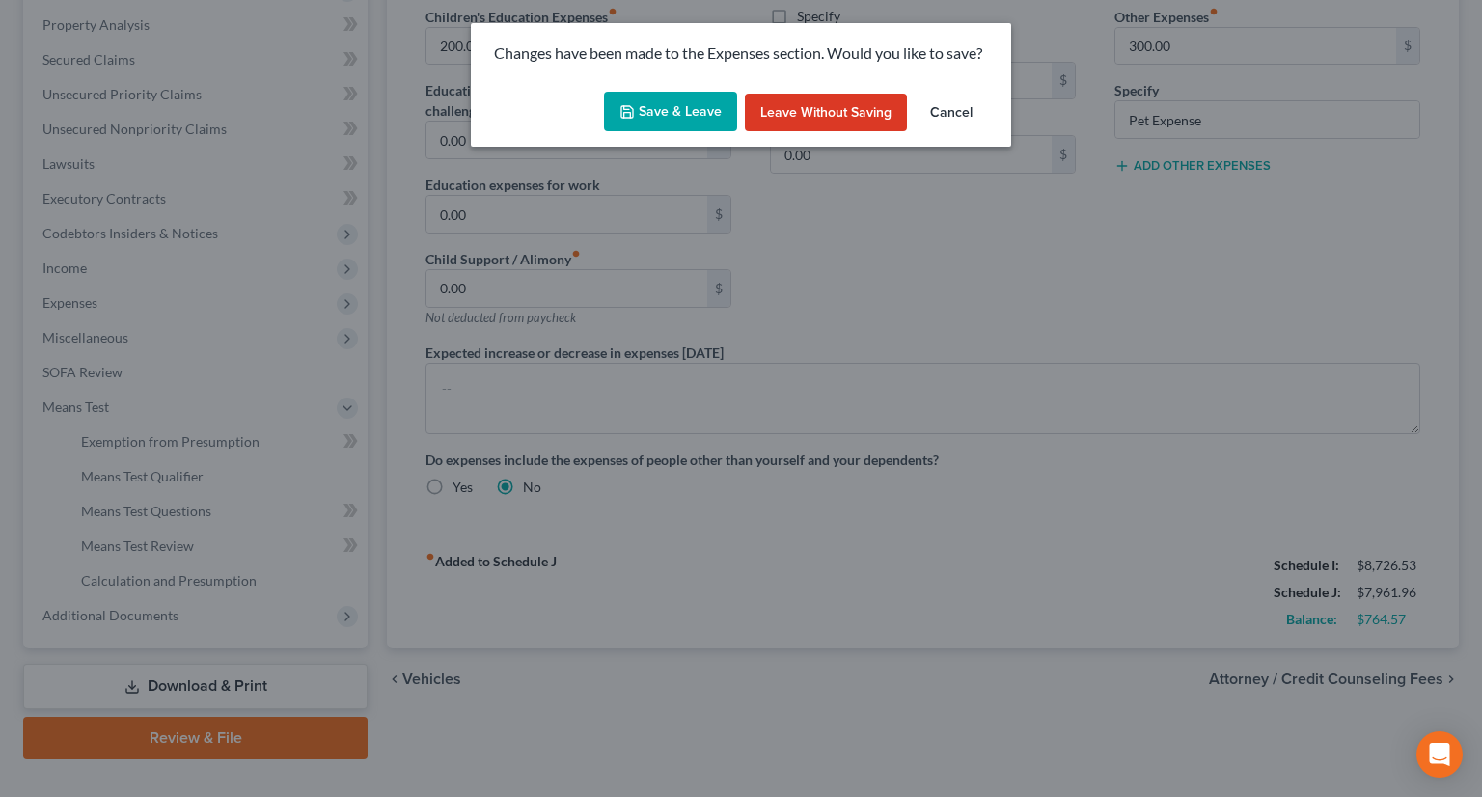
drag, startPoint x: 728, startPoint y: 105, endPoint x: 574, endPoint y: 364, distance: 300.7
click at [727, 105] on button "Save & Leave" at bounding box center [670, 112] width 133 height 41
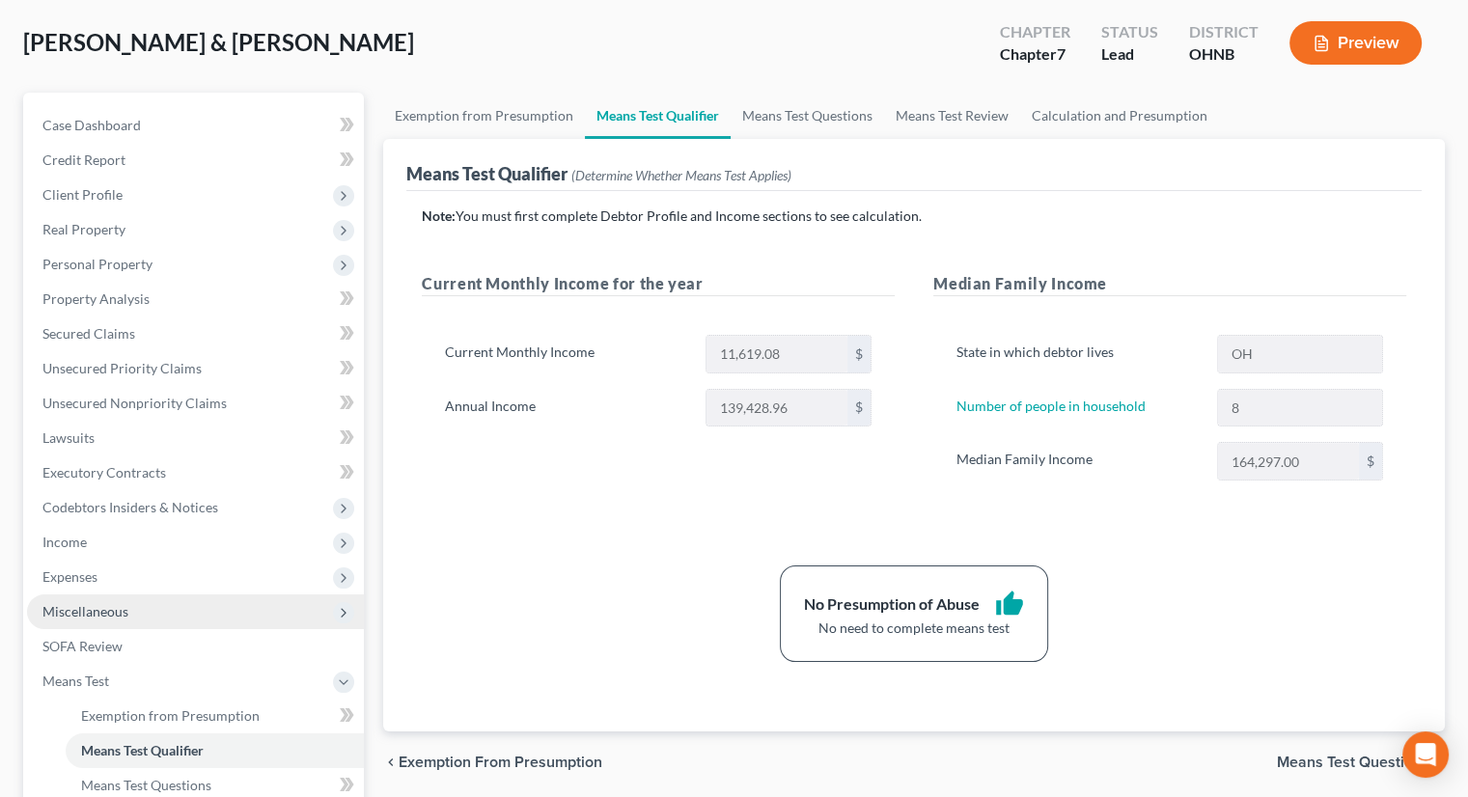
scroll to position [386, 0]
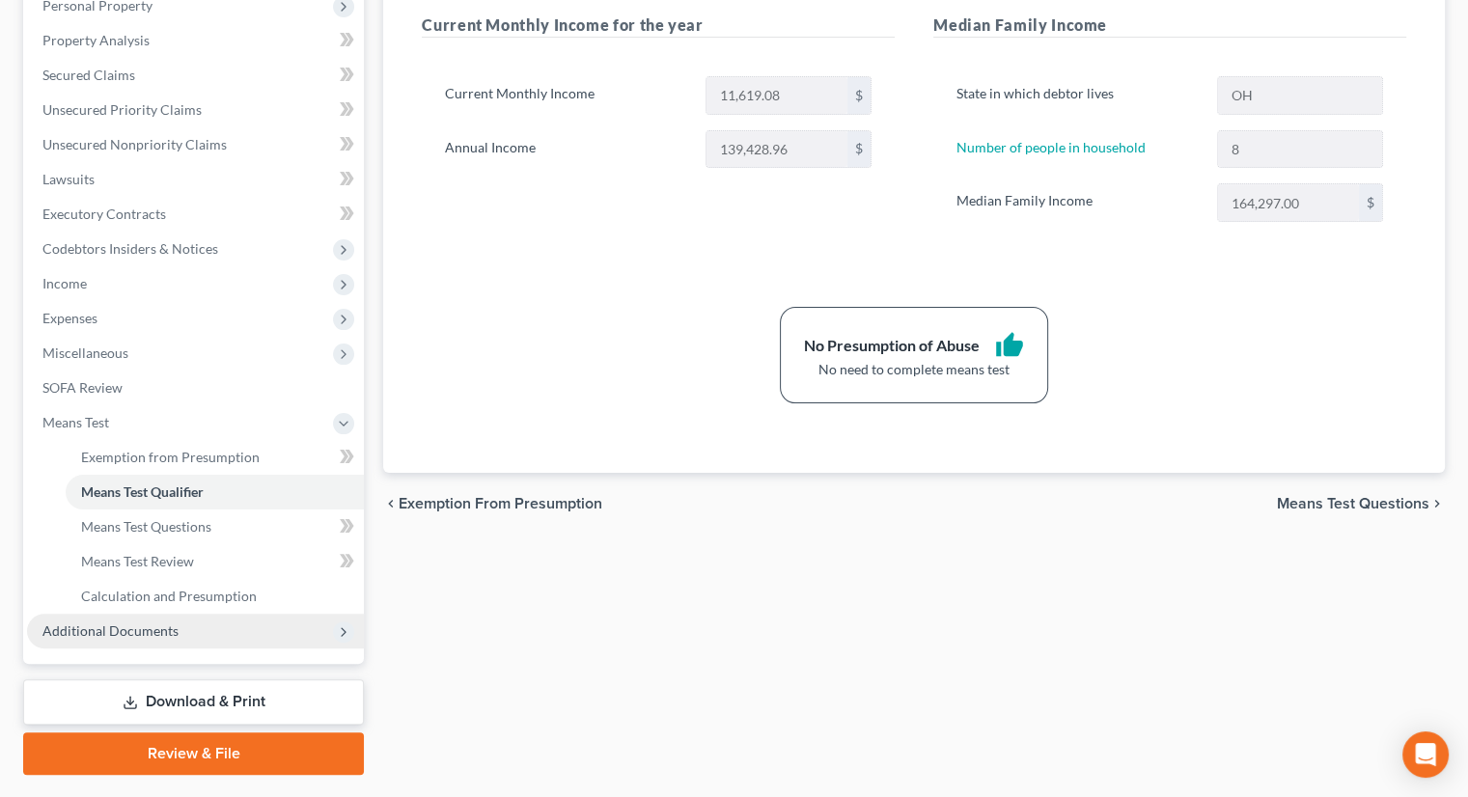
click at [148, 614] on span "Additional Documents" at bounding box center [195, 631] width 337 height 35
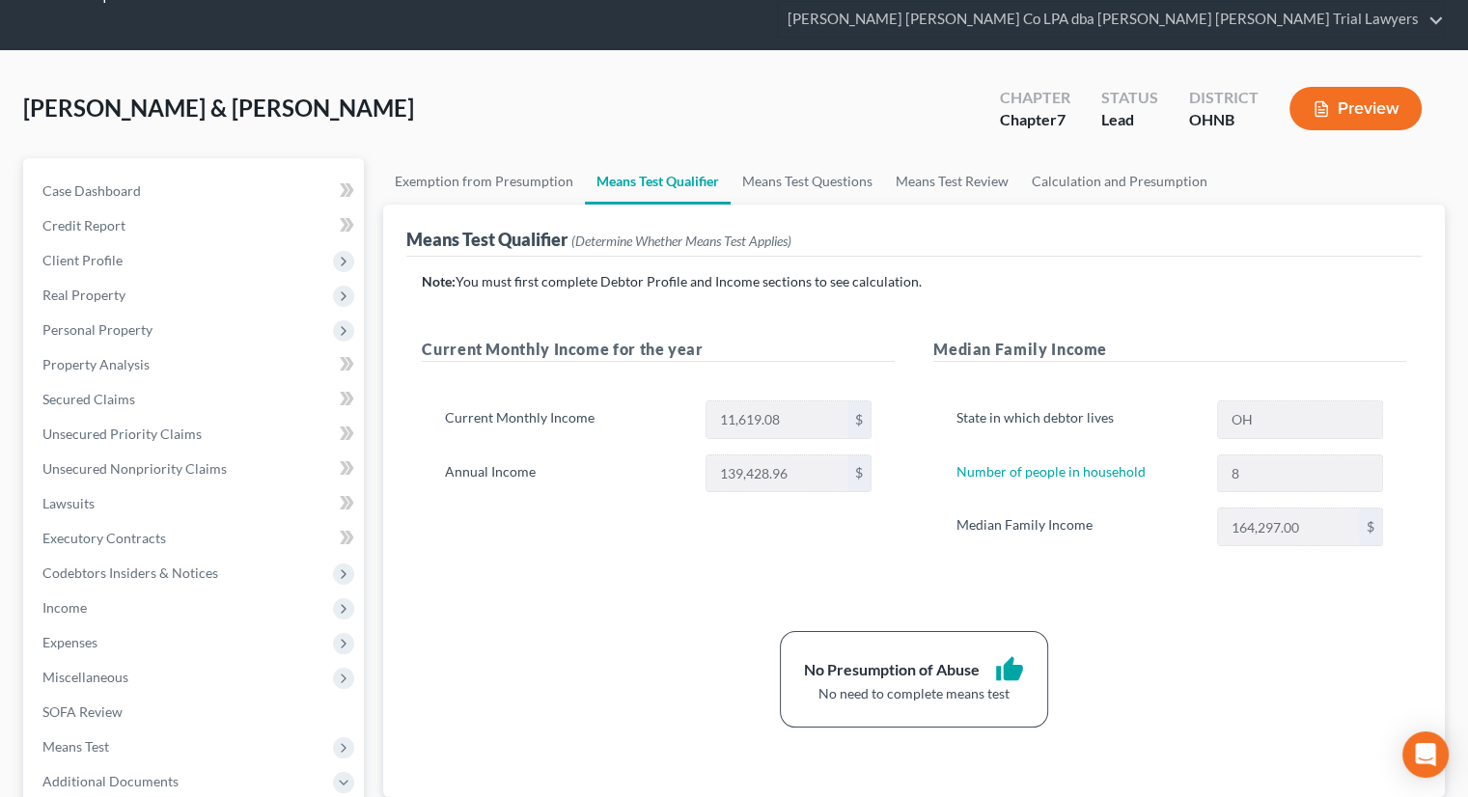
scroll to position [0, 0]
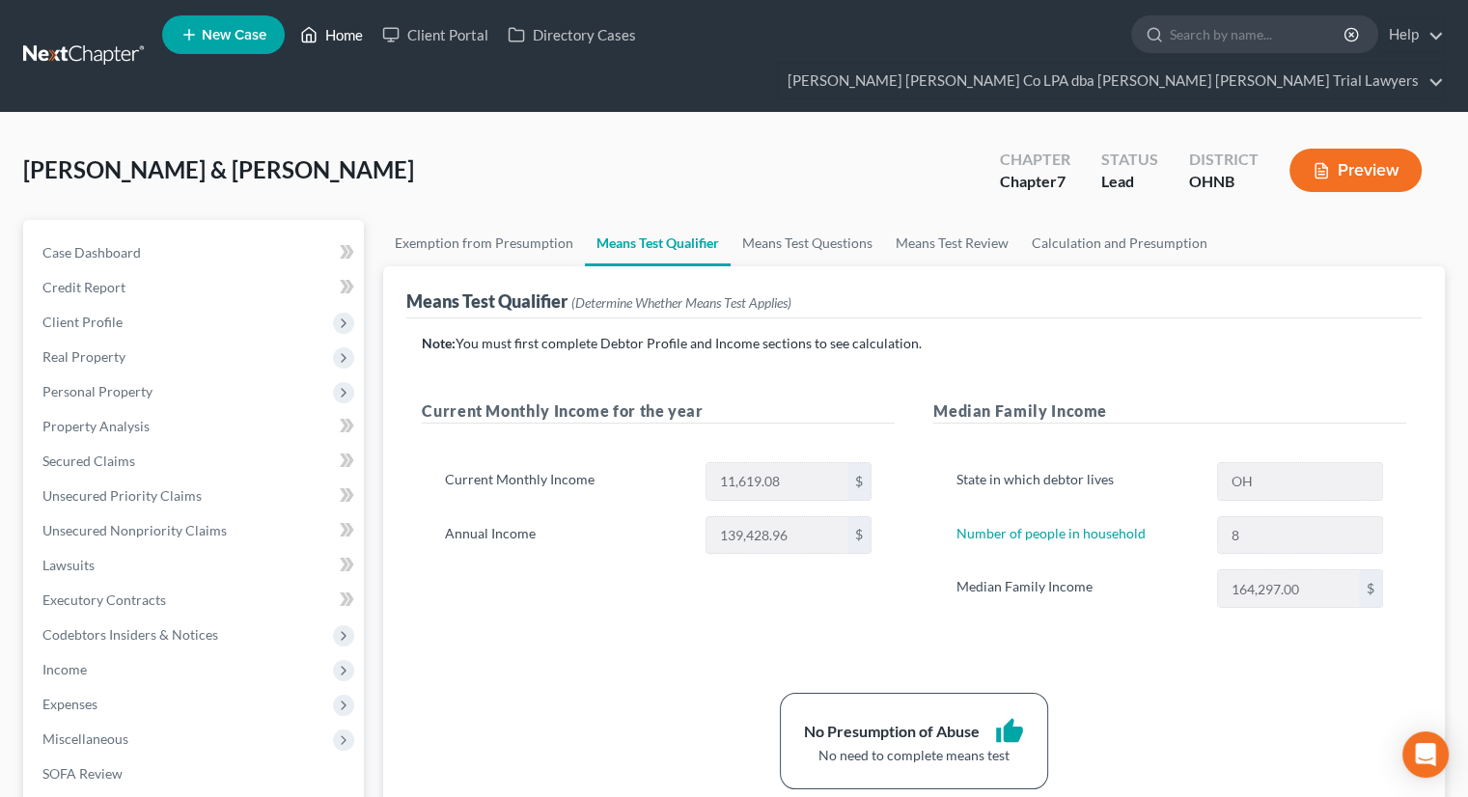
click at [334, 37] on link "Home" at bounding box center [331, 34] width 82 height 35
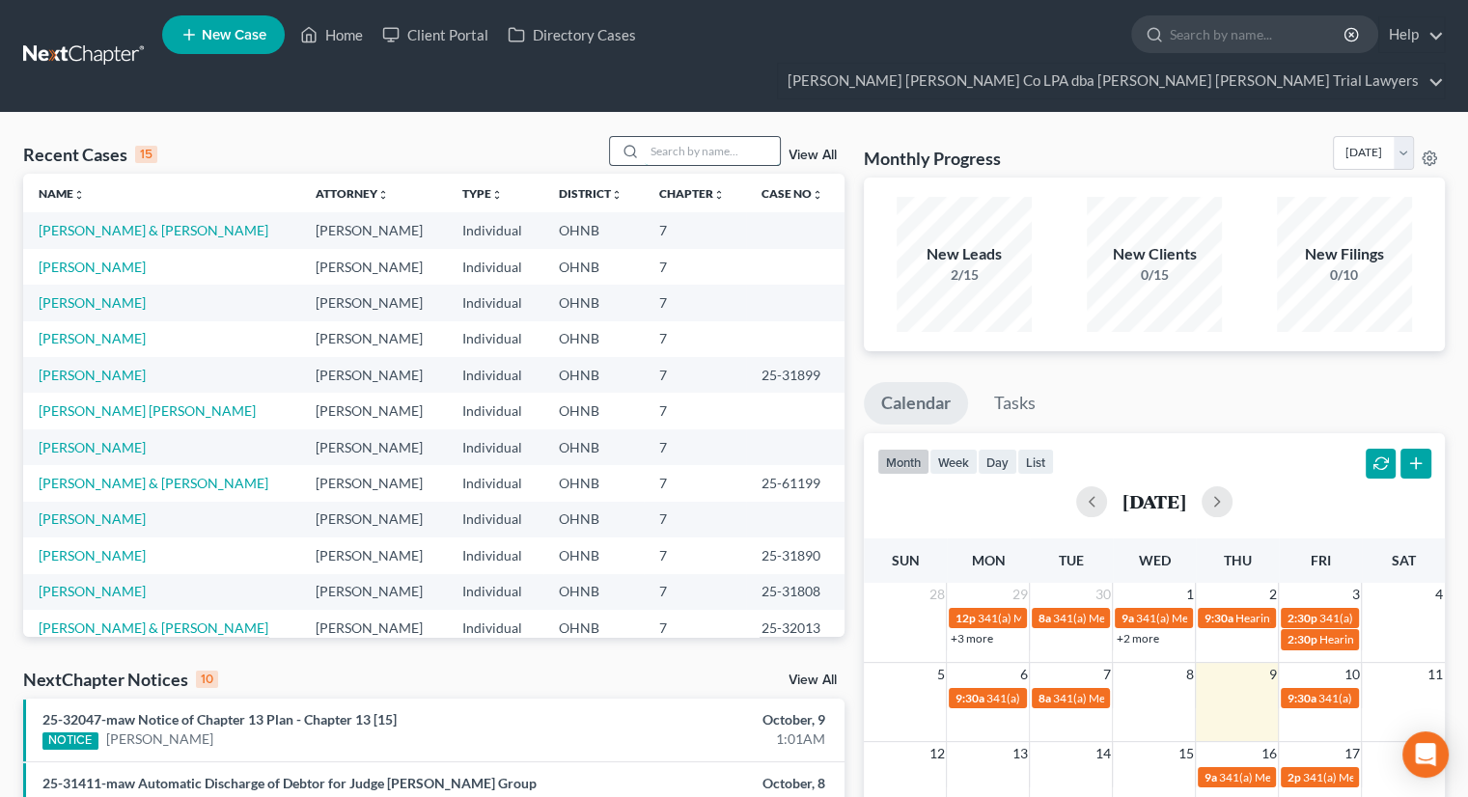
click at [664, 137] on input "search" at bounding box center [712, 151] width 135 height 28
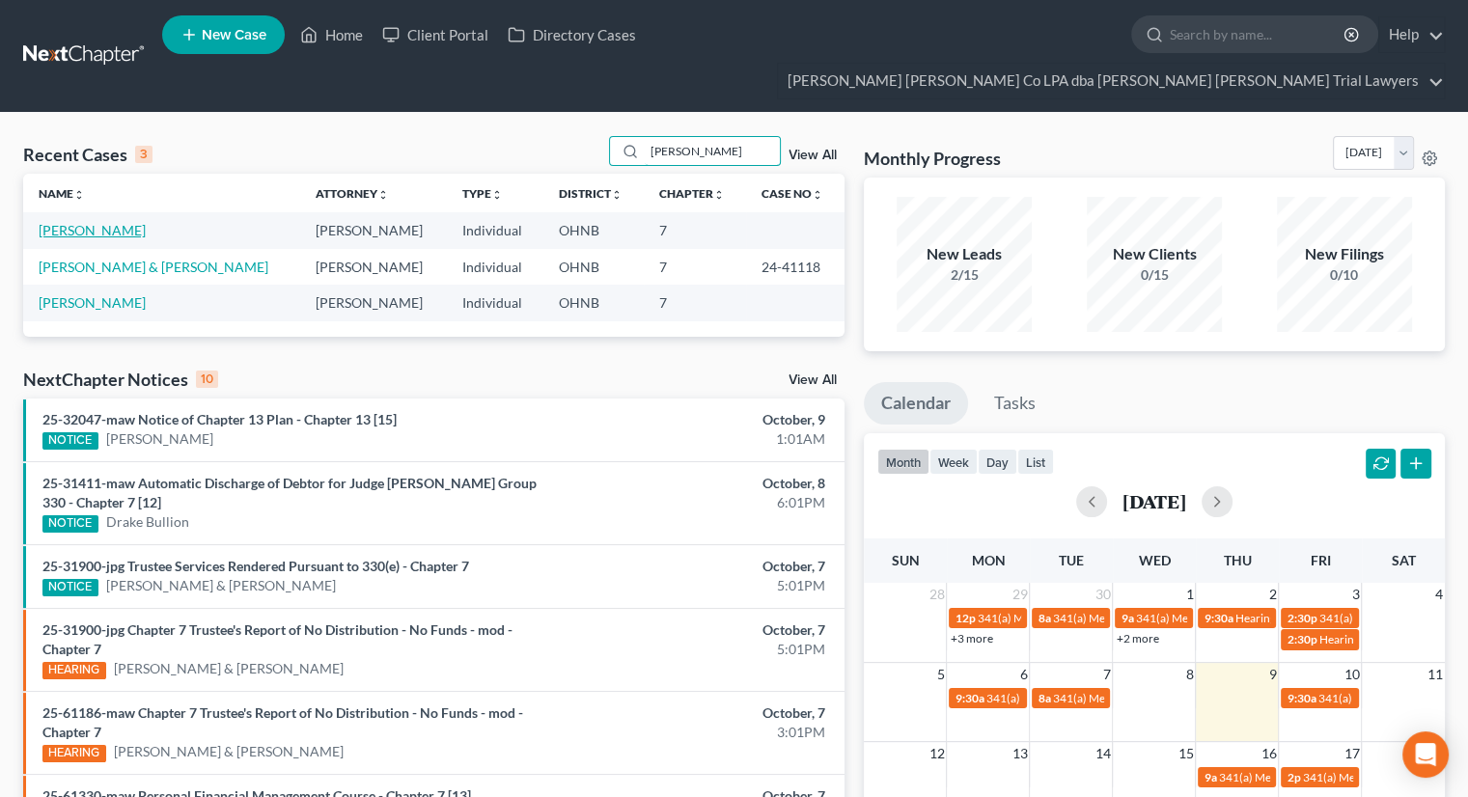
type input "[PERSON_NAME]"
click at [89, 222] on link "[PERSON_NAME]" at bounding box center [92, 230] width 107 height 16
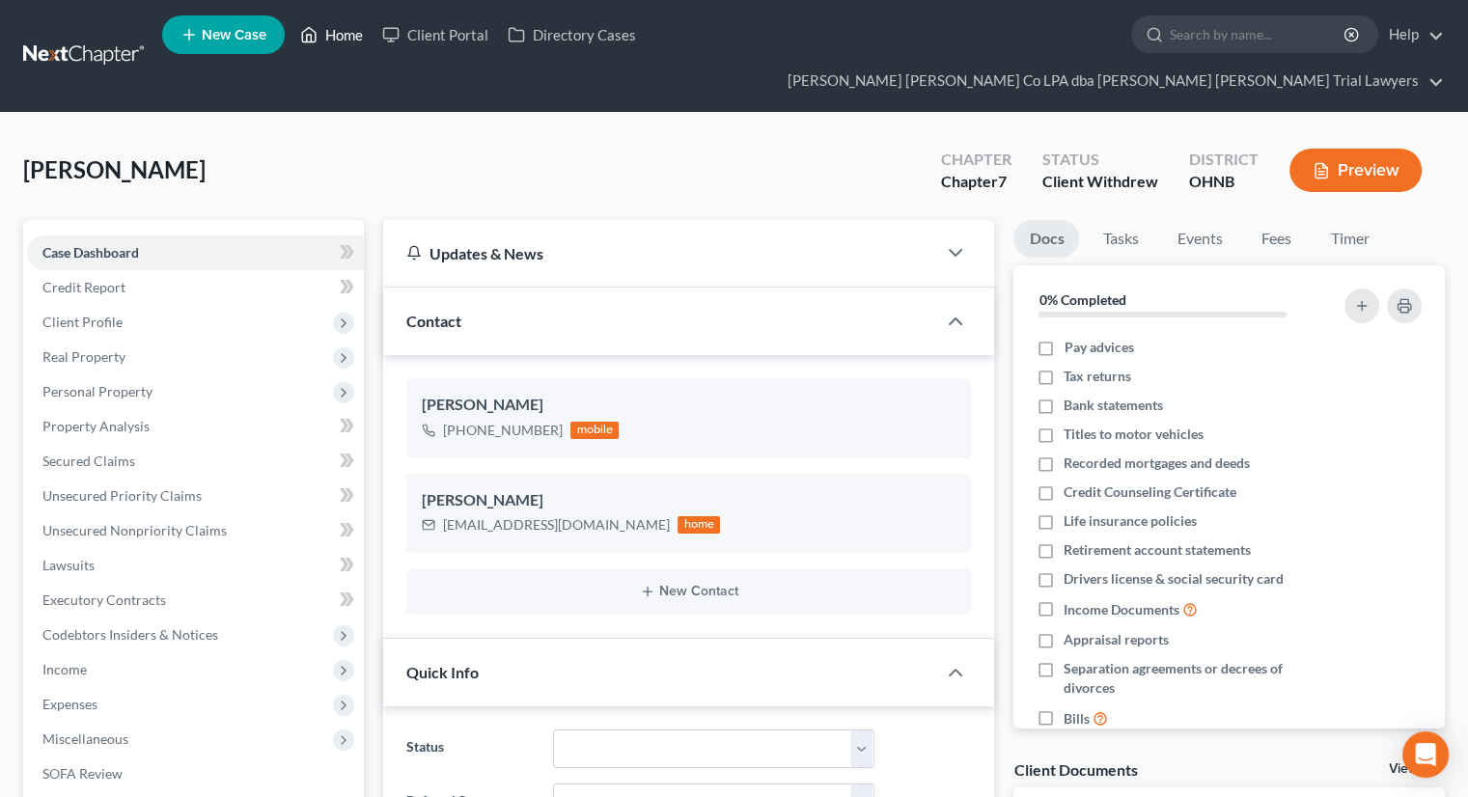
drag, startPoint x: 309, startPoint y: 38, endPoint x: 542, endPoint y: 97, distance: 241.1
click at [311, 38] on polyline at bounding box center [309, 39] width 5 height 8
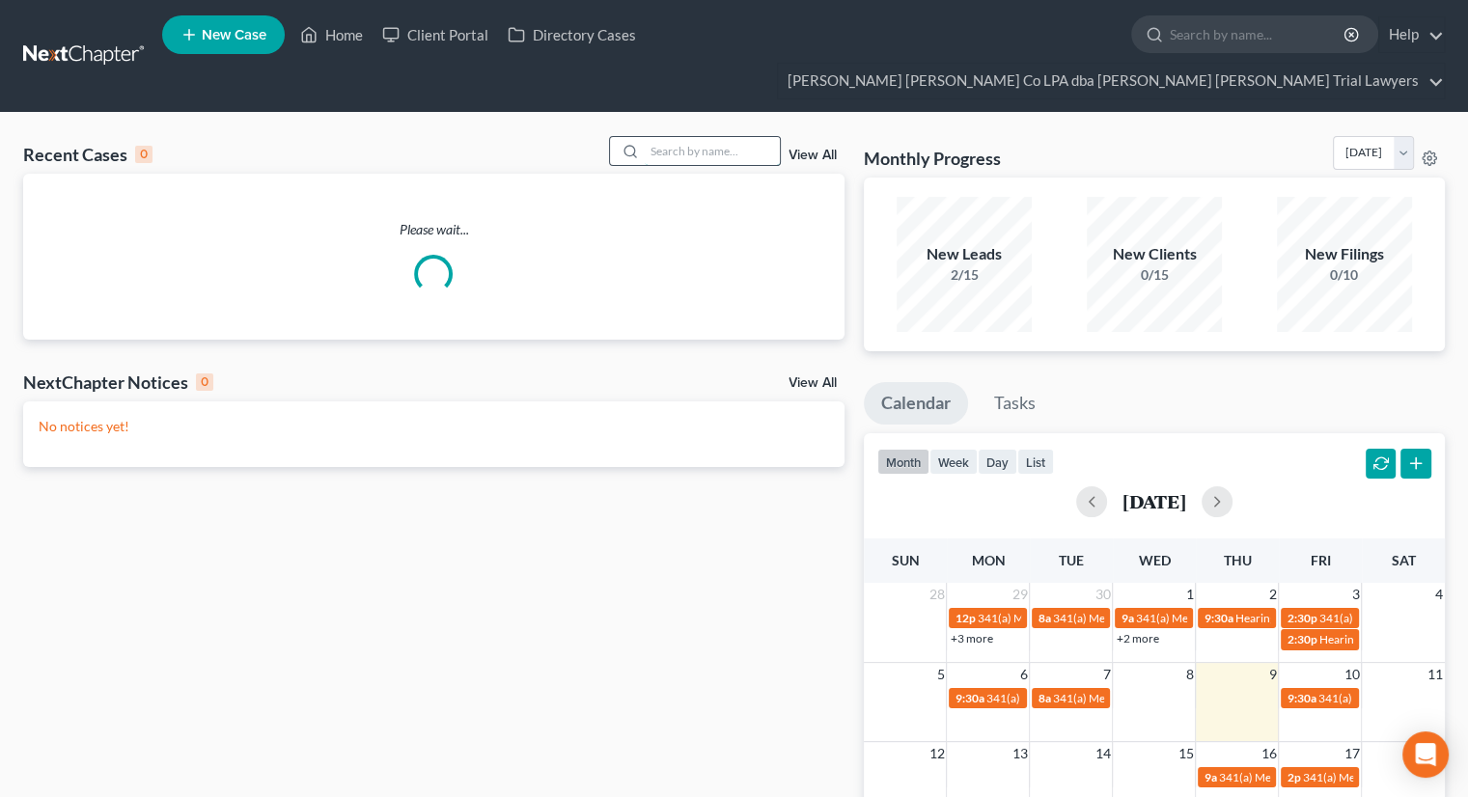
click at [698, 137] on input "search" at bounding box center [712, 151] width 135 height 28
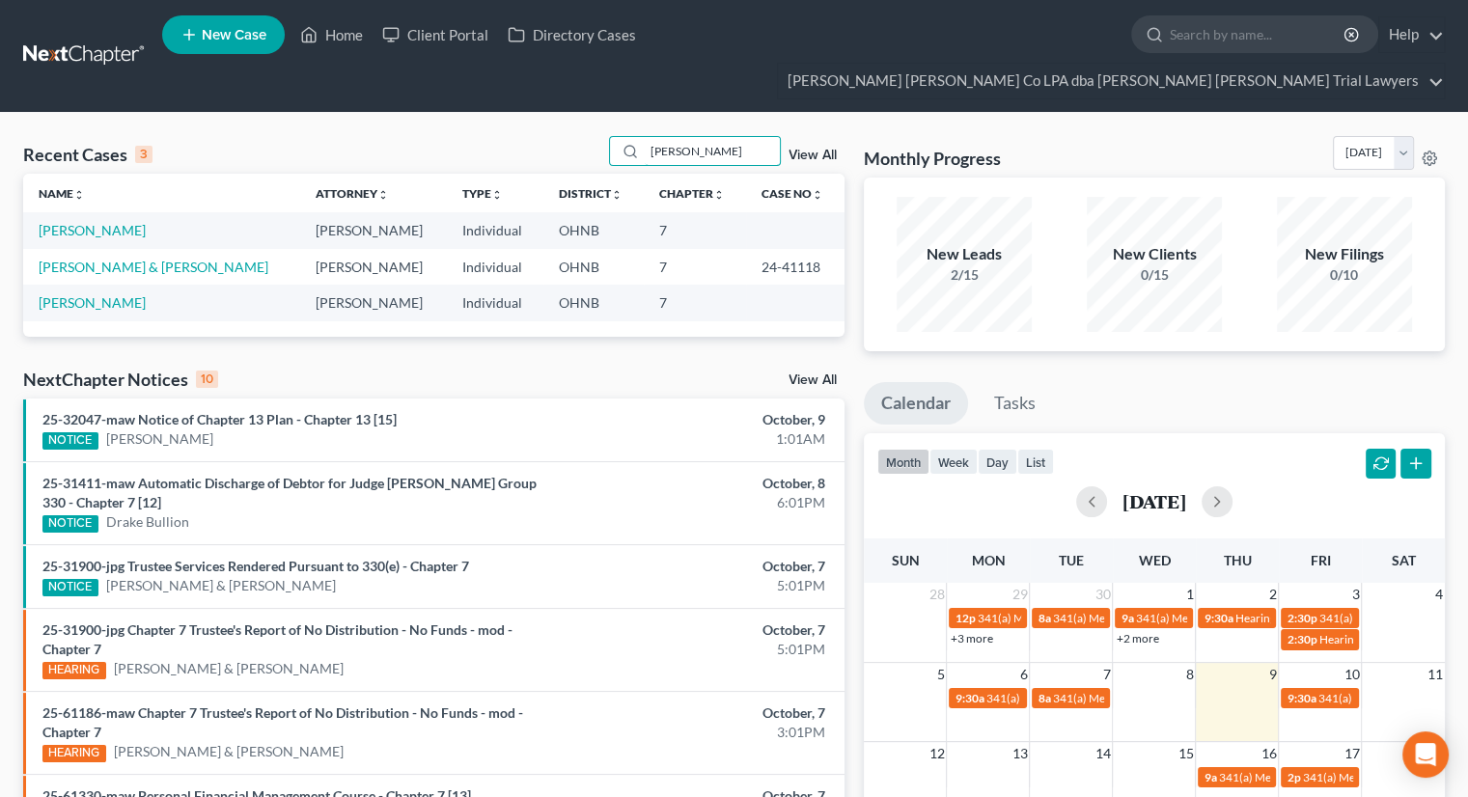
type input "[PERSON_NAME]"
click at [102, 222] on link "[PERSON_NAME]" at bounding box center [92, 230] width 107 height 16
select select "0"
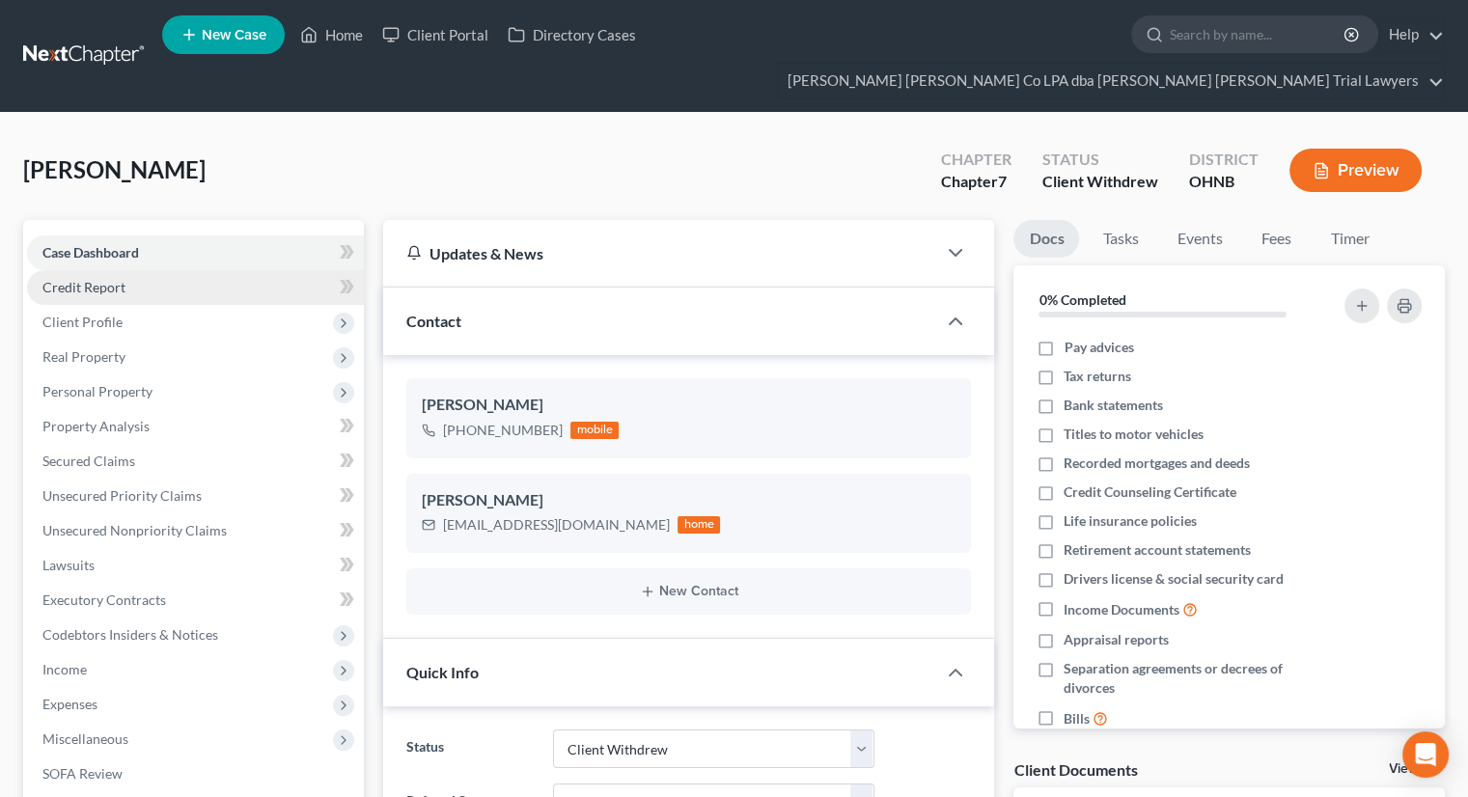
click at [97, 270] on link "Credit Report" at bounding box center [195, 287] width 337 height 35
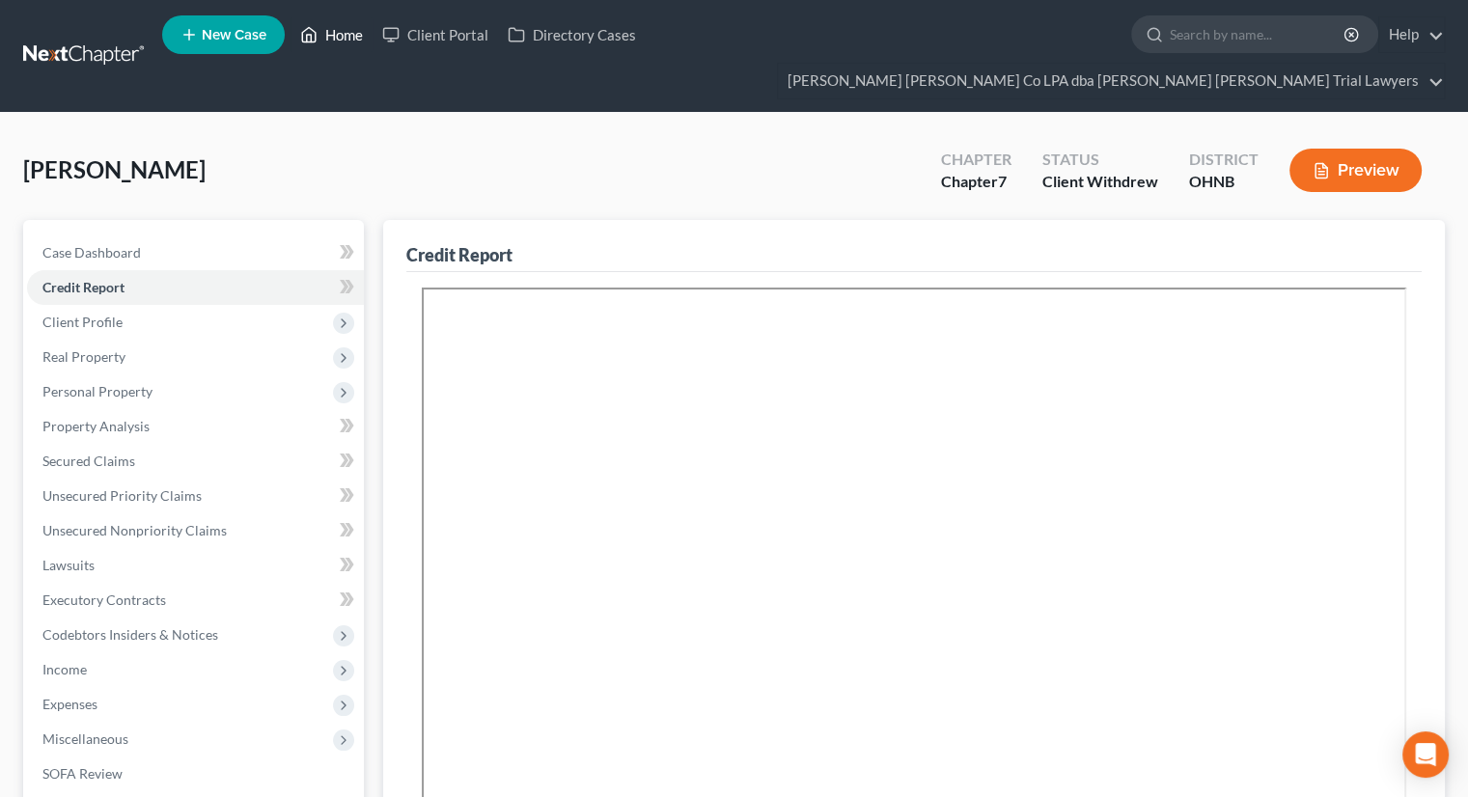
drag, startPoint x: 344, startPoint y: 40, endPoint x: 445, endPoint y: 101, distance: 118.7
click at [344, 40] on link "Home" at bounding box center [331, 34] width 82 height 35
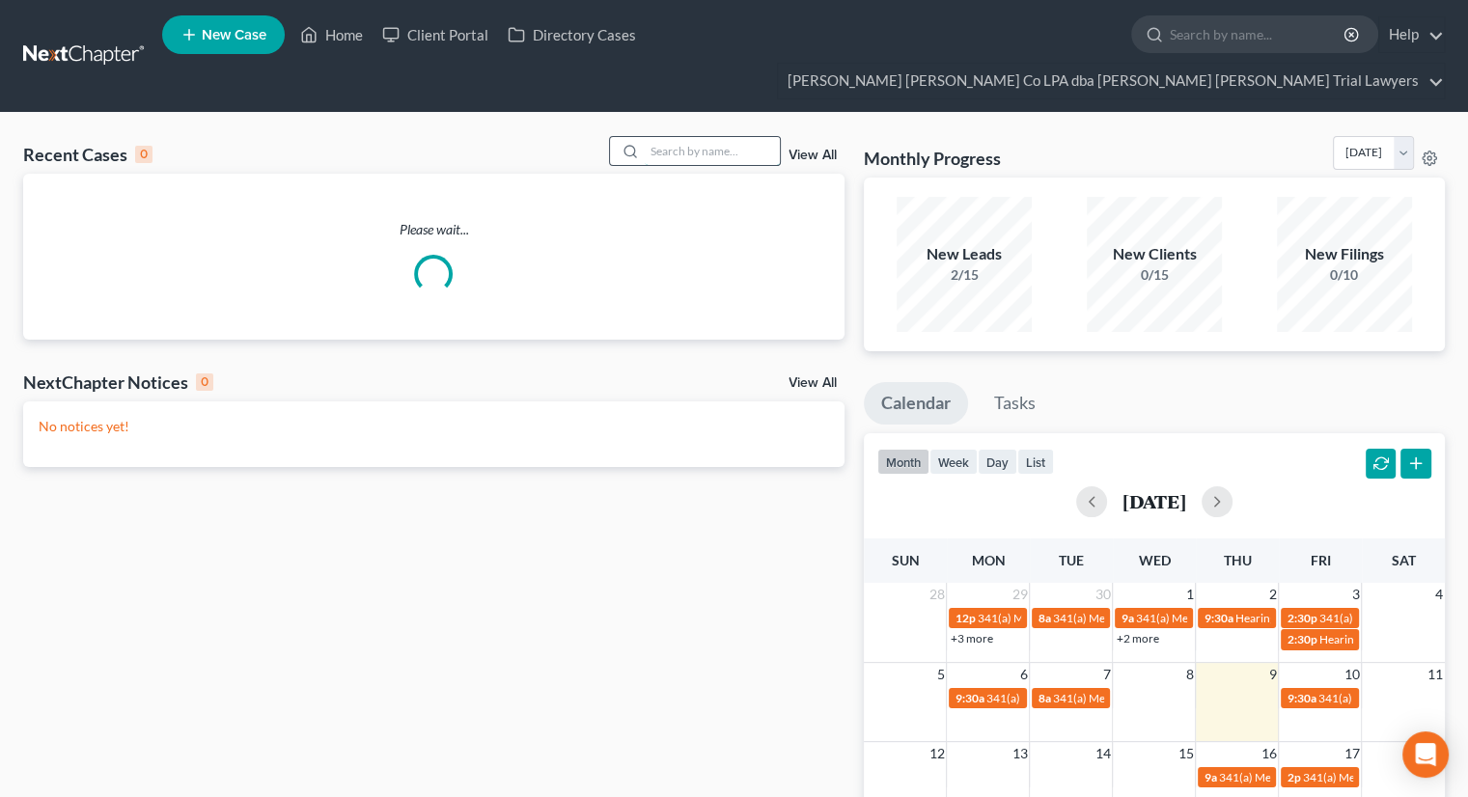
click at [672, 137] on input "search" at bounding box center [712, 151] width 135 height 28
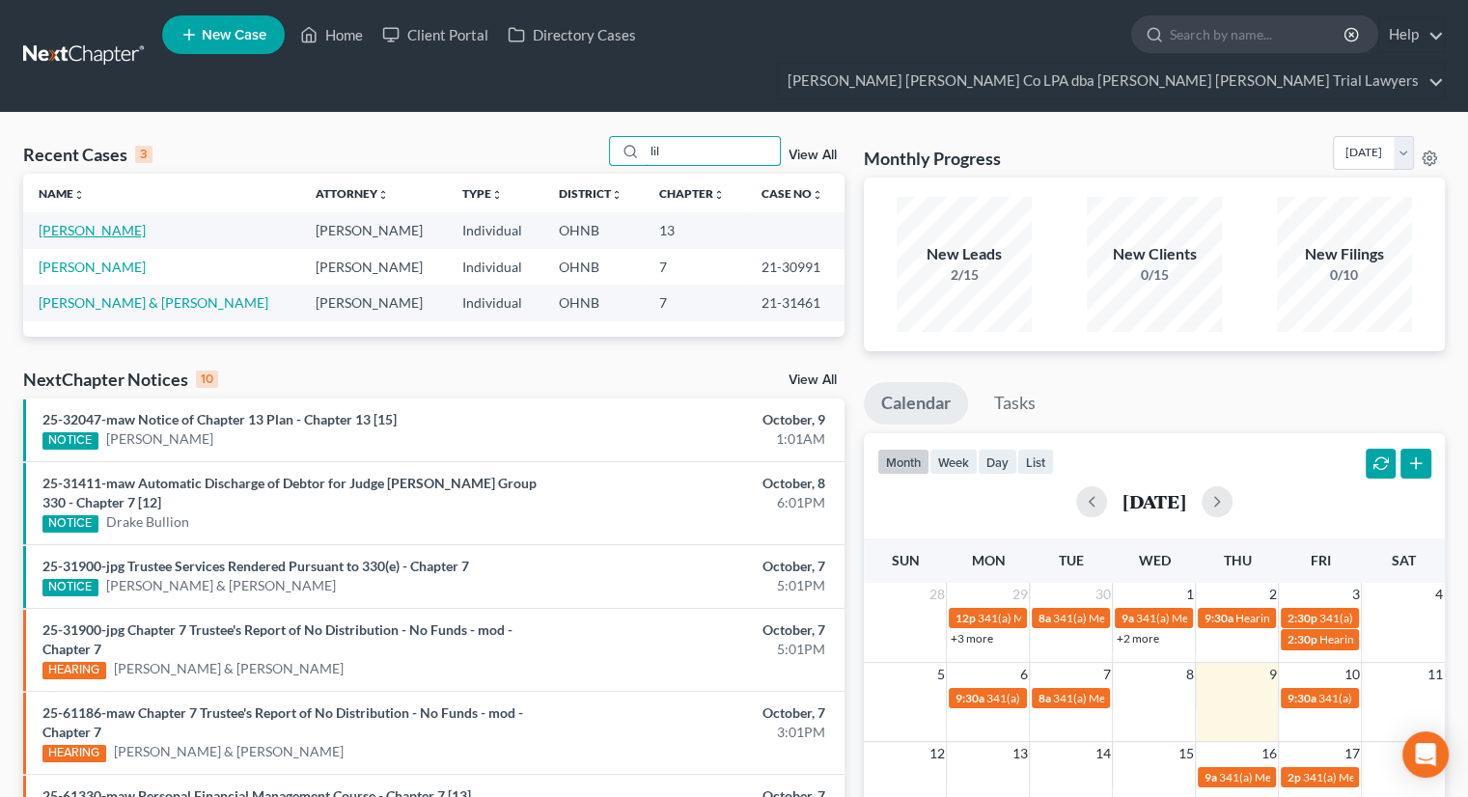
type input "lil"
click at [100, 222] on link "[PERSON_NAME]" at bounding box center [92, 230] width 107 height 16
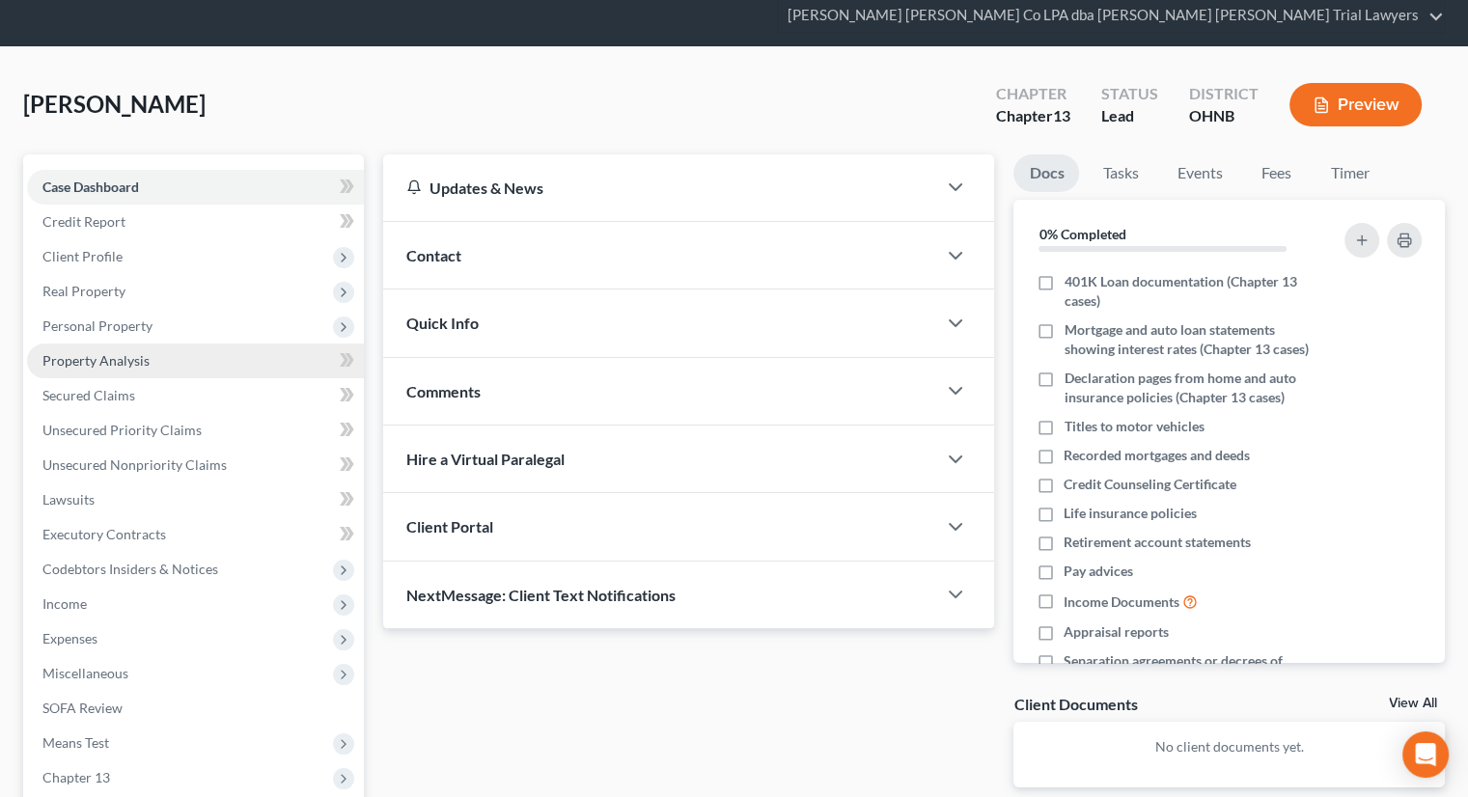
scroll to position [97, 0]
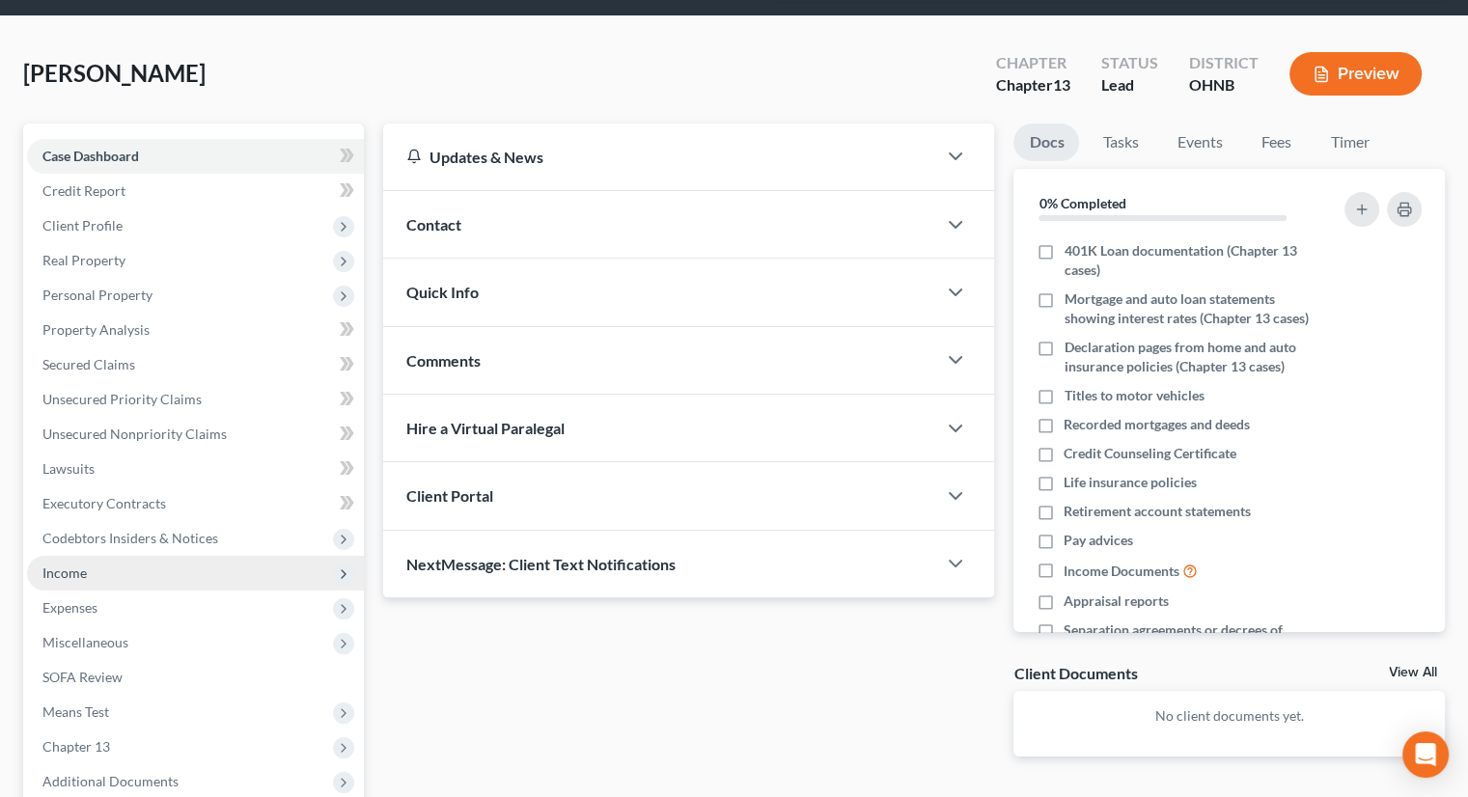
drag, startPoint x: 97, startPoint y: 534, endPoint x: 122, endPoint y: 545, distance: 26.8
click at [97, 556] on span "Income" at bounding box center [195, 573] width 337 height 35
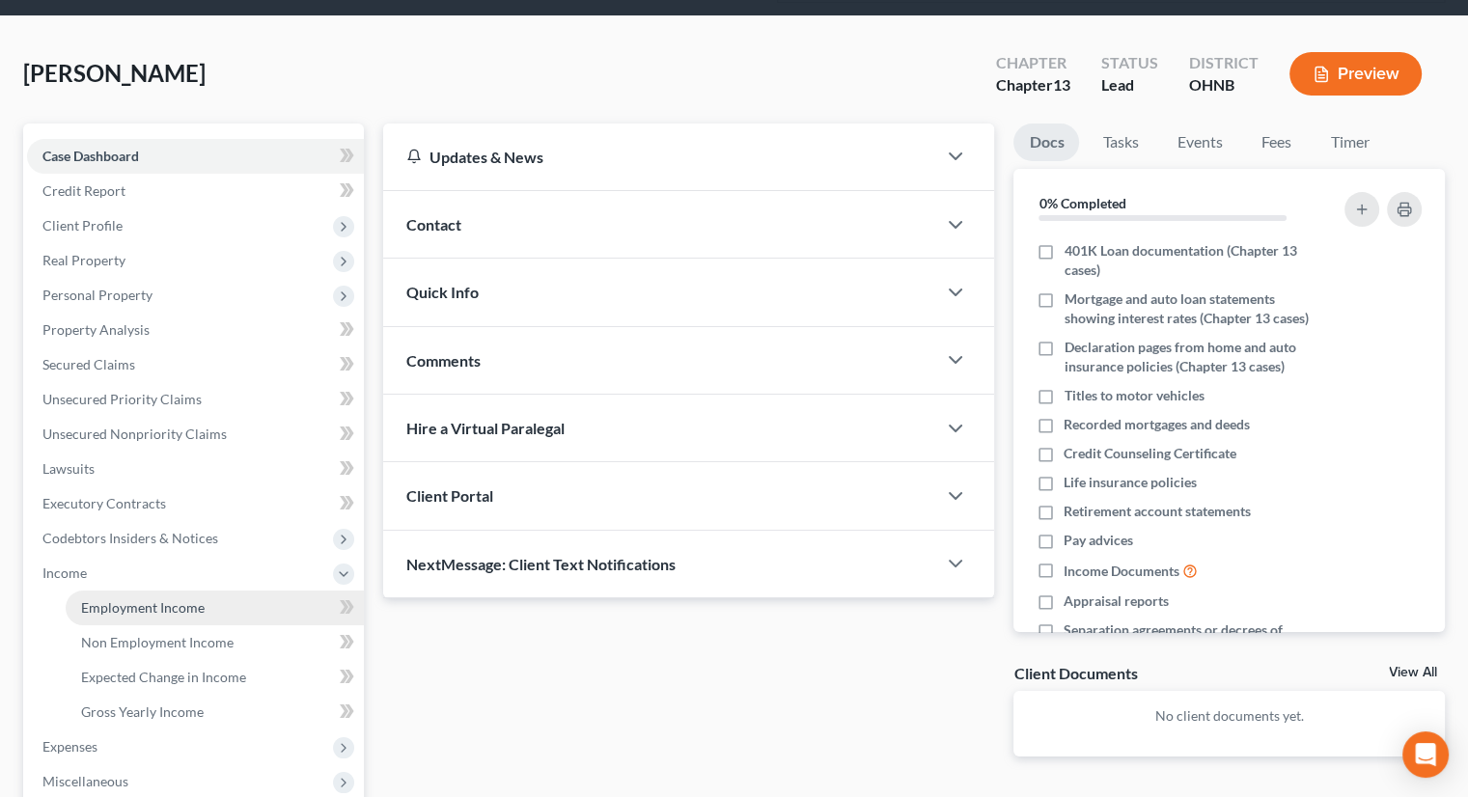
click at [124, 599] on span "Employment Income" at bounding box center [143, 607] width 124 height 16
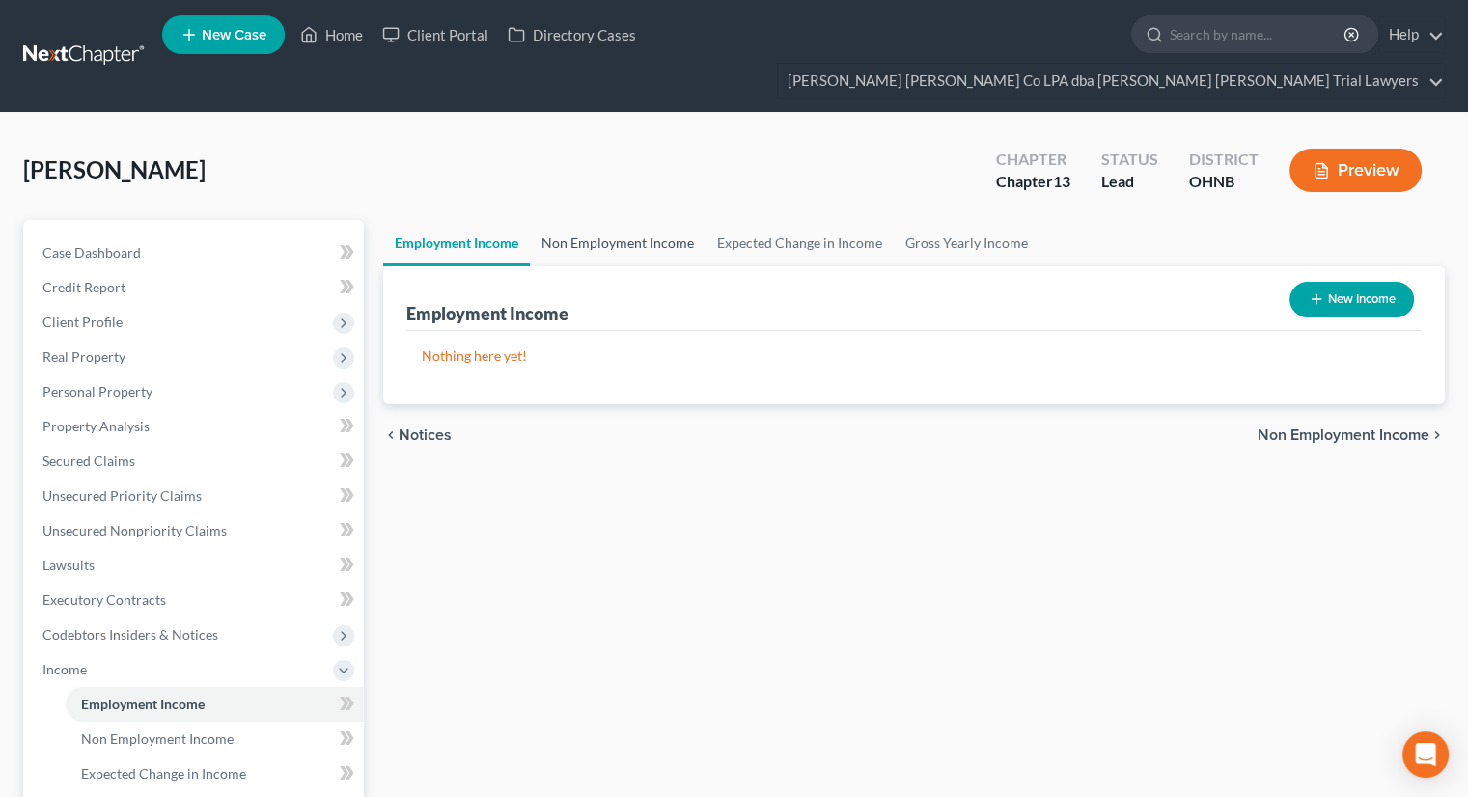
click at [626, 220] on link "Non Employment Income" at bounding box center [618, 243] width 176 height 46
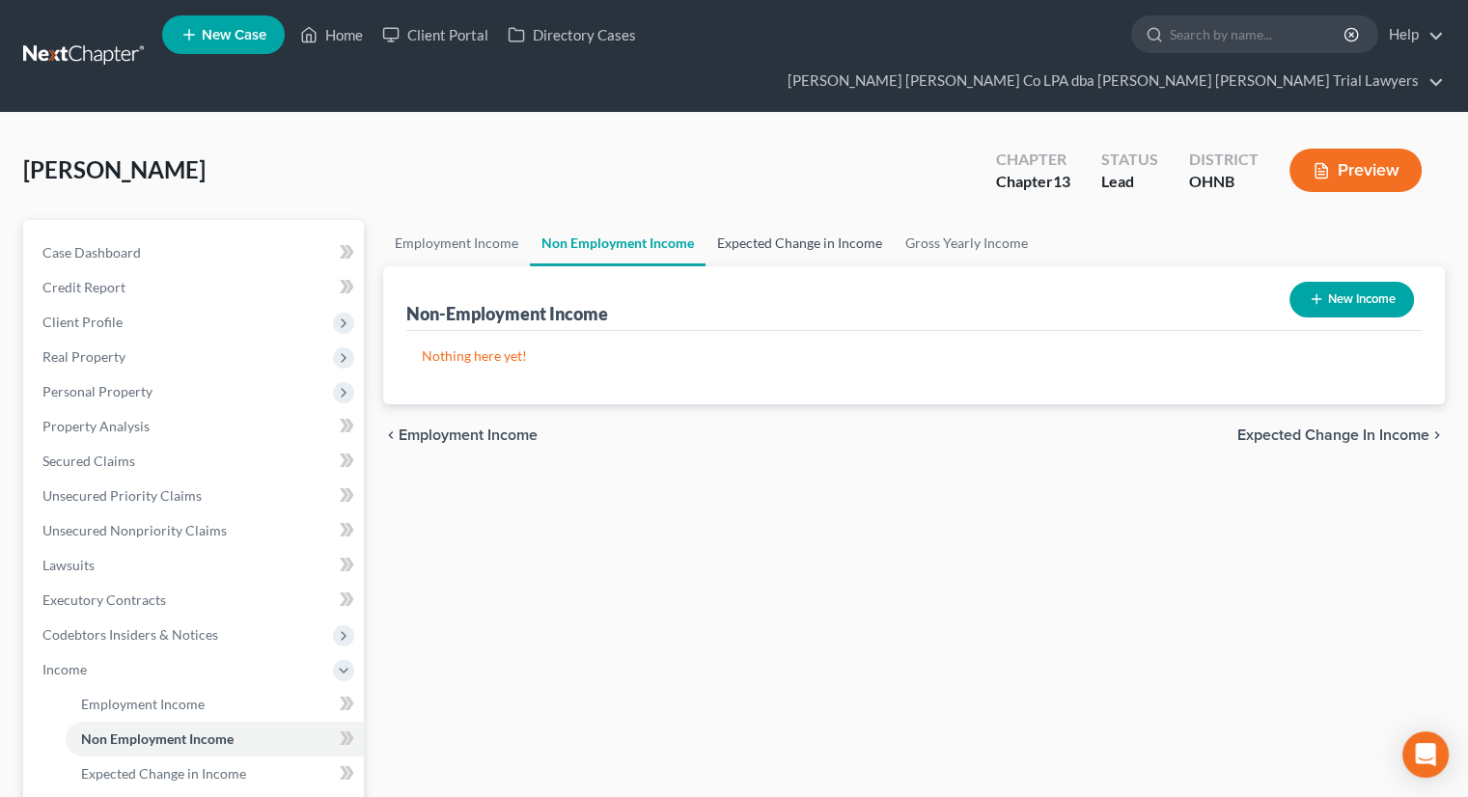
click at [762, 220] on link "Expected Change in Income" at bounding box center [799, 243] width 188 height 46
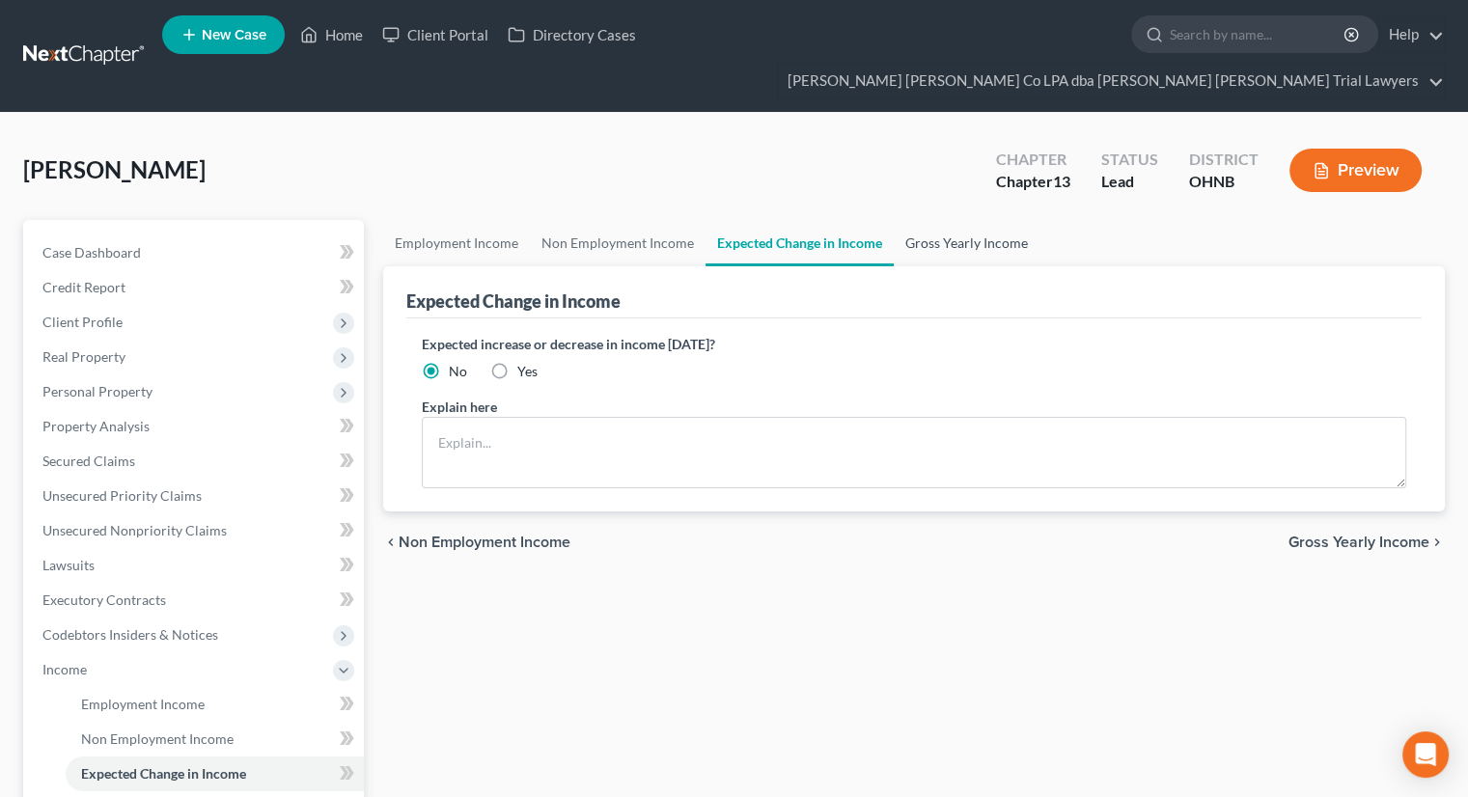
click at [954, 220] on link "Gross Yearly Income" at bounding box center [967, 243] width 146 height 46
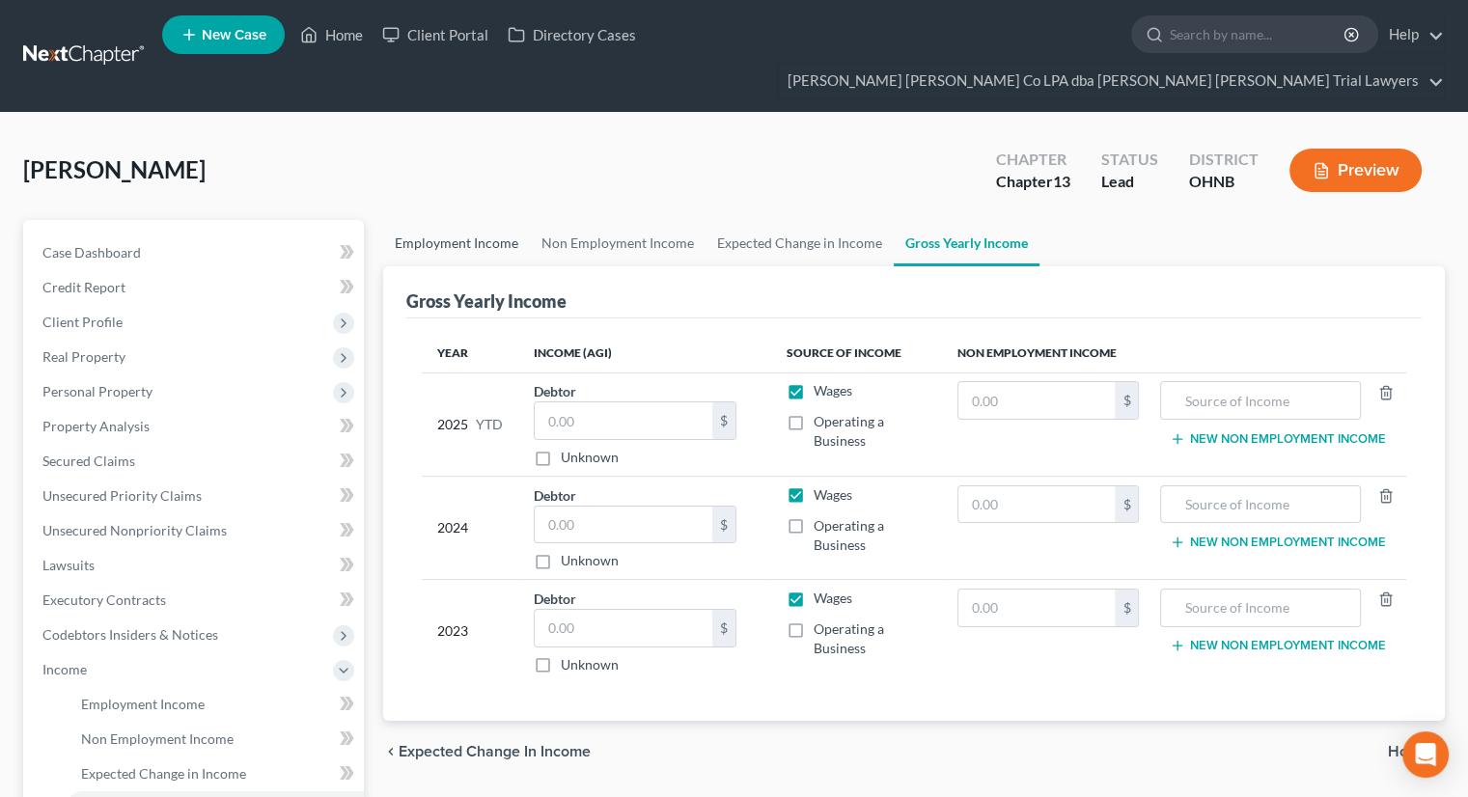
click at [483, 220] on link "Employment Income" at bounding box center [456, 243] width 147 height 46
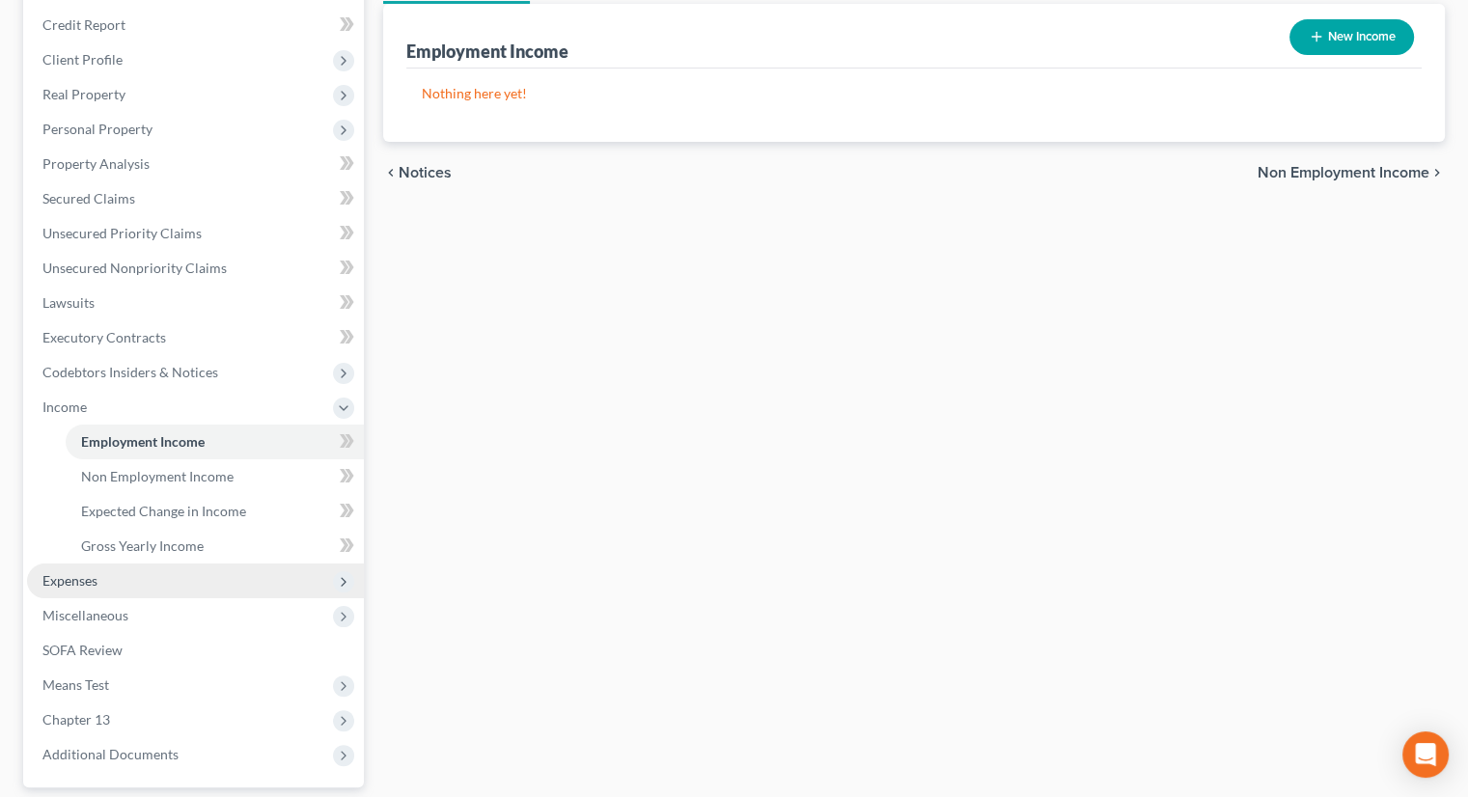
scroll to position [290, 0]
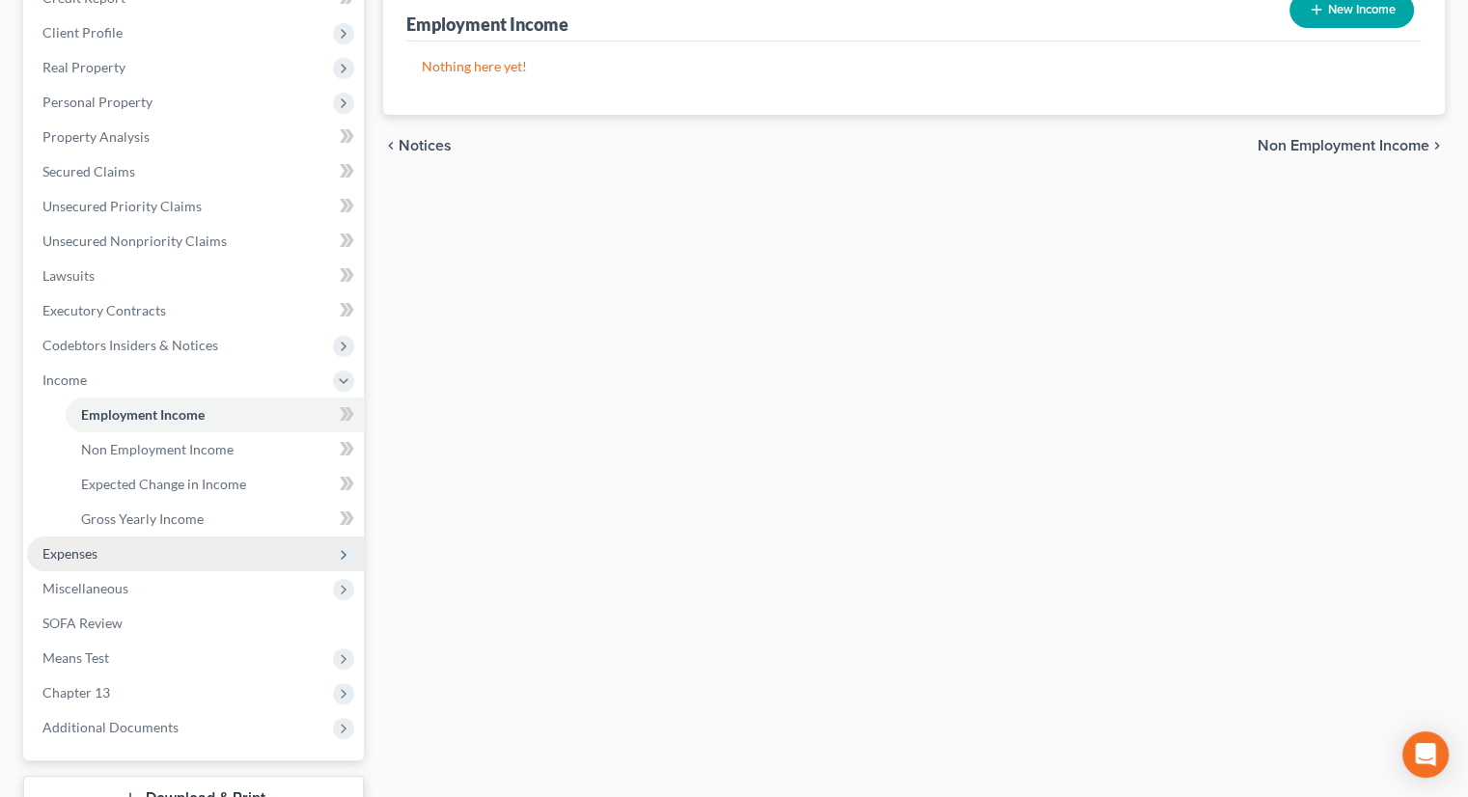
click at [116, 537] on span "Expenses" at bounding box center [195, 554] width 337 height 35
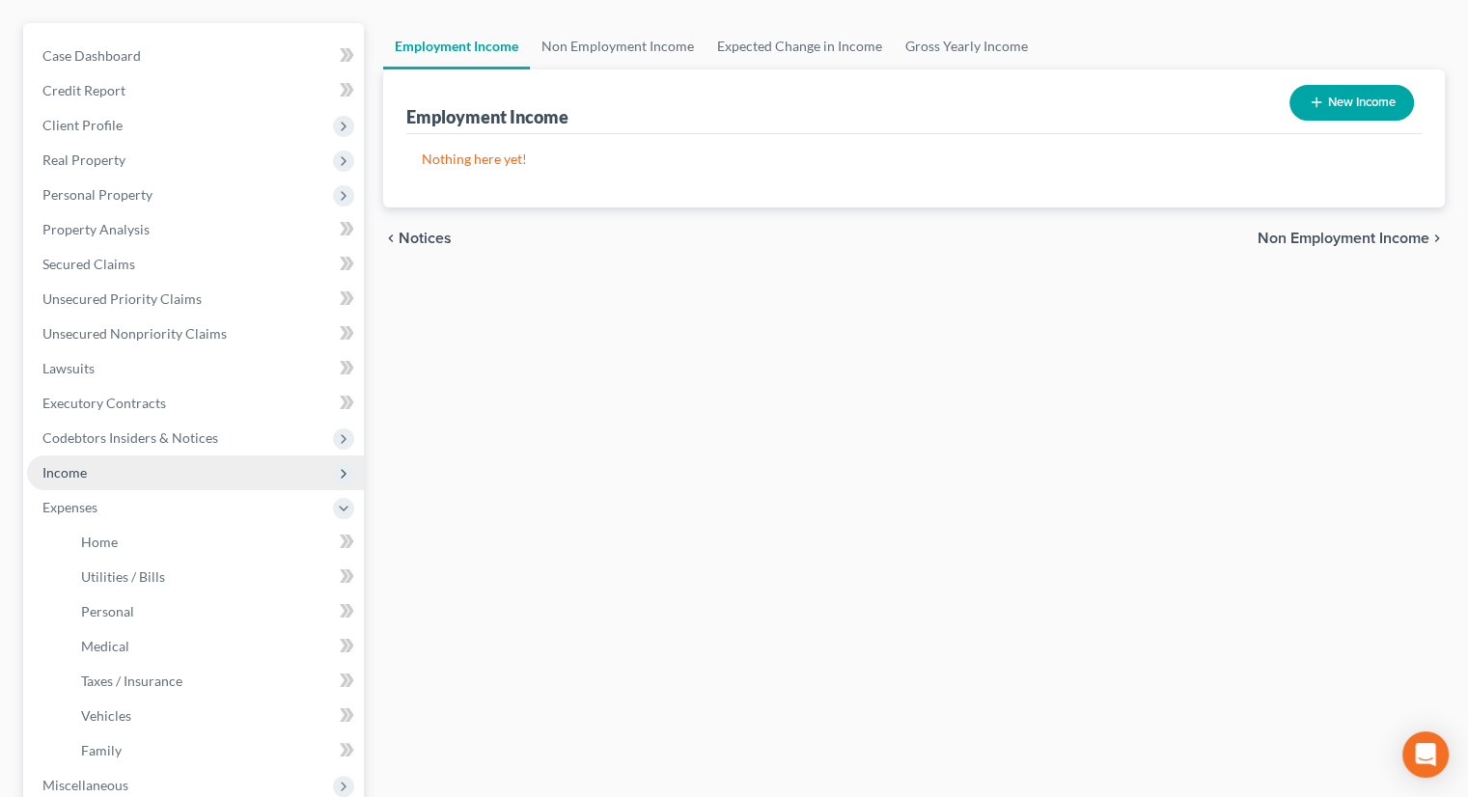
scroll to position [193, 0]
drag, startPoint x: 121, startPoint y: 422, endPoint x: 127, endPoint y: 433, distance: 13.4
click at [124, 424] on ul "Case Dashboard Payments Invoices Payments Payments Credit Report Client Profile" at bounding box center [195, 493] width 337 height 903
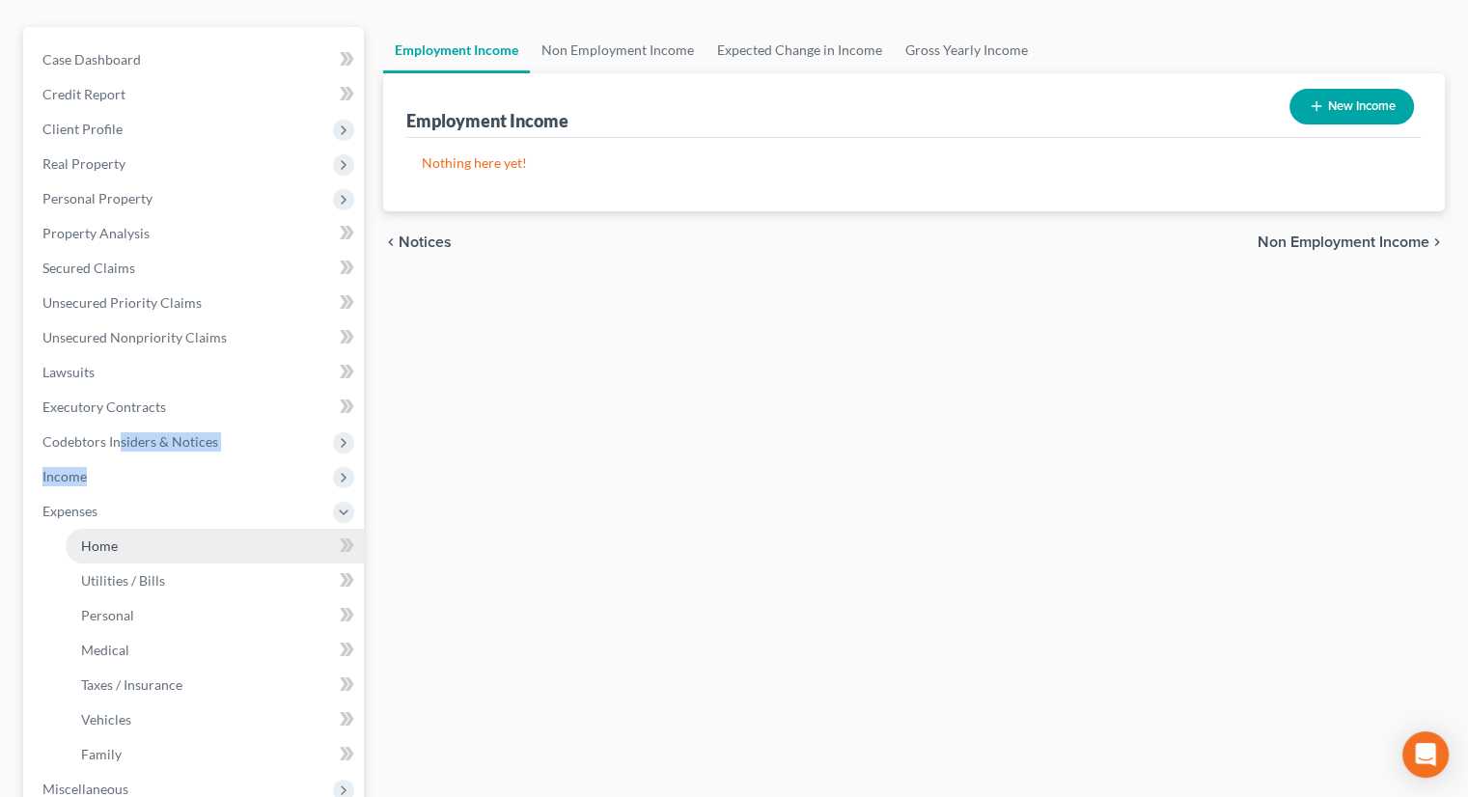
click at [124, 529] on link "Home" at bounding box center [215, 546] width 298 height 35
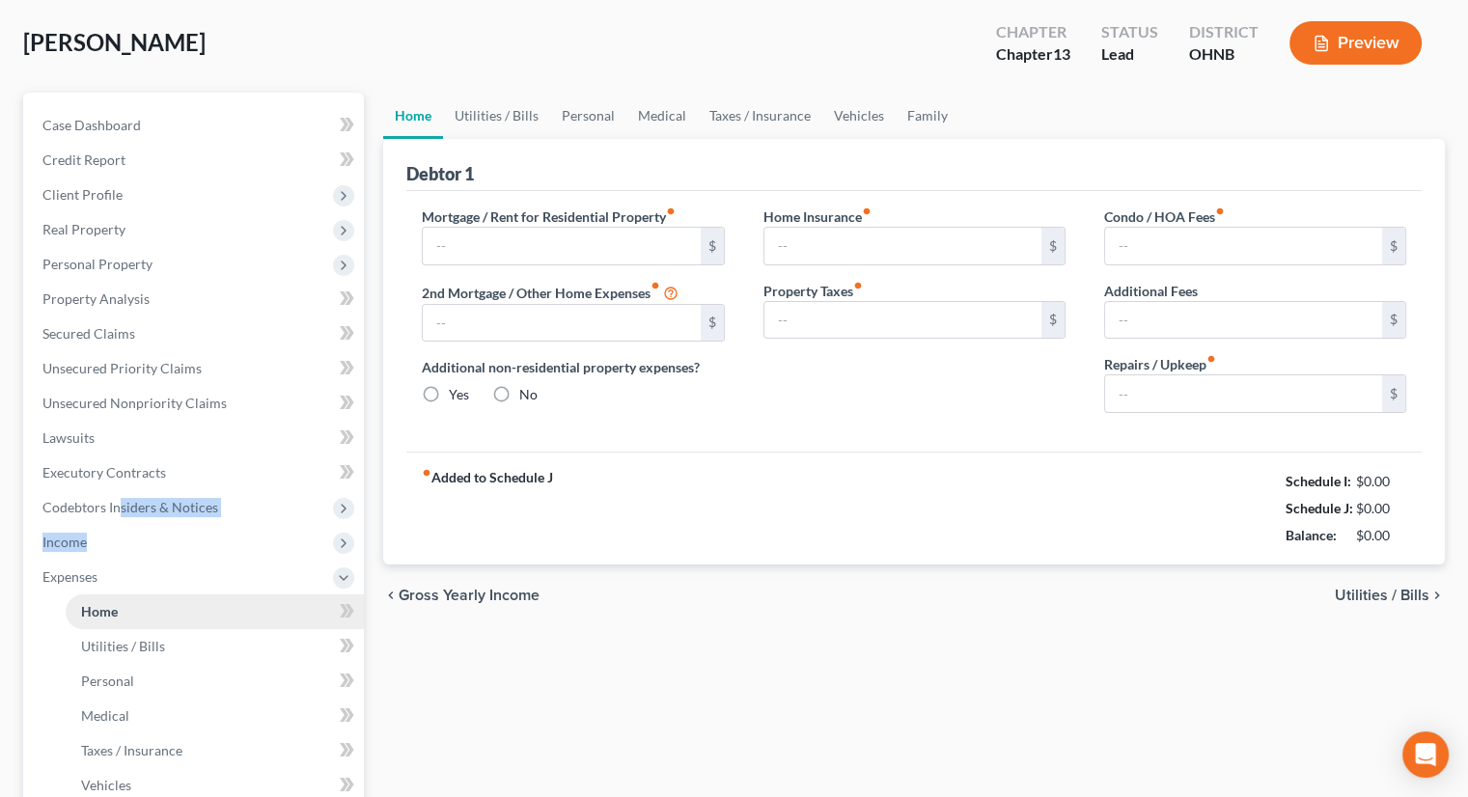
type input "540.00"
type input "0.00"
radio input "true"
type input "0.00"
type input "50.00"
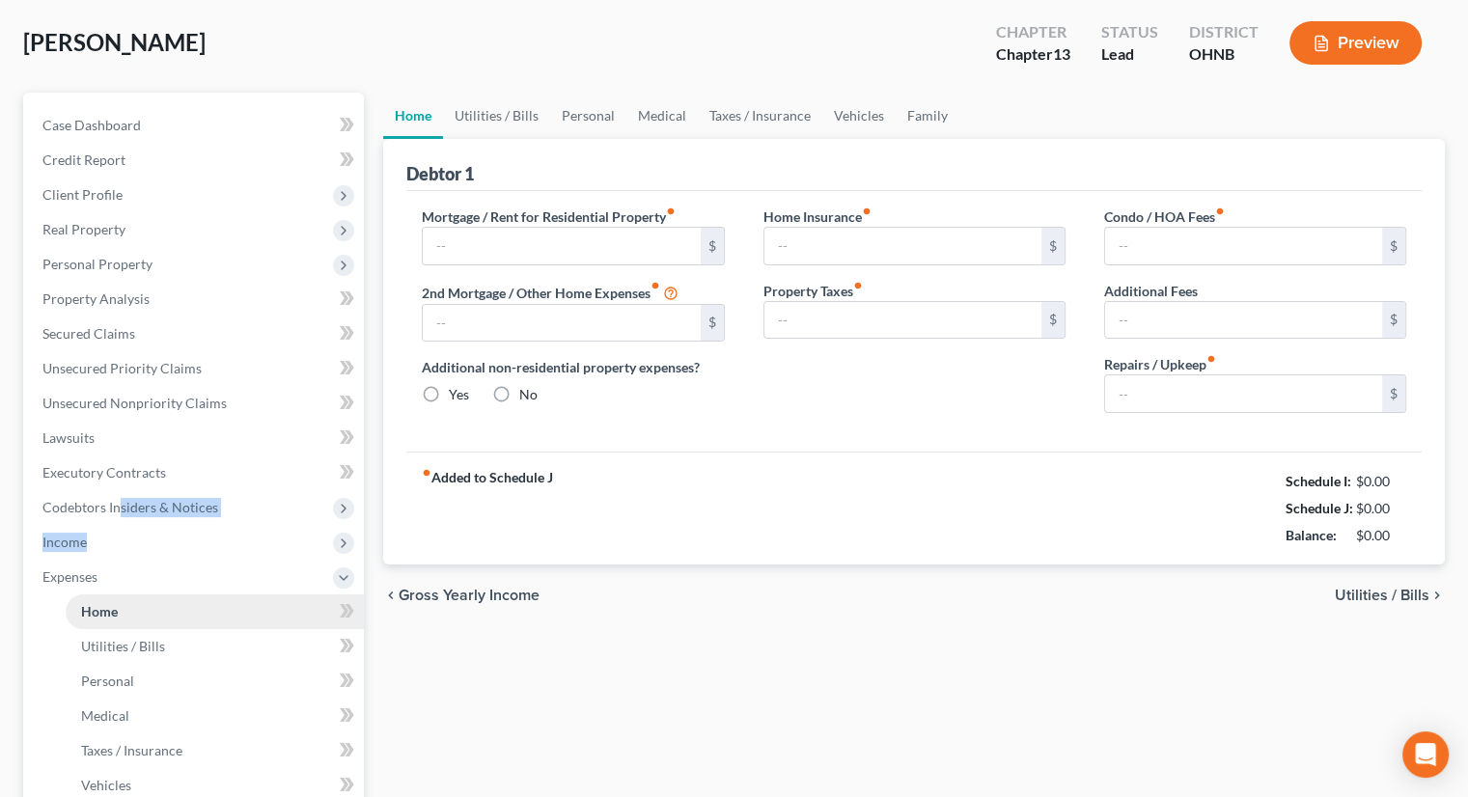
type input "266.00"
type input "0.00"
type input "300.00"
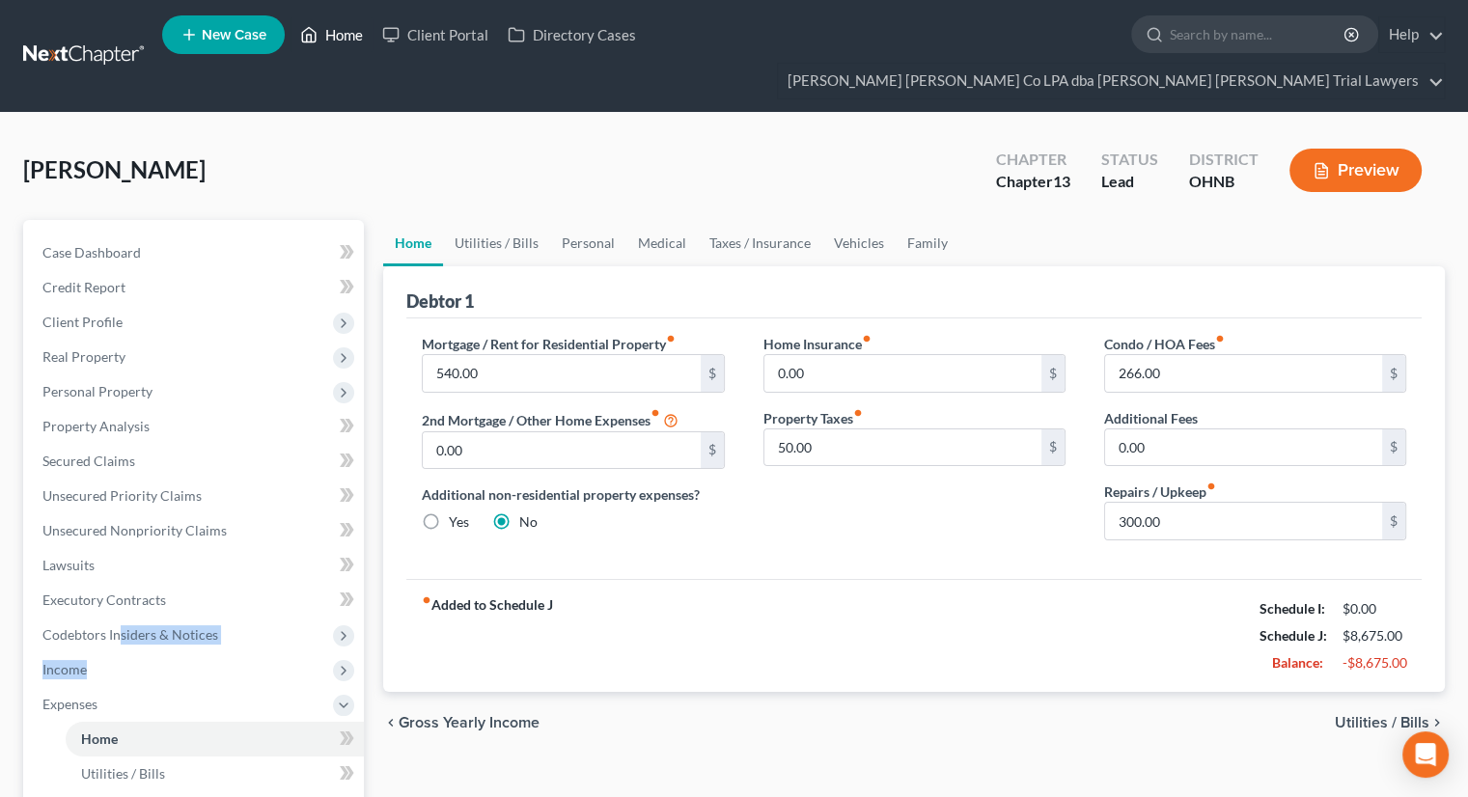
click at [330, 47] on link "Home" at bounding box center [331, 34] width 82 height 35
